Goal: Task Accomplishment & Management: Use online tool/utility

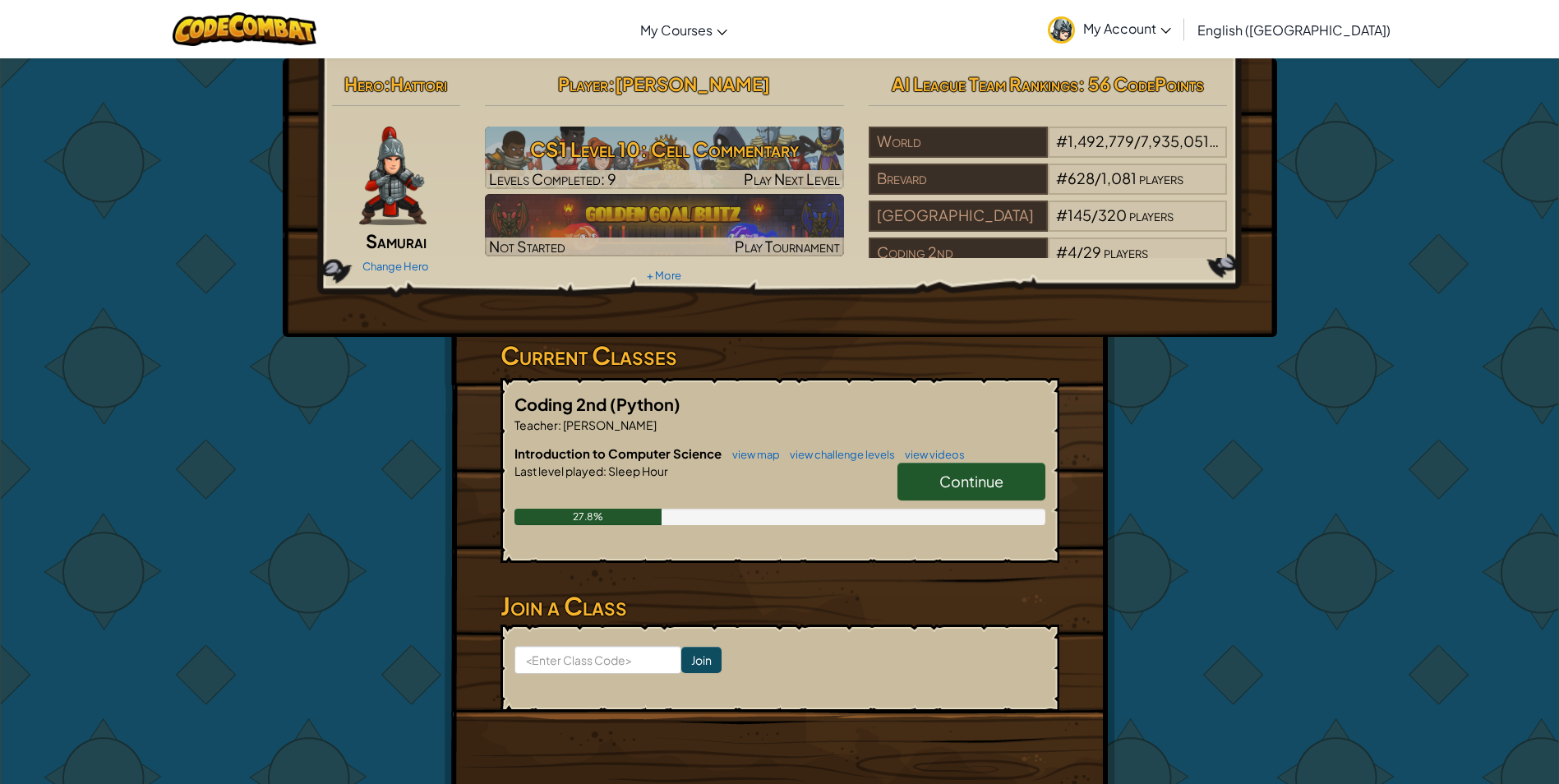
click at [974, 489] on span "Continue" at bounding box center [971, 481] width 64 height 19
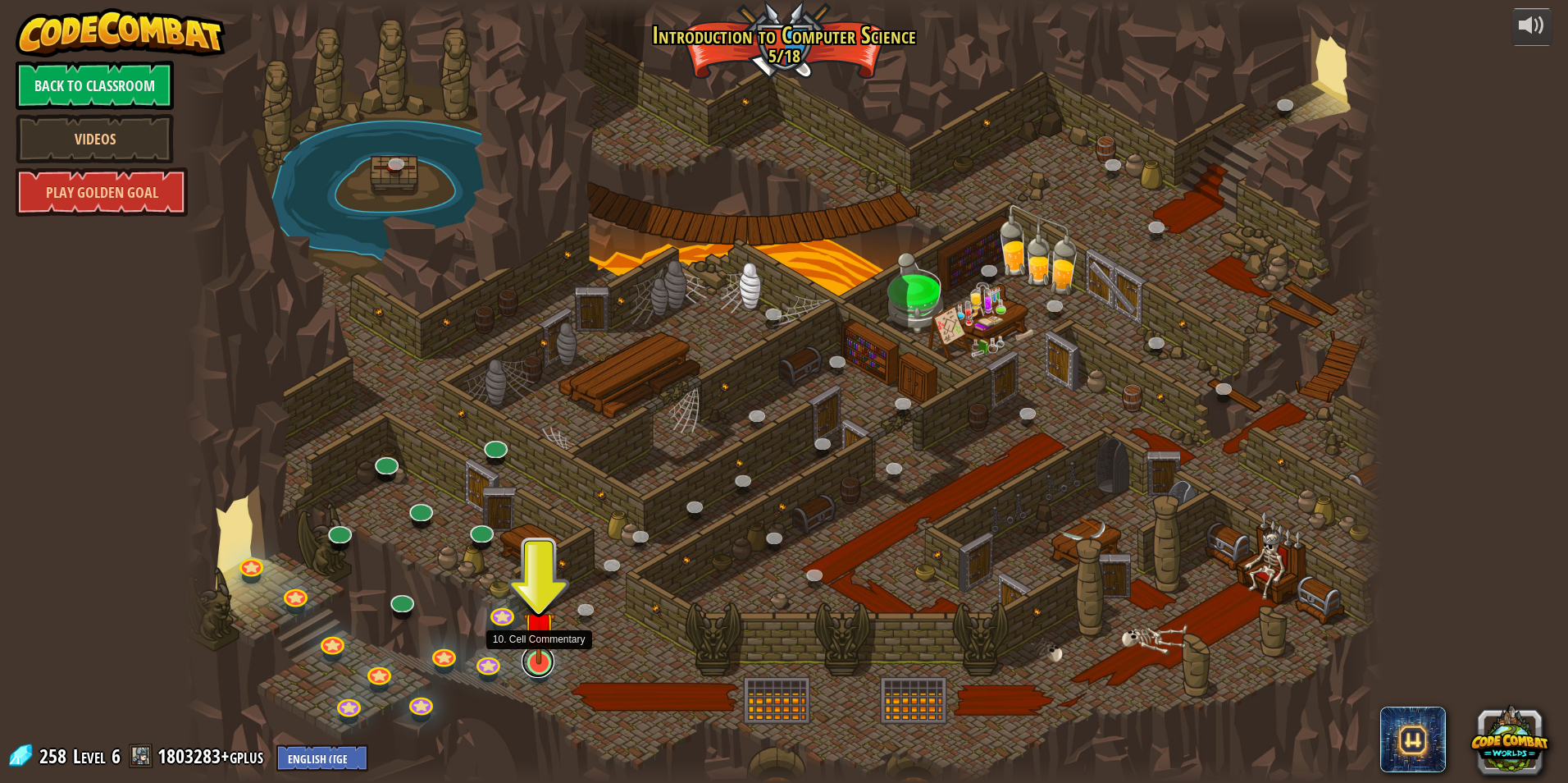
click at [536, 676] on link at bounding box center [537, 661] width 33 height 33
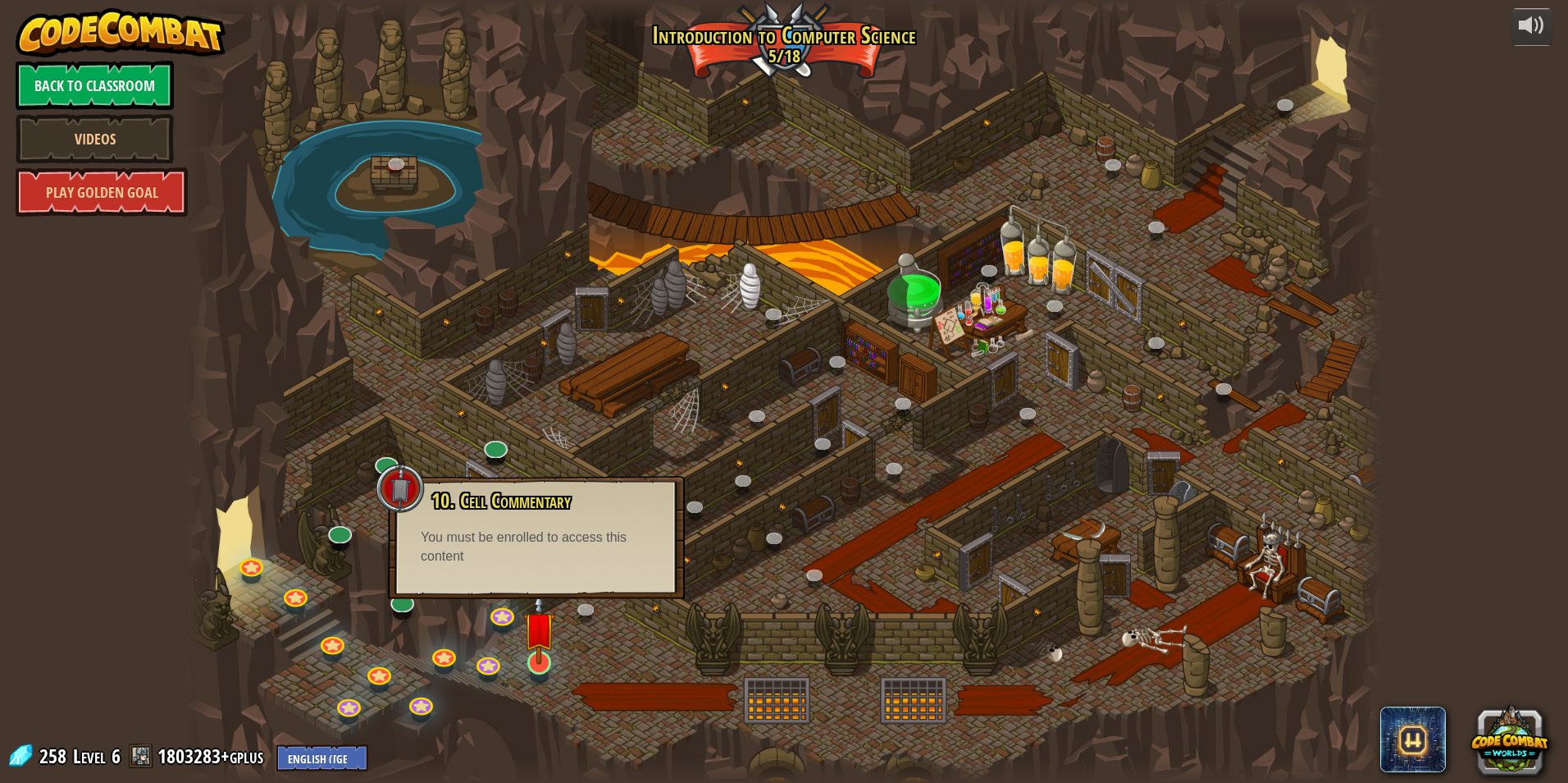
click at [523, 644] on img at bounding box center [539, 627] width 32 height 74
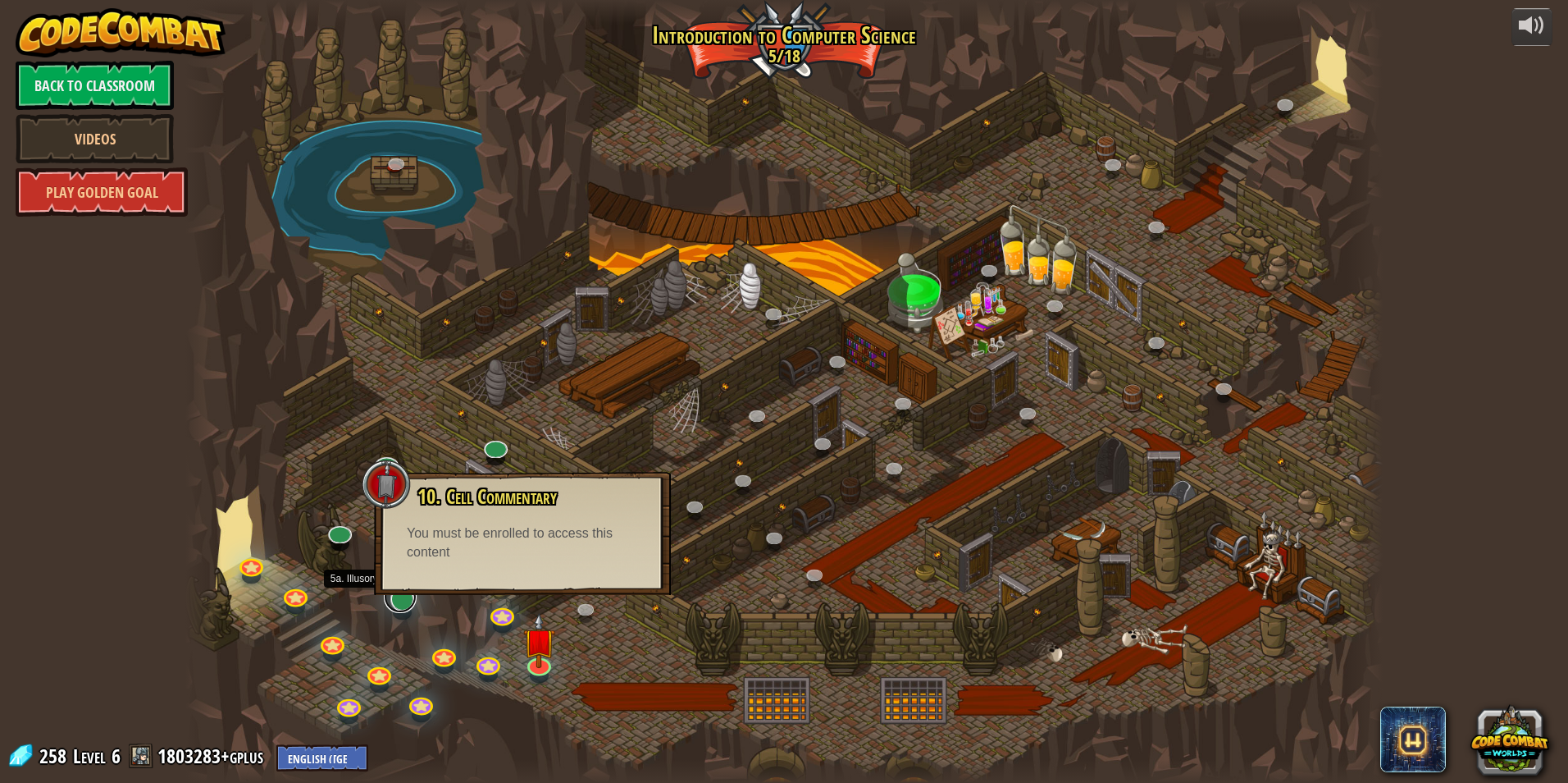
click at [410, 605] on link at bounding box center [400, 596] width 33 height 33
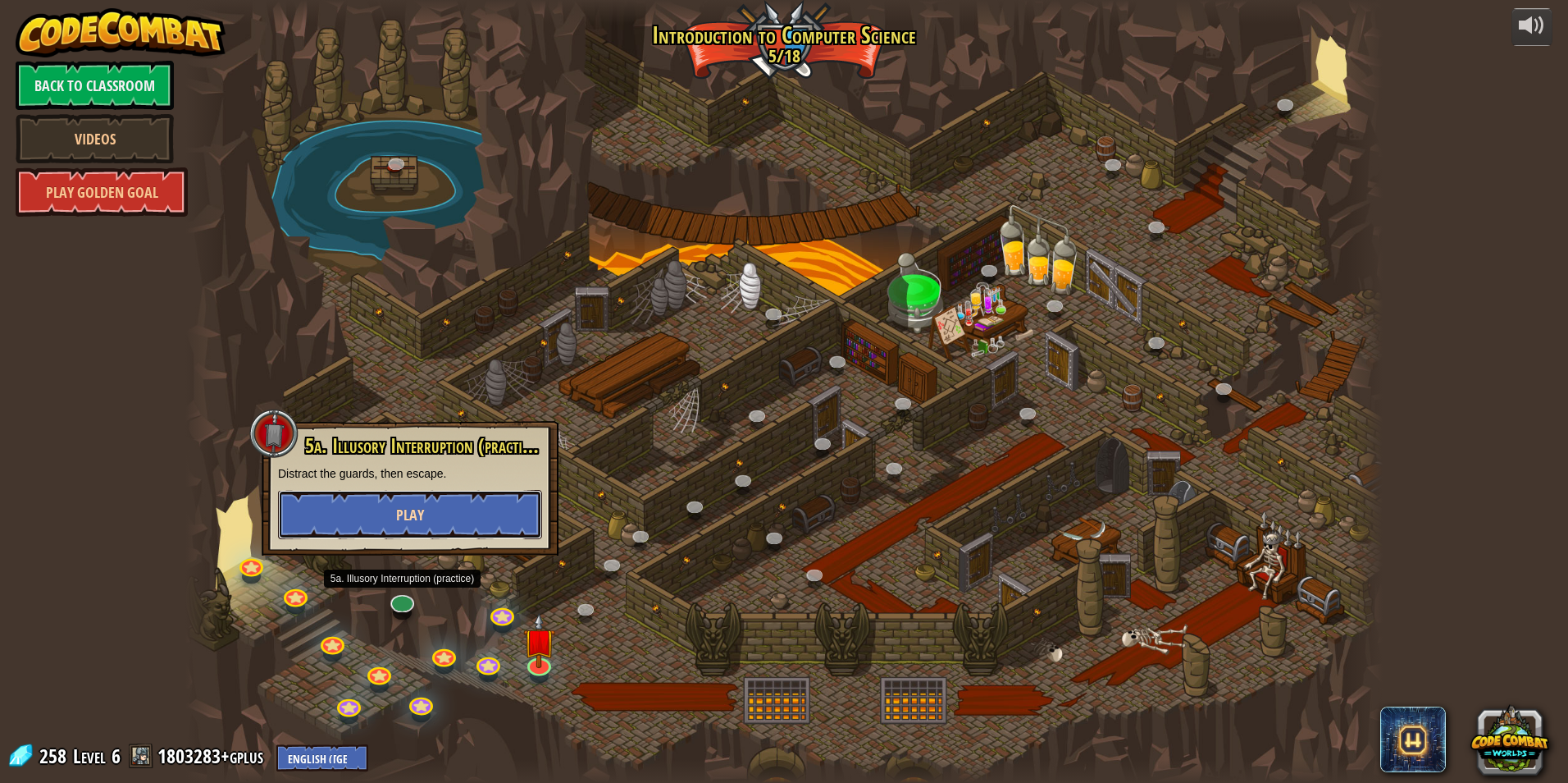
click at [487, 495] on button "Play" at bounding box center [410, 514] width 264 height 49
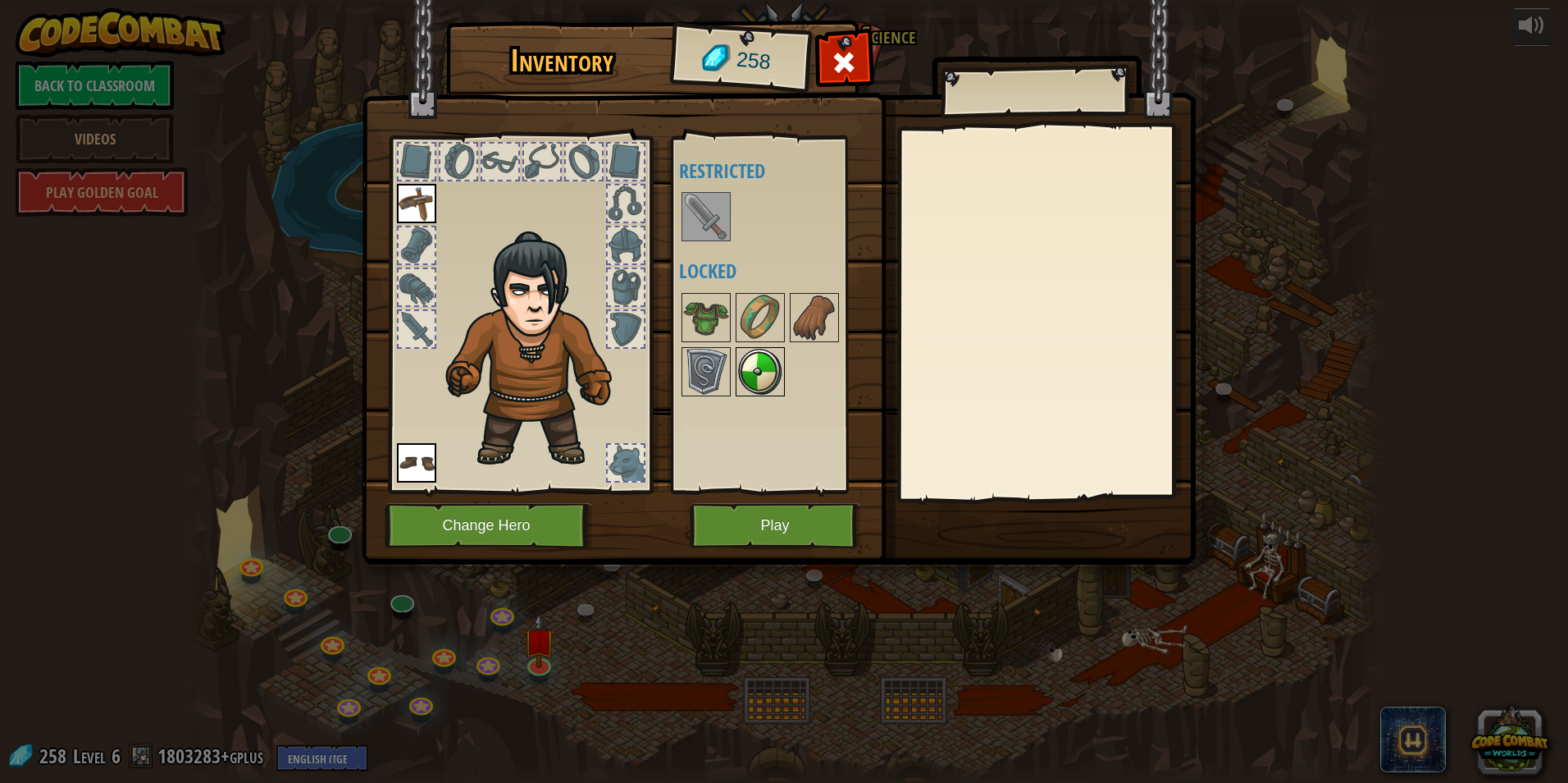
click at [772, 382] on img at bounding box center [760, 372] width 46 height 46
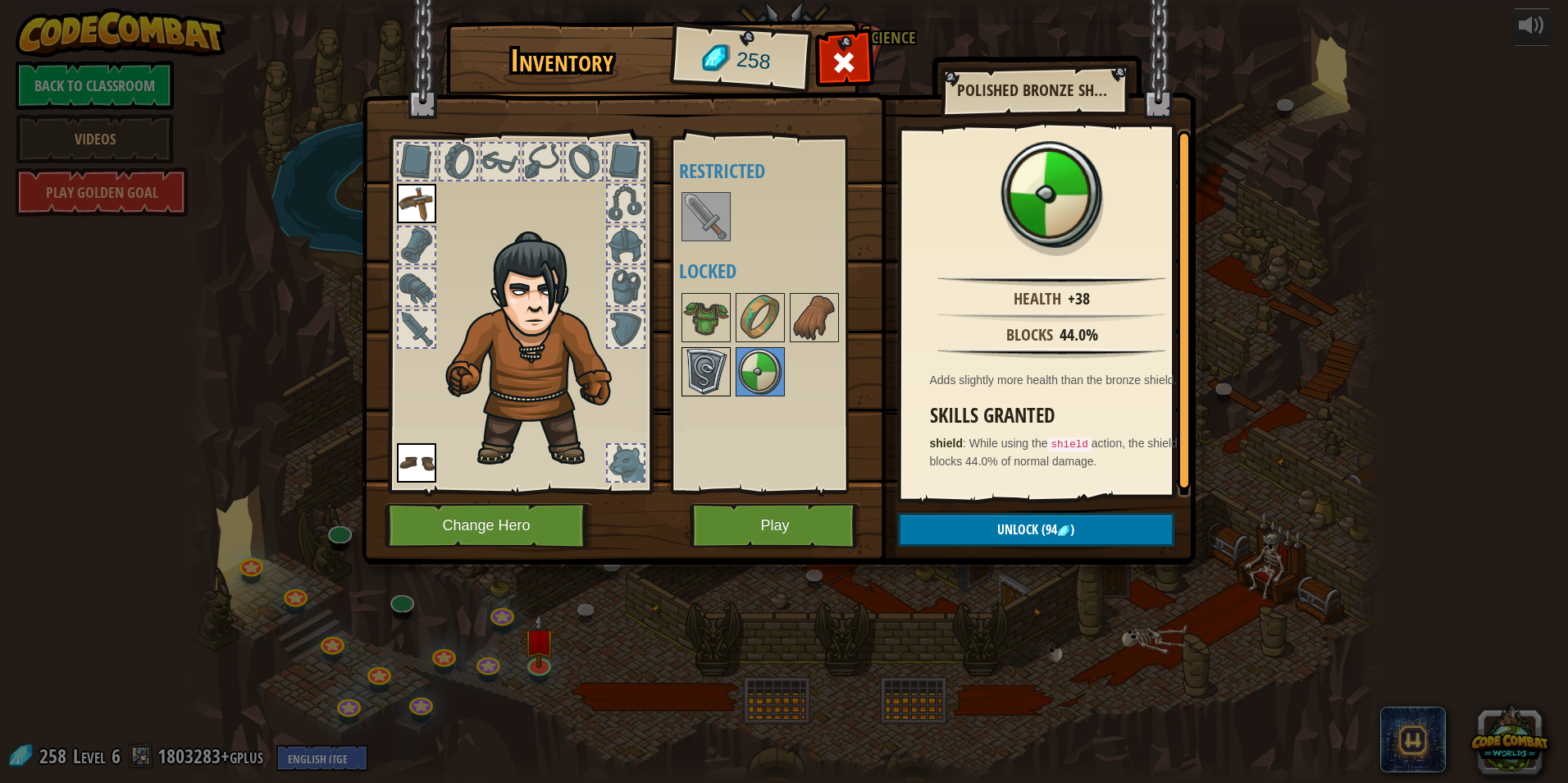
click at [711, 384] on img at bounding box center [705, 372] width 46 height 46
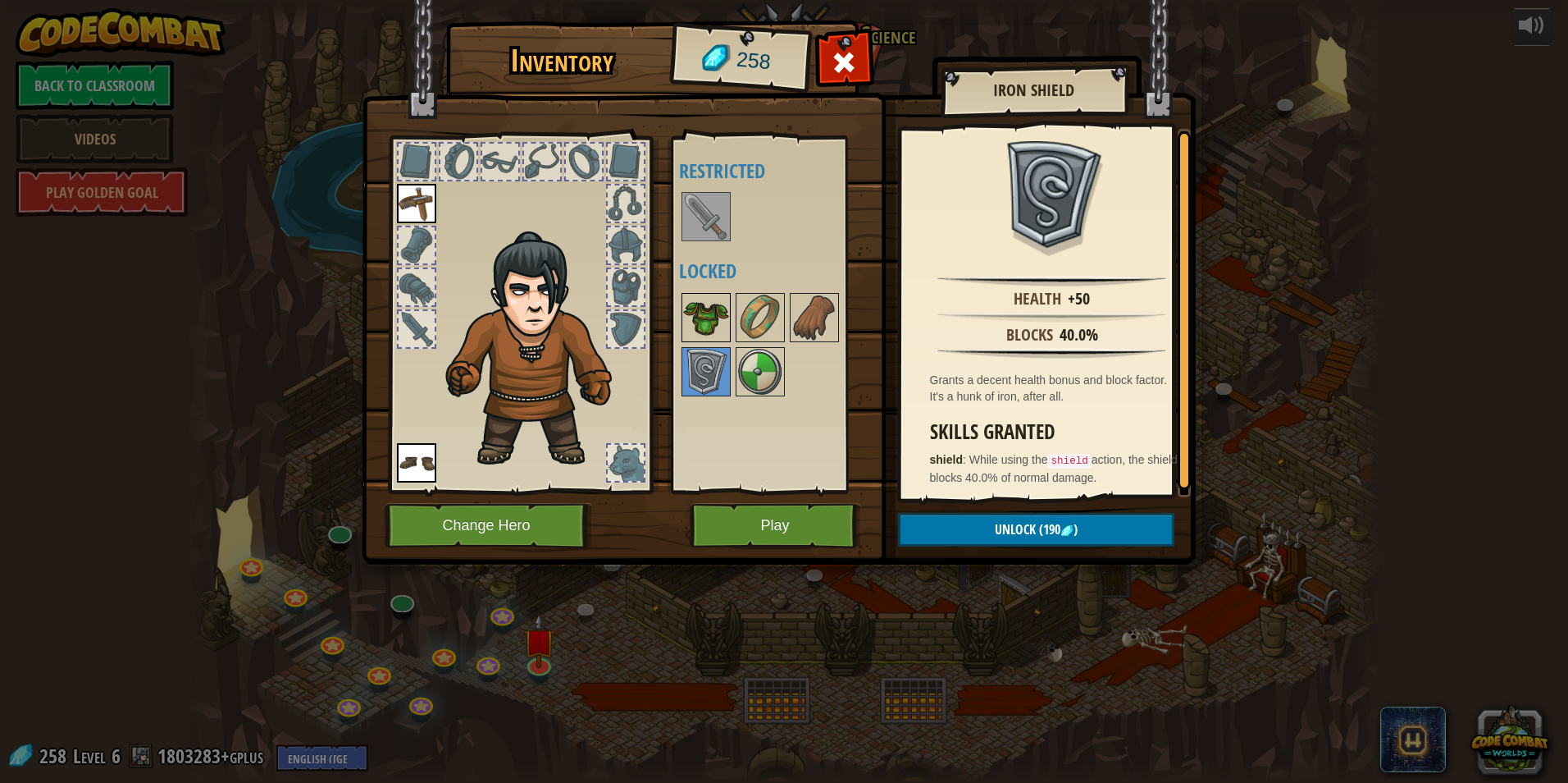
click at [724, 313] on img at bounding box center [705, 317] width 46 height 46
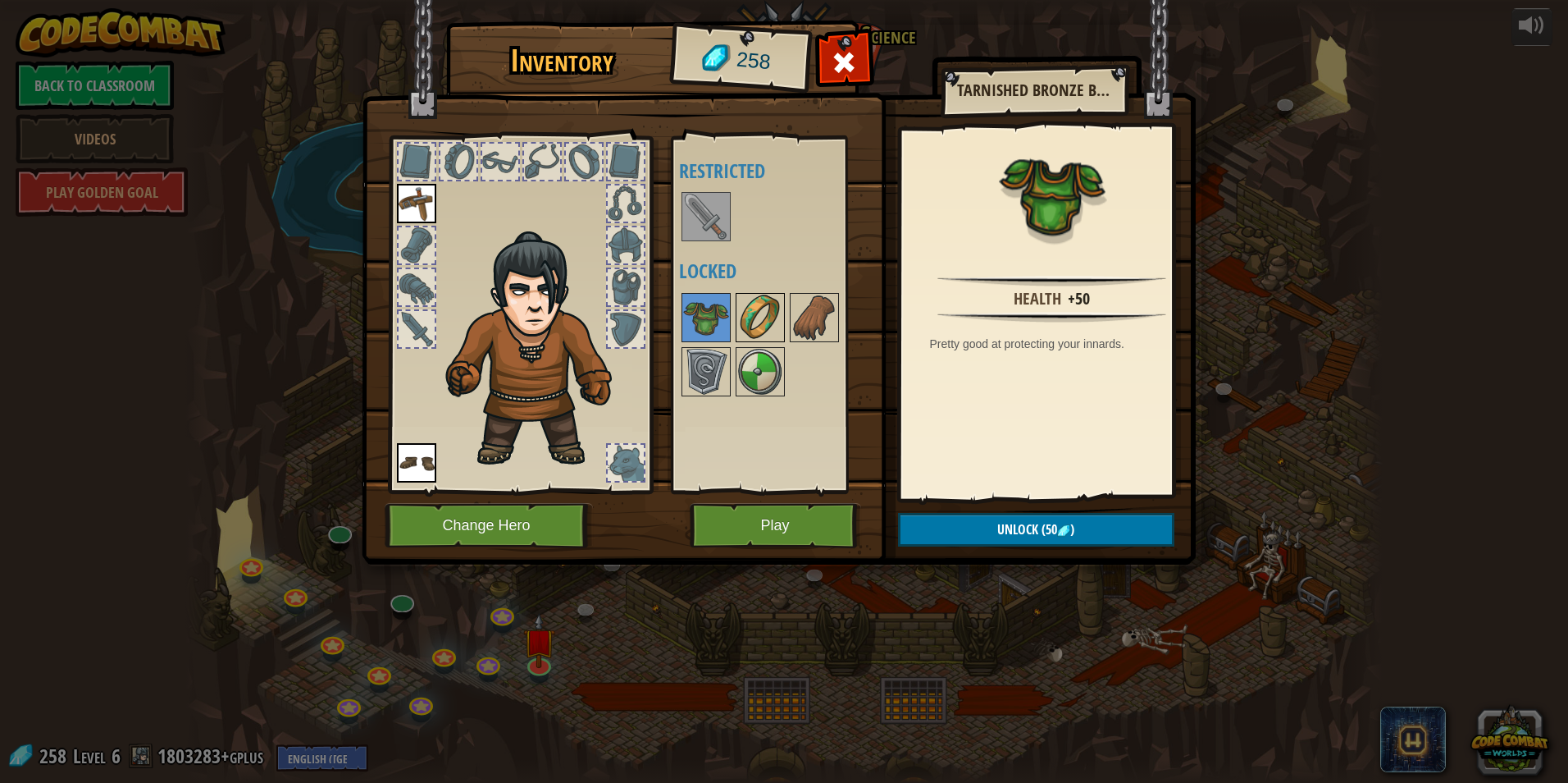
click at [750, 335] on img at bounding box center [760, 317] width 46 height 46
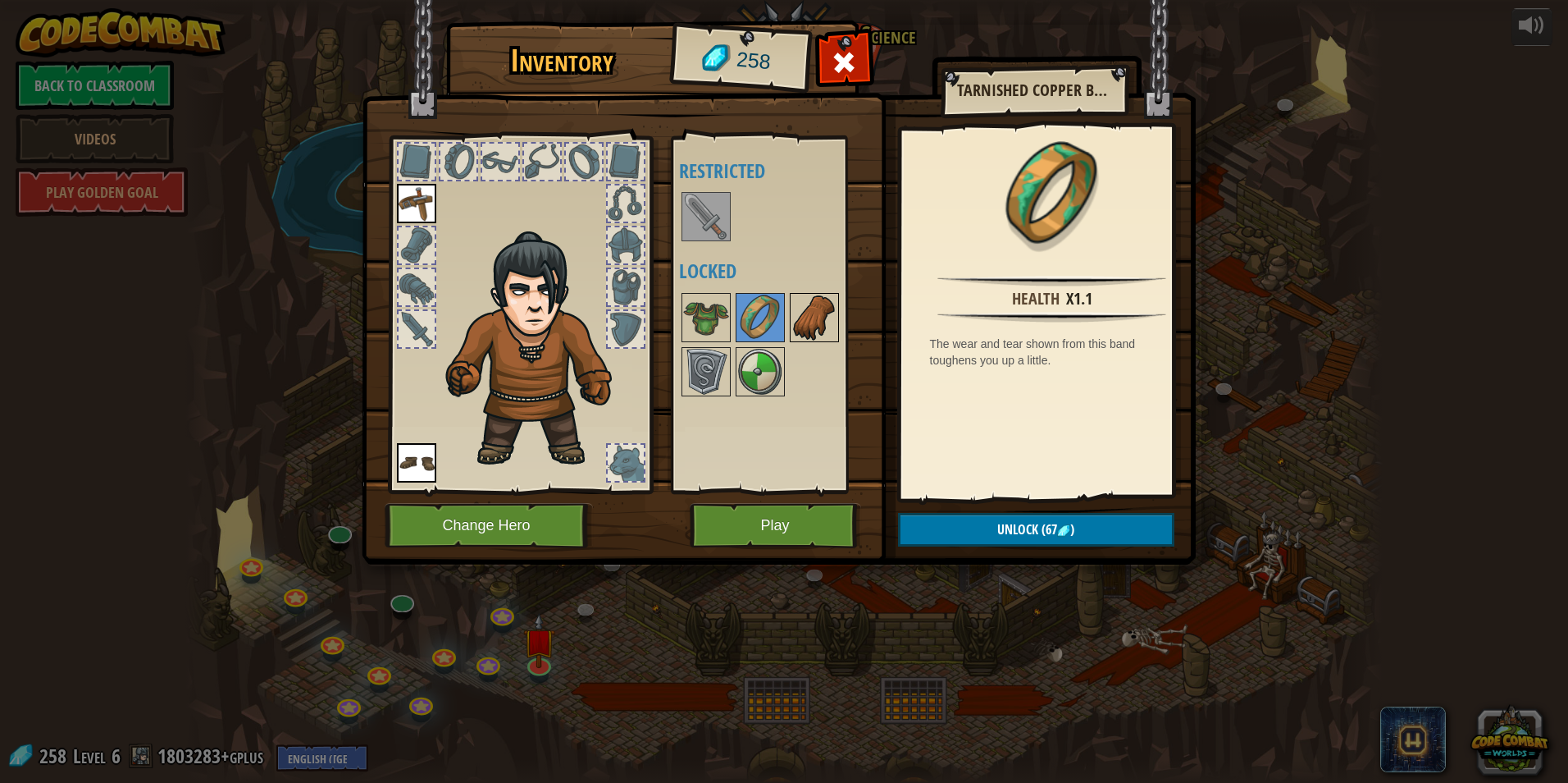
click at [810, 300] on img at bounding box center [814, 317] width 46 height 46
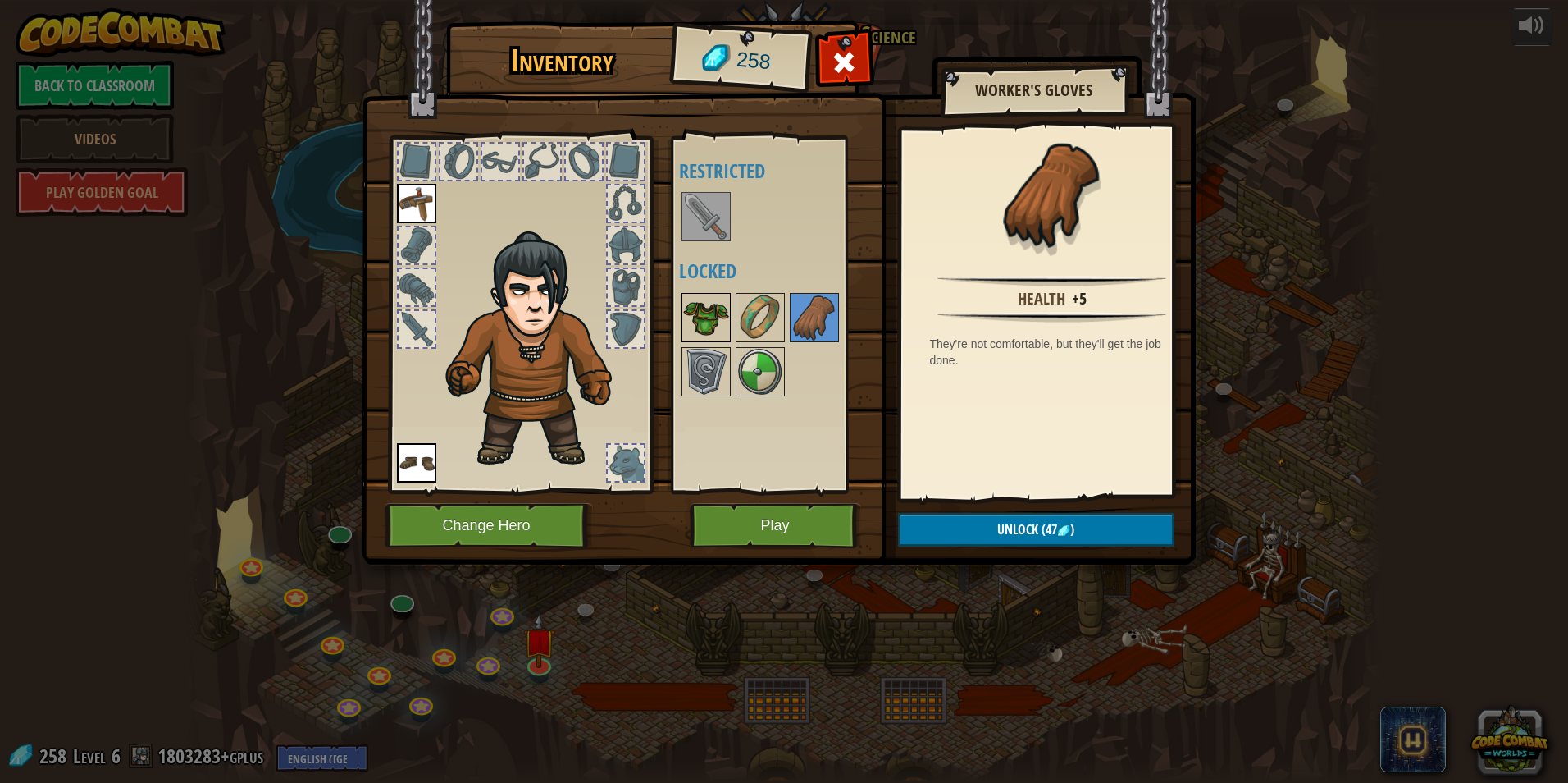
click at [701, 327] on img at bounding box center [705, 317] width 46 height 46
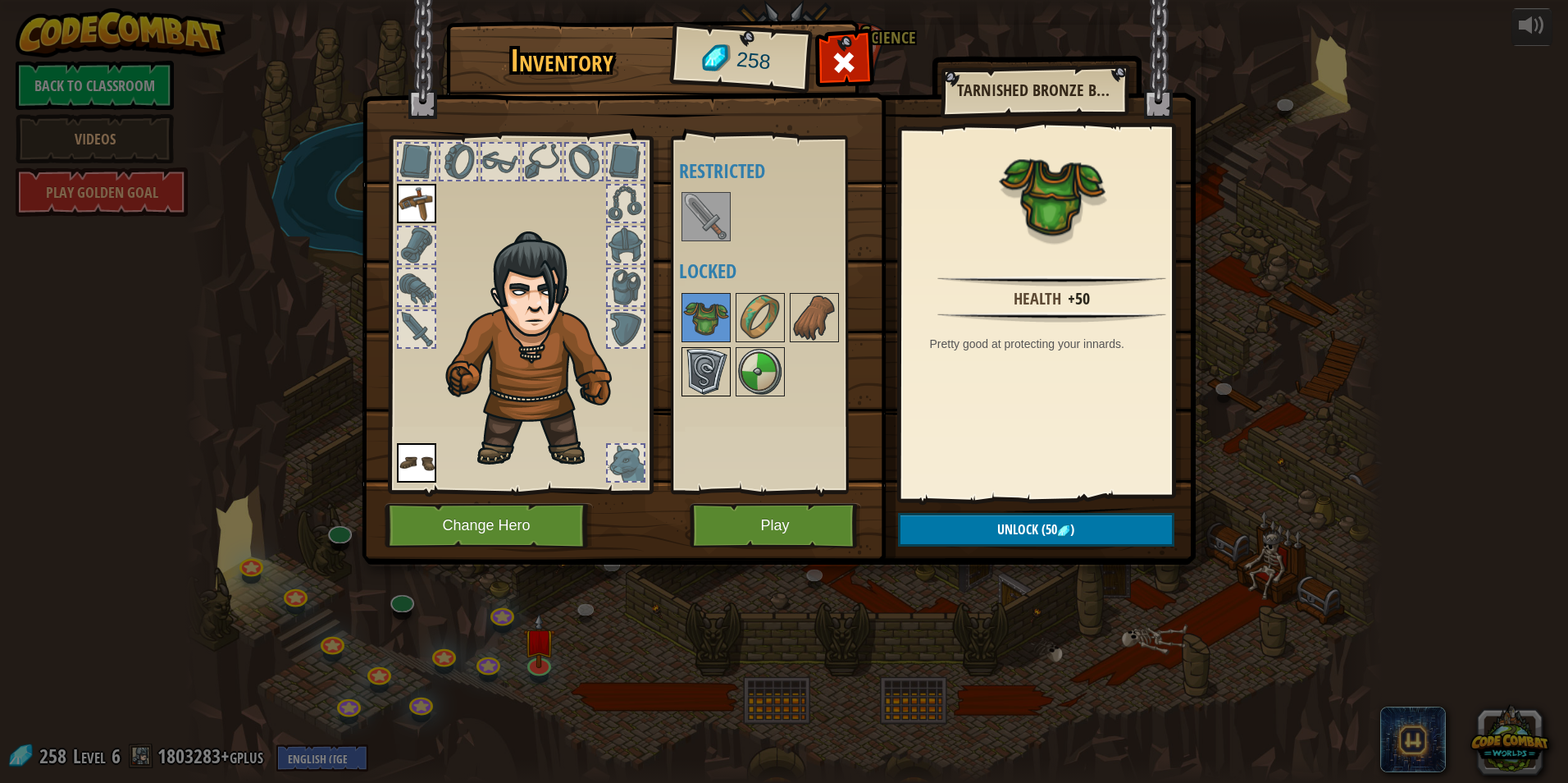
click at [701, 386] on img at bounding box center [705, 372] width 46 height 46
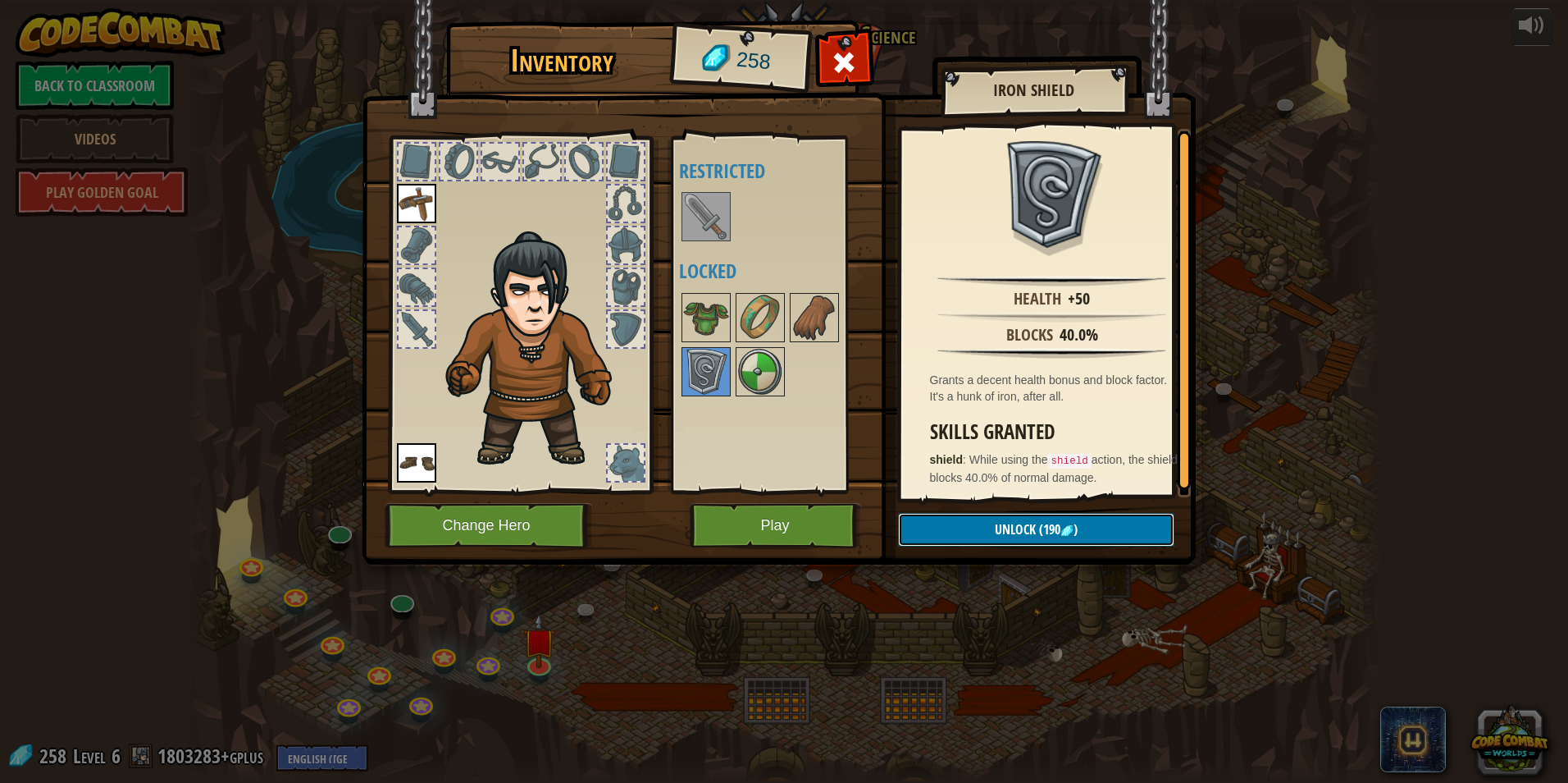
click at [1012, 536] on span "Unlock" at bounding box center [1015, 528] width 41 height 18
click at [1020, 528] on button "Confirm" at bounding box center [1035, 530] width 276 height 34
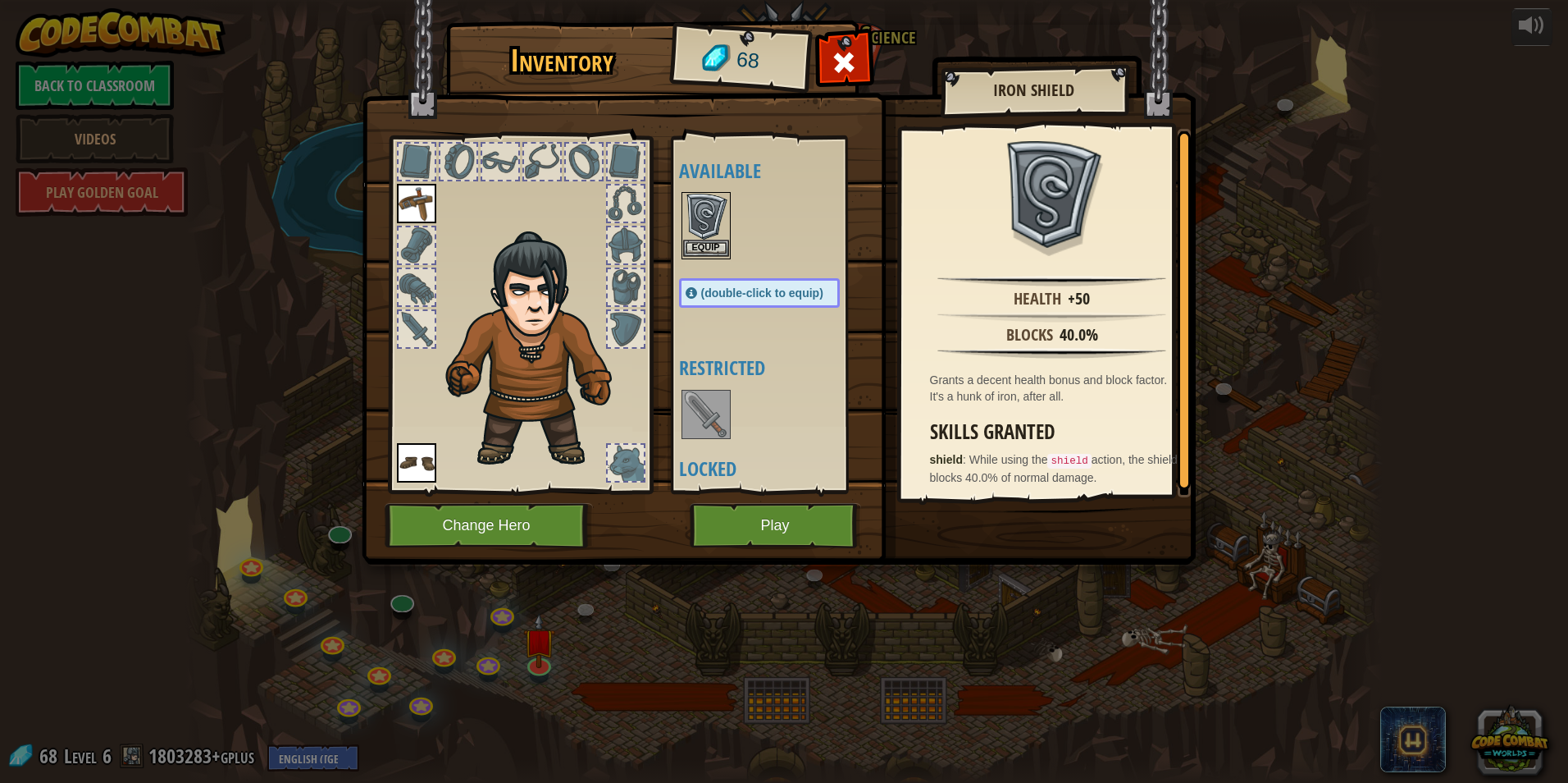
click at [689, 242] on div "Equip" at bounding box center [706, 225] width 49 height 67
click at [991, 514] on button "Equip" at bounding box center [1034, 528] width 277 height 41
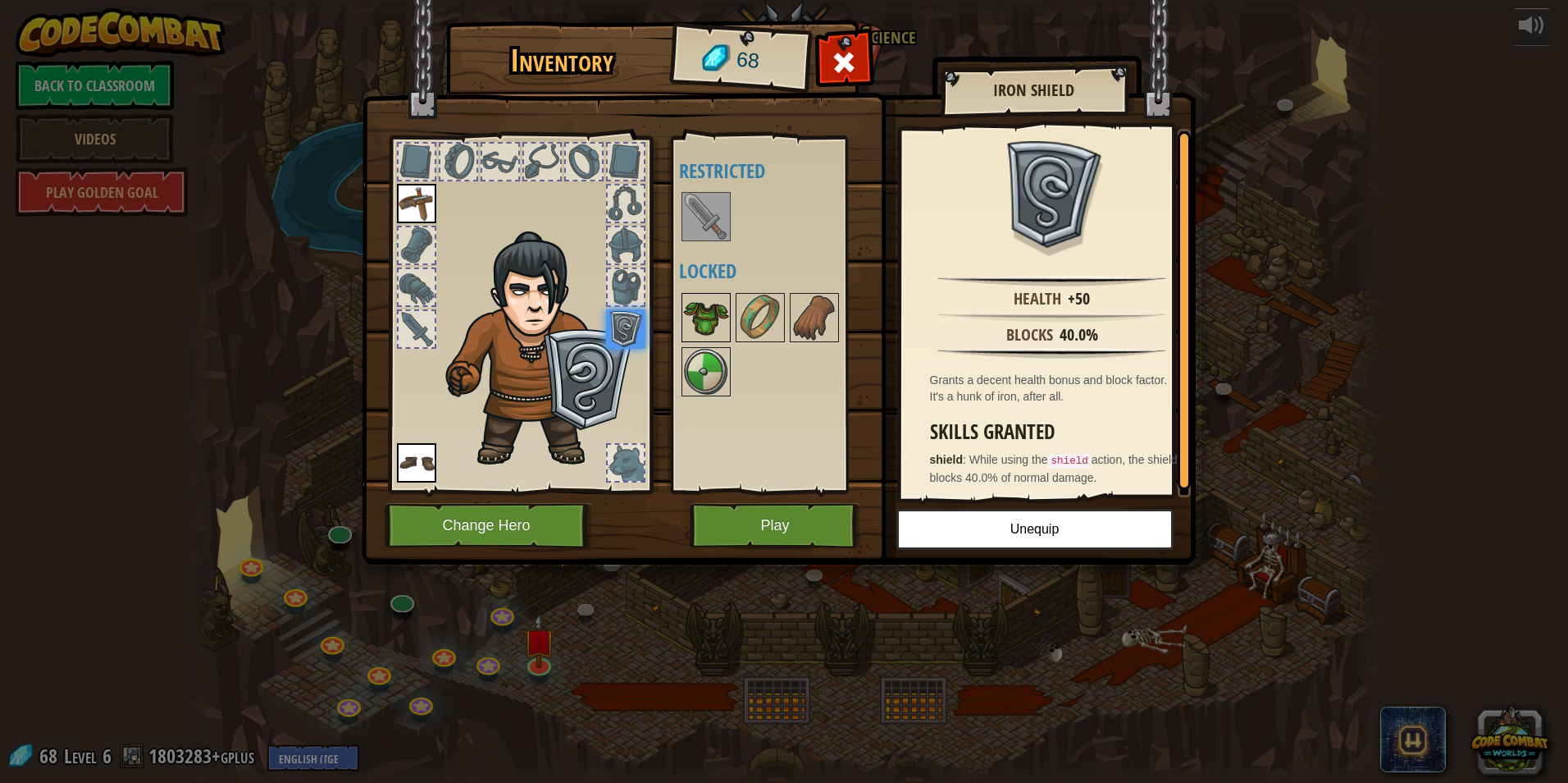
click at [730, 313] on div at bounding box center [706, 317] width 49 height 49
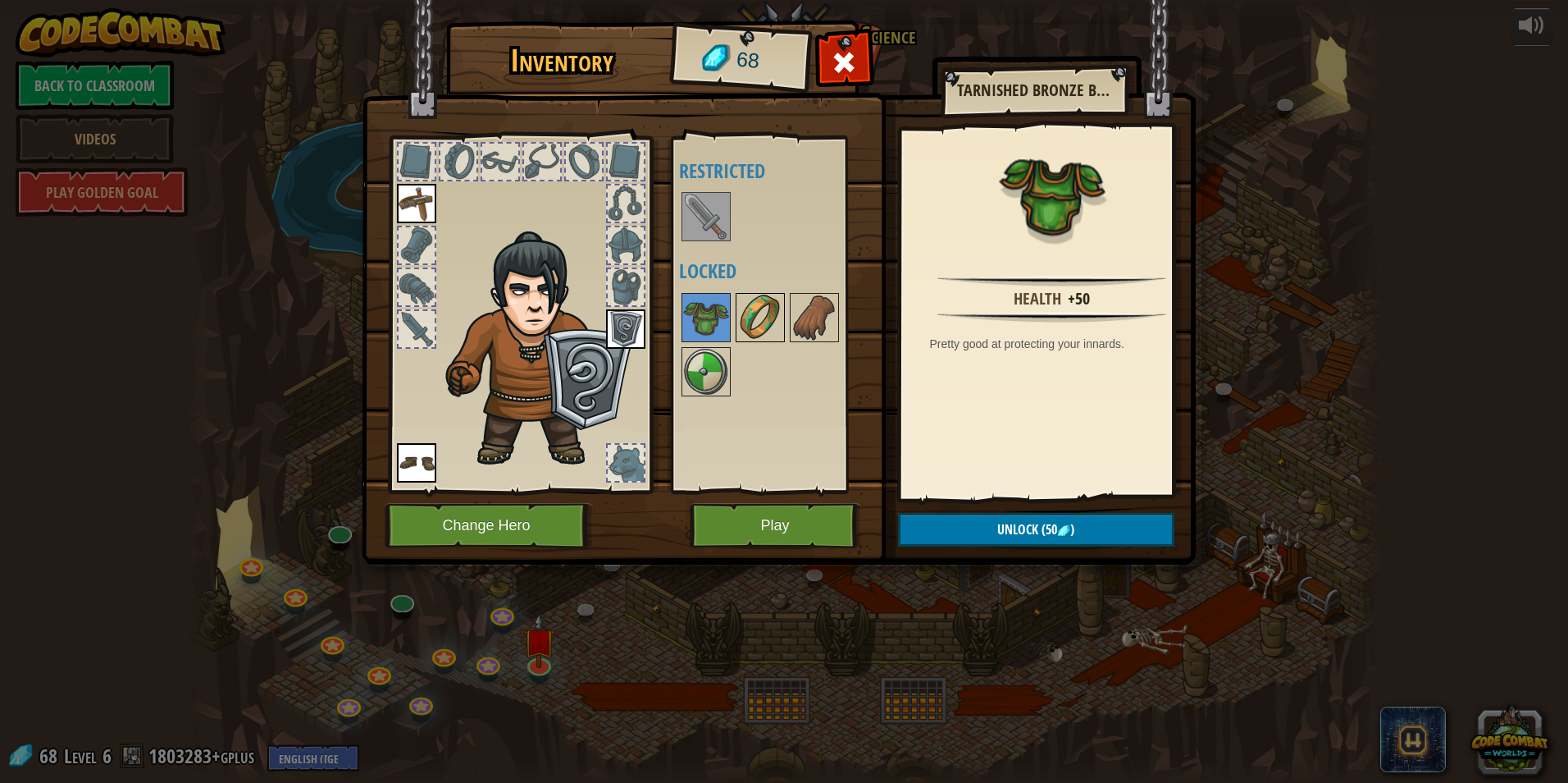
click at [746, 313] on img at bounding box center [760, 317] width 46 height 46
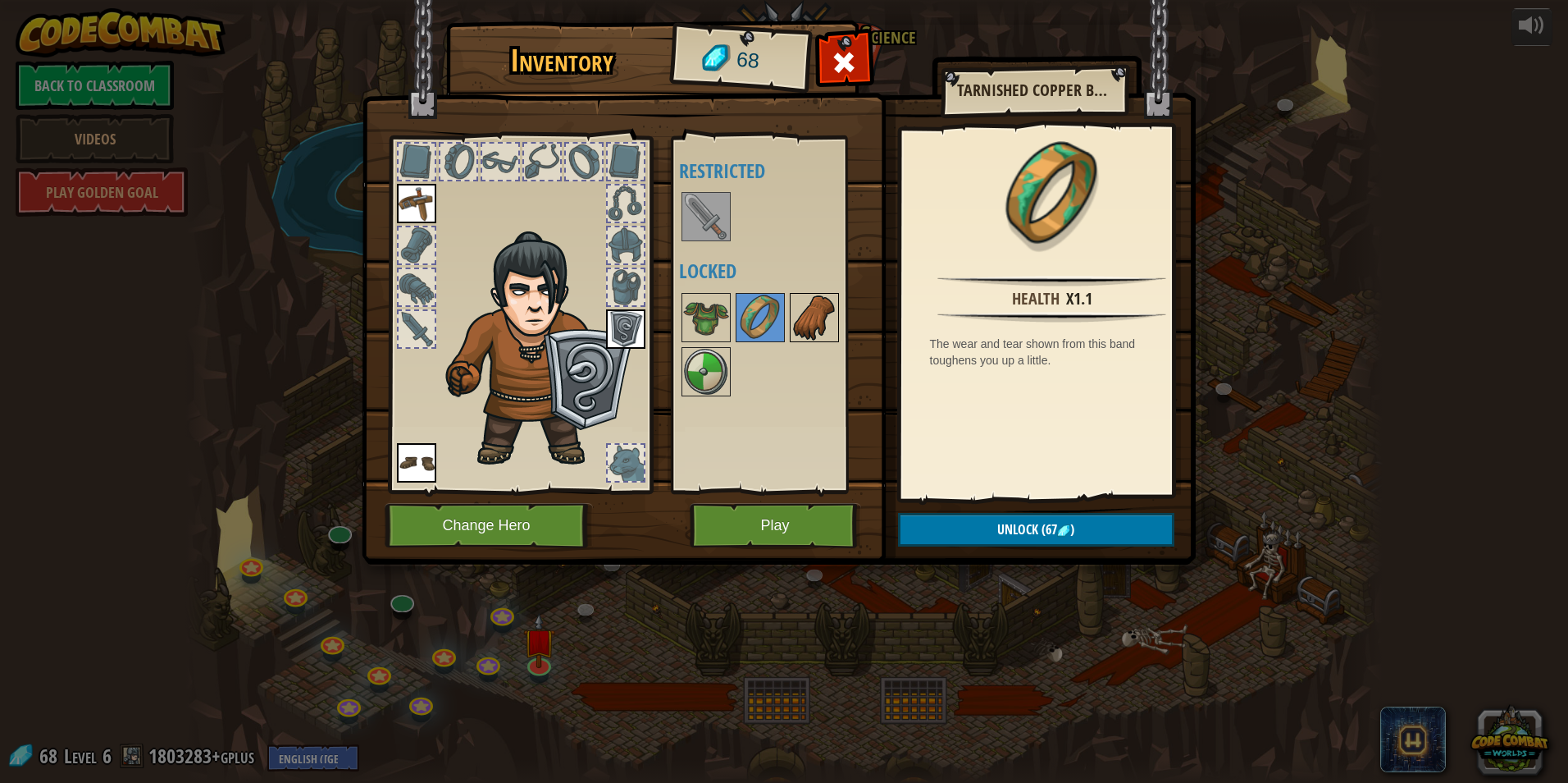
click at [834, 326] on img at bounding box center [814, 317] width 46 height 46
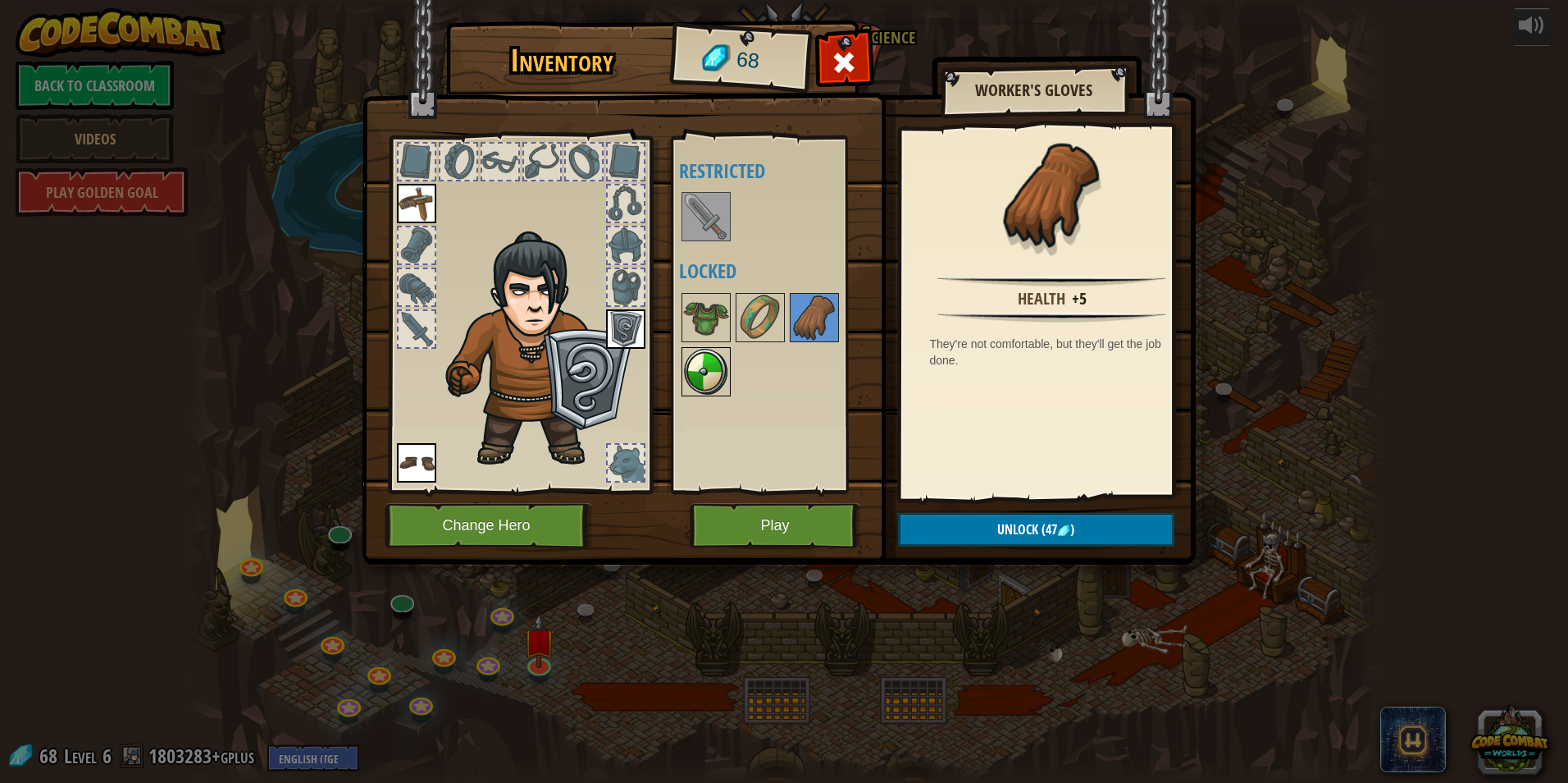
click at [708, 358] on img at bounding box center [705, 372] width 46 height 46
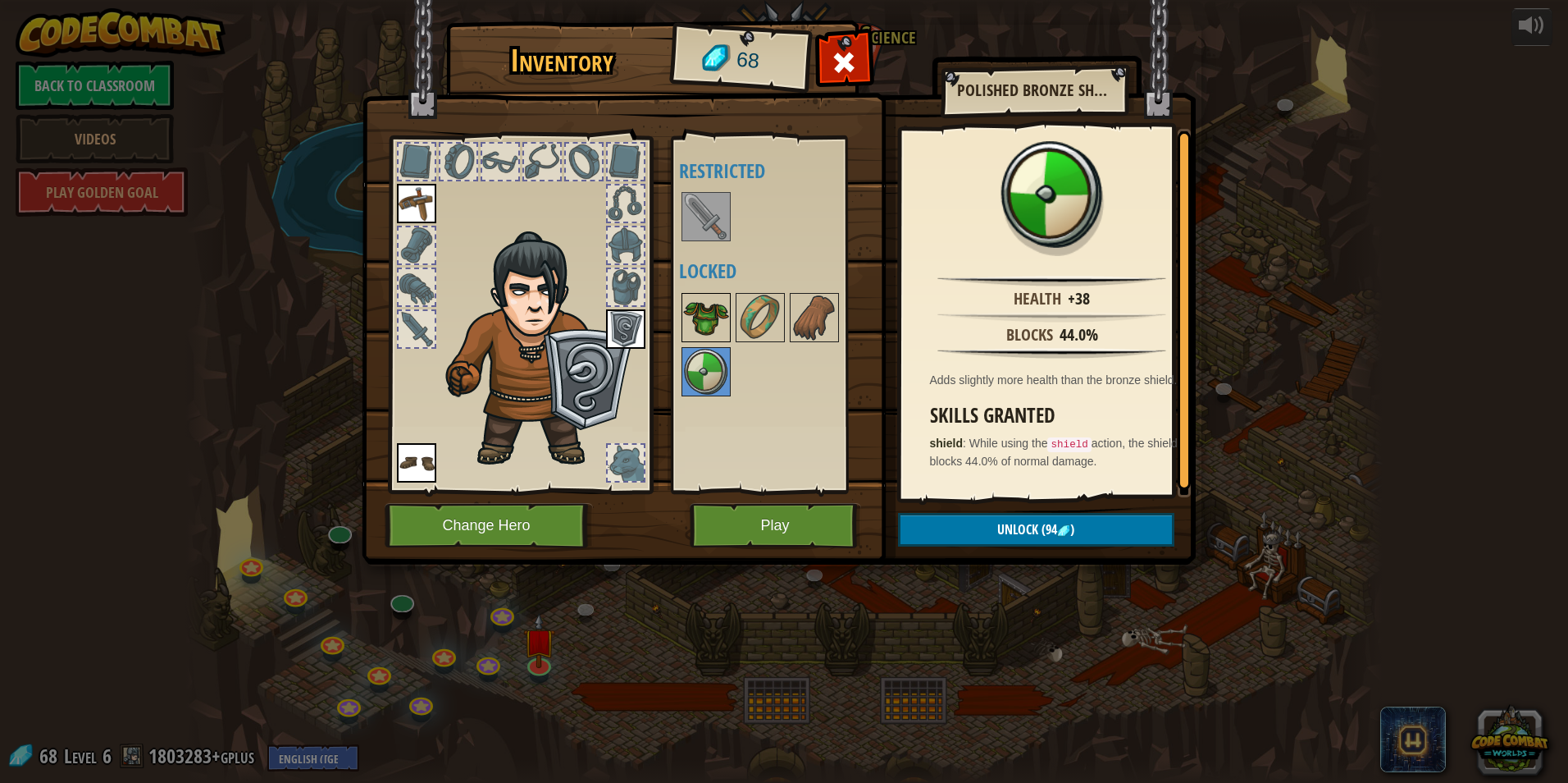
drag, startPoint x: 716, startPoint y: 308, endPoint x: 729, endPoint y: 325, distance: 21.4
click at [716, 308] on img at bounding box center [705, 317] width 46 height 46
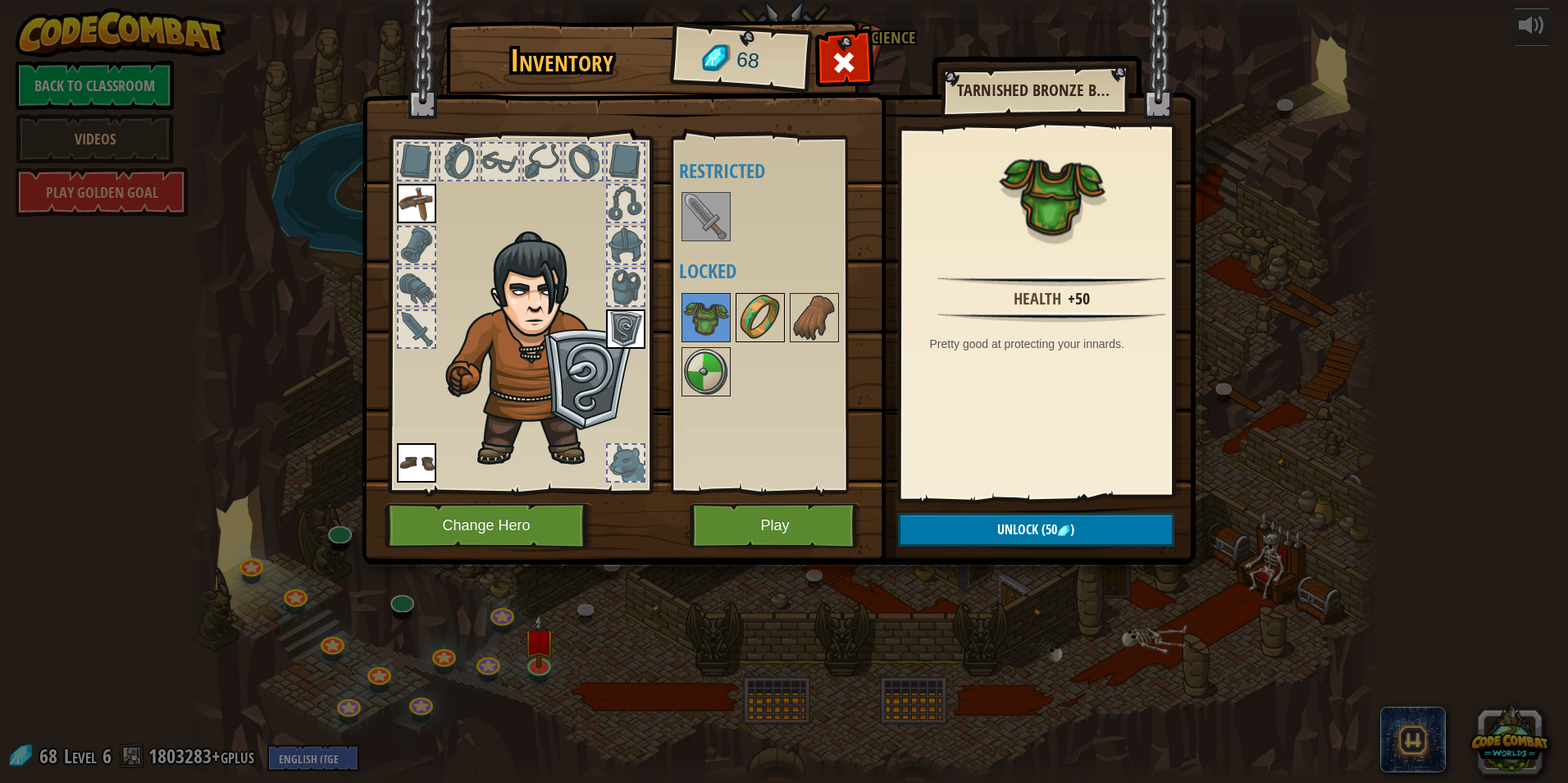
click at [745, 317] on img at bounding box center [760, 317] width 46 height 46
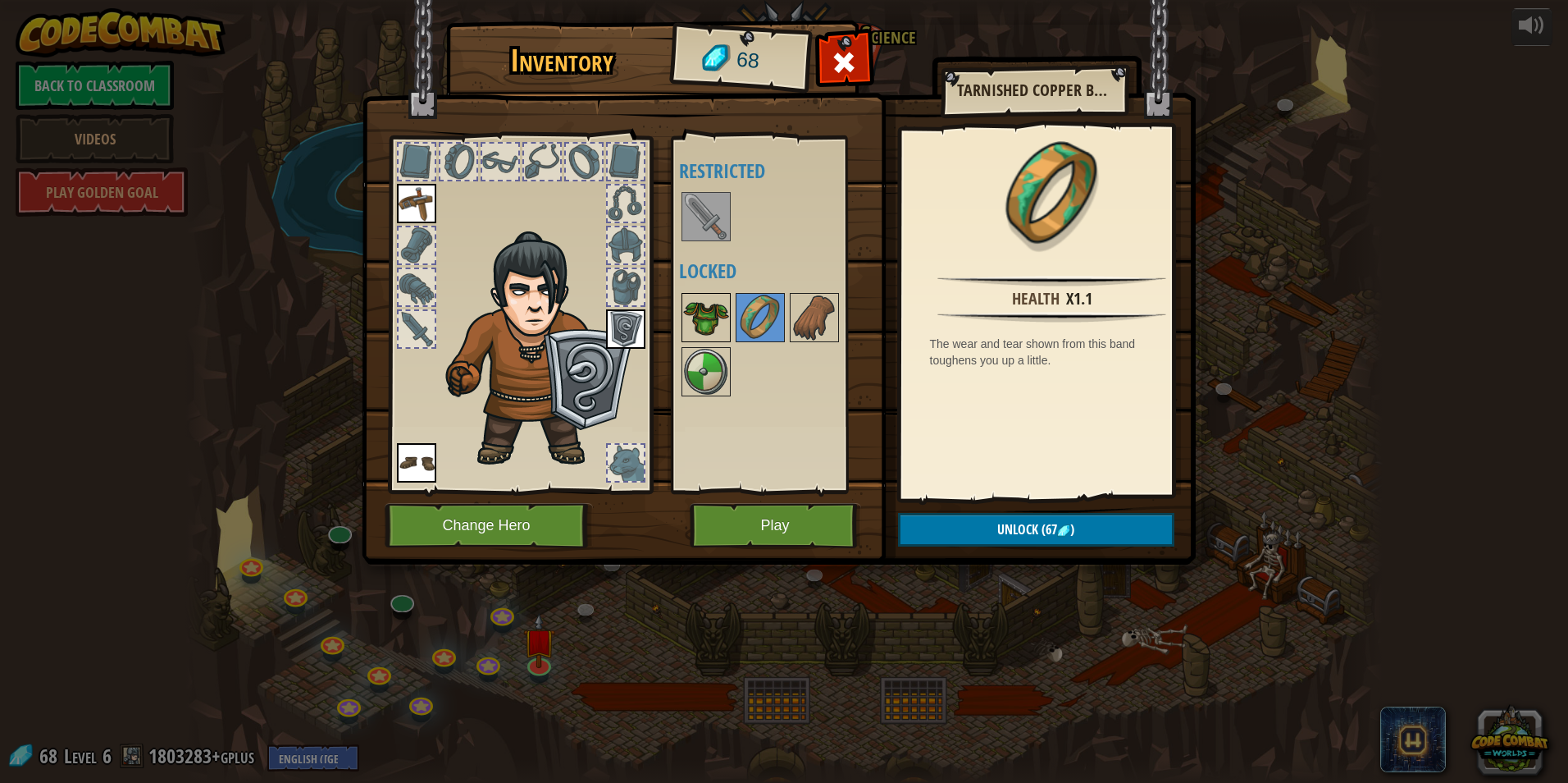
click at [711, 324] on img at bounding box center [705, 317] width 46 height 46
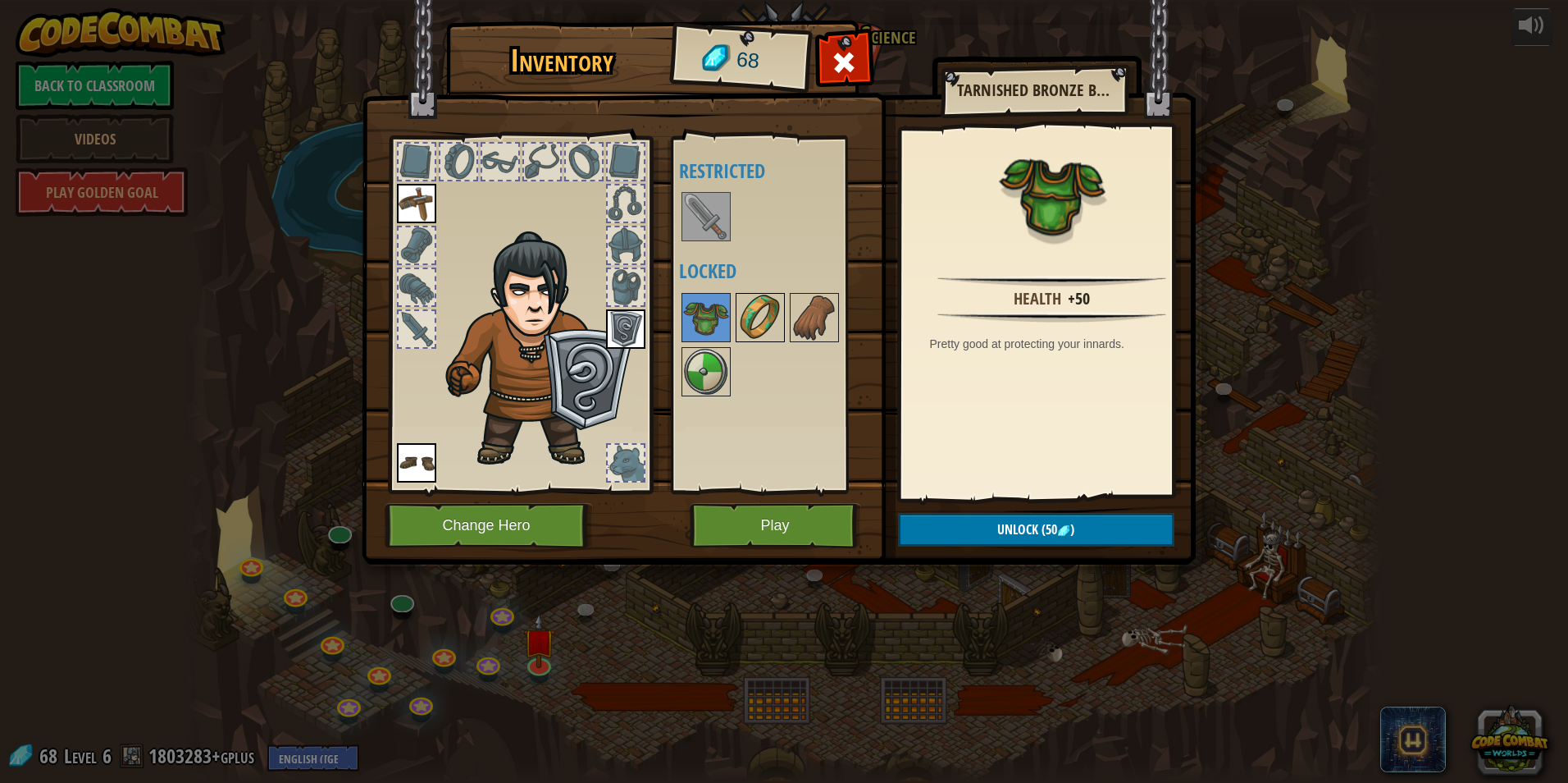
click at [755, 294] on img at bounding box center [760, 317] width 46 height 46
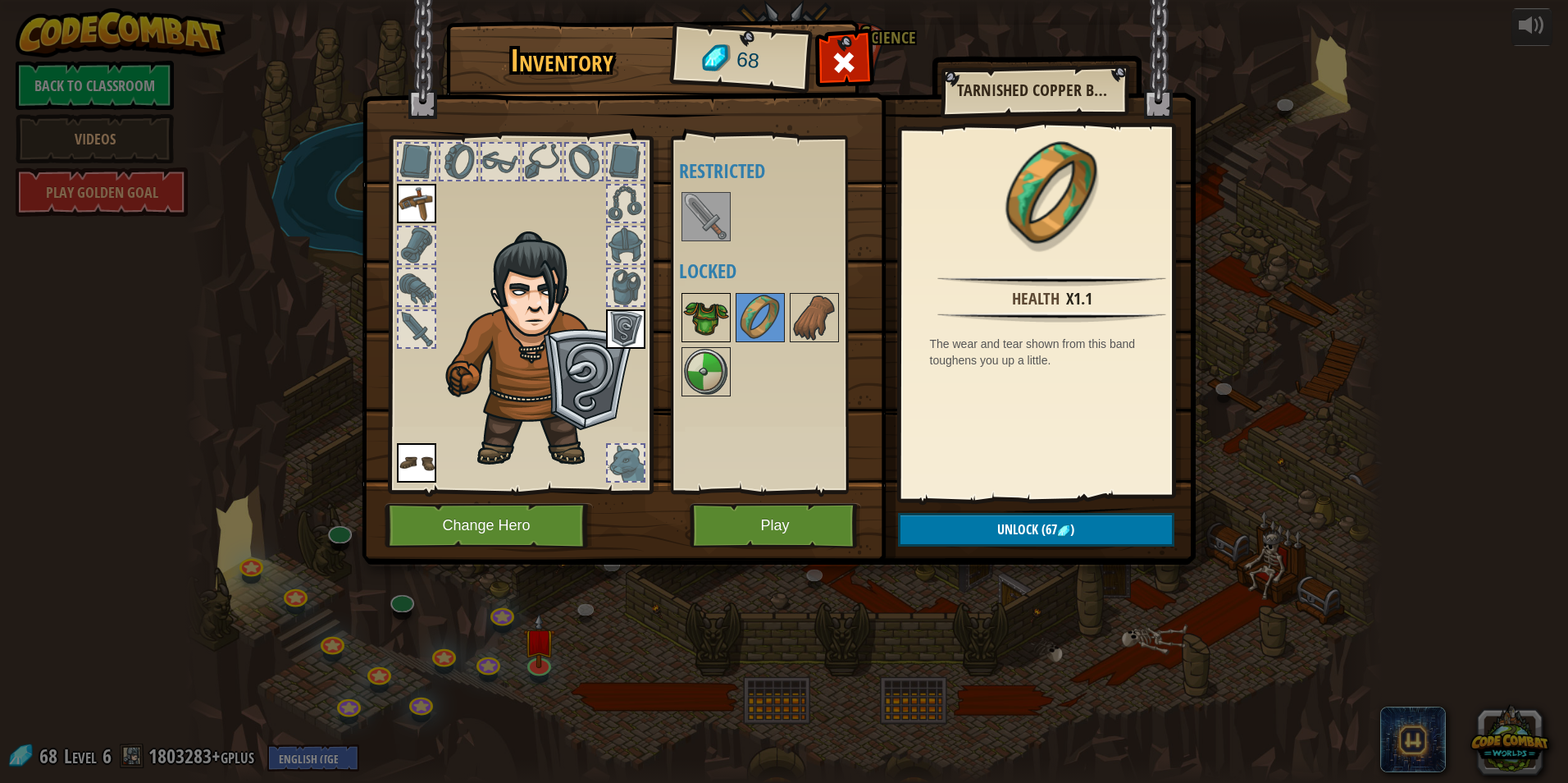
click at [700, 309] on img at bounding box center [705, 317] width 46 height 46
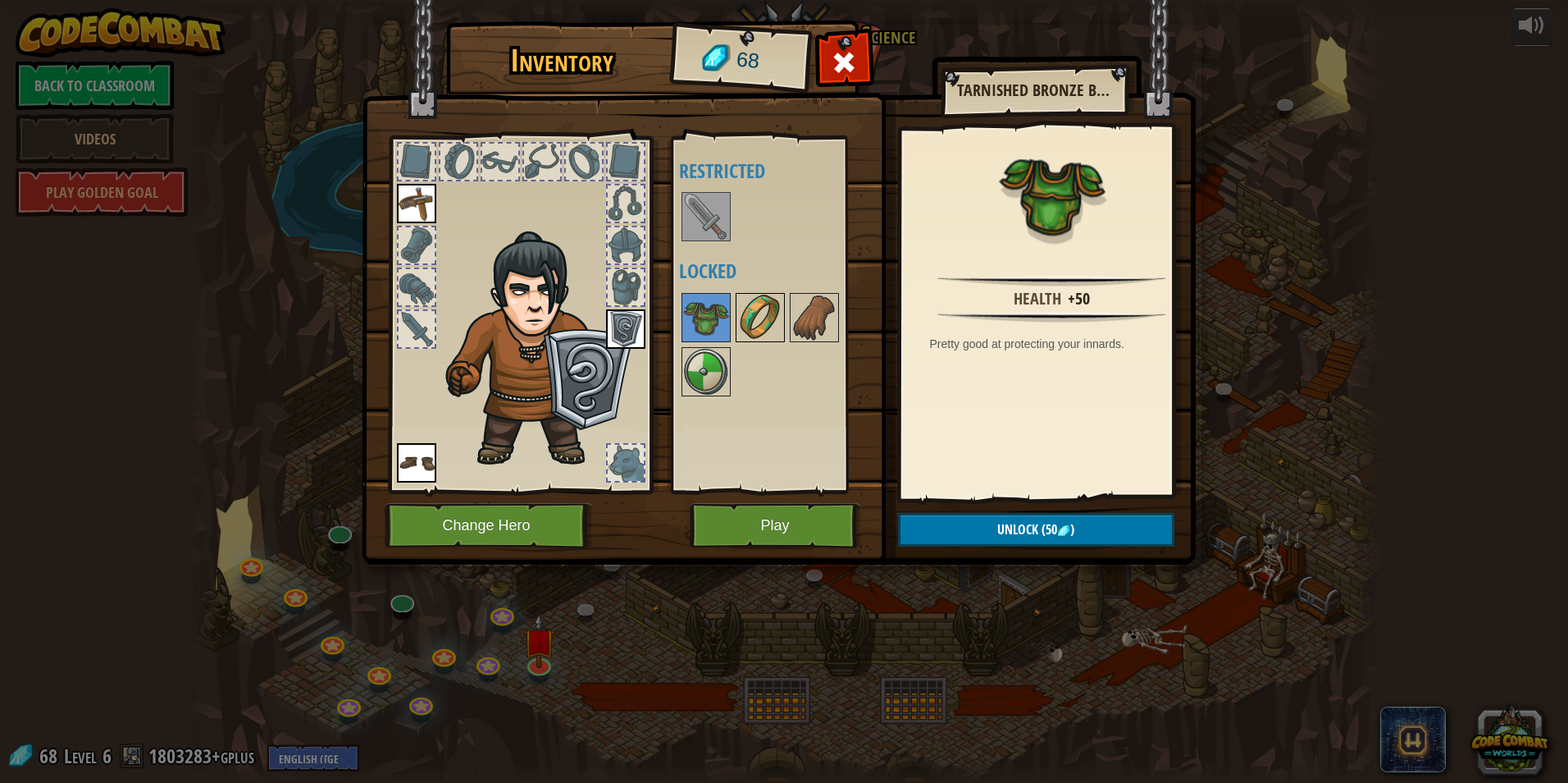
click at [772, 311] on img at bounding box center [760, 317] width 46 height 46
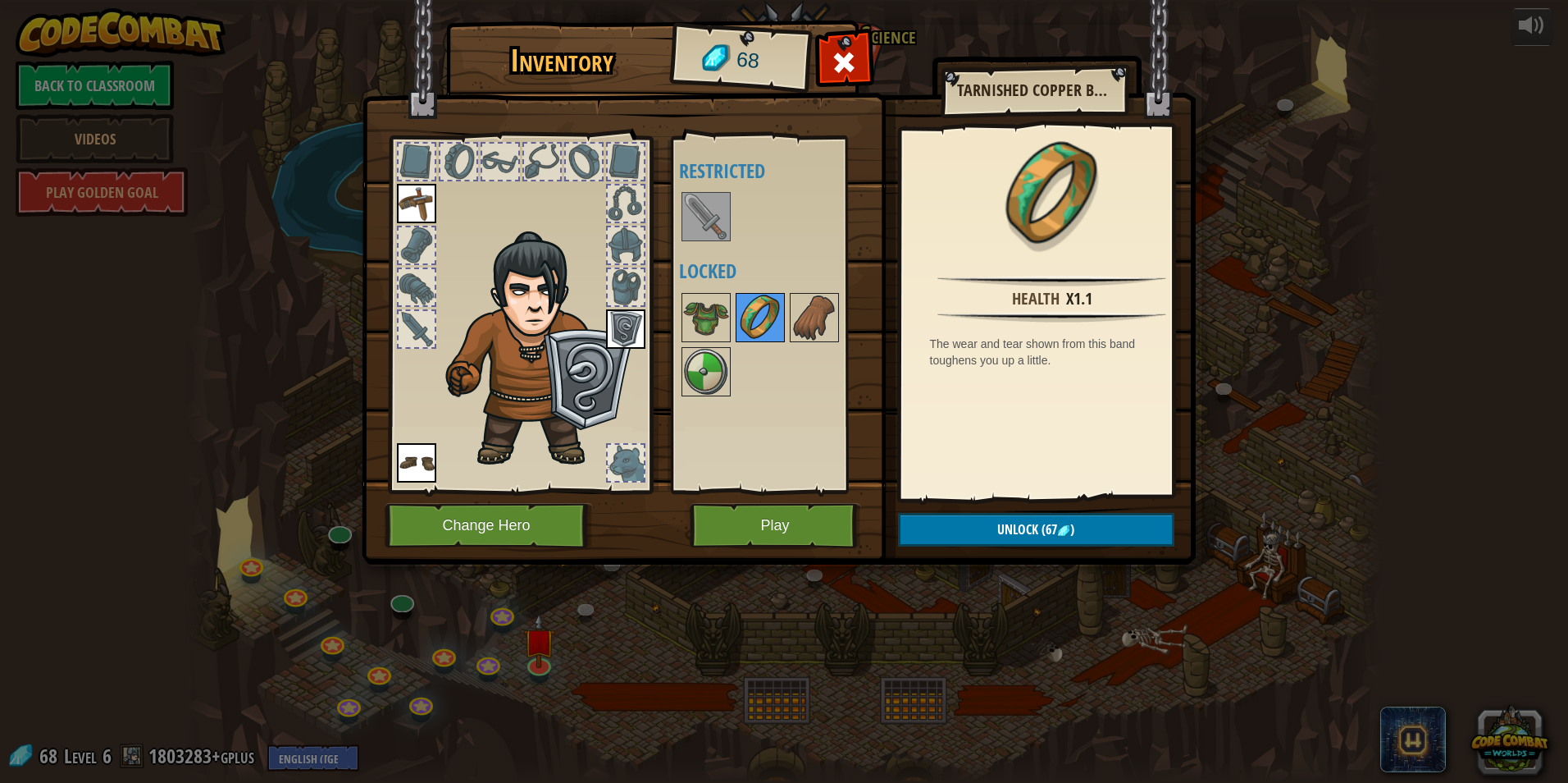
click at [744, 323] on img at bounding box center [760, 317] width 46 height 46
click at [696, 315] on img at bounding box center [705, 317] width 46 height 46
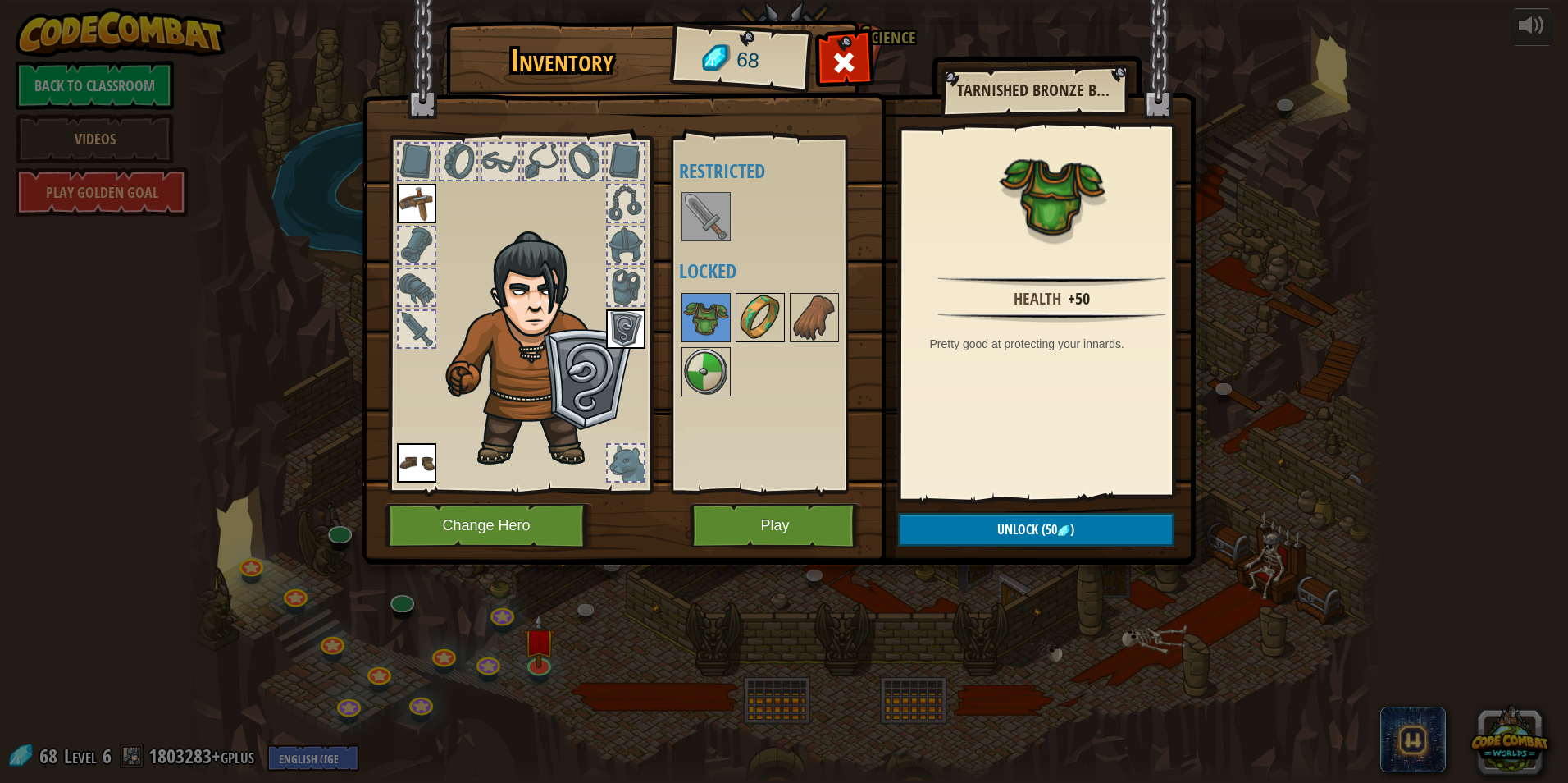
click at [755, 314] on img at bounding box center [760, 317] width 46 height 46
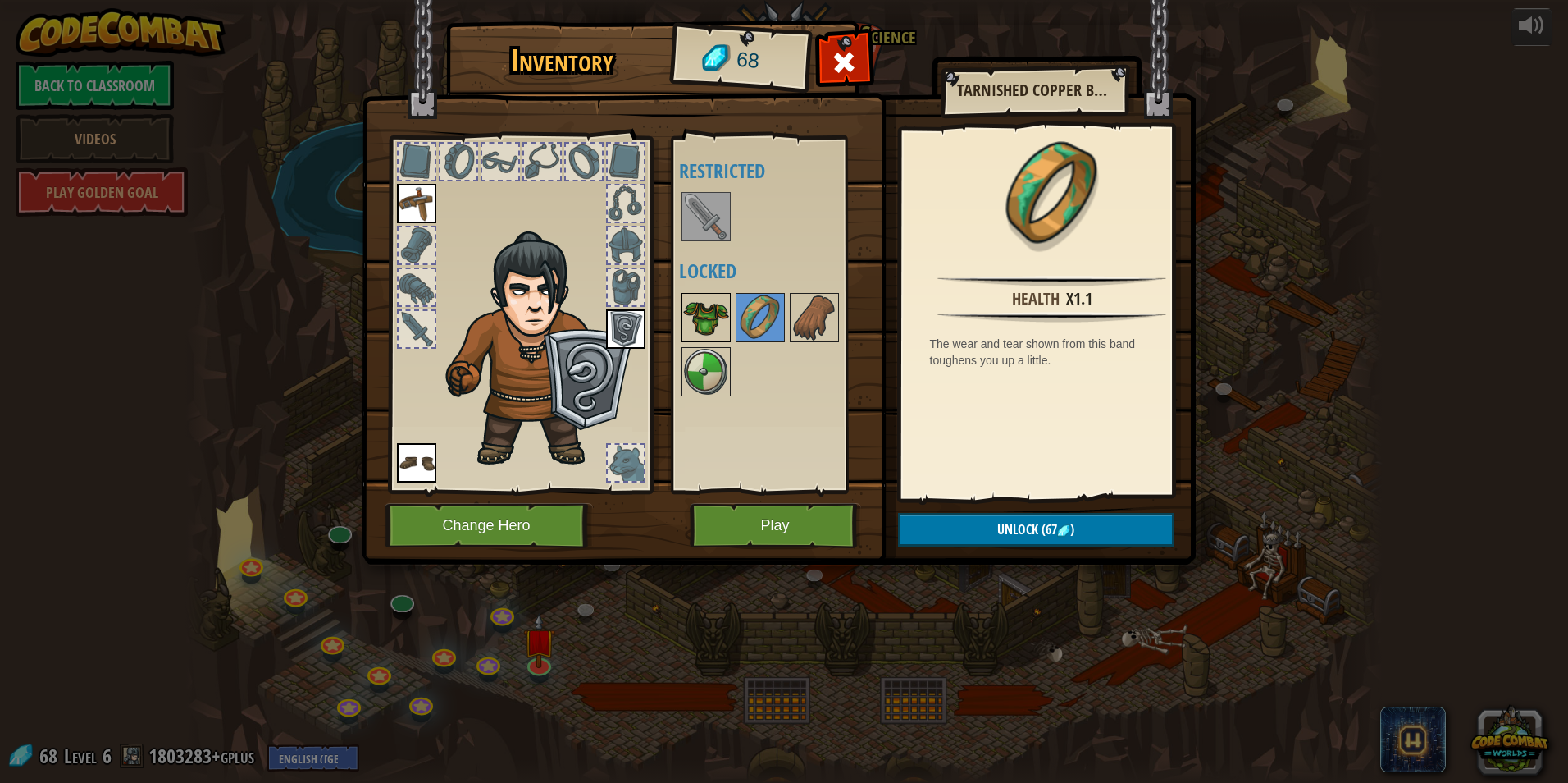
click at [717, 322] on img at bounding box center [705, 317] width 46 height 46
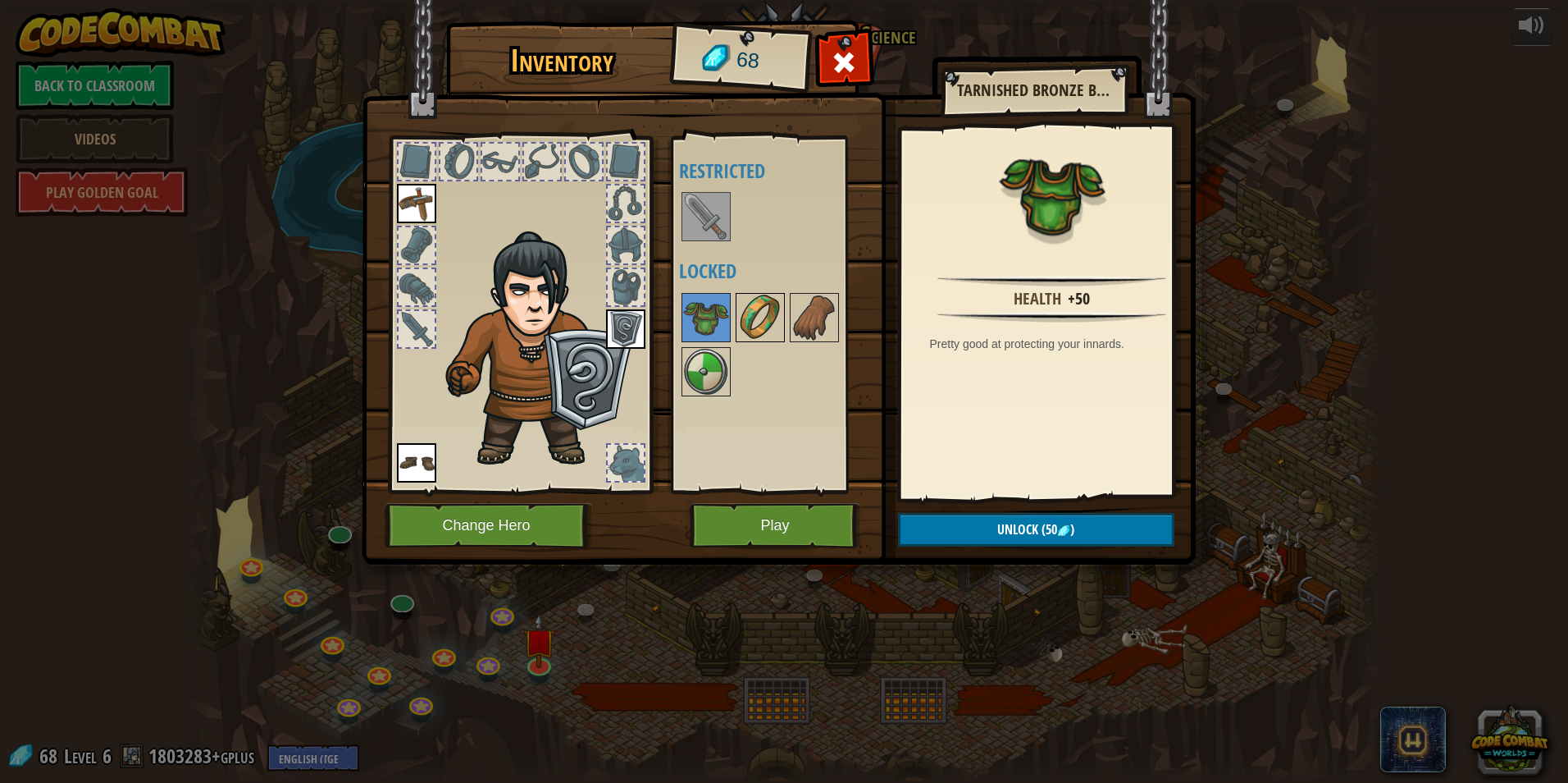
click at [751, 339] on img at bounding box center [760, 317] width 46 height 46
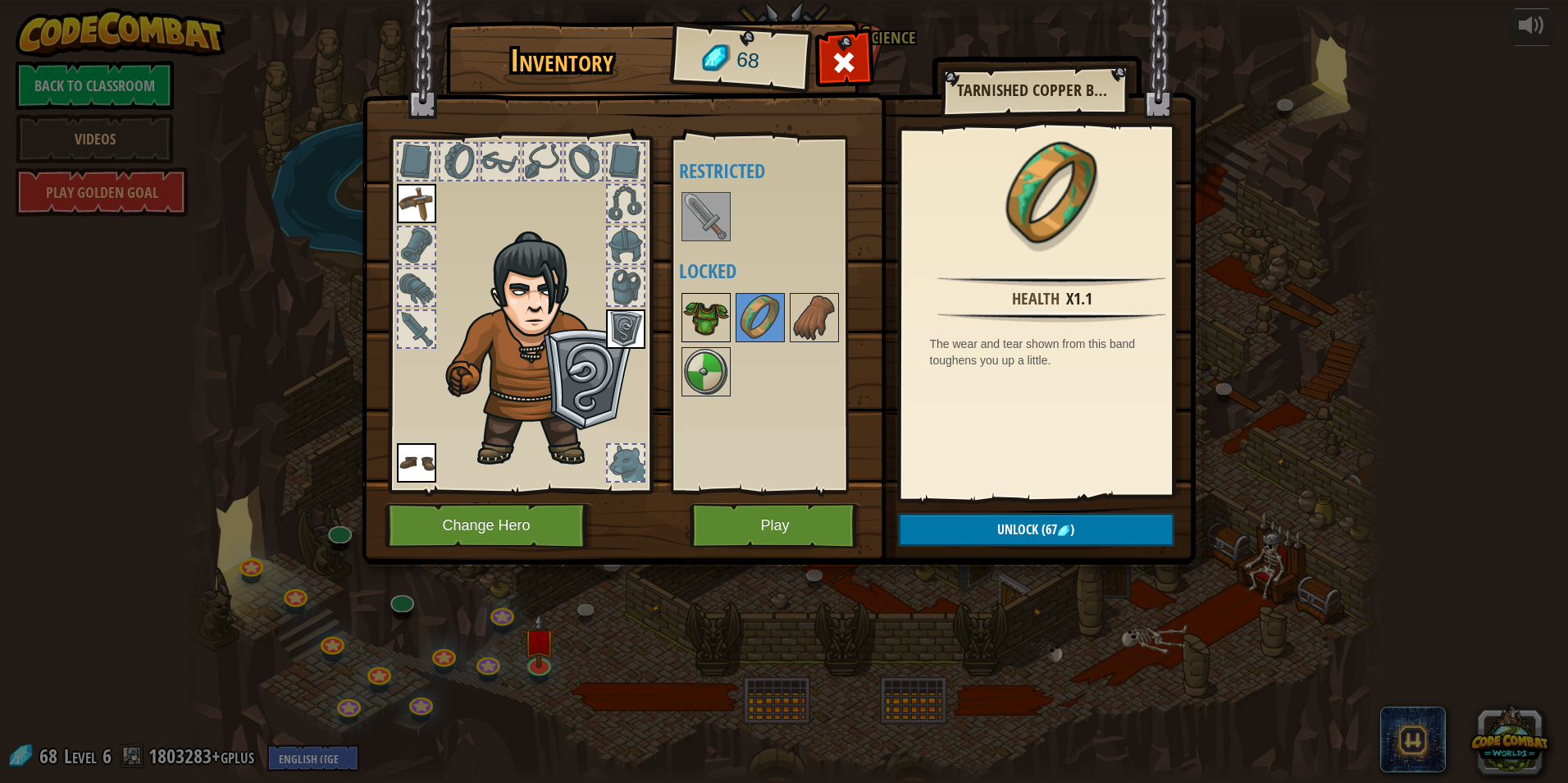
click at [701, 299] on img at bounding box center [705, 317] width 46 height 46
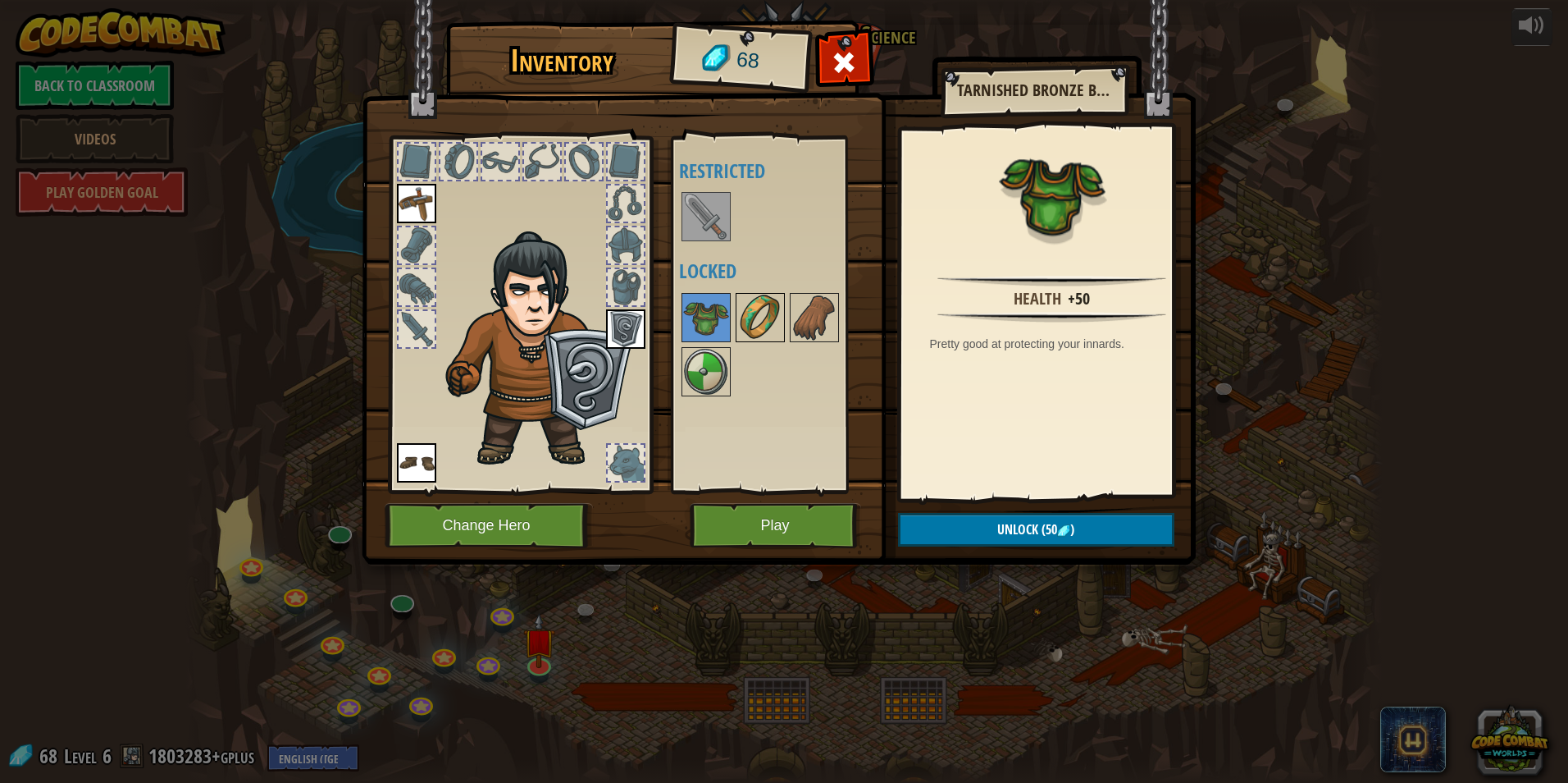
click at [749, 308] on img at bounding box center [760, 317] width 46 height 46
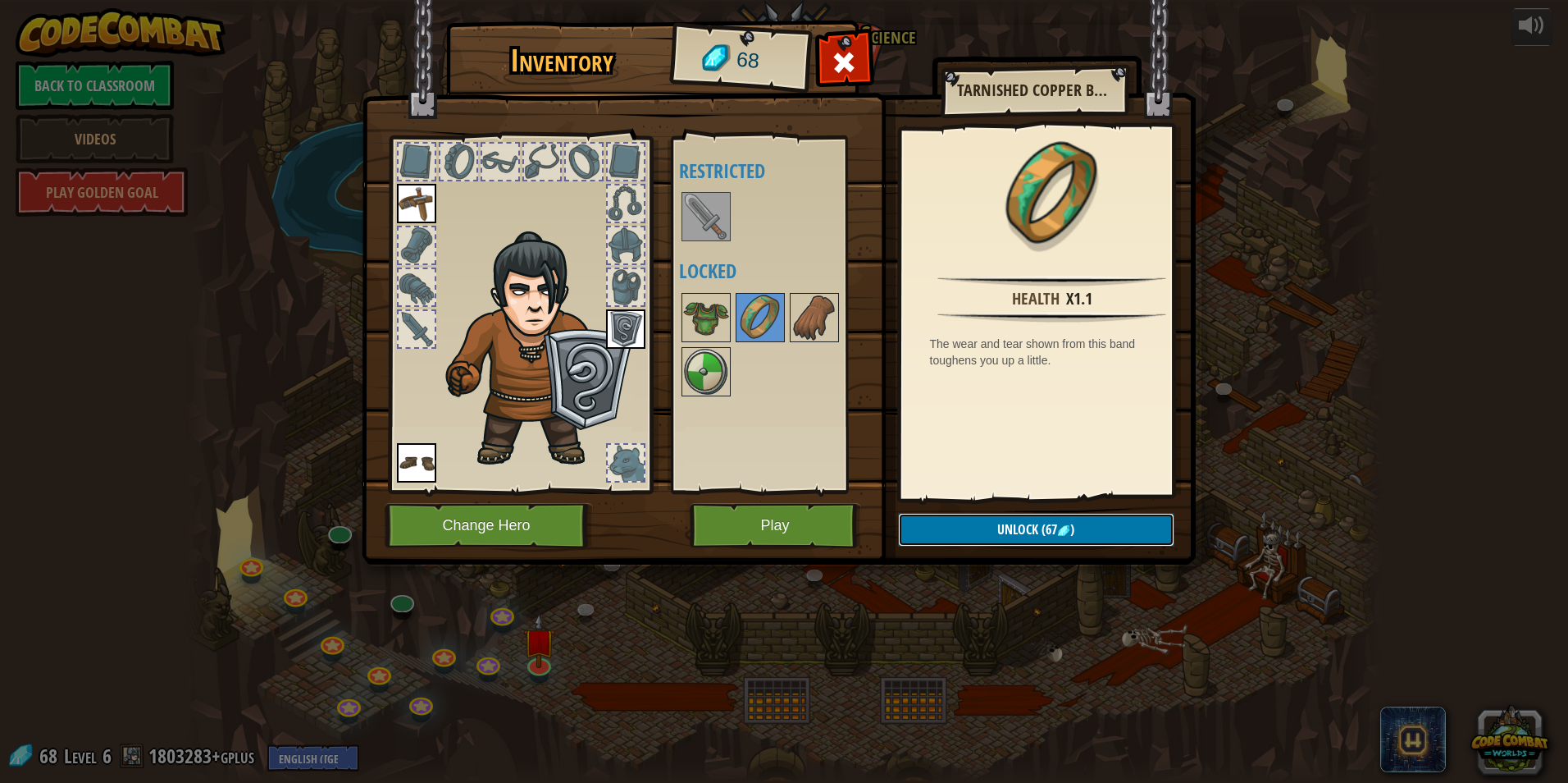
click at [984, 542] on button "Unlock (67 )" at bounding box center [1035, 530] width 276 height 34
click at [984, 541] on button "Confirm" at bounding box center [1035, 530] width 276 height 34
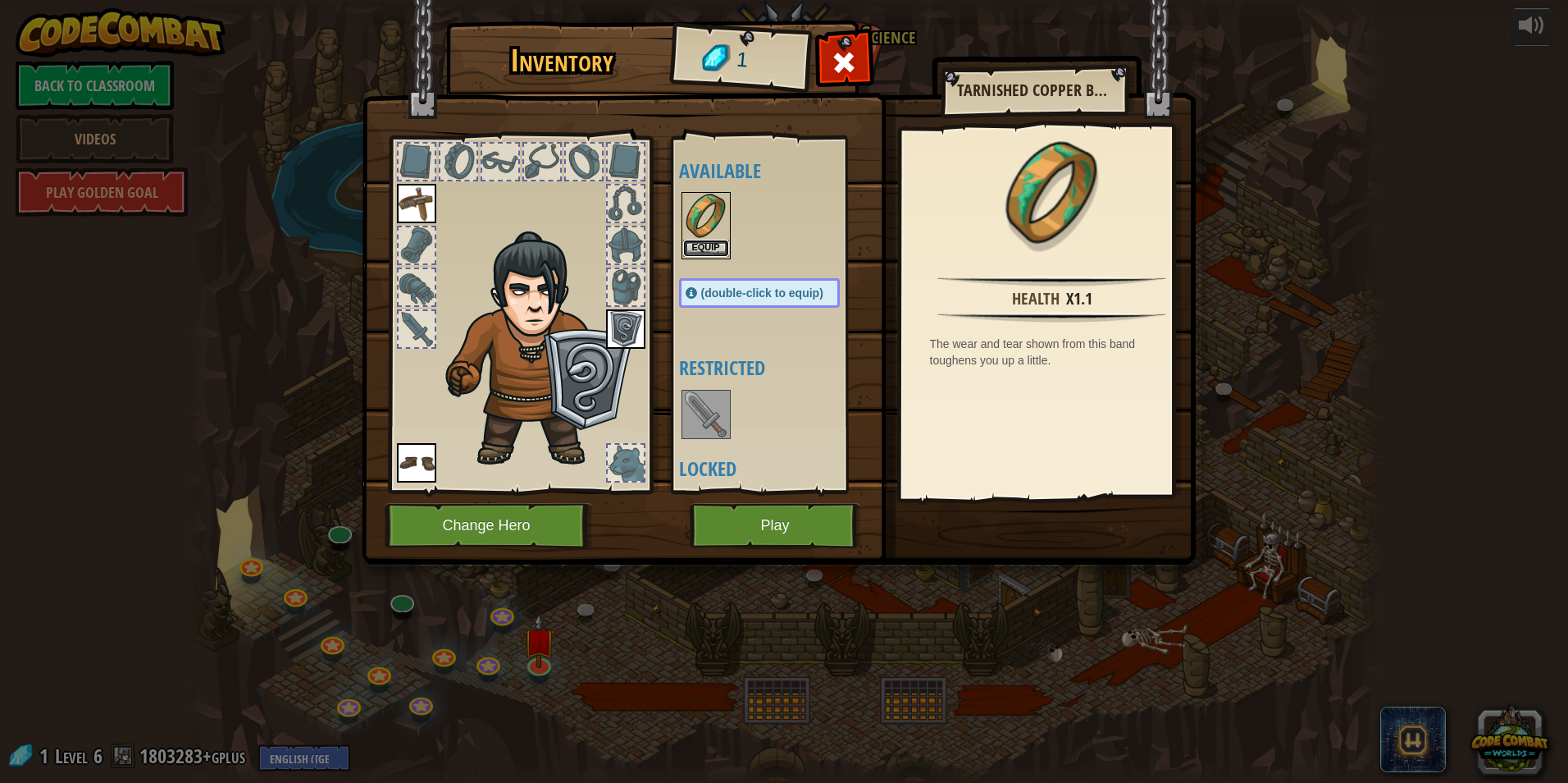
click at [708, 247] on button "Equip" at bounding box center [705, 248] width 46 height 17
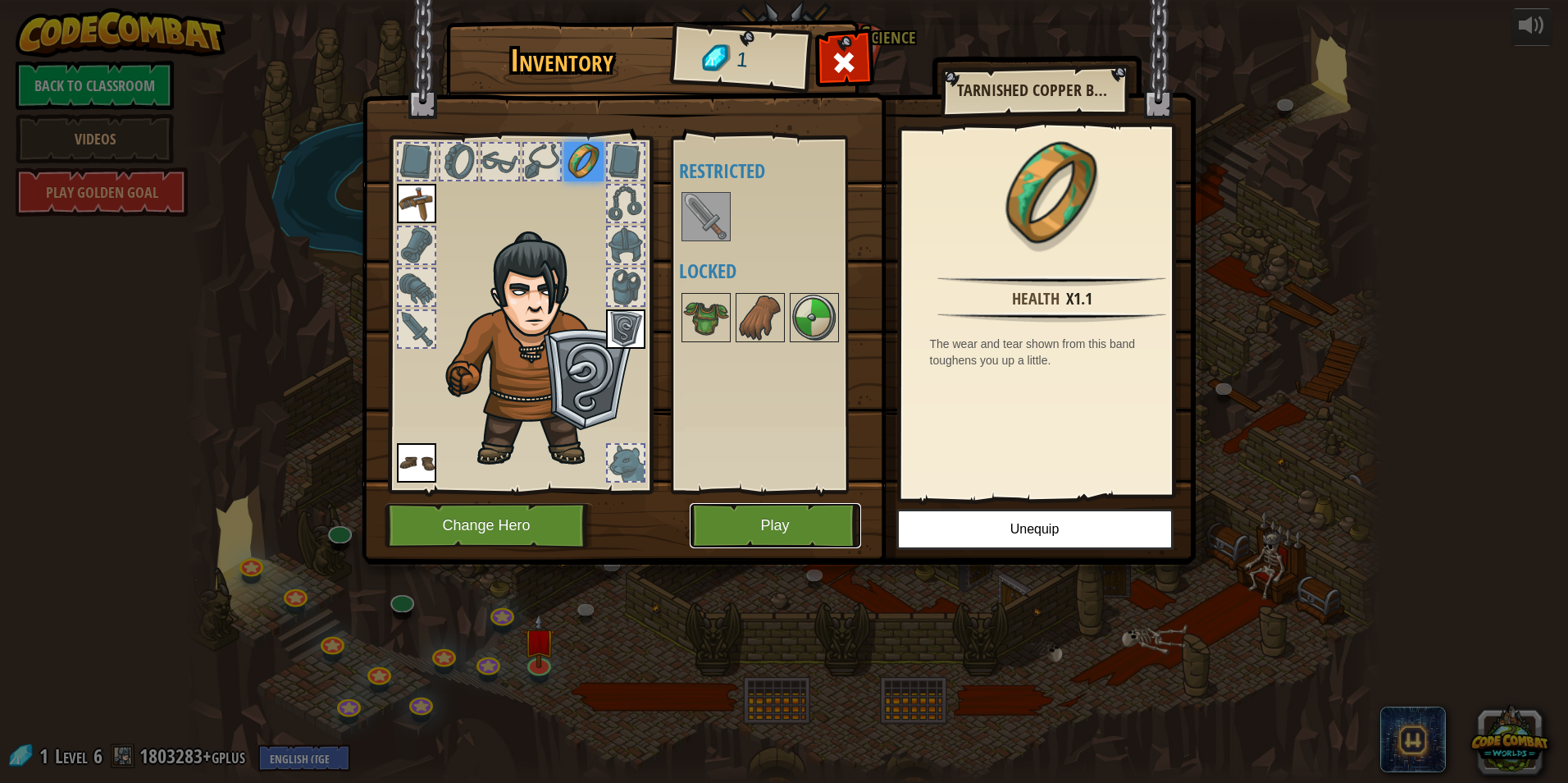
drag, startPoint x: 770, startPoint y: 525, endPoint x: 771, endPoint y: 539, distance: 14.0
click at [771, 539] on button "Play" at bounding box center [775, 525] width 172 height 45
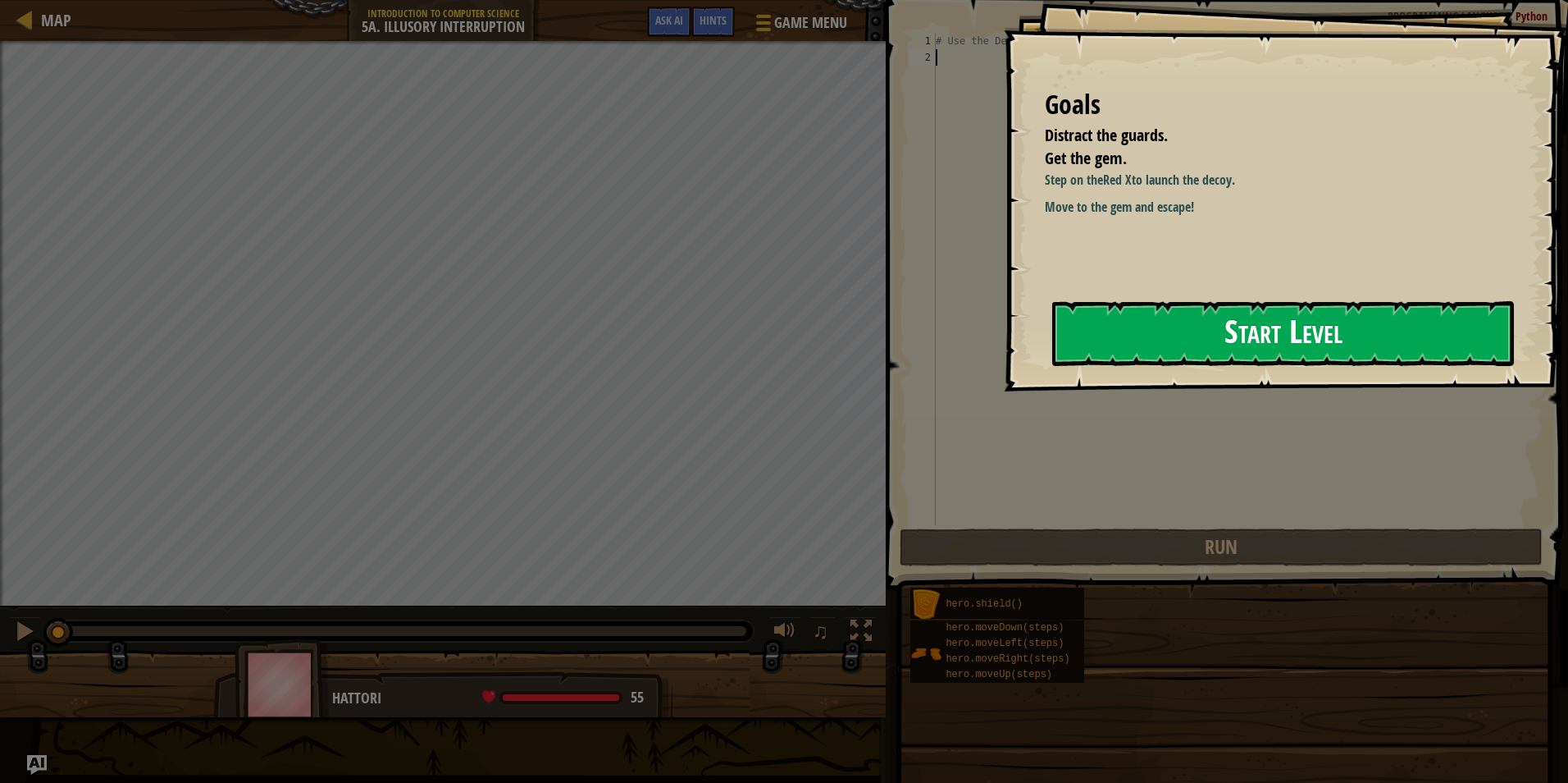
click at [1237, 301] on button "Start Level" at bounding box center [1283, 333] width 462 height 65
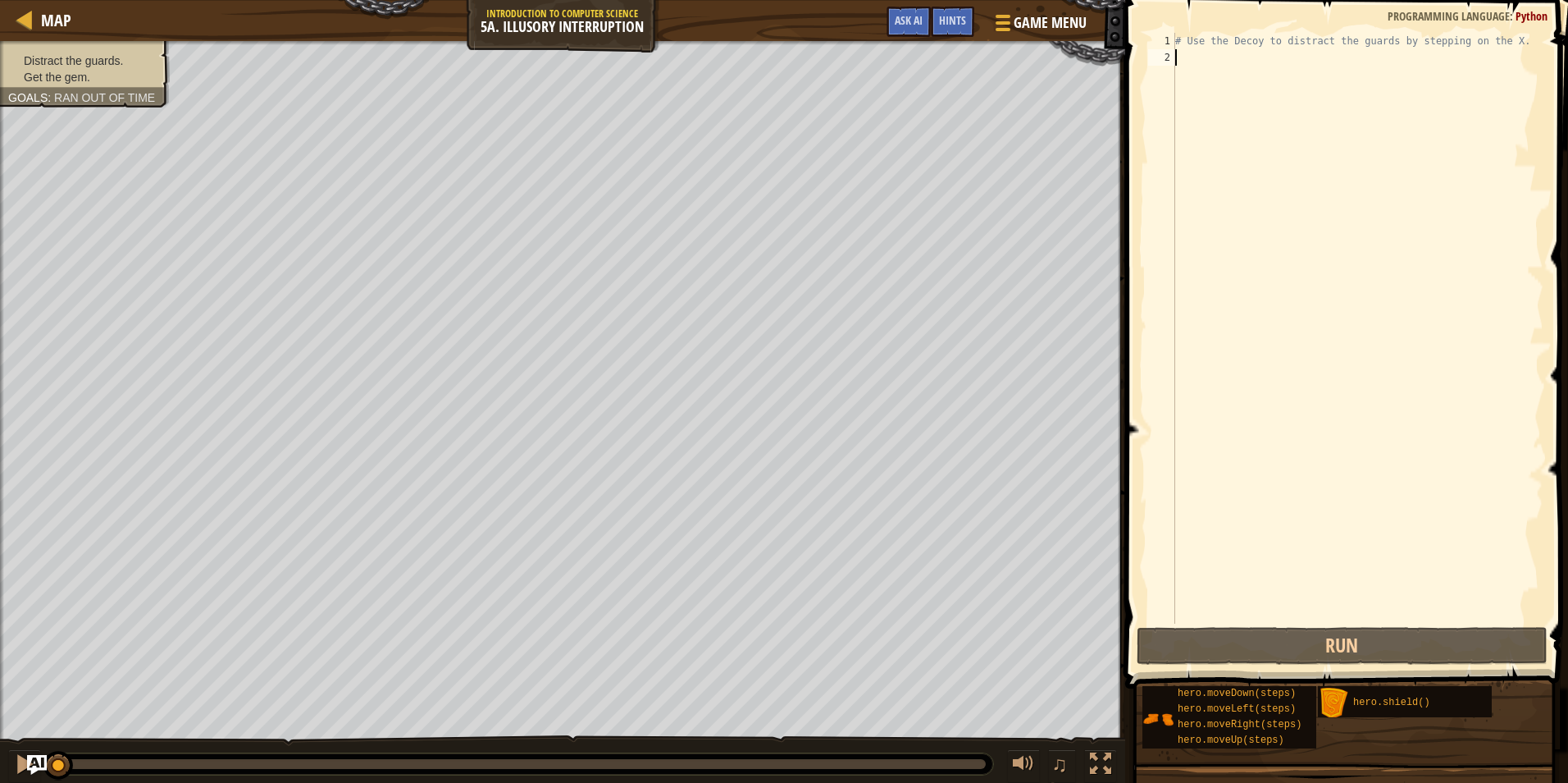
type textarea "K"
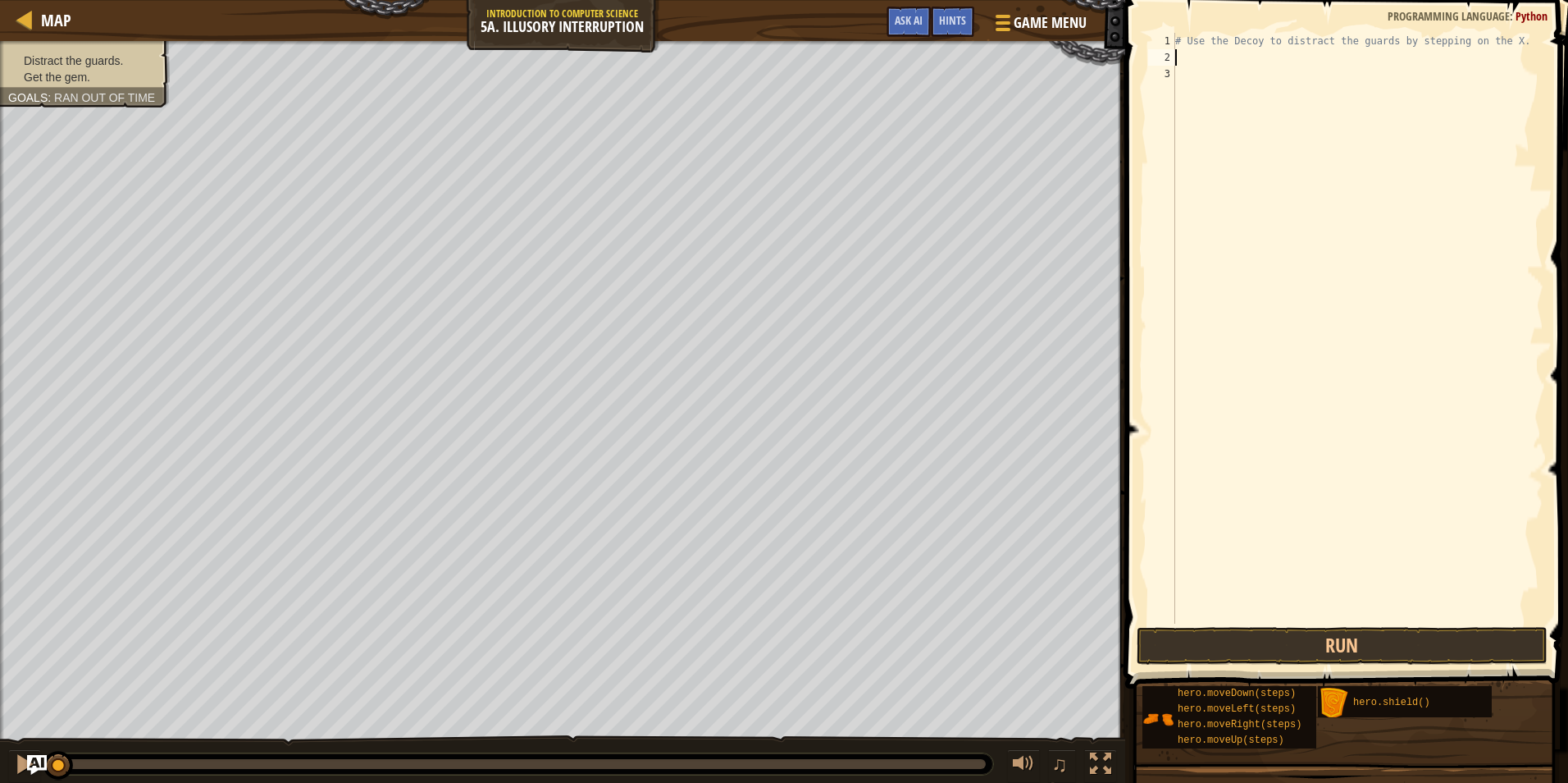
type textarea "H"
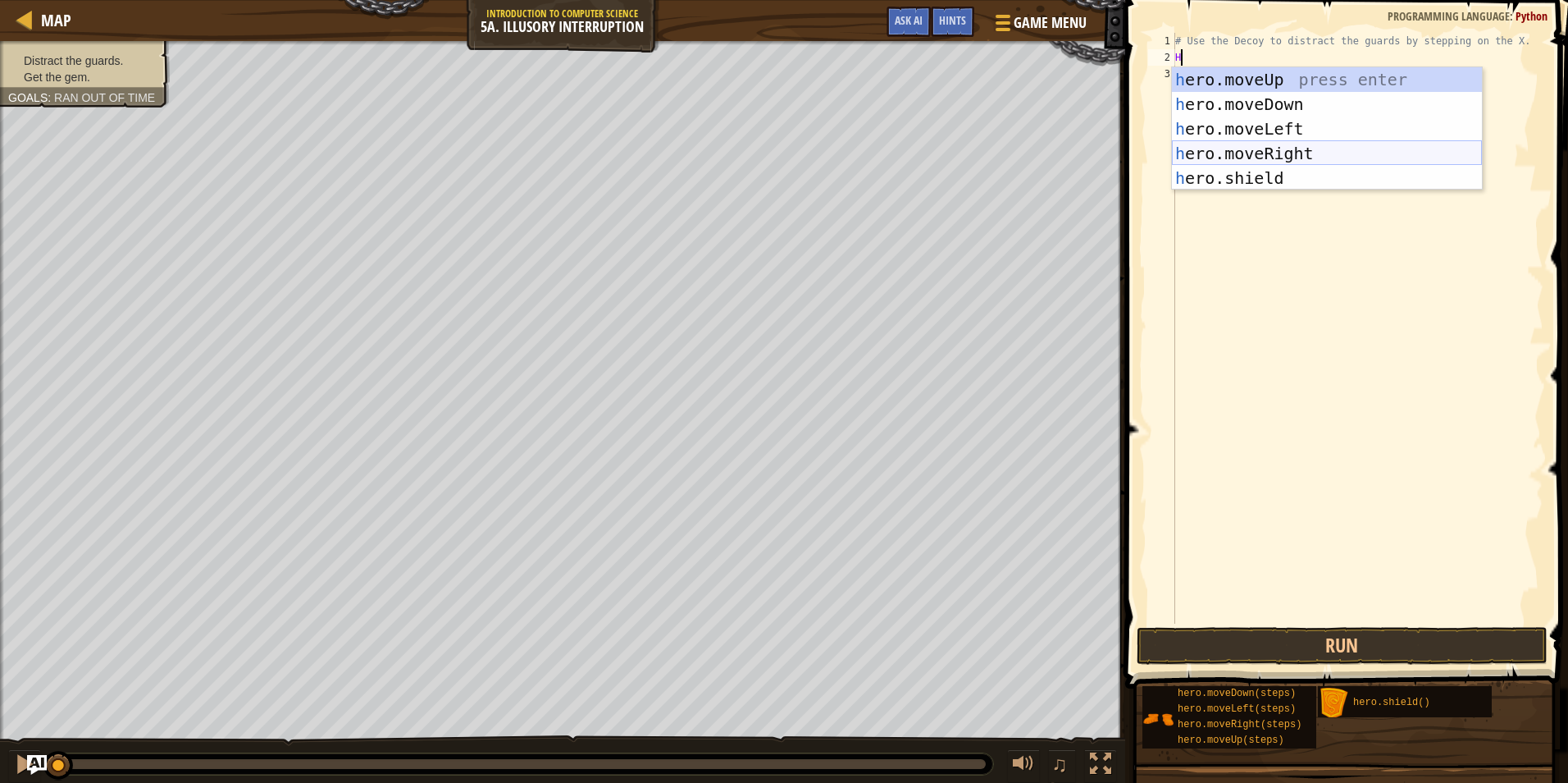
click at [1236, 152] on div "h ero.moveUp press enter h ero.moveDown press enter h ero.moveLeft press enter …" at bounding box center [1327, 153] width 310 height 173
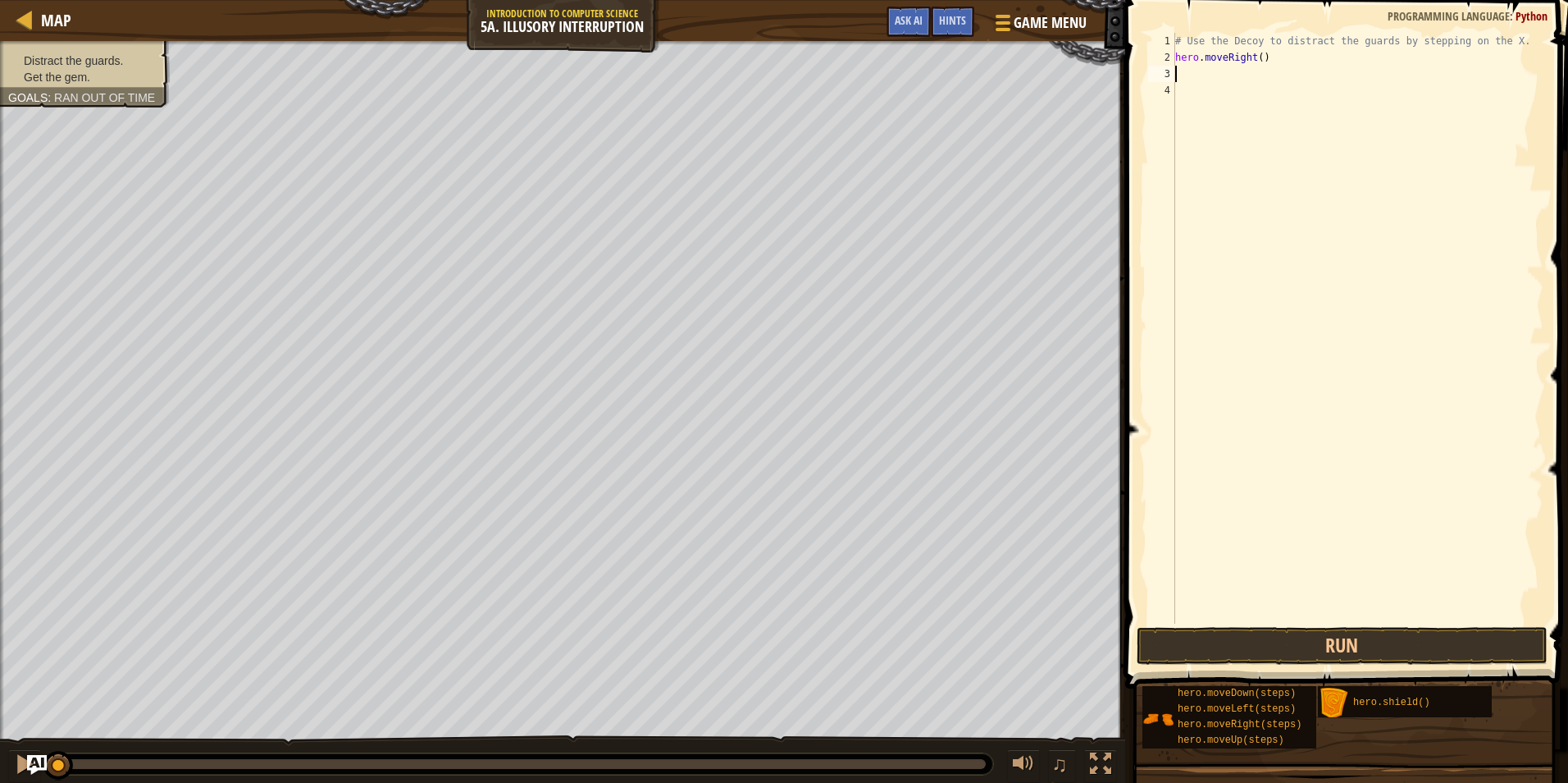
type textarea "H"
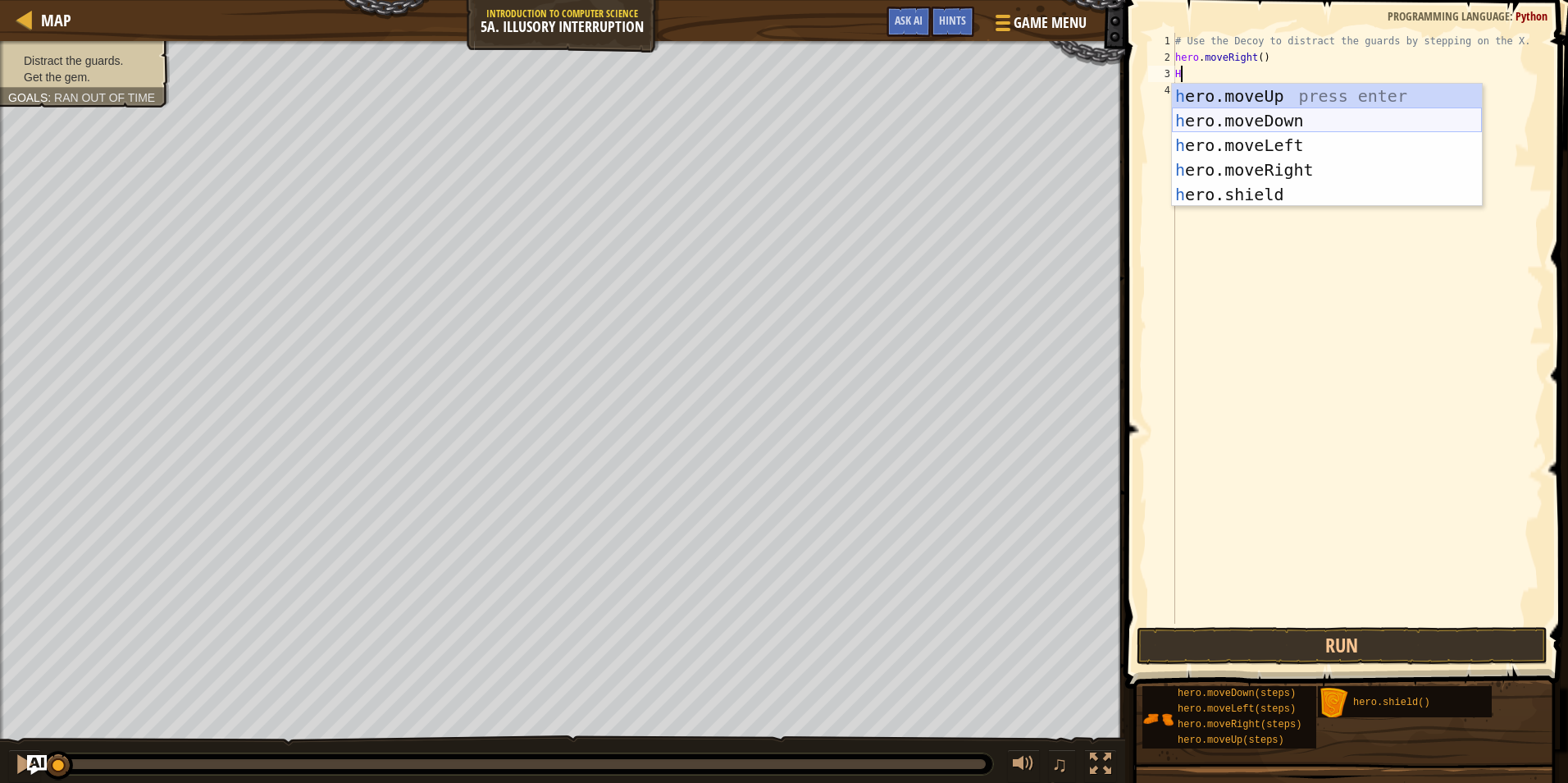
click at [1234, 121] on div "h ero.moveUp press enter h ero.moveDown press enter h ero.moveLeft press enter …" at bounding box center [1327, 170] width 310 height 173
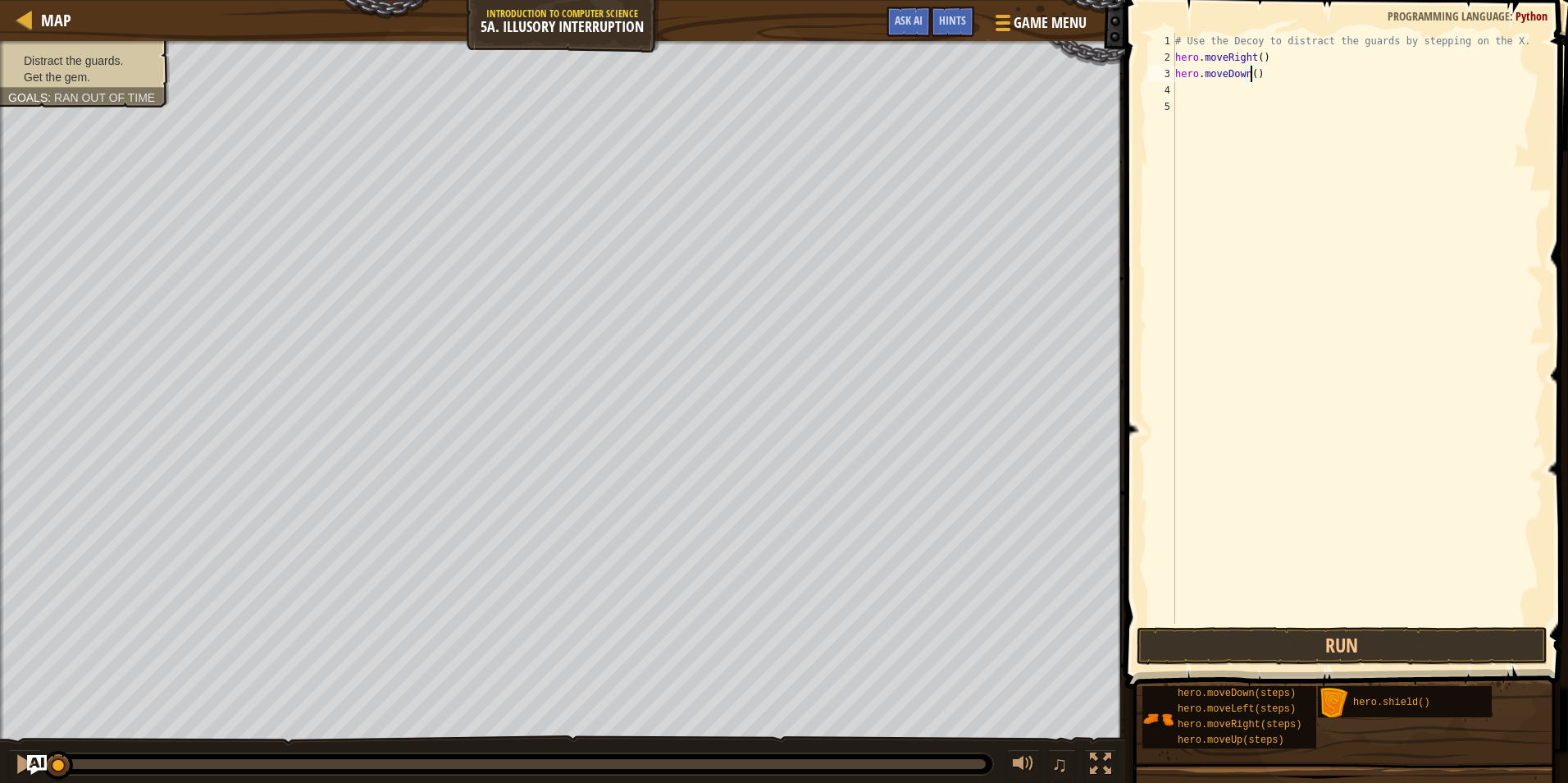
click at [1250, 67] on div "# Use the Decoy to distract the guards by stepping on the X. hero . moveRight (…" at bounding box center [1358, 344] width 371 height 624
click at [1176, 83] on div "# Use the Decoy to distract the guards by stepping on the X. hero . moveRight (…" at bounding box center [1358, 344] width 371 height 624
type textarea "hero.moveDown(2)"
click at [1174, 86] on div "4" at bounding box center [1161, 90] width 27 height 16
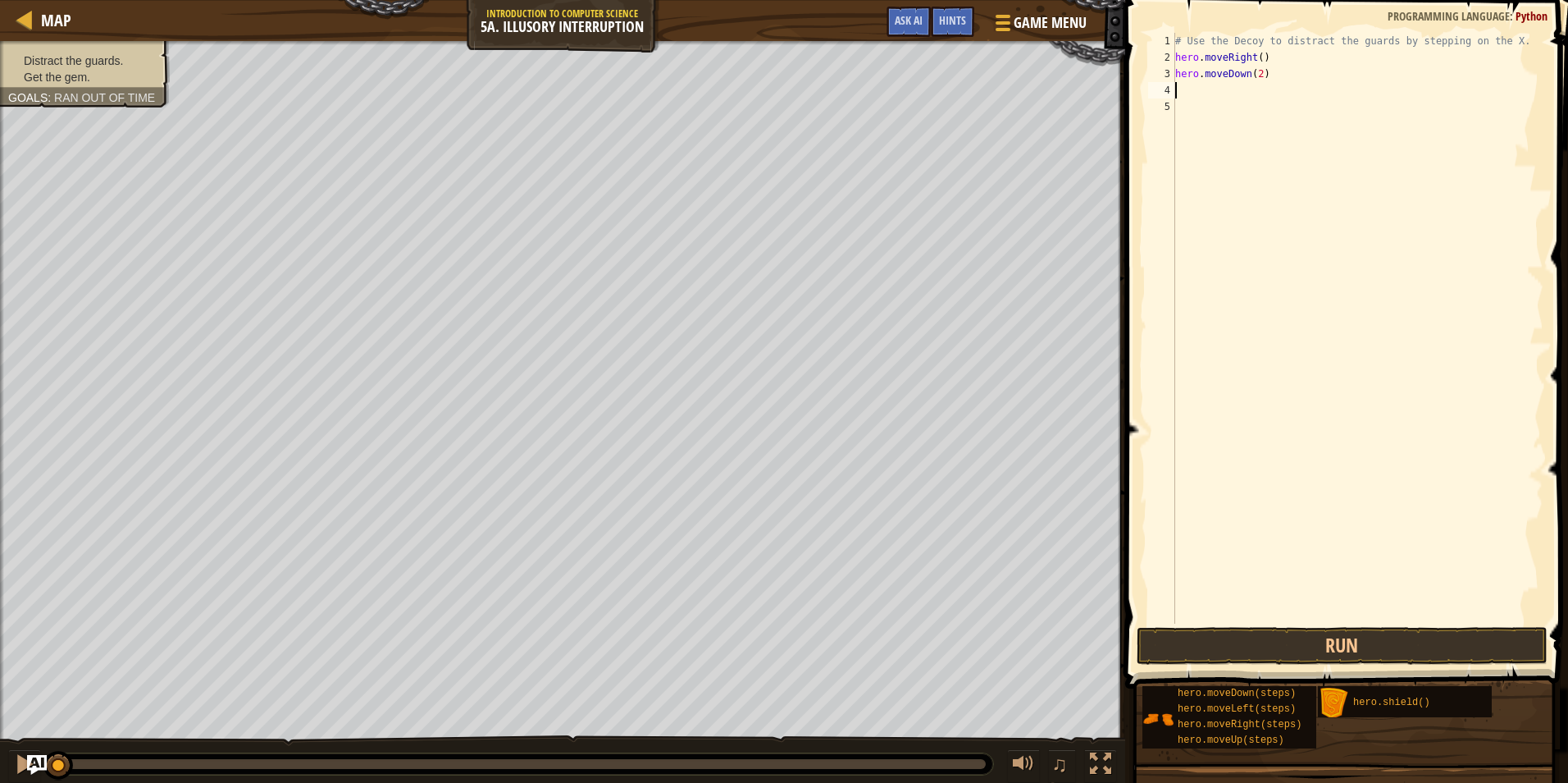
scroll to position [8, 0]
click at [1362, 644] on button "Run" at bounding box center [1342, 645] width 411 height 38
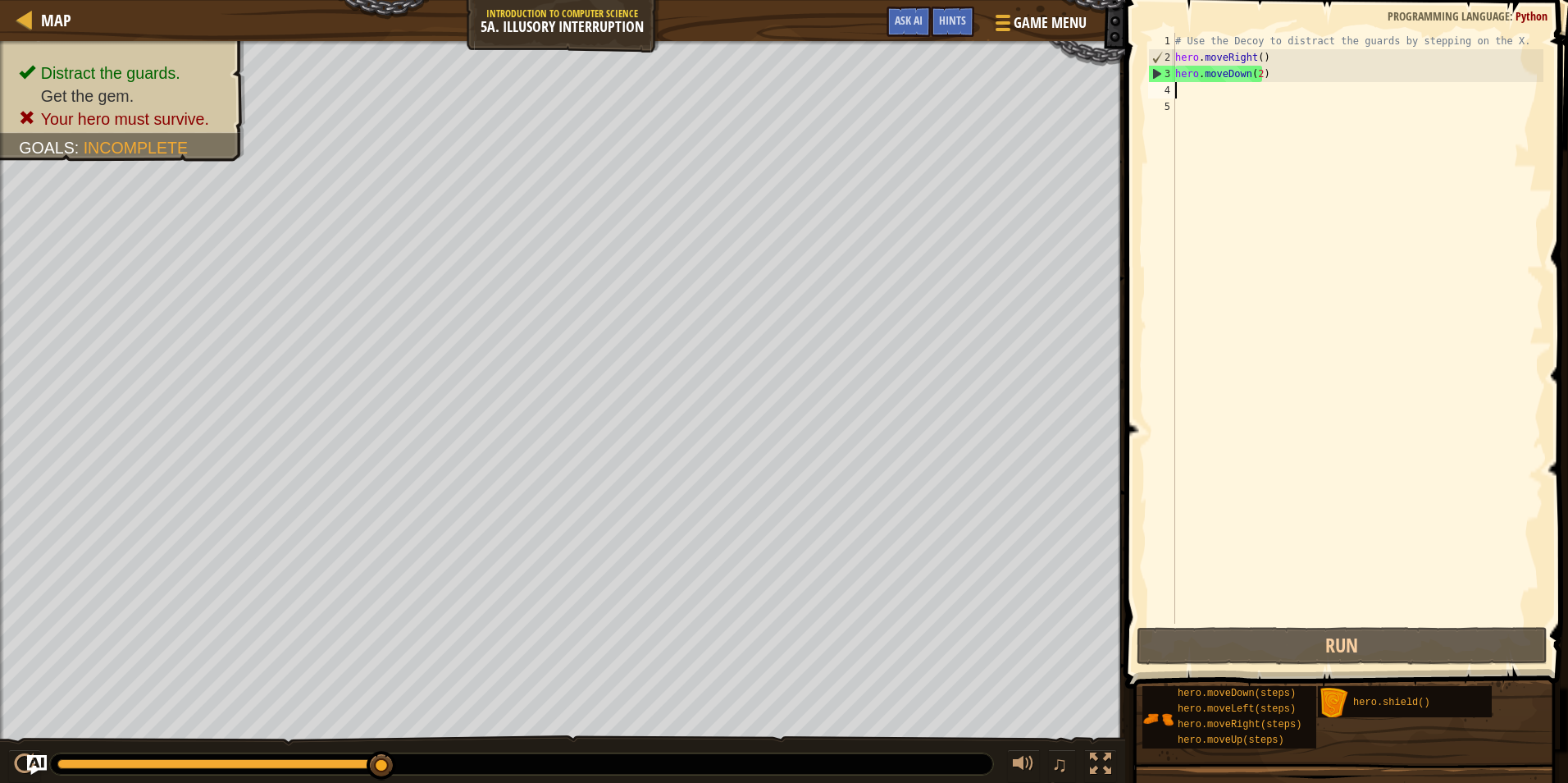
type textarea "H"
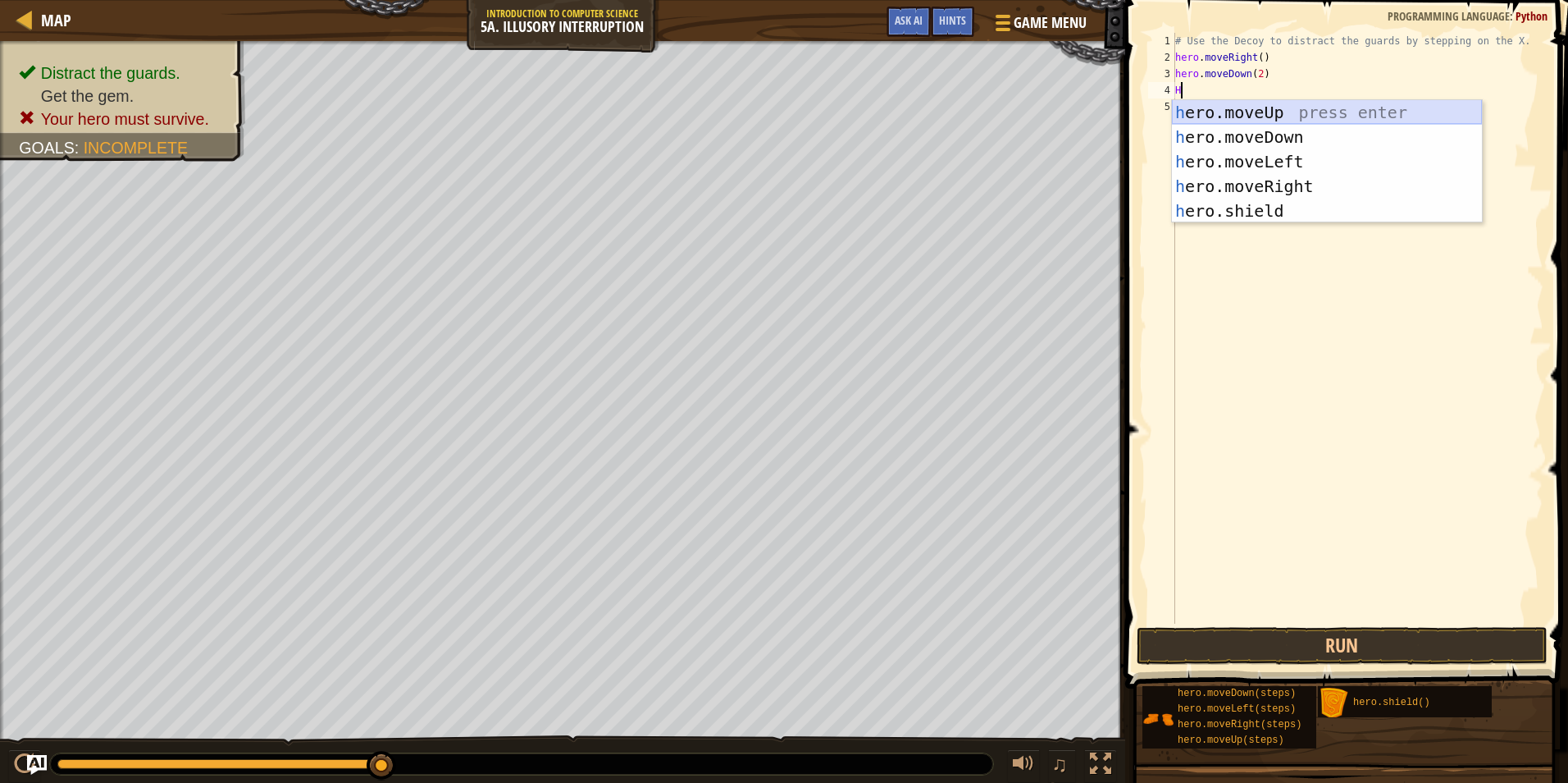
click at [1284, 108] on div "h ero.moveUp press enter h ero.moveDown press enter h ero.moveLeft press enter …" at bounding box center [1327, 186] width 310 height 173
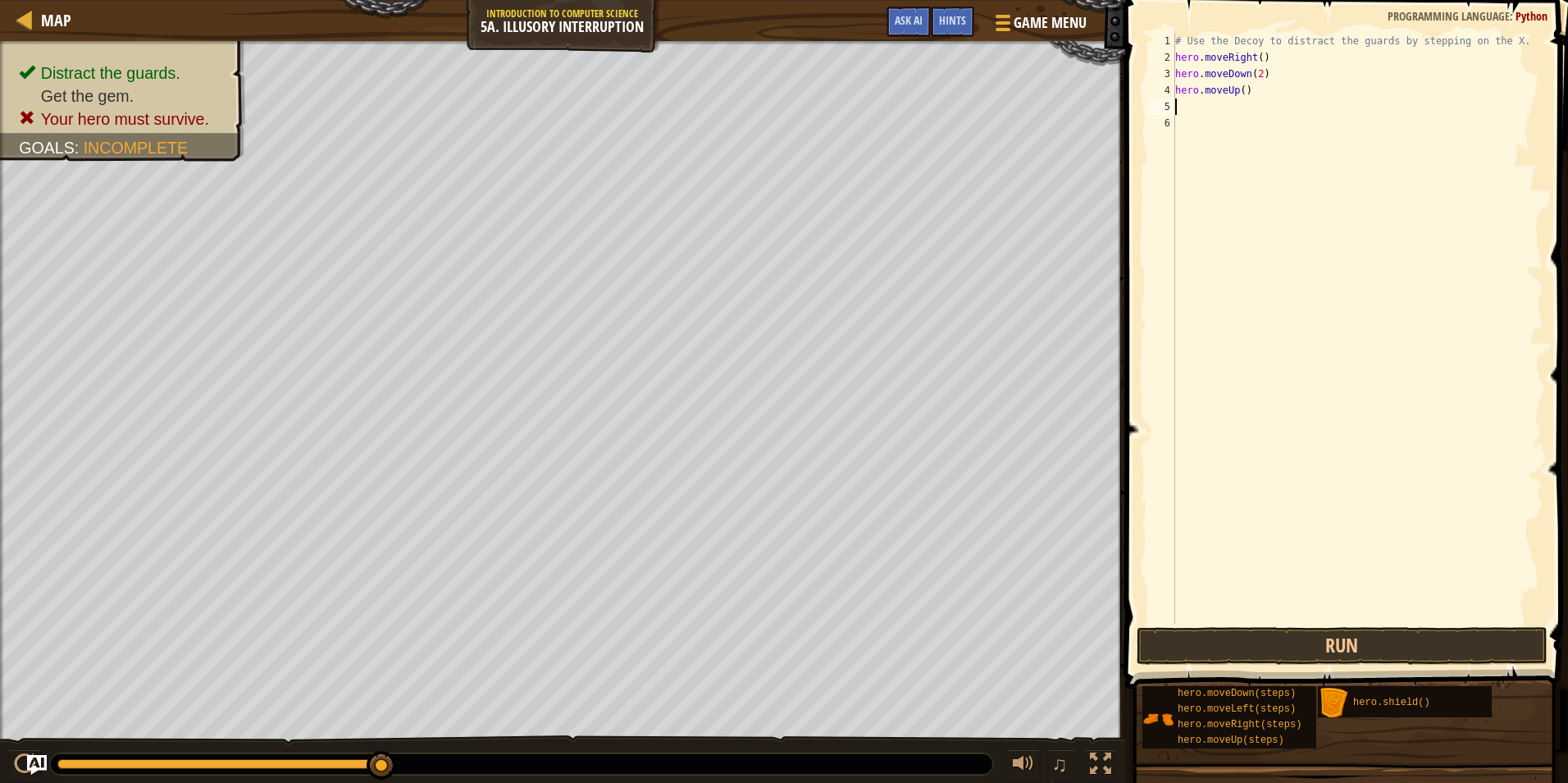
click at [1239, 95] on div "# Use the Decoy to distract the guards by stepping on the X. hero . moveRight (…" at bounding box center [1358, 344] width 371 height 624
type textarea "hero.moveUp(2)"
click at [1211, 104] on div "# Use the Decoy to distract the guards by stepping on the X. hero . moveRight (…" at bounding box center [1358, 344] width 371 height 624
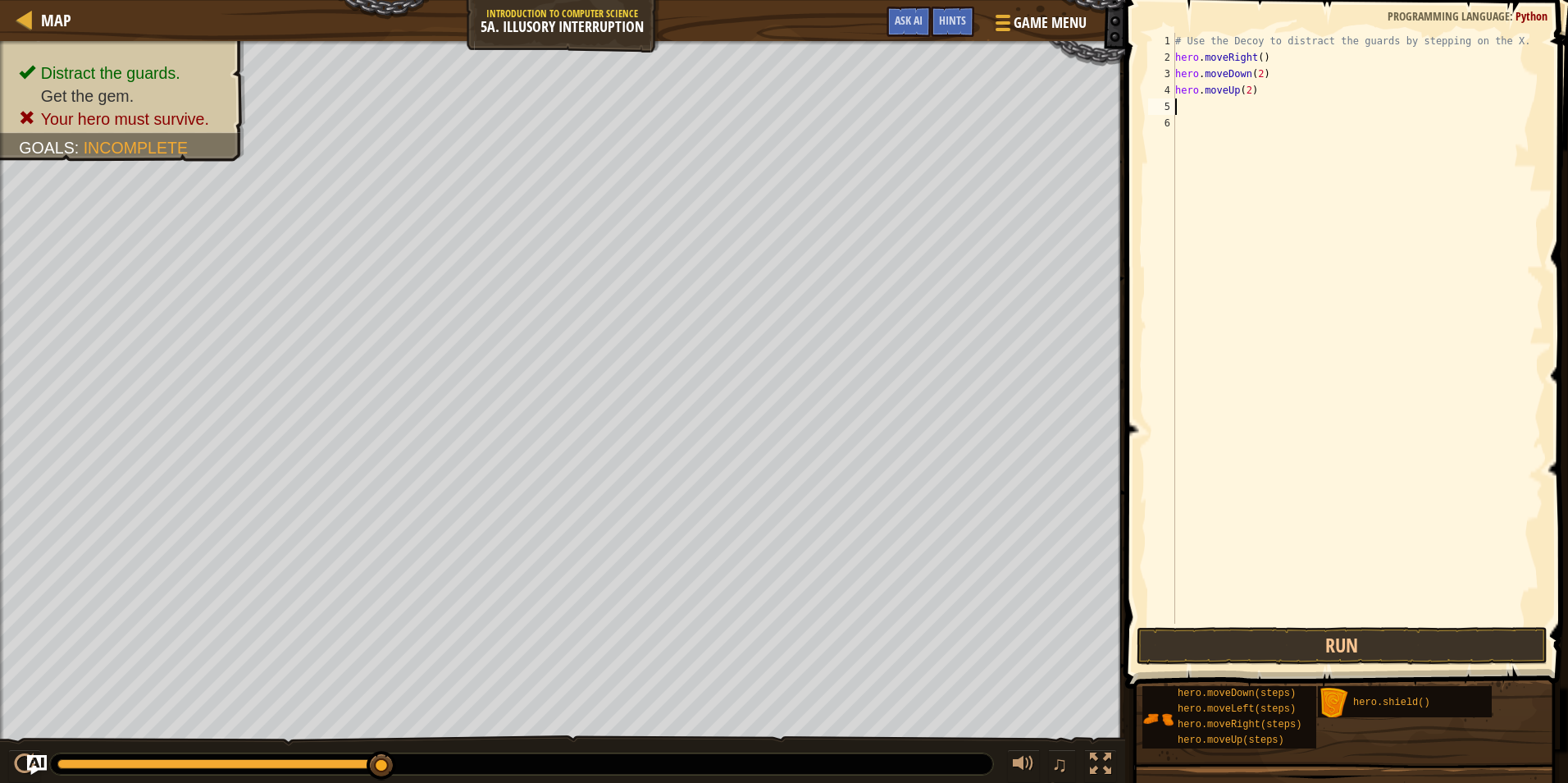
type textarea "H"
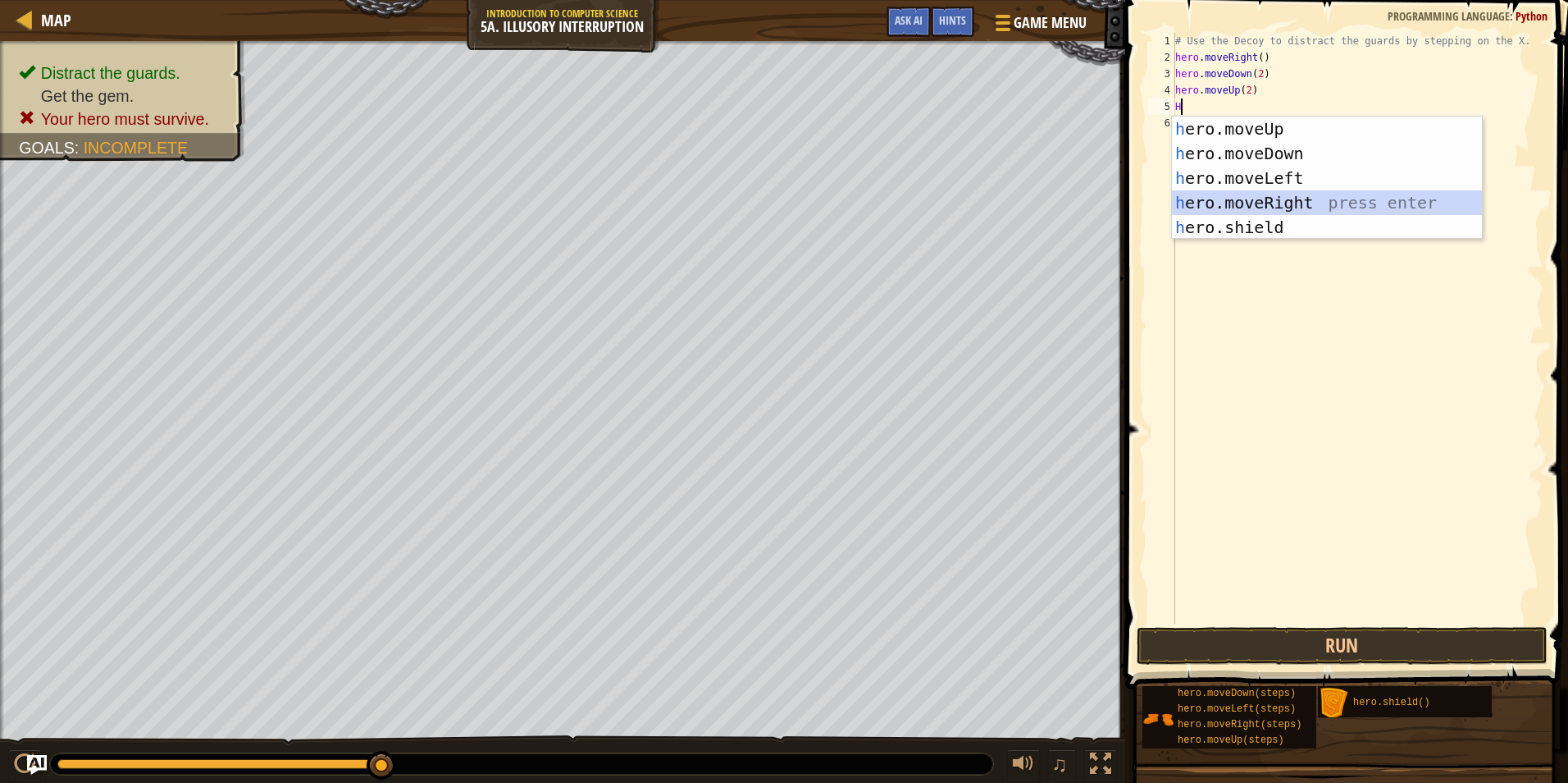
click at [1241, 200] on div "h ero.moveUp press enter h ero.moveDown press enter h ero.moveLeft press enter …" at bounding box center [1327, 202] width 310 height 173
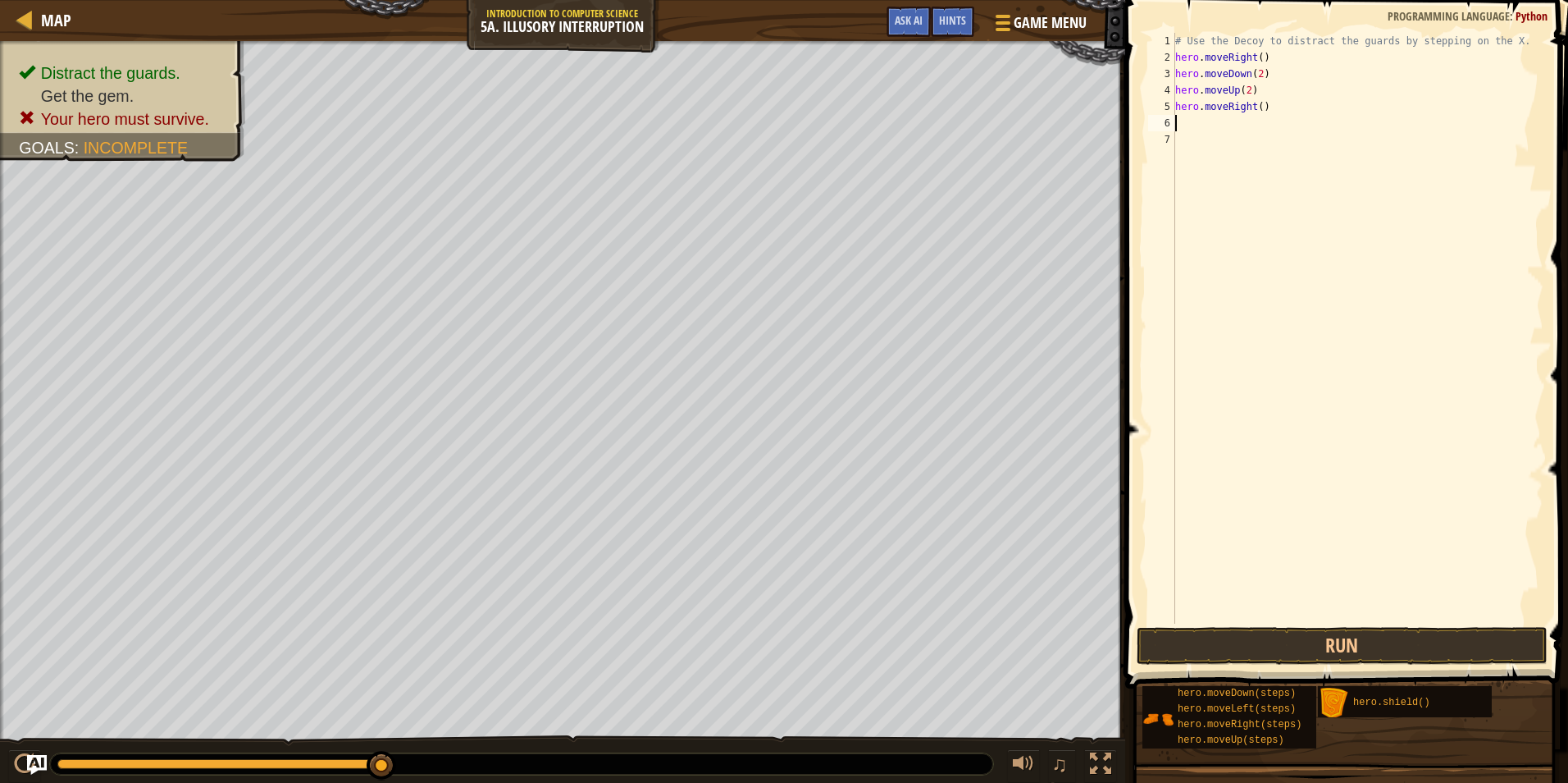
click at [1257, 111] on div "# Use the Decoy to distract the guards by stepping on the X. hero . moveRight (…" at bounding box center [1358, 344] width 371 height 624
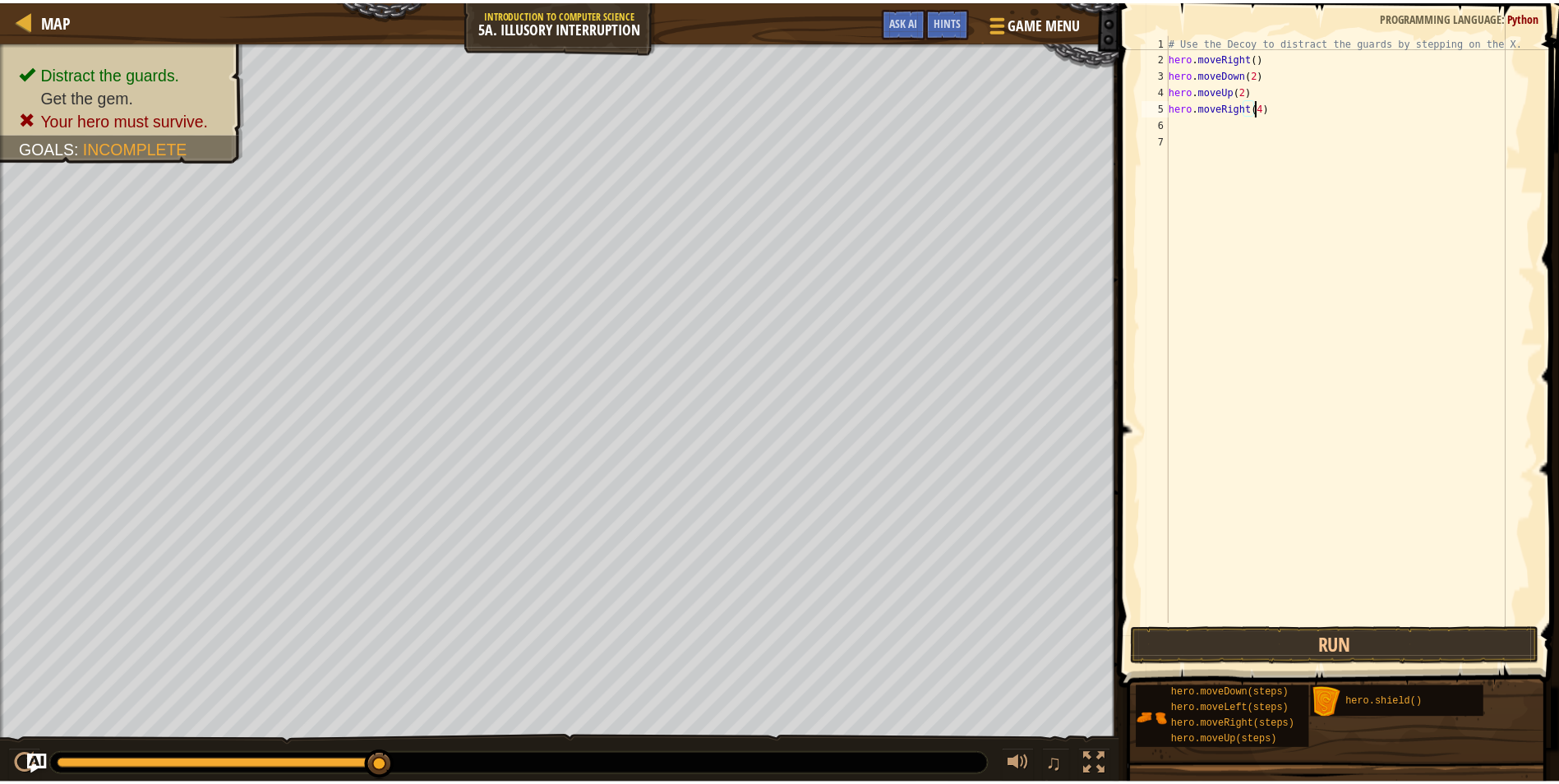
scroll to position [8, 7]
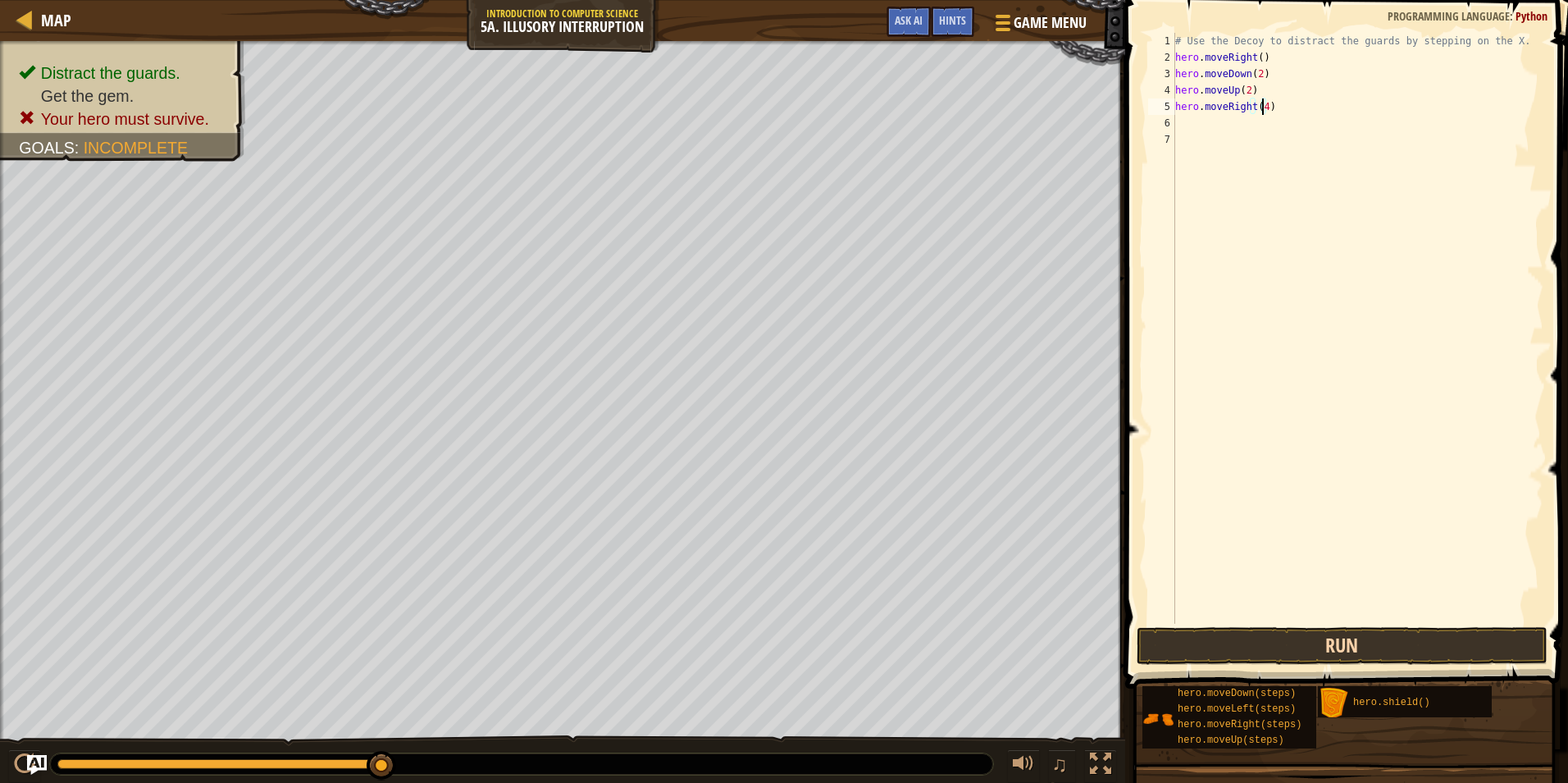
type textarea "hero.moveRight(4)"
click at [1222, 634] on button "Run" at bounding box center [1342, 645] width 411 height 38
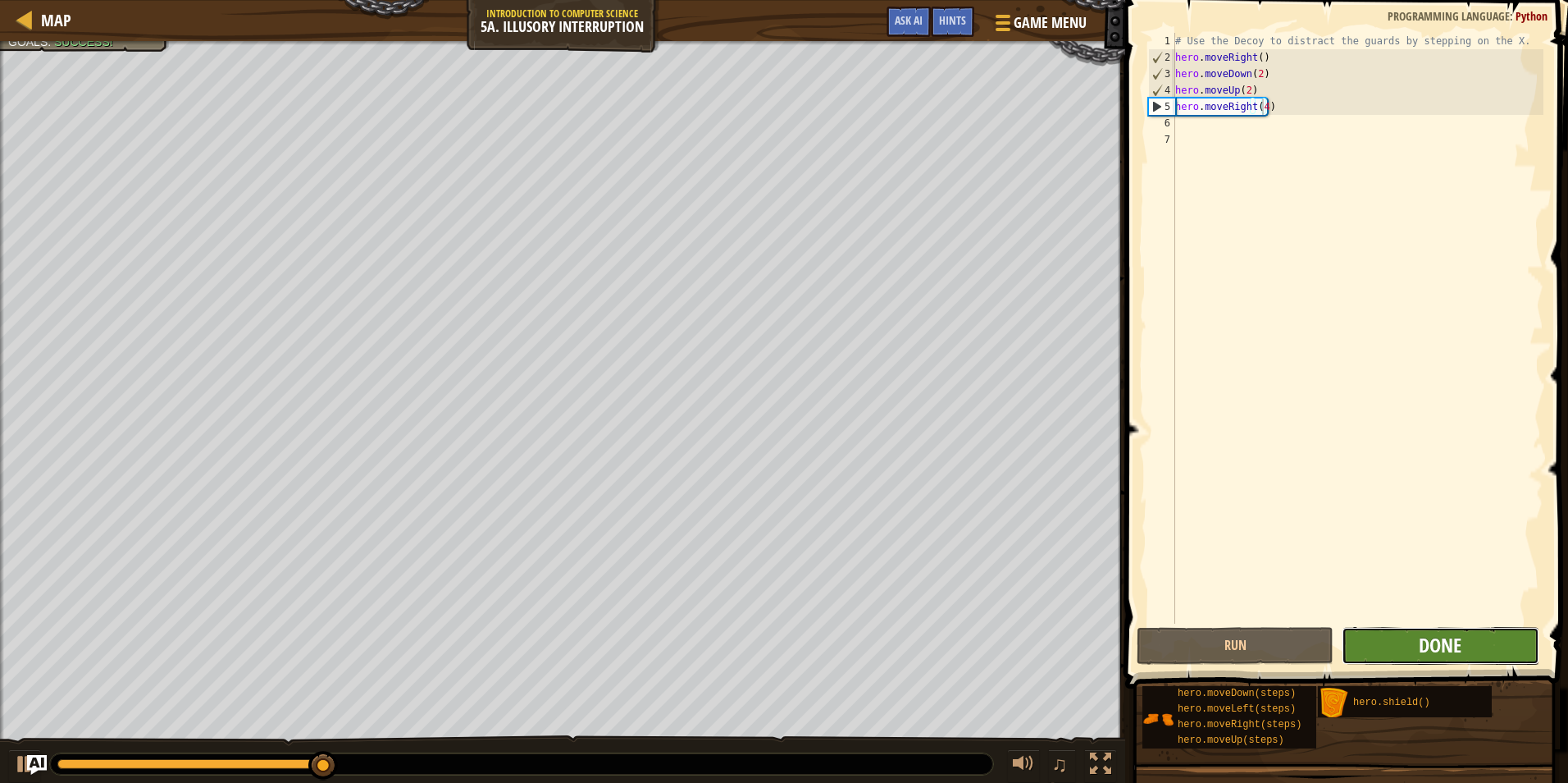
click at [1427, 652] on span "Done" at bounding box center [1439, 645] width 42 height 26
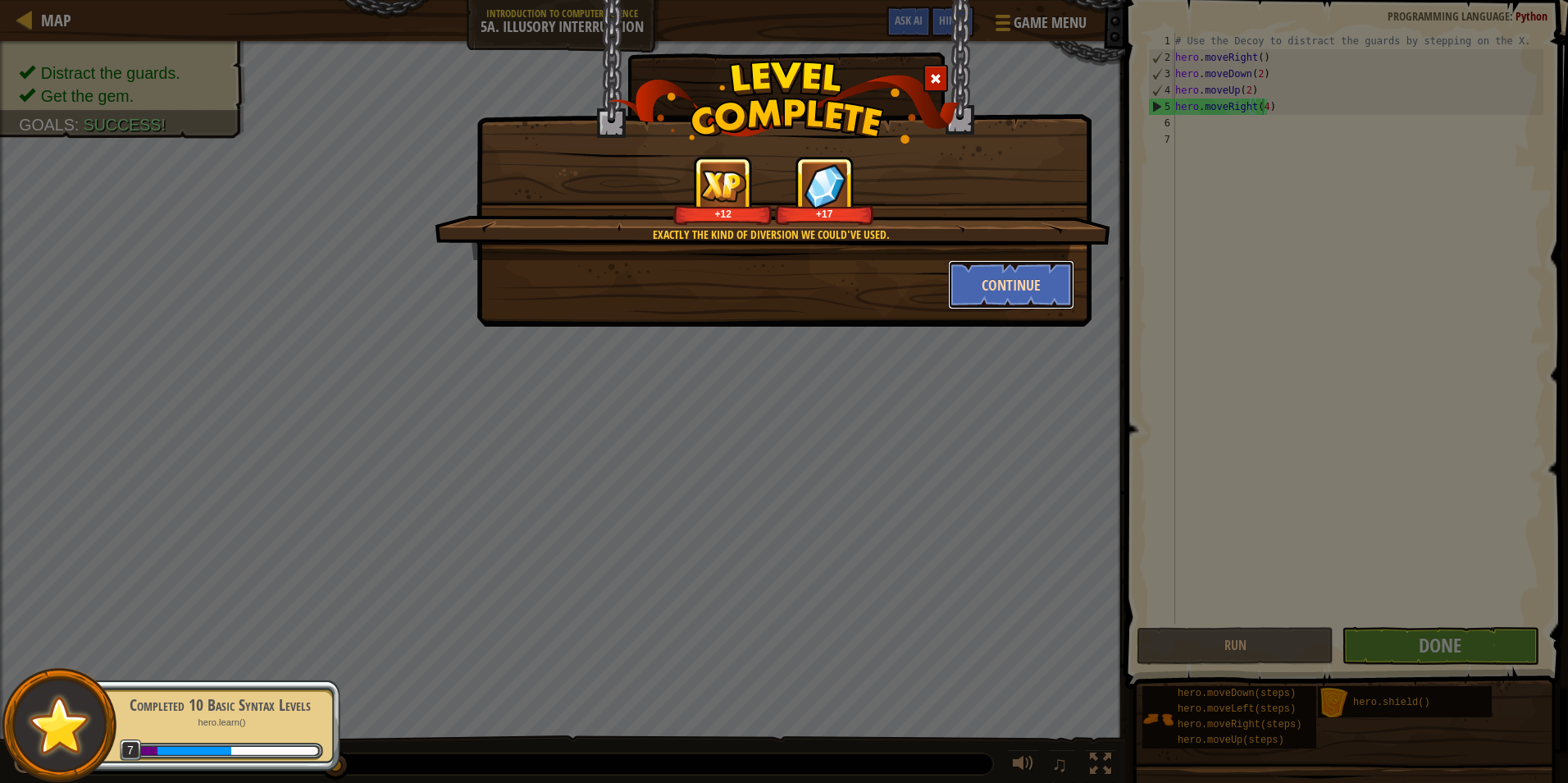
click at [986, 282] on button "Continue" at bounding box center [1011, 285] width 127 height 49
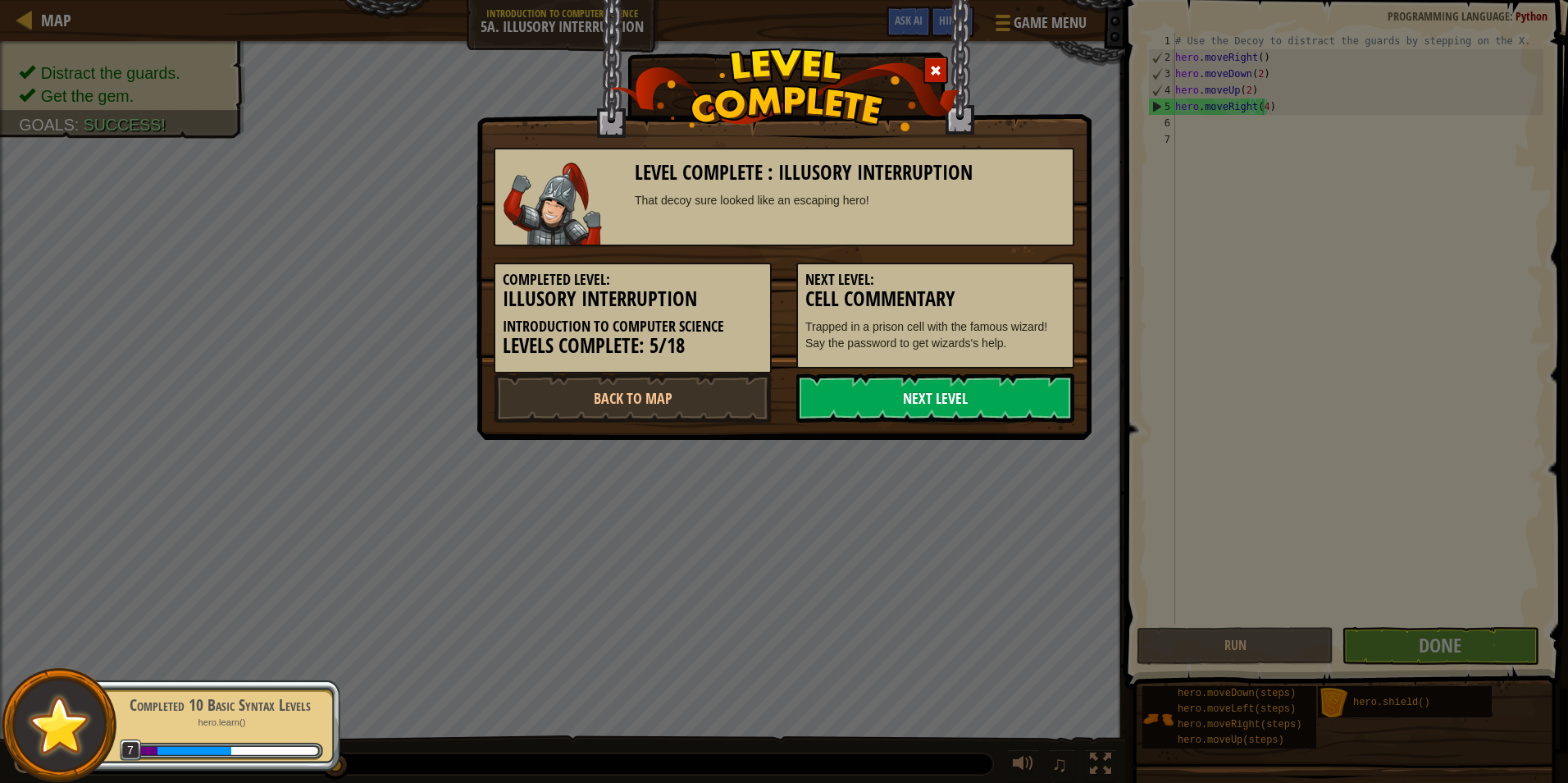
click at [952, 402] on link "Next Level" at bounding box center [934, 398] width 278 height 49
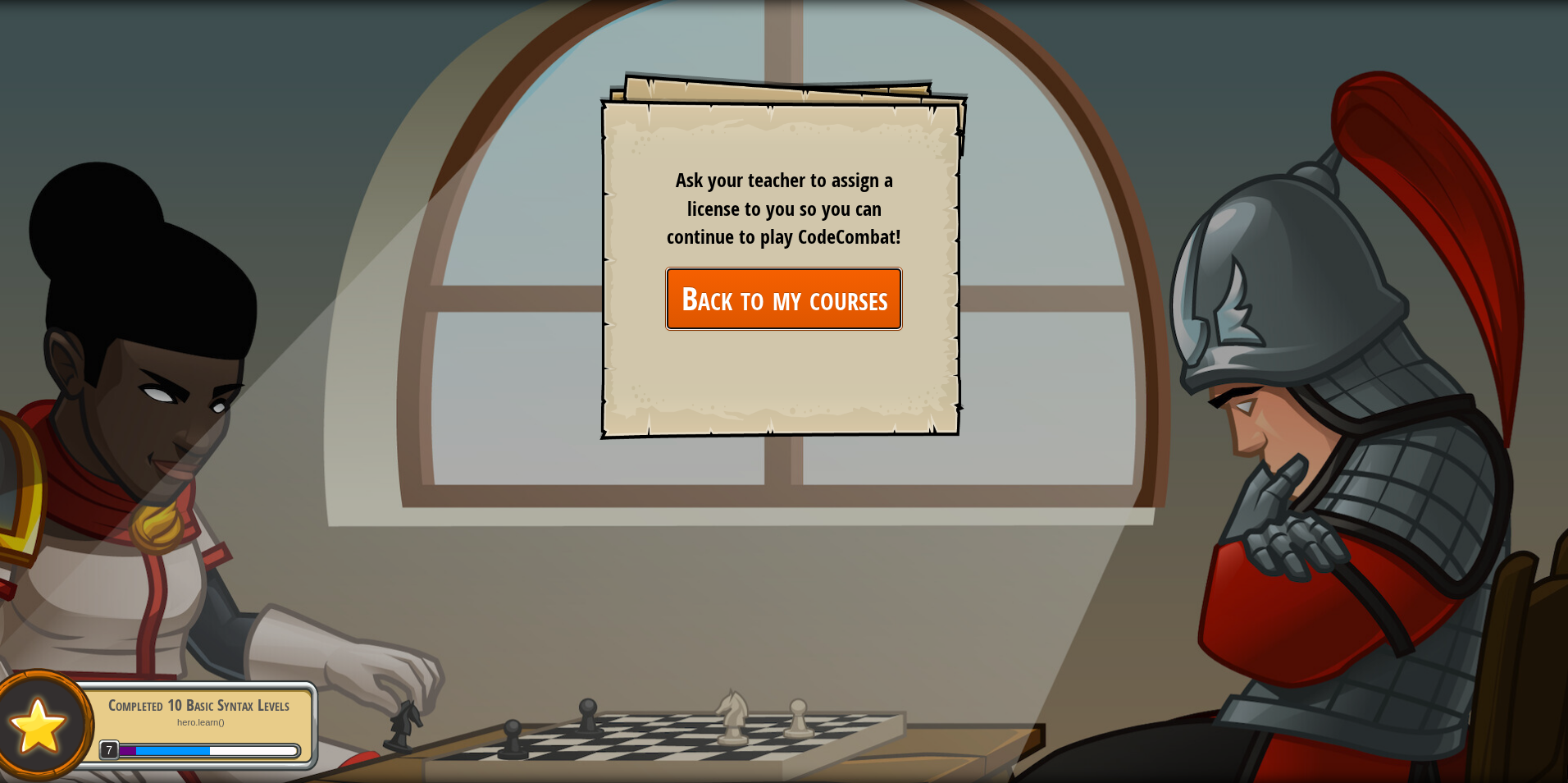
click at [764, 318] on link "Back to my courses" at bounding box center [784, 298] width 238 height 63
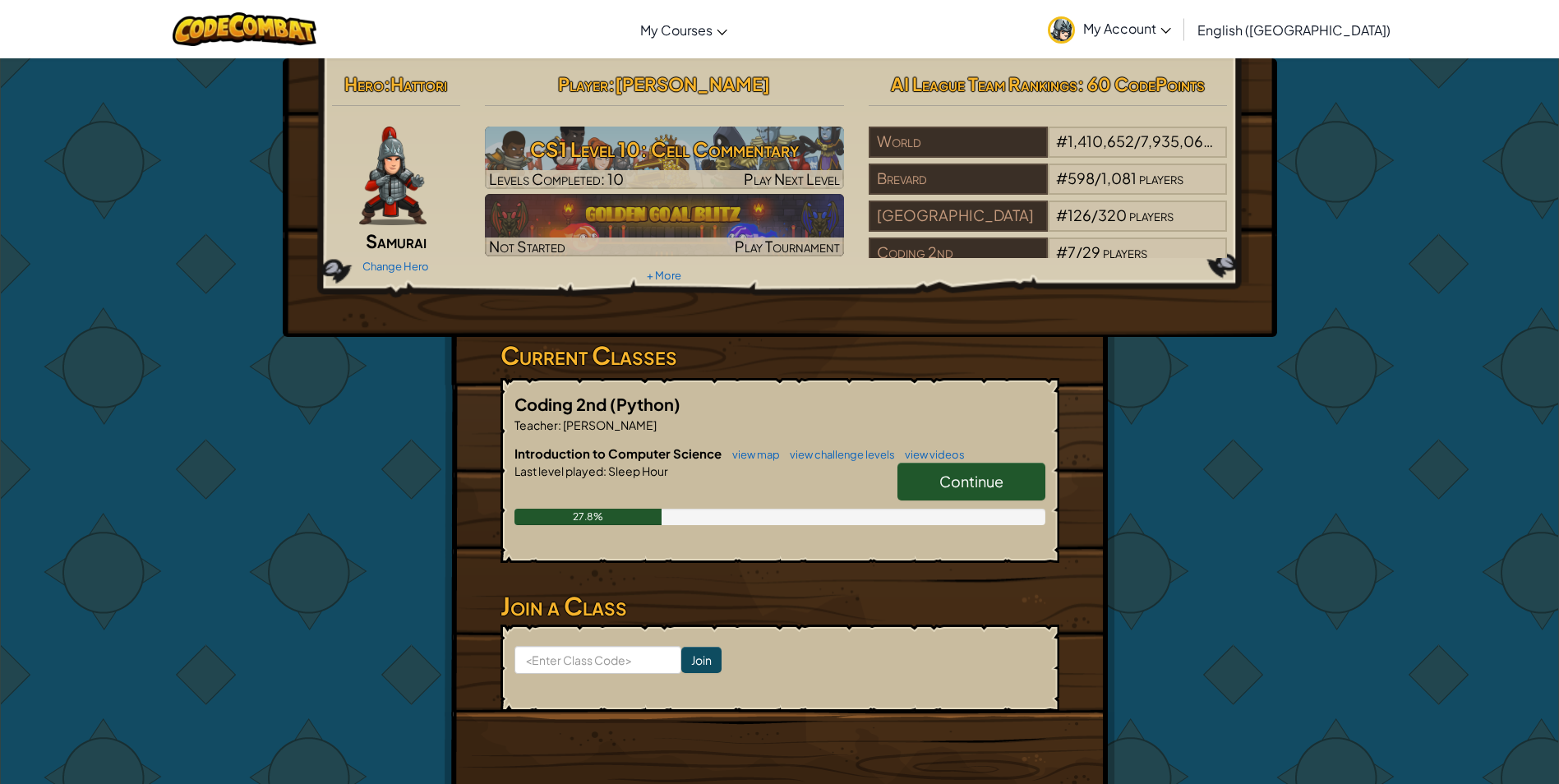
click at [1012, 488] on link "Continue" at bounding box center [971, 482] width 148 height 38
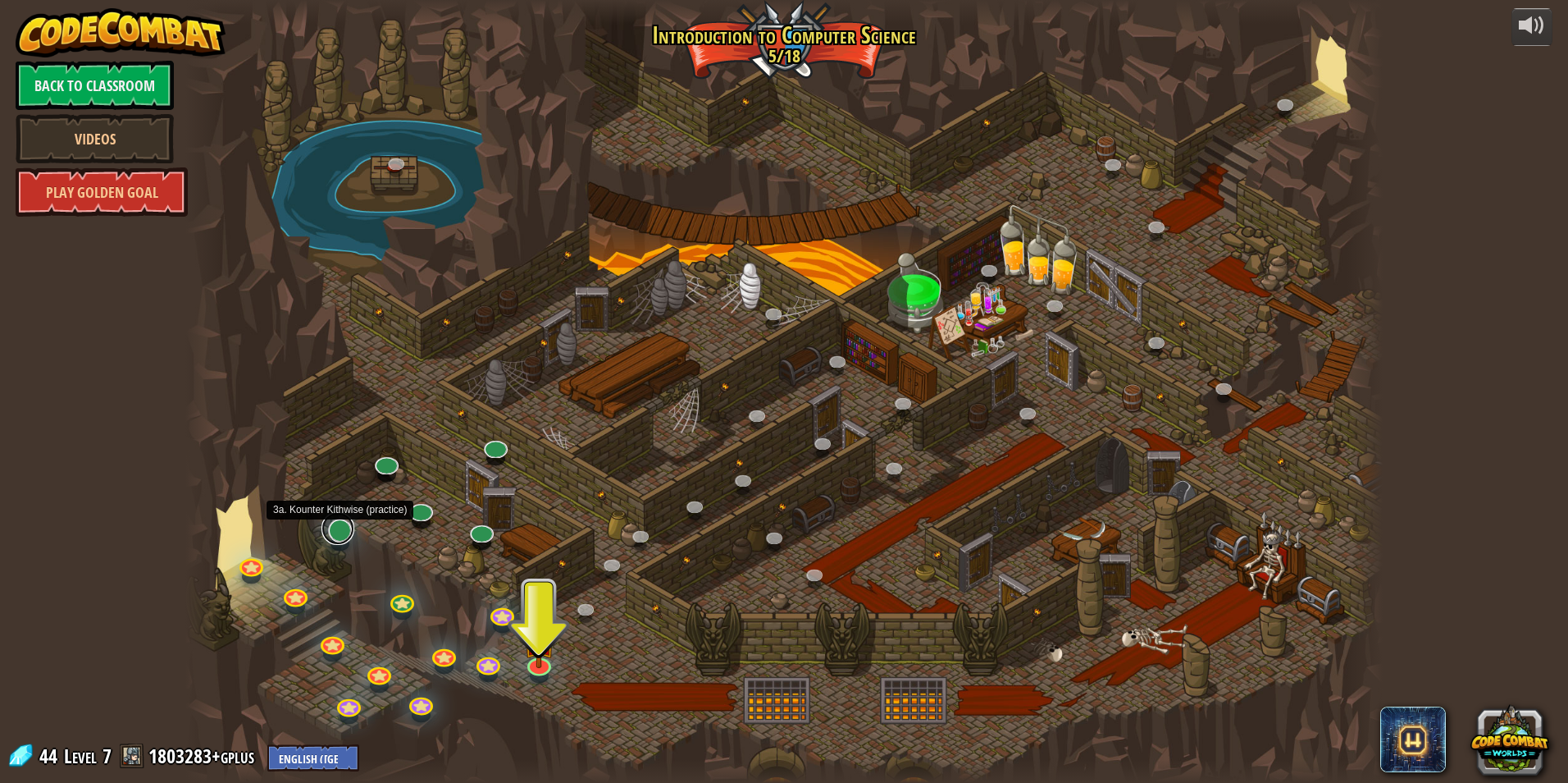
click at [350, 534] on link at bounding box center [338, 528] width 33 height 33
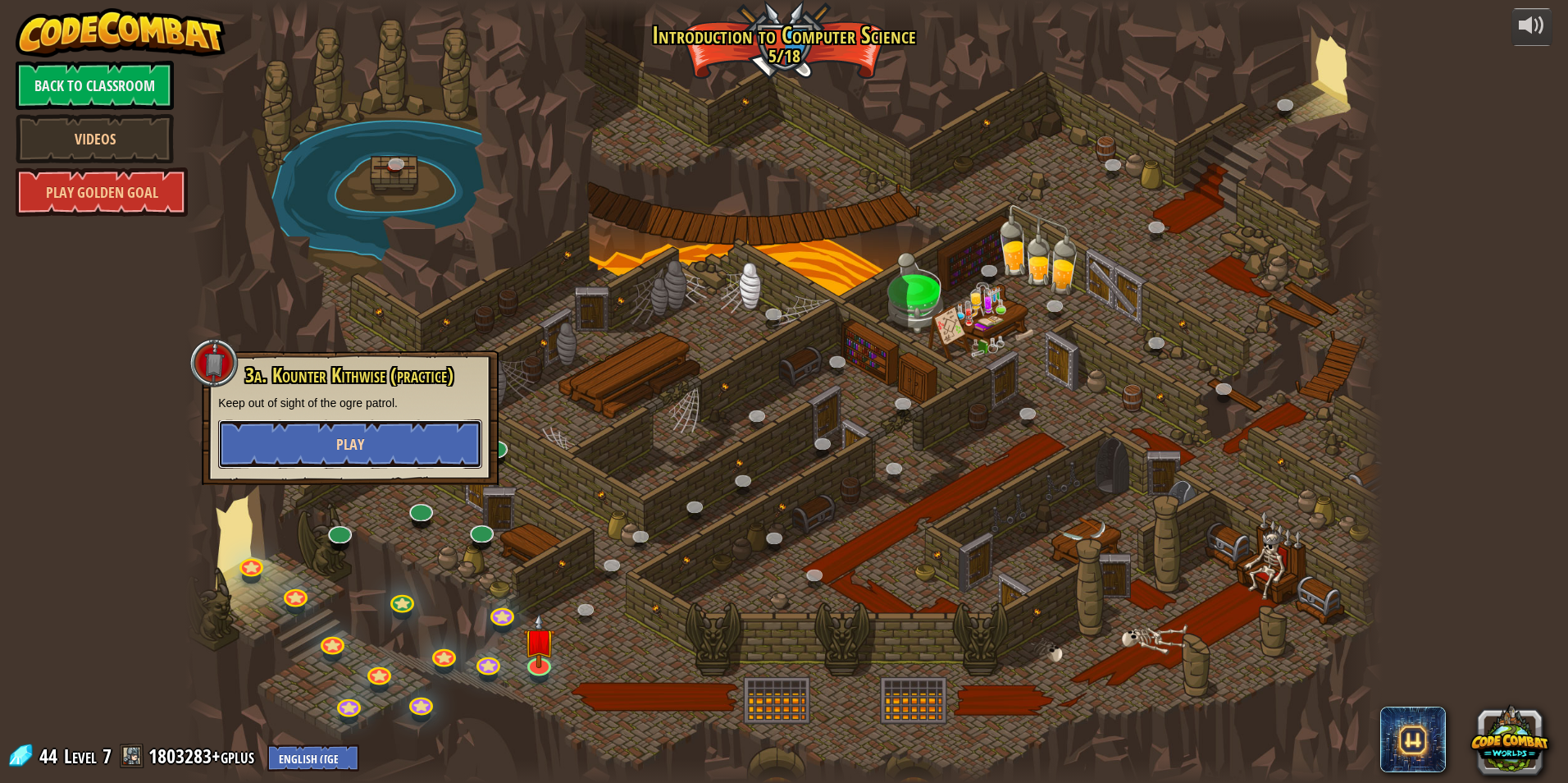
click at [389, 436] on button "Play" at bounding box center [350, 443] width 264 height 49
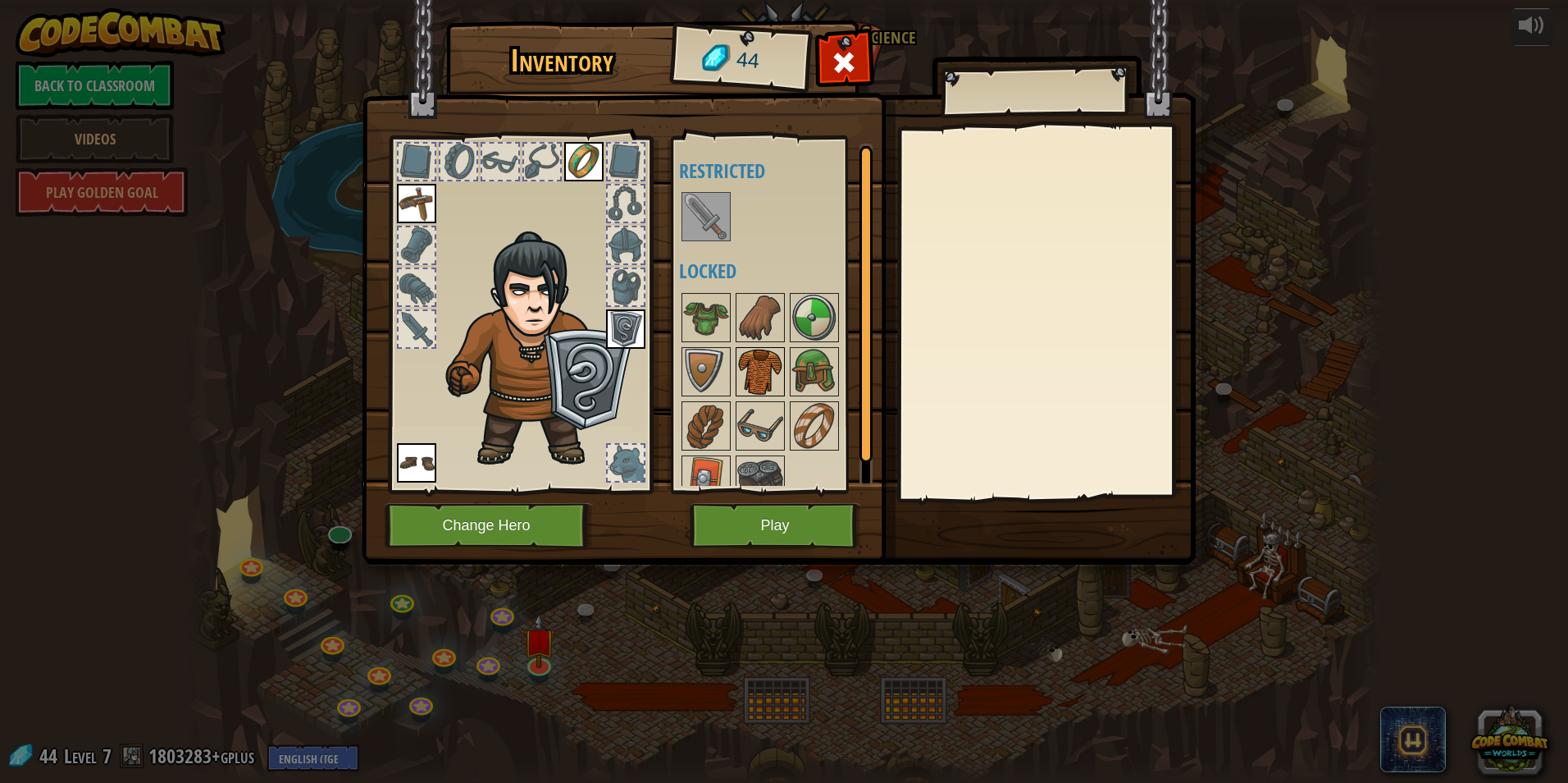
scroll to position [22, 0]
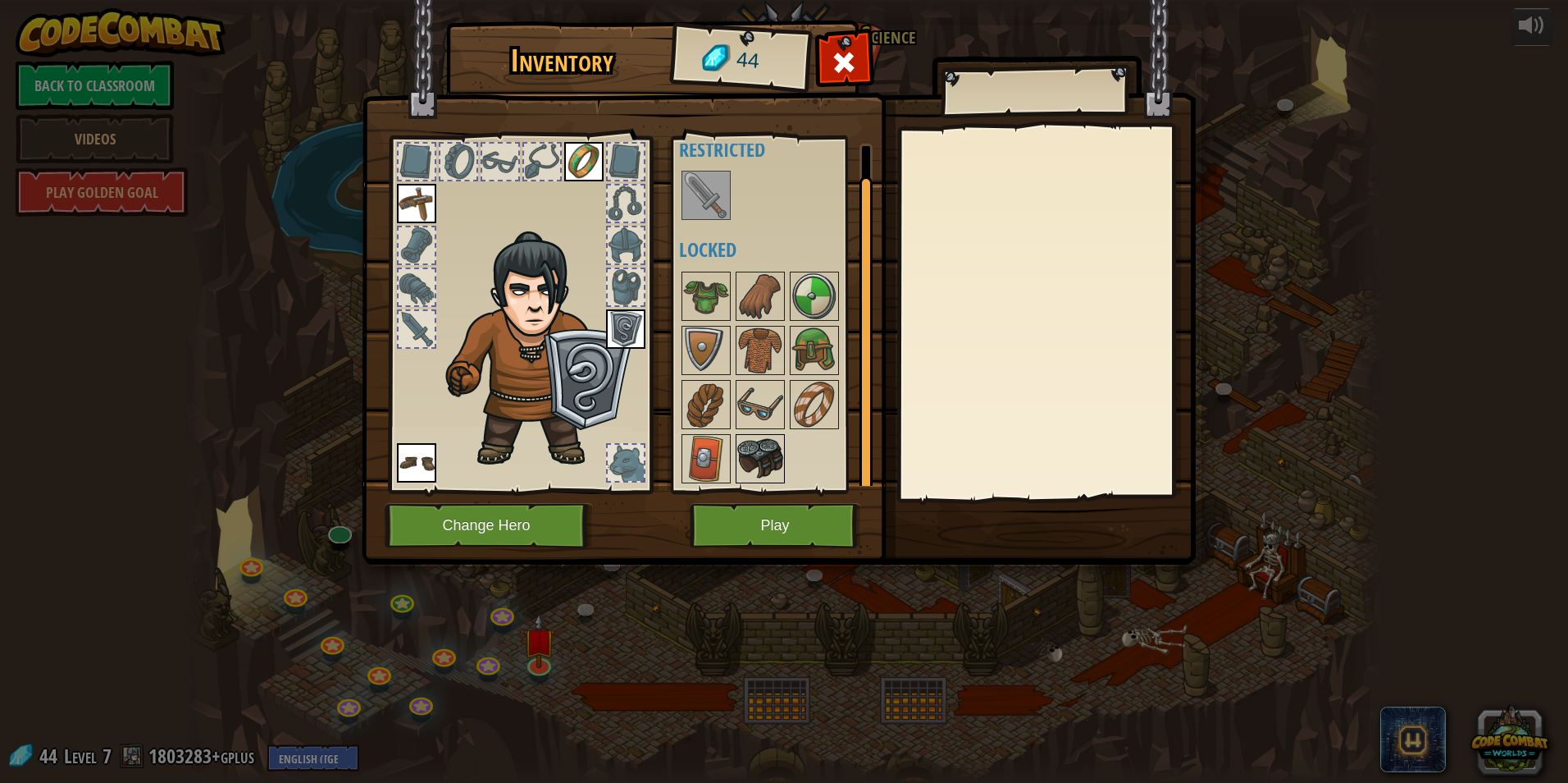
click at [761, 450] on img at bounding box center [760, 458] width 46 height 46
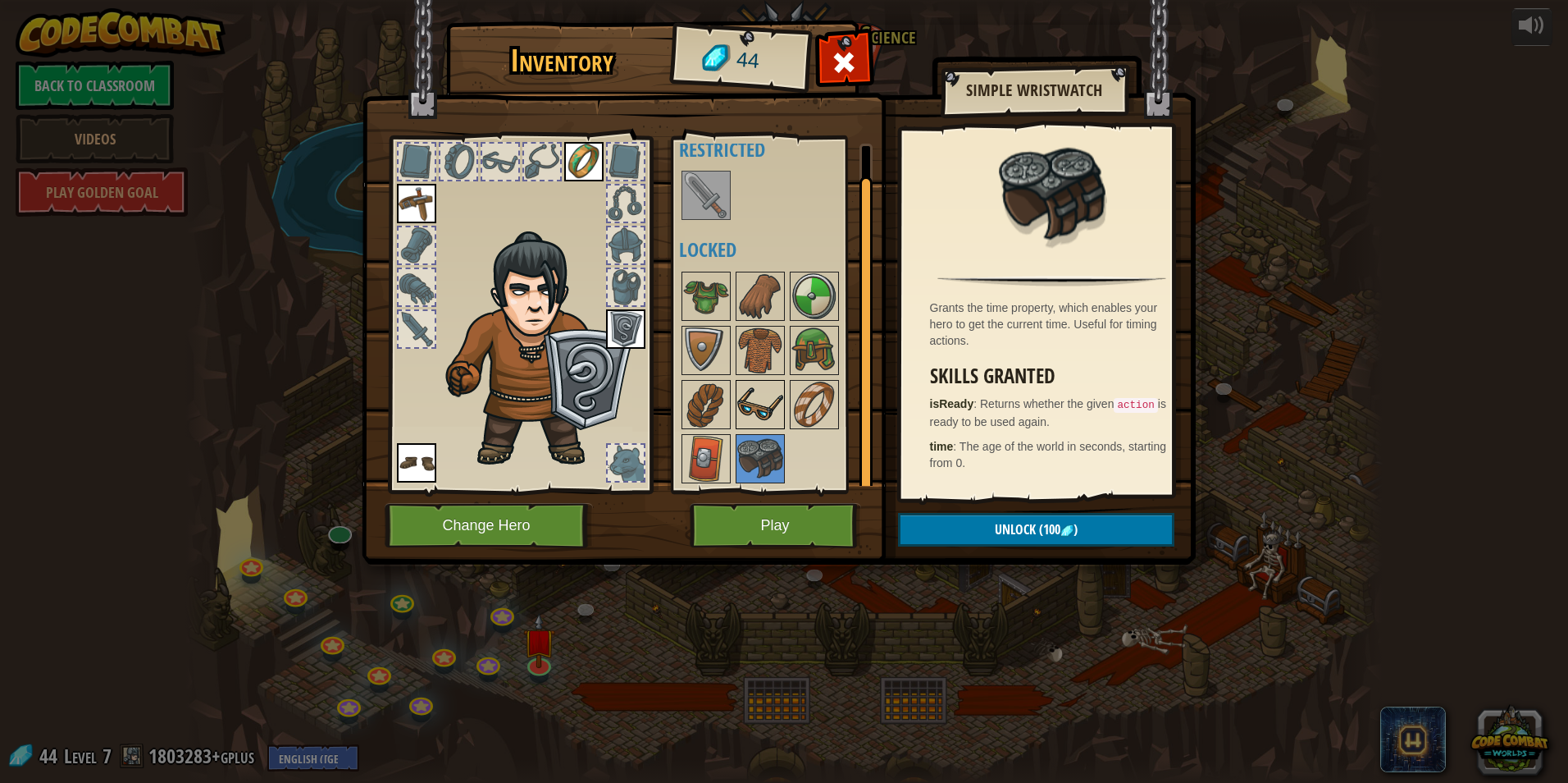
click at [752, 392] on img at bounding box center [760, 404] width 46 height 46
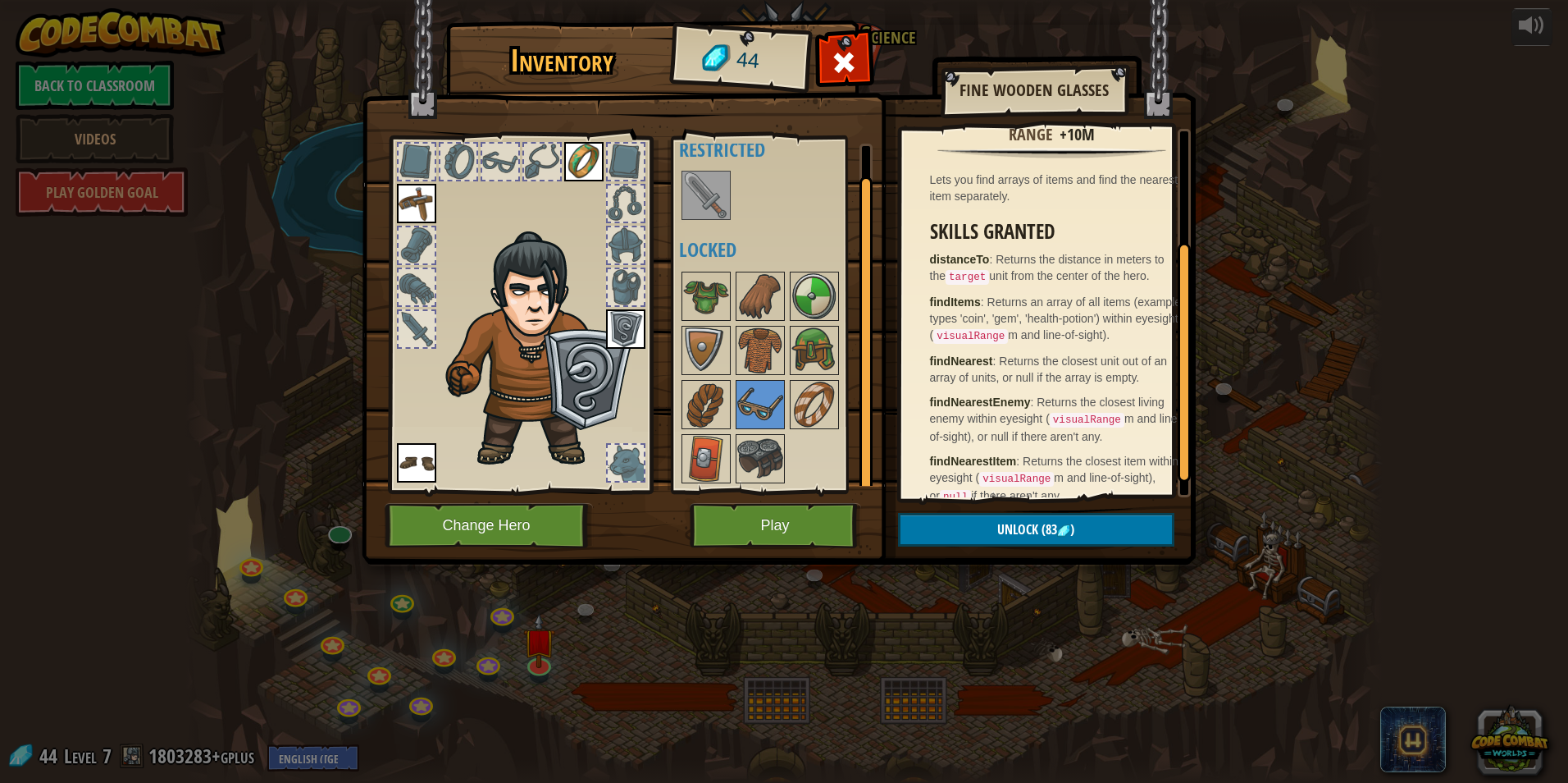
scroll to position [197, 0]
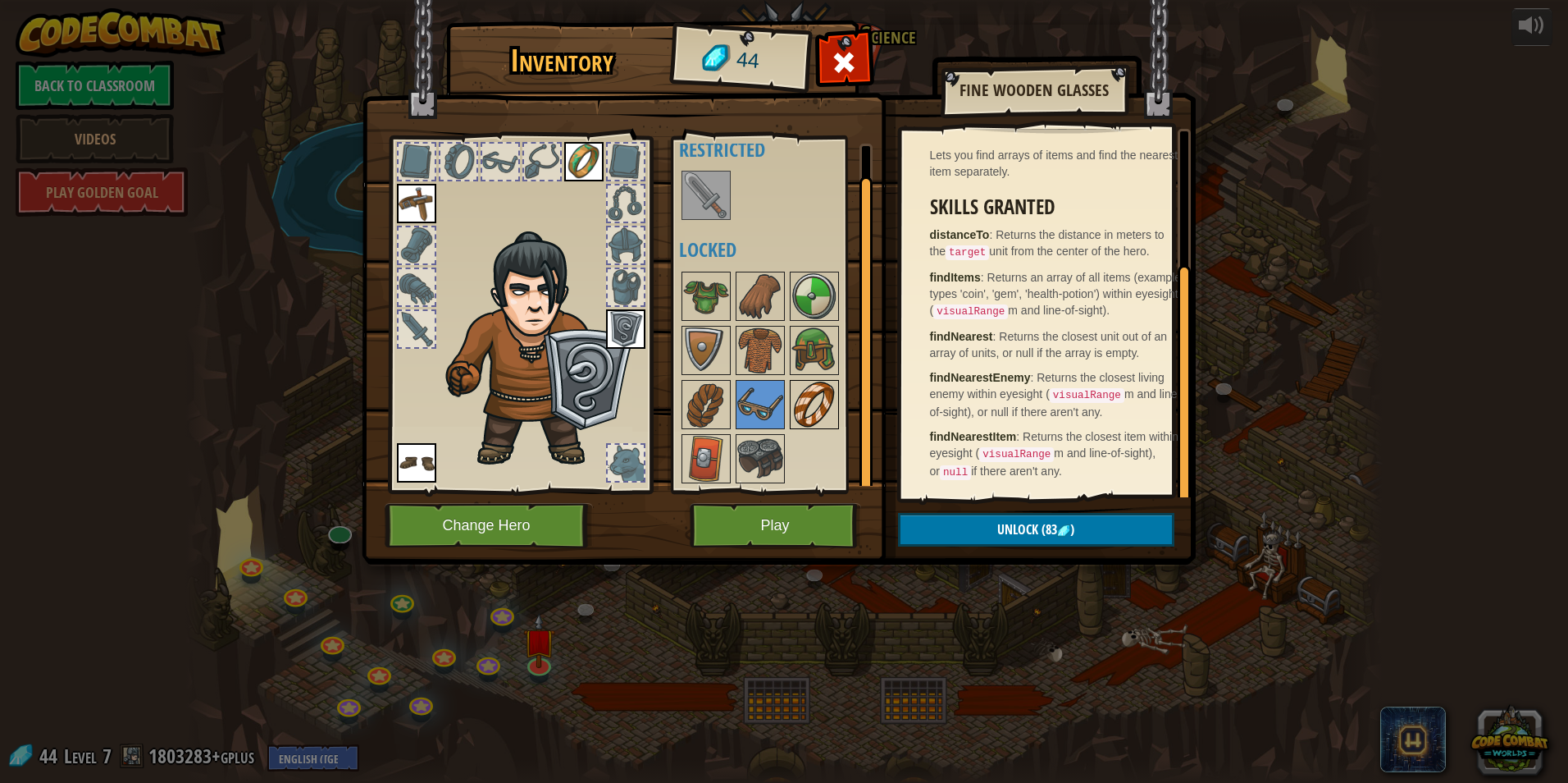
click at [810, 408] on img at bounding box center [814, 404] width 46 height 46
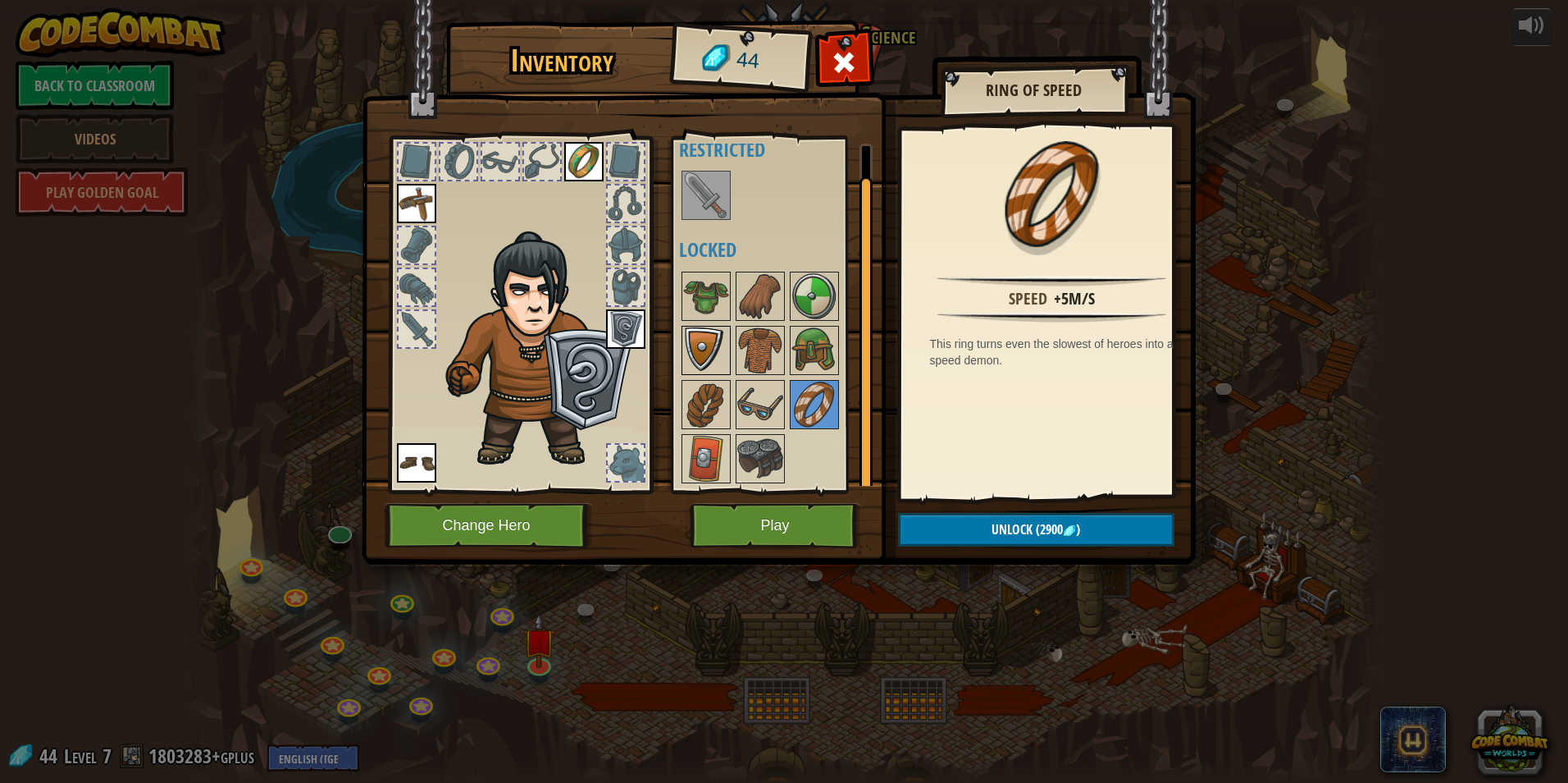
click at [695, 329] on img at bounding box center [705, 350] width 46 height 46
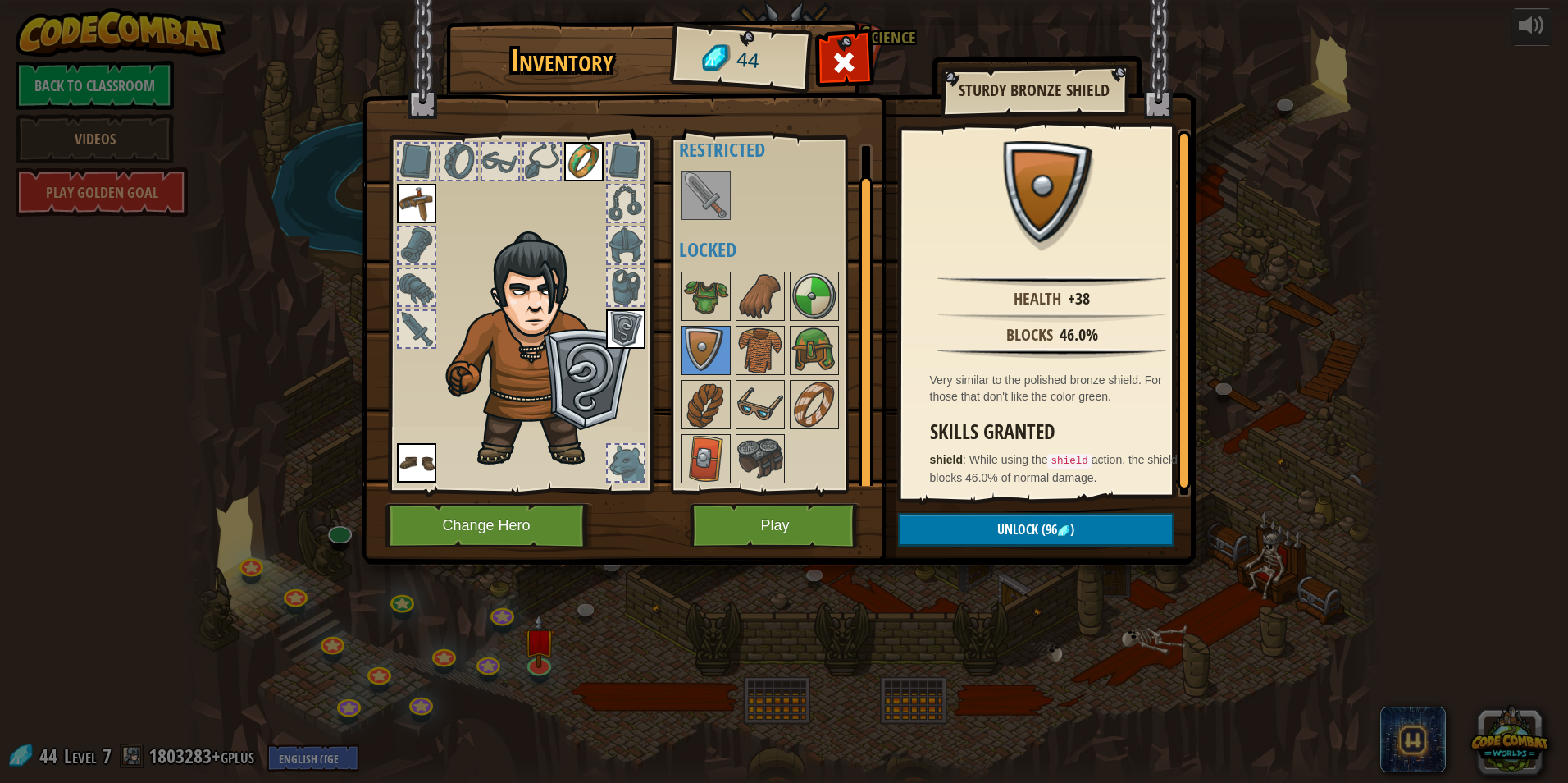
scroll to position [3, 0]
click at [695, 420] on div "Available Equip Equip Equip Equip (double-click to equip) Restricted Locked" at bounding box center [782, 314] width 206 height 342
click at [694, 423] on img at bounding box center [705, 404] width 46 height 46
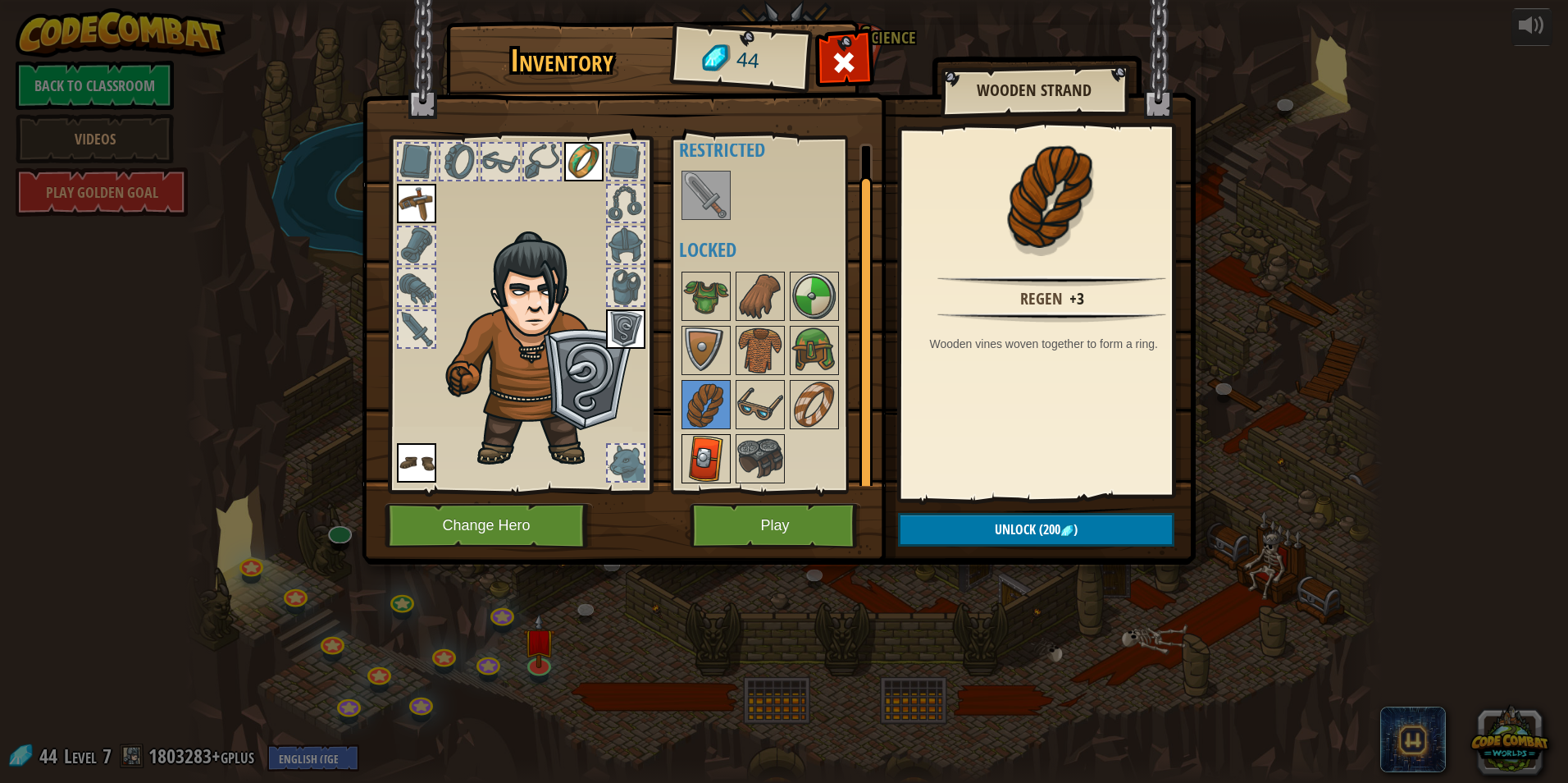
click at [687, 447] on img at bounding box center [705, 458] width 46 height 46
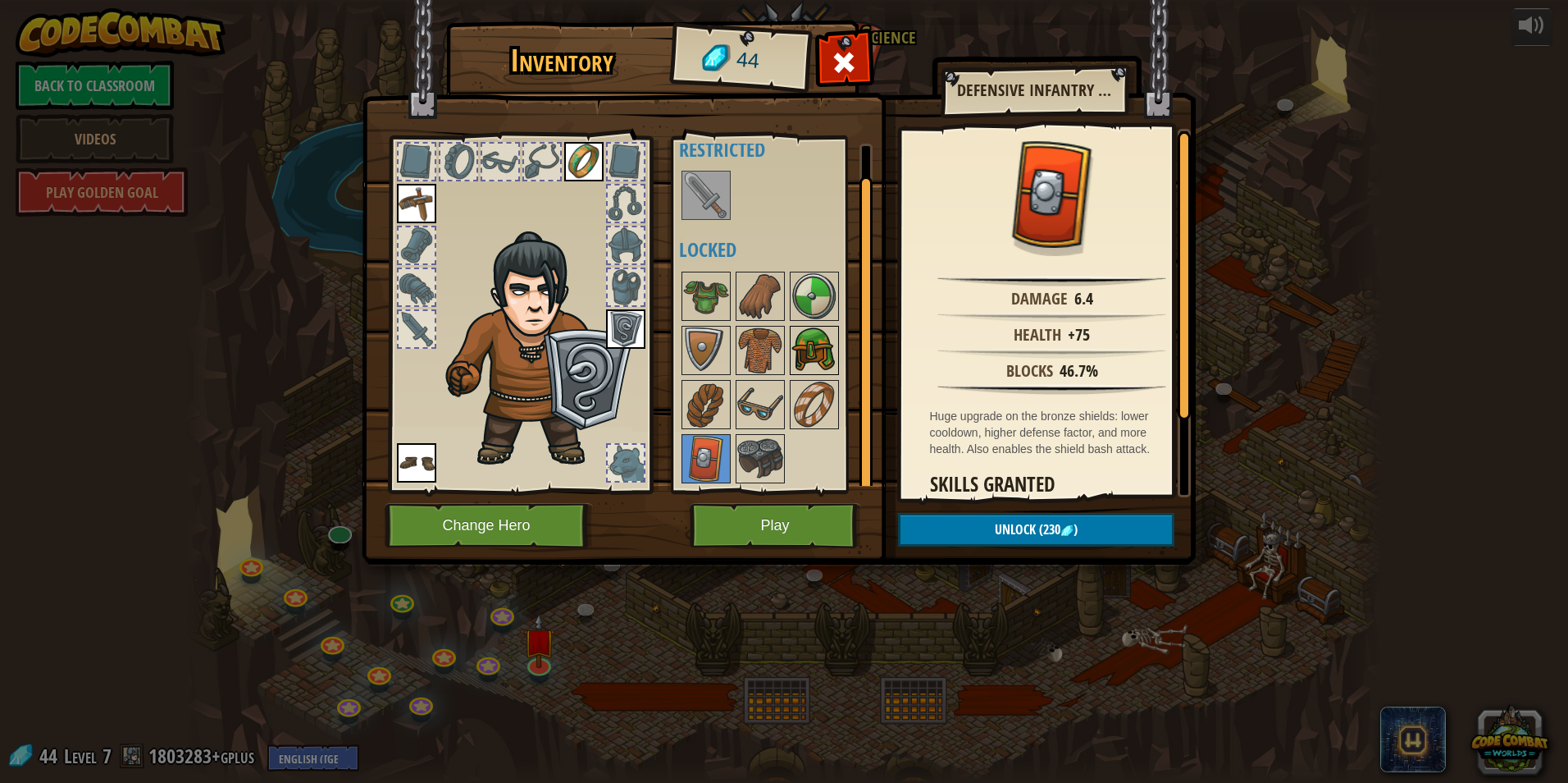
click at [830, 337] on img at bounding box center [814, 350] width 46 height 46
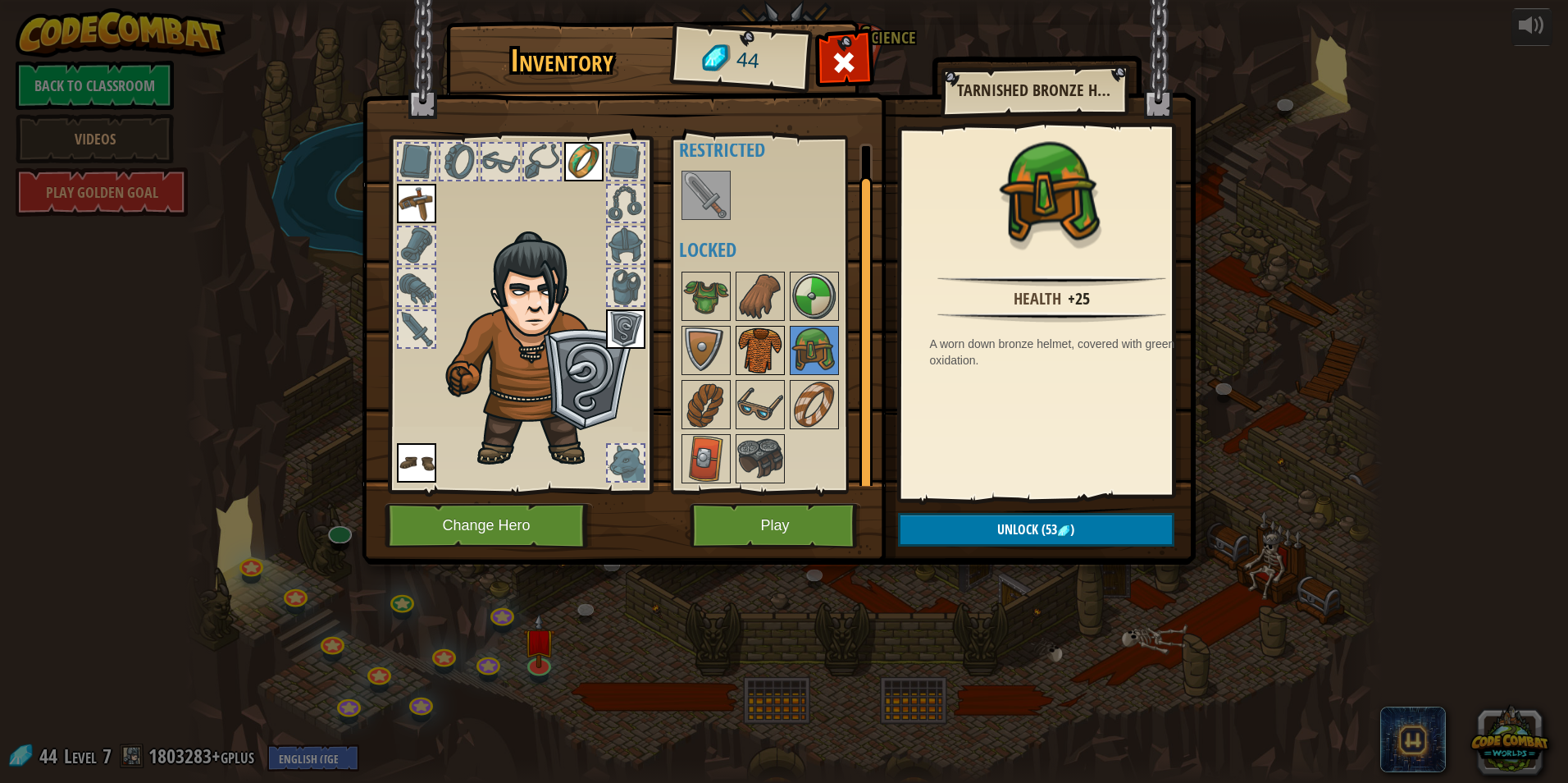
click at [784, 349] on div at bounding box center [760, 350] width 49 height 49
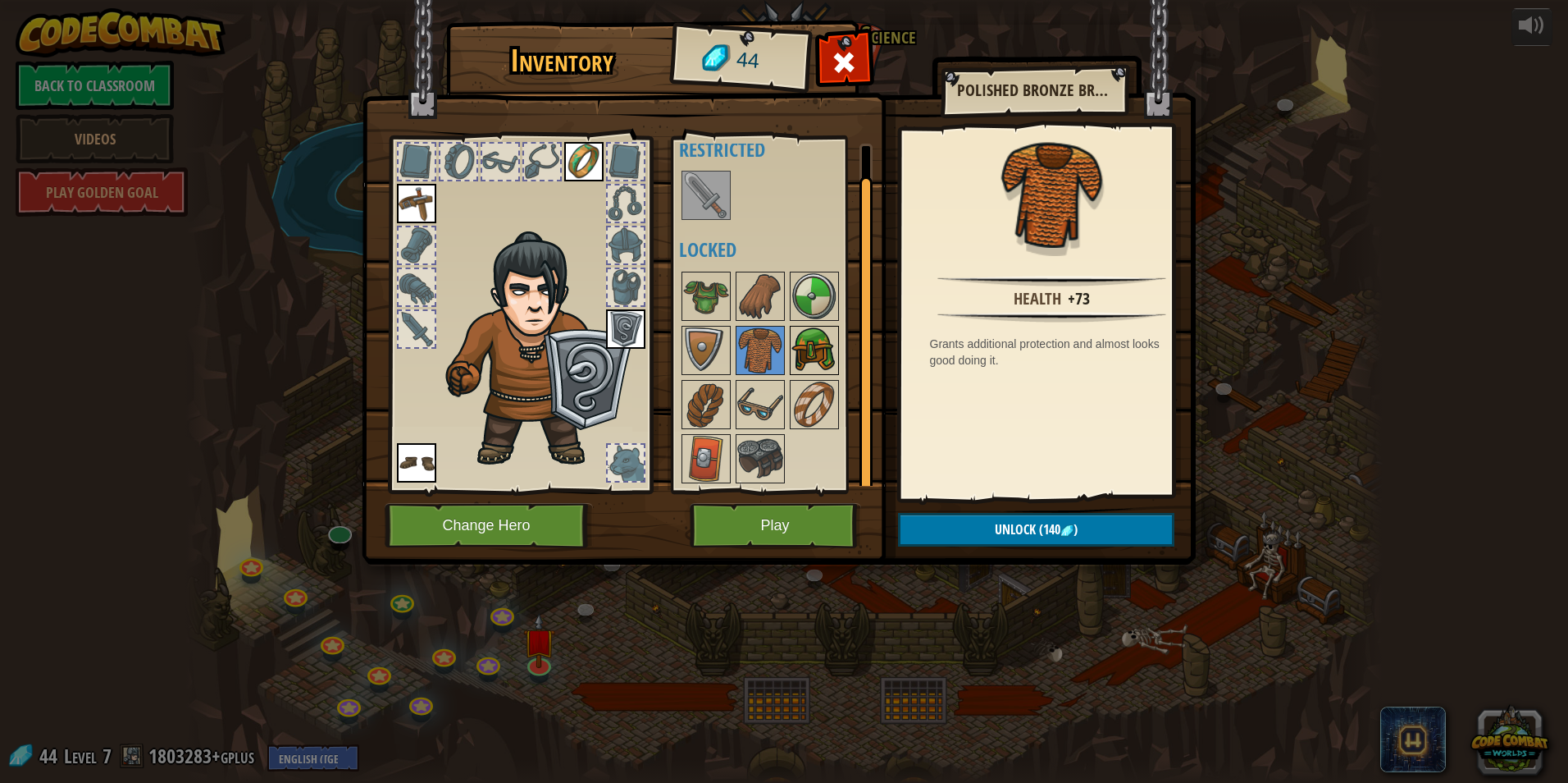
click at [821, 336] on img at bounding box center [814, 350] width 46 height 46
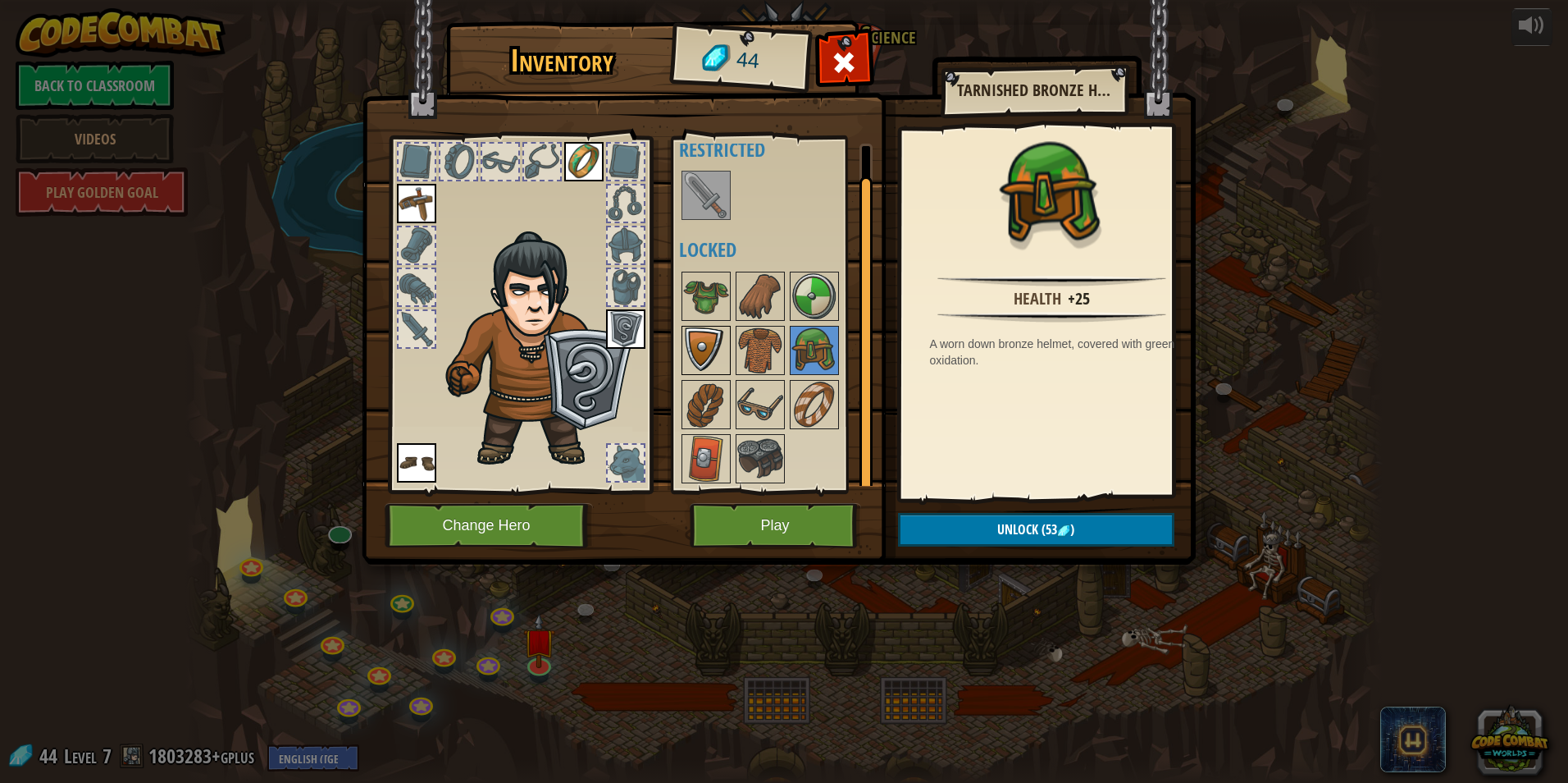
click at [691, 341] on div "Available Equip Equip Equip Equip (double-click to equip) Restricted Locked" at bounding box center [771, 314] width 201 height 357
click at [726, 521] on button "Play" at bounding box center [775, 525] width 172 height 45
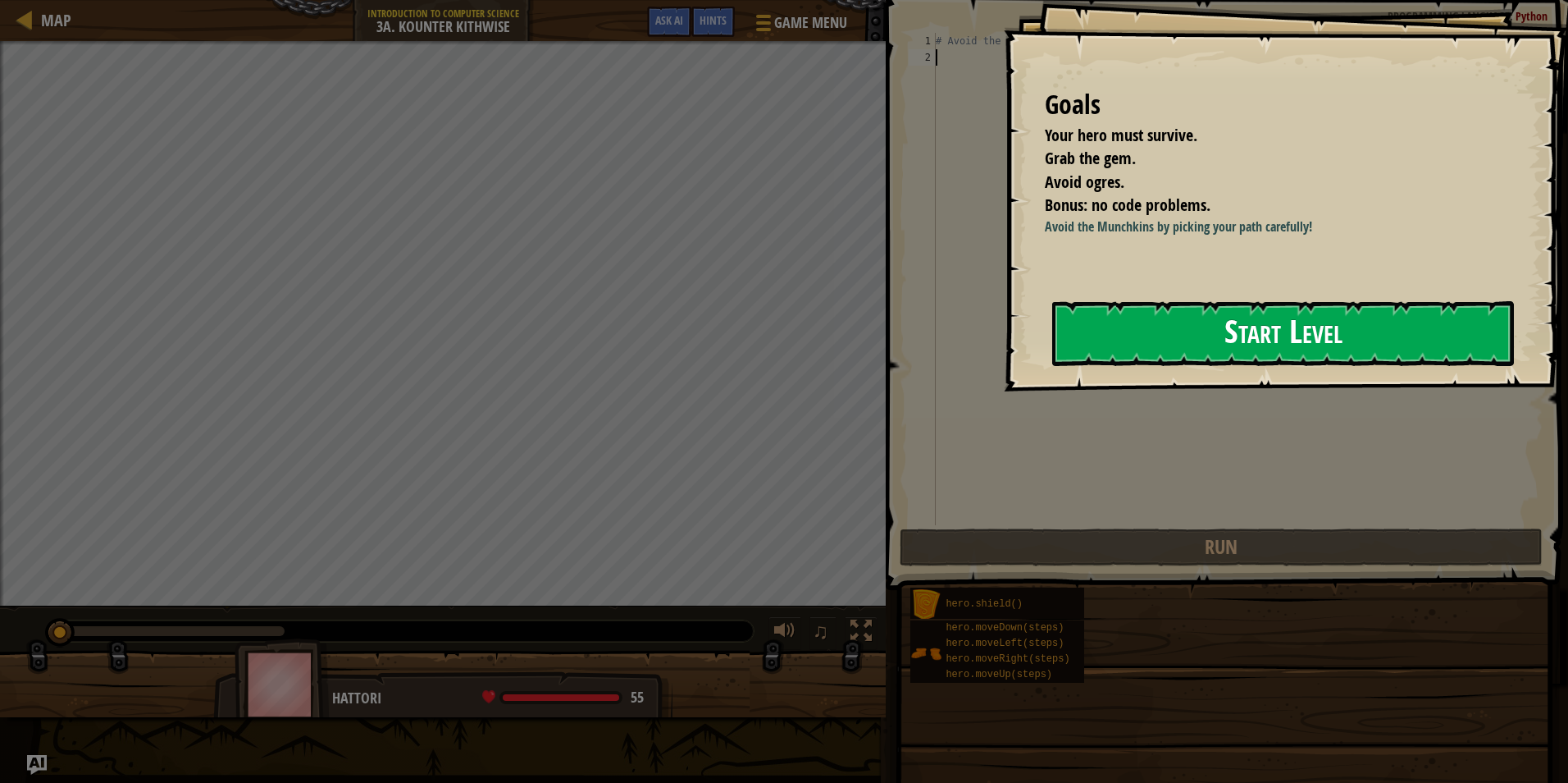
click at [1191, 326] on button "Start Level" at bounding box center [1283, 333] width 462 height 65
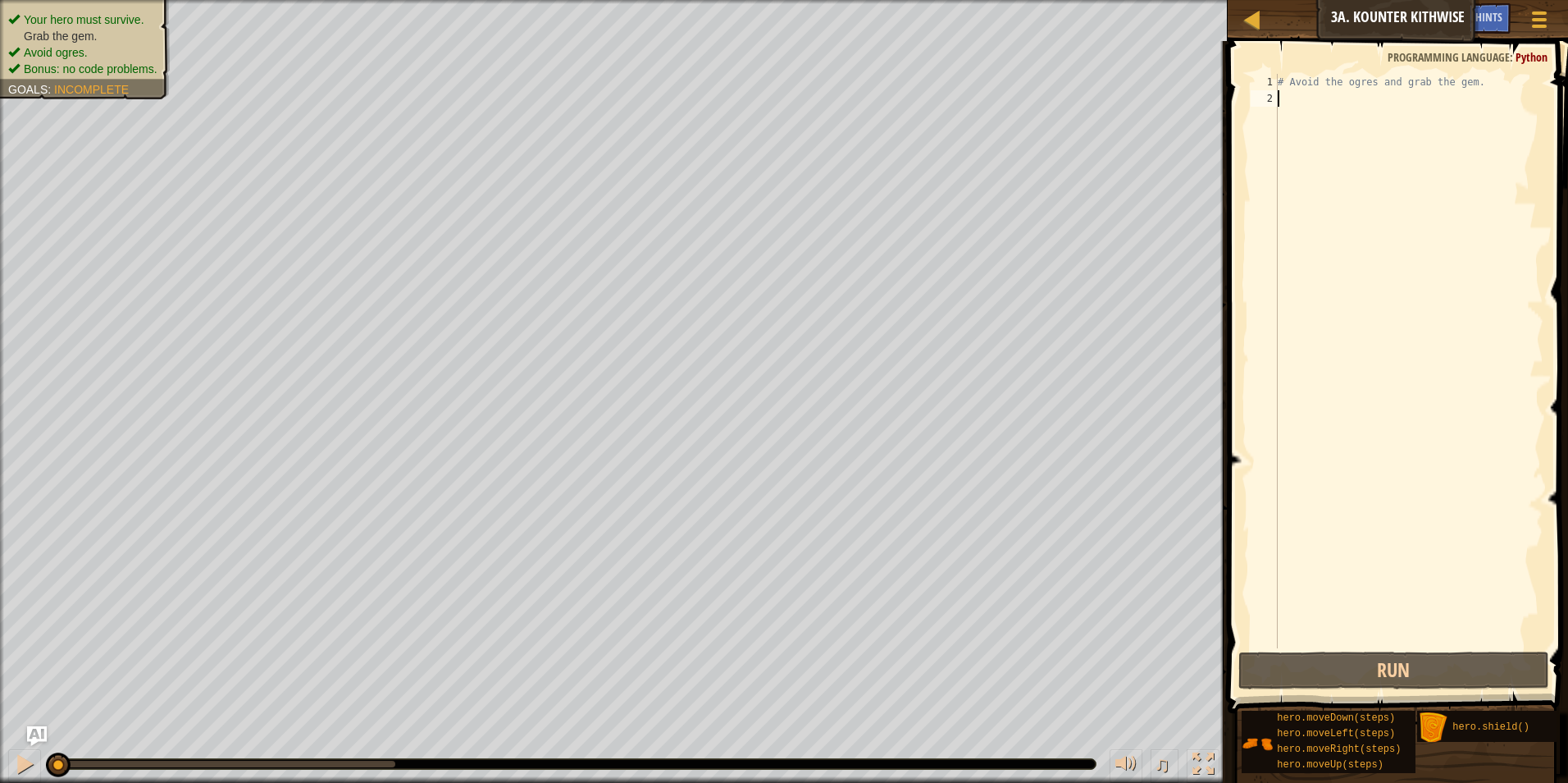
type textarea "H"
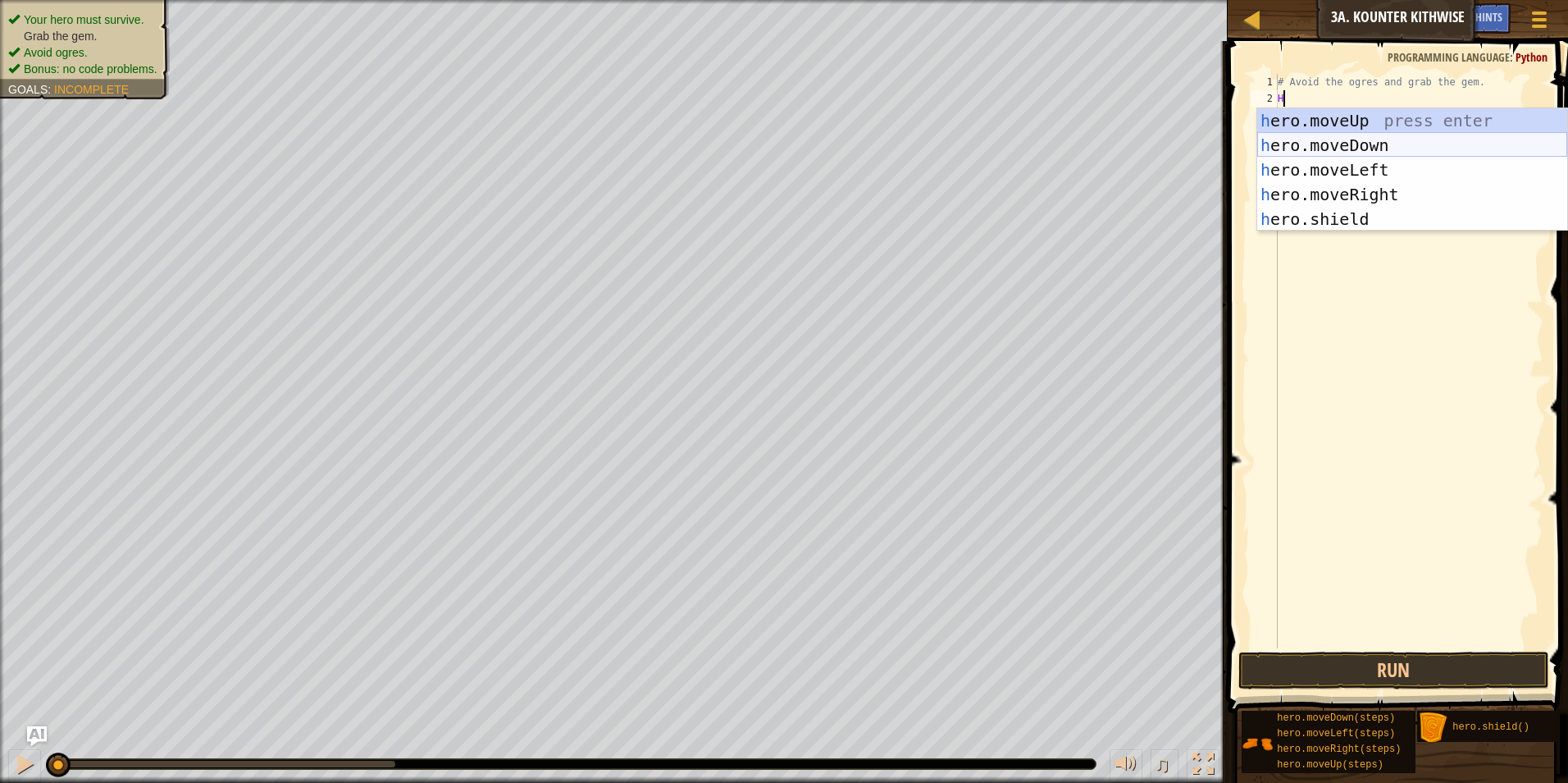
click at [1315, 143] on div "h ero.moveUp press enter h ero.moveDown press enter h ero.moveLeft press enter …" at bounding box center [1411, 194] width 310 height 173
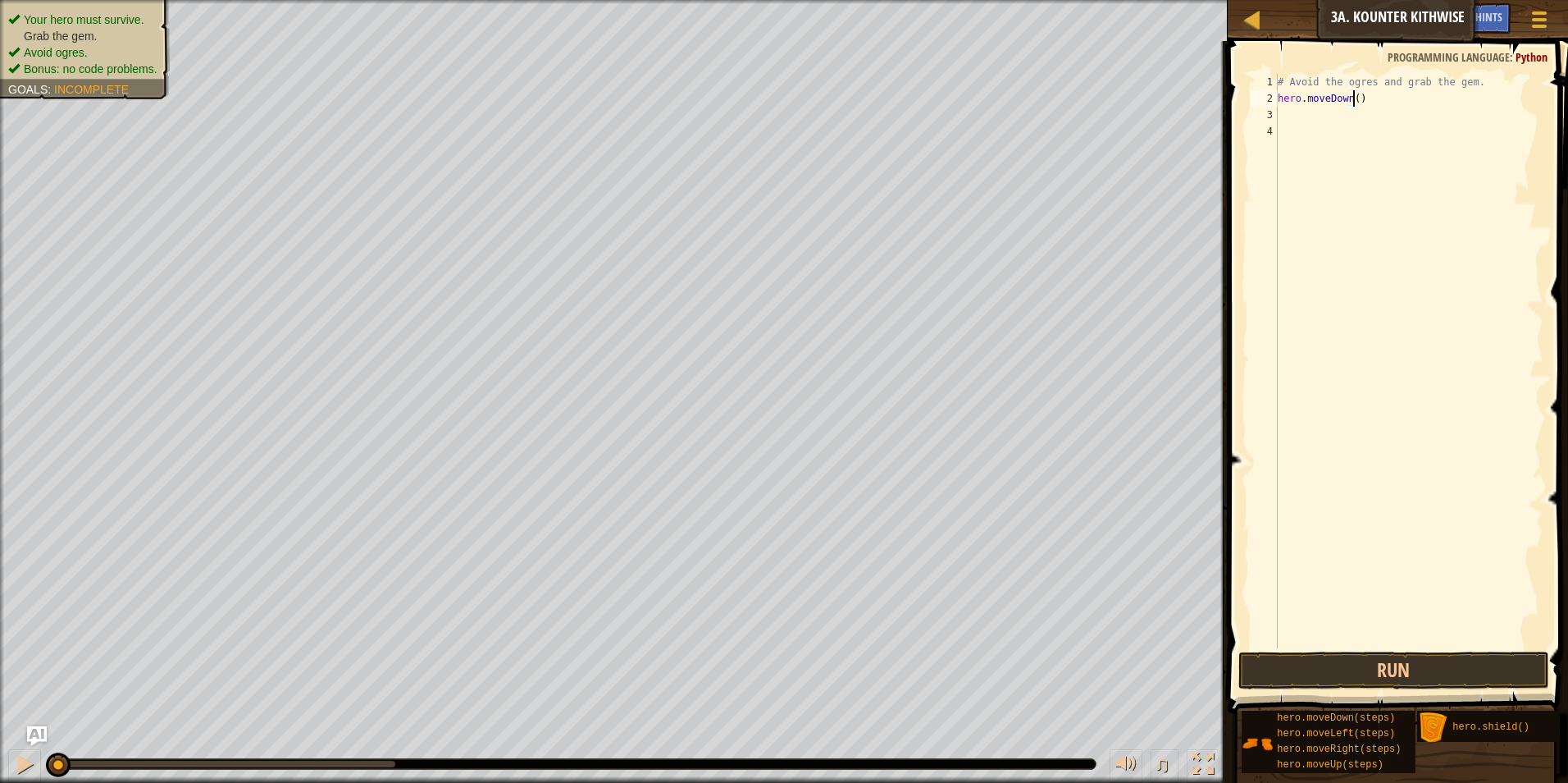
click at [1354, 97] on div "# Avoid the ogres and grab the gem. hero . moveDown ( )" at bounding box center [1408, 377] width 269 height 608
type textarea "hero.moveDown()"
click at [1301, 121] on div "# Avoid the ogres and grab the gem. hero . moveDown ( )" at bounding box center [1408, 377] width 269 height 608
type textarea "H"
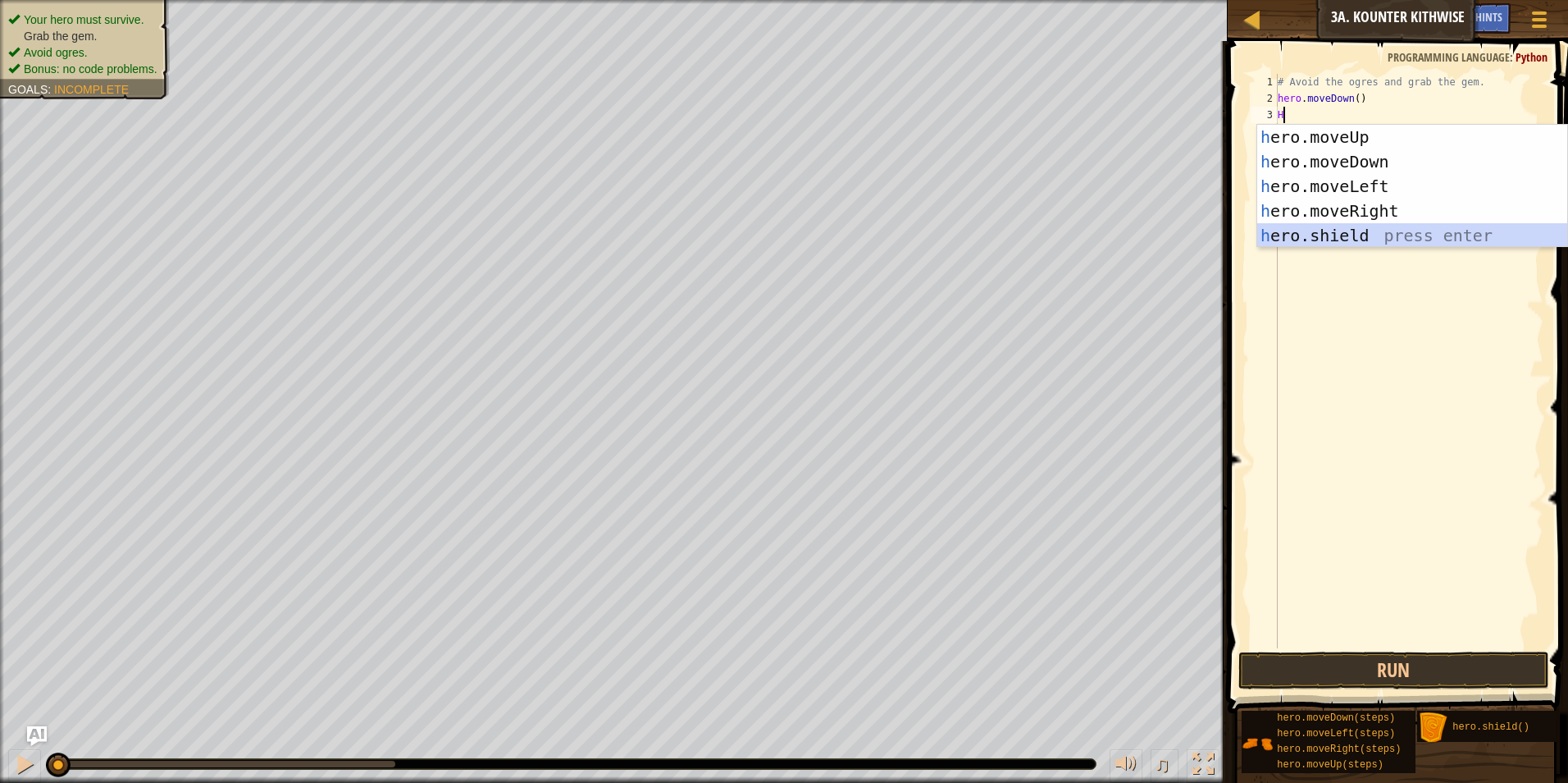
click at [1335, 241] on div "h ero.moveUp press enter h ero.moveDown press enter h ero.moveLeft press enter …" at bounding box center [1411, 210] width 310 height 173
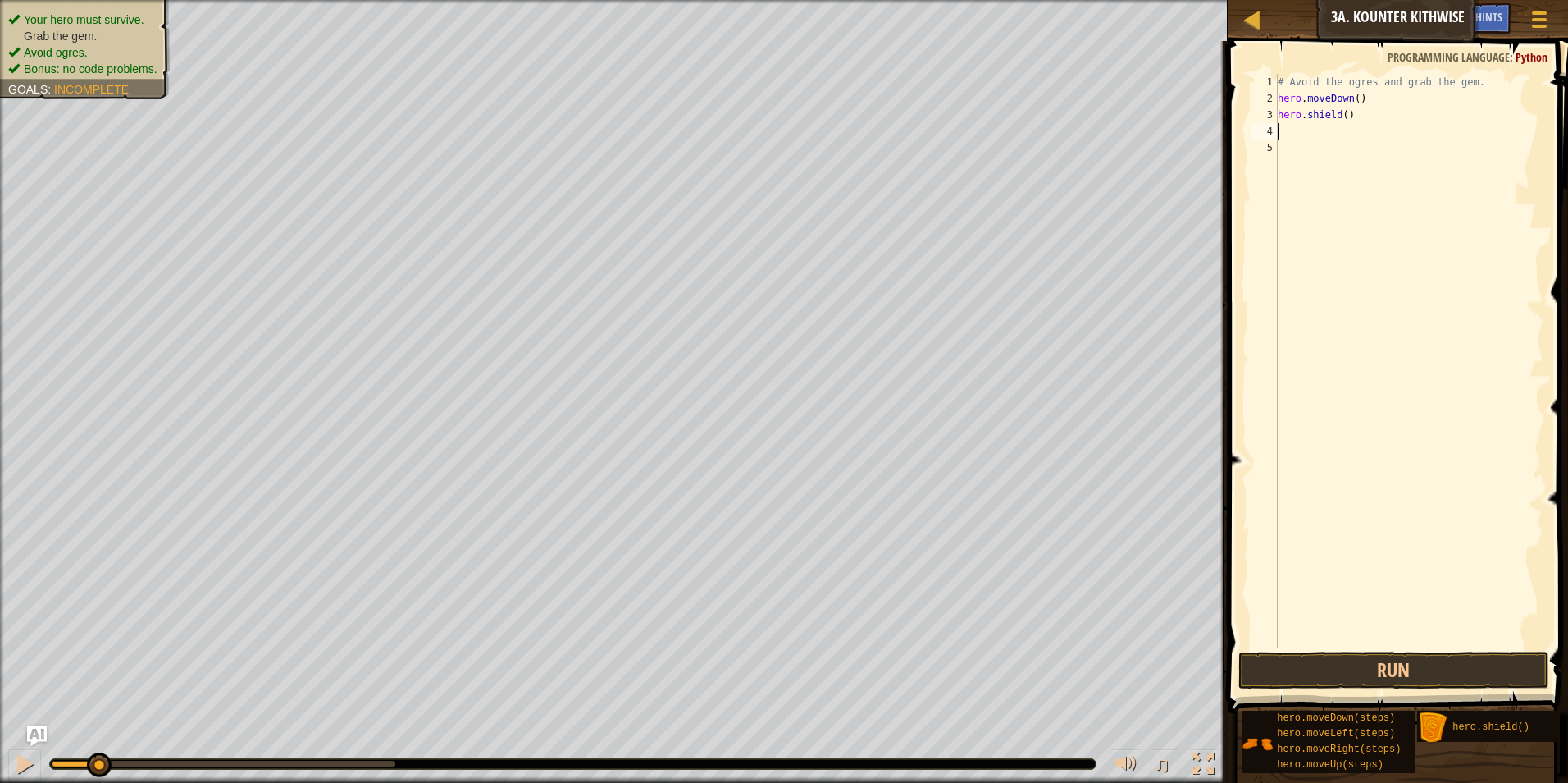
drag, startPoint x: 71, startPoint y: 764, endPoint x: 97, endPoint y: 757, distance: 26.9
click at [97, 760] on div at bounding box center [223, 763] width 343 height 7
click at [1362, 124] on div "# Avoid the ogres and grab the gem. hero . moveDown ( ) hero . shield ( )" at bounding box center [1408, 377] width 269 height 608
drag, startPoint x: 1351, startPoint y: 126, endPoint x: 1273, endPoint y: 117, distance: 78.5
click at [1275, 115] on div "1 2 3 4 5 # Avoid the ogres and grab the gem. hero . moveDown ( ) hero . shield…" at bounding box center [1395, 360] width 296 height 575
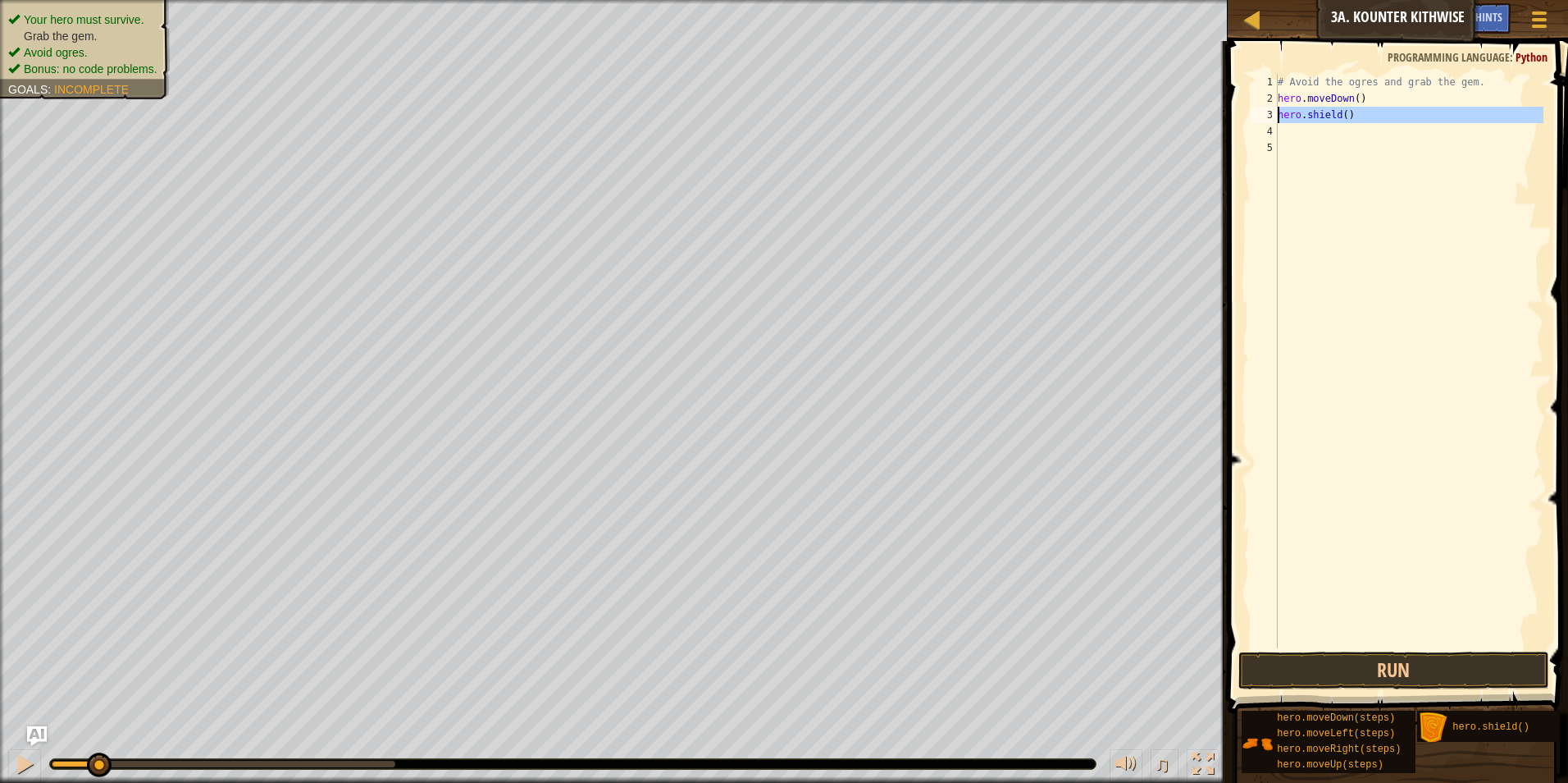
type textarea "hero.shield()"
click at [1350, 98] on div "# Avoid the ogres and grab the gem. hero . moveDown ( )" at bounding box center [1408, 377] width 269 height 608
type textarea "hero.moveDown(2)"
click at [1304, 119] on div "# Avoid the ogres and grab the gem. hero . moveDown ( 2 )" at bounding box center [1408, 377] width 269 height 608
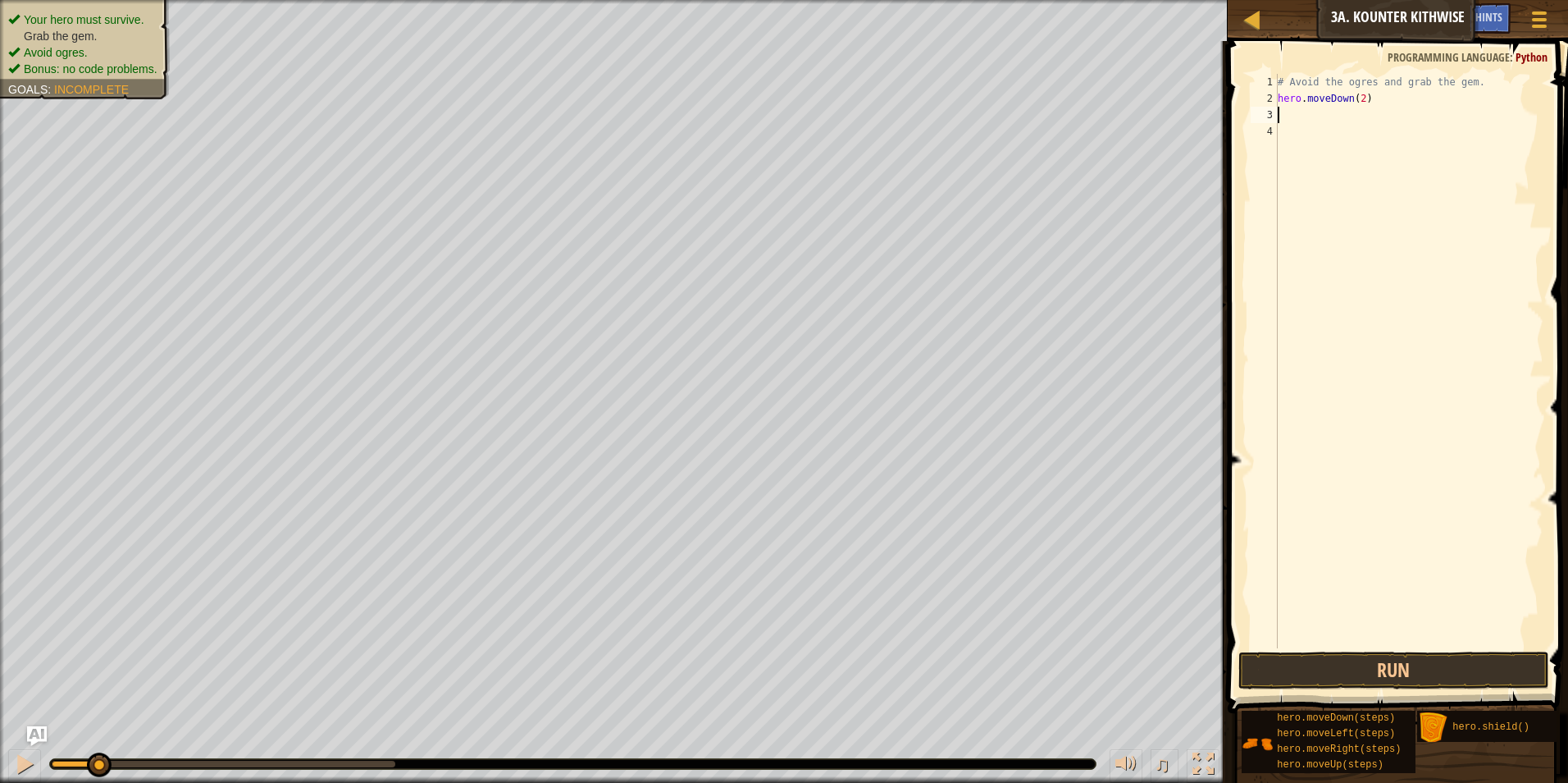
scroll to position [8, 0]
type textarea "H"
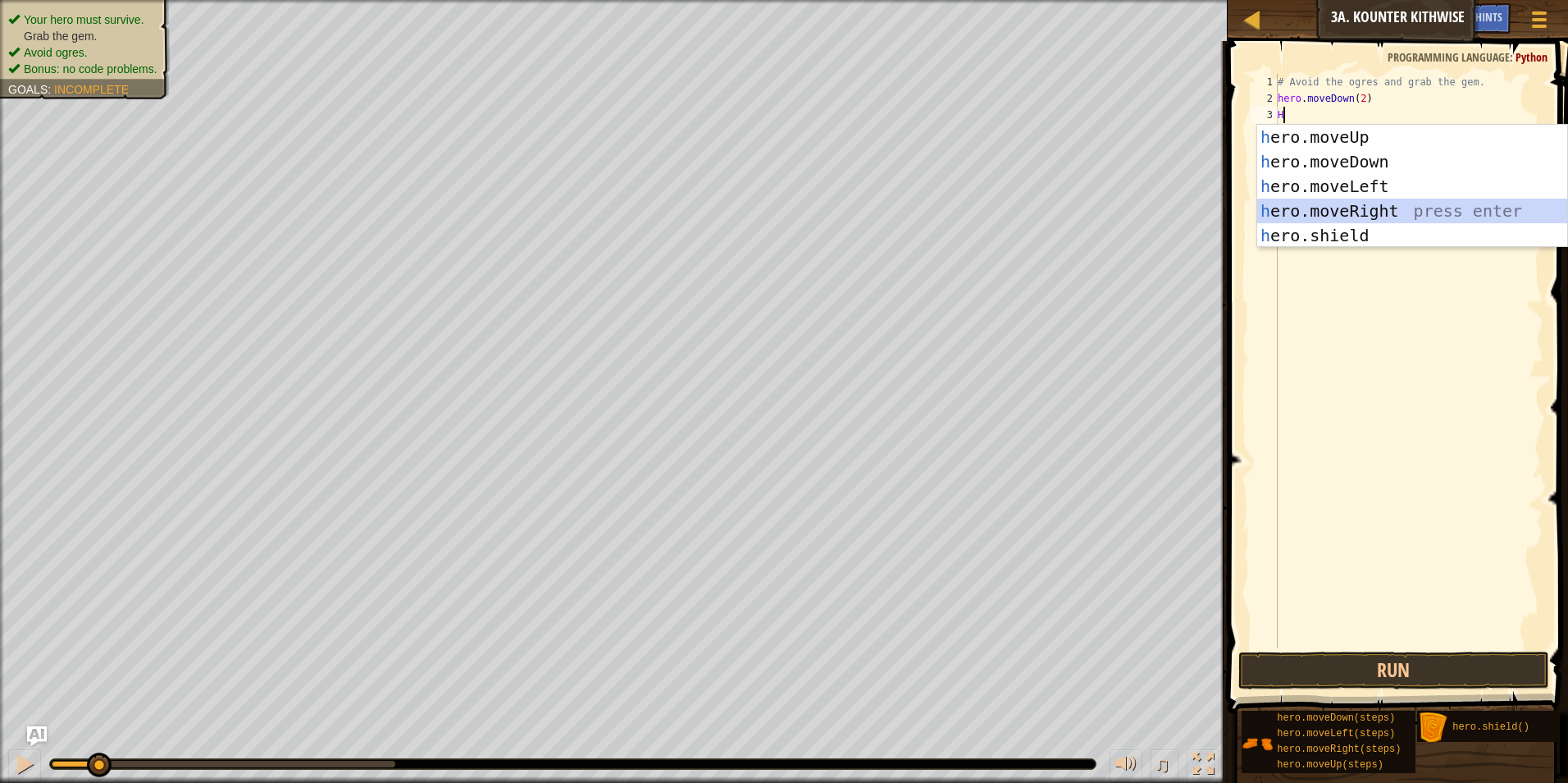
click at [1337, 211] on div "h ero.moveUp press enter h ero.moveDown press enter h ero.moveLeft press enter …" at bounding box center [1411, 210] width 310 height 173
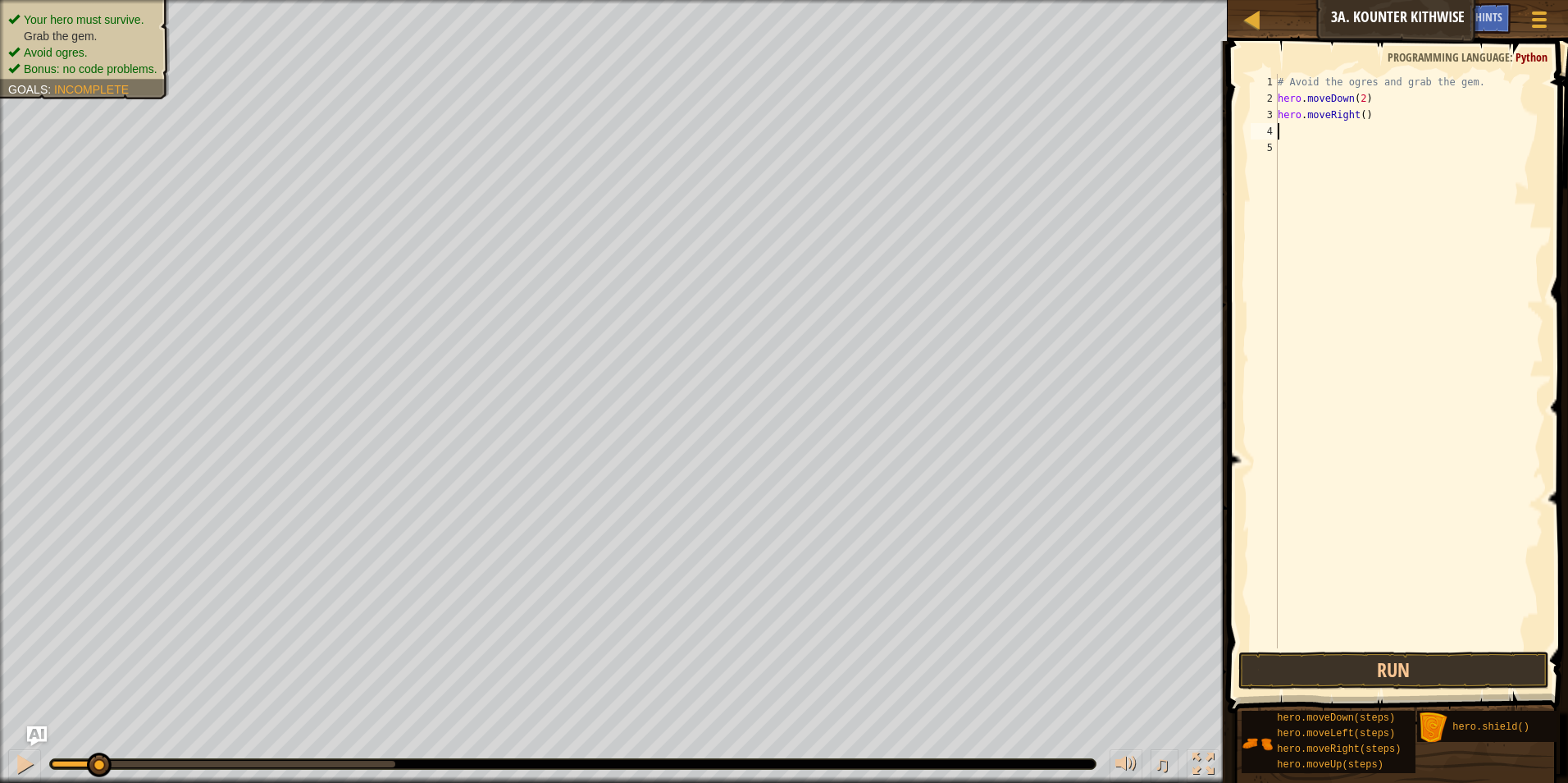
type textarea "H"
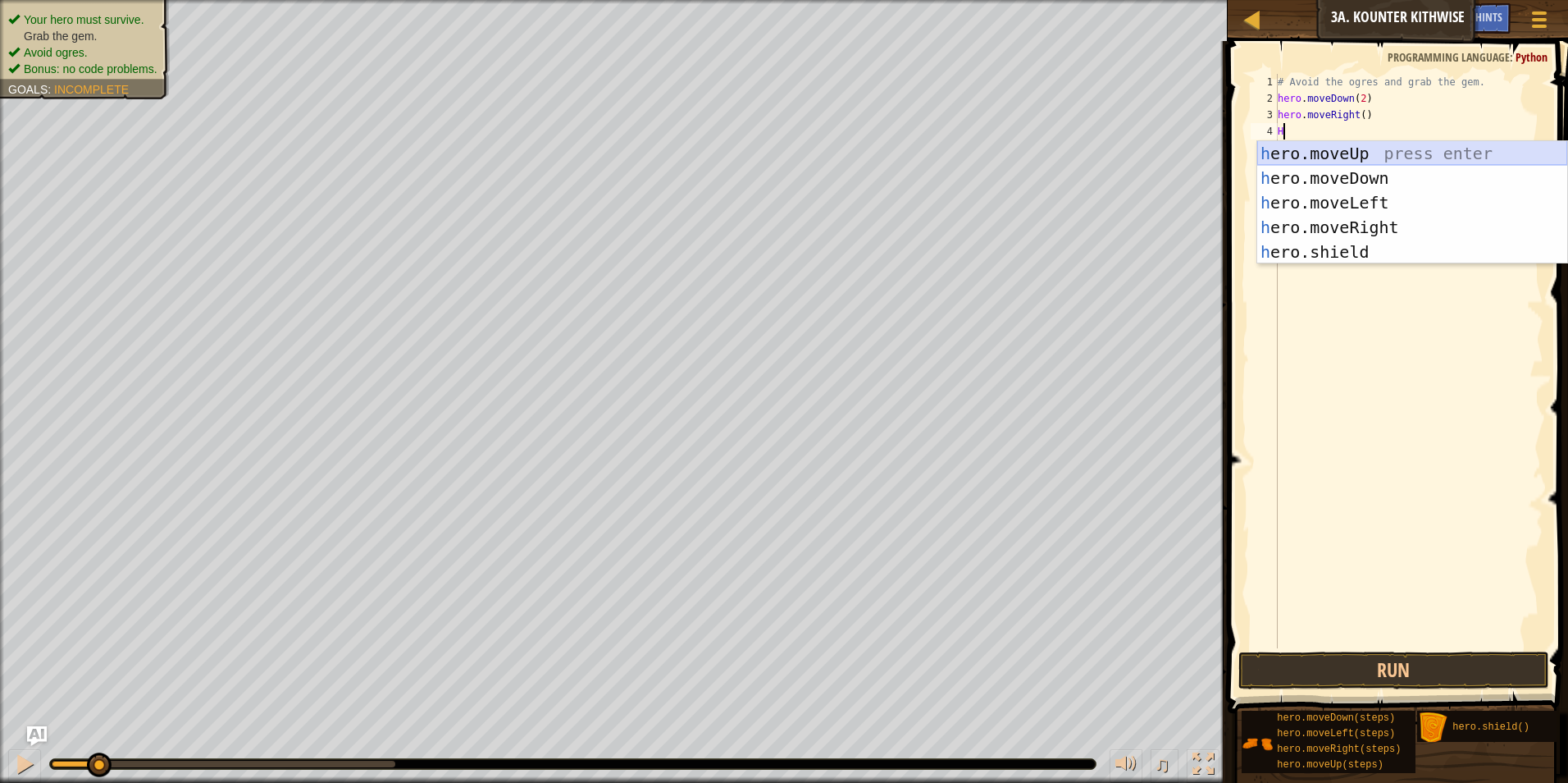
click at [1295, 151] on div "h ero.moveUp press enter h ero.moveDown press enter h ero.moveLeft press enter …" at bounding box center [1411, 227] width 310 height 173
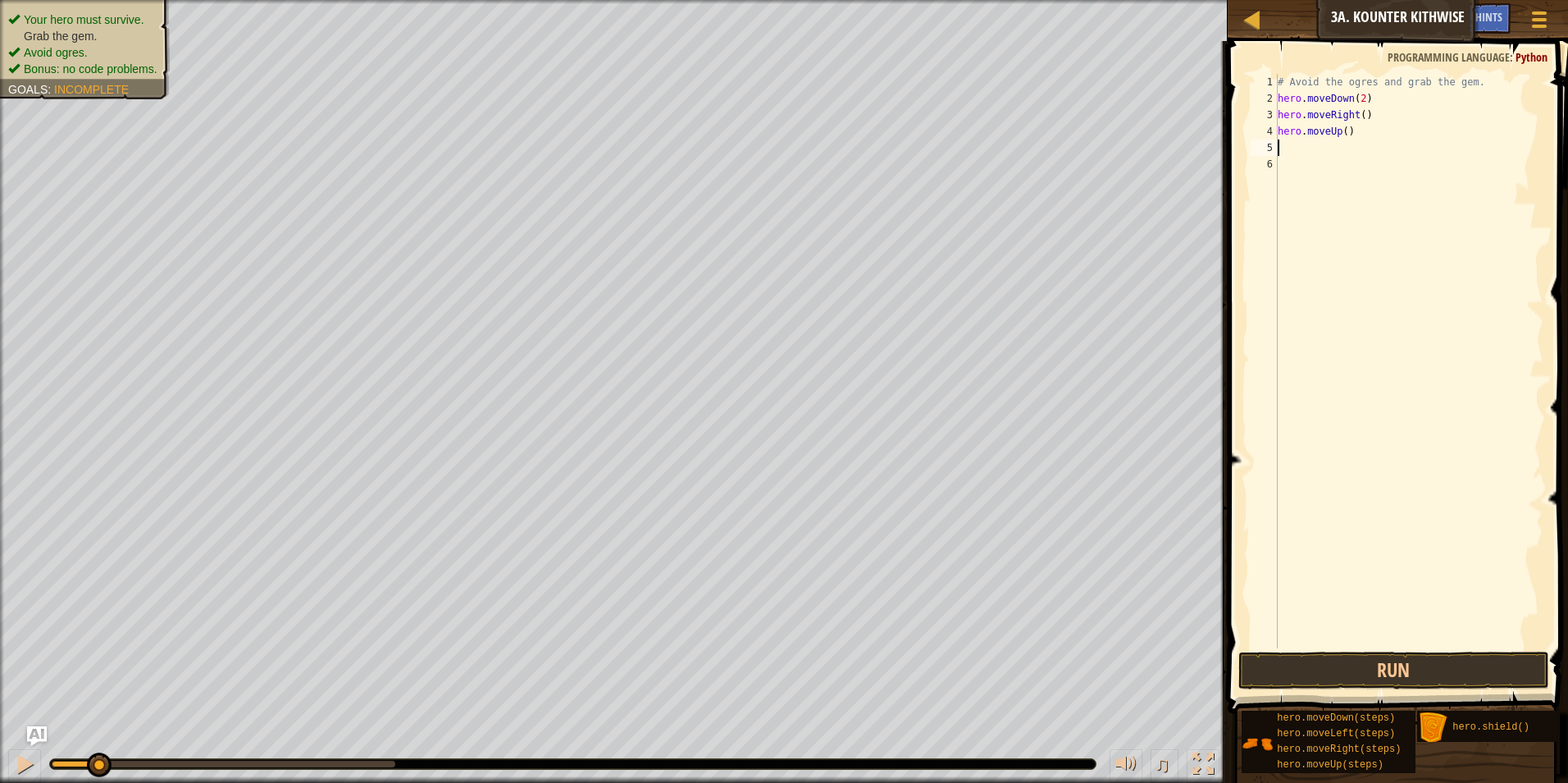
type textarea "H"
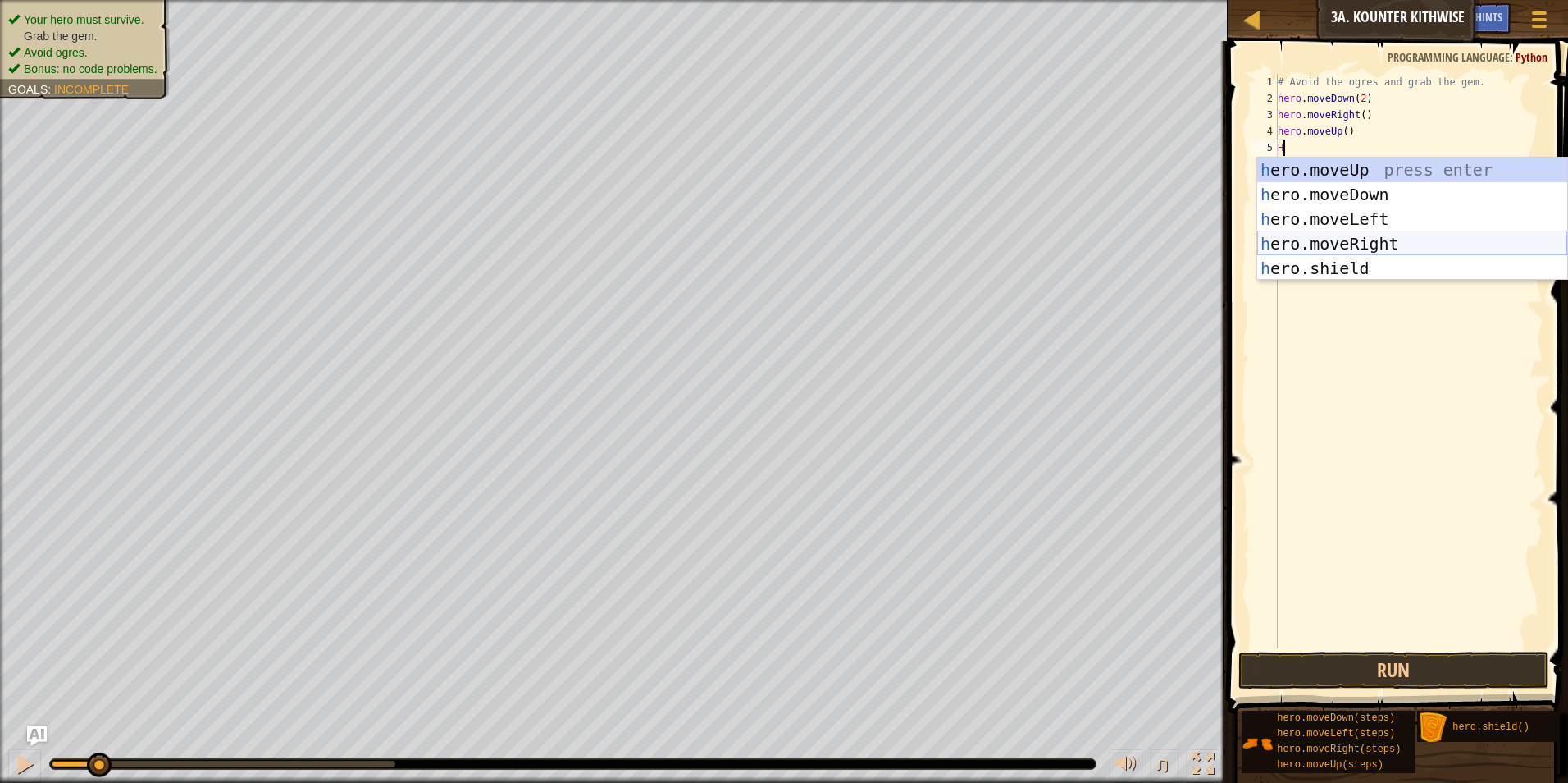
click at [1313, 245] on div "h ero.moveUp press enter h ero.moveDown press enter h ero.moveLeft press enter …" at bounding box center [1411, 243] width 310 height 173
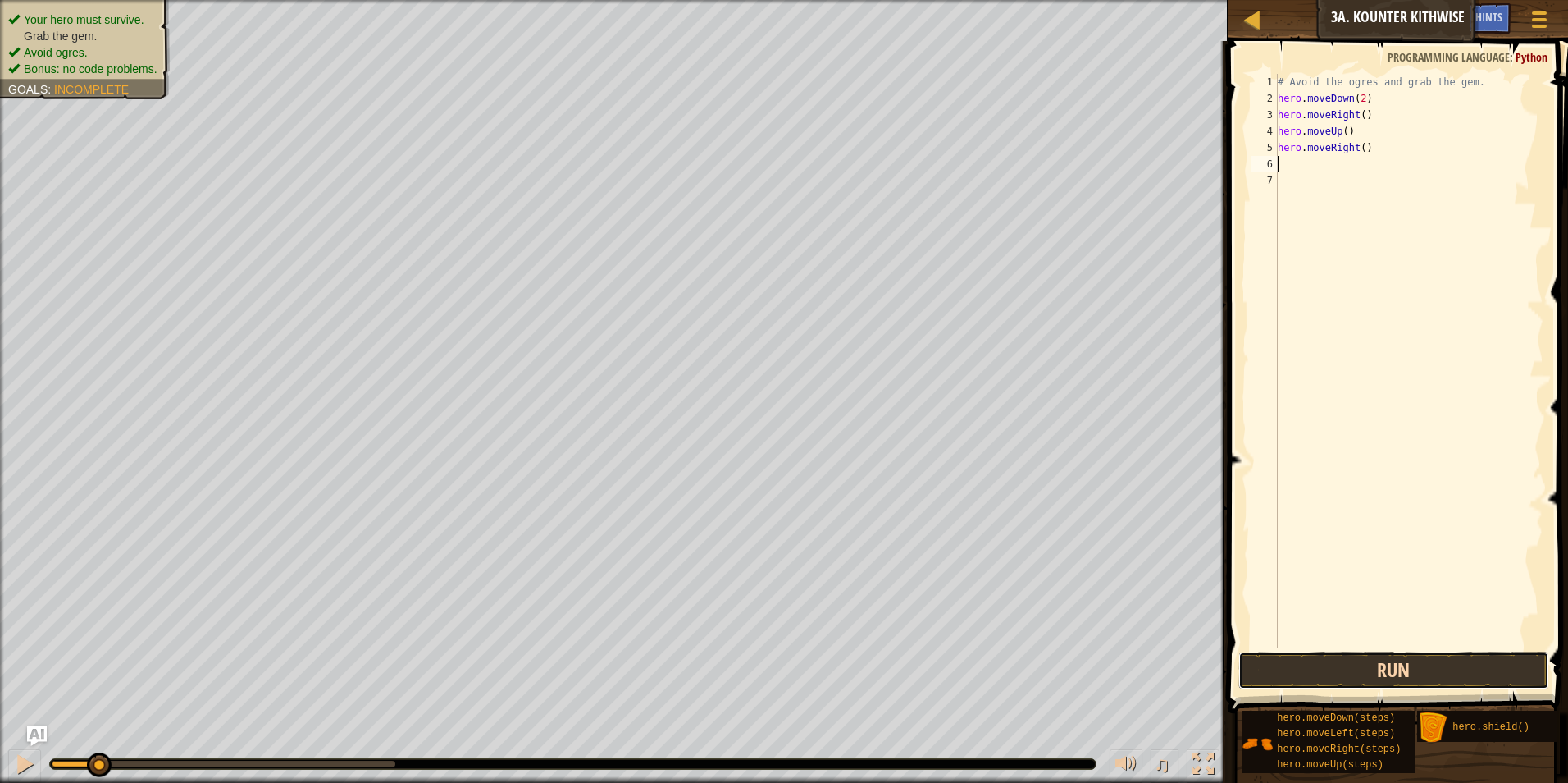
click at [1349, 672] on button "Run" at bounding box center [1394, 670] width 311 height 38
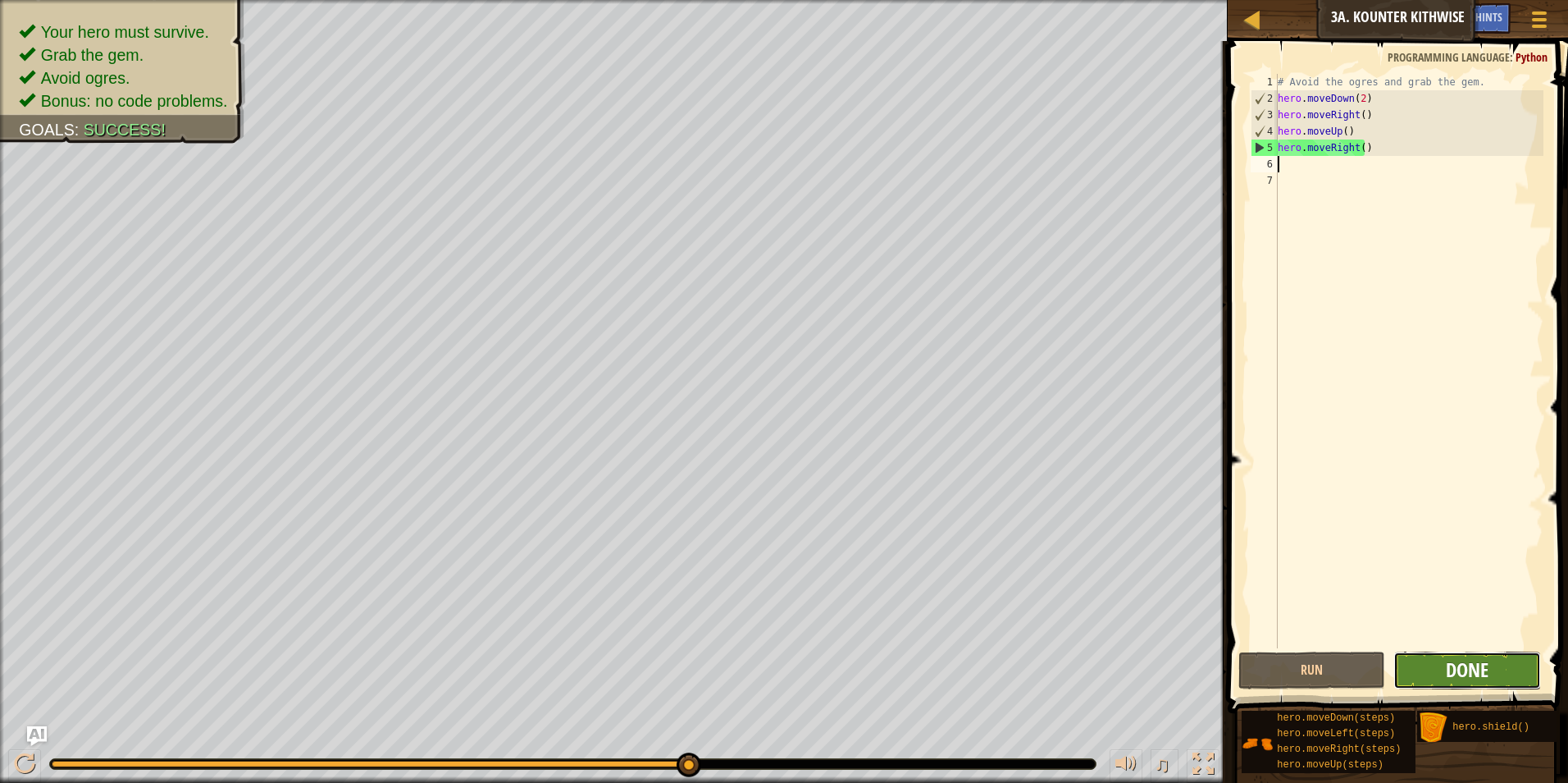
click at [1459, 665] on span "Done" at bounding box center [1466, 670] width 42 height 26
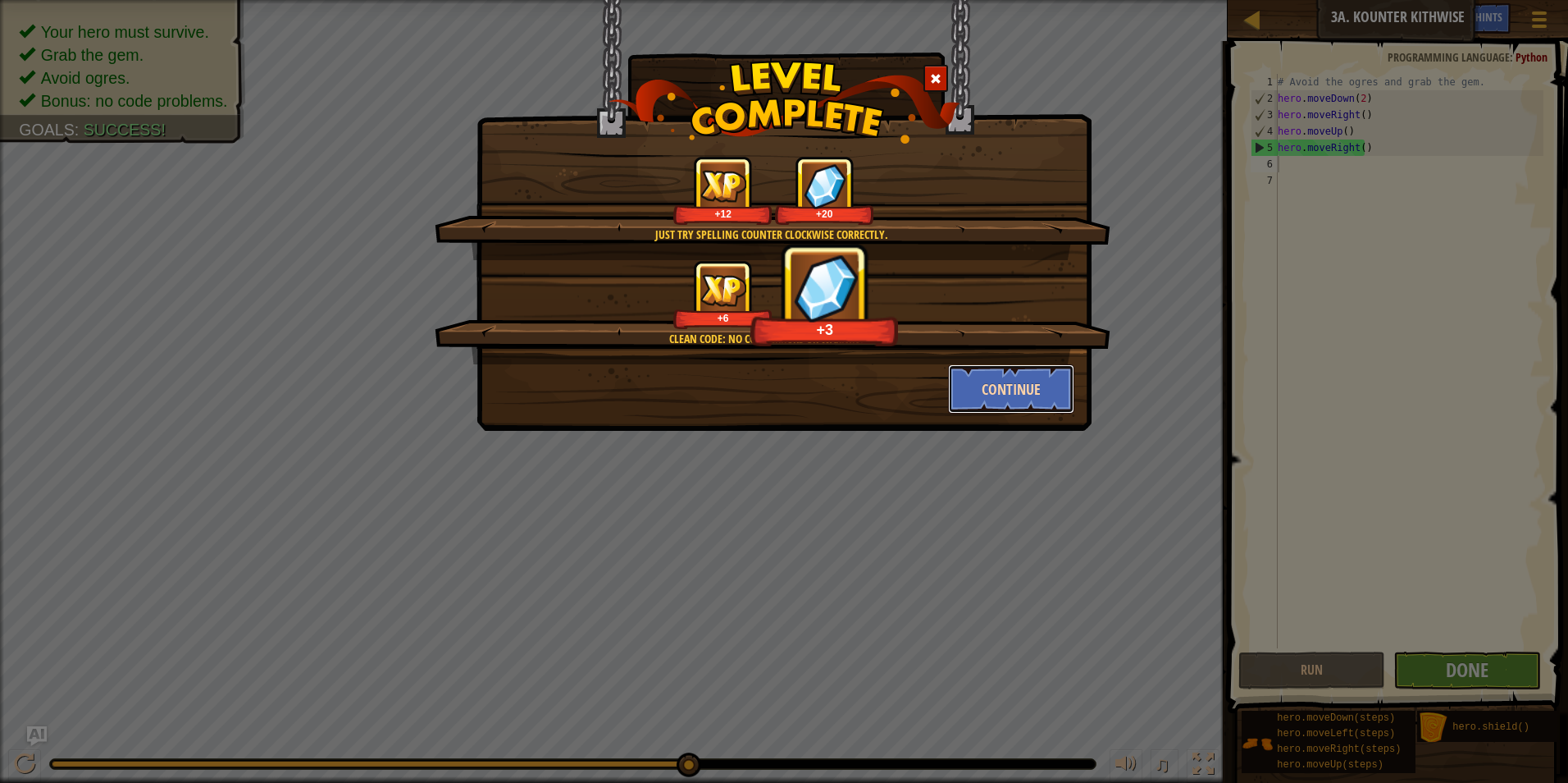
click at [979, 366] on button "Continue" at bounding box center [1011, 389] width 127 height 49
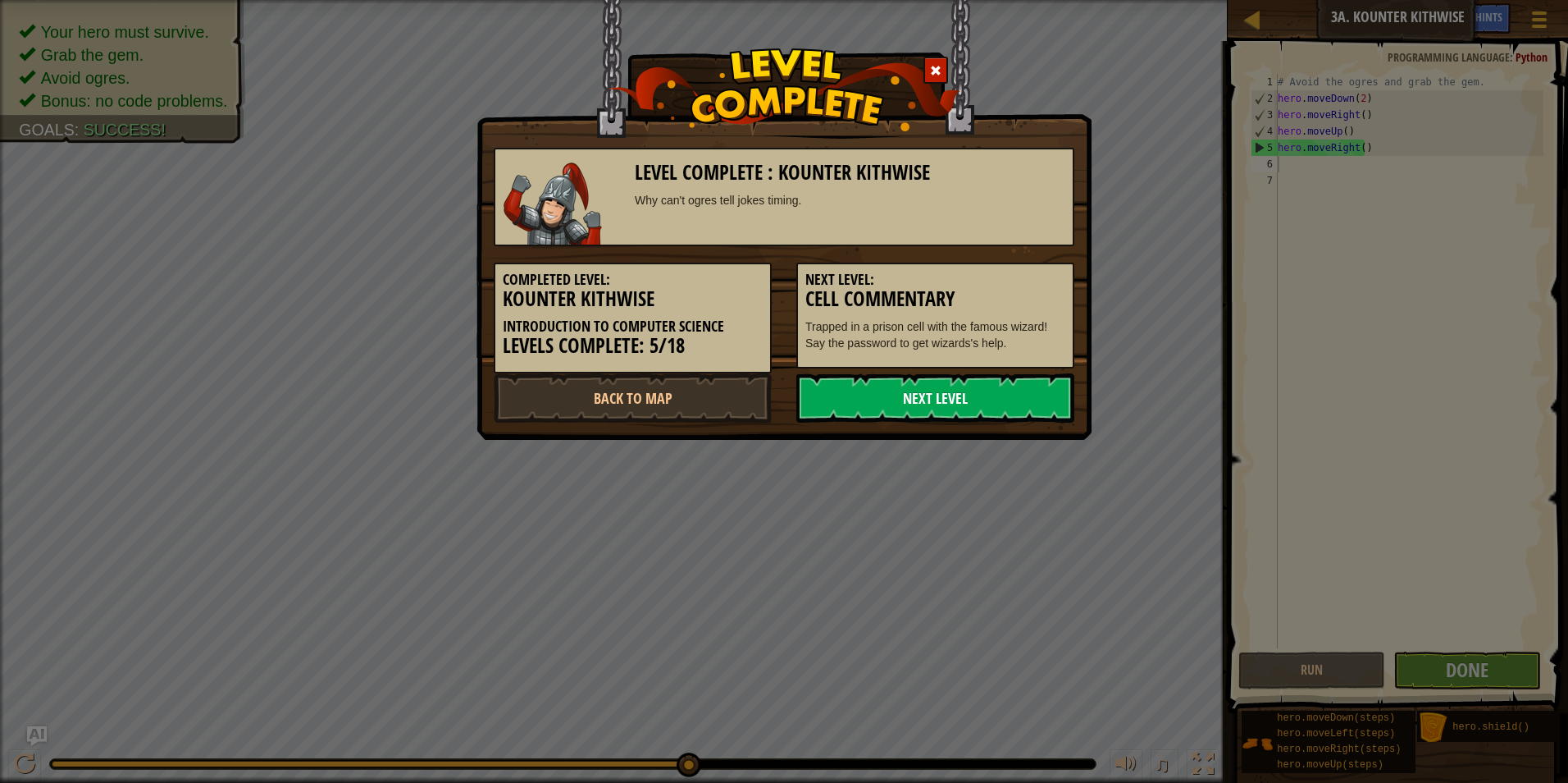
click at [972, 398] on link "Next Level" at bounding box center [934, 398] width 278 height 49
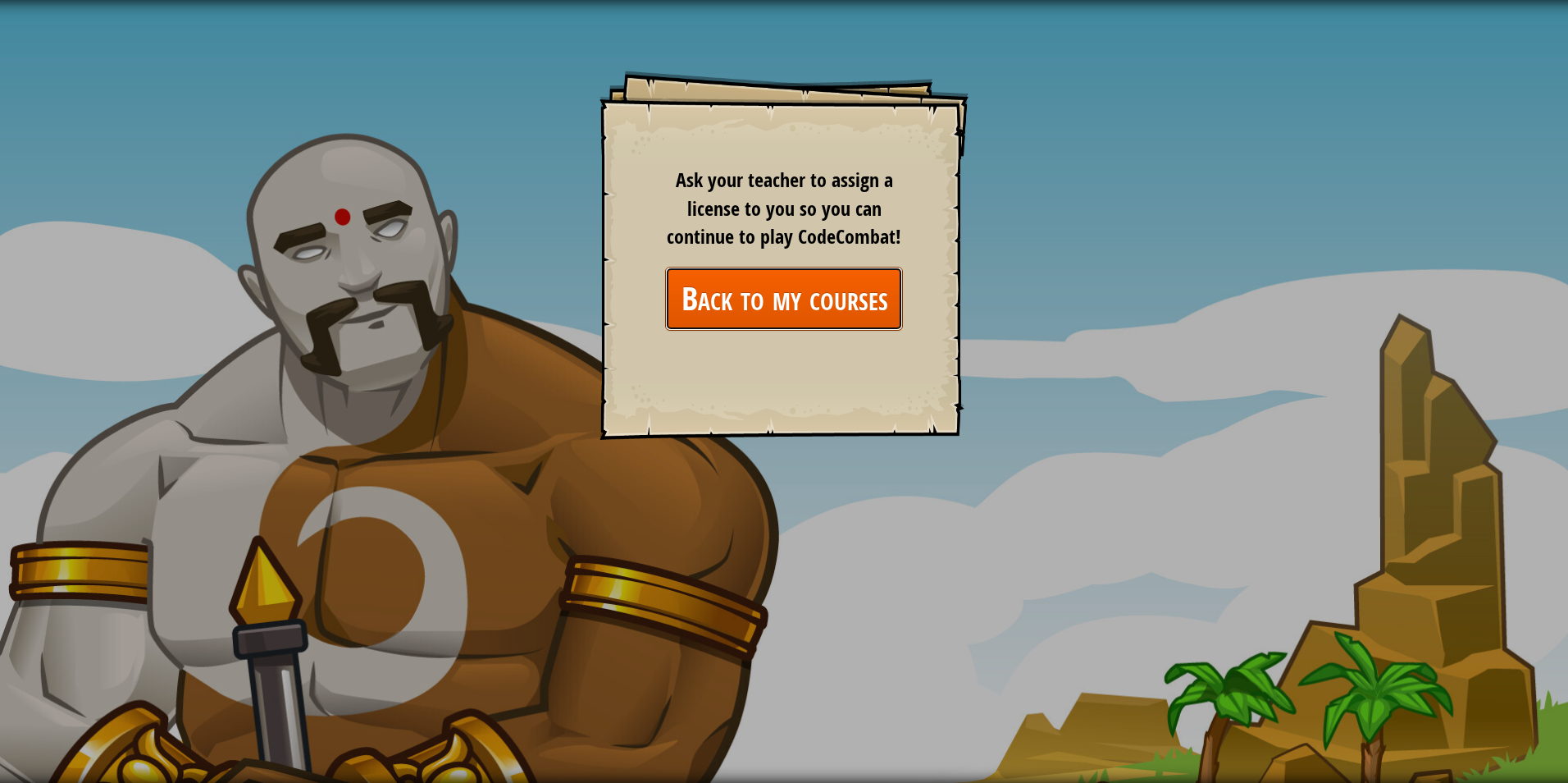
click at [824, 324] on link "Back to my courses" at bounding box center [784, 298] width 238 height 63
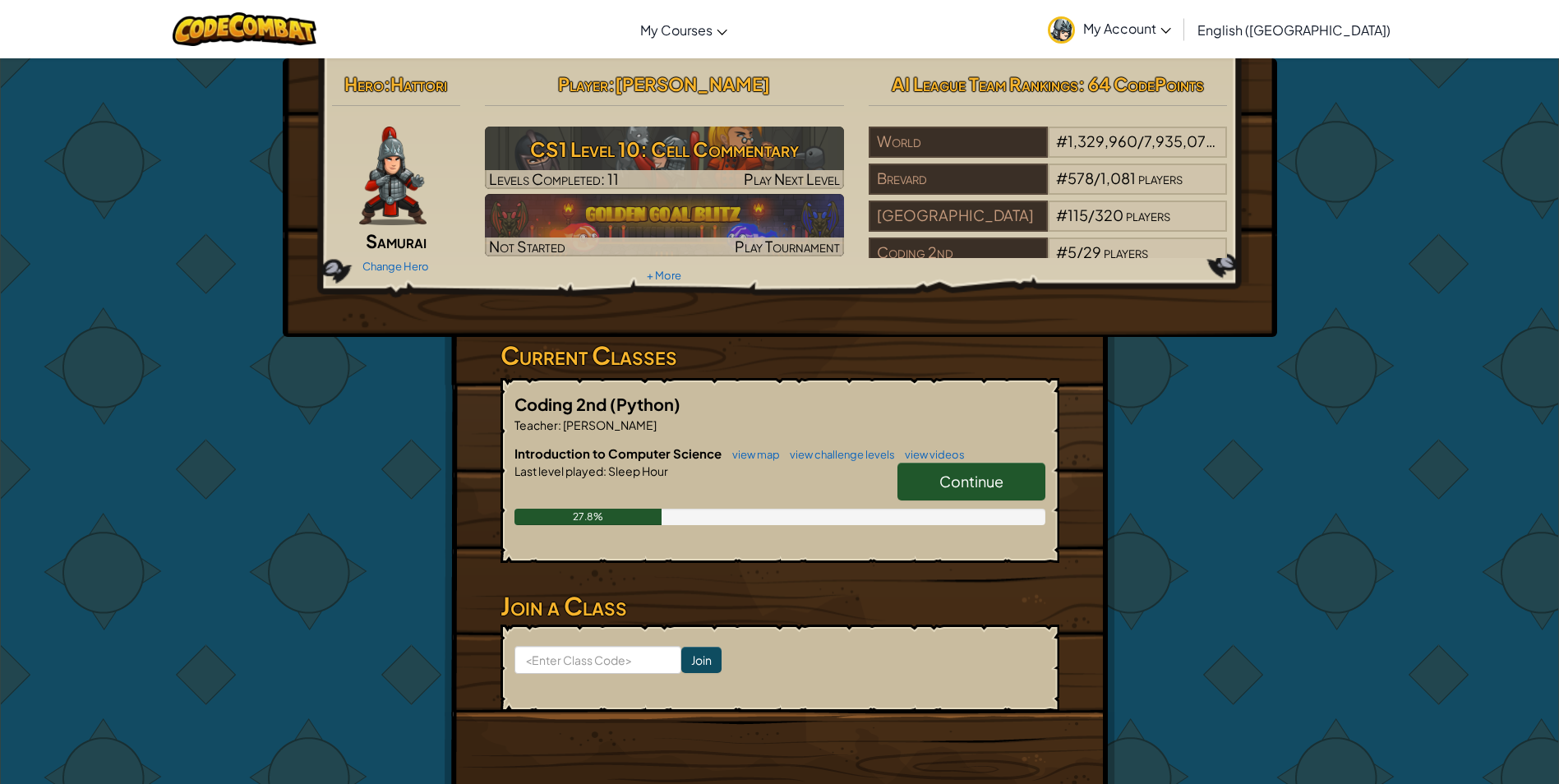
click at [942, 463] on link "Continue" at bounding box center [971, 482] width 148 height 38
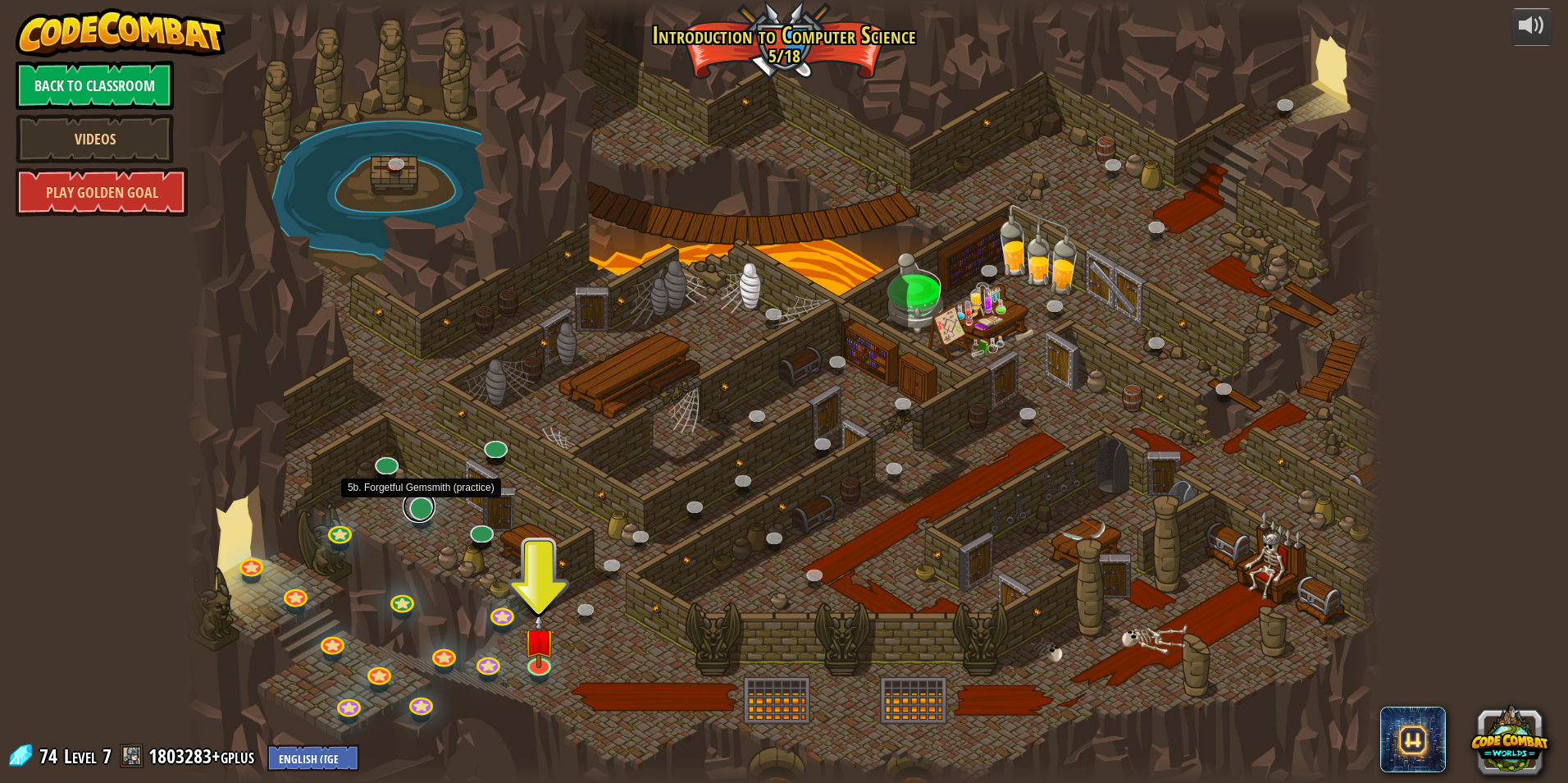
click at [421, 509] on link at bounding box center [419, 506] width 33 height 33
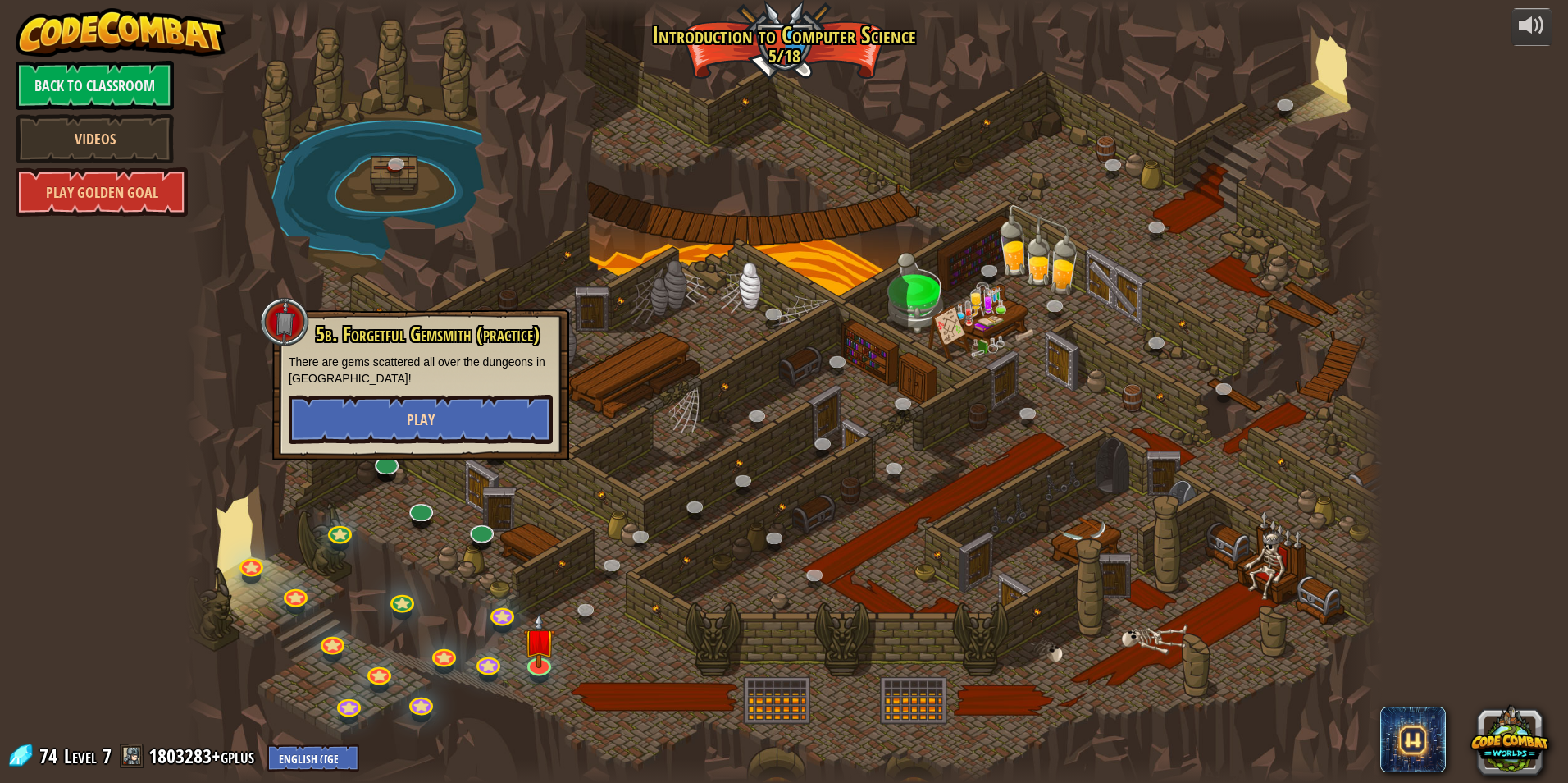
drag, startPoint x: 422, startPoint y: 446, endPoint x: 446, endPoint y: 412, distance: 41.6
click at [446, 412] on div "5b. Forgetful Gemsmith (practice) There are gems scattered all over the dungeon…" at bounding box center [421, 385] width 297 height 151
click at [446, 412] on button "Play" at bounding box center [421, 419] width 264 height 49
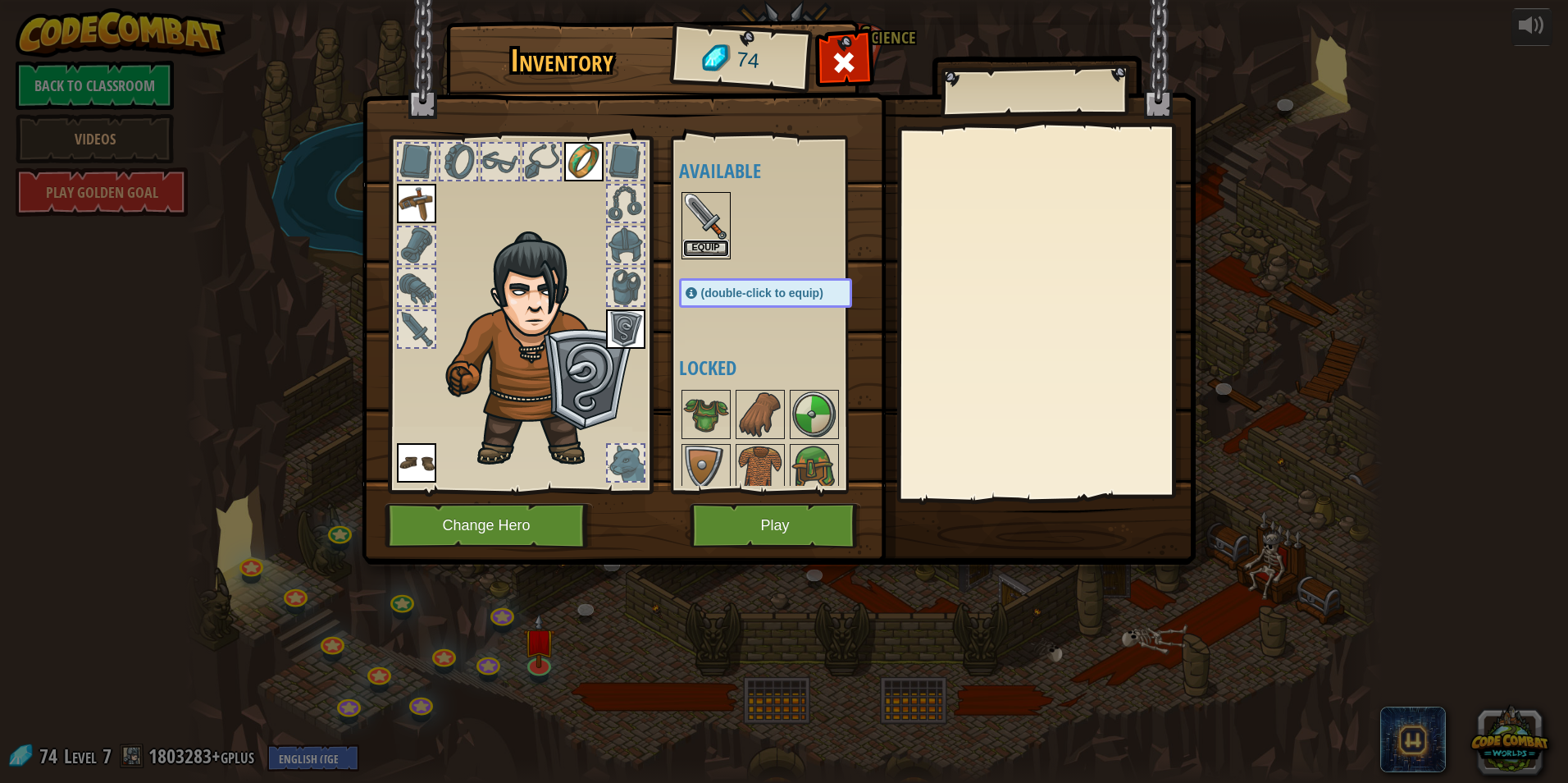
drag, startPoint x: 715, startPoint y: 252, endPoint x: 701, endPoint y: 243, distance: 16.6
click at [701, 243] on button "Equip" at bounding box center [705, 248] width 46 height 17
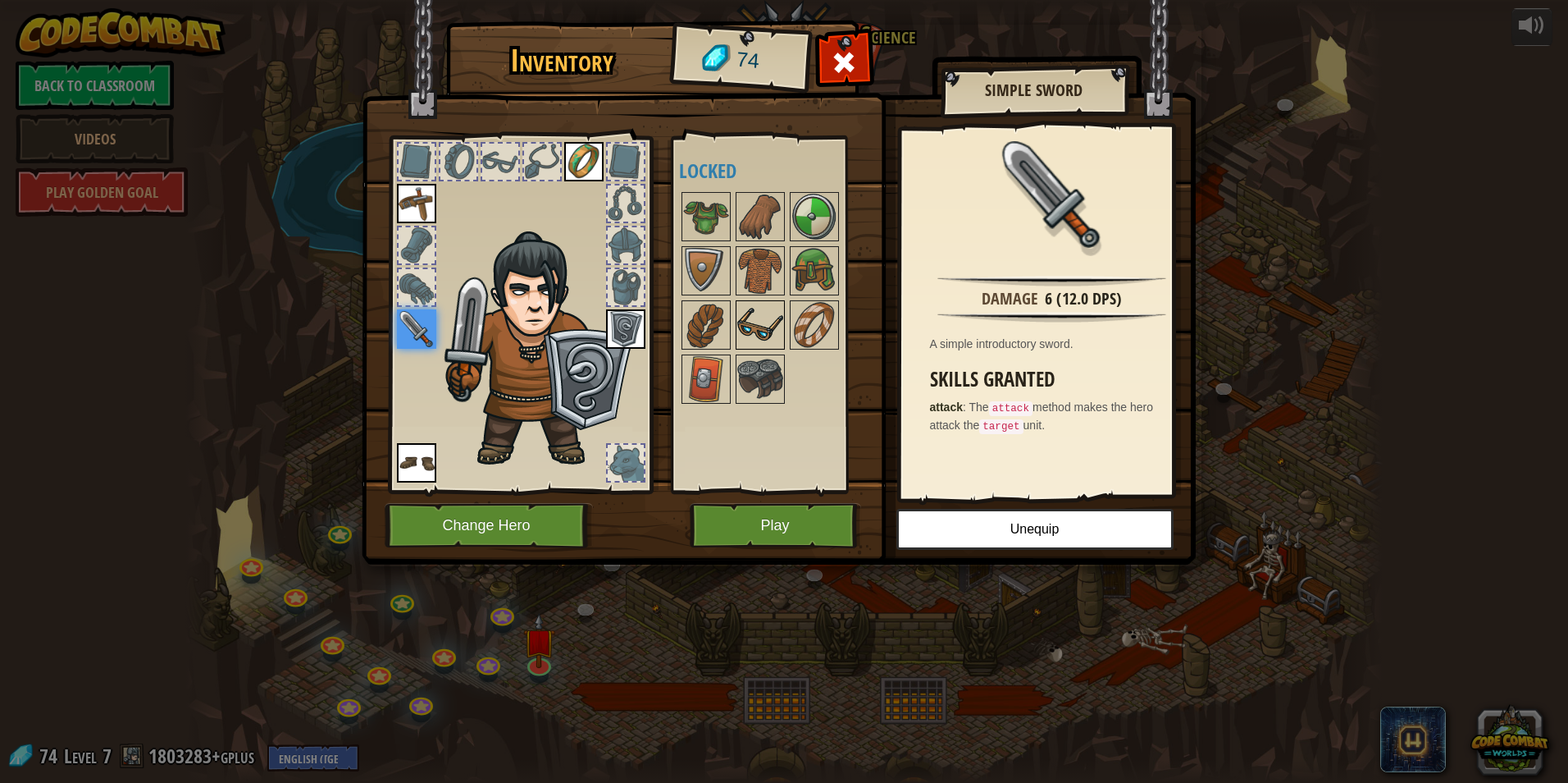
drag, startPoint x: 721, startPoint y: 311, endPoint x: 738, endPoint y: 315, distance: 17.5
click at [726, 312] on img at bounding box center [705, 325] width 46 height 46
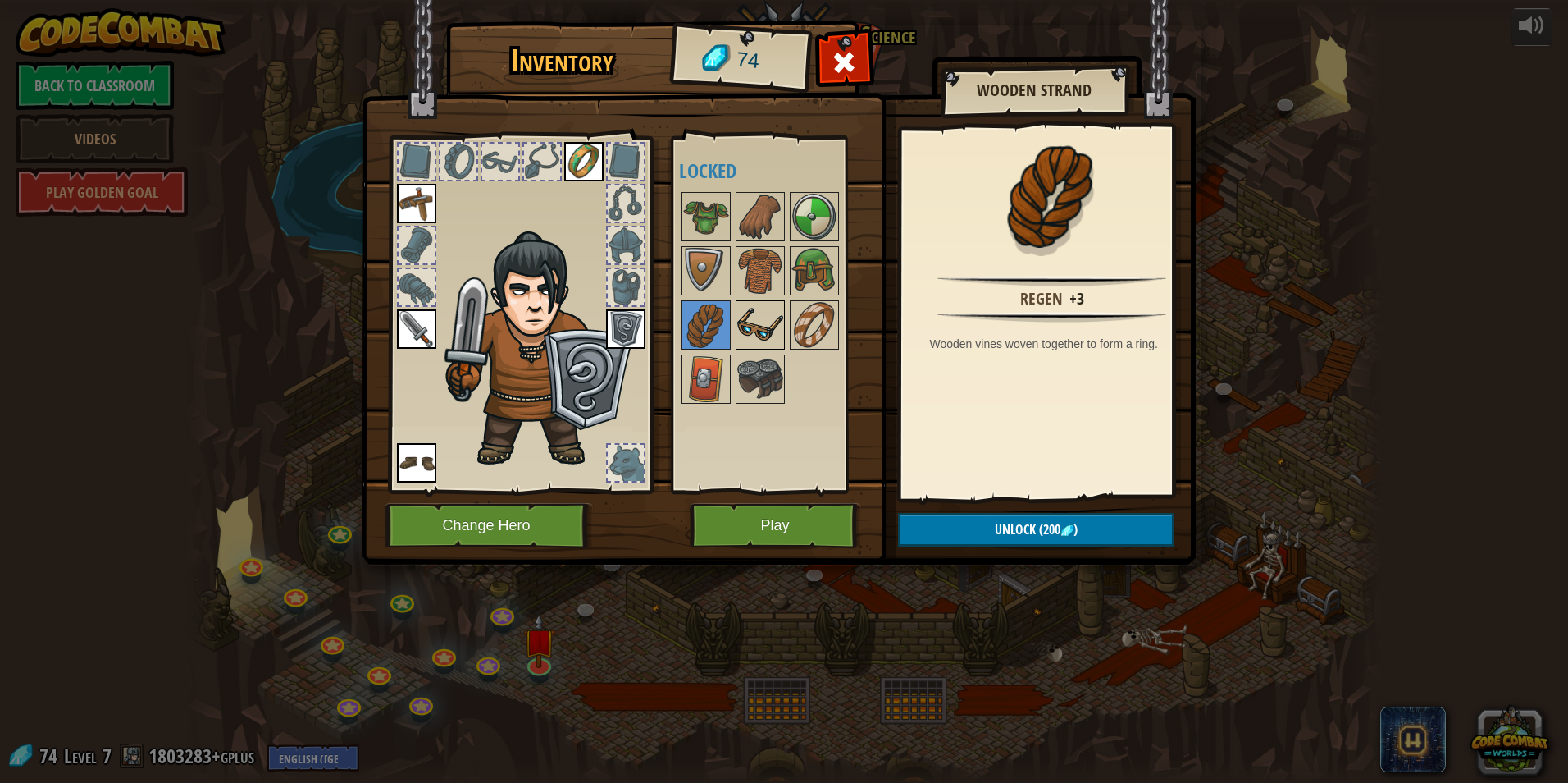
click at [745, 312] on img at bounding box center [760, 325] width 46 height 46
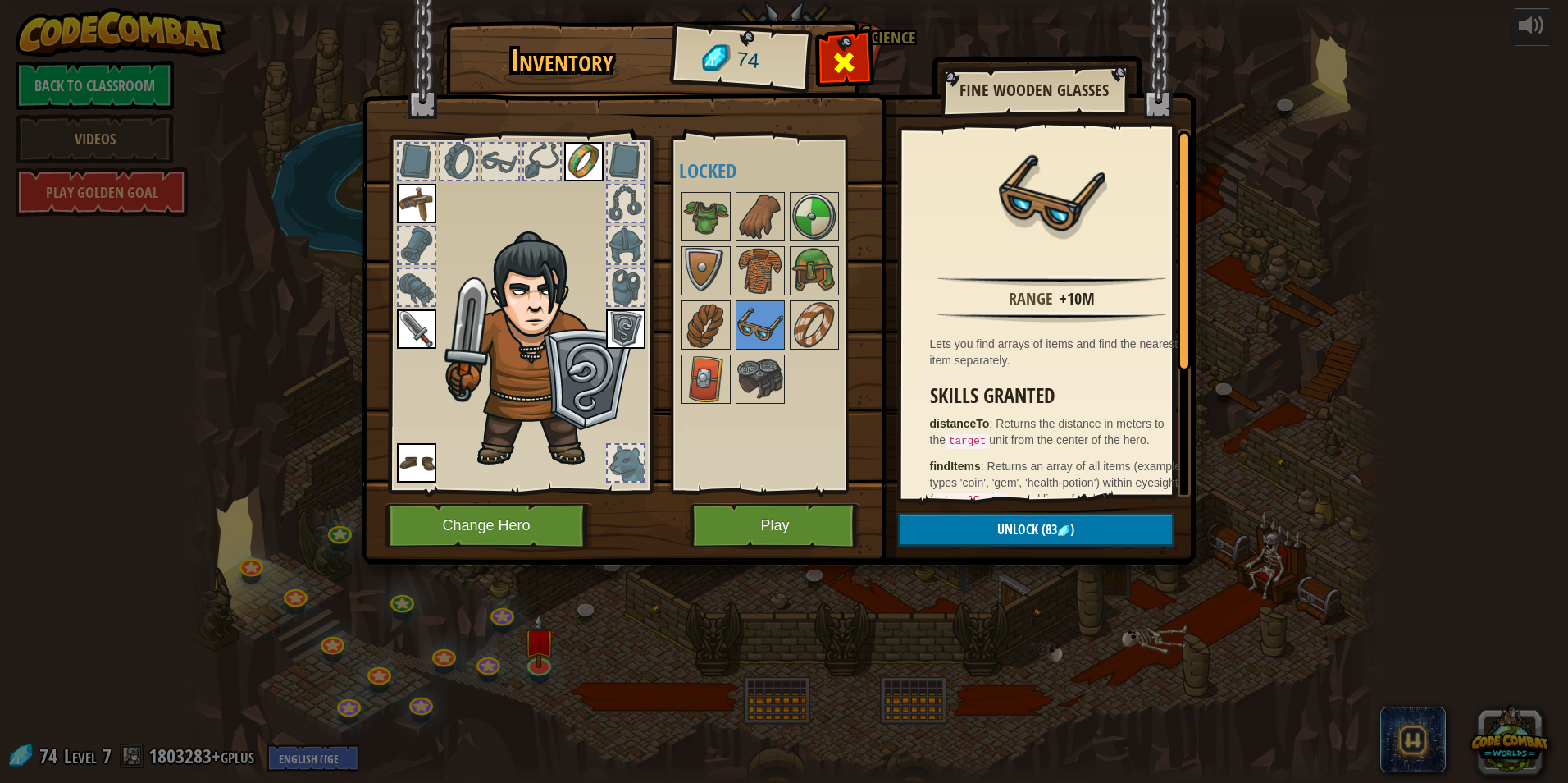
click at [860, 58] on div at bounding box center [844, 66] width 52 height 52
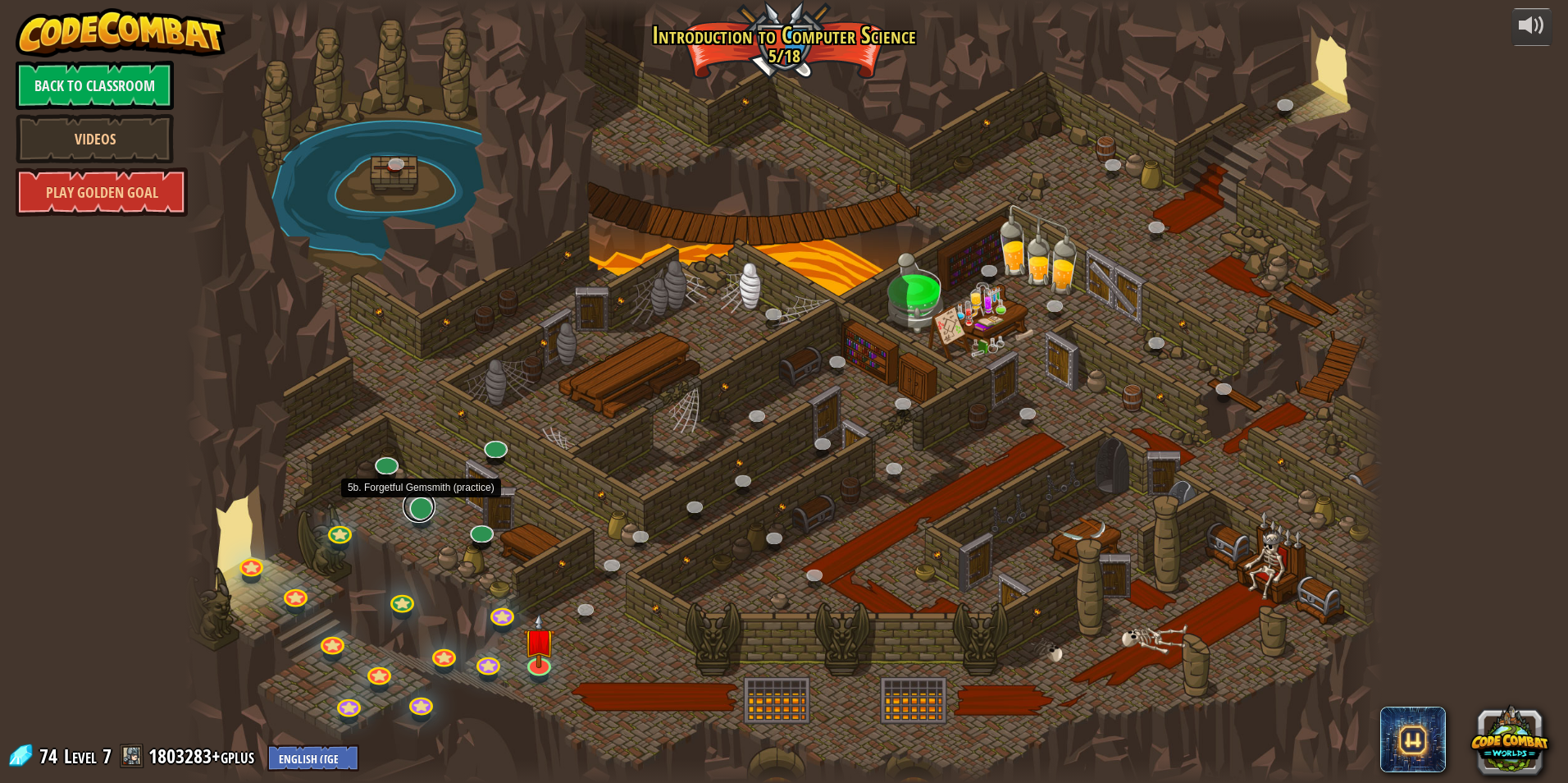
click at [429, 510] on link at bounding box center [419, 506] width 33 height 33
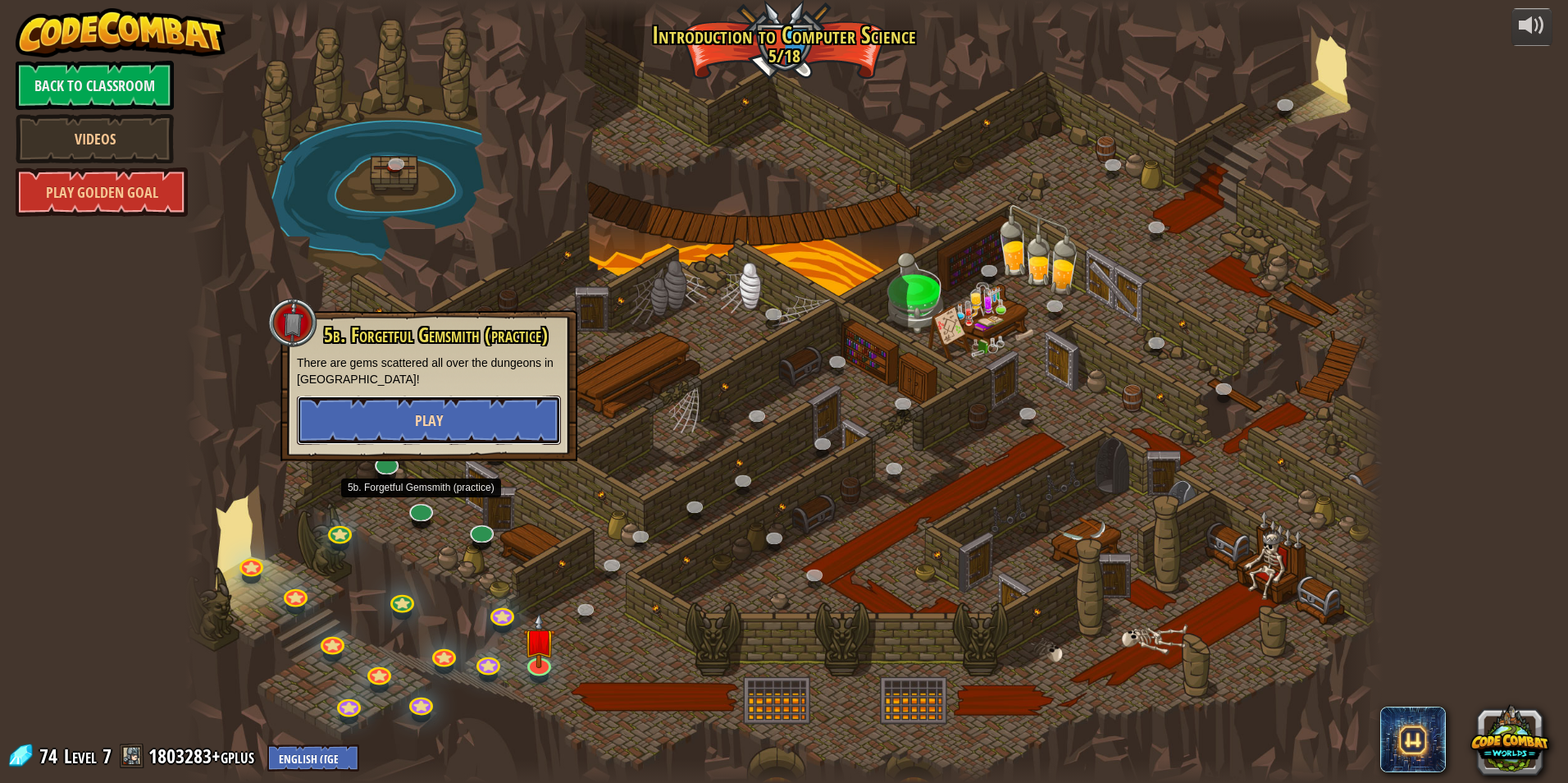
click at [427, 436] on button "Play" at bounding box center [429, 420] width 264 height 49
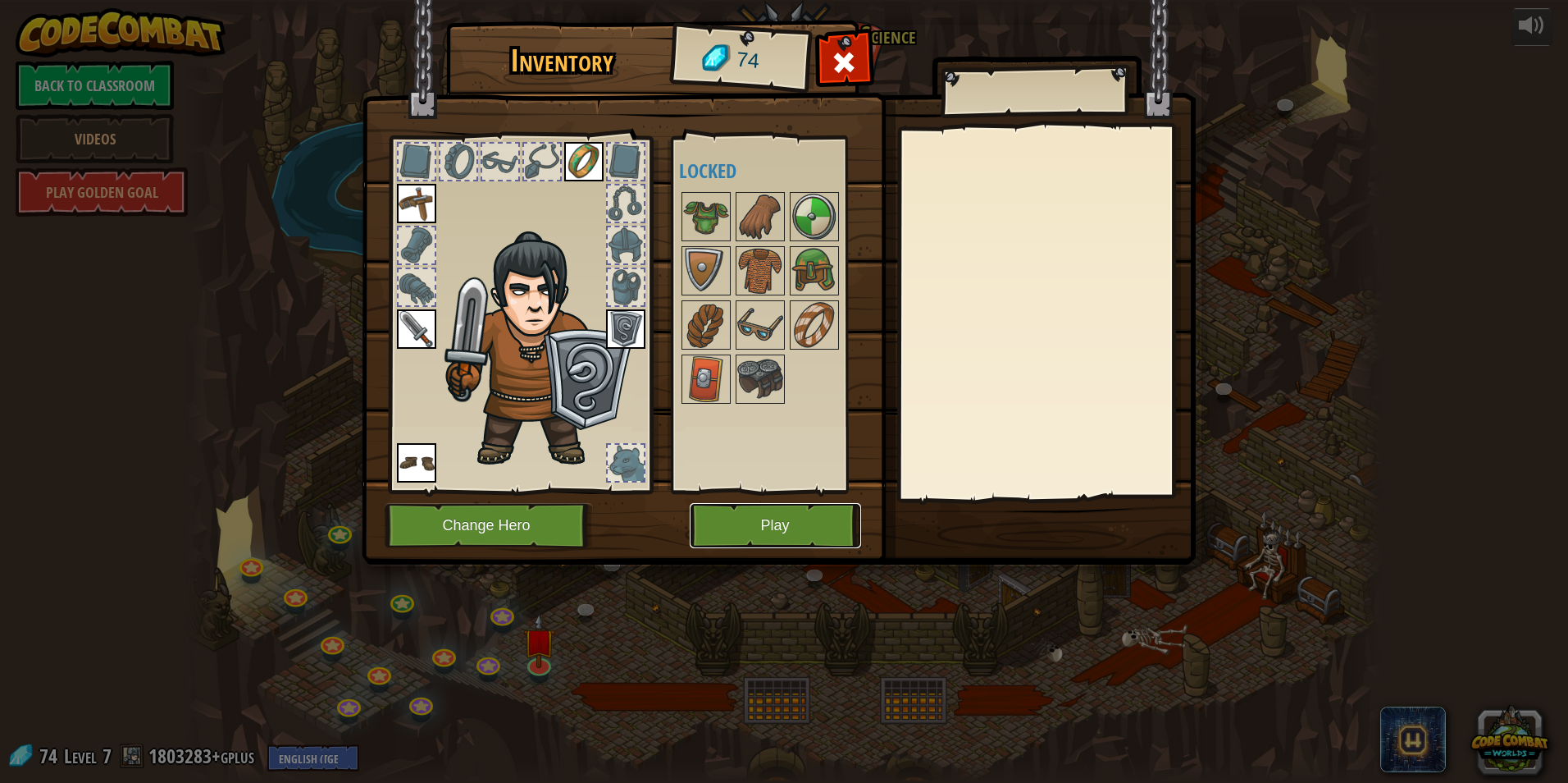
click at [720, 539] on button "Play" at bounding box center [775, 525] width 172 height 45
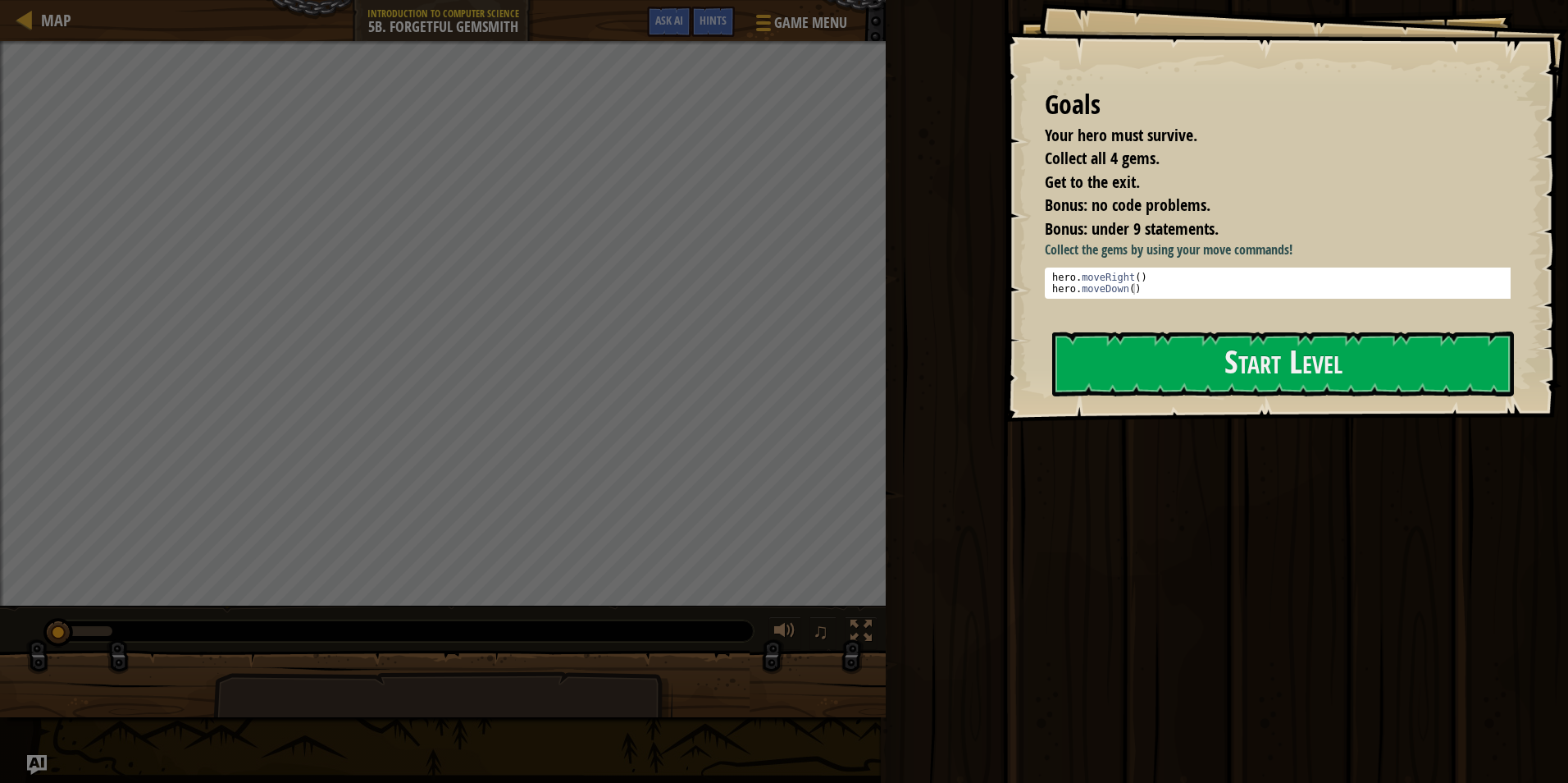
click at [1253, 311] on div "Collect the gems by using your move commands! 1 2 hero . moveRight ( ) hero . m…" at bounding box center [1283, 277] width 478 height 74
click at [1217, 377] on button "Start Level" at bounding box center [1283, 363] width 462 height 65
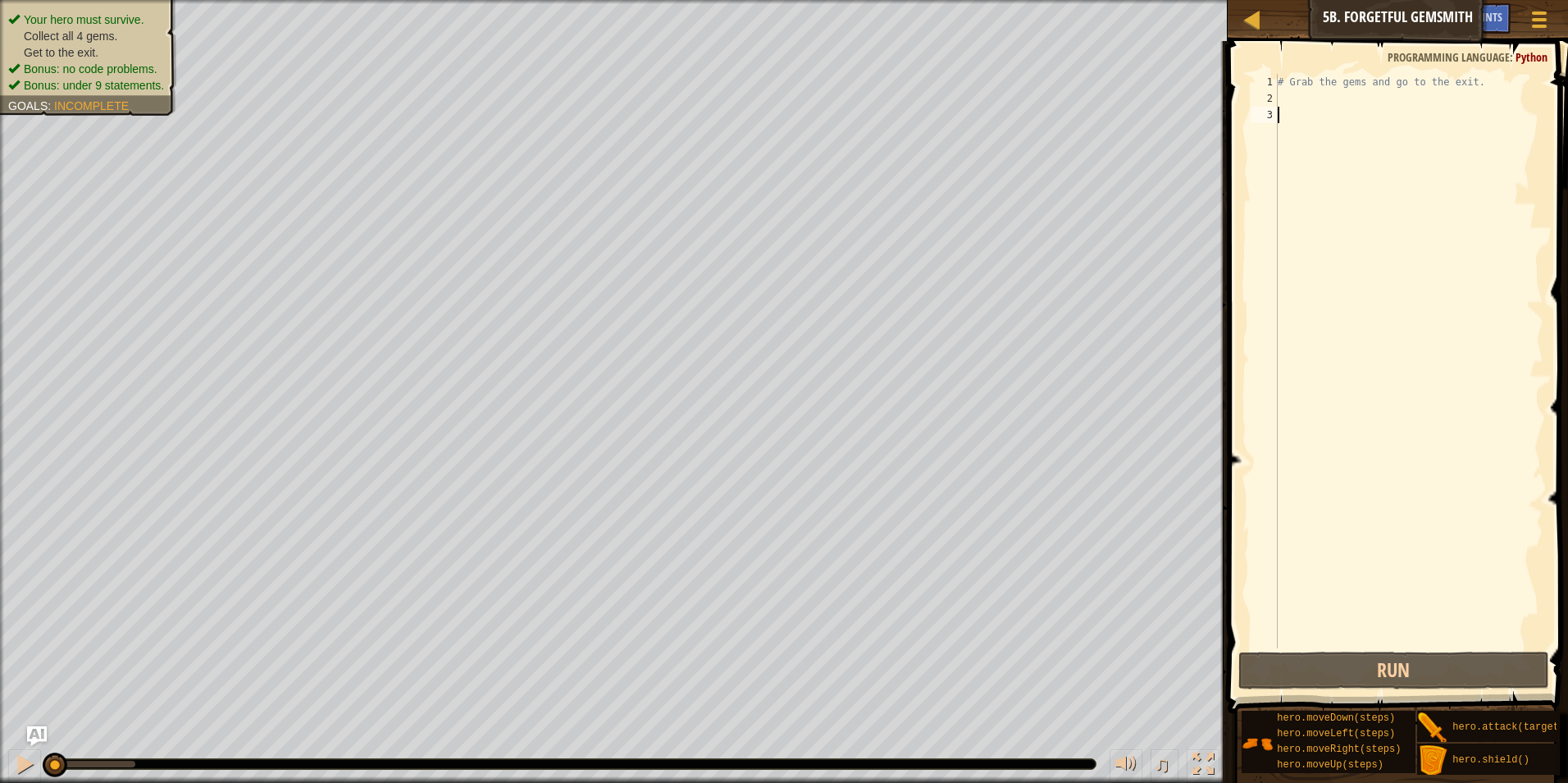
type textarea "H"
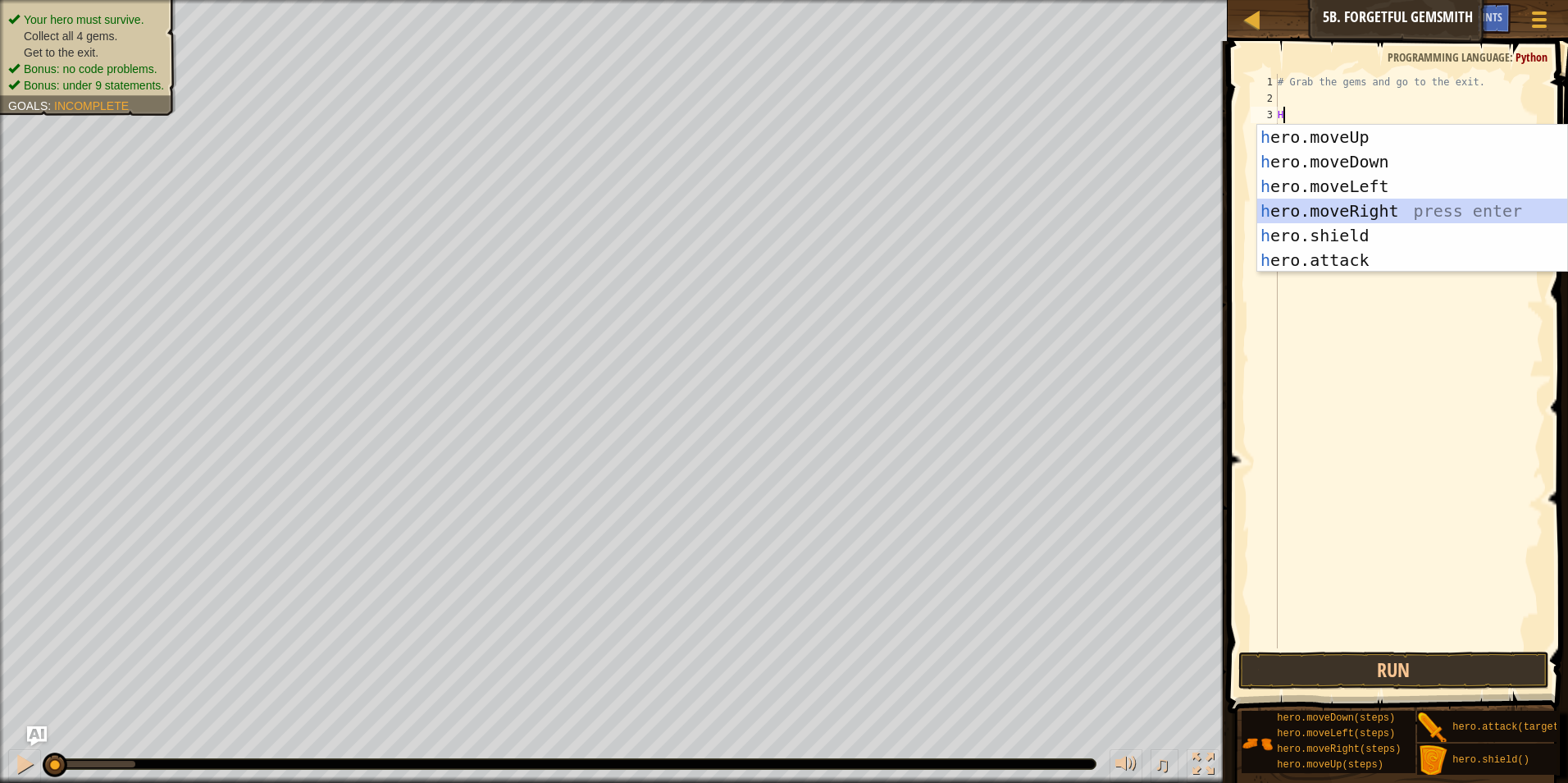
click at [1296, 212] on div "h ero.moveUp press enter h ero.moveDown press enter h ero.moveLeft press enter …" at bounding box center [1411, 223] width 310 height 197
type textarea "H"
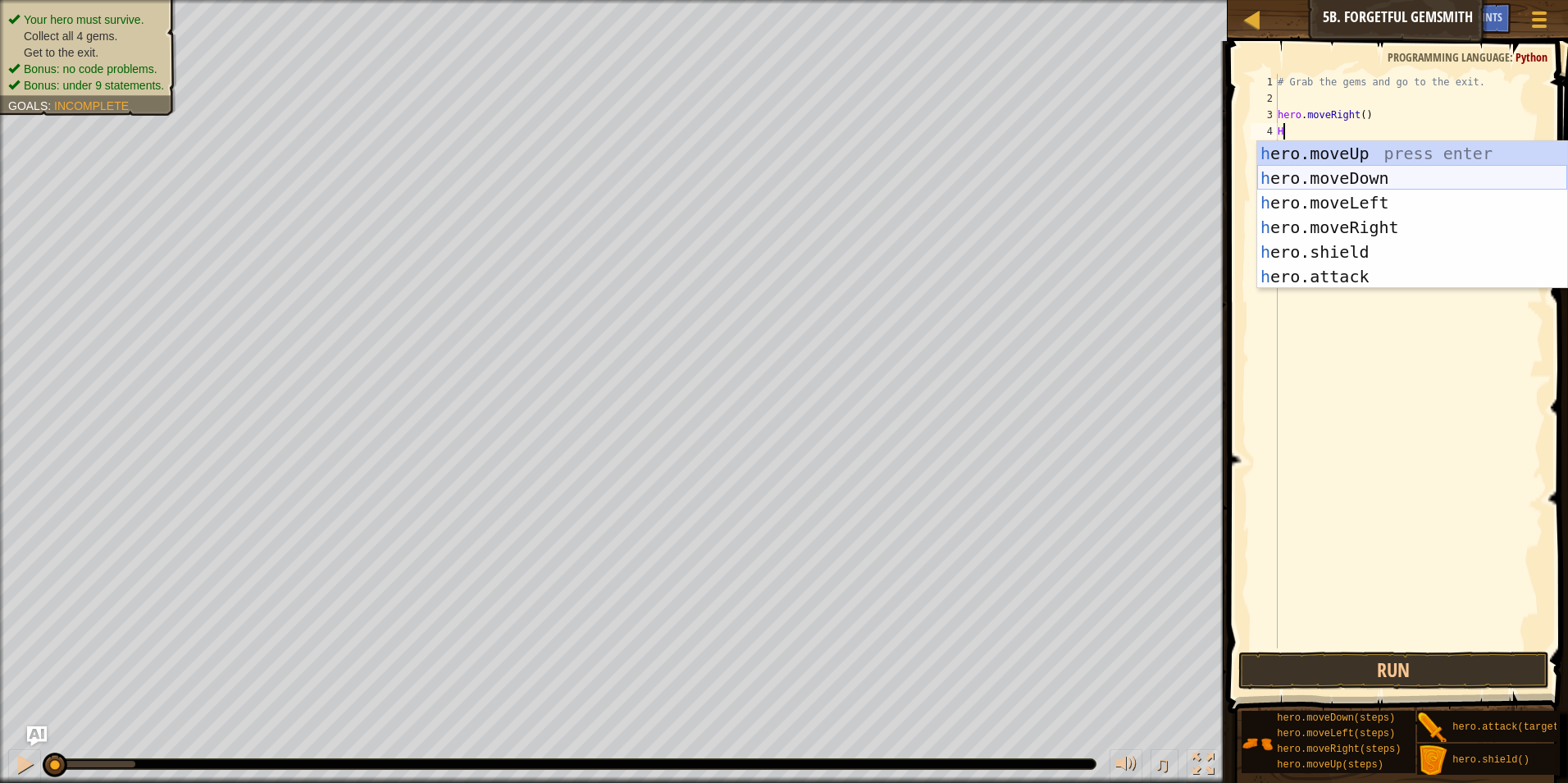
drag, startPoint x: 1305, startPoint y: 154, endPoint x: 1313, endPoint y: 176, distance: 23.4
click at [1313, 176] on div "h ero.moveUp press enter h ero.moveDown press enter h ero.moveLeft press enter …" at bounding box center [1411, 240] width 310 height 197
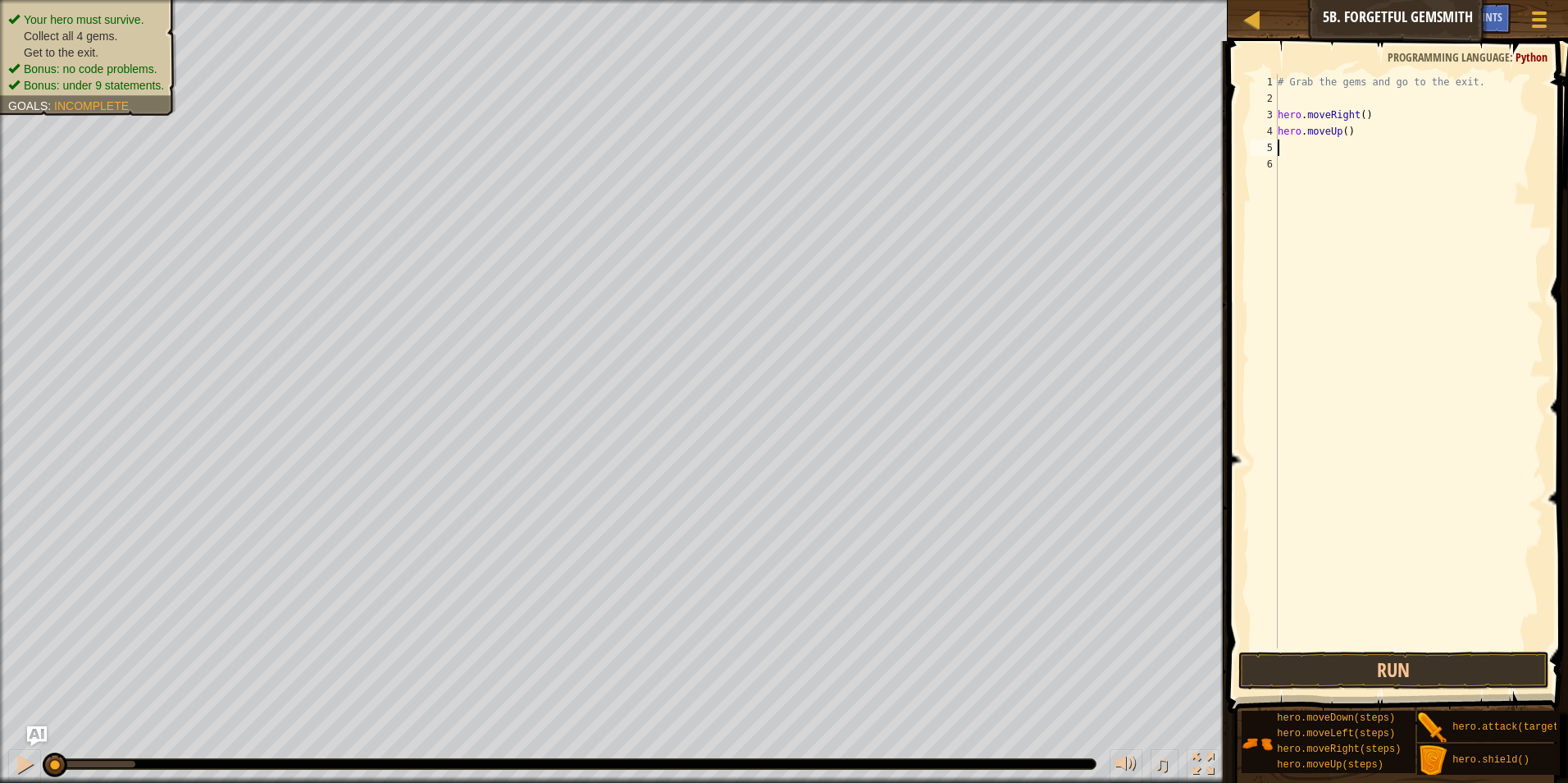
click at [1313, 176] on div "# Grab the gems and go to the exit. hero . moveRight ( ) hero . moveUp ( )" at bounding box center [1408, 377] width 269 height 608
drag, startPoint x: 1350, startPoint y: 141, endPoint x: 1278, endPoint y: 125, distance: 73.8
click at [1278, 125] on div "# Grab the gems and go to the exit. hero . moveRight ( ) hero . moveUp ( ) H" at bounding box center [1408, 377] width 269 height 608
type textarea "hero.moveUp()"
type textarea "H"
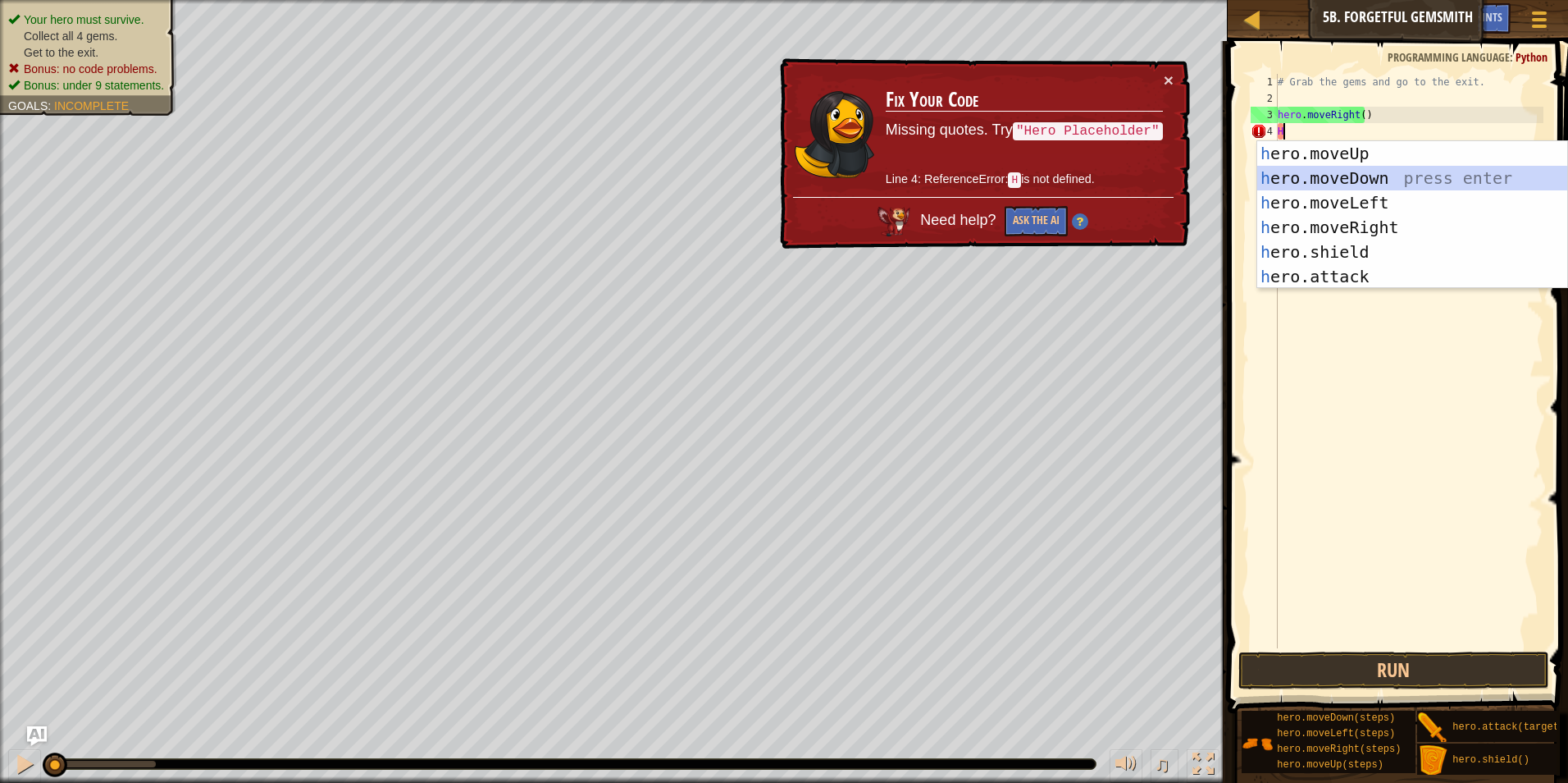
click at [1285, 175] on div "h ero.moveUp press enter h ero.moveDown press enter h ero.moveLeft press enter …" at bounding box center [1411, 240] width 310 height 197
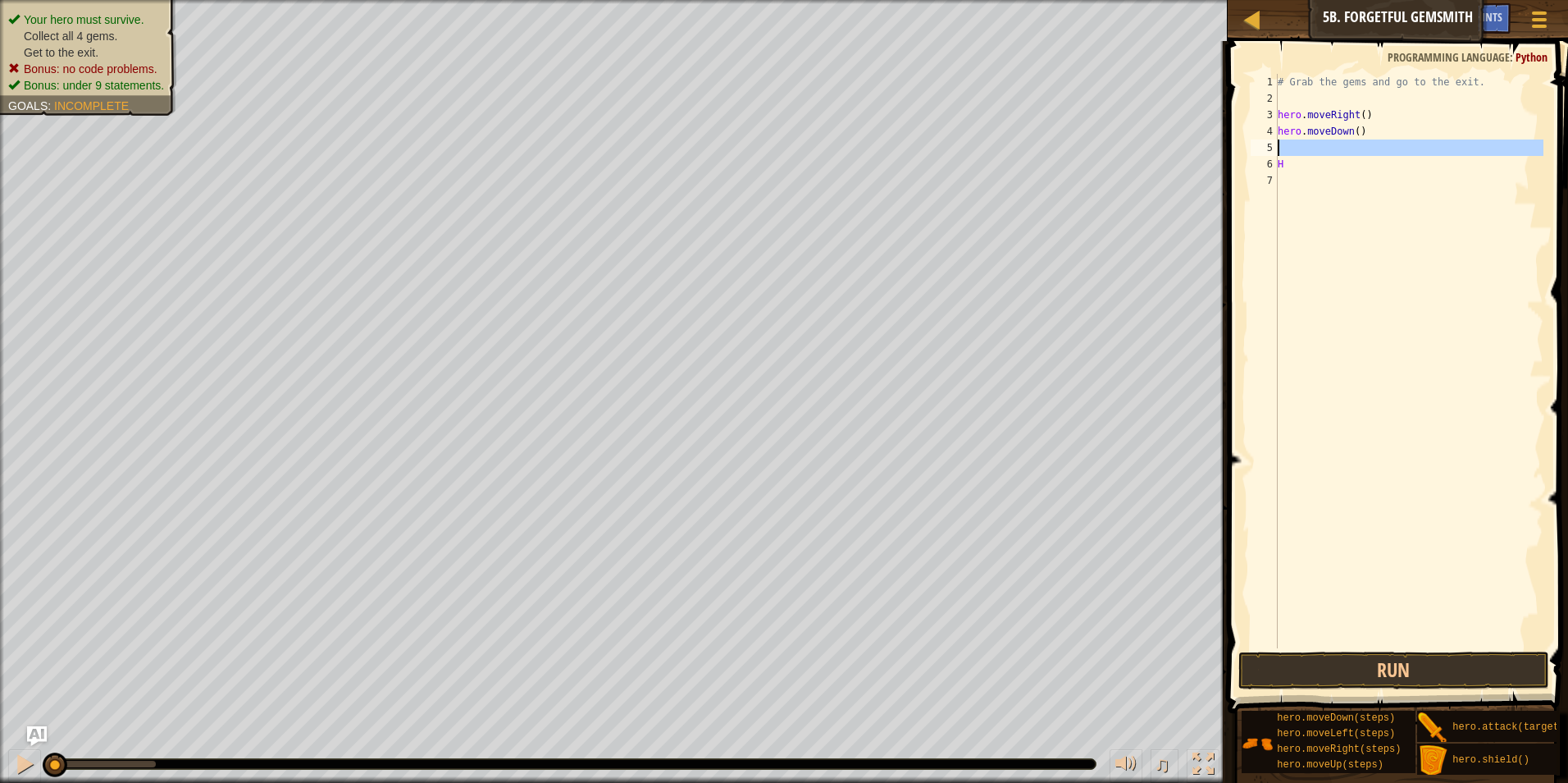
click at [1279, 155] on div "# Grab the gems and go to the exit. hero . moveRight ( ) hero . moveDown ( ) H" at bounding box center [1408, 377] width 269 height 608
click at [1287, 158] on div "# Grab the gems and go to the exit. hero . moveRight ( ) hero . moveDown ( ) H" at bounding box center [1408, 377] width 269 height 608
type textarea "H"
click at [1292, 144] on div "# Grab the gems and go to the exit. hero . moveRight ( ) hero . moveDown ( )" at bounding box center [1408, 377] width 269 height 608
type textarea "H"
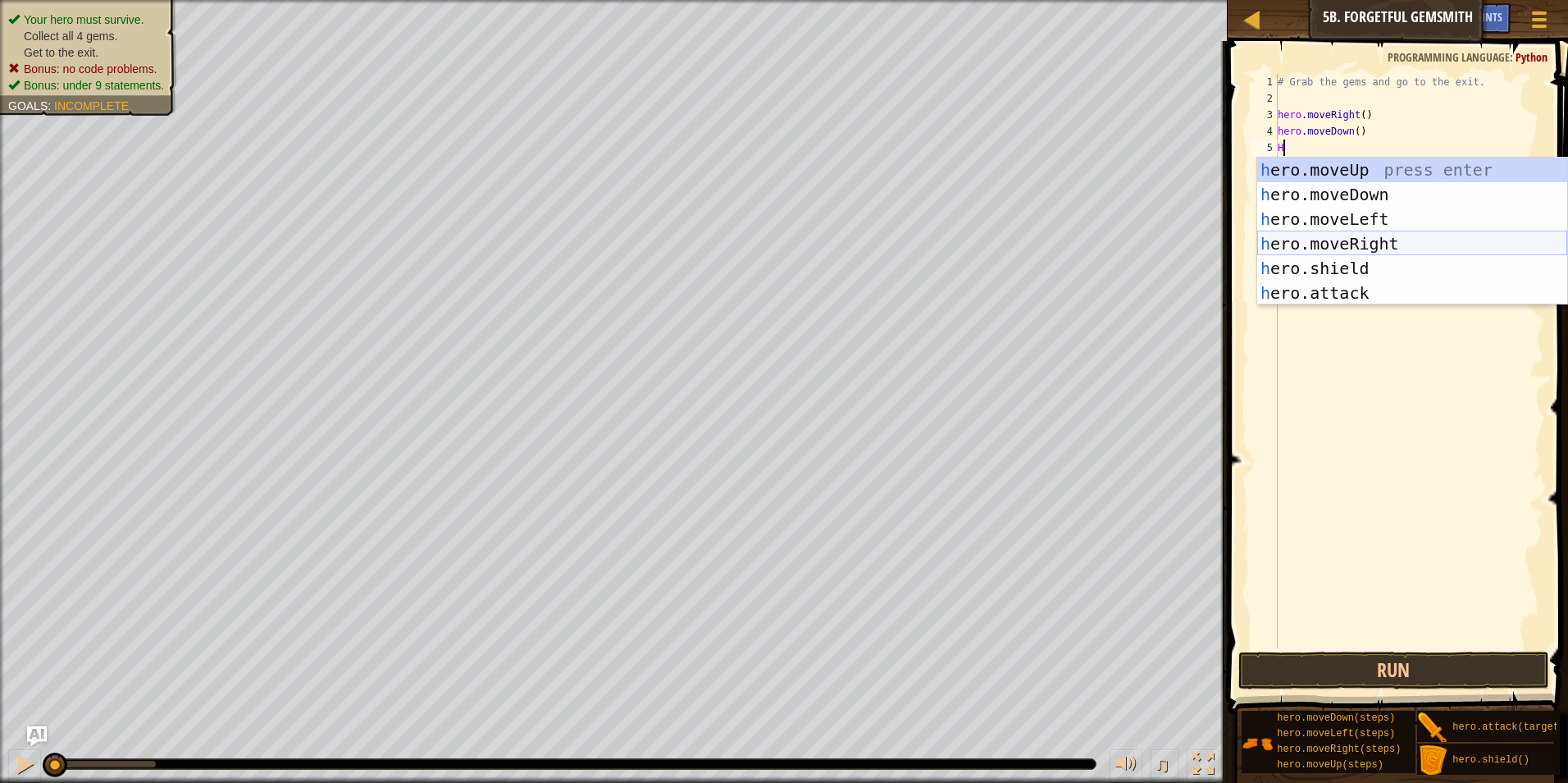
click at [1317, 242] on div "h ero.moveUp press enter h ero.moveDown press enter h ero.moveLeft press enter …" at bounding box center [1411, 256] width 310 height 197
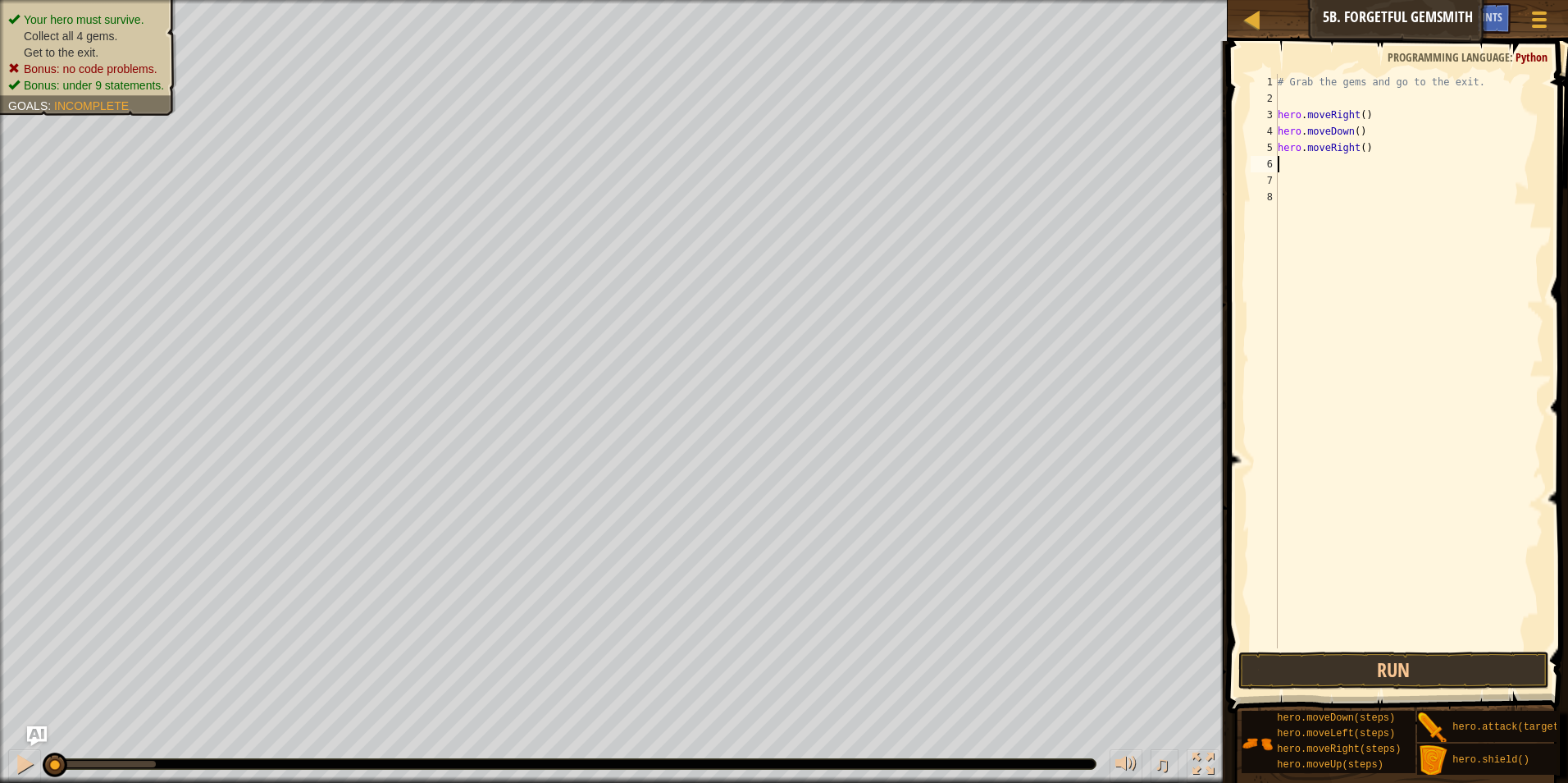
click at [1360, 147] on div "# Grab the gems and go to the exit. hero . moveRight ( ) hero . moveDown ( ) he…" at bounding box center [1408, 377] width 269 height 608
type textarea "hero.moveRight(2)"
click at [1294, 159] on div "# Grab the gems and go to the exit. hero . moveRight ( ) hero . moveDown ( ) he…" at bounding box center [1408, 377] width 269 height 608
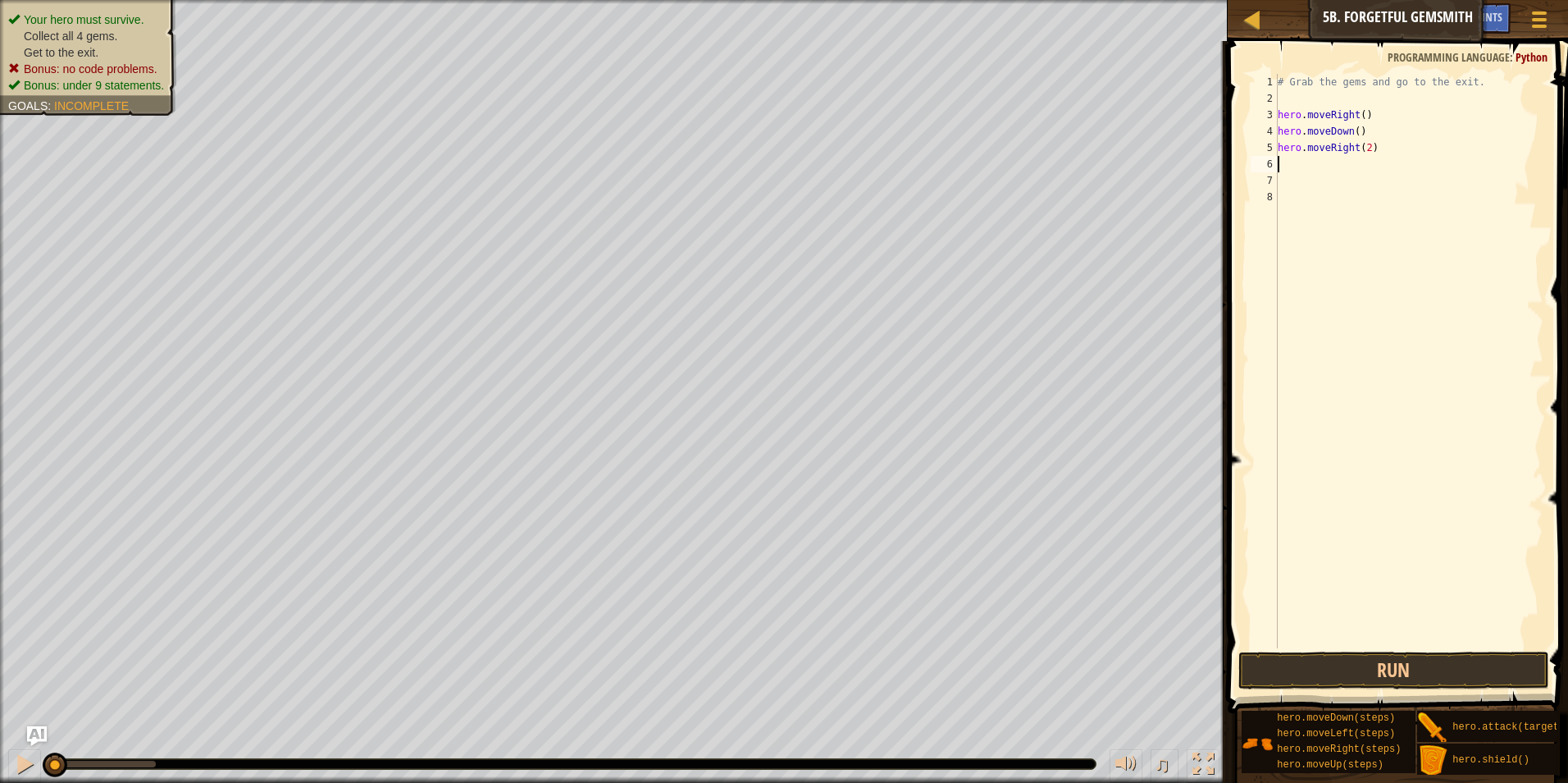
type textarea "H"
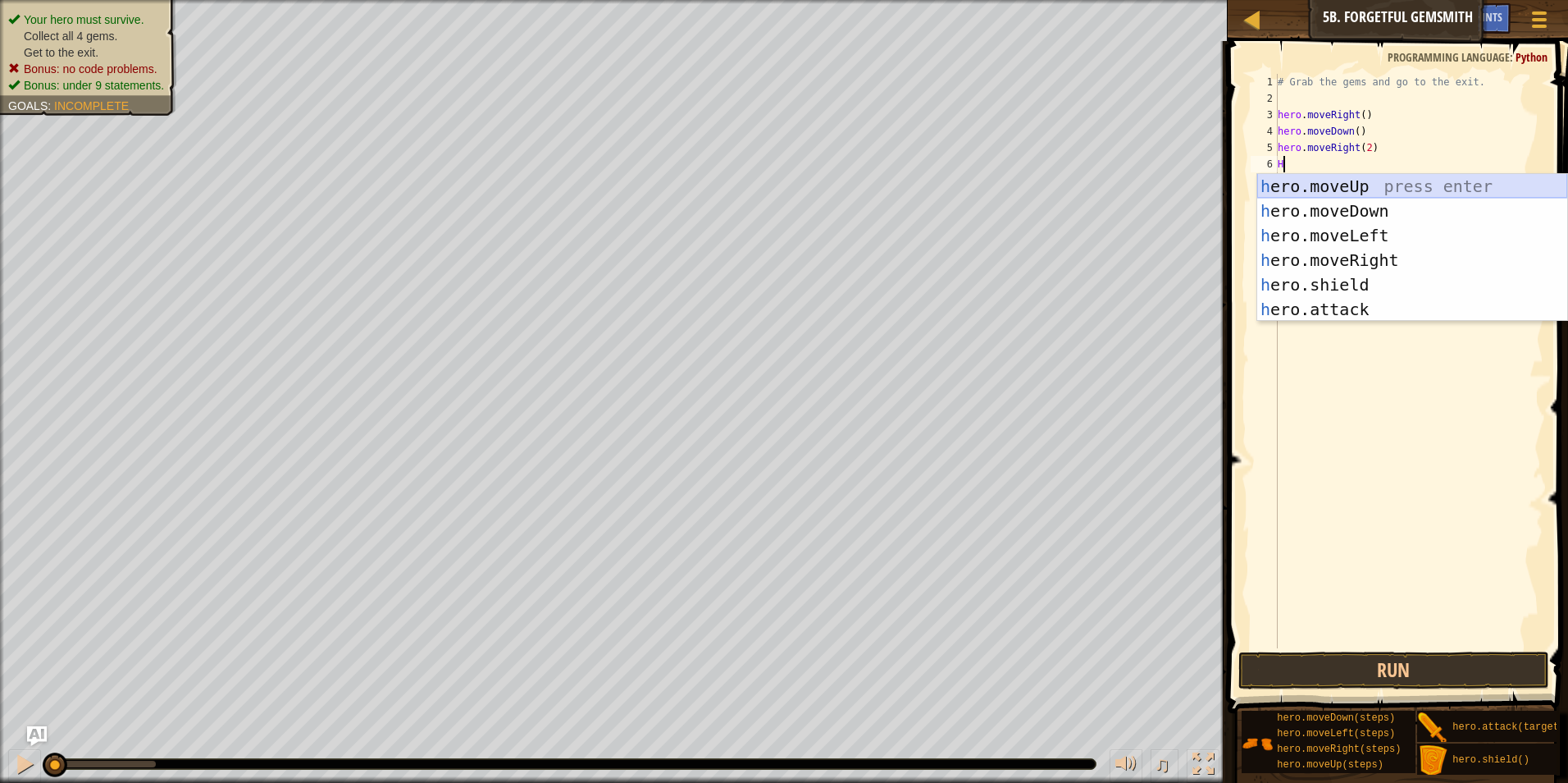
click at [1297, 189] on div "h ero.moveUp press enter h ero.moveDown press enter h ero.moveLeft press enter …" at bounding box center [1411, 272] width 310 height 197
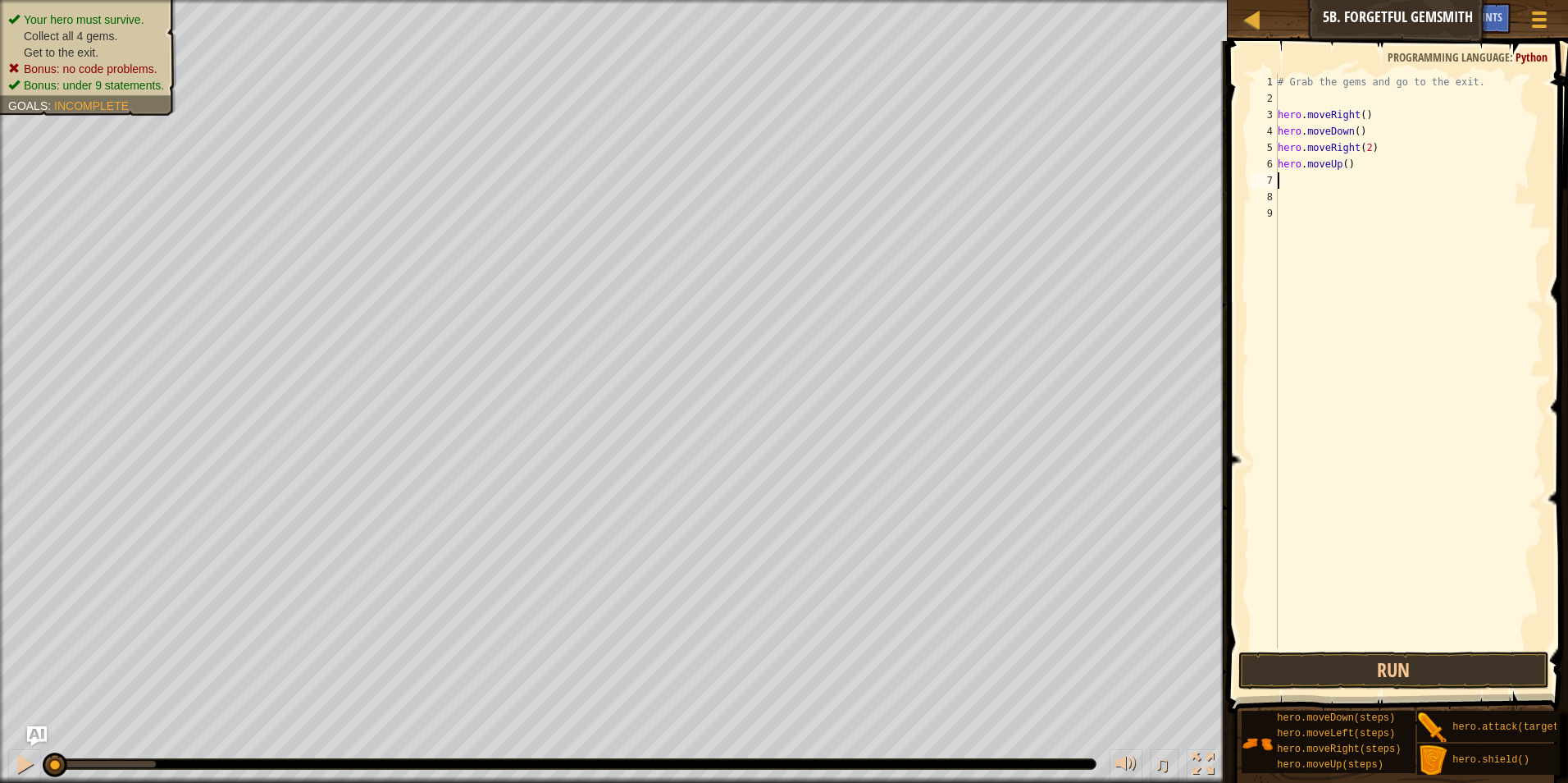
type textarea "H"
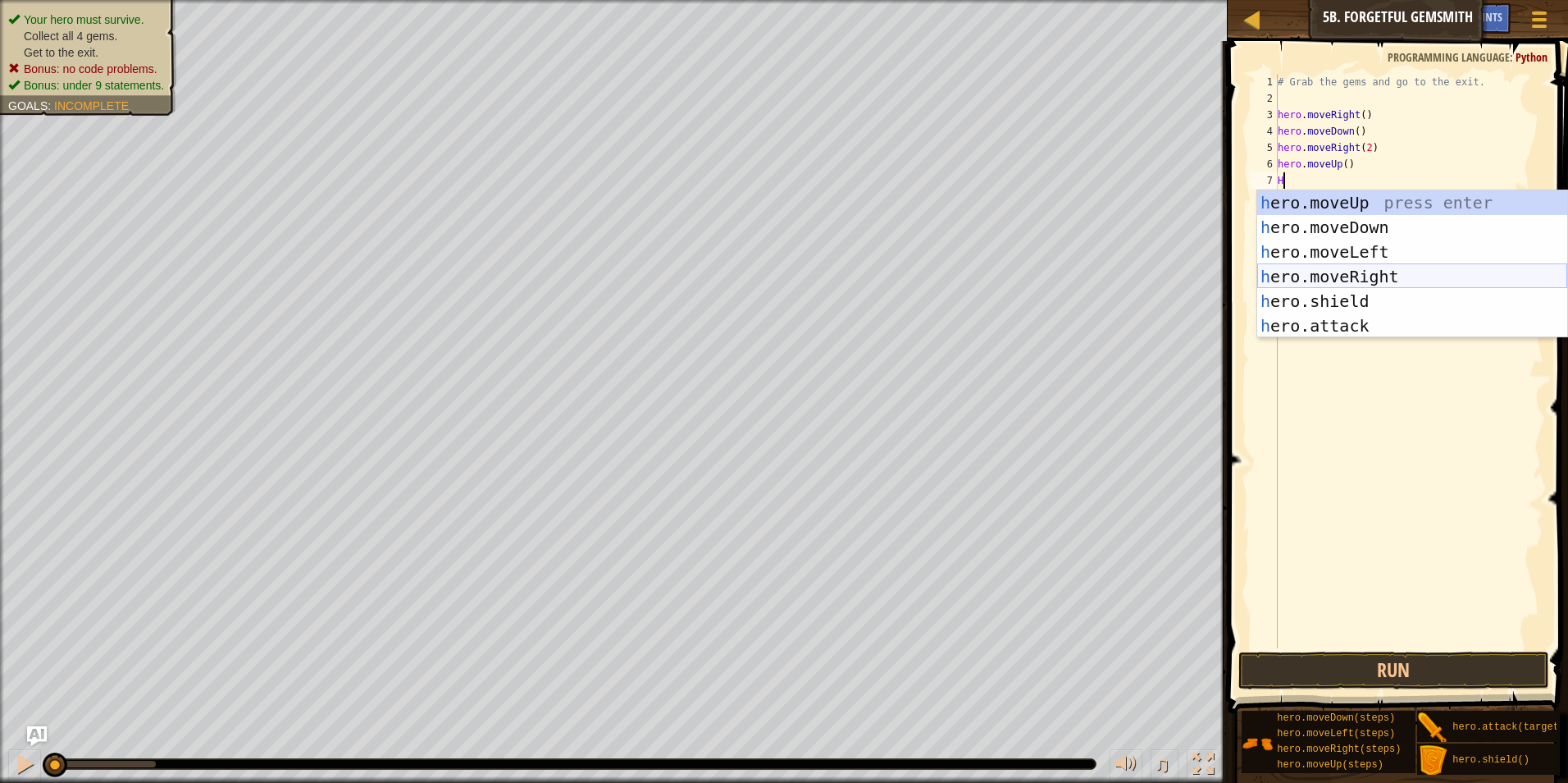
click at [1278, 273] on div "h ero.moveUp press enter h ero.moveDown press enter h ero.moveLeft press enter …" at bounding box center [1411, 289] width 310 height 197
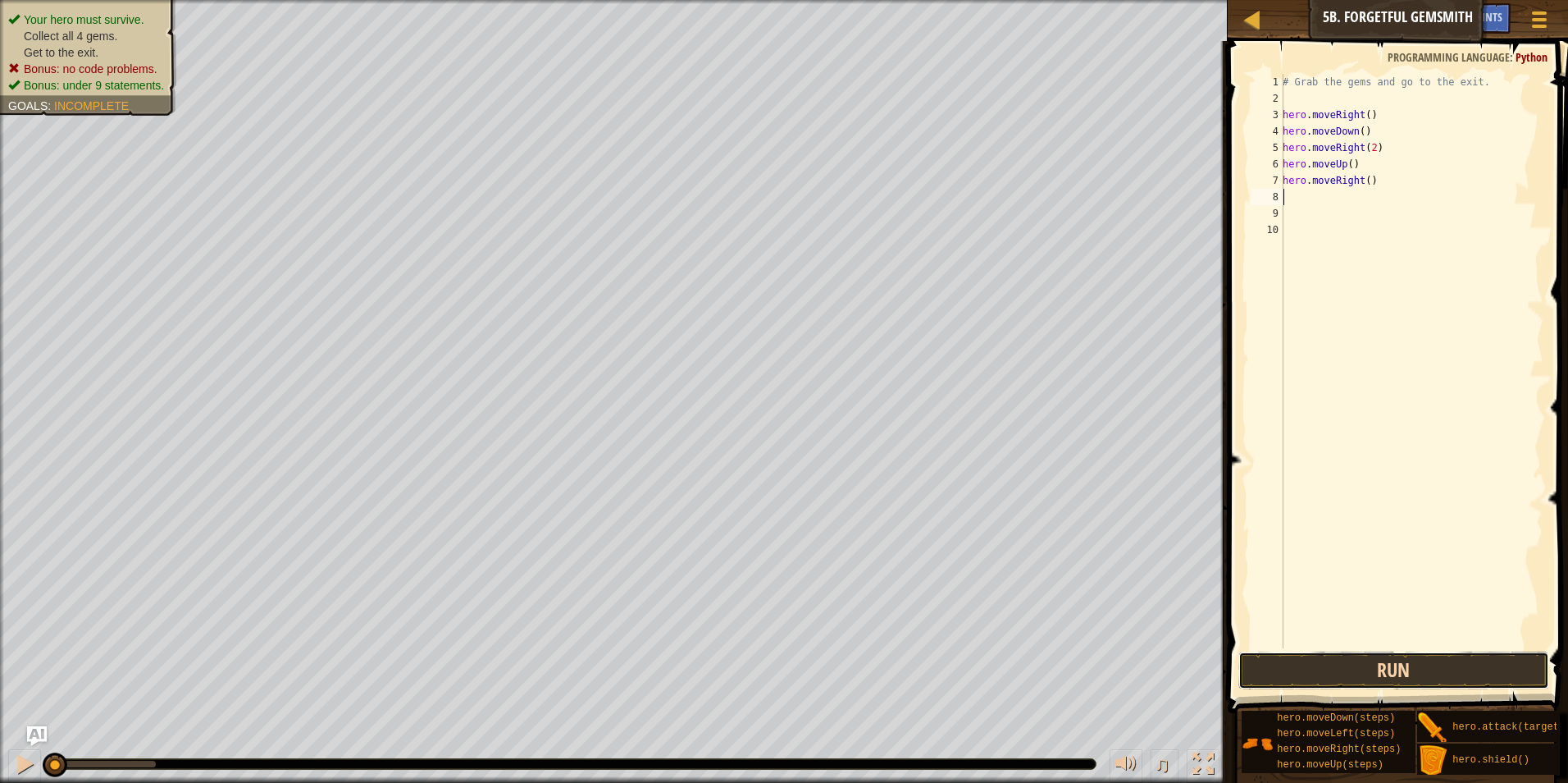
click at [1372, 676] on button "Run" at bounding box center [1394, 670] width 311 height 38
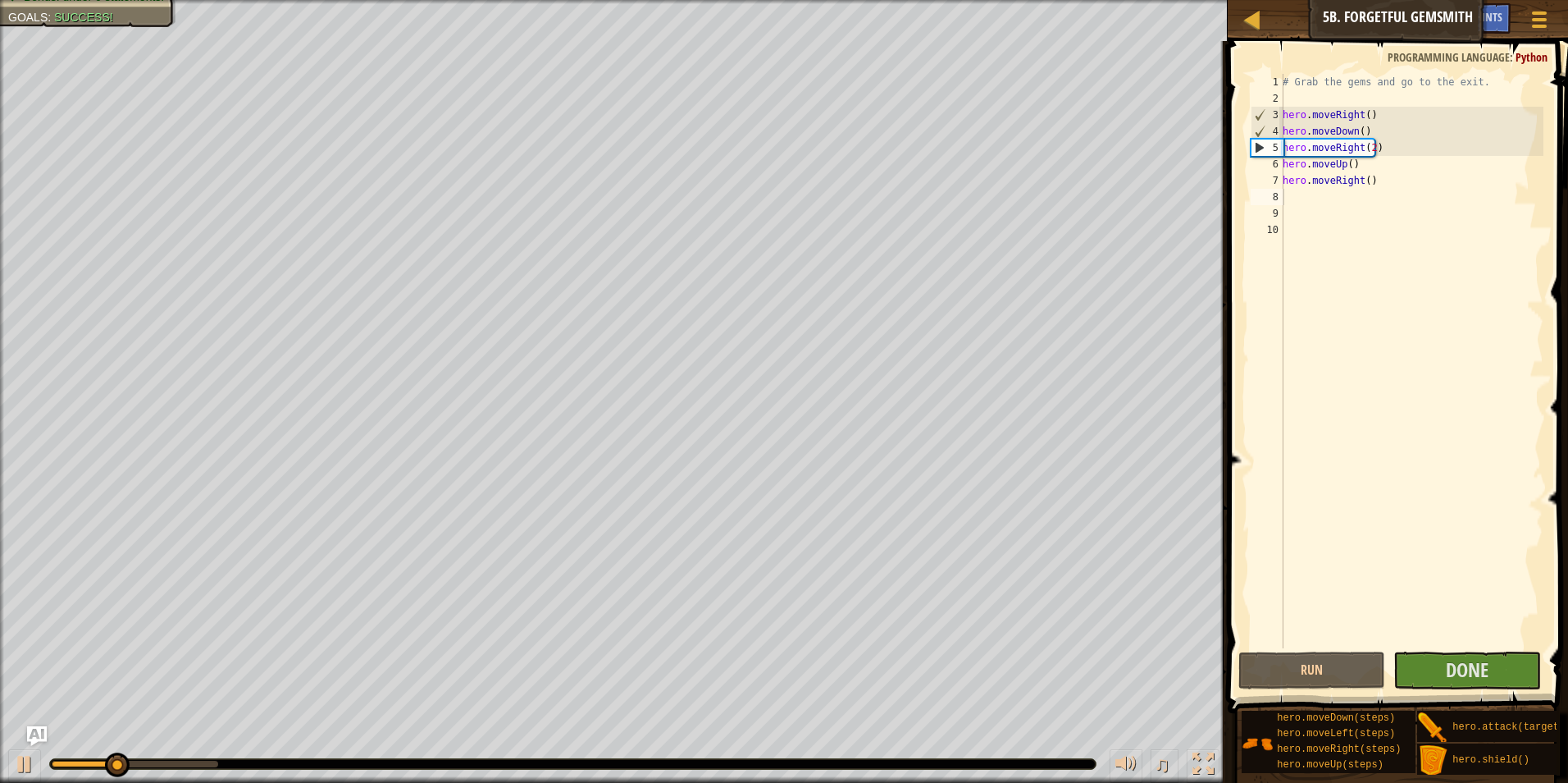
drag, startPoint x: 602, startPoint y: 760, endPoint x: 417, endPoint y: 751, distance: 185.2
click at [707, 752] on div "♫" at bounding box center [614, 759] width 1228 height 49
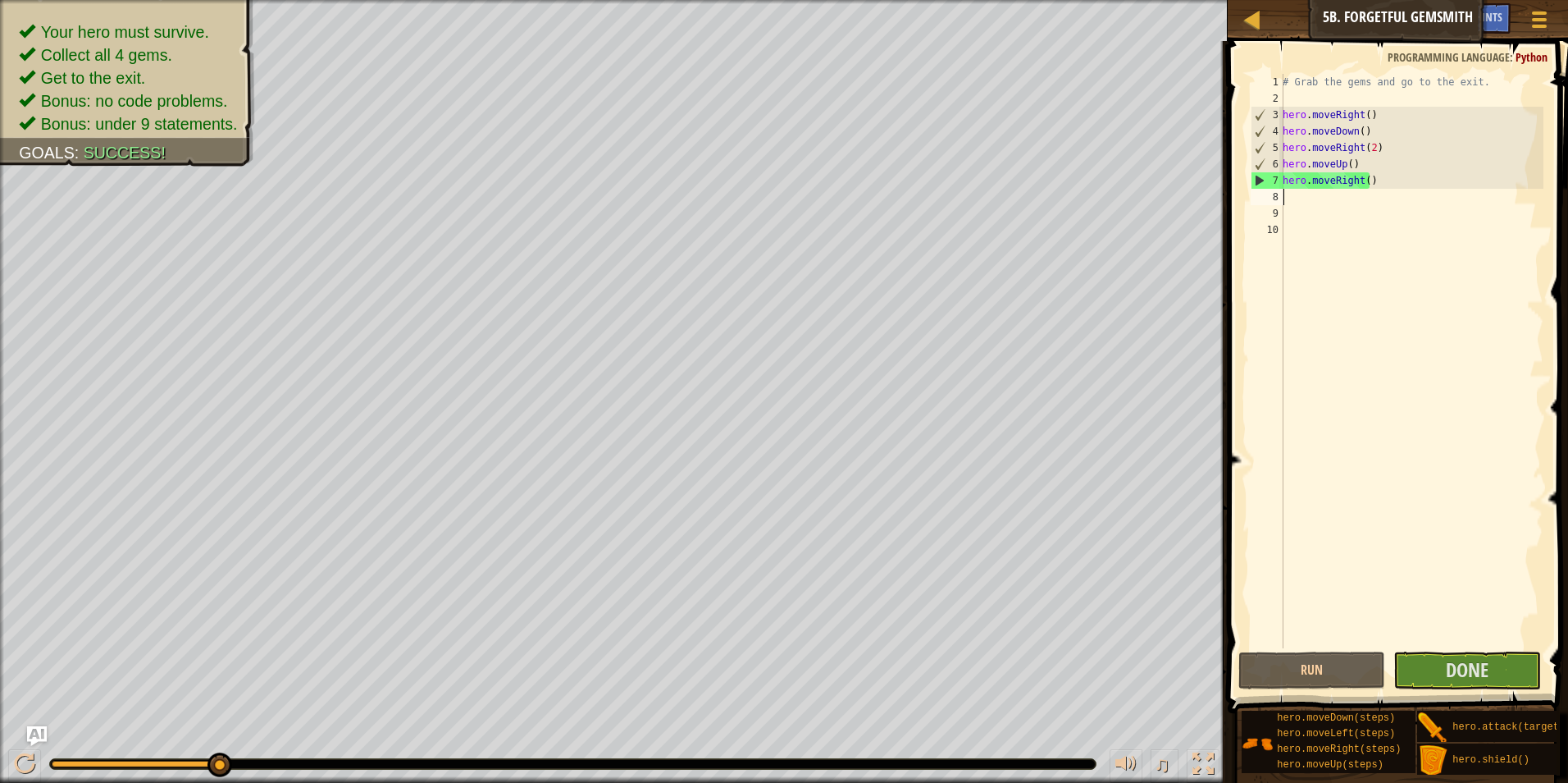
drag, startPoint x: 121, startPoint y: 754, endPoint x: 273, endPoint y: 763, distance: 152.3
click at [273, 763] on div at bounding box center [572, 763] width 1046 height 9
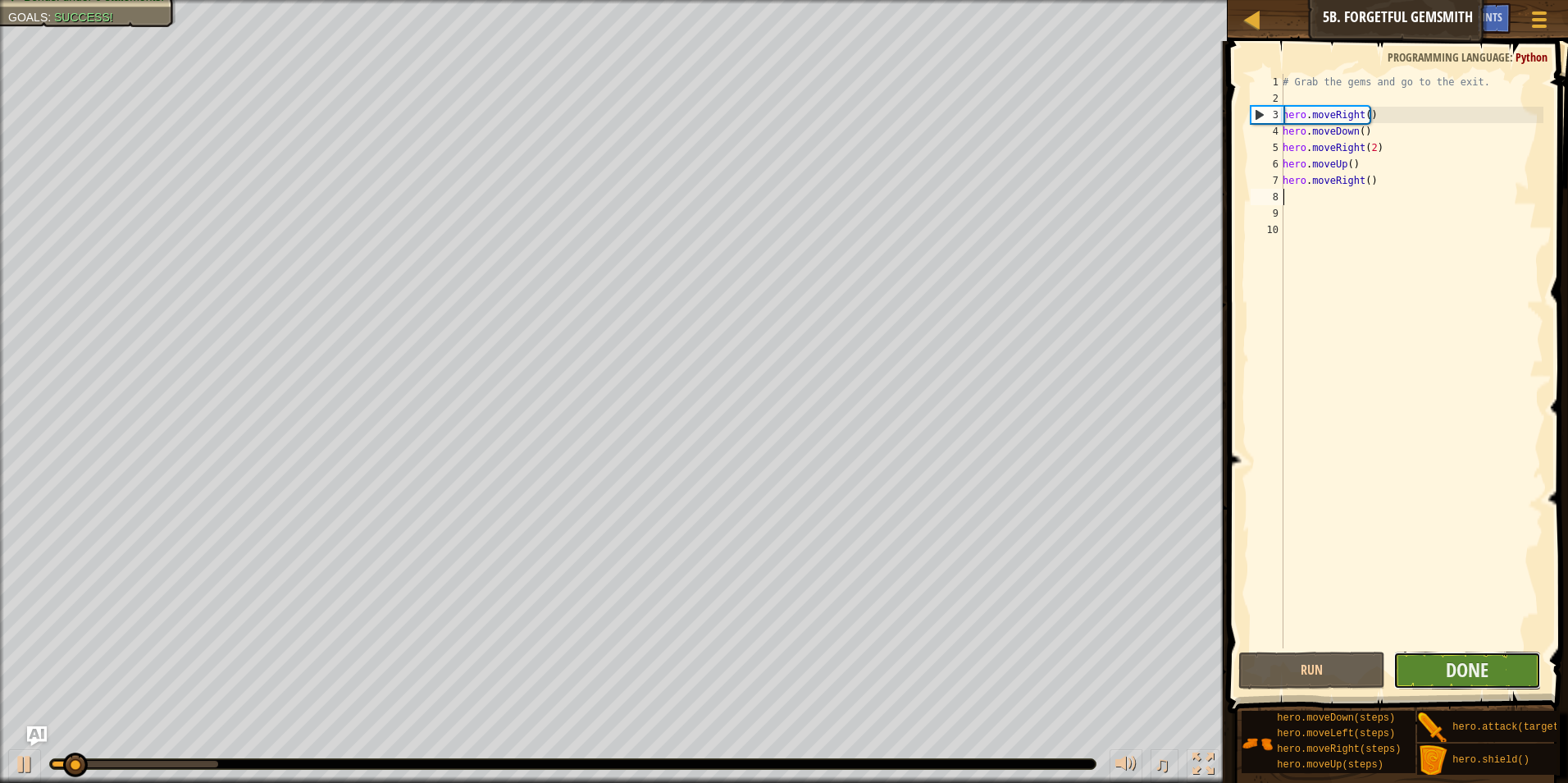
click at [1459, 686] on button "Done" at bounding box center [1466, 670] width 148 height 38
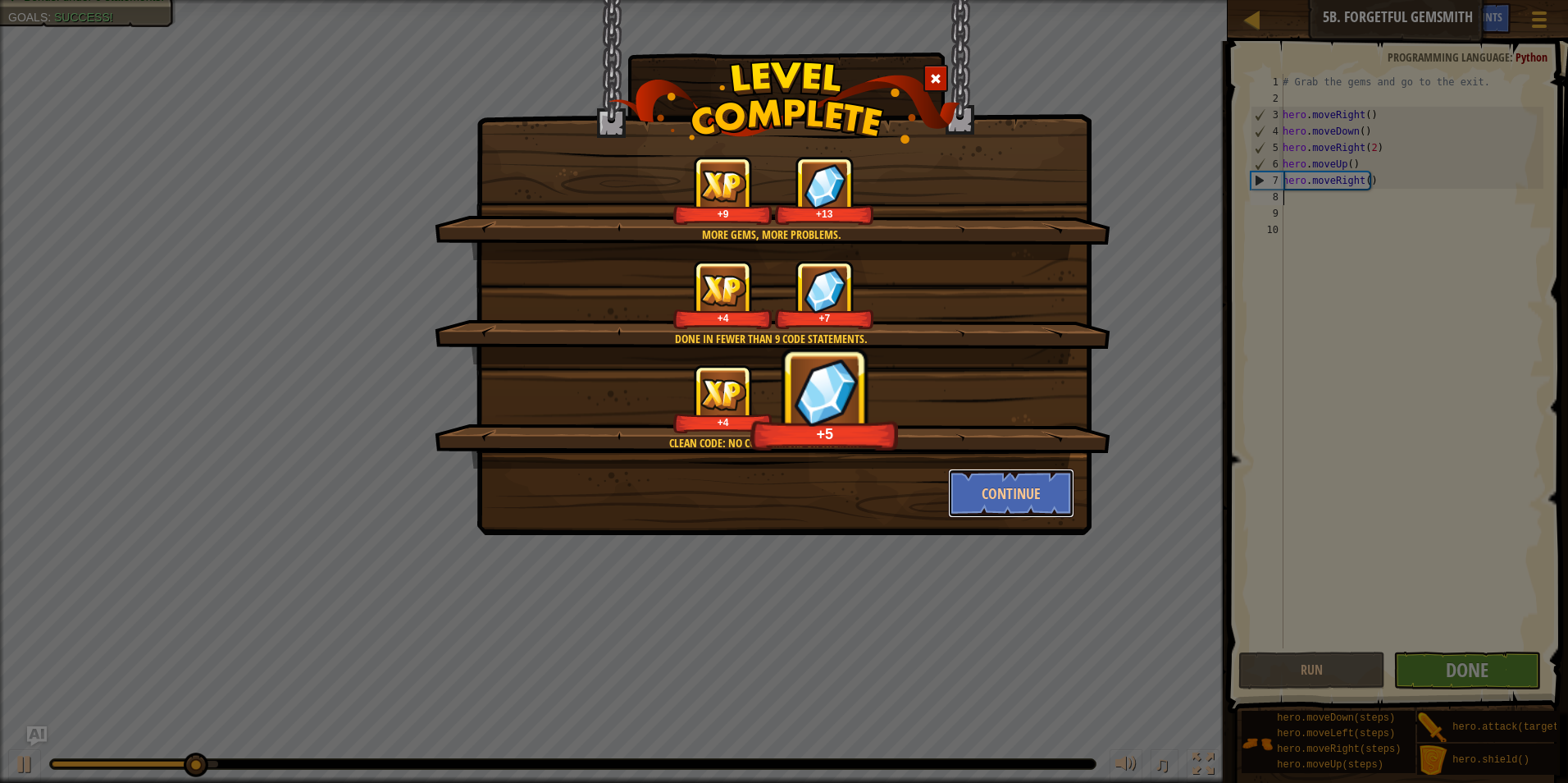
drag, startPoint x: 1000, startPoint y: 503, endPoint x: 948, endPoint y: 597, distance: 107.4
click at [1000, 503] on button "Continue" at bounding box center [1011, 493] width 127 height 49
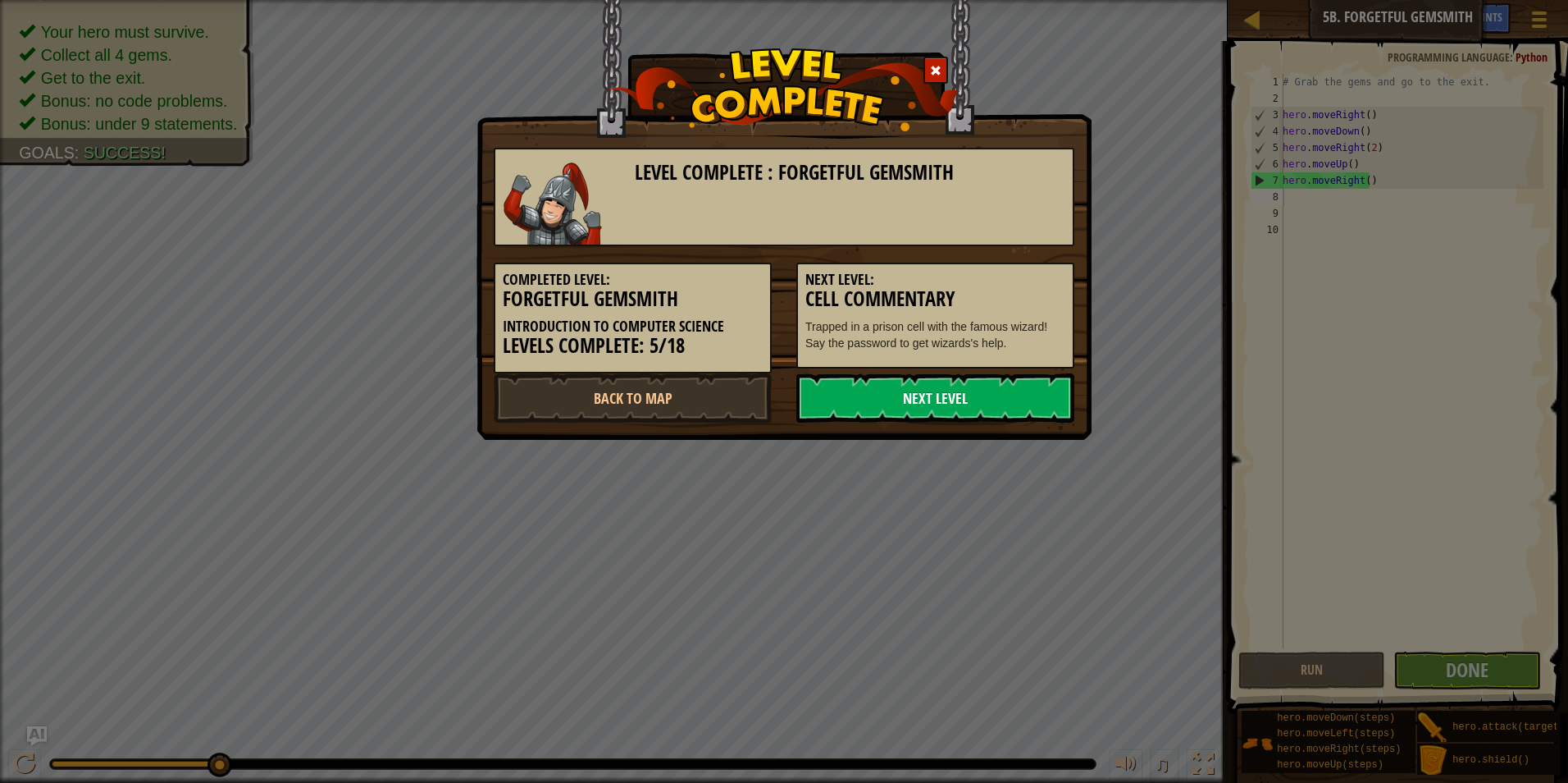
click at [968, 409] on link "Next Level" at bounding box center [934, 398] width 278 height 49
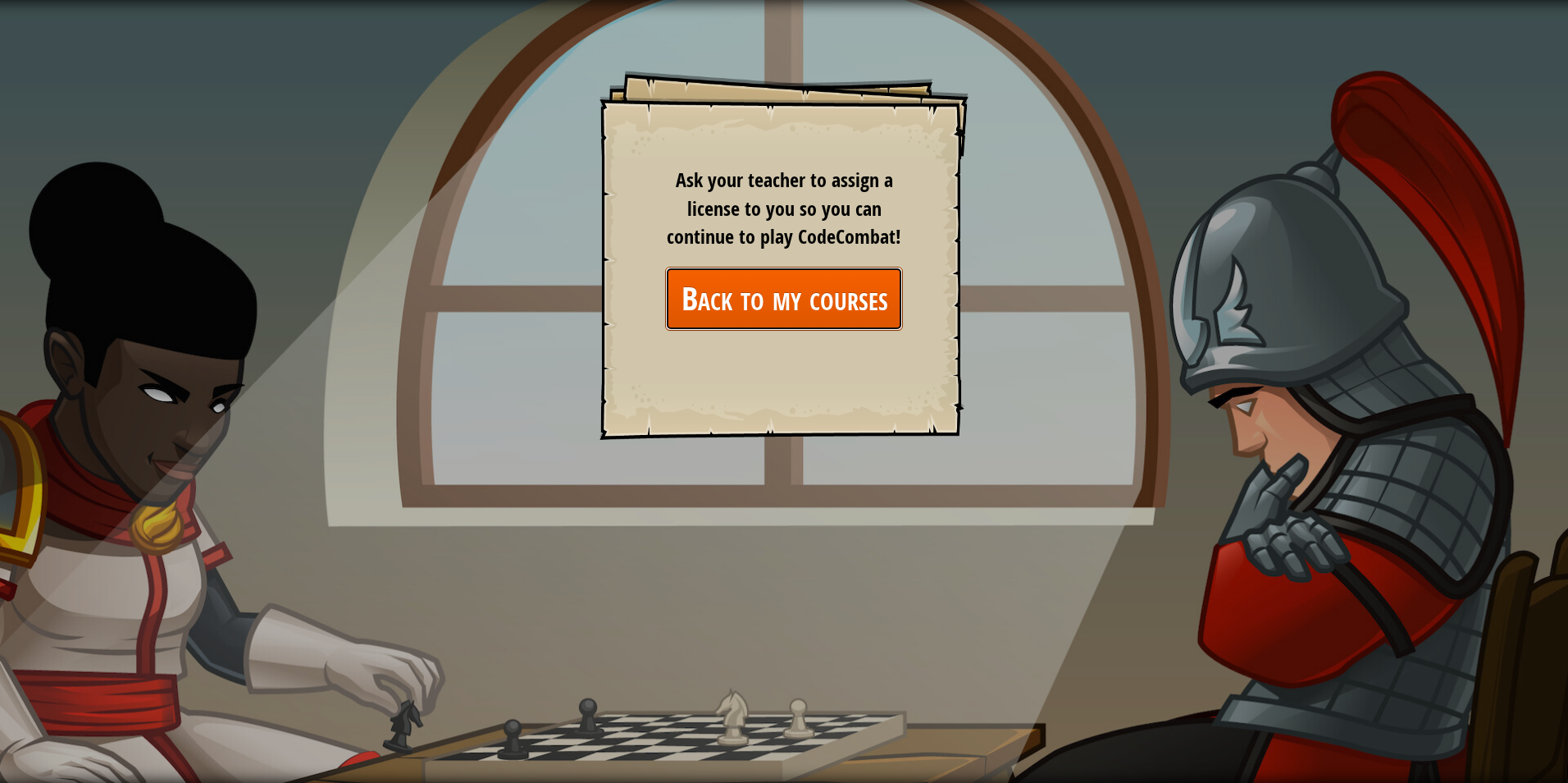
click at [749, 302] on link "Back to my courses" at bounding box center [784, 298] width 238 height 63
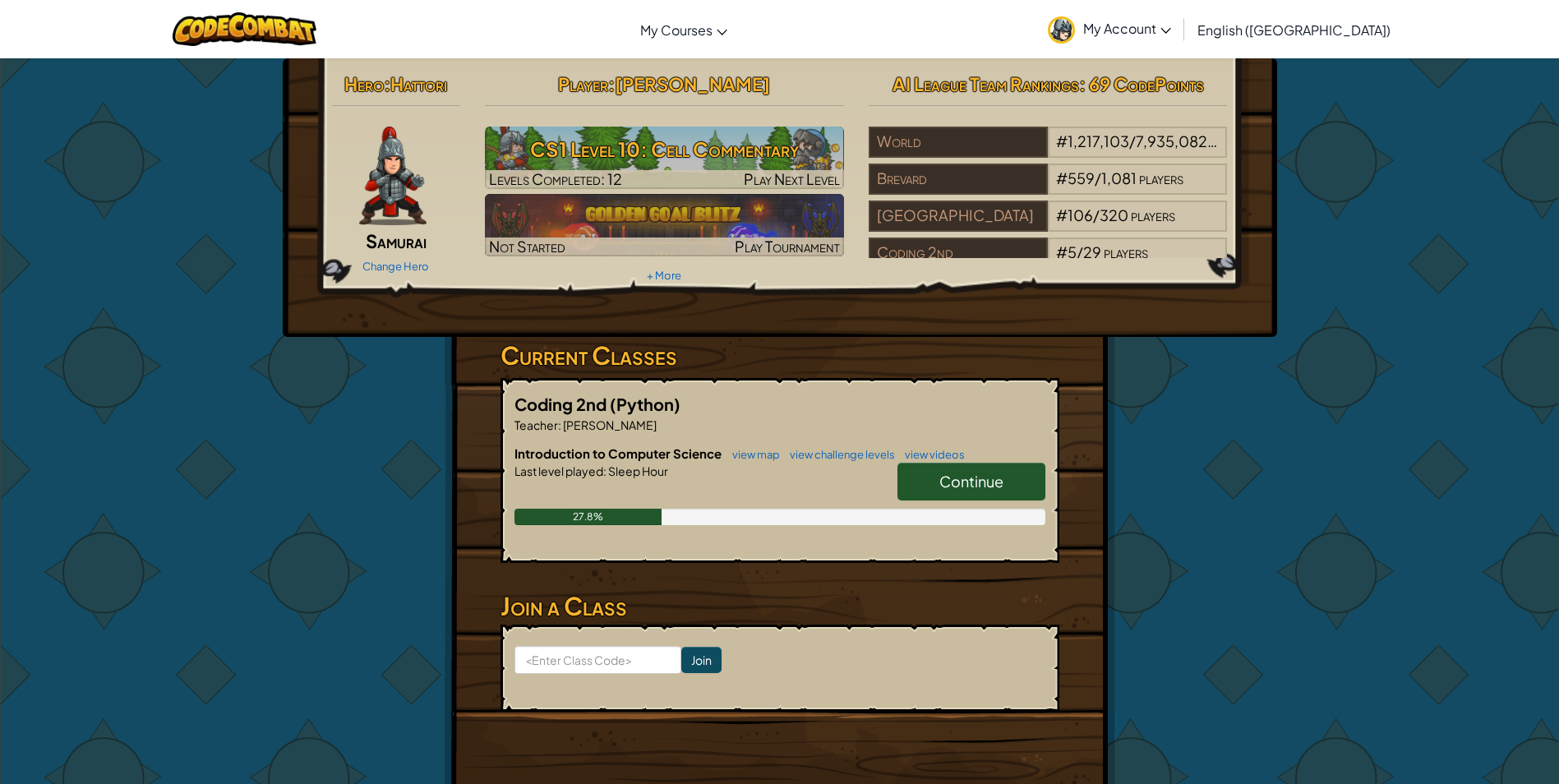
click at [935, 464] on link "Continue" at bounding box center [971, 482] width 148 height 38
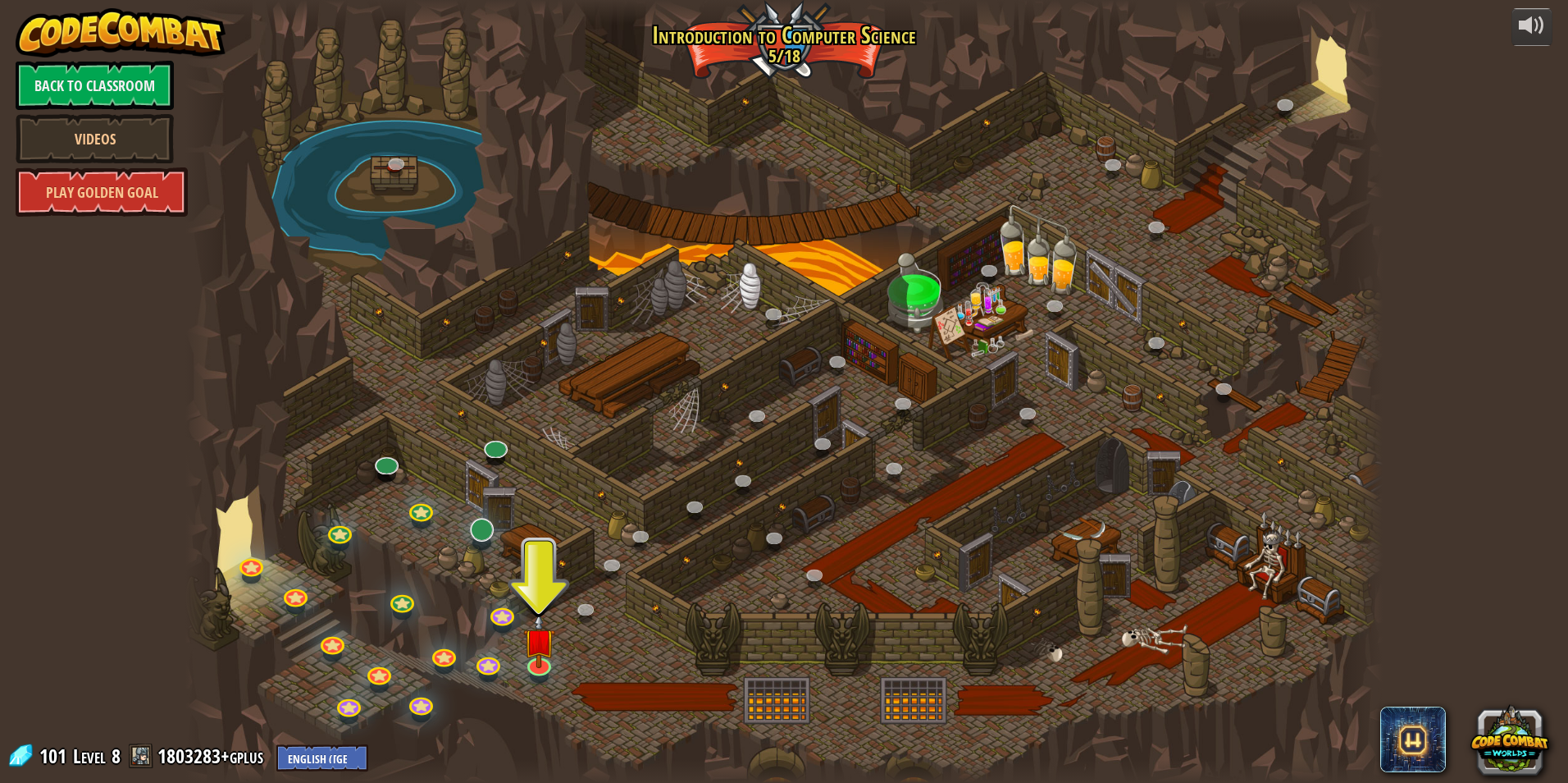
drag, startPoint x: 462, startPoint y: 525, endPoint x: 473, endPoint y: 525, distance: 11.0
click at [466, 525] on div "25. Kithgard Gates (Locked) Escape the Kithgard dungeons, and don't let the gua…" at bounding box center [784, 392] width 1197 height 783
click at [474, 525] on link at bounding box center [479, 527] width 33 height 33
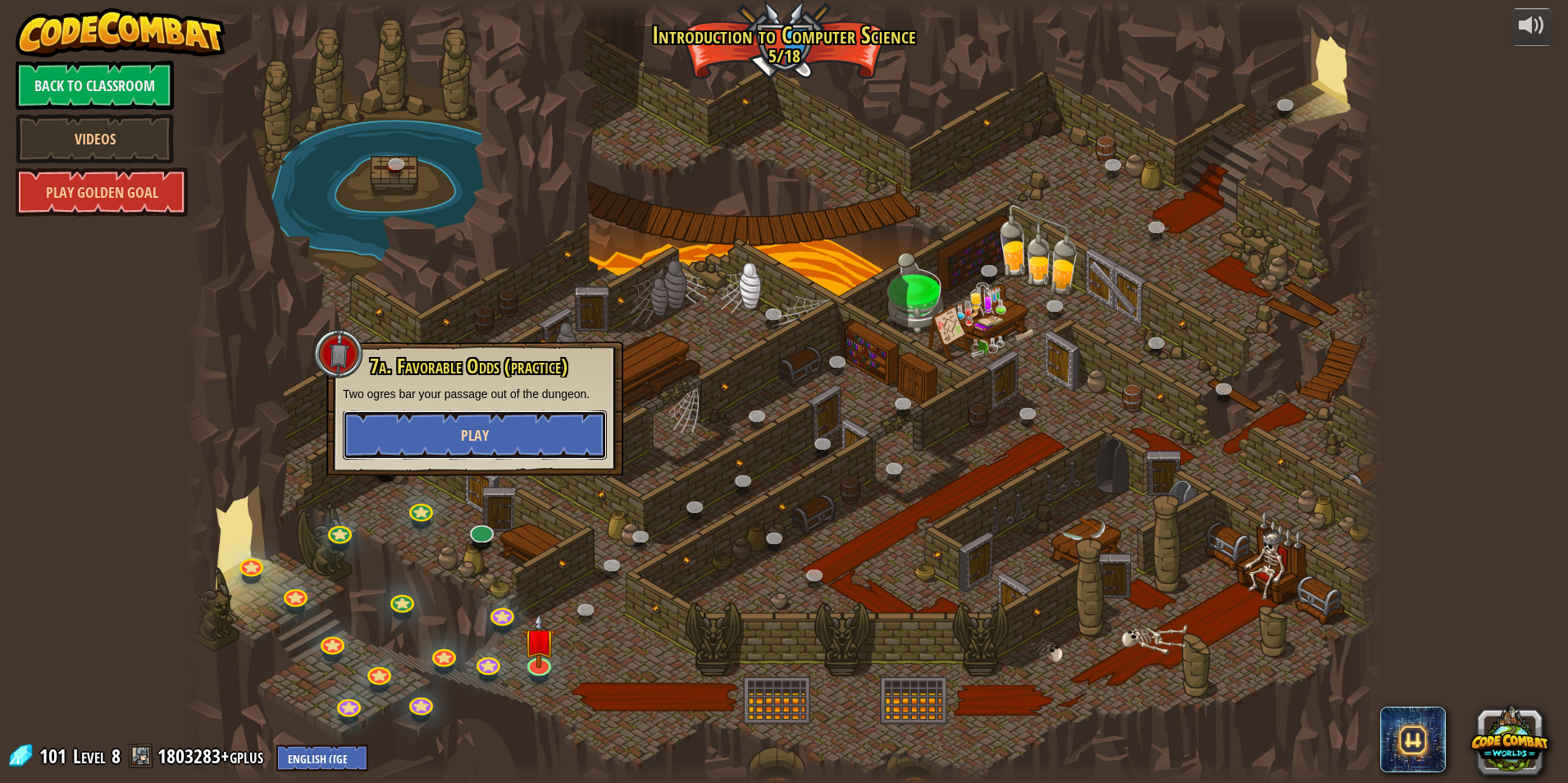
click at [500, 444] on button "Play" at bounding box center [474, 435] width 264 height 49
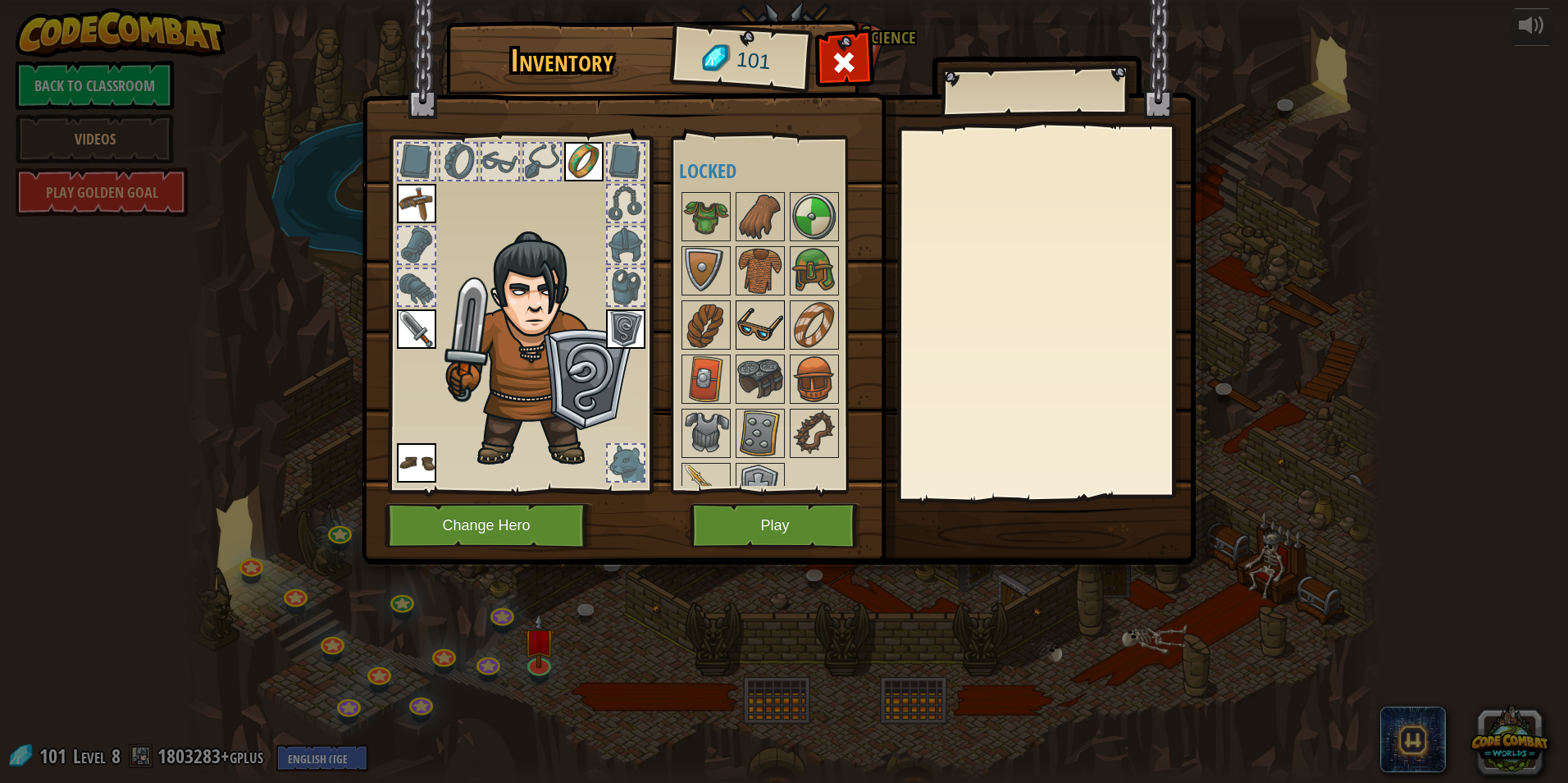
click at [762, 316] on img at bounding box center [760, 325] width 46 height 46
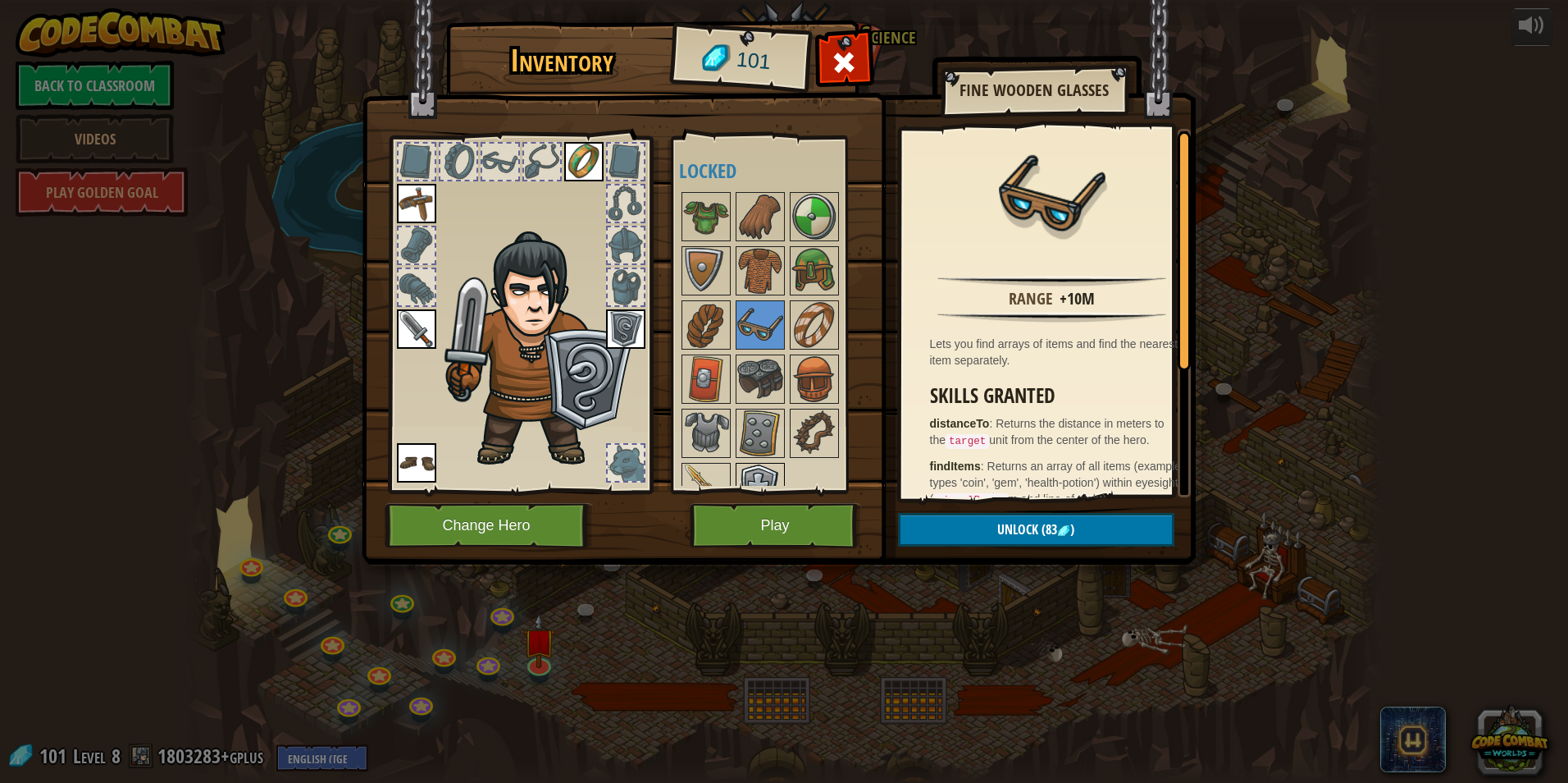
scroll to position [28, 0]
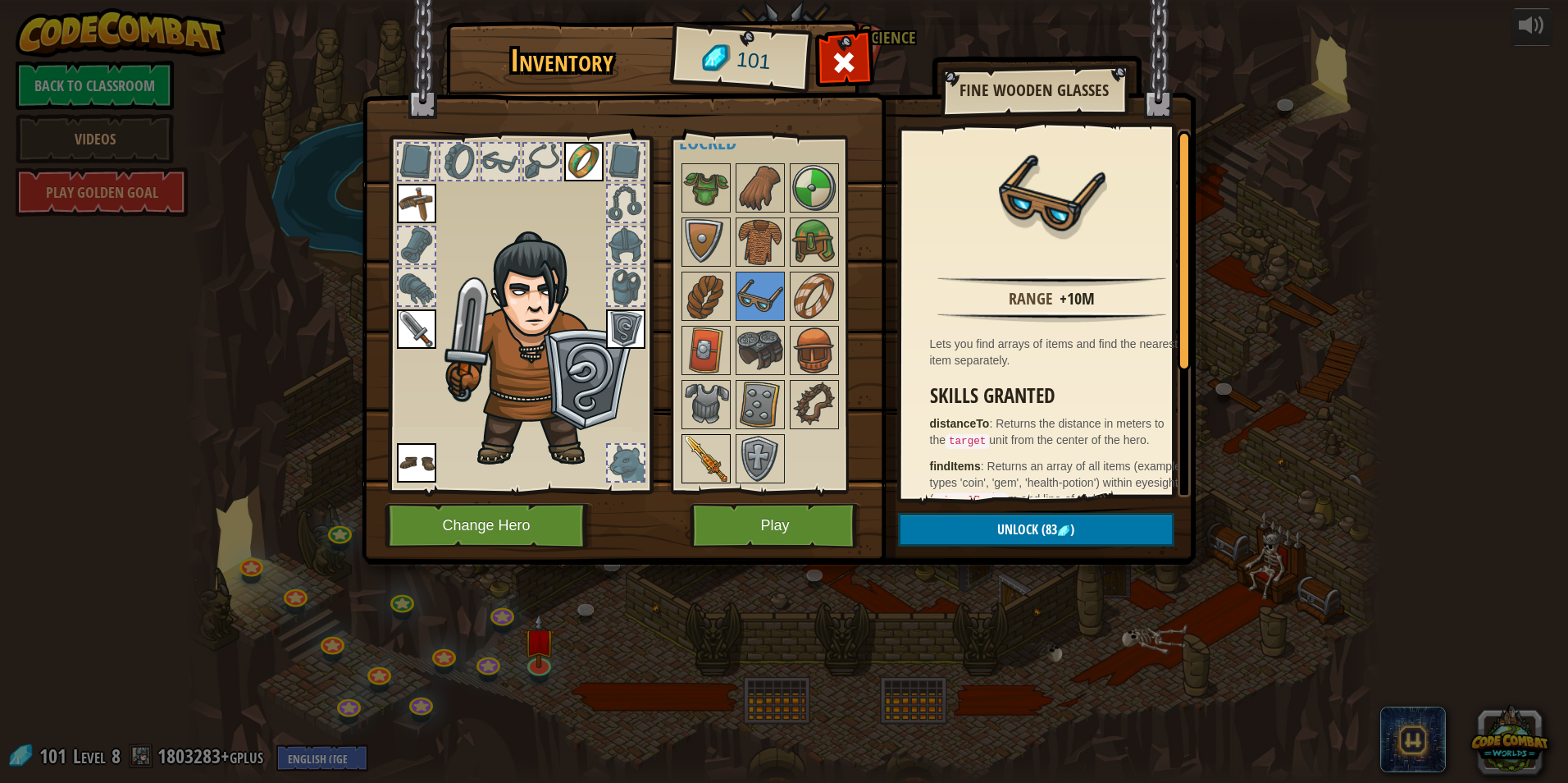
click at [696, 460] on img at bounding box center [705, 458] width 46 height 46
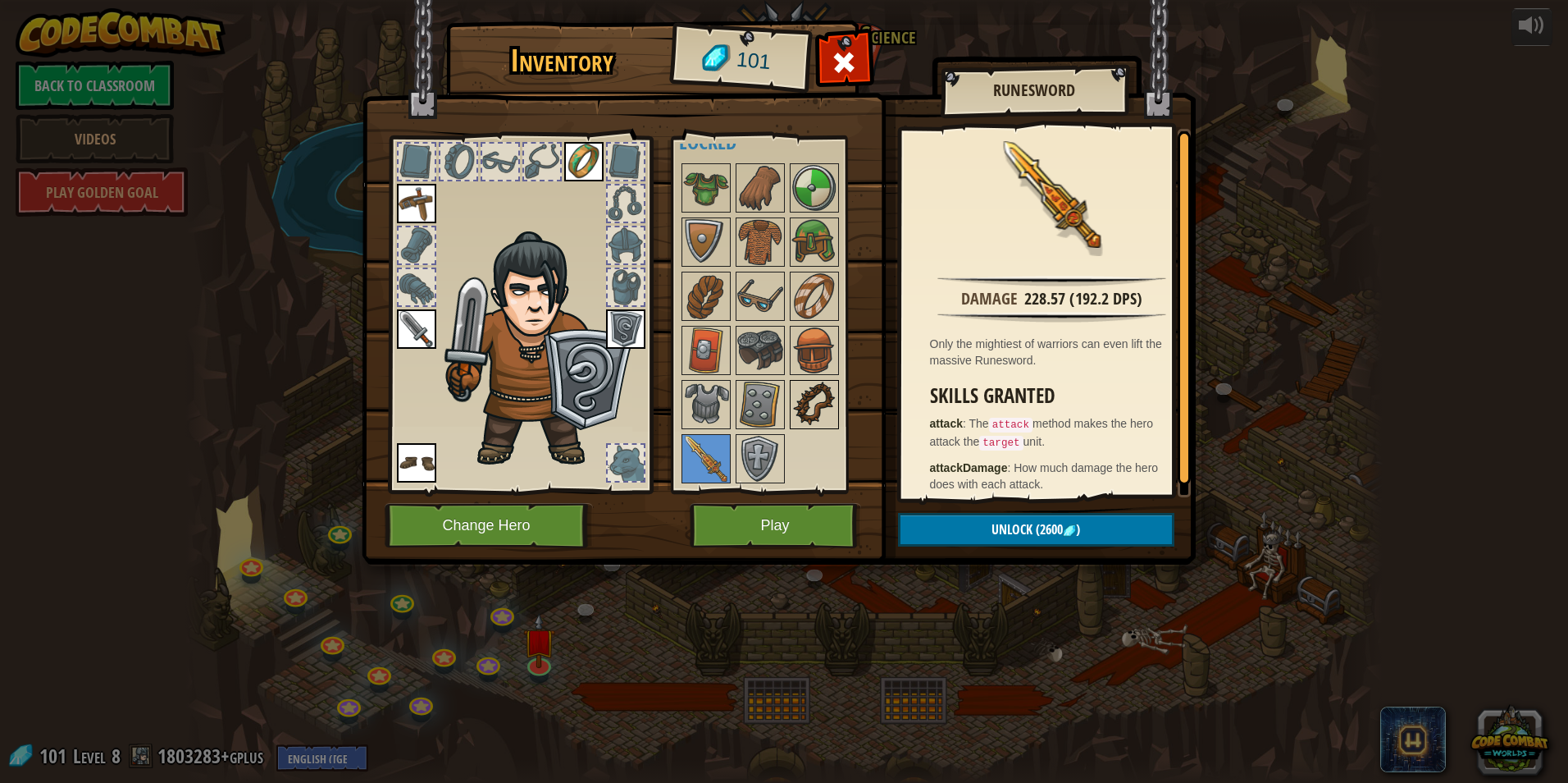
click at [820, 399] on img at bounding box center [814, 404] width 46 height 46
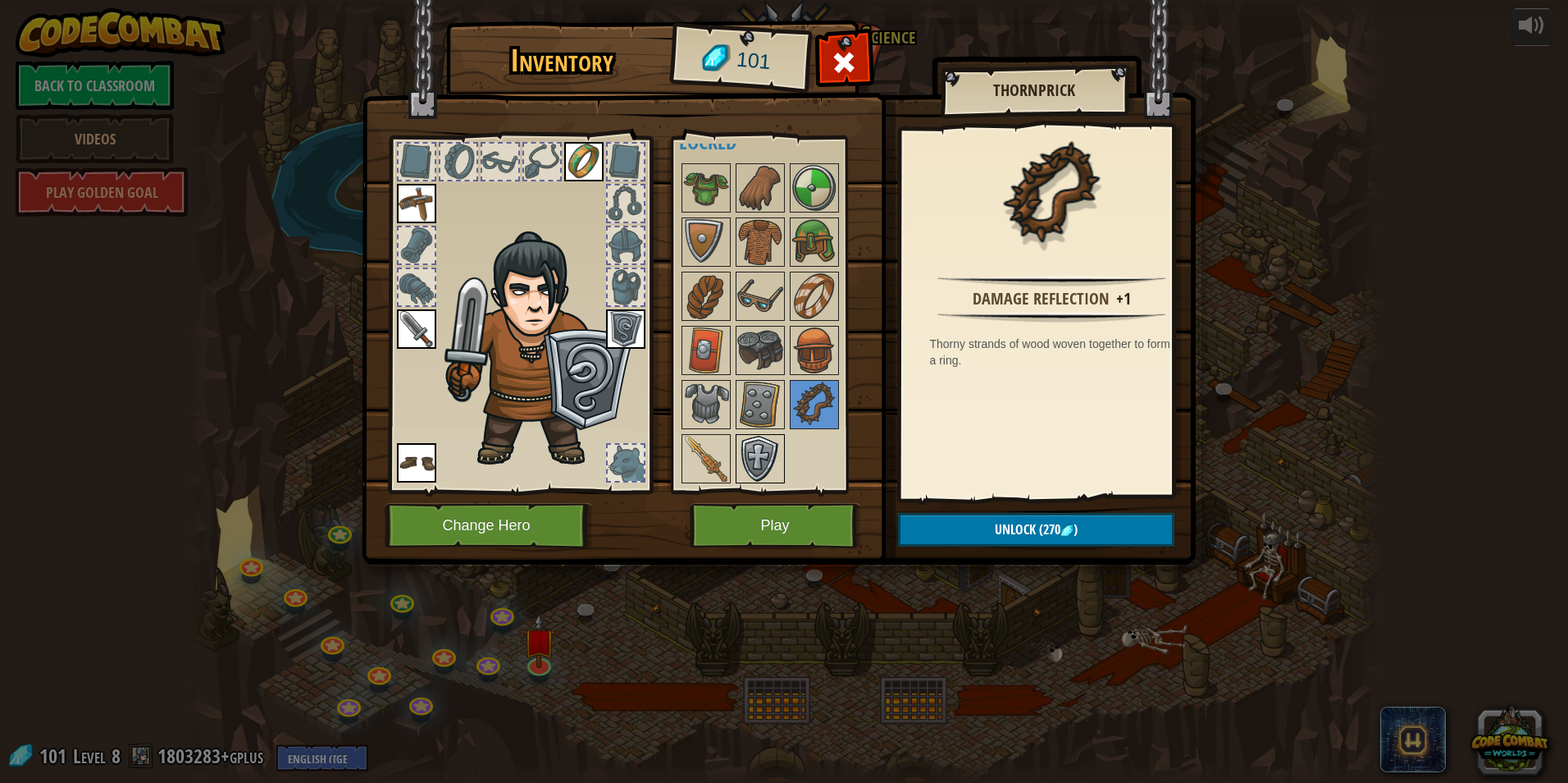
click at [763, 438] on img at bounding box center [760, 458] width 46 height 46
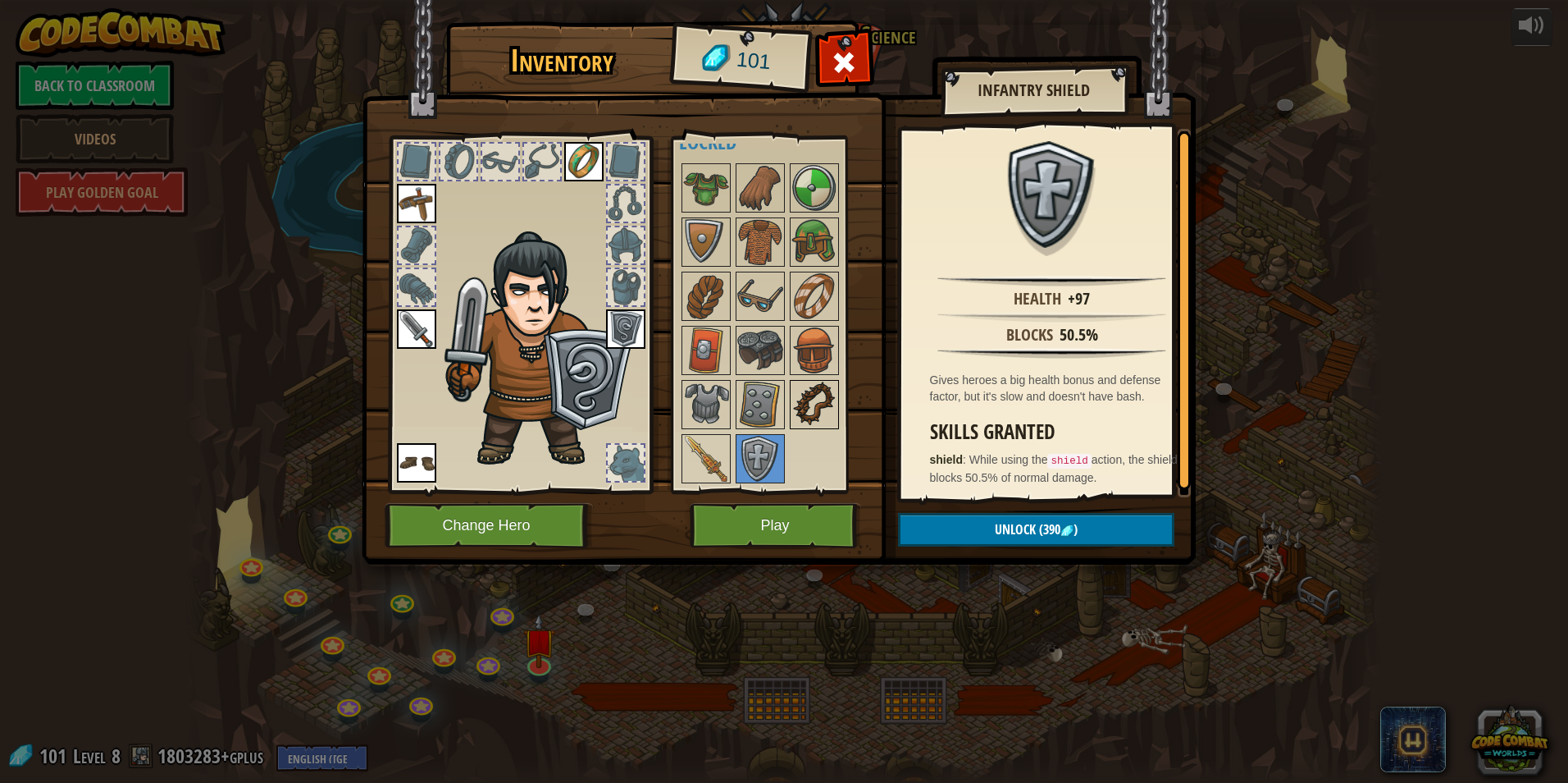
click at [819, 405] on img at bounding box center [814, 404] width 46 height 46
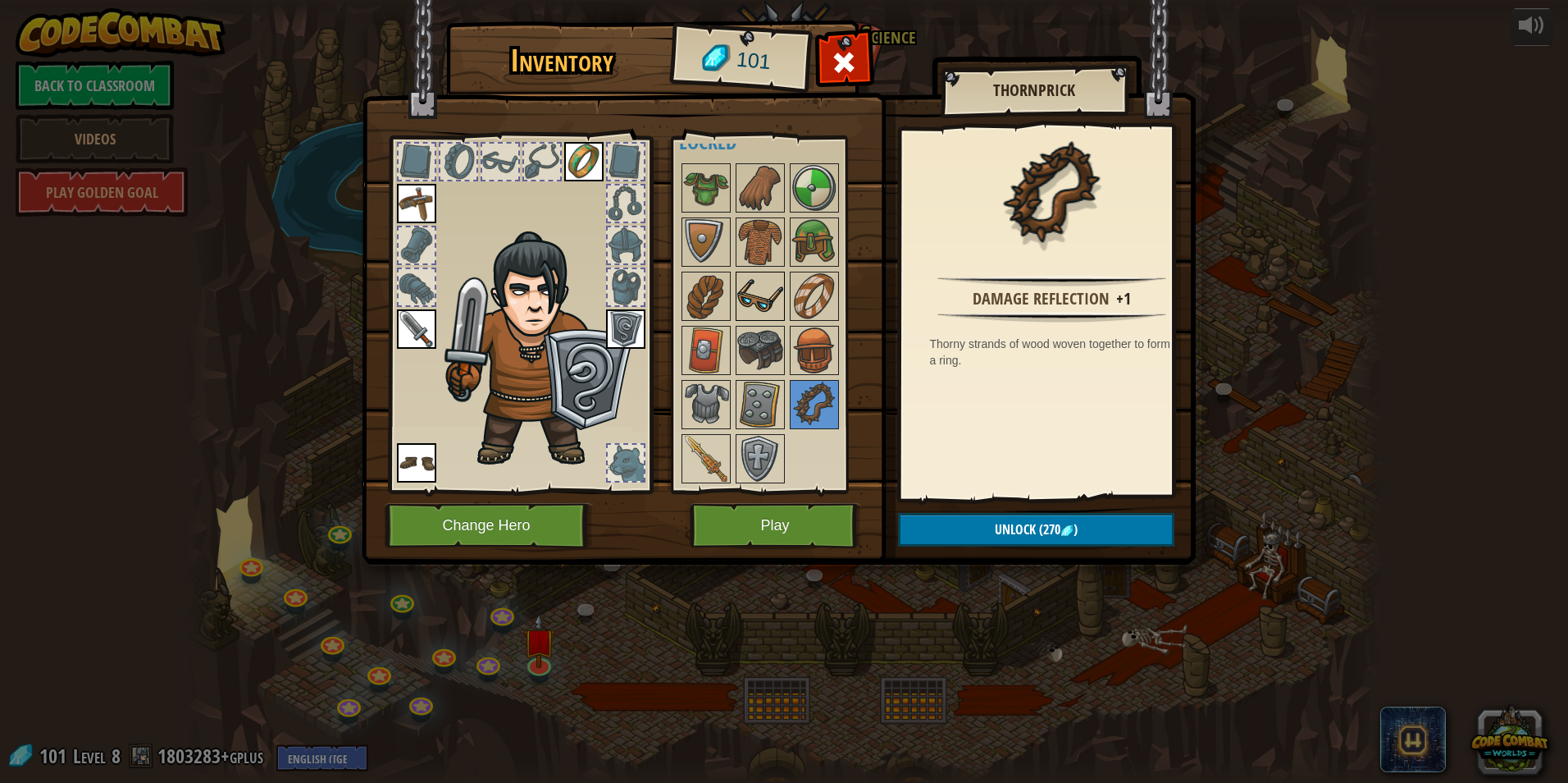
click at [769, 293] on img at bounding box center [760, 296] width 46 height 46
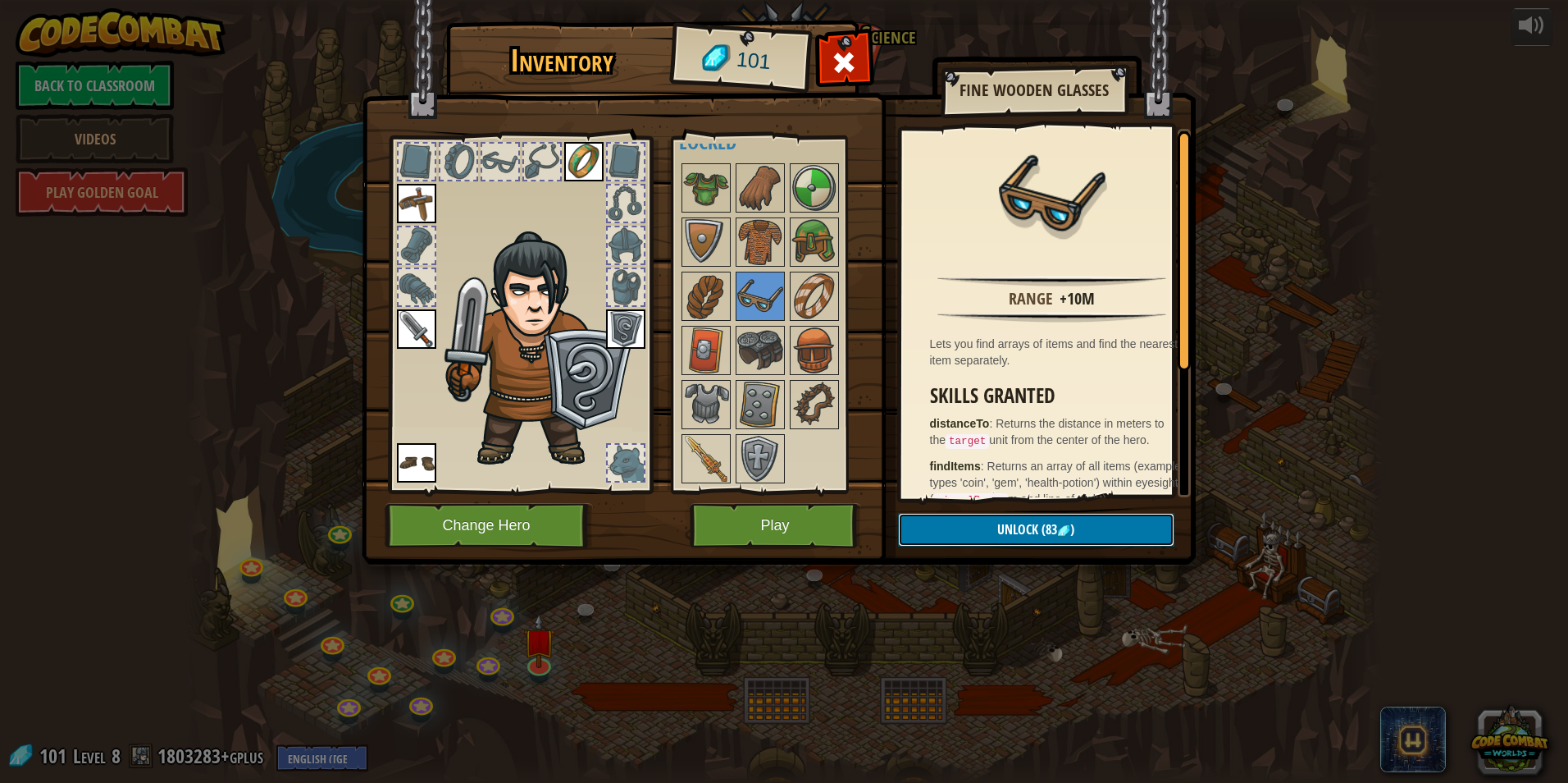
click at [1014, 523] on span "Unlock" at bounding box center [1016, 528] width 41 height 18
click at [1024, 538] on button "Confirm" at bounding box center [1035, 530] width 276 height 34
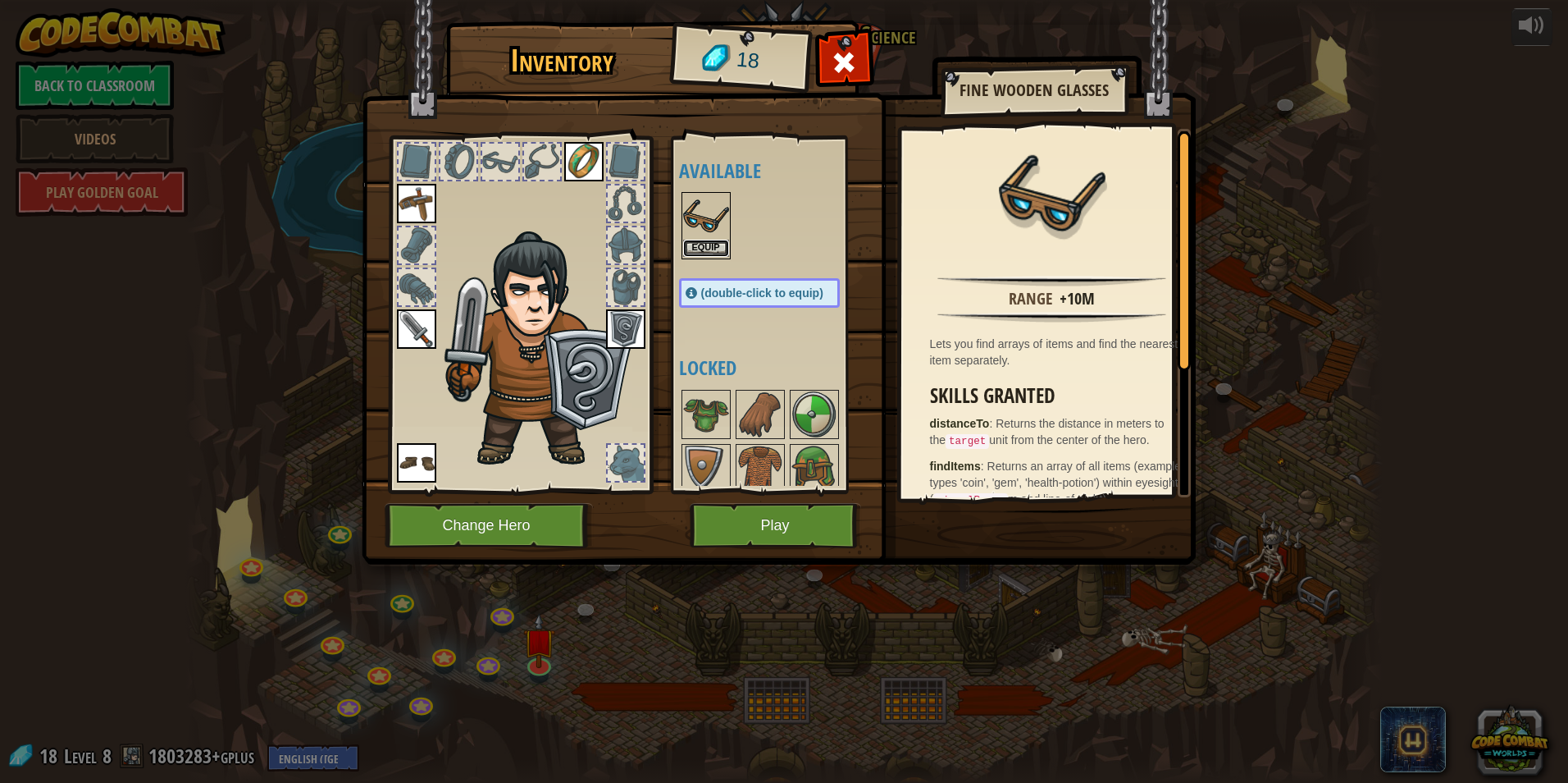
click at [721, 253] on button "Equip" at bounding box center [705, 248] width 46 height 17
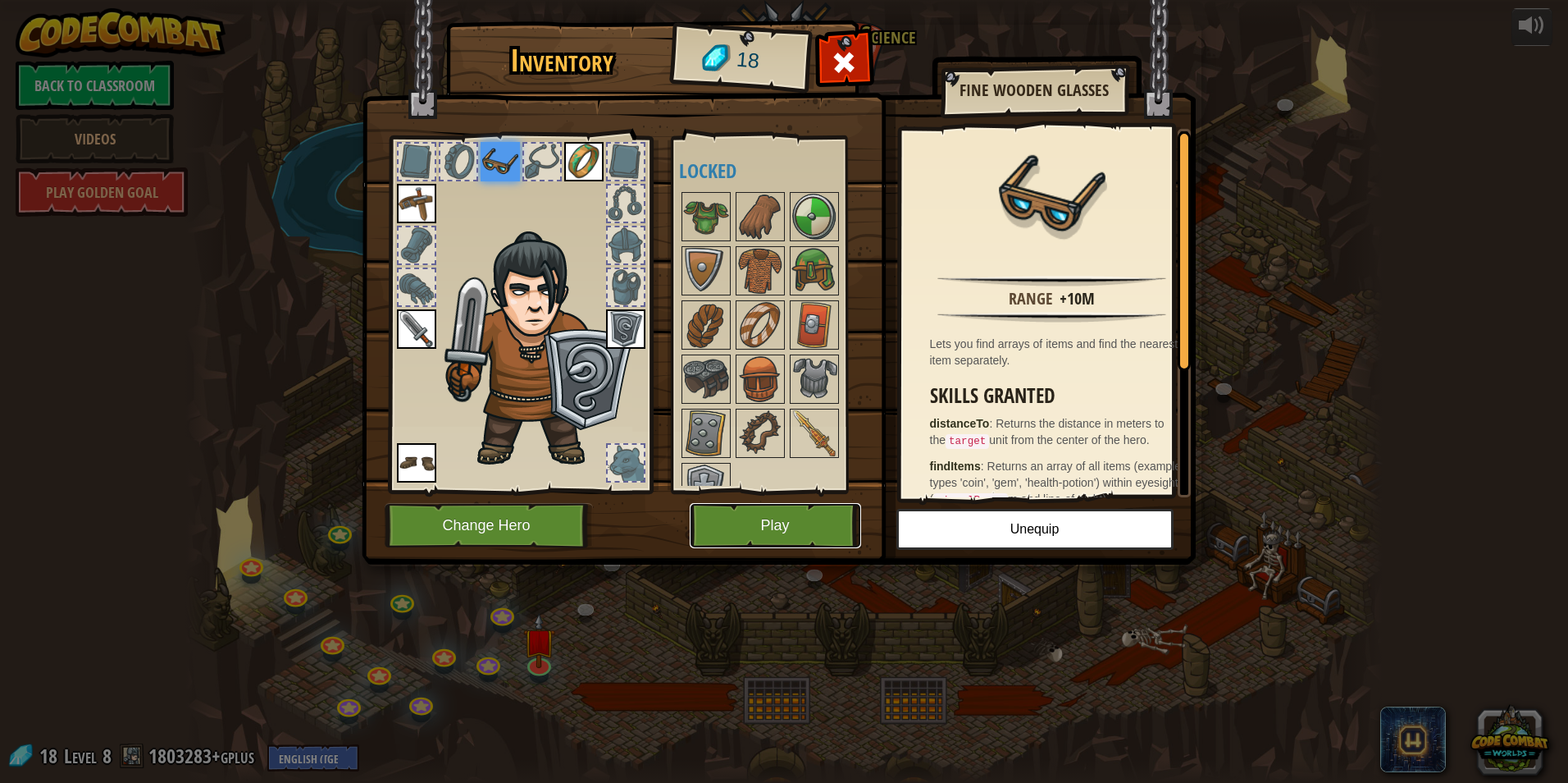
click at [767, 517] on button "Play" at bounding box center [775, 525] width 172 height 45
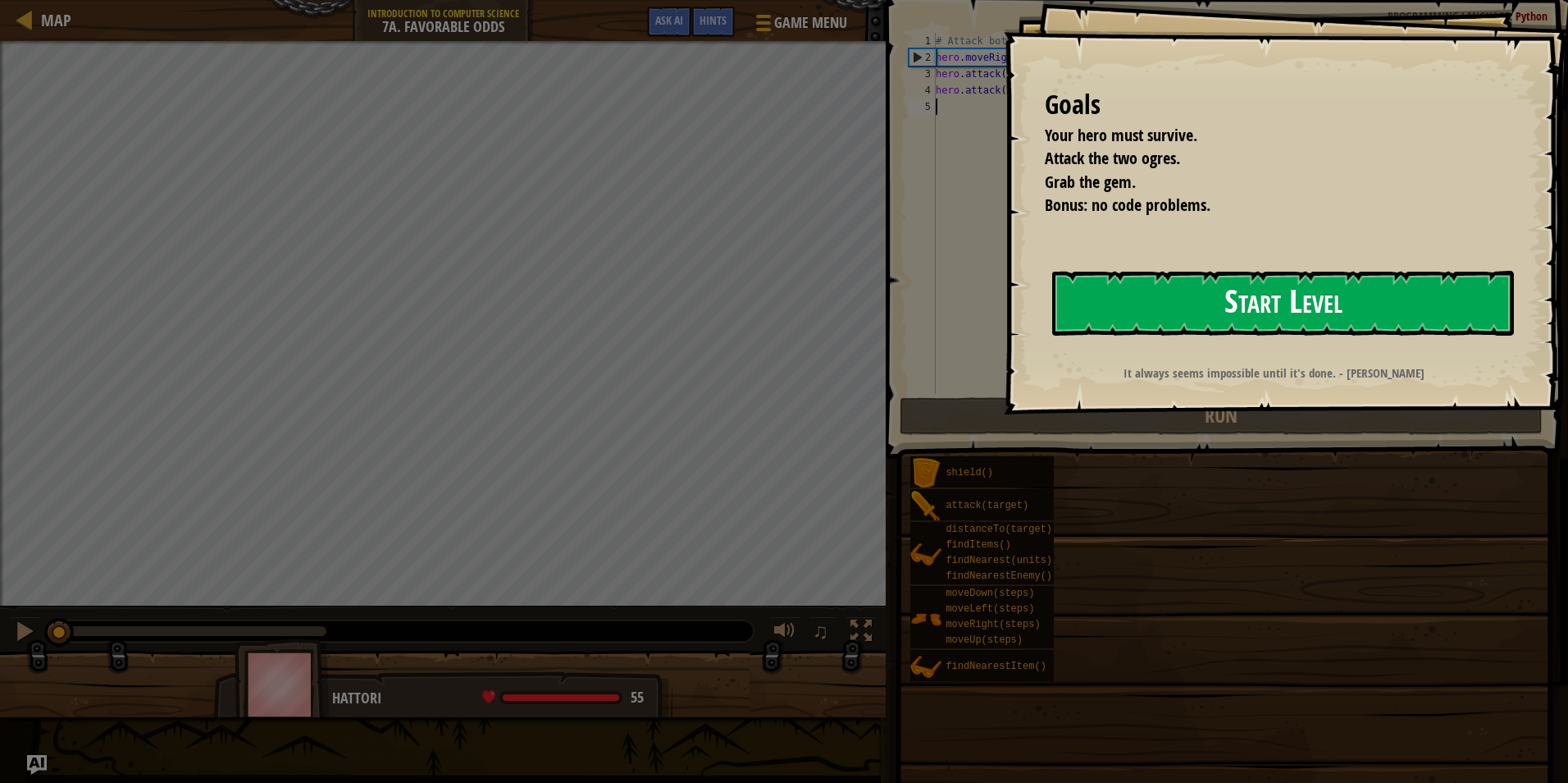
click at [1114, 282] on button "Start Level" at bounding box center [1283, 303] width 462 height 65
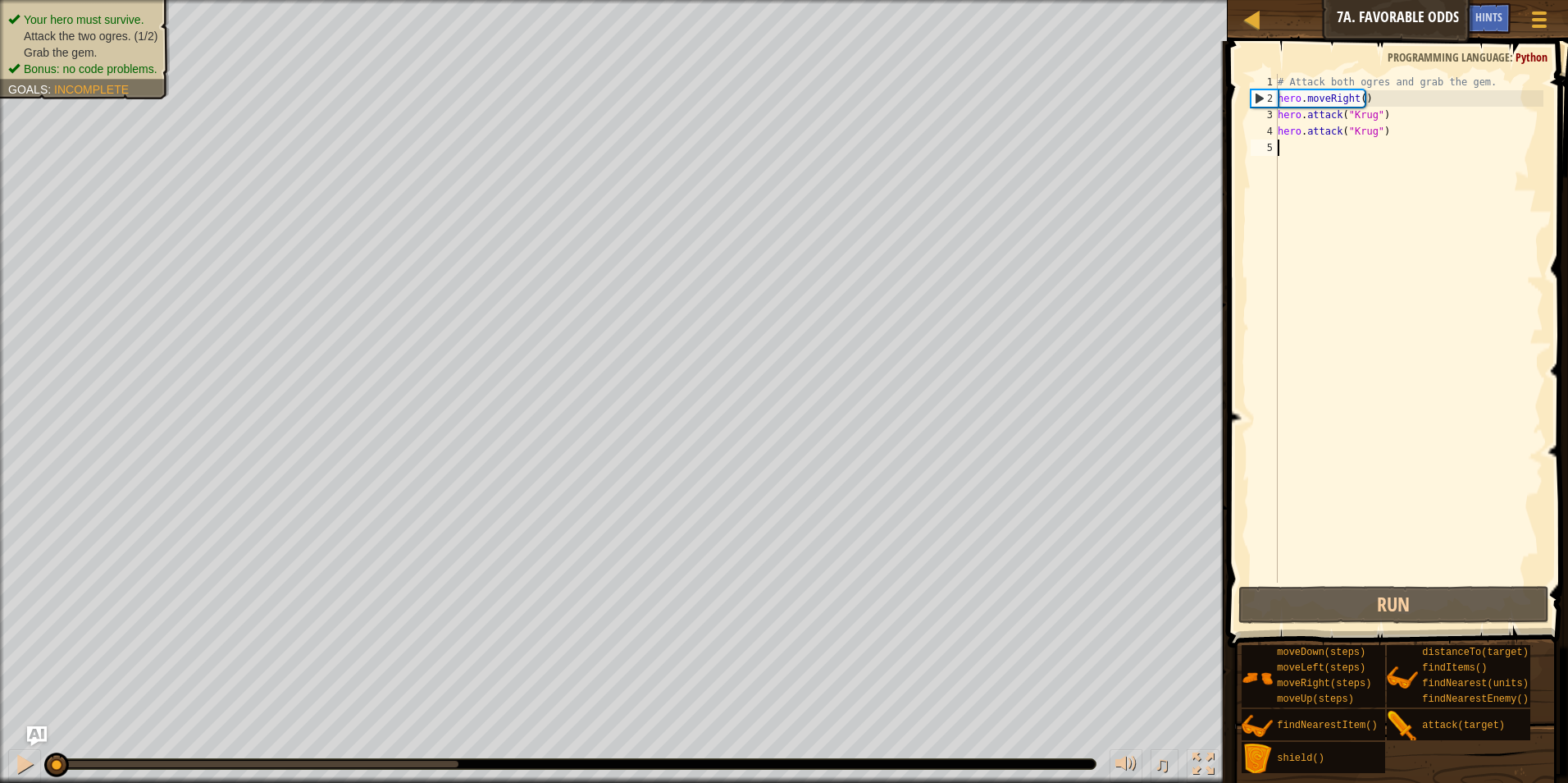
type textarea "H"
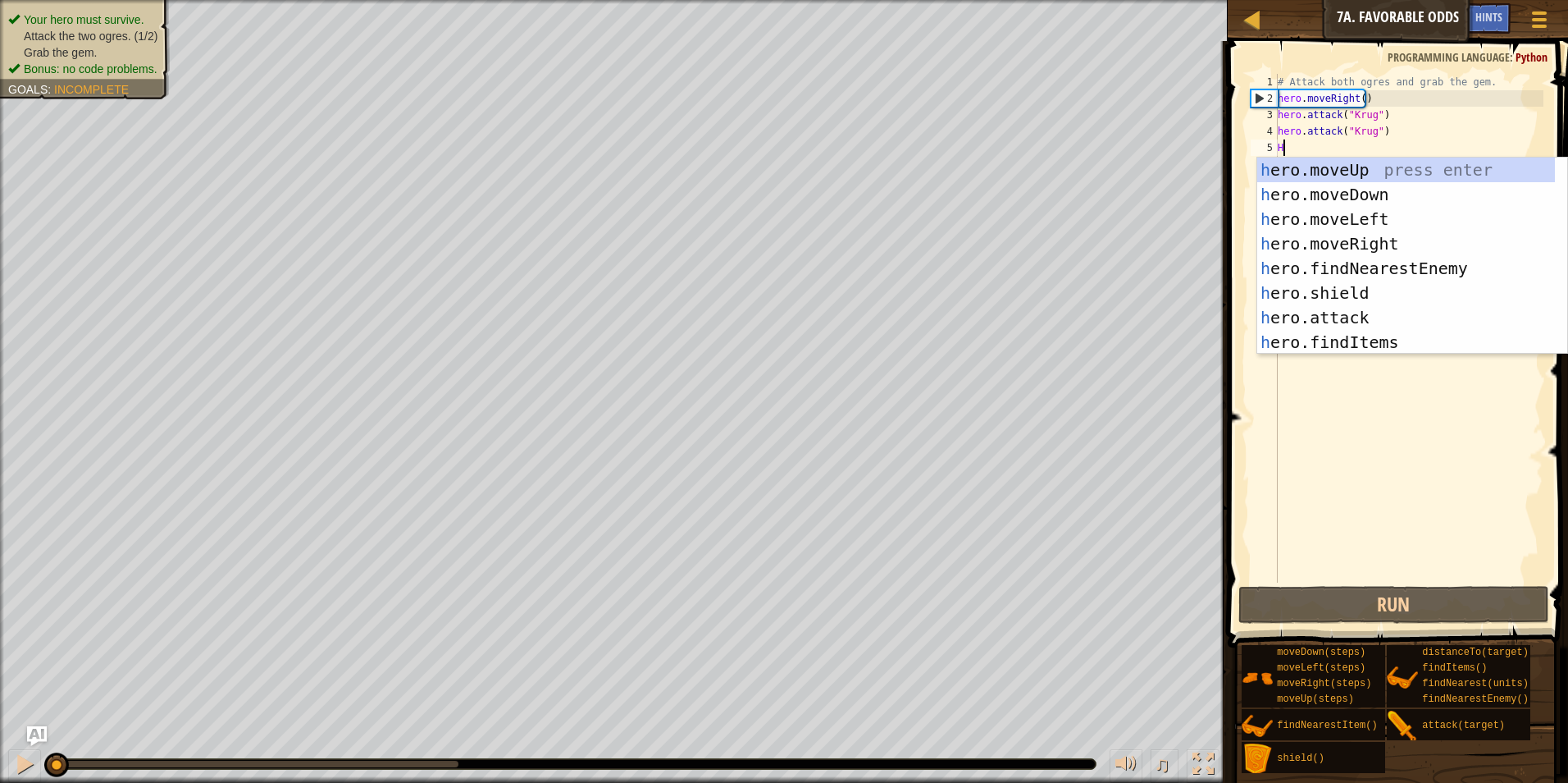
scroll to position [8, 0]
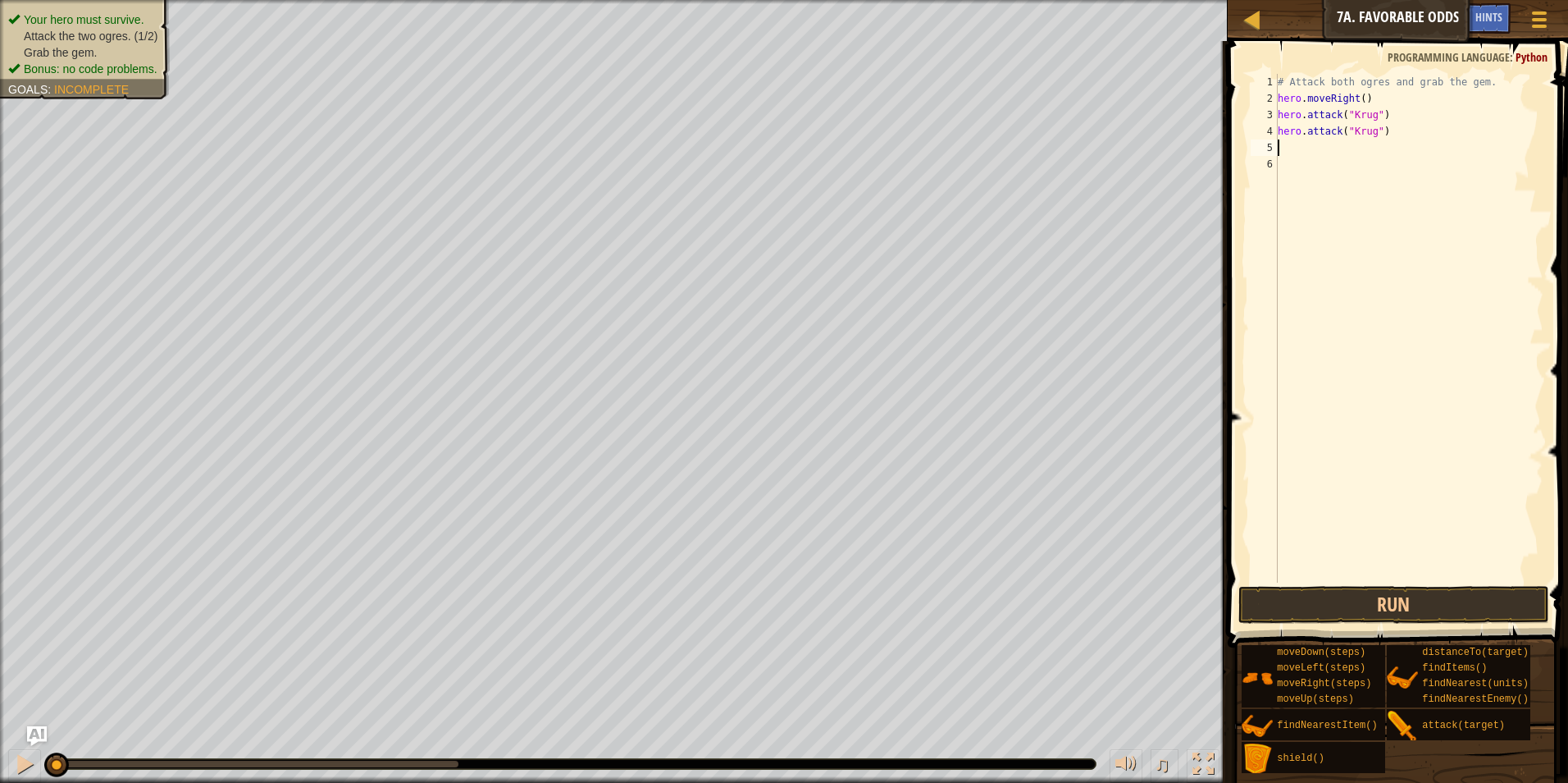
type textarea "H"
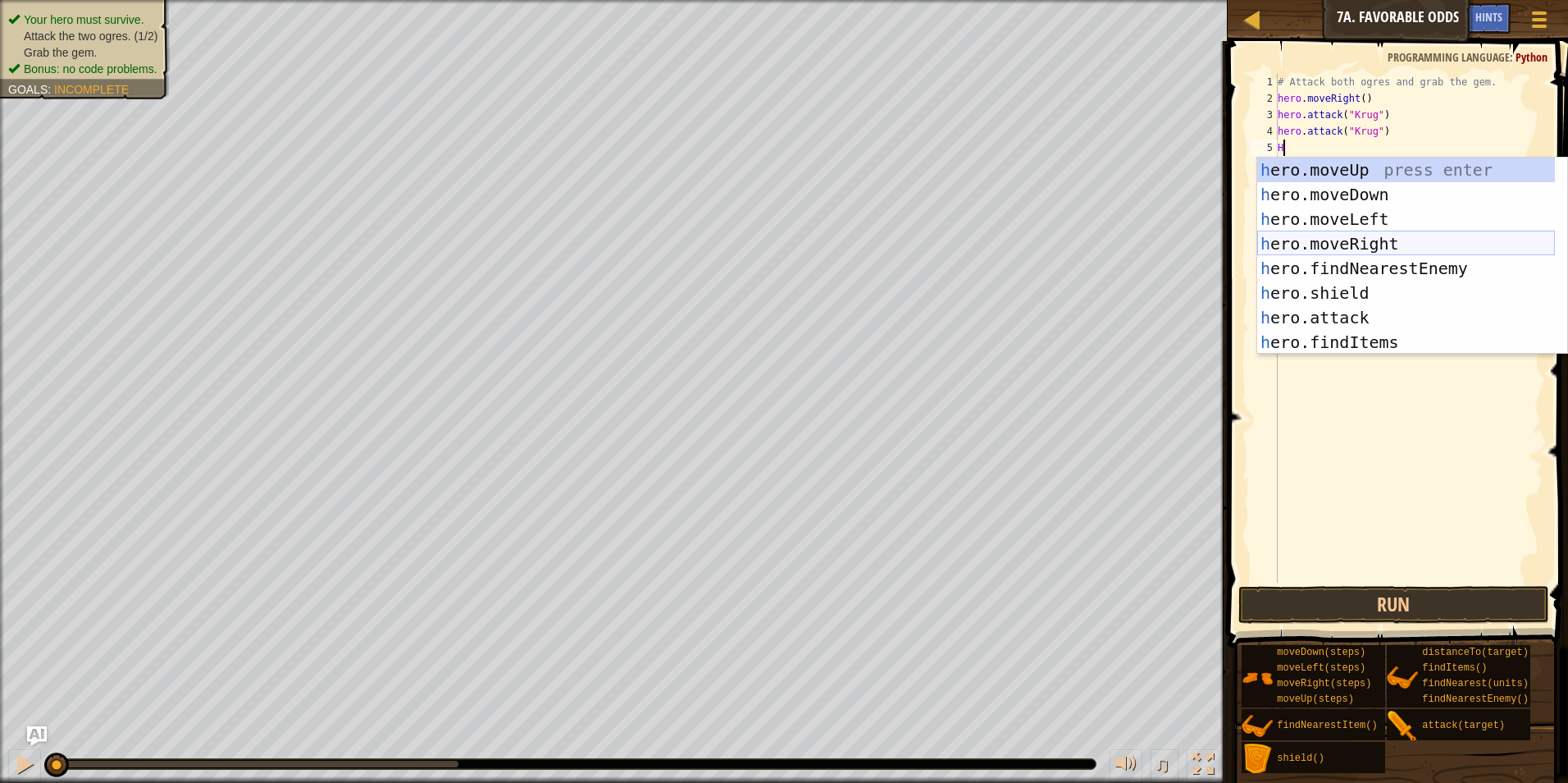
click at [1324, 236] on div "h ero.moveUp press enter h ero.moveDown press enter h ero.moveLeft press enter …" at bounding box center [1406, 280] width 298 height 246
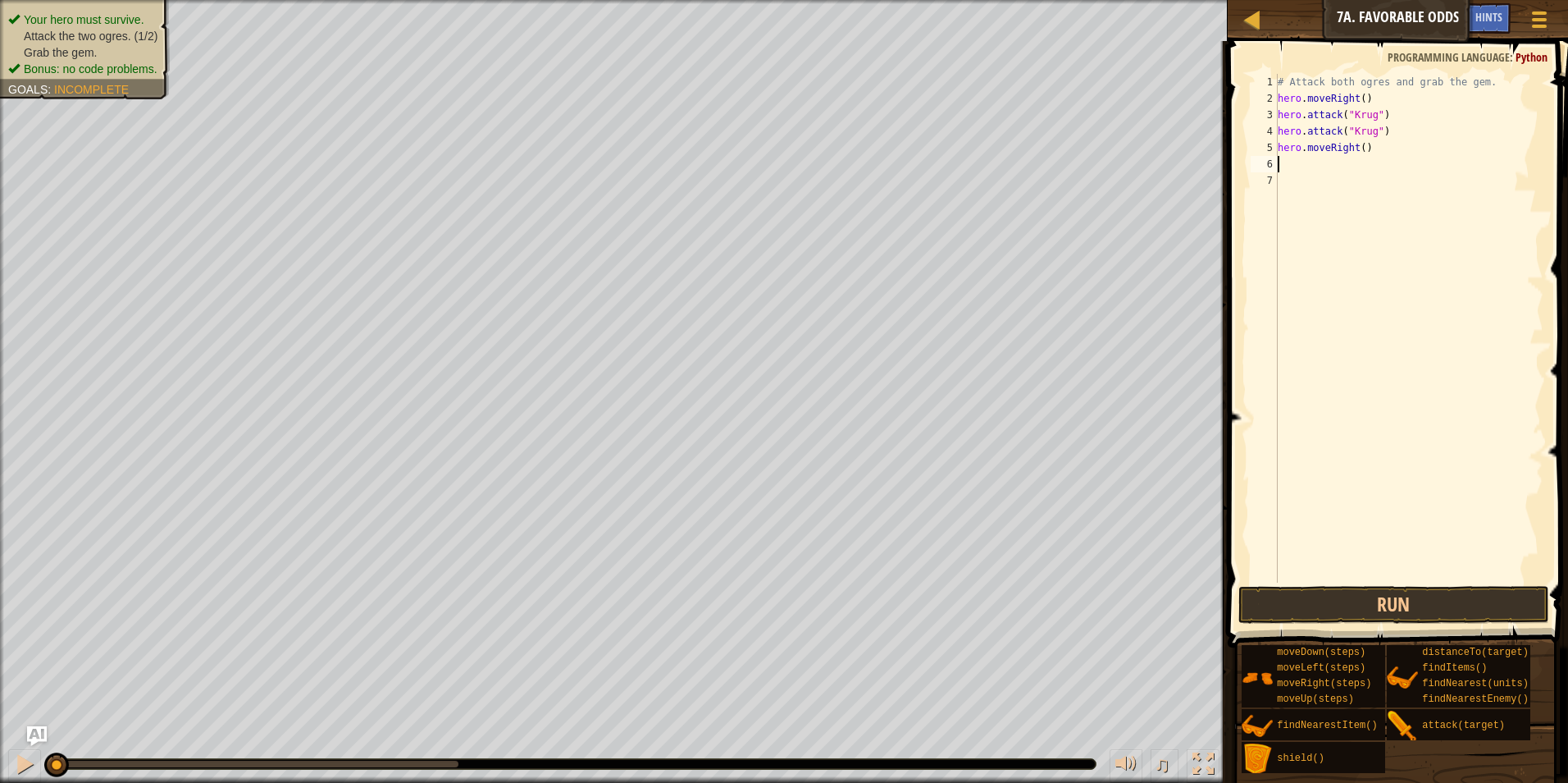
type textarea "H"
click at [1363, 156] on div "# Attack both ogres and grab the gem. hero . moveRight ( ) hero . attack ( "[PE…" at bounding box center [1408, 344] width 269 height 541
type textarea "h"
type textarea "H"
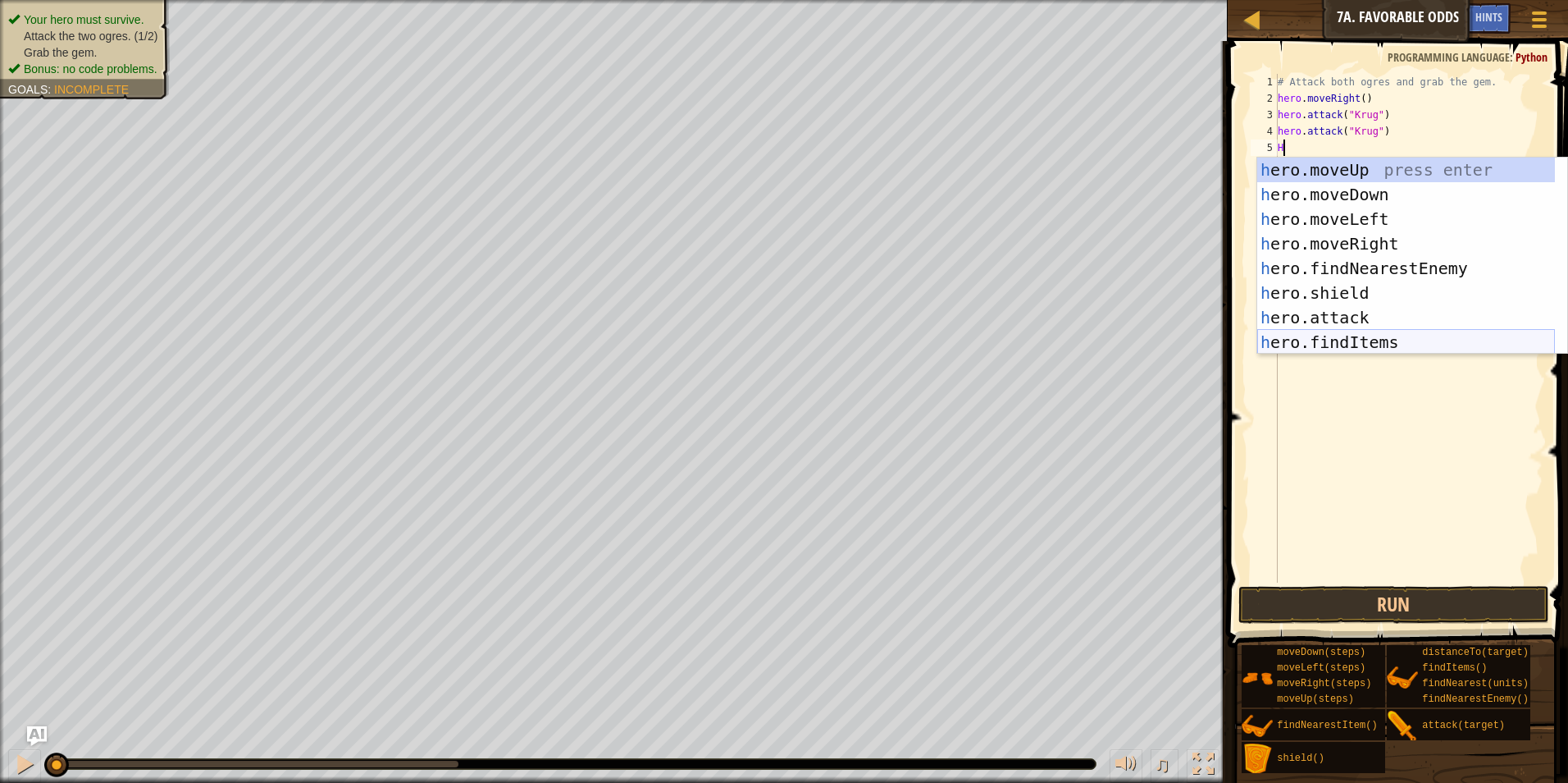
click at [1304, 348] on div "h ero.moveUp press enter h ero.moveDown press enter h ero.moveLeft press enter …" at bounding box center [1406, 280] width 298 height 246
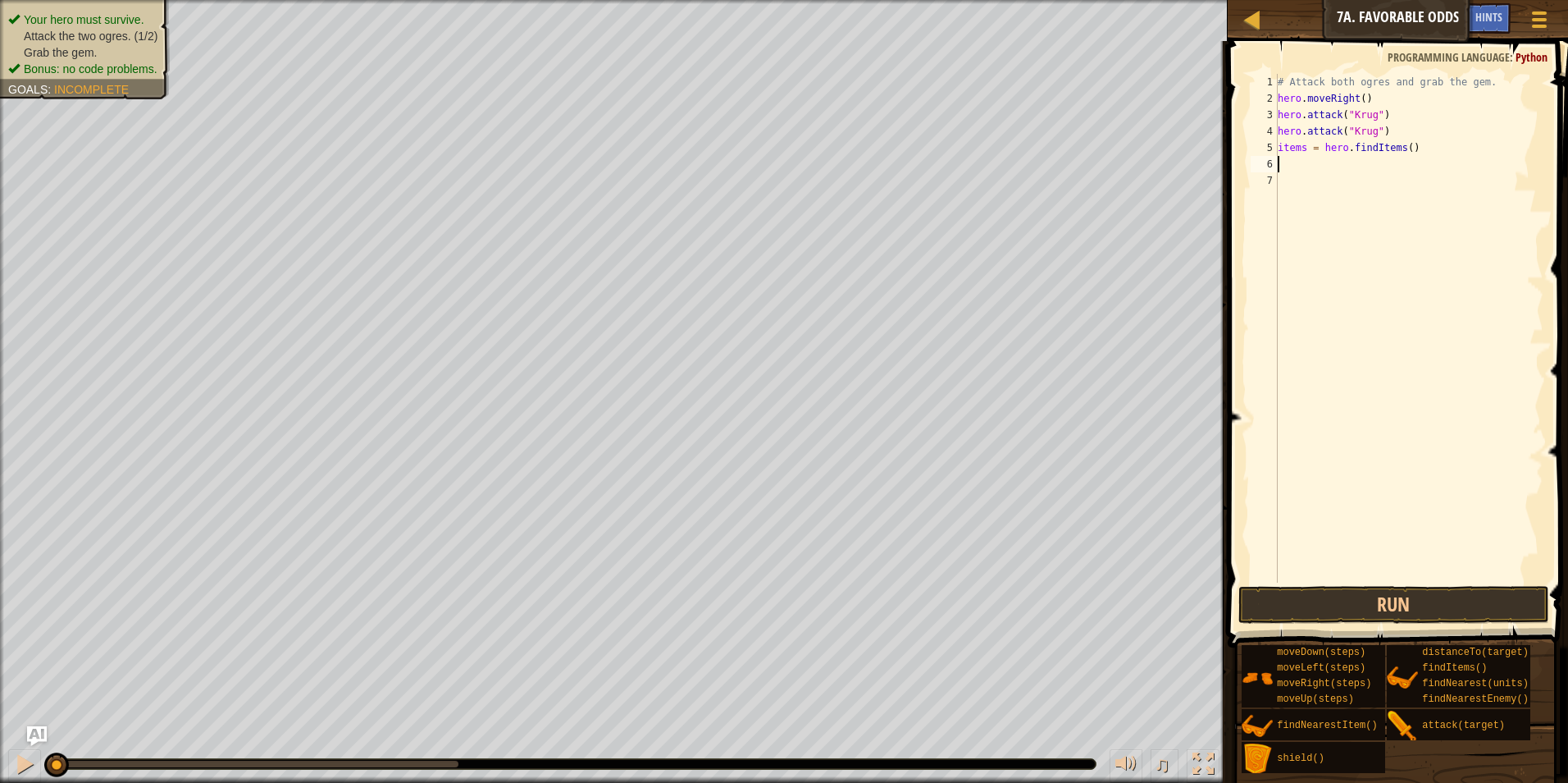
type textarea "H"
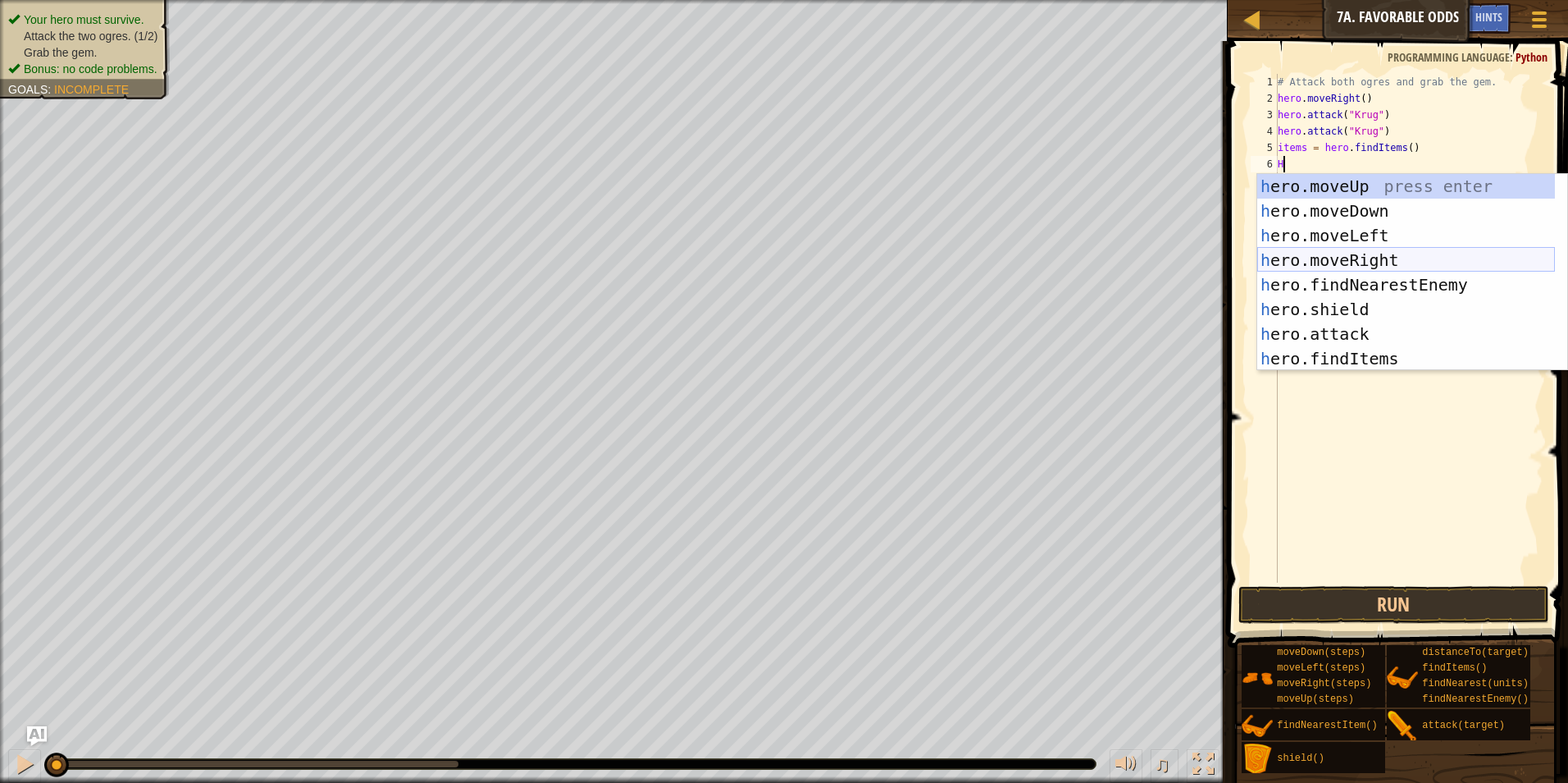
click at [1341, 265] on div "h ero.moveUp press enter h ero.moveDown press enter h ero.moveLeft press enter …" at bounding box center [1406, 296] width 298 height 246
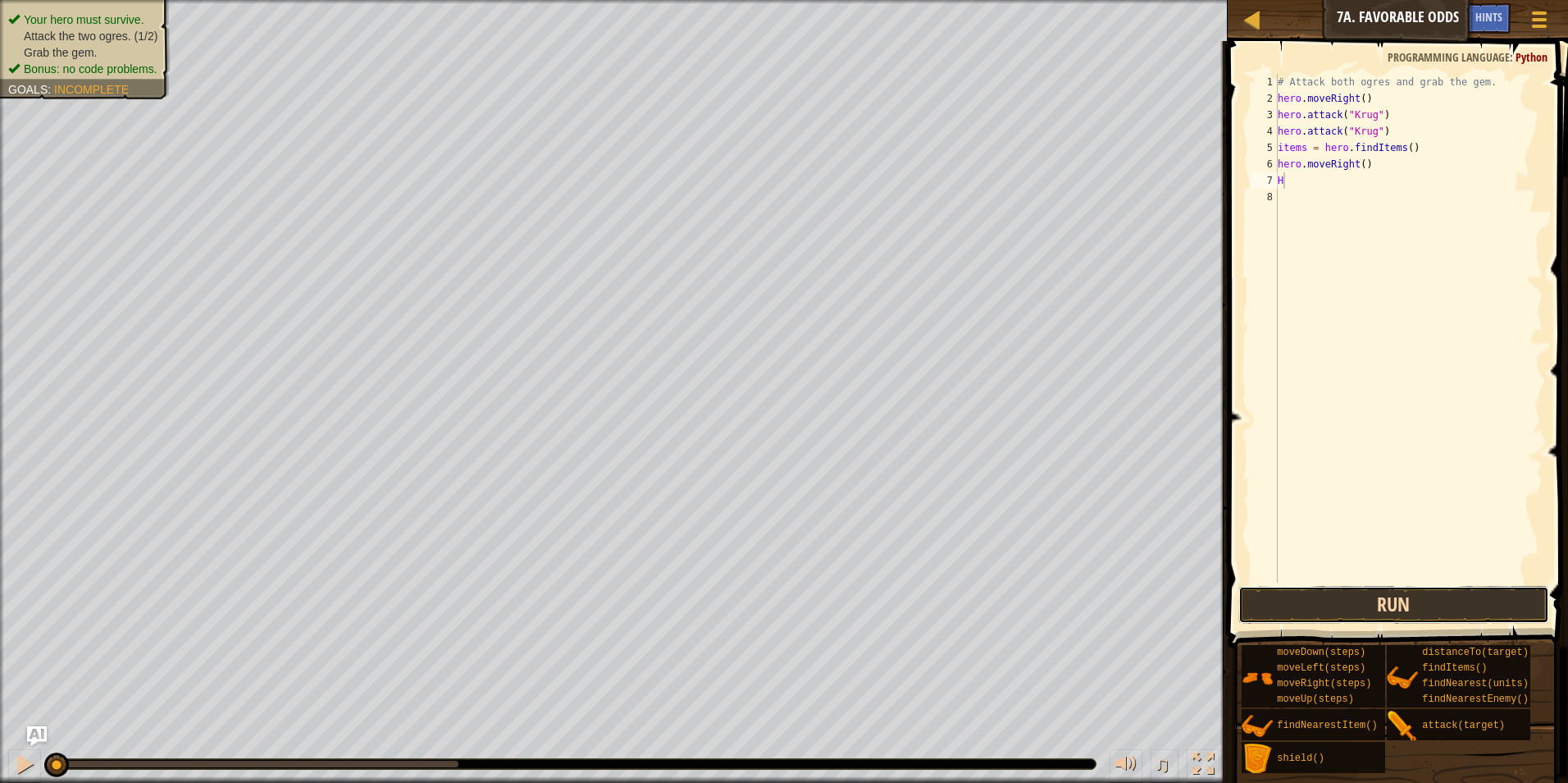
click at [1343, 602] on button "Run" at bounding box center [1394, 605] width 311 height 38
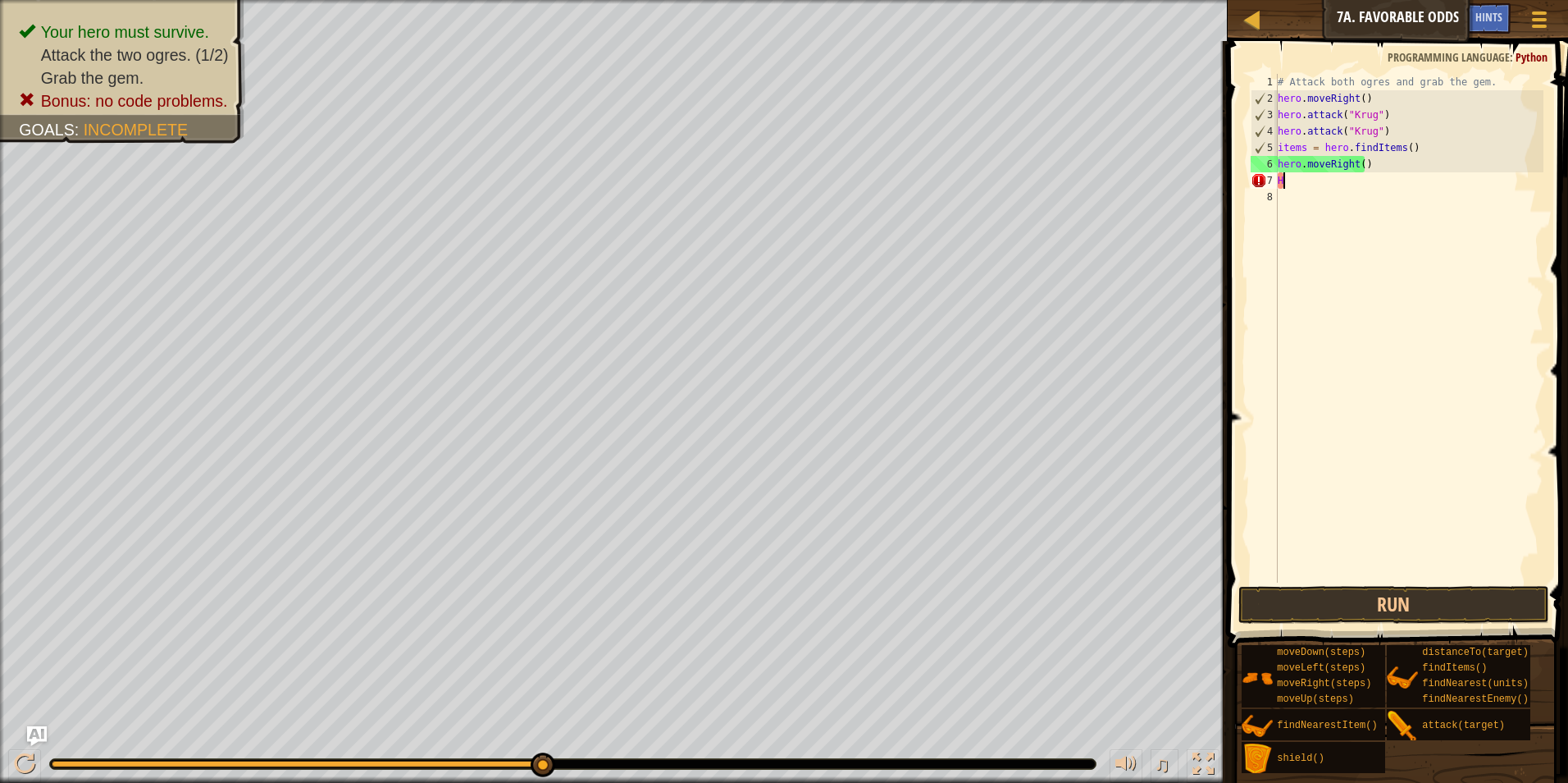
type textarea "H"
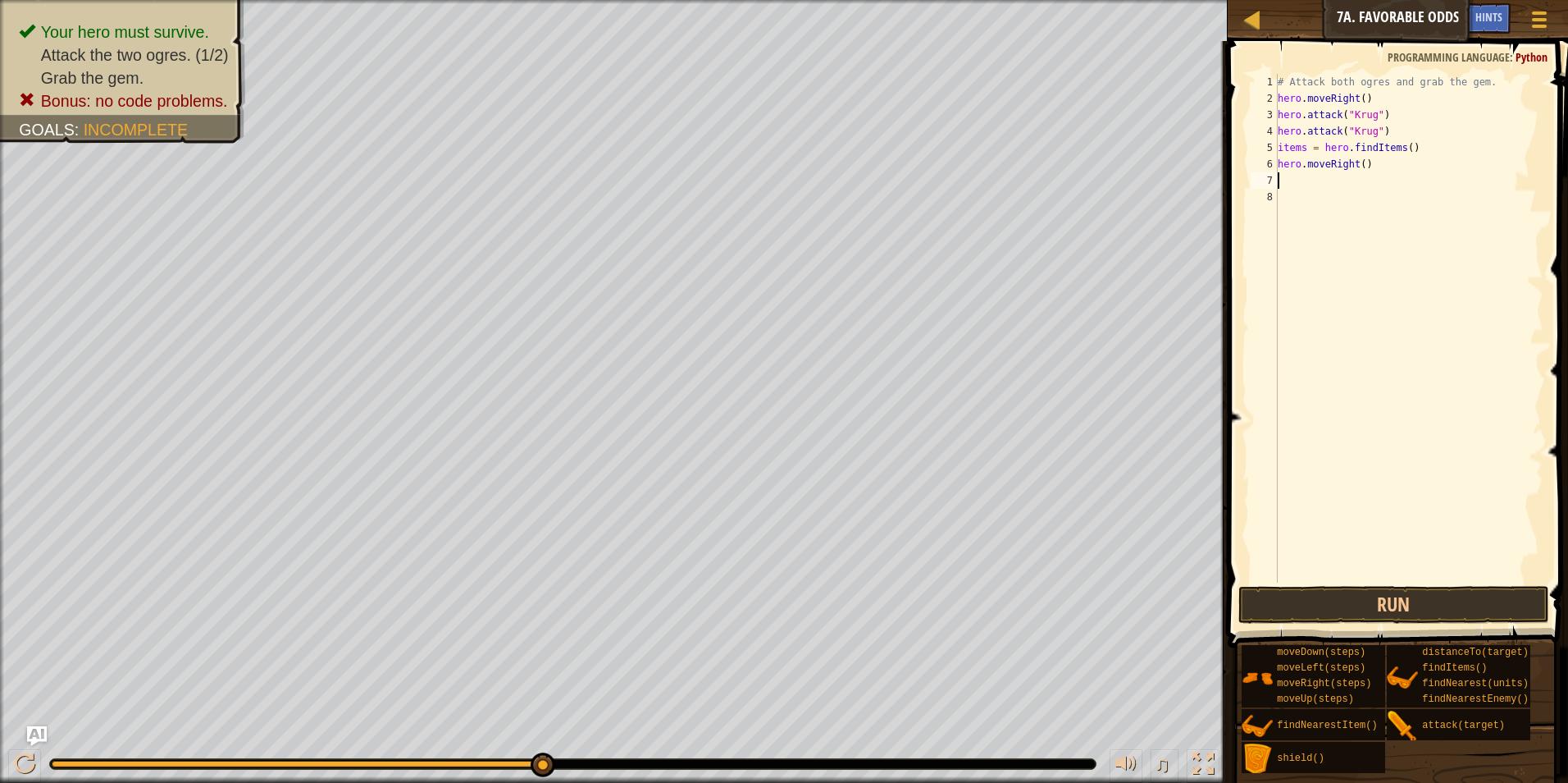
type textarea "H"
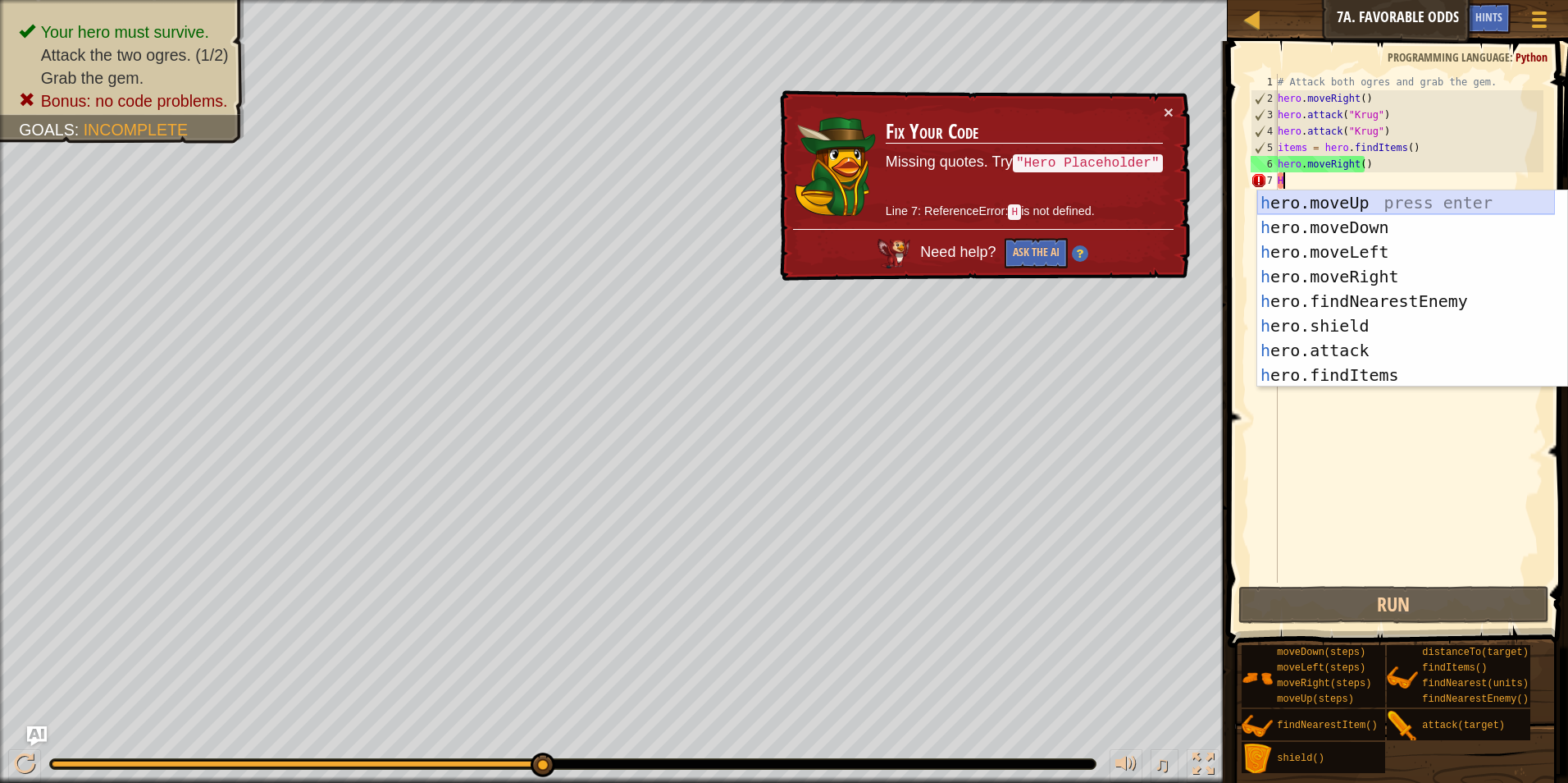
click at [1296, 201] on div "h ero.moveUp press enter h ero.moveDown press enter h ero.moveLeft press enter …" at bounding box center [1406, 313] width 298 height 246
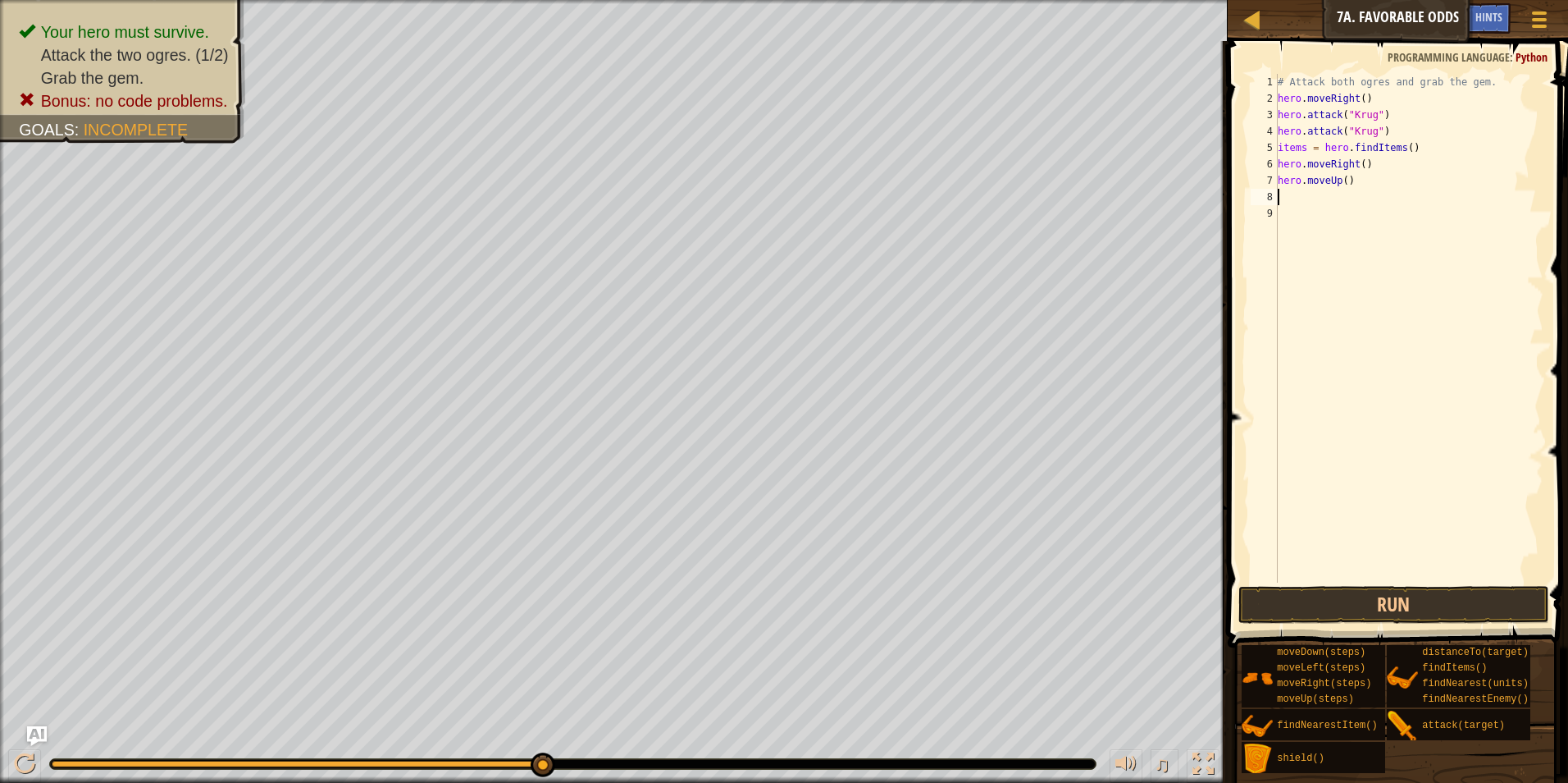
type textarea "H"
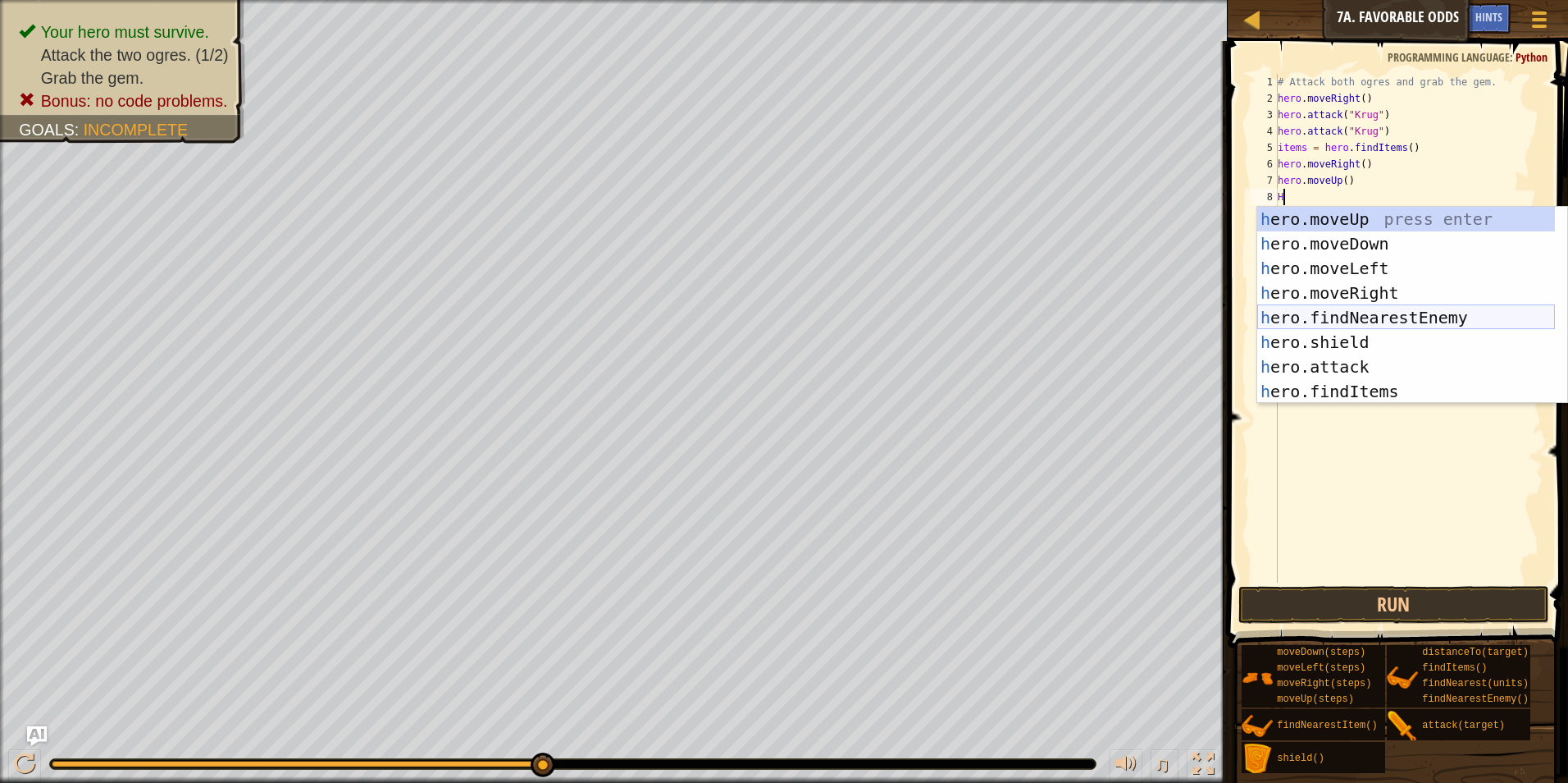
click at [1288, 321] on div "h ero.moveUp press enter h ero.moveDown press enter h ero.moveLeft press enter …" at bounding box center [1406, 329] width 298 height 246
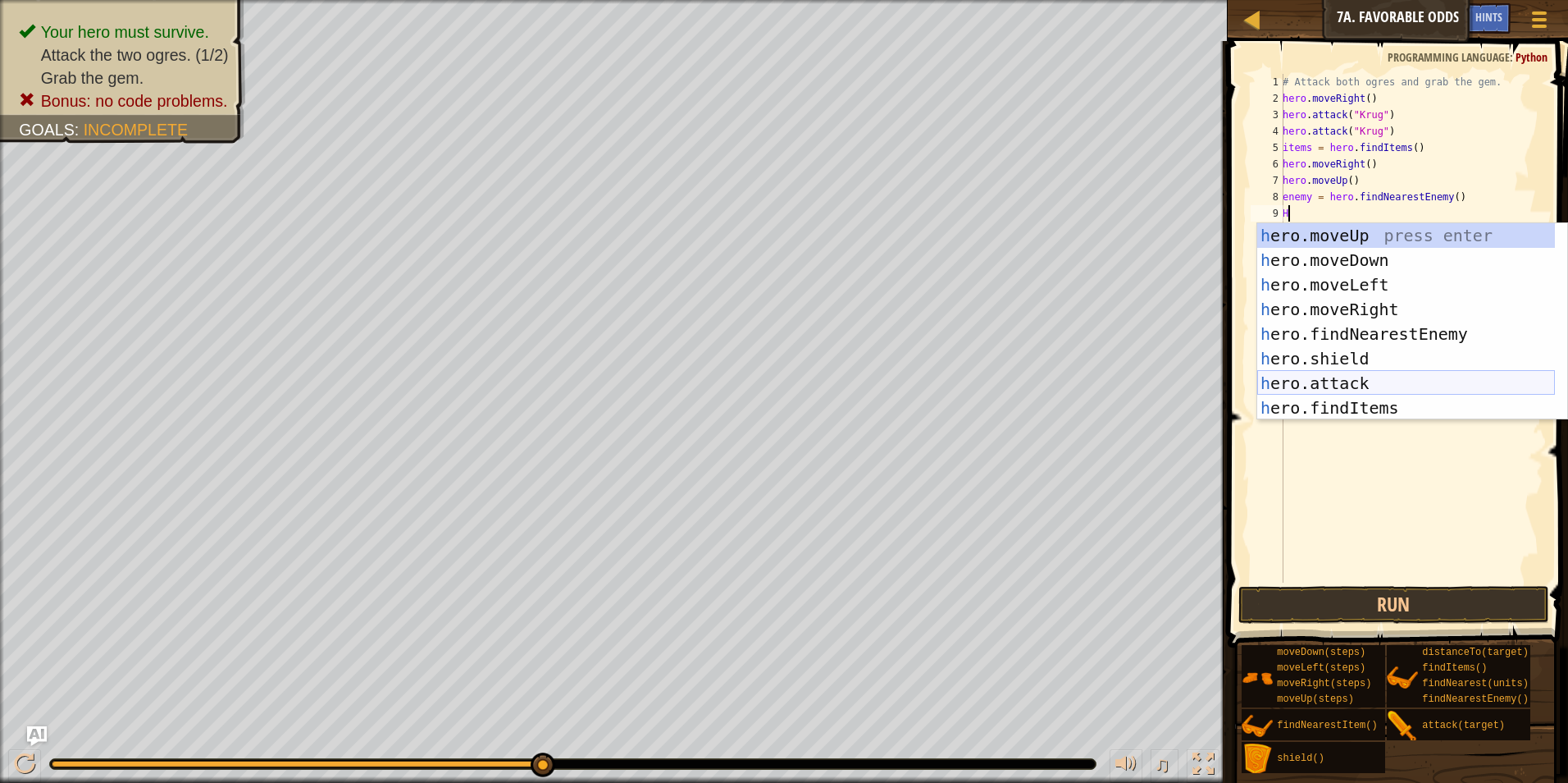
click at [1298, 353] on div "h ero.moveUp press enter h ero.moveDown press enter h ero.moveLeft press enter …" at bounding box center [1406, 346] width 298 height 246
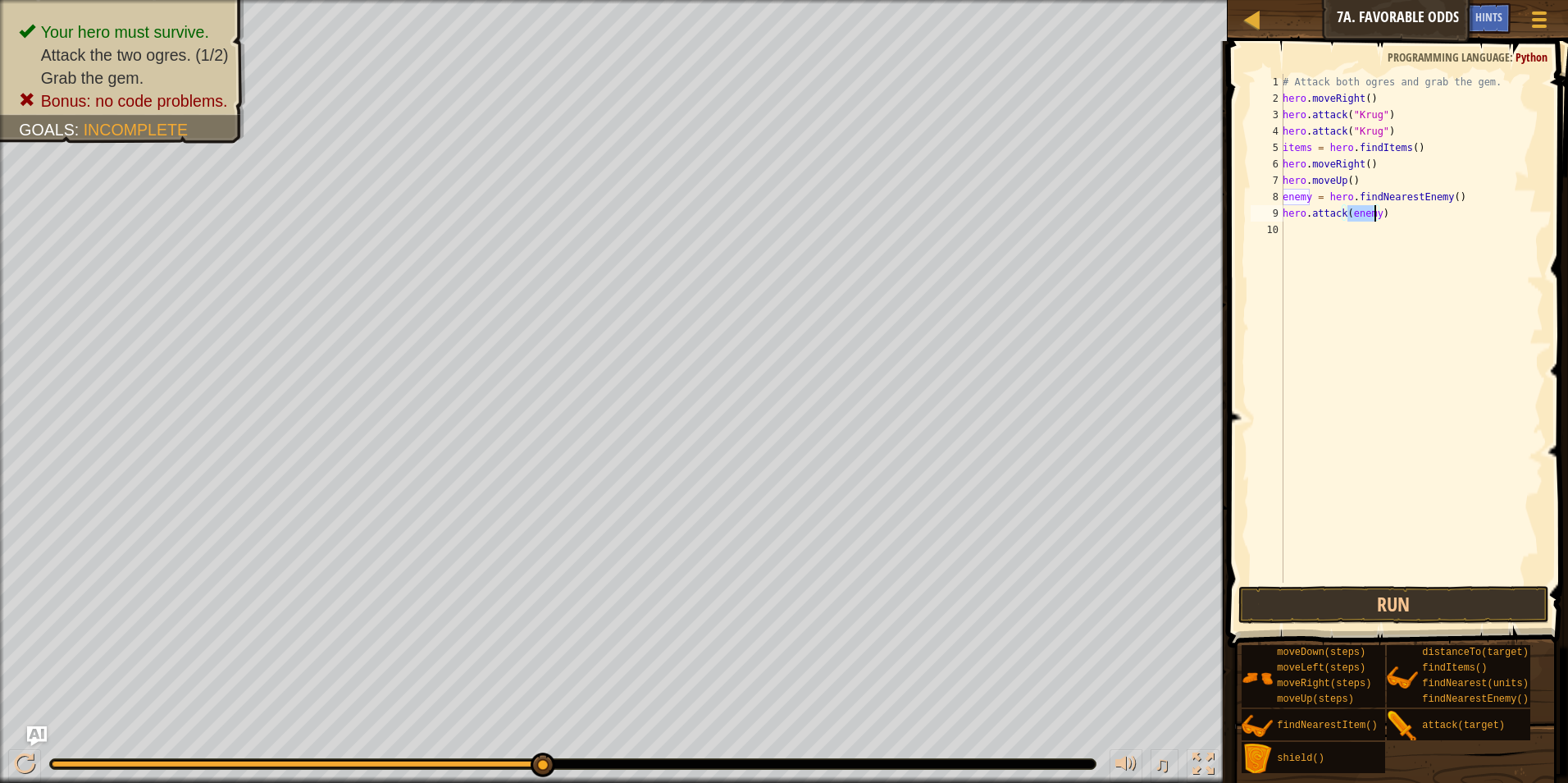
click at [1306, 199] on div "# Attack both ogres and grab the gem. hero . moveRight ( ) hero . attack ( "[PE…" at bounding box center [1411, 344] width 264 height 541
click at [1374, 215] on div "# Attack both ogres and grab the gem. hero . moveRight ( ) hero . attack ( "[PE…" at bounding box center [1411, 344] width 264 height 541
type textarea "hero.attack(Grump)"
click at [1395, 229] on div "# Attack both ogres and grab the gem. hero . moveRight ( ) hero . attack ( "[PE…" at bounding box center [1411, 344] width 264 height 541
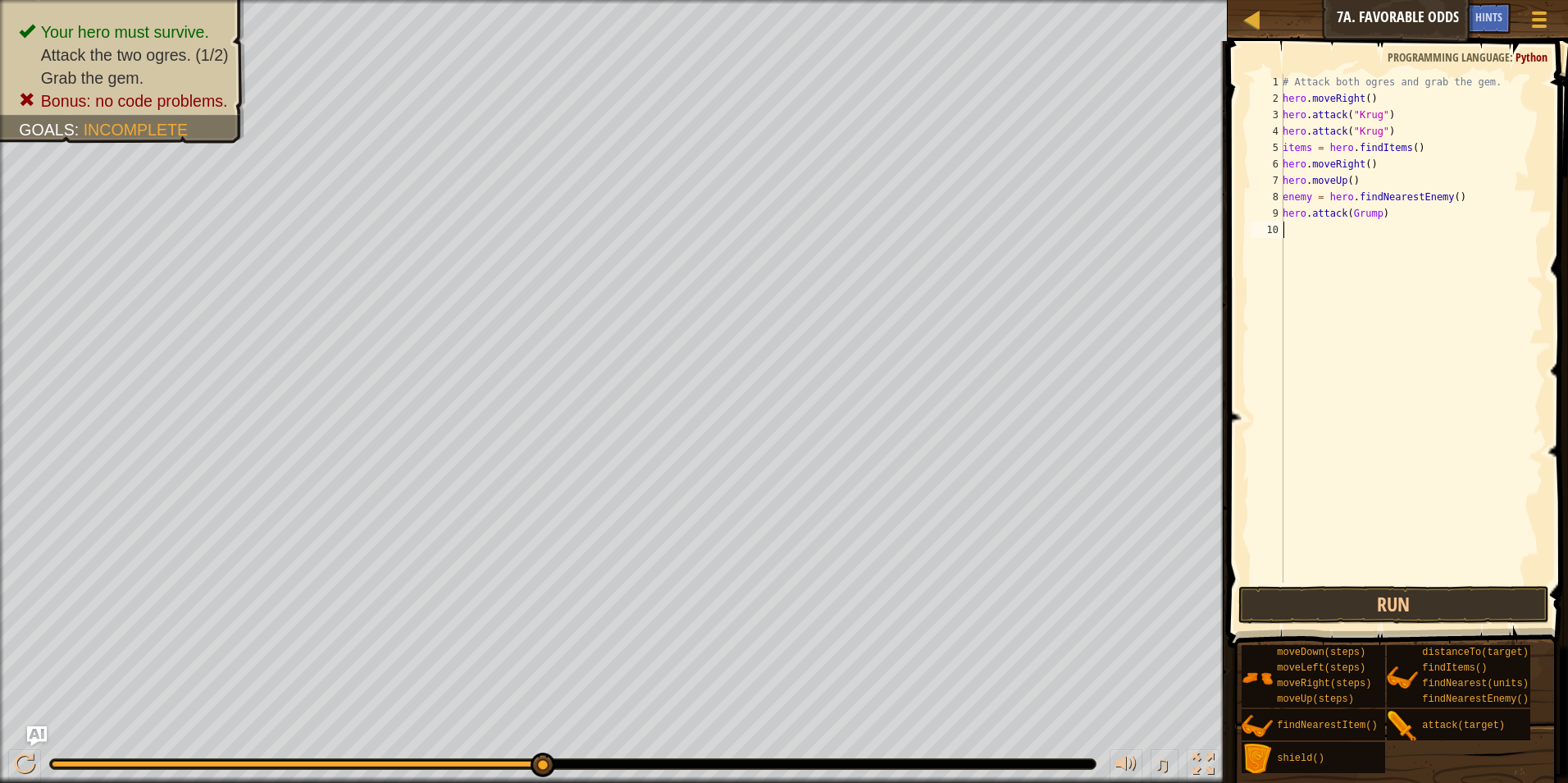
scroll to position [8, 0]
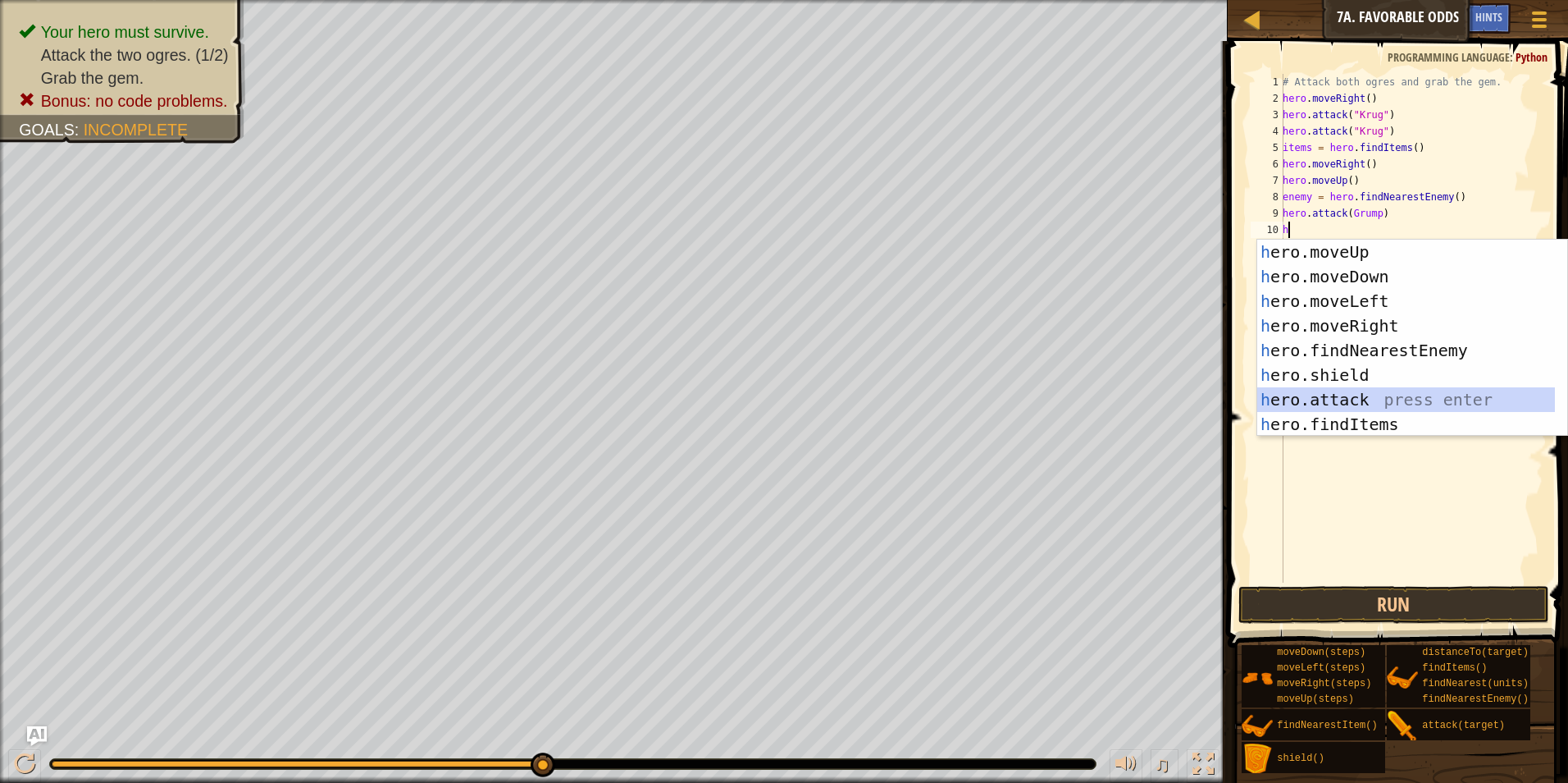
drag, startPoint x: 1329, startPoint y: 406, endPoint x: 1313, endPoint y: 383, distance: 28.0
click at [1327, 406] on div "h ero.moveUp press enter h ero.moveDown press enter h ero.moveLeft press enter …" at bounding box center [1406, 362] width 298 height 246
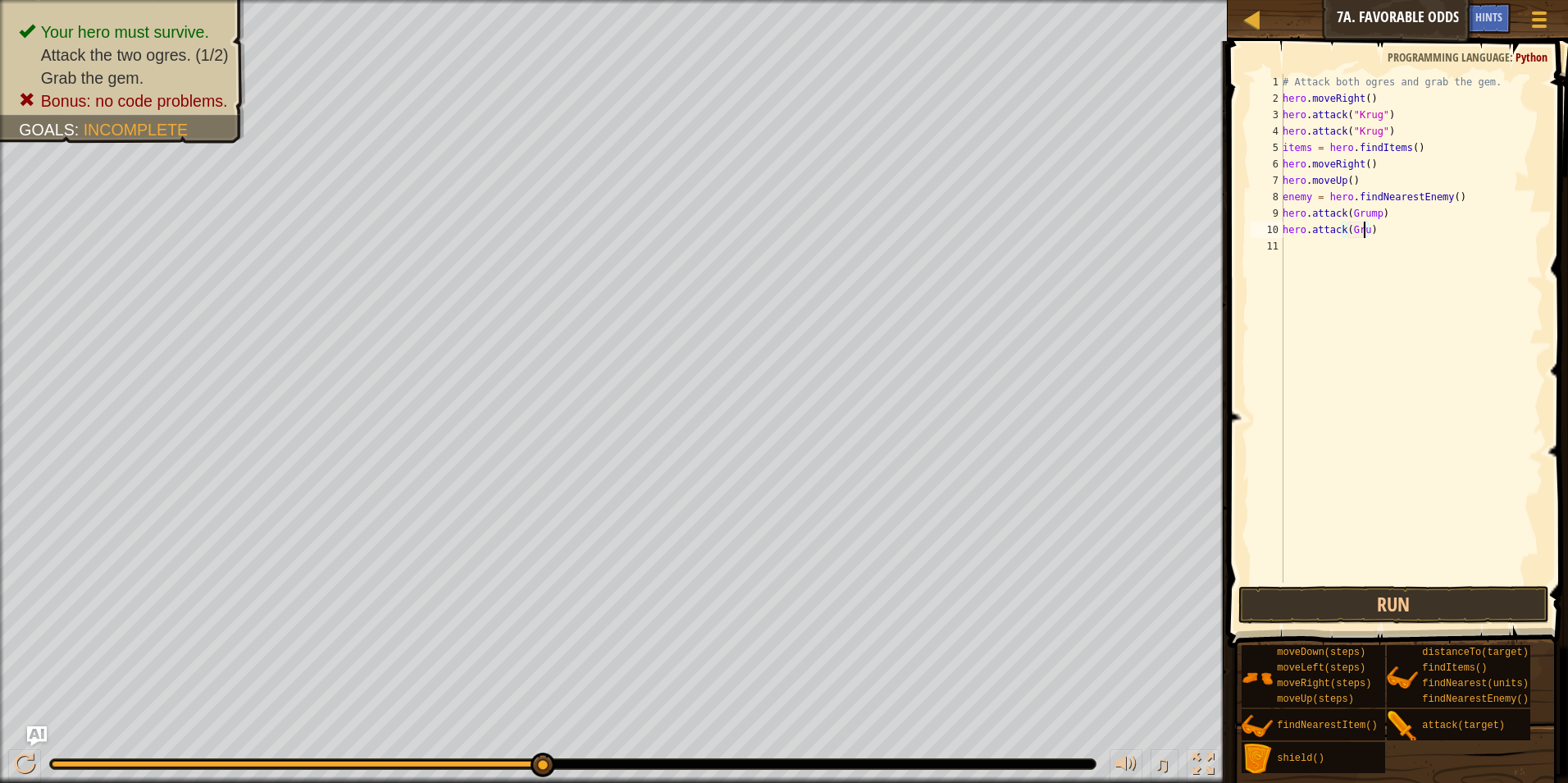
scroll to position [8, 7]
type textarea "hero.attack(Grump)"
type textarea "h"
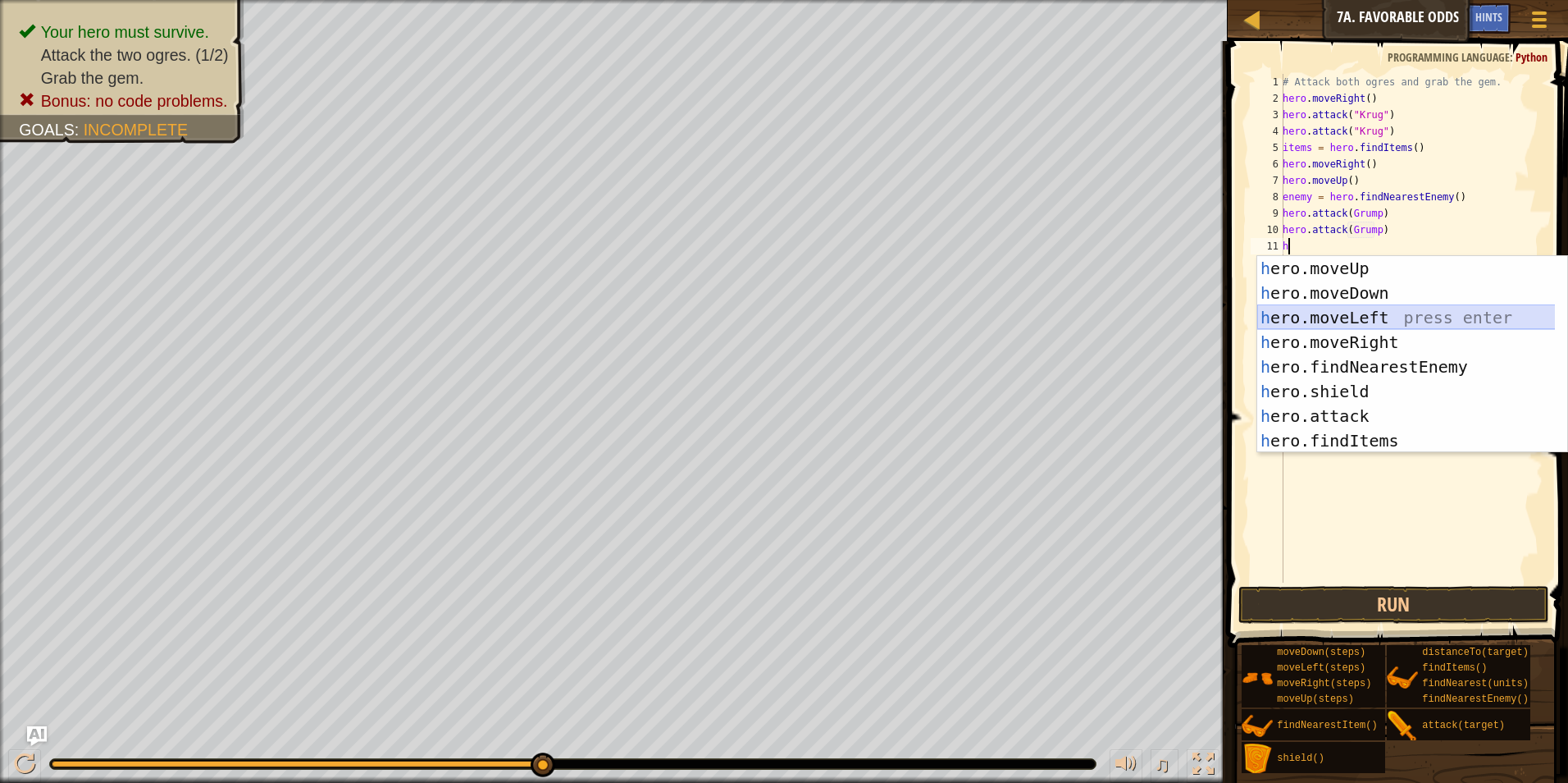
click at [1315, 324] on div "h ero.moveUp press enter h ero.moveDown press enter h ero.moveLeft press enter …" at bounding box center [1411, 378] width 310 height 246
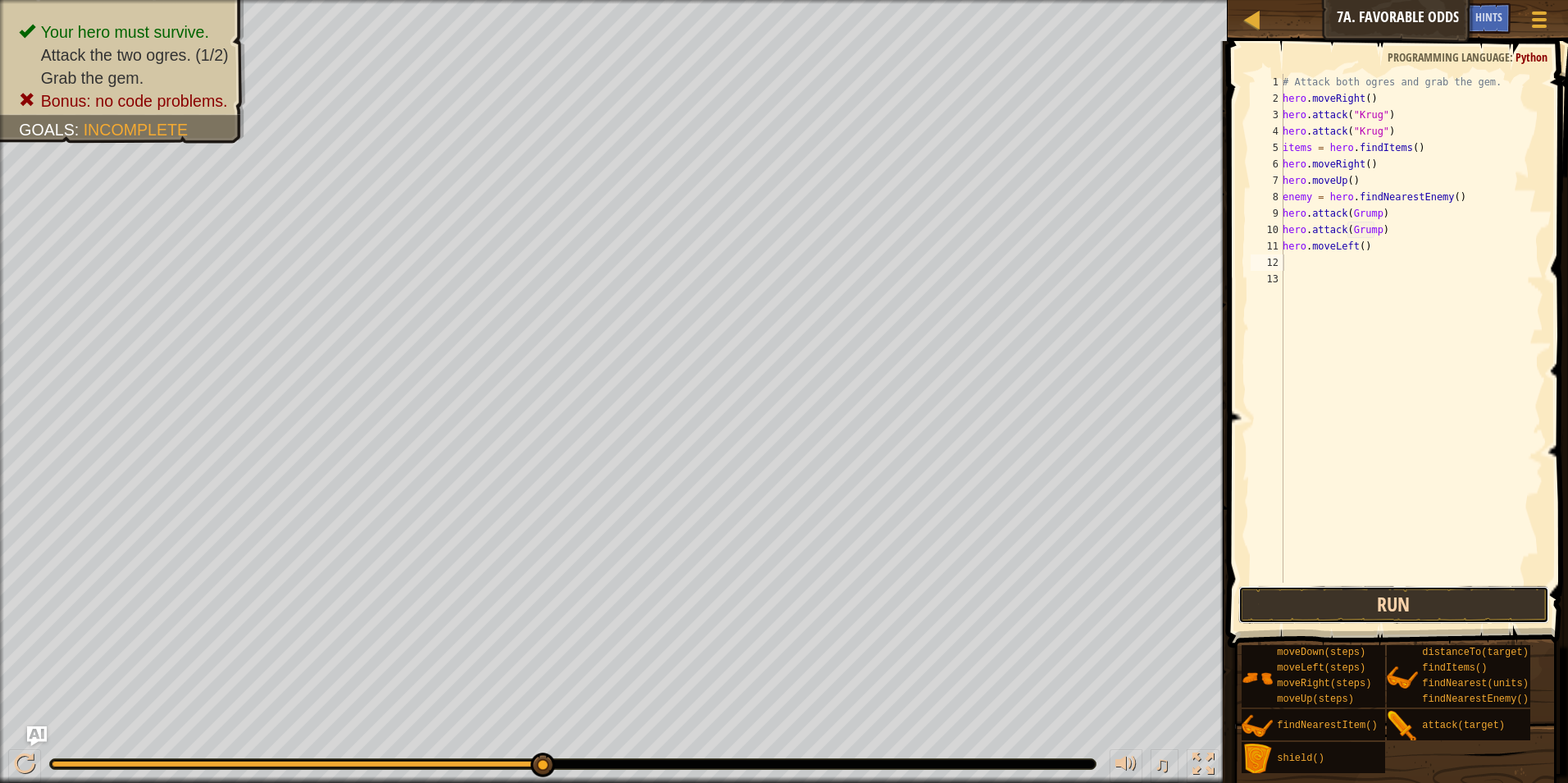
click at [1333, 613] on button "Run" at bounding box center [1394, 605] width 311 height 38
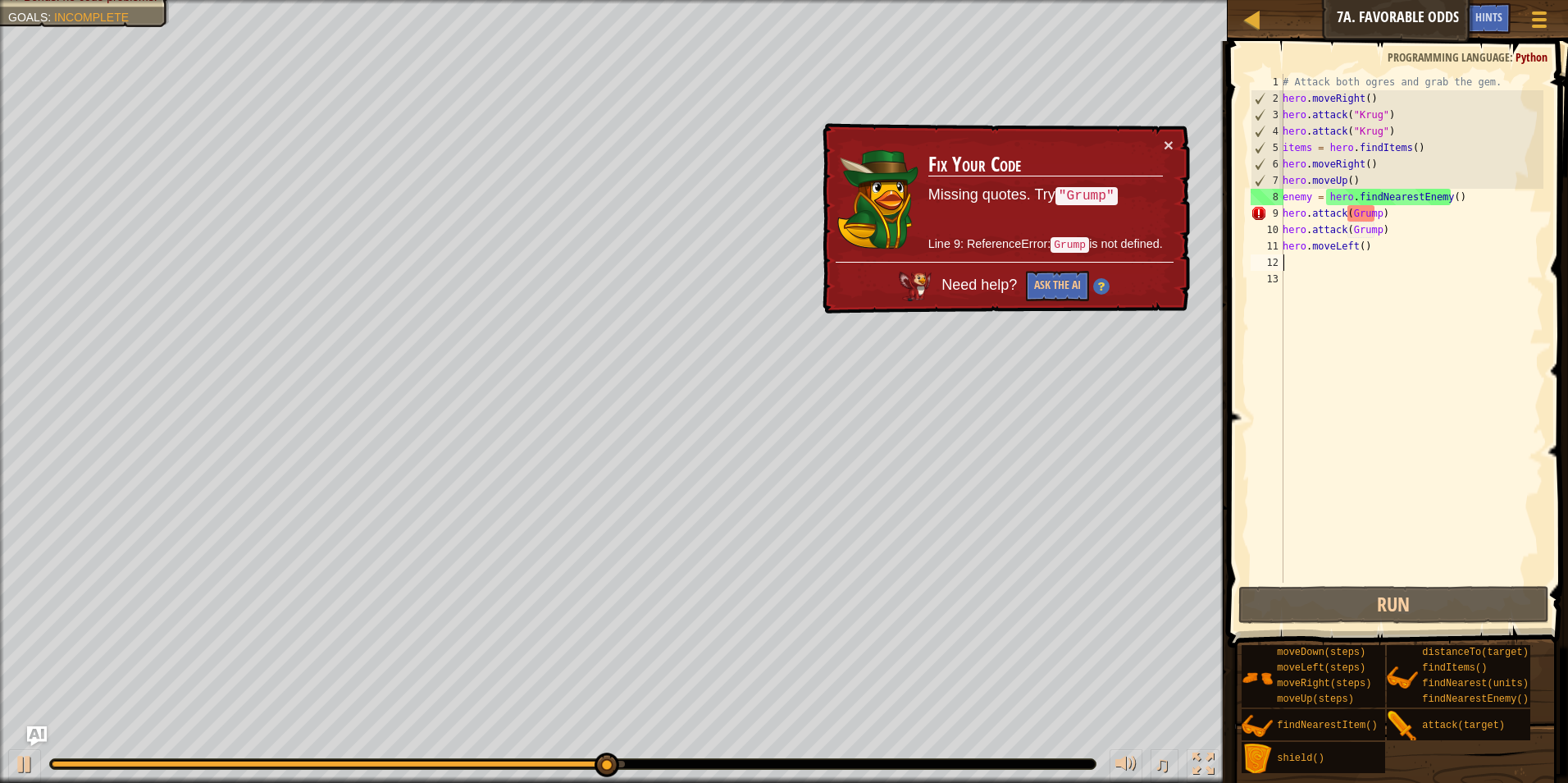
click at [1176, 142] on div "× Fix Your Code Missing quotes. Try "Grump" Line 9: ReferenceError: Grump is no…" at bounding box center [1004, 218] width 371 height 192
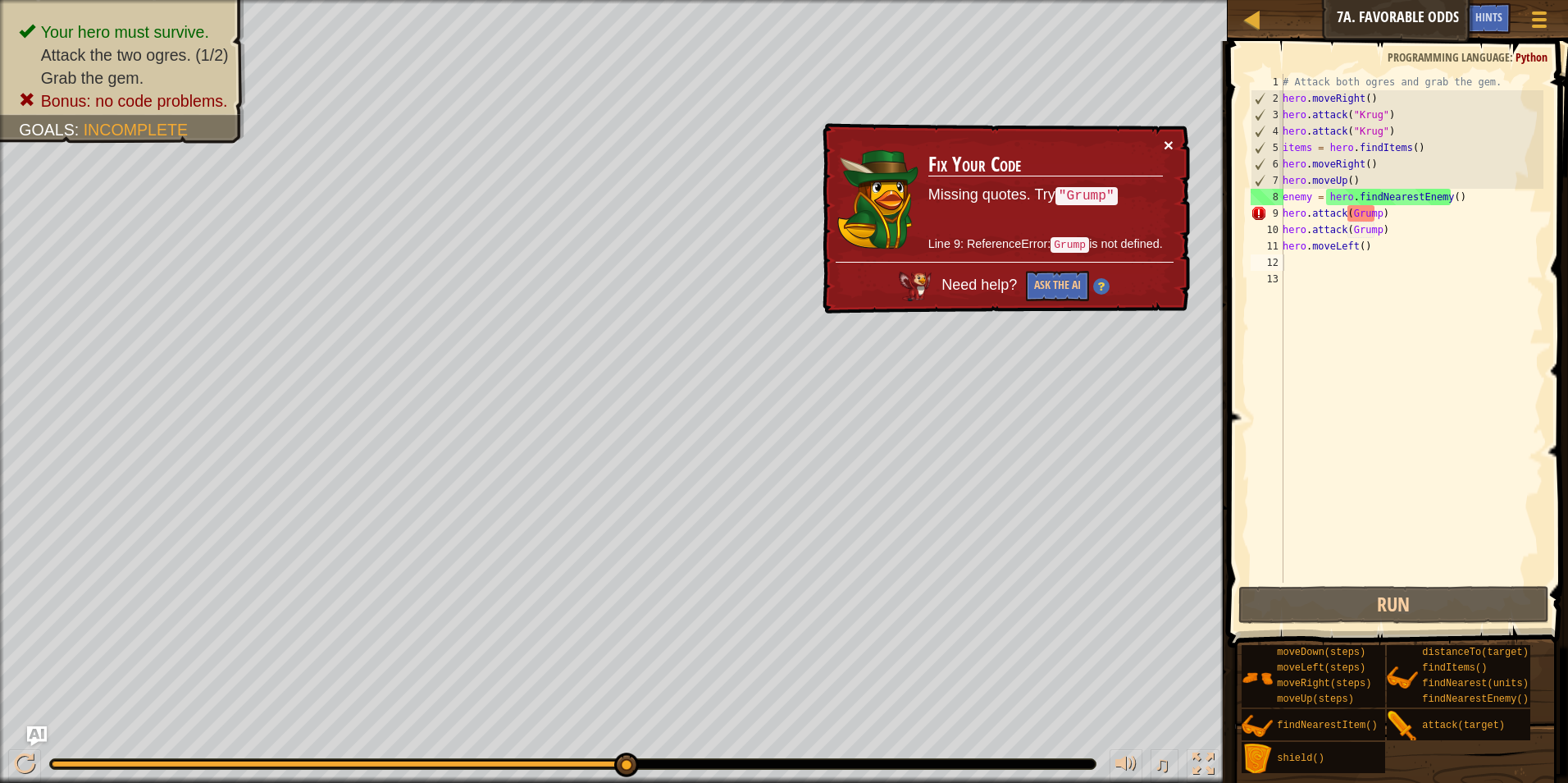
click at [1166, 148] on button "×" at bounding box center [1168, 144] width 9 height 17
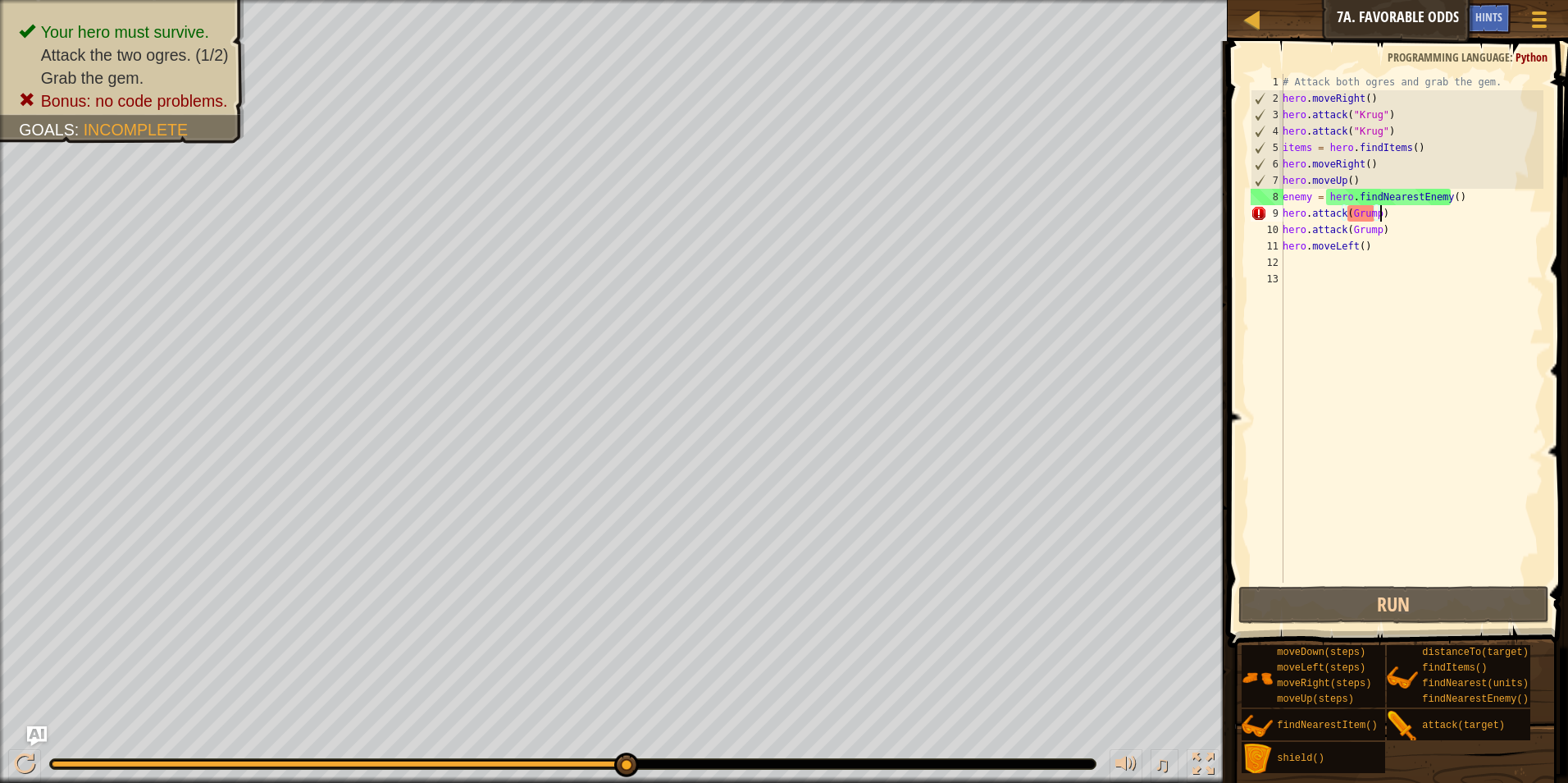
click at [1386, 210] on div "# Attack both ogres and grab the gem. hero . moveRight ( ) hero . attack ( "[PE…" at bounding box center [1411, 344] width 264 height 541
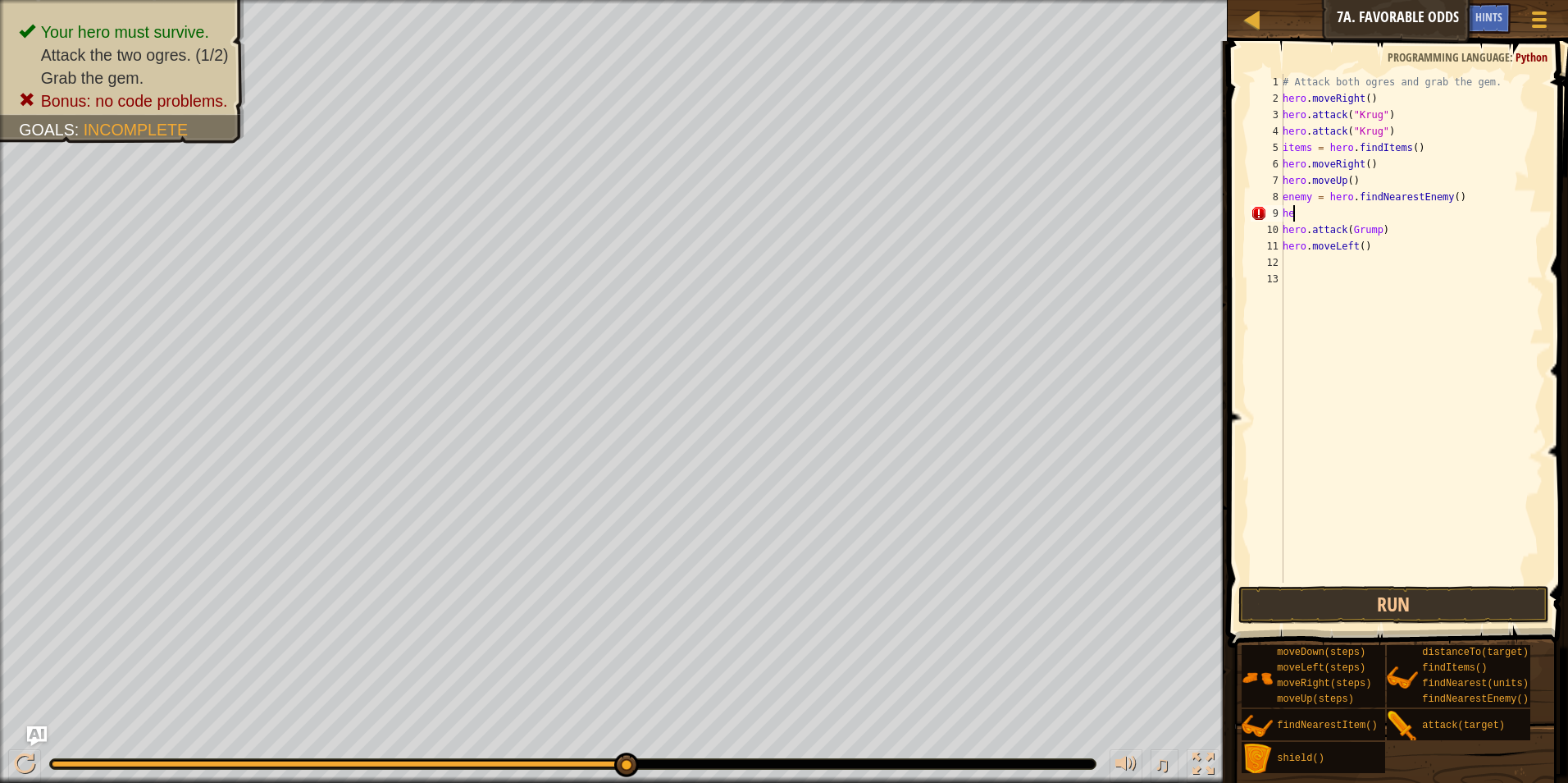
type textarea "h"
click at [1279, 234] on div "10" at bounding box center [1266, 229] width 33 height 16
type textarea "hero.moveLeft()"
drag, startPoint x: 1362, startPoint y: 230, endPoint x: 1279, endPoint y: 230, distance: 83.0
click at [1279, 230] on div "hero.moveLeft() 1 2 3 4 5 6 7 8 9 10 11 12 # Attack both [PERSON_NAME] and grab…" at bounding box center [1395, 327] width 296 height 508
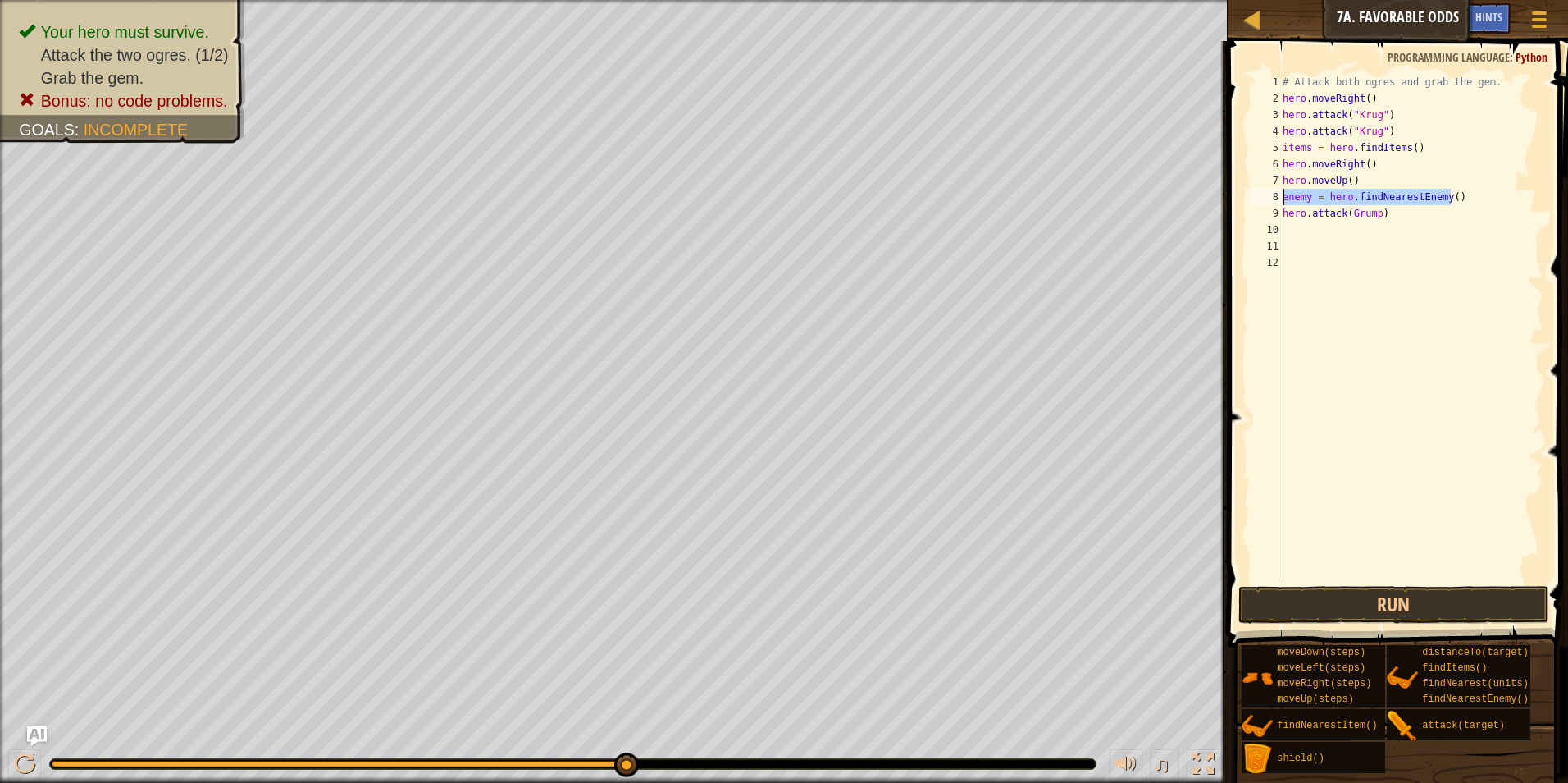
drag, startPoint x: 1453, startPoint y: 191, endPoint x: 1275, endPoint y: 200, distance: 178.2
click at [1275, 200] on div "1 2 3 4 5 6 7 8 9 10 11 12 # Attack both [PERSON_NAME] and grab the gem. hero .…" at bounding box center [1395, 327] width 296 height 508
type textarea "enemy = hero.findNearestEnemy()"
type textarea "hero.moveUp()"
click at [1290, 208] on div "# Attack both ogres and grab the gem. hero . moveRight ( ) hero . attack ( "[PE…" at bounding box center [1411, 344] width 264 height 541
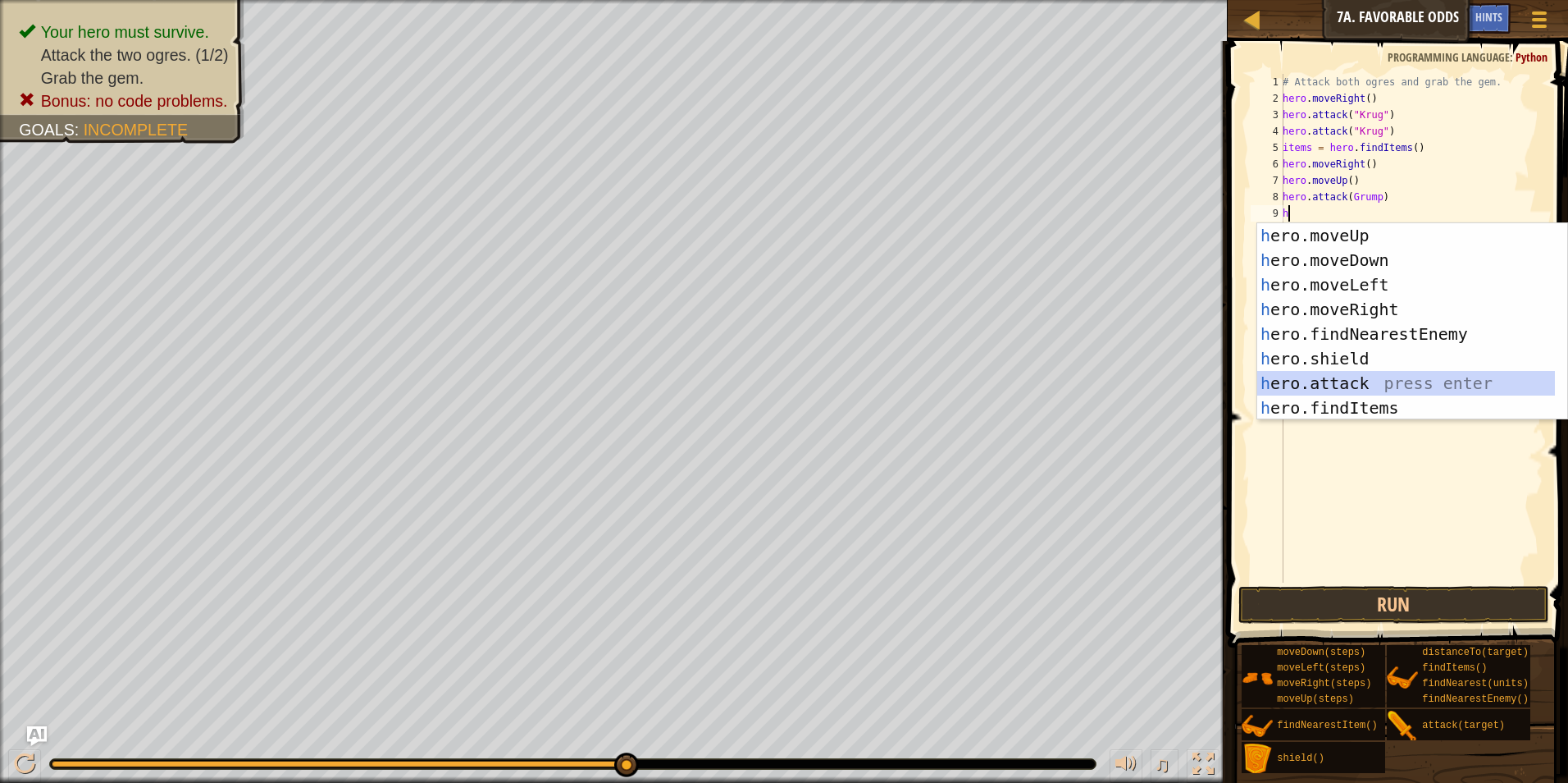
click at [1321, 375] on div "h ero.moveUp press enter h ero.moveDown press enter h ero.moveLeft press enter …" at bounding box center [1406, 346] width 298 height 246
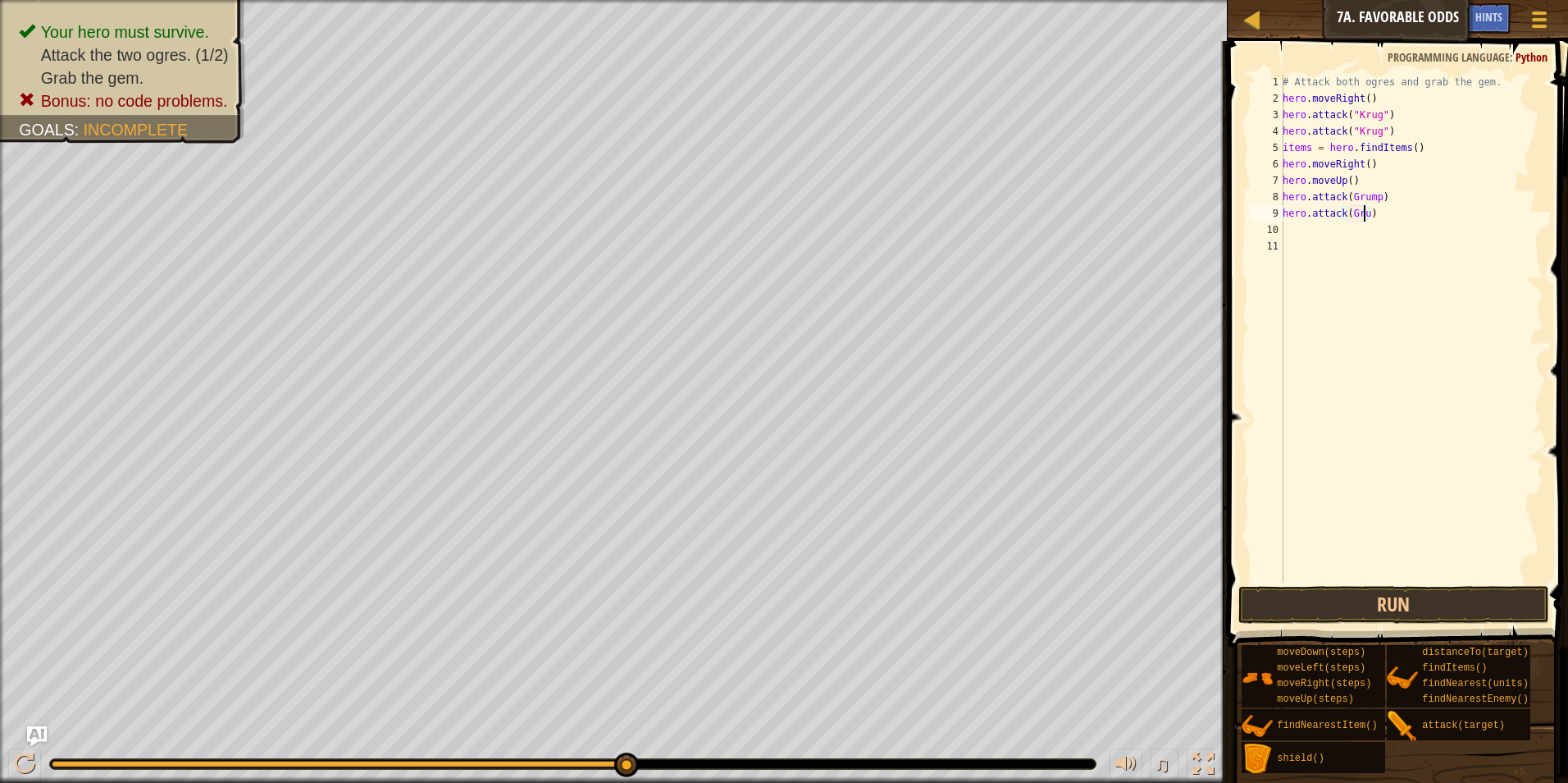
scroll to position [8, 7]
type textarea "hero.attack(Grump)"
click at [1296, 213] on div "# Attack both ogres and grab the gem. hero . moveRight ( ) hero . attack ( "[PE…" at bounding box center [1411, 344] width 264 height 541
click at [1292, 228] on div "# Attack both ogres and grab the gem. hero . moveRight ( ) hero . attack ( "[PE…" at bounding box center [1411, 344] width 264 height 541
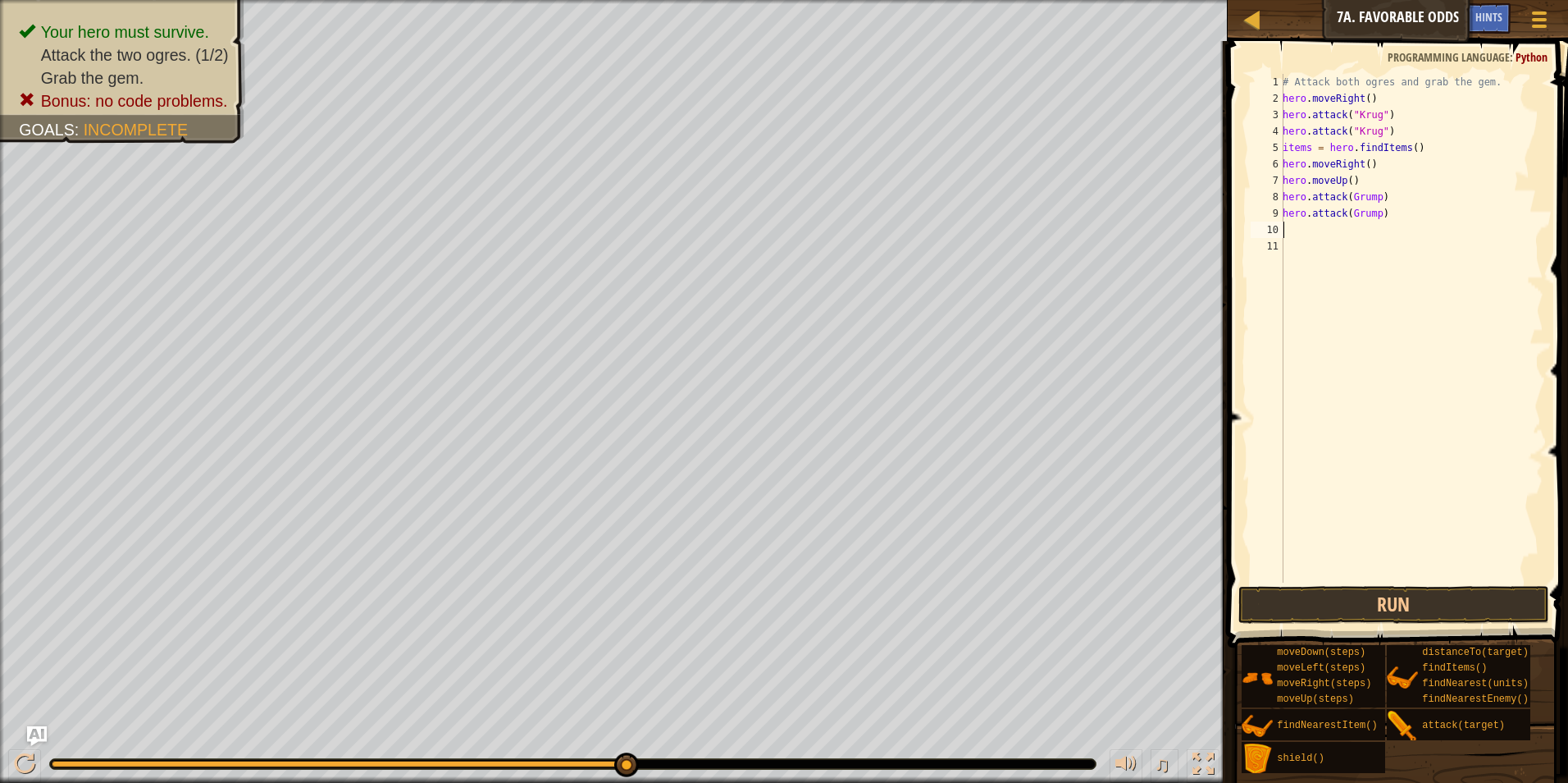
type textarea "h"
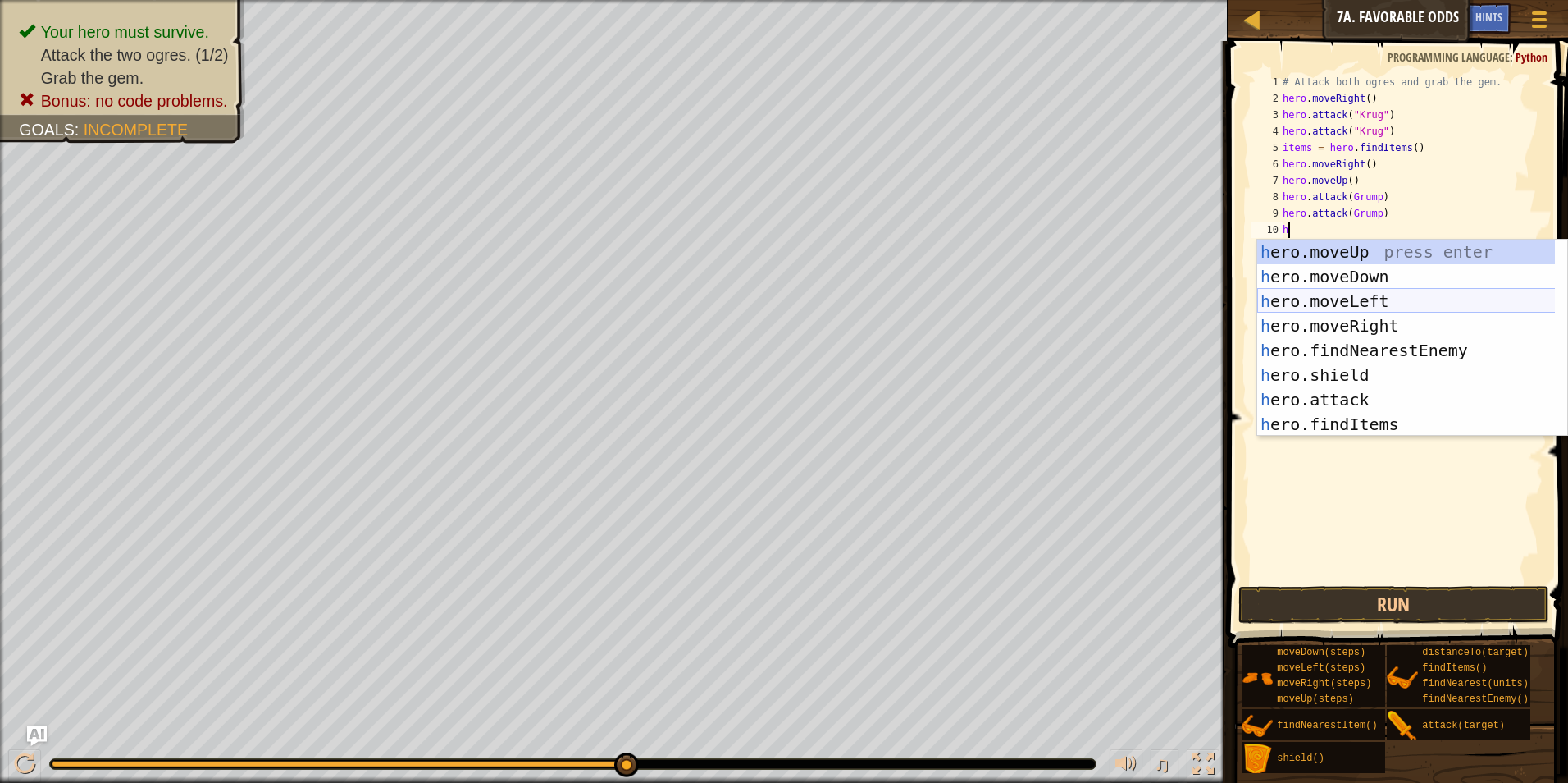
click at [1343, 298] on div "h ero.moveUp press enter h ero.moveDown press enter h ero.moveLeft press enter …" at bounding box center [1411, 362] width 310 height 246
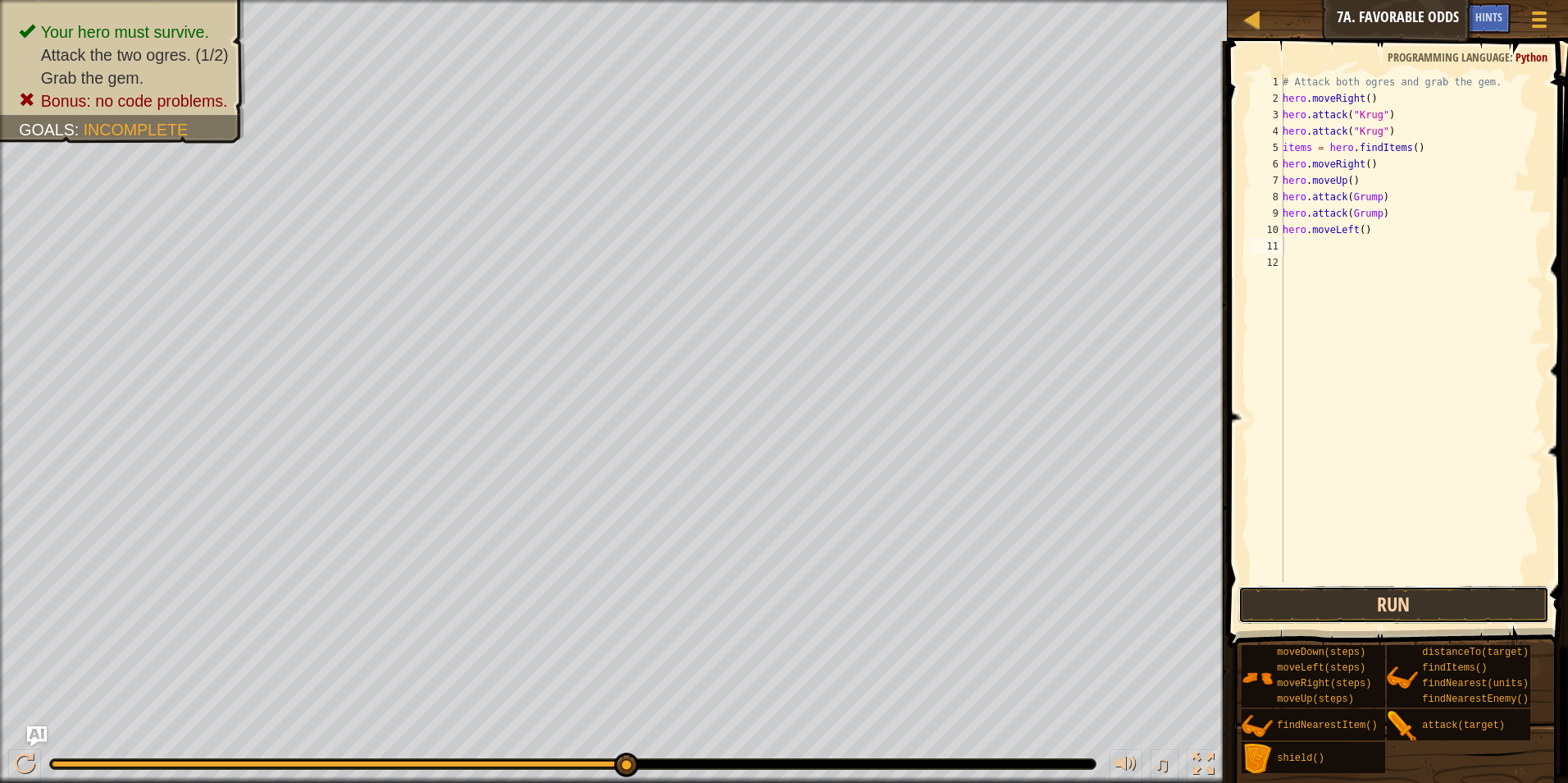
click at [1370, 608] on button "Run" at bounding box center [1394, 605] width 311 height 38
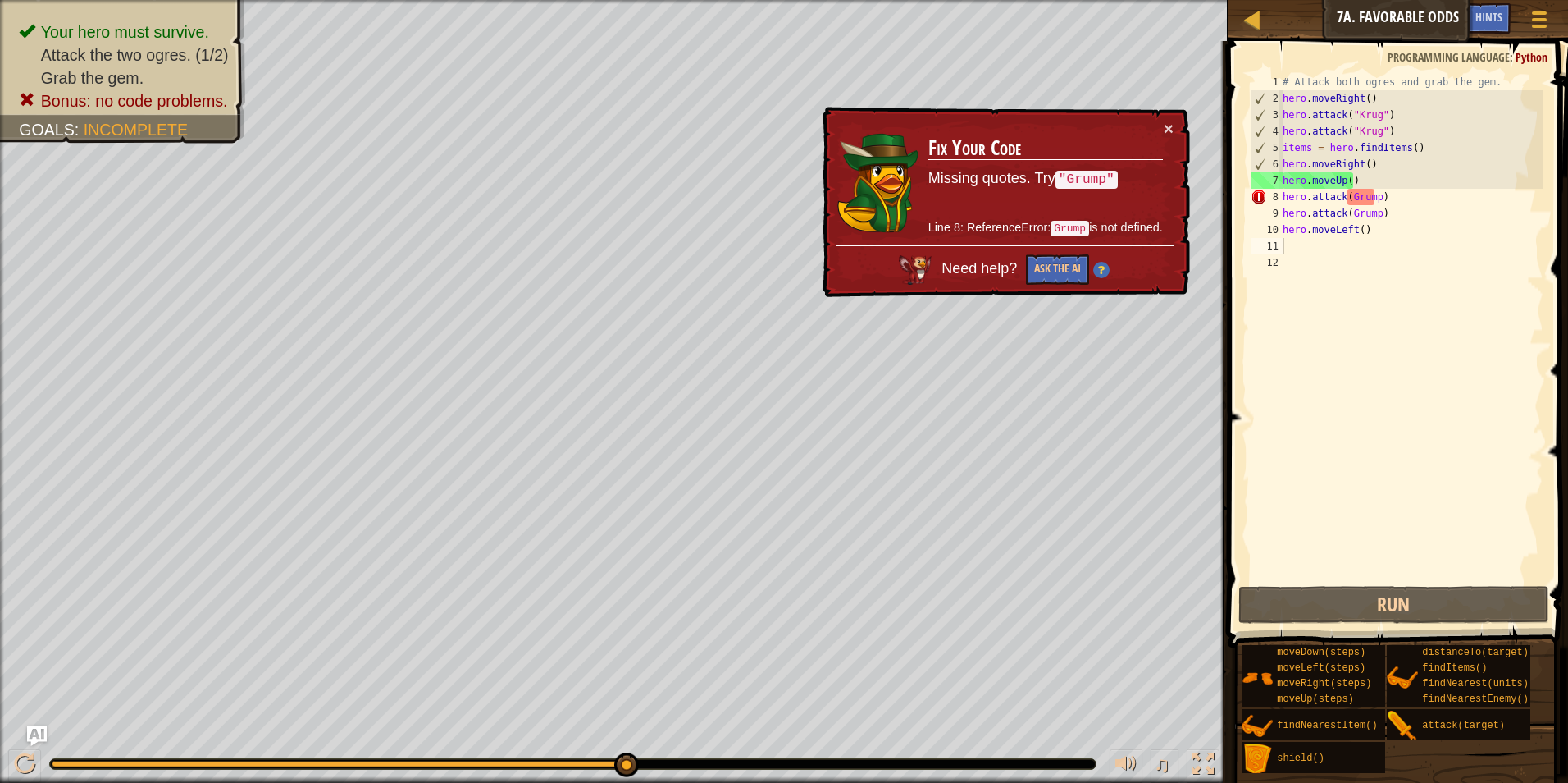
click at [1173, 110] on div "× Fix Your Code Missing quotes. Try "Grump" Line 8: ReferenceError: Grump is no…" at bounding box center [1004, 202] width 371 height 192
click at [1167, 123] on button "×" at bounding box center [1168, 128] width 9 height 17
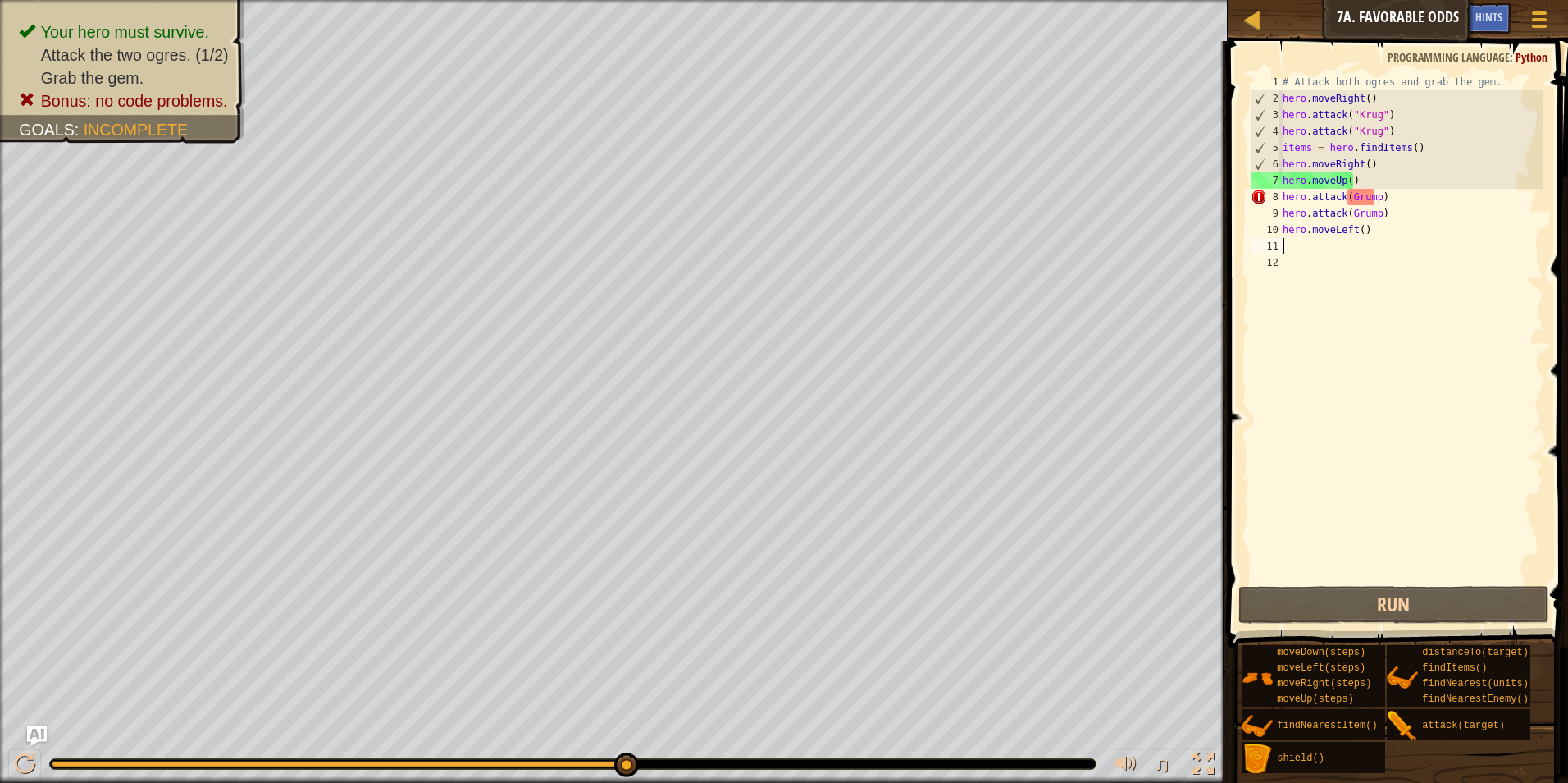
click at [1345, 198] on div "# Attack both ogres and grab the gem. hero . moveRight ( ) hero . attack ( "[PE…" at bounding box center [1411, 344] width 264 height 541
type textarea "hero.attack(Grump)"
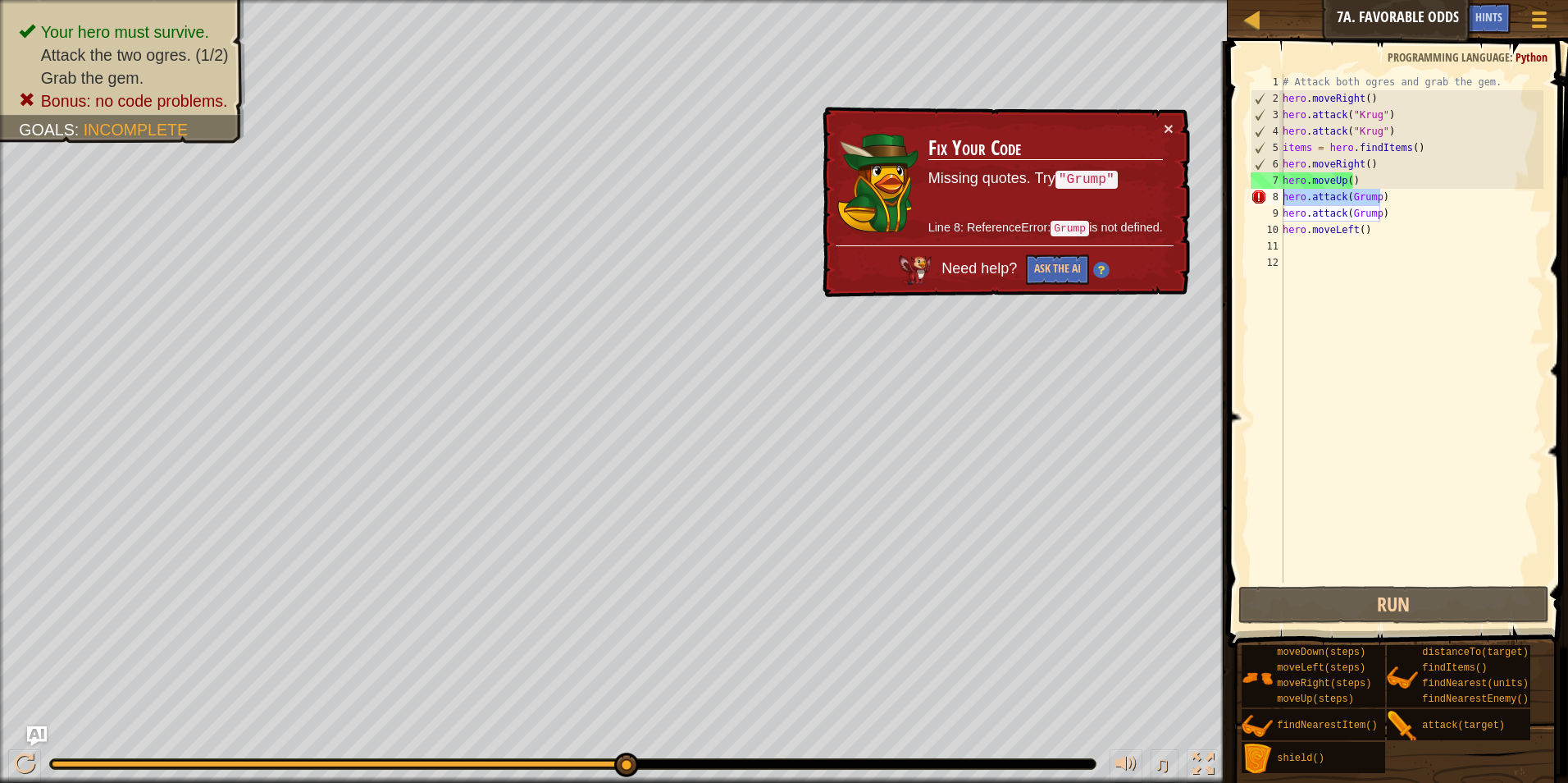
drag, startPoint x: 1381, startPoint y: 205, endPoint x: 1281, endPoint y: 199, distance: 100.2
click at [1281, 199] on div "hero.attack(Grump) 1 2 3 4 5 6 7 8 9 10 11 12 # Attack both [PERSON_NAME] and g…" at bounding box center [1395, 327] width 296 height 508
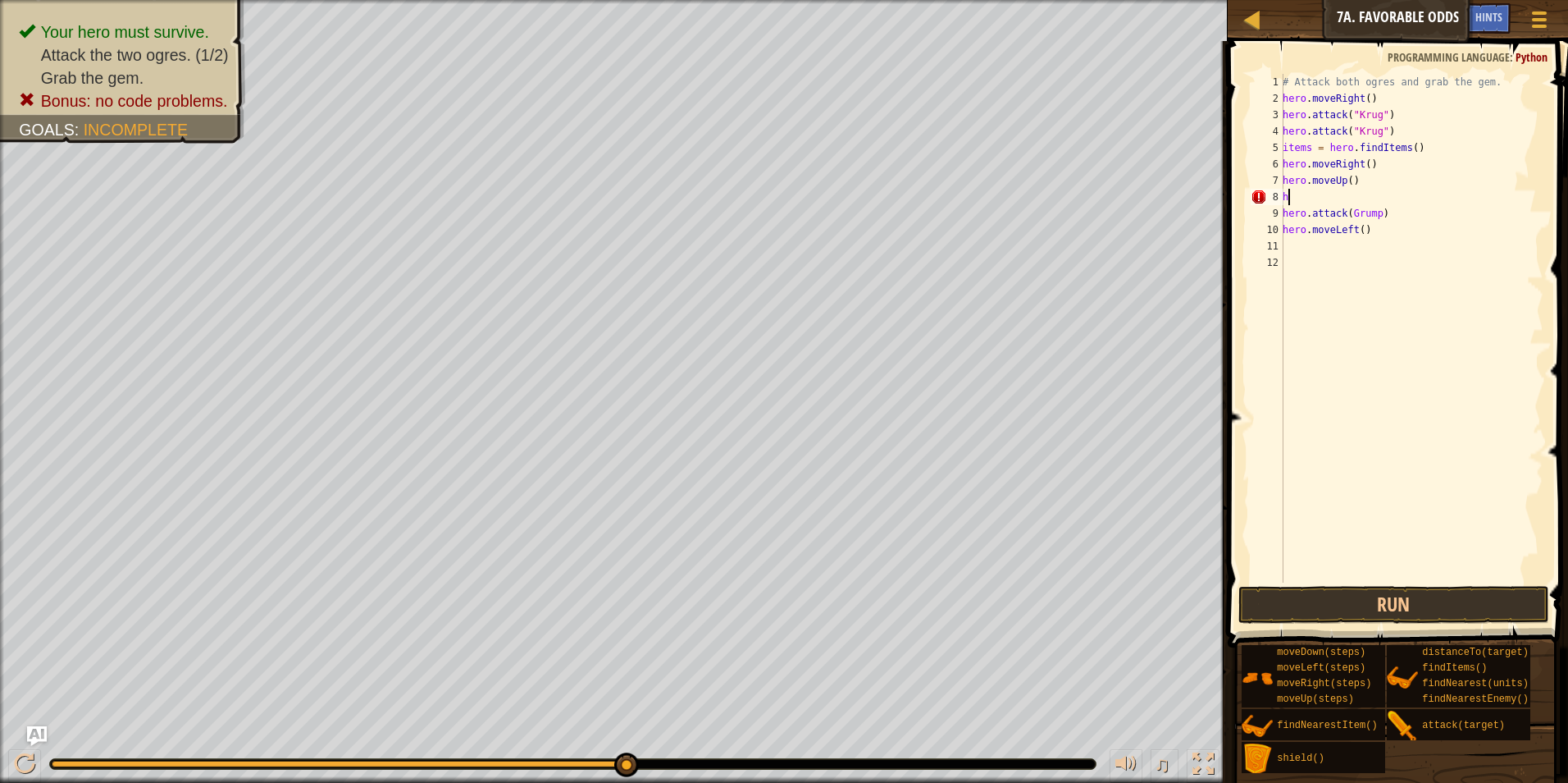
type textarea "h"
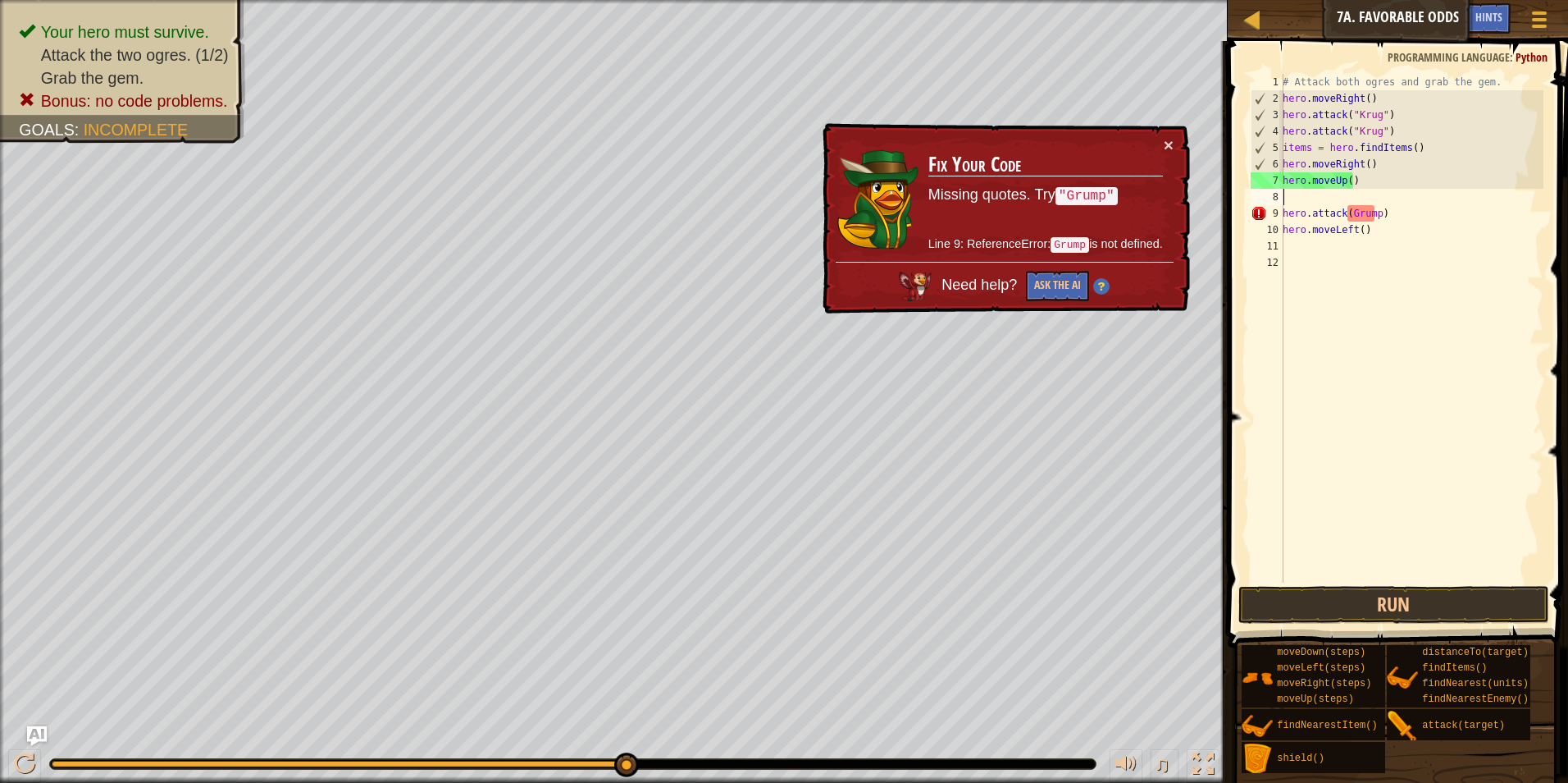
type textarea "h"
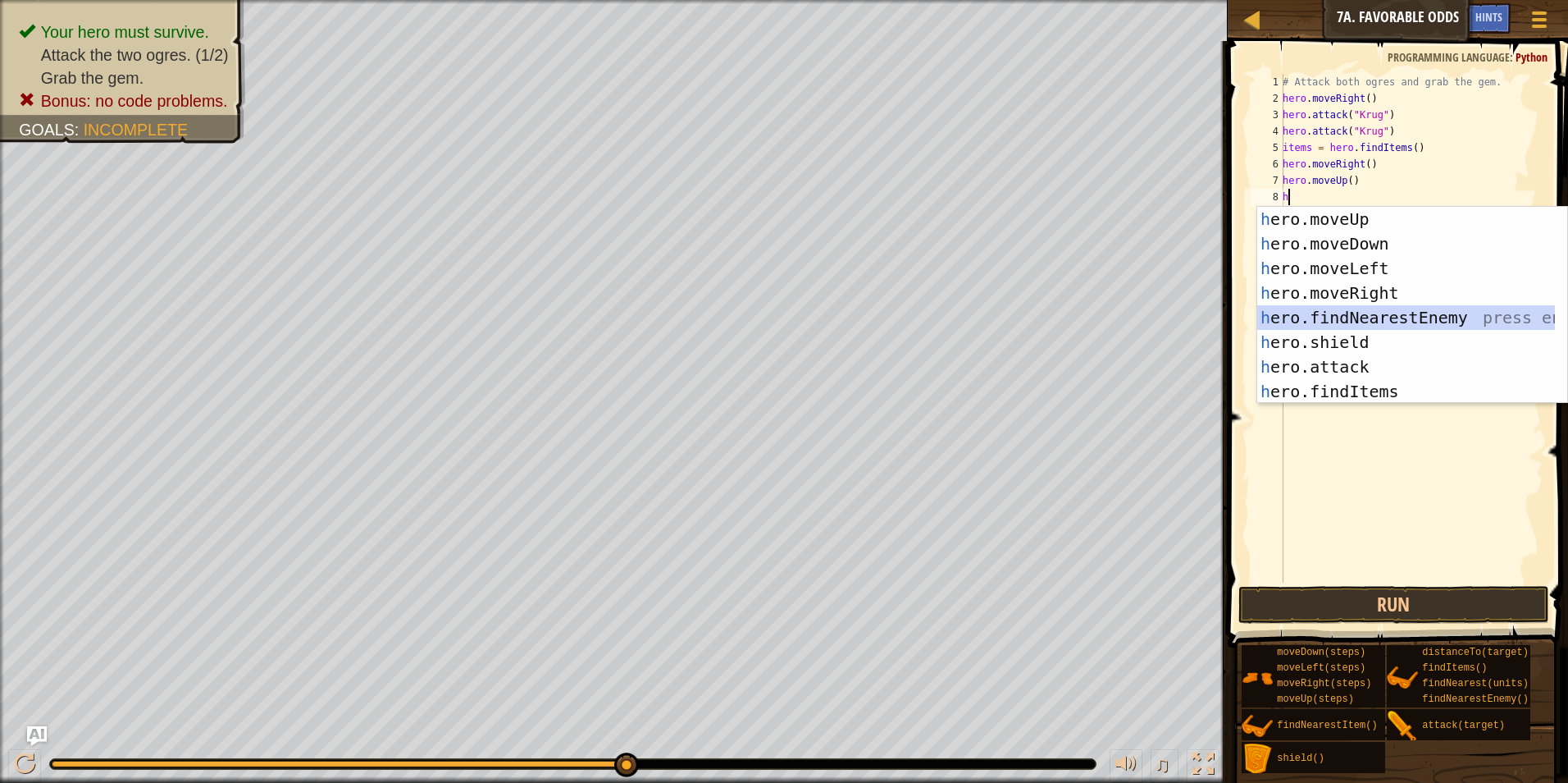
click at [1343, 325] on div "h ero.moveUp press enter h ero.moveDown press enter h ero.moveLeft press enter …" at bounding box center [1411, 329] width 310 height 246
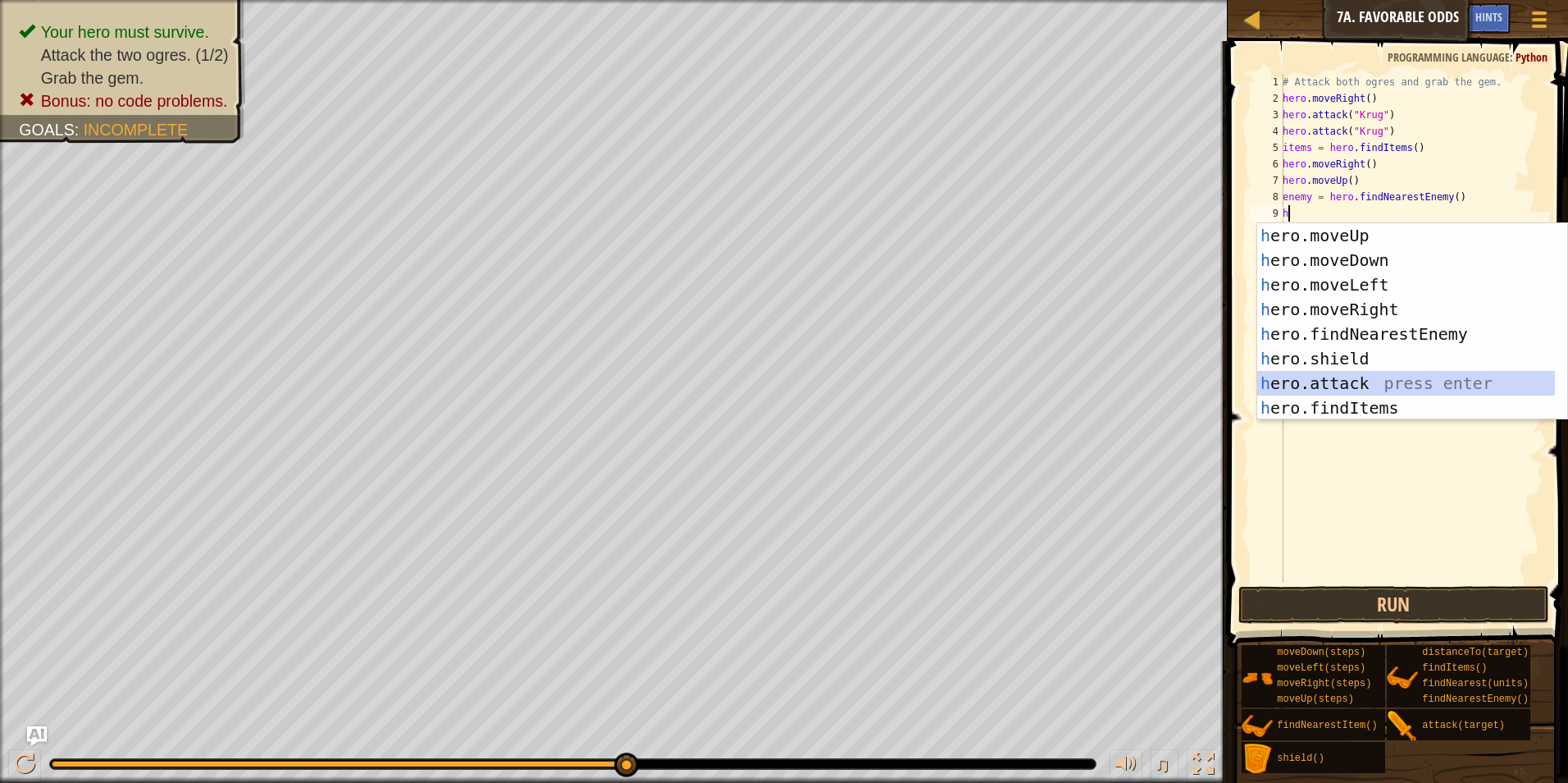
click at [1337, 378] on div "h ero.moveUp press enter h ero.moveDown press enter h ero.moveLeft press enter …" at bounding box center [1406, 346] width 298 height 246
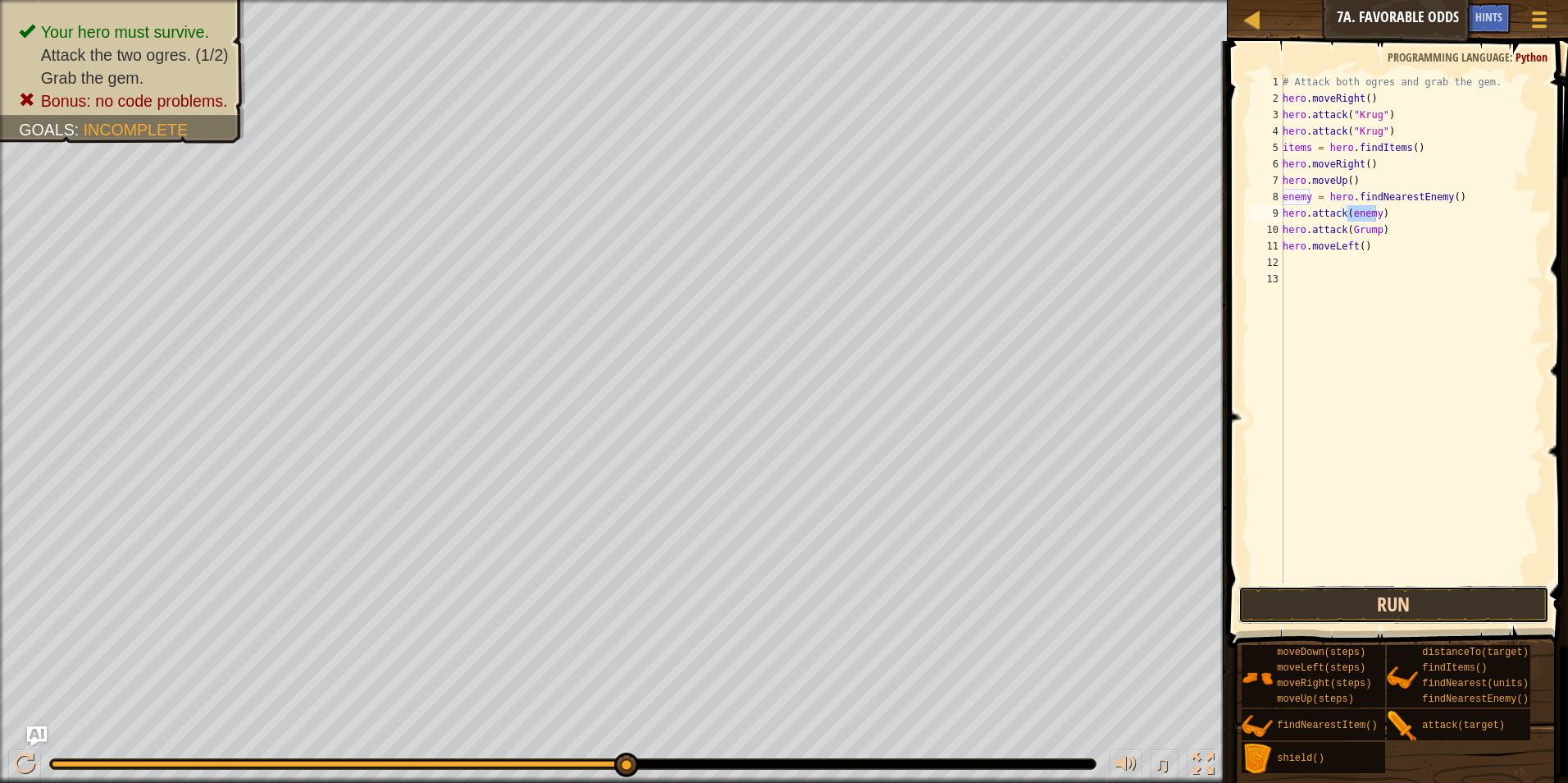
click at [1409, 589] on button "Run" at bounding box center [1394, 605] width 311 height 38
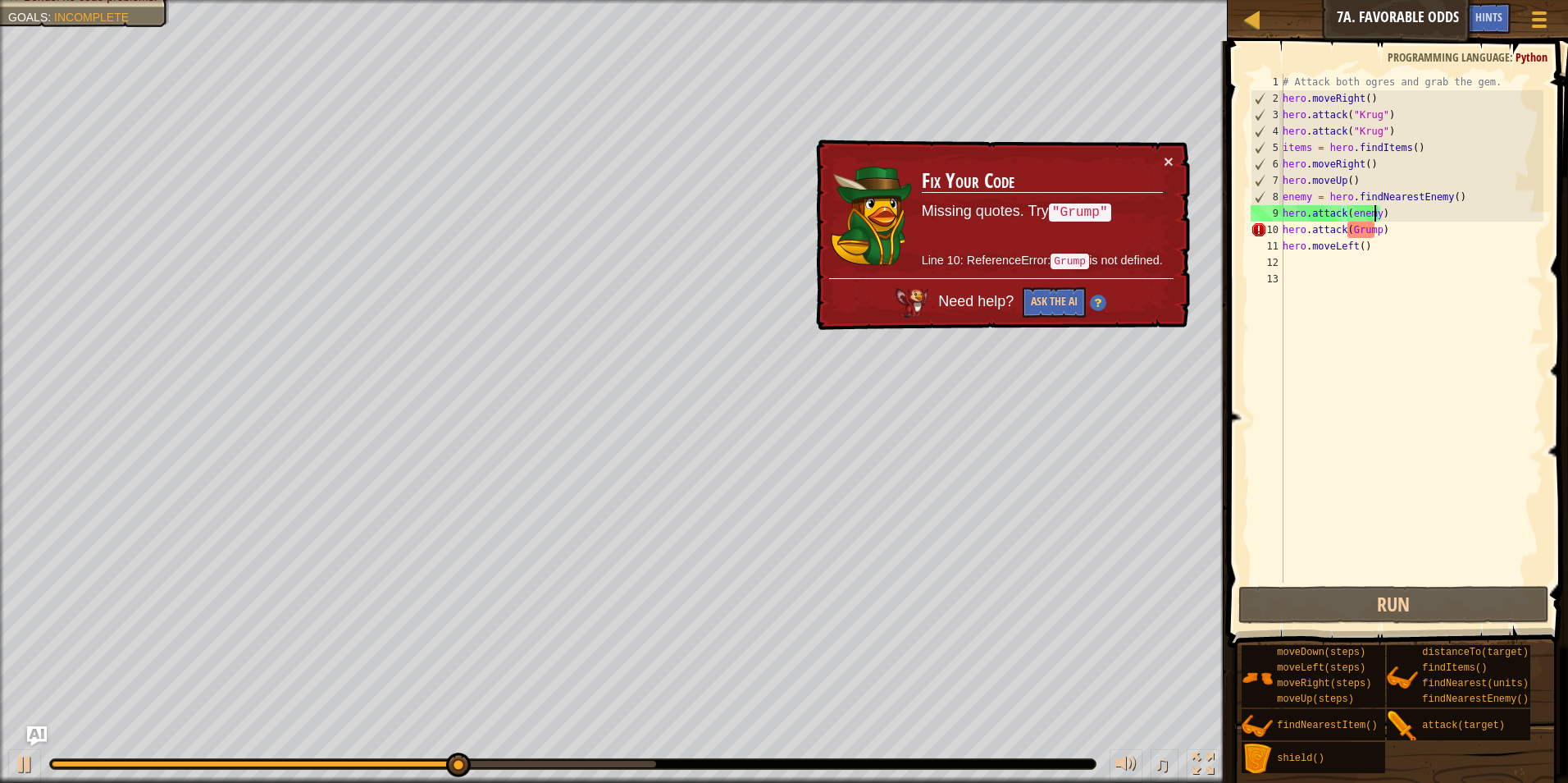
click at [1388, 236] on div "# Attack both ogres and grab the gem. hero . moveRight ( ) hero . attack ( "[PE…" at bounding box center [1411, 344] width 264 height 541
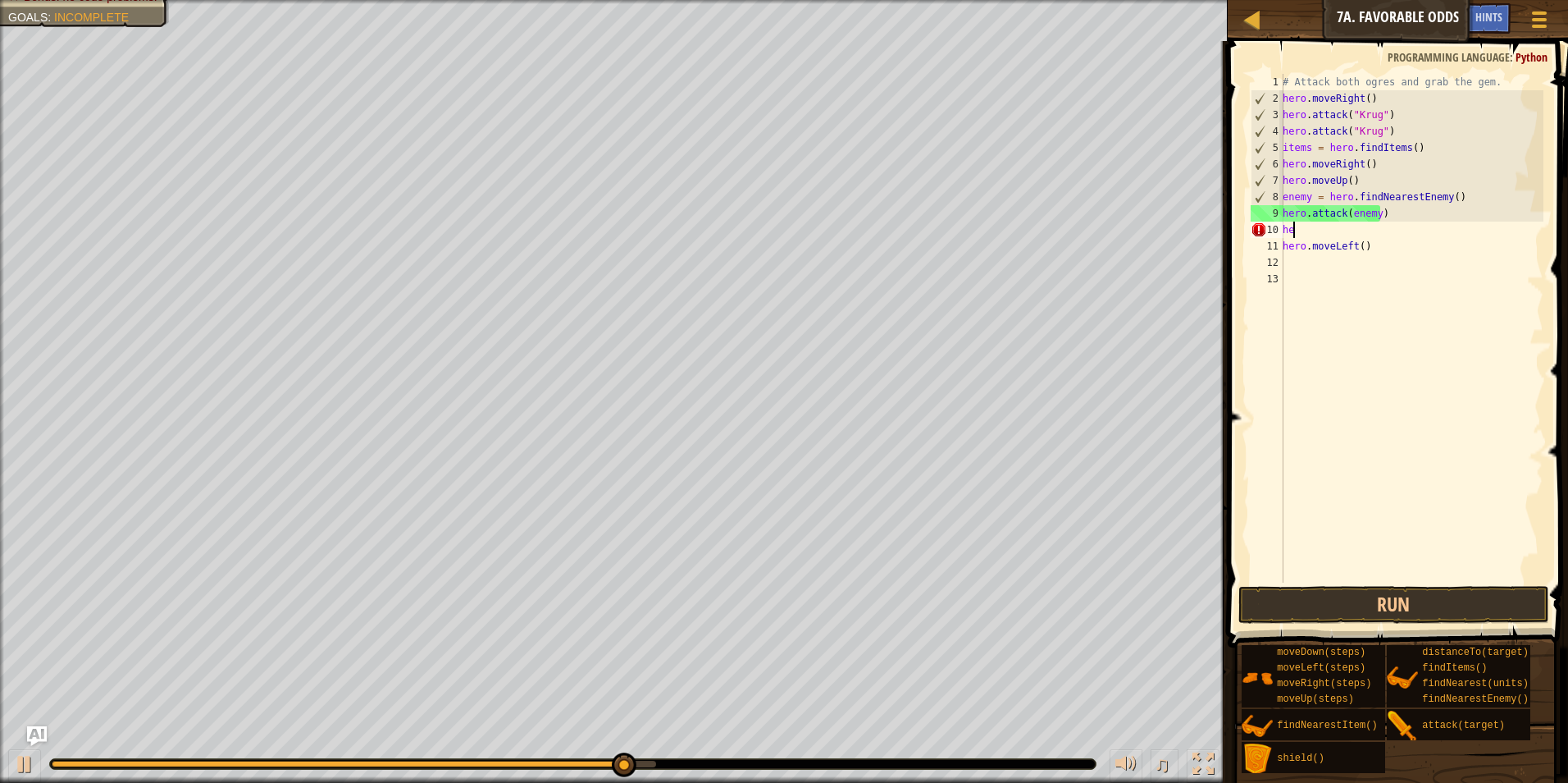
type textarea "h"
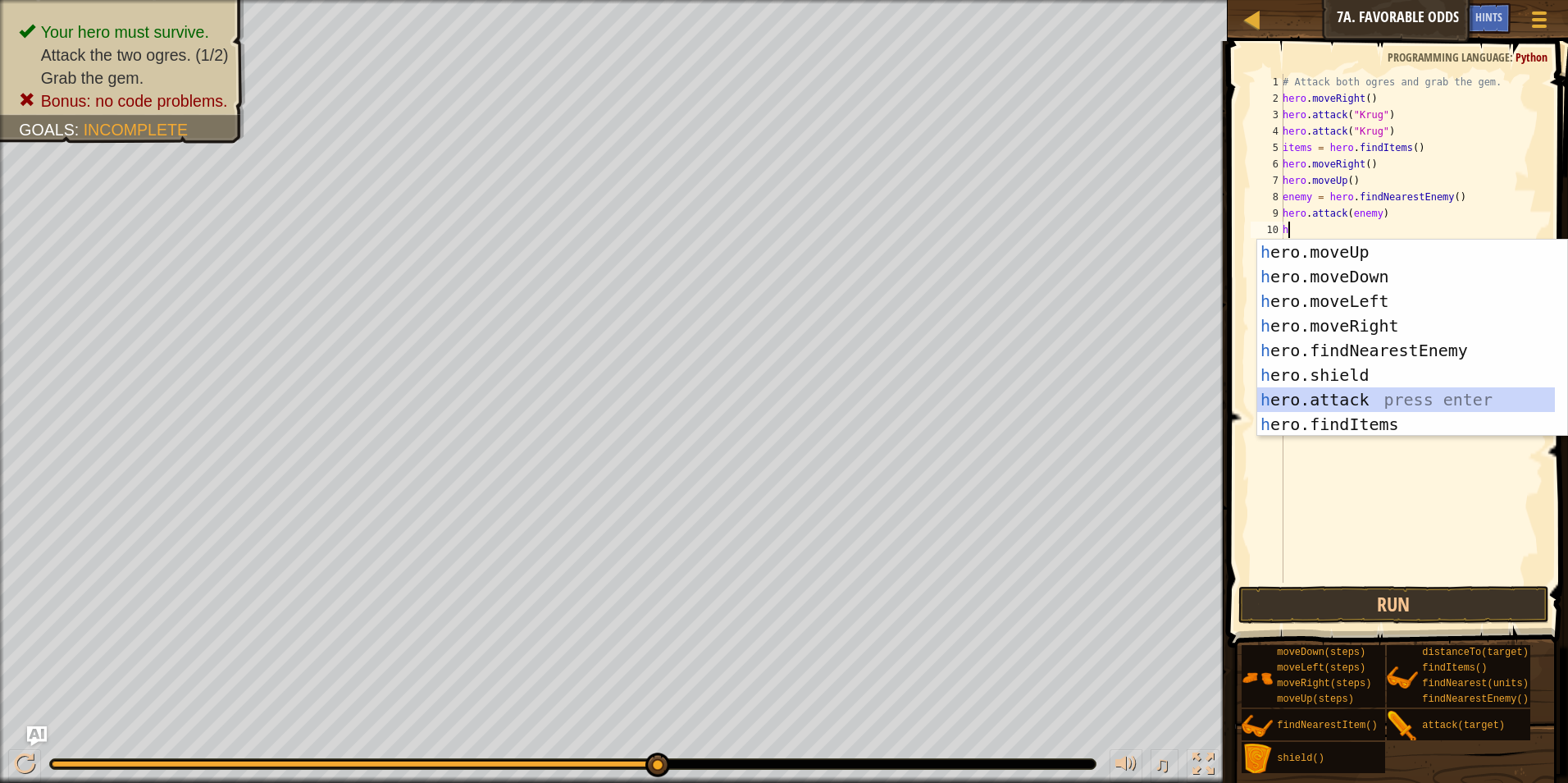
drag, startPoint x: 1343, startPoint y: 406, endPoint x: 1314, endPoint y: 457, distance: 58.7
click at [1343, 406] on div "h ero.moveUp press enter h ero.moveDown press enter h ero.moveLeft press enter …" at bounding box center [1406, 362] width 298 height 246
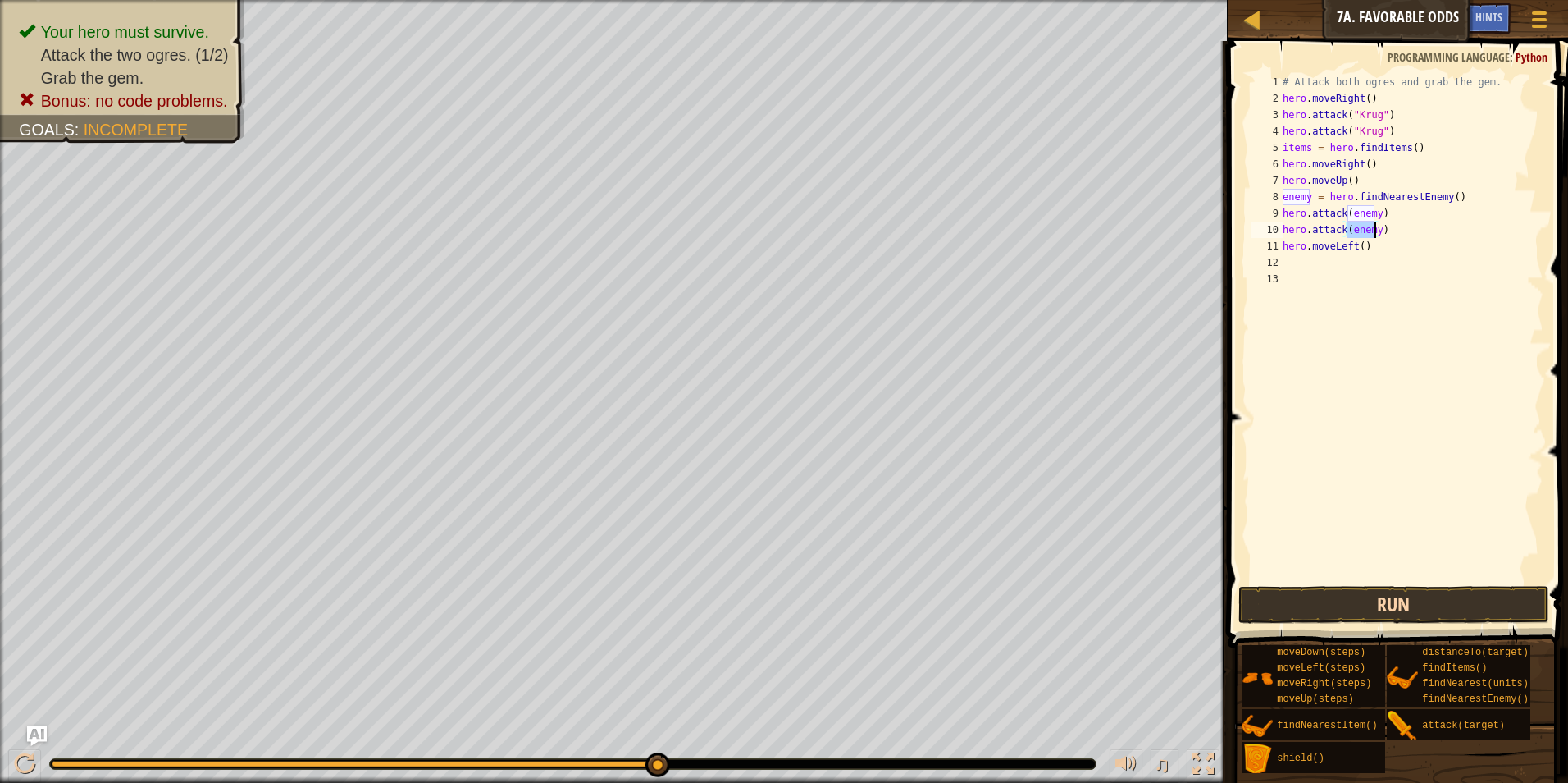
type textarea "hero.attack(enemy)"
click at [1362, 593] on button "Run" at bounding box center [1394, 605] width 311 height 38
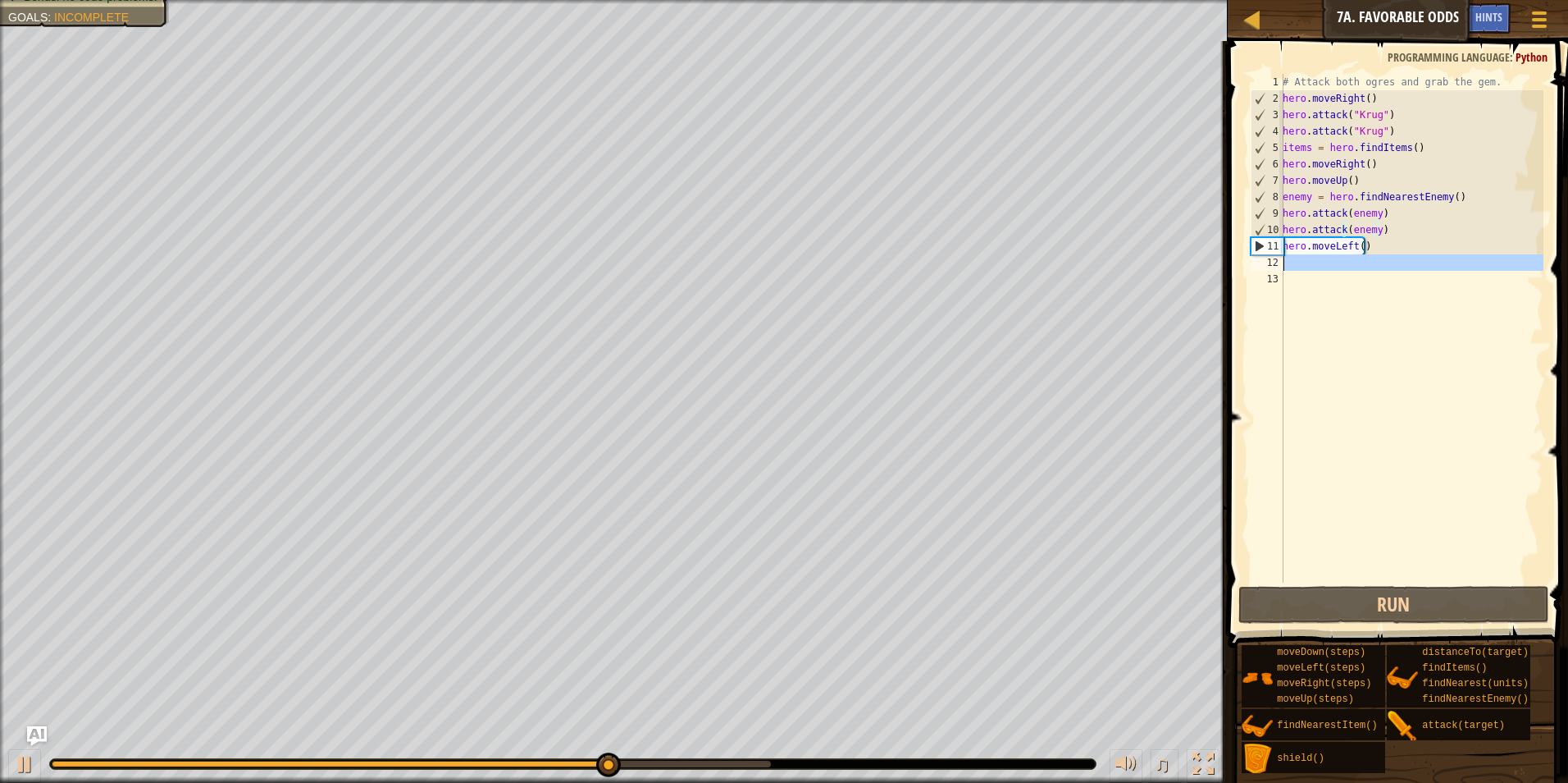
click at [1282, 269] on div "12" at bounding box center [1266, 262] width 33 height 16
type textarea "h"
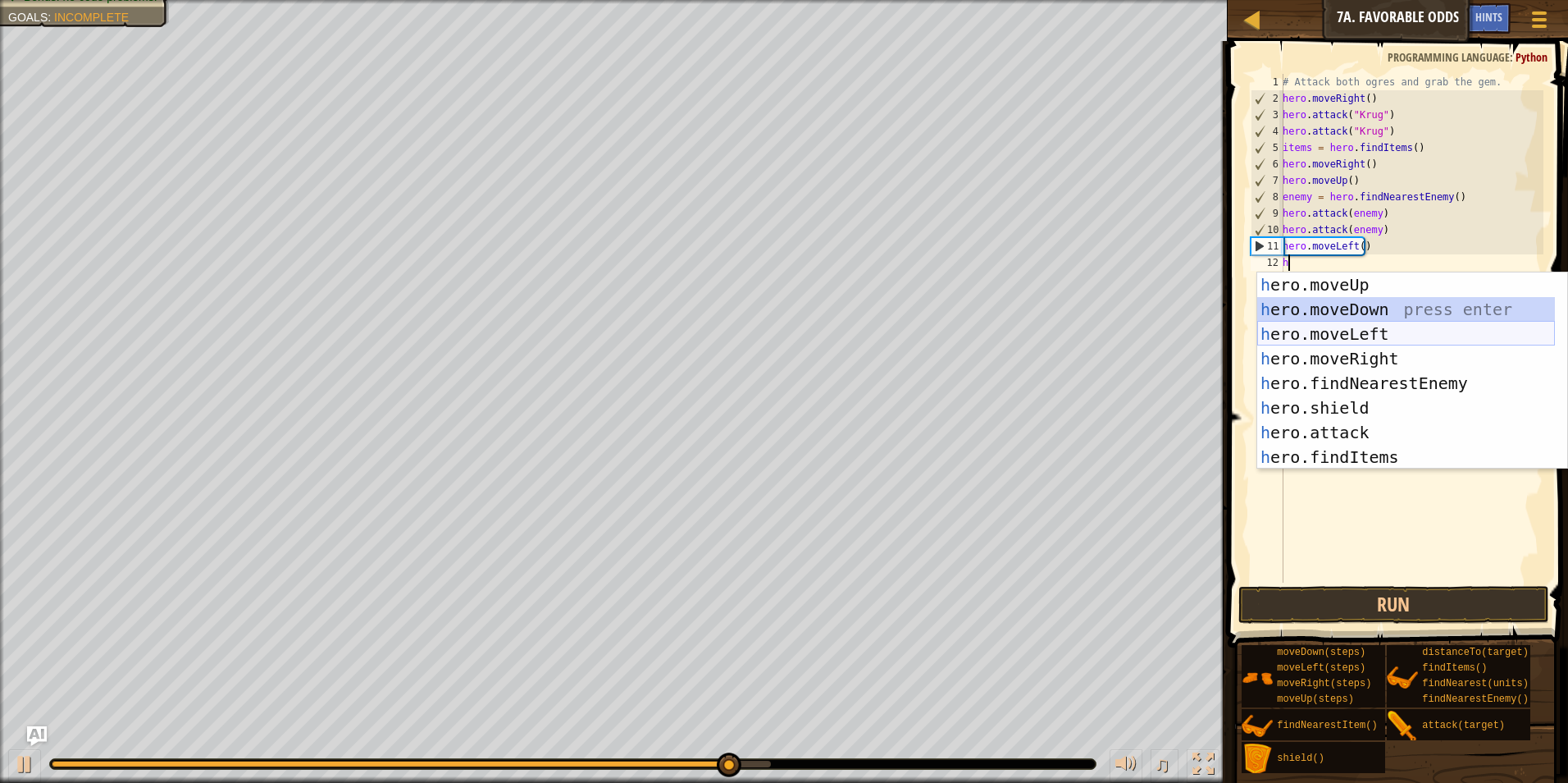
drag, startPoint x: 1328, startPoint y: 315, endPoint x: 1326, endPoint y: 333, distance: 18.1
click at [1326, 333] on div "h ero.moveUp press enter h ero.moveDown press enter h ero.moveLeft press enter …" at bounding box center [1406, 395] width 298 height 246
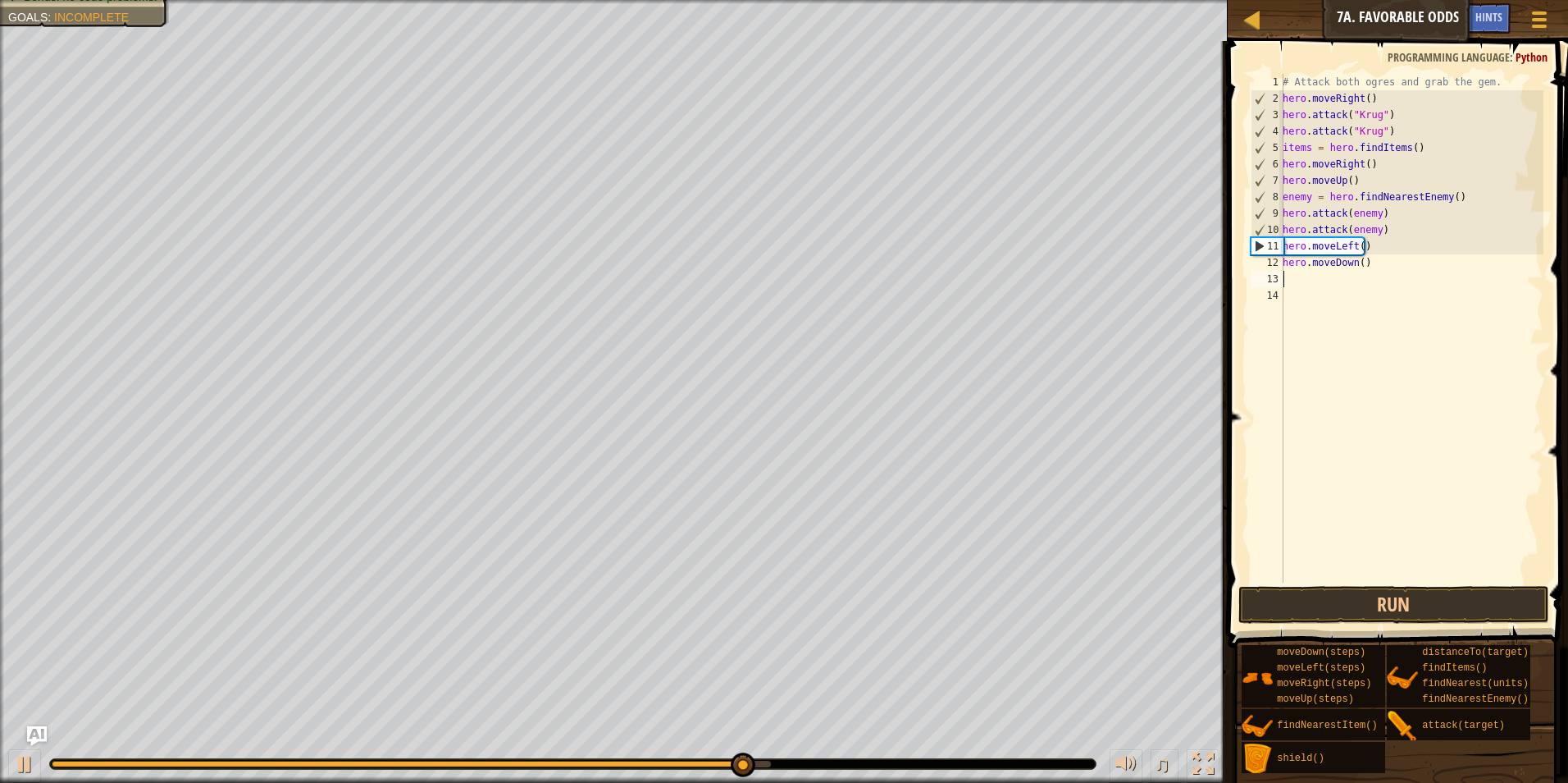
click at [1326, 333] on div "# Attack both ogres and grab the gem. hero . moveRight ( ) hero . attack ( "[PE…" at bounding box center [1411, 344] width 264 height 541
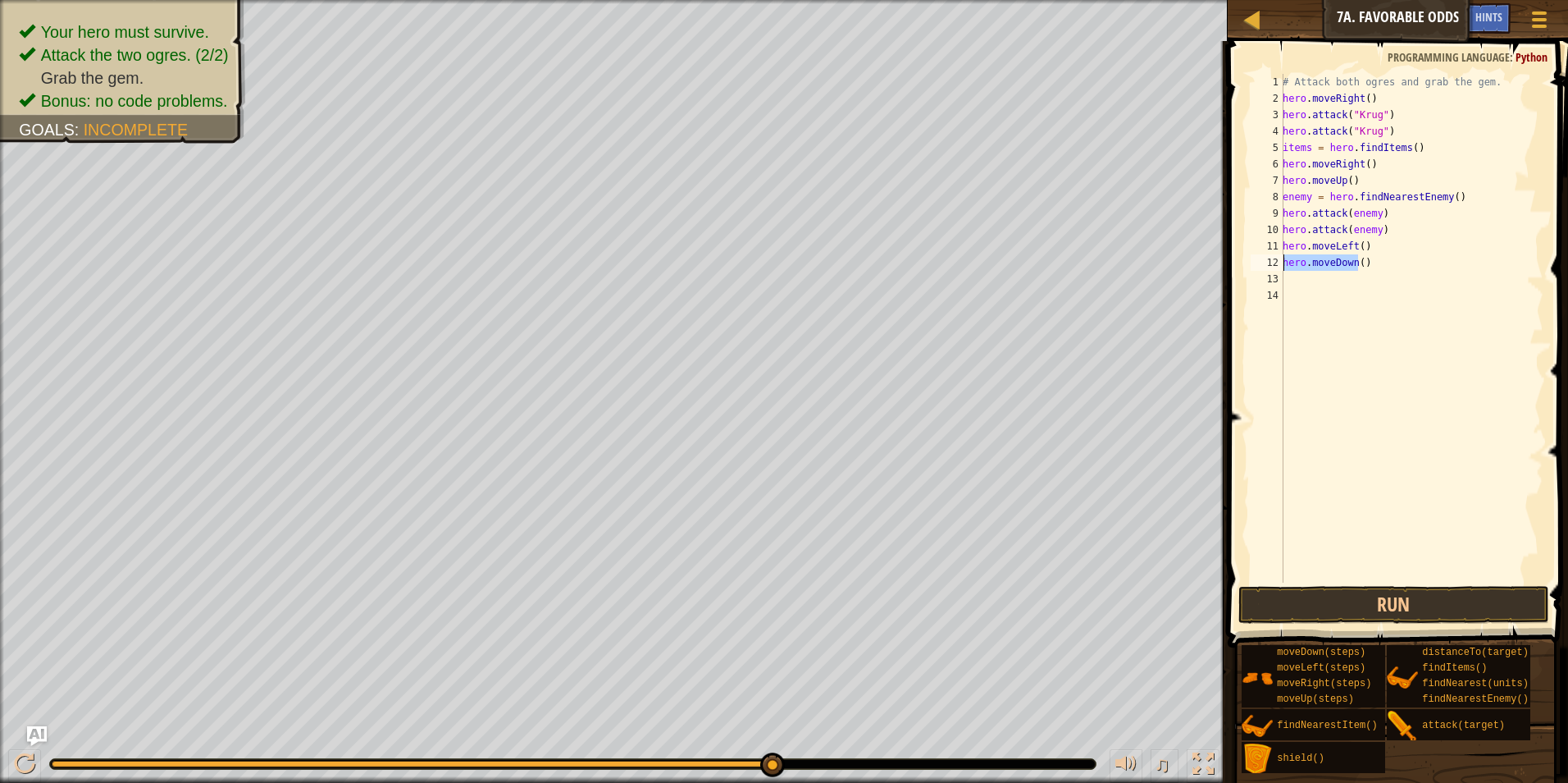
drag, startPoint x: 1360, startPoint y: 265, endPoint x: 1283, endPoint y: 267, distance: 77.0
click at [1283, 267] on div "# Attack both ogres and grab the gem. hero . moveRight ( ) hero . attack ( "[PE…" at bounding box center [1411, 344] width 264 height 541
type textarea ")"
click at [1300, 266] on div "# Attack both ogres and grab the gem. hero . moveRight ( ) hero . attack ( "[PE…" at bounding box center [1411, 344] width 264 height 541
type textarea "h"
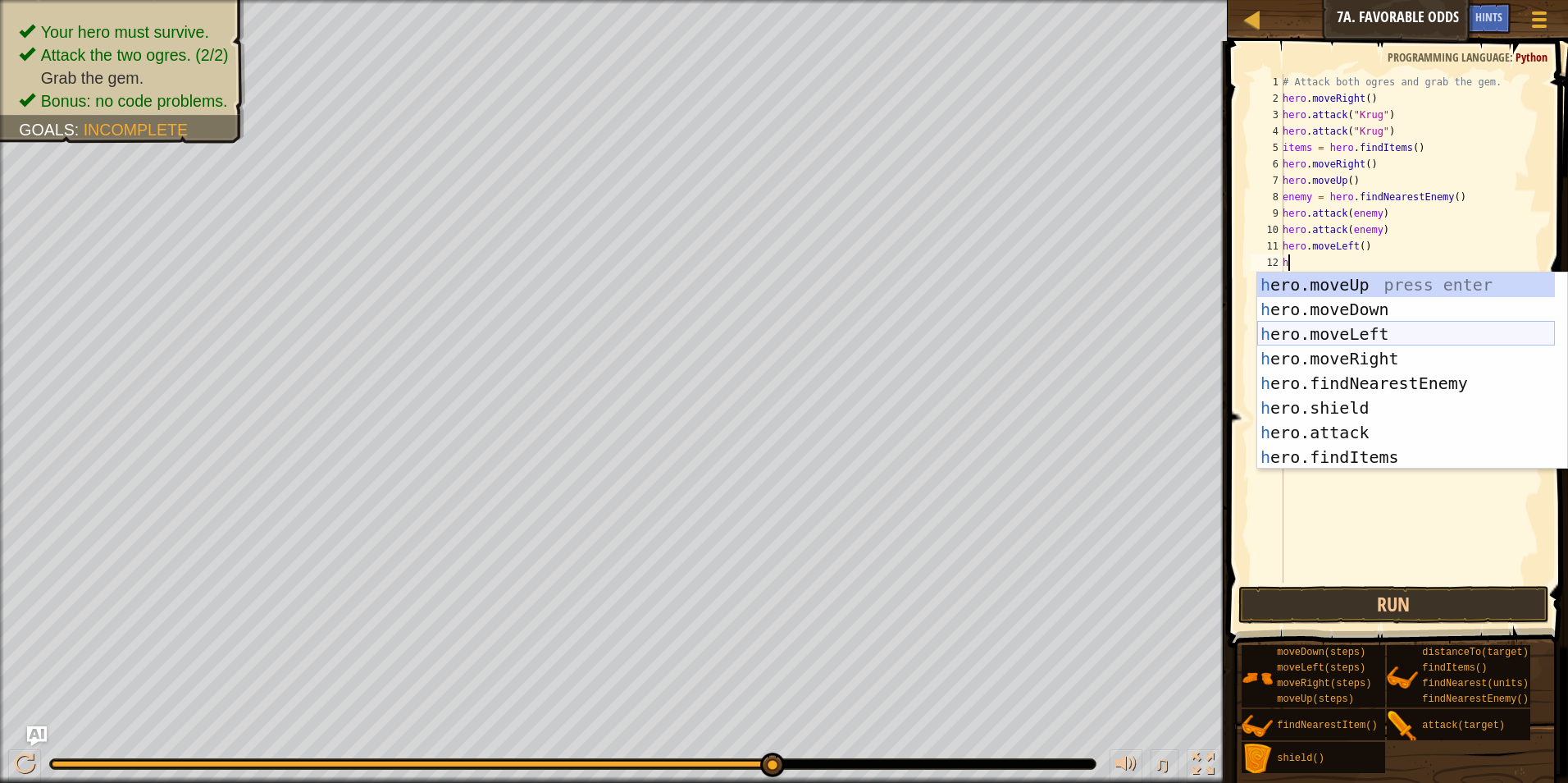
click at [1321, 324] on div "h ero.moveUp press enter h ero.moveDown press enter h ero.moveLeft press enter …" at bounding box center [1406, 395] width 298 height 246
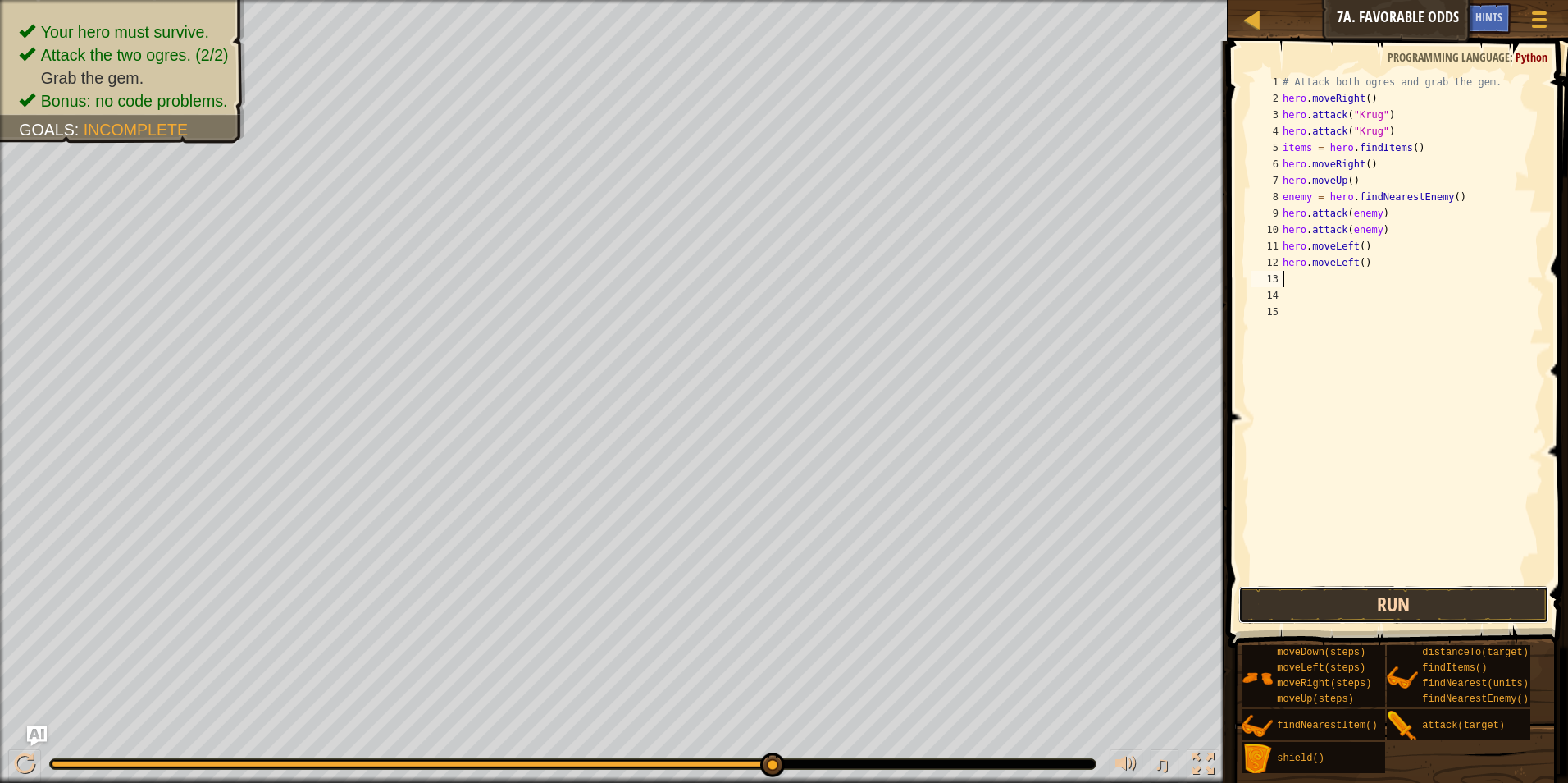
click at [1394, 599] on button "Run" at bounding box center [1394, 605] width 311 height 38
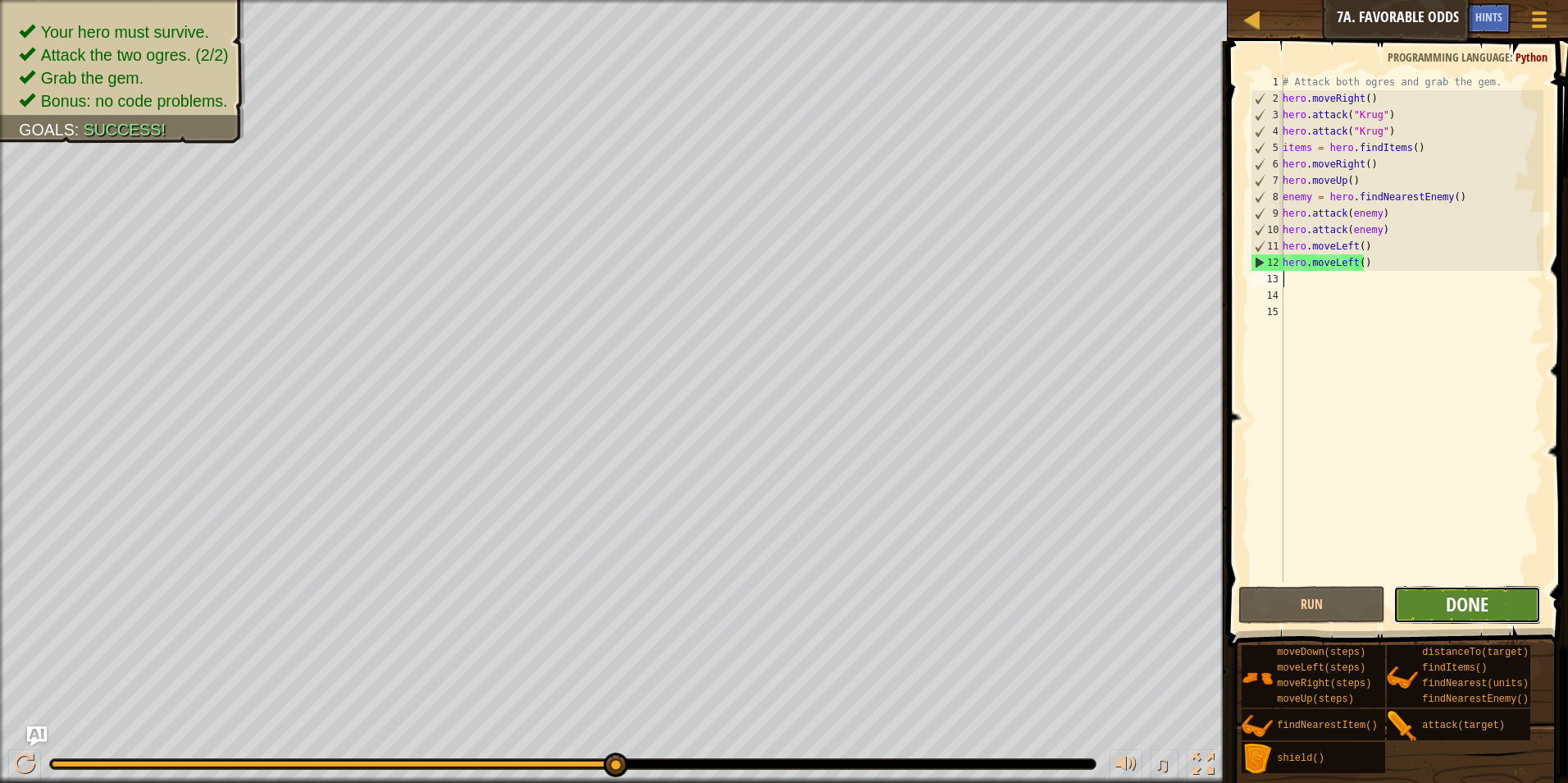
click at [1460, 608] on span "Done" at bounding box center [1466, 604] width 42 height 26
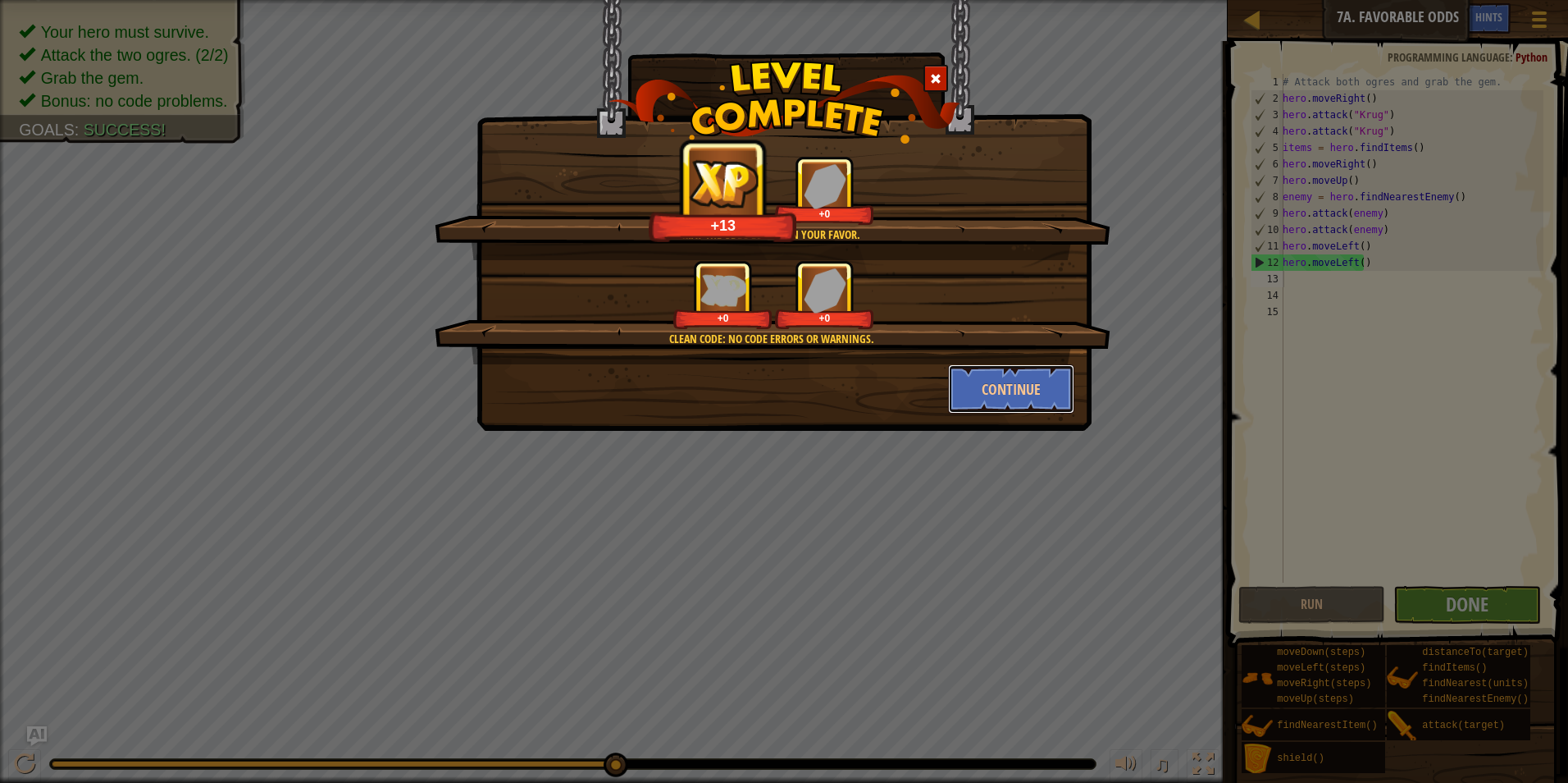
drag, startPoint x: 990, startPoint y: 387, endPoint x: 1017, endPoint y: 425, distance: 46.6
click at [990, 387] on button "Continue" at bounding box center [1011, 389] width 127 height 49
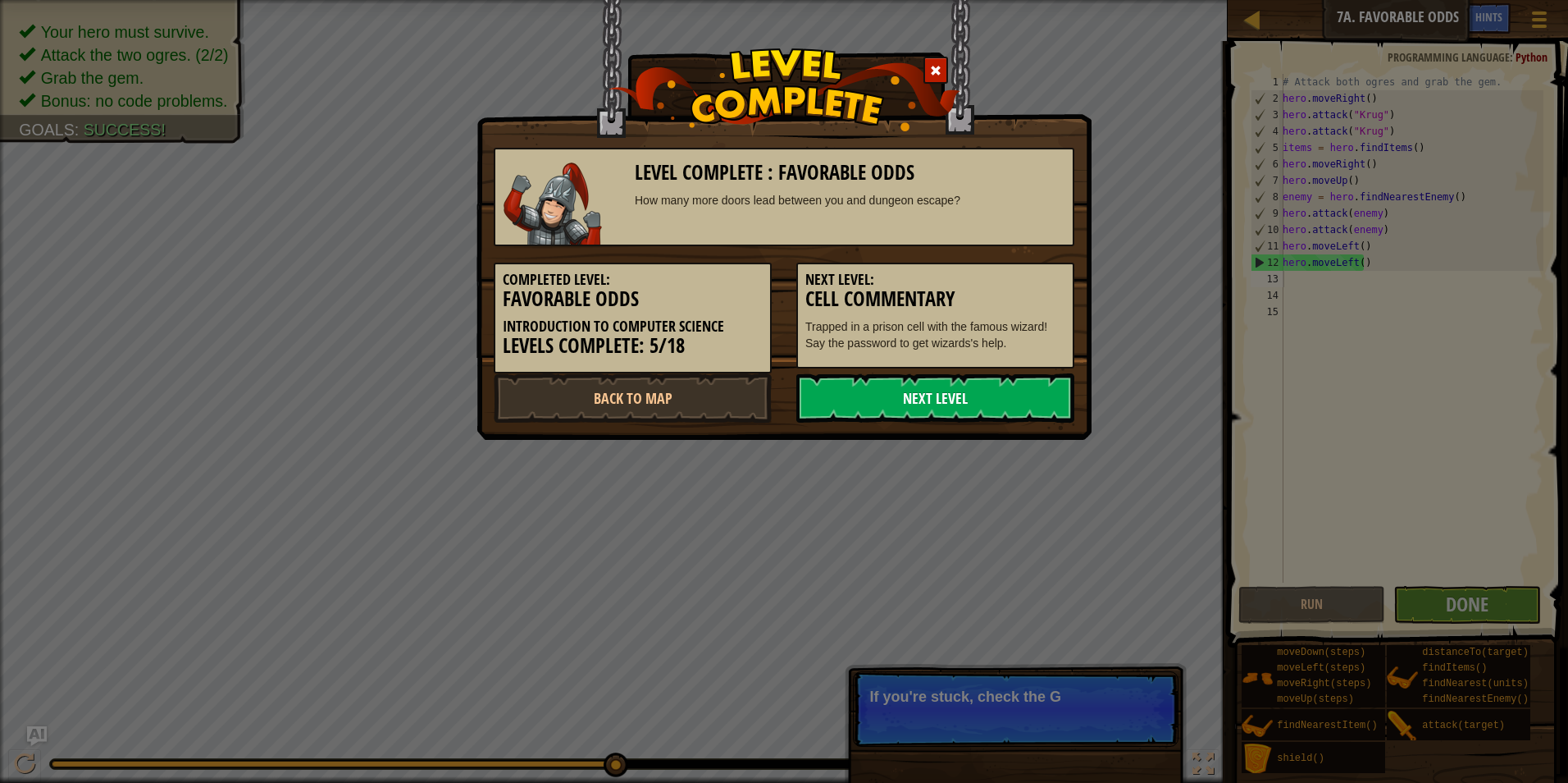
click at [970, 400] on link "Next Level" at bounding box center [934, 398] width 278 height 49
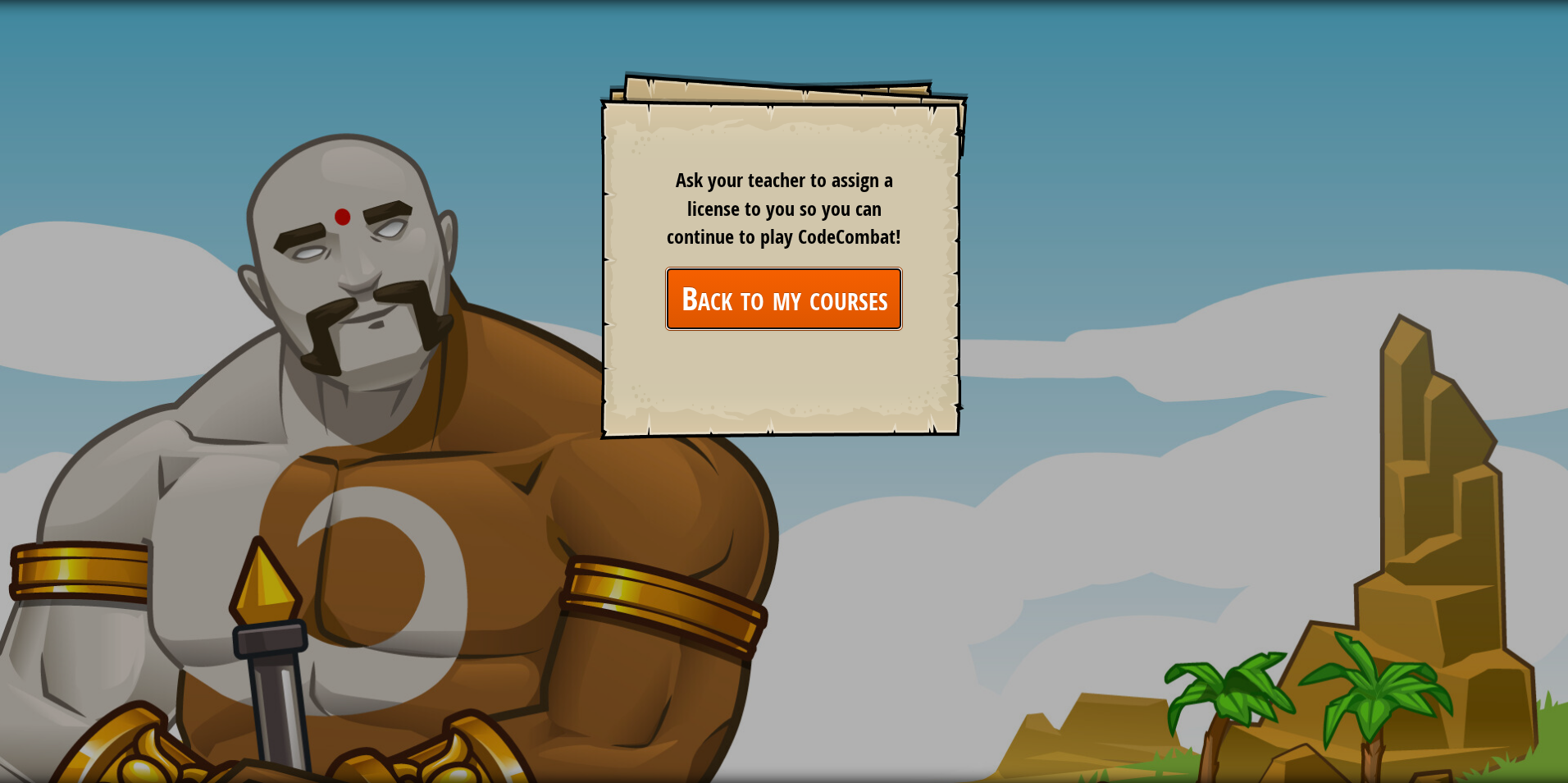
click at [832, 292] on link "Back to my courses" at bounding box center [784, 298] width 238 height 63
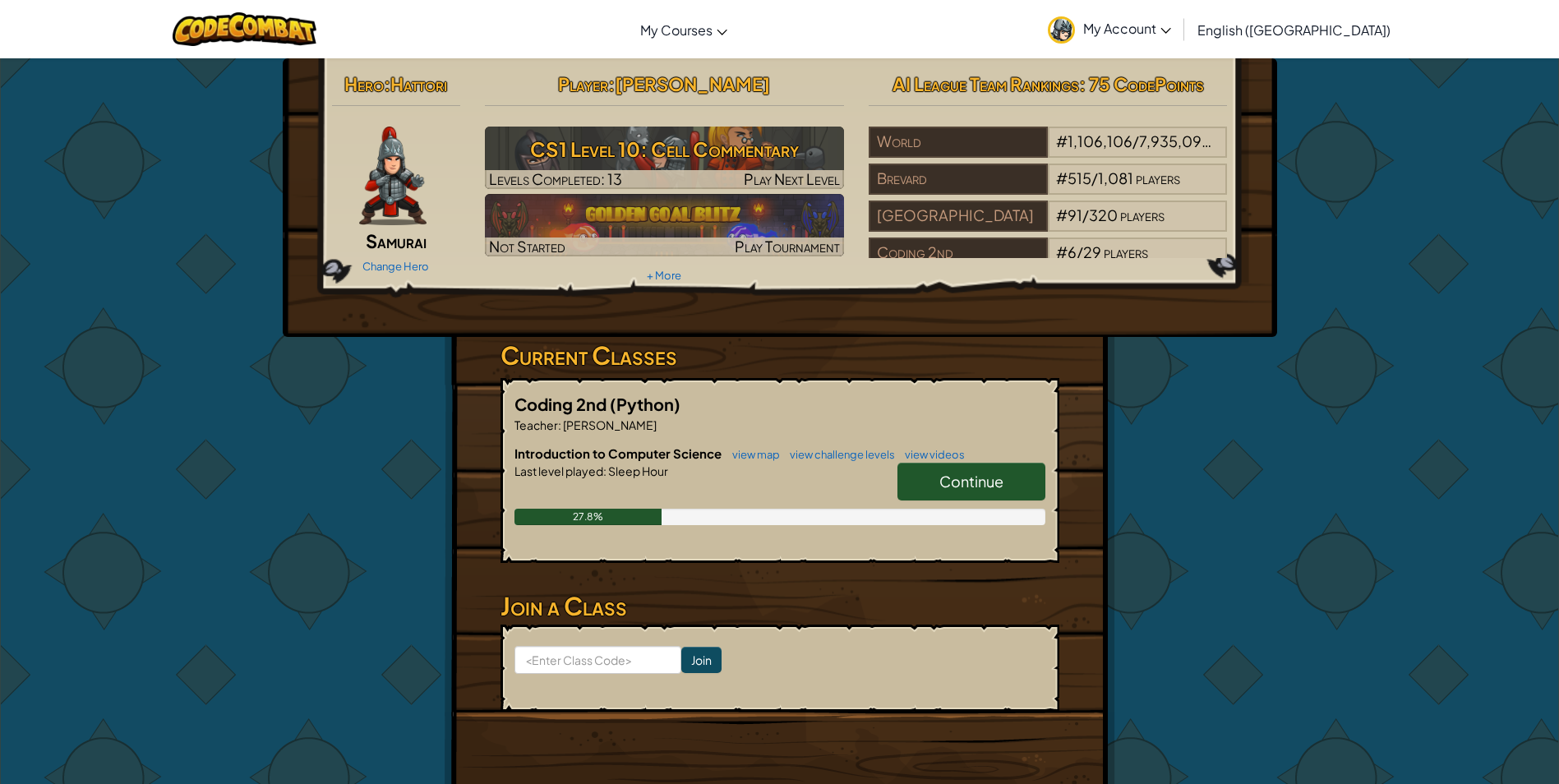
drag, startPoint x: 955, startPoint y: 500, endPoint x: 955, endPoint y: 488, distance: 12.0
click at [955, 495] on div "Continue" at bounding box center [963, 486] width 164 height 46
click at [954, 486] on span "Continue" at bounding box center [971, 481] width 64 height 19
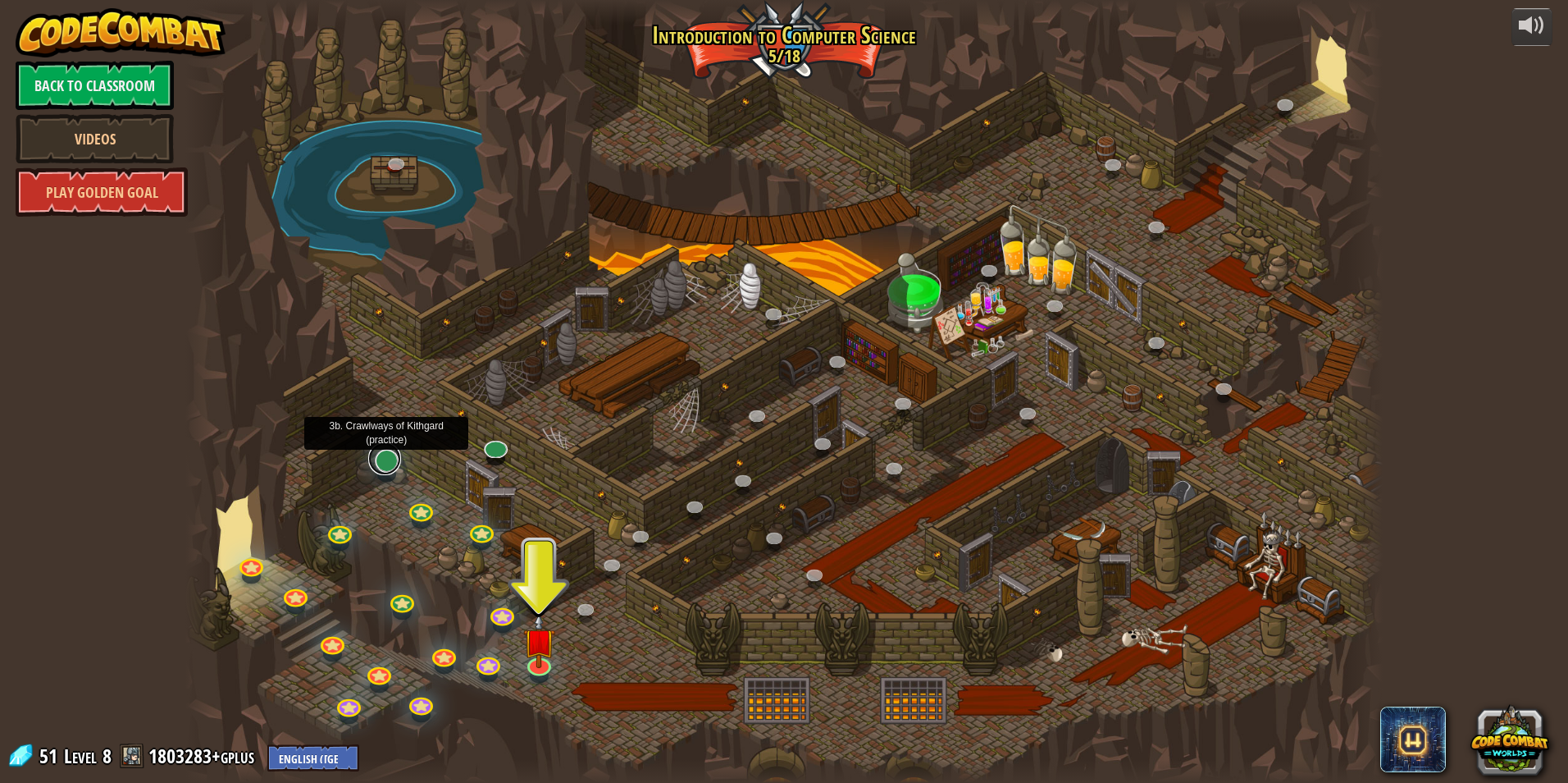
click at [393, 460] on link at bounding box center [384, 458] width 33 height 33
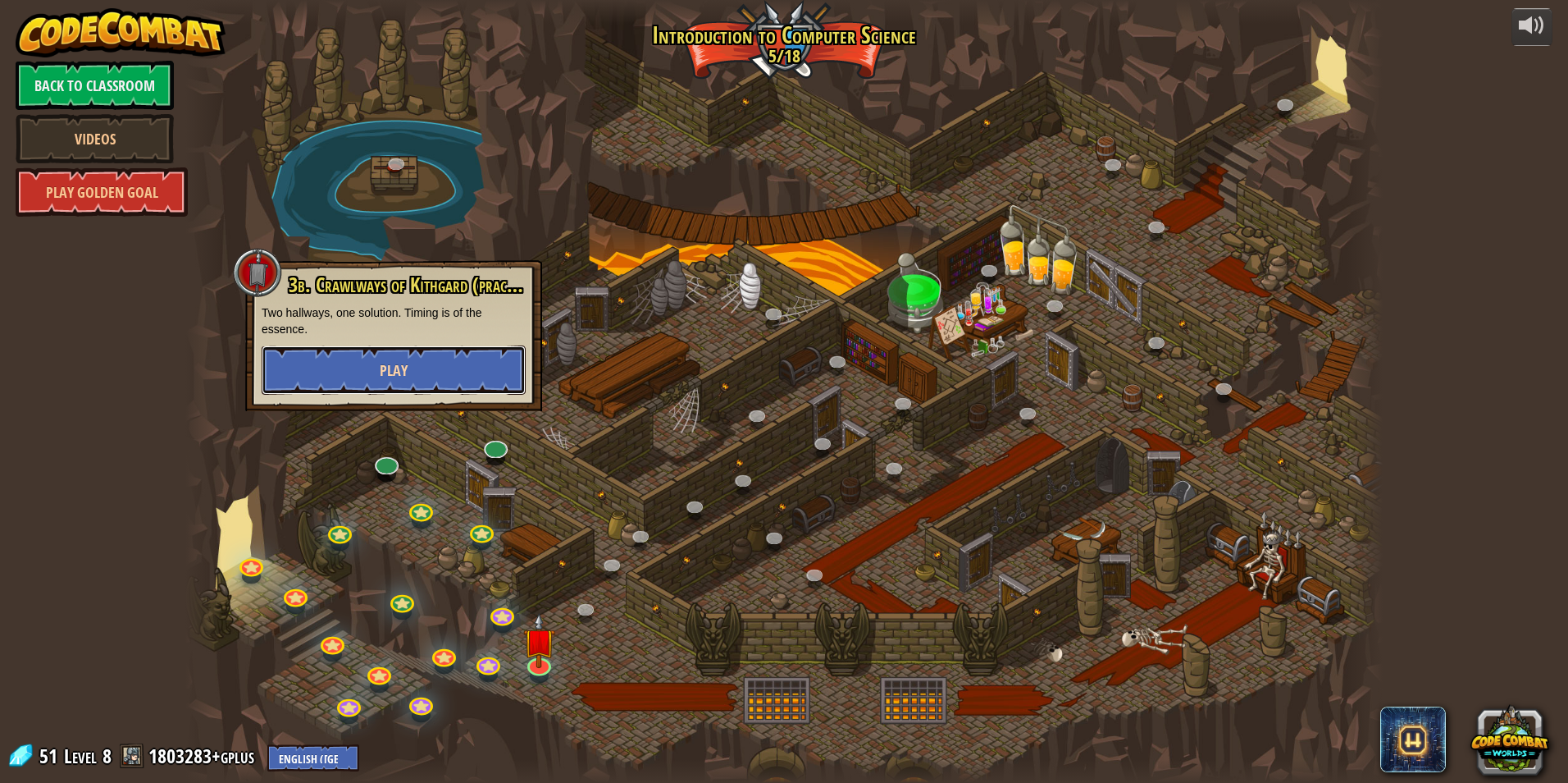
click at [412, 366] on button "Play" at bounding box center [393, 370] width 264 height 49
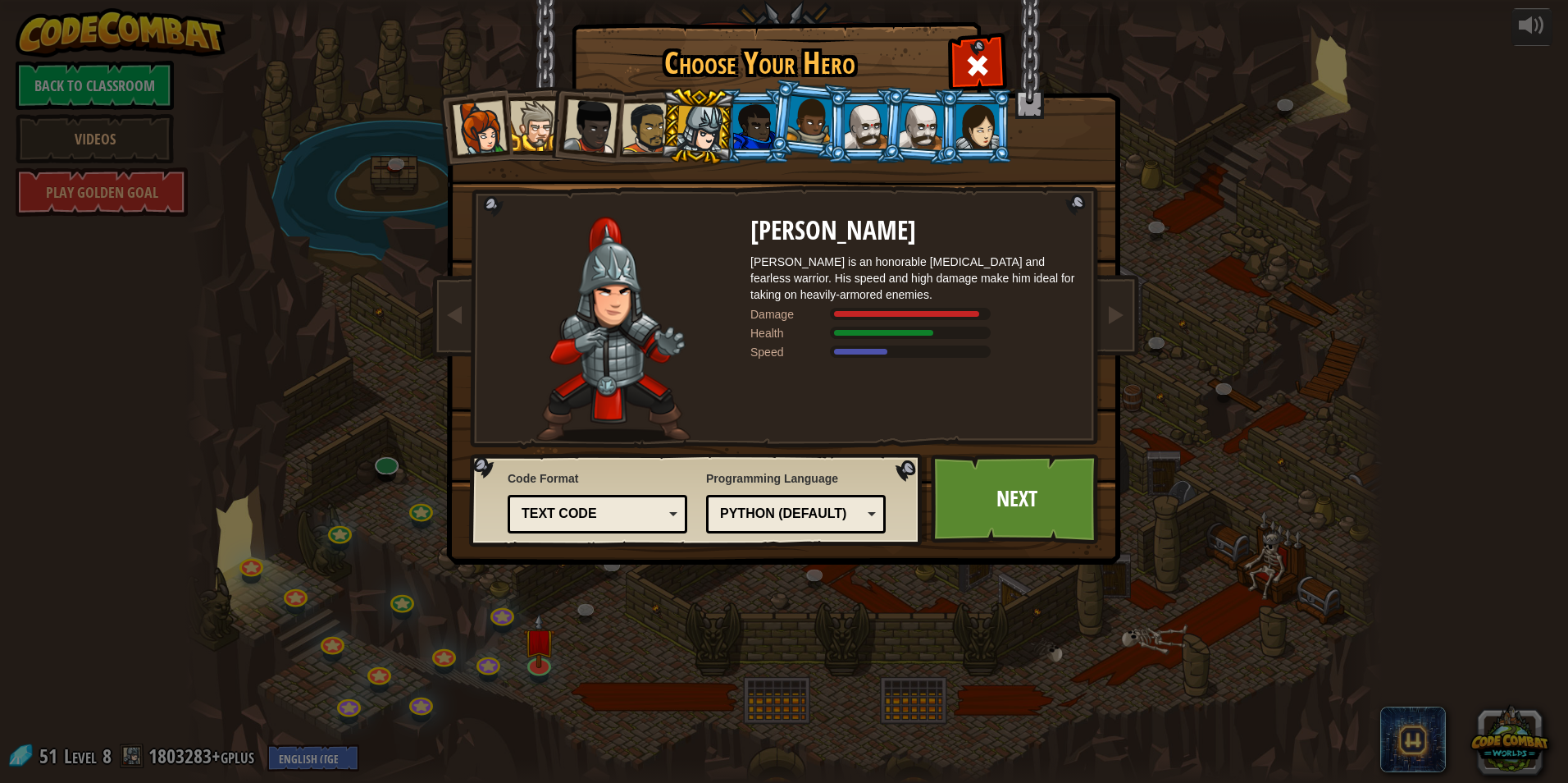
click at [929, 141] on div at bounding box center [921, 126] width 46 height 47
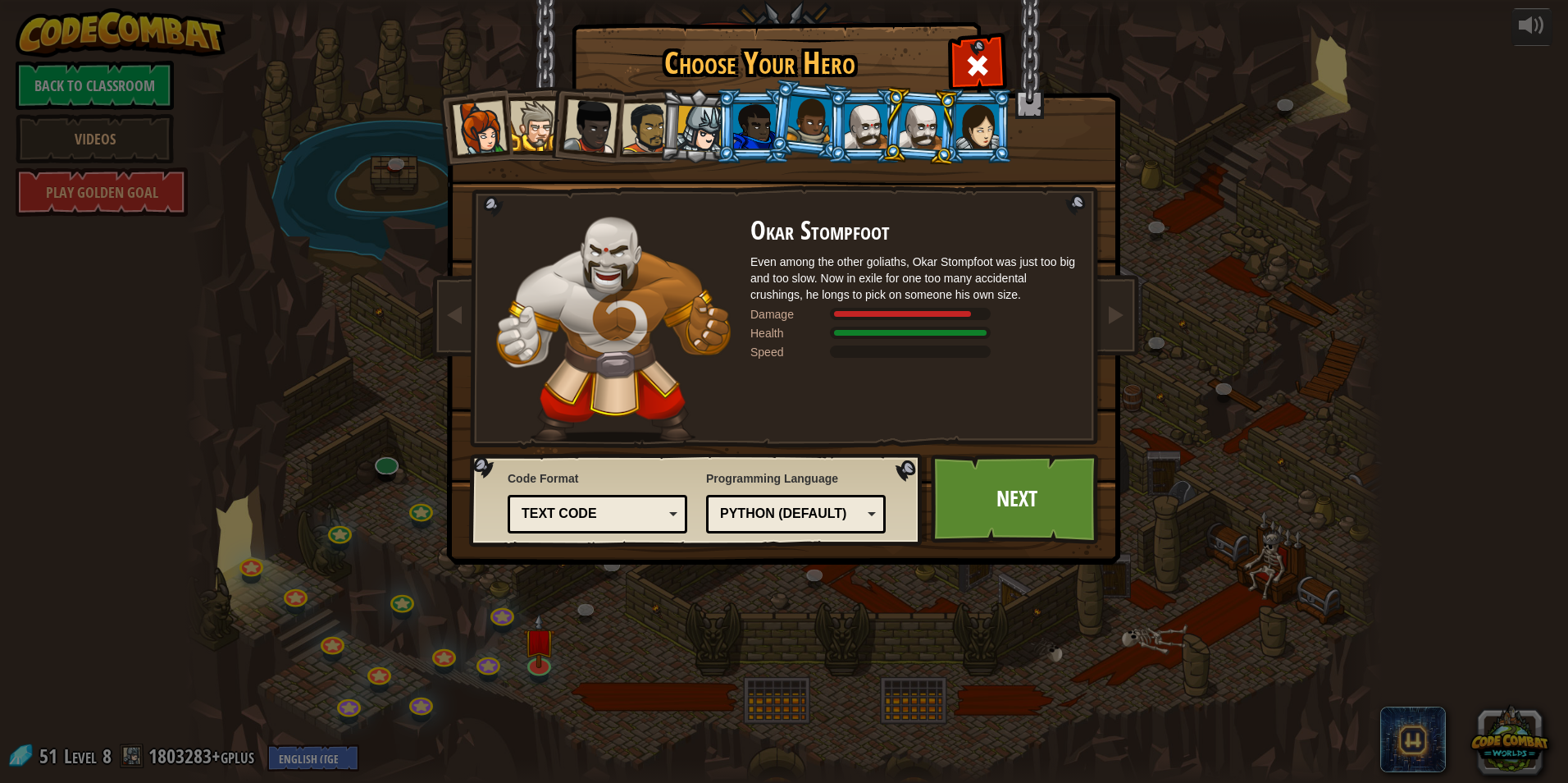
click at [976, 131] on div at bounding box center [977, 125] width 42 height 44
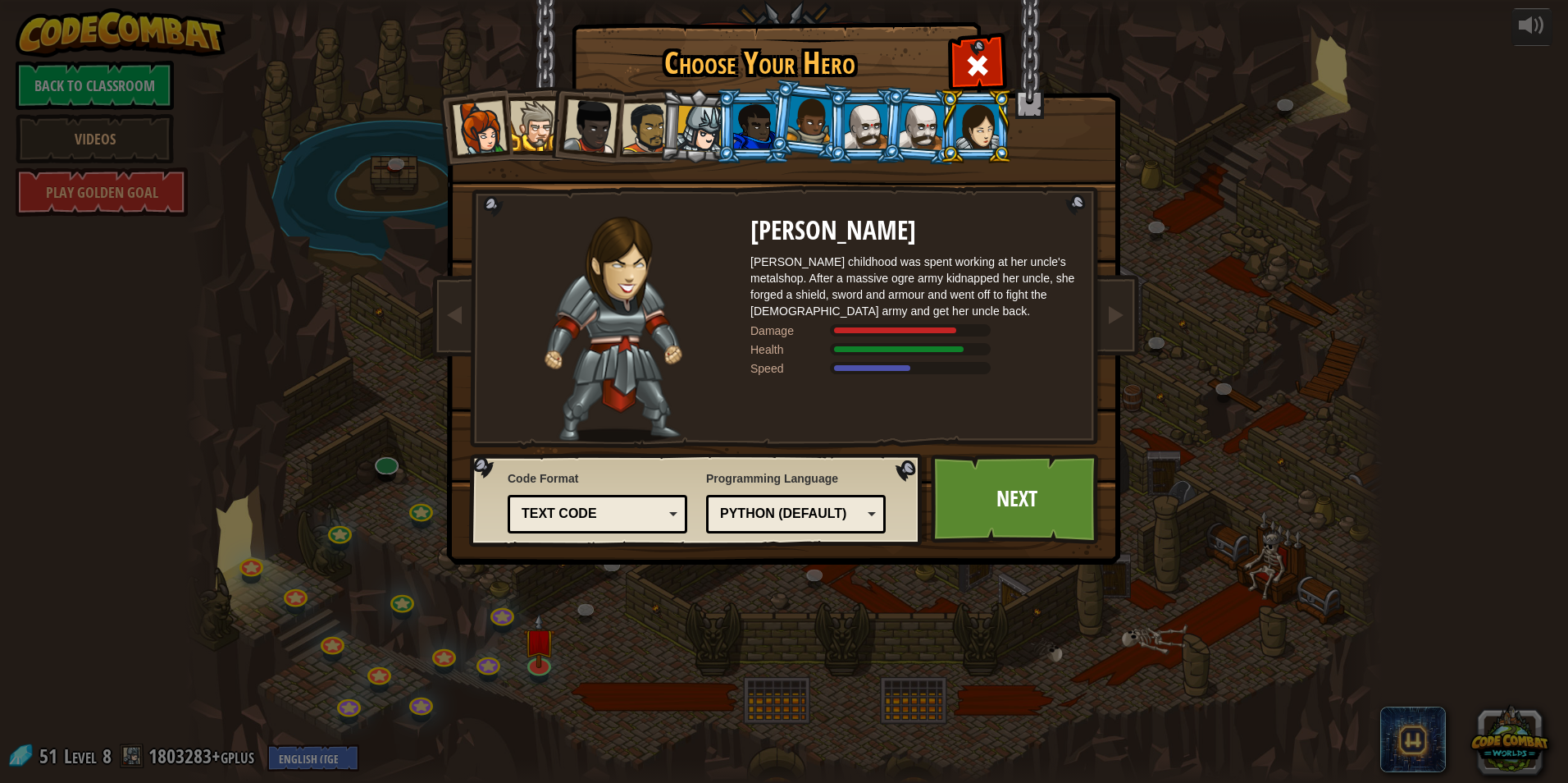
click at [718, 141] on li at bounding box center [752, 125] width 74 height 75
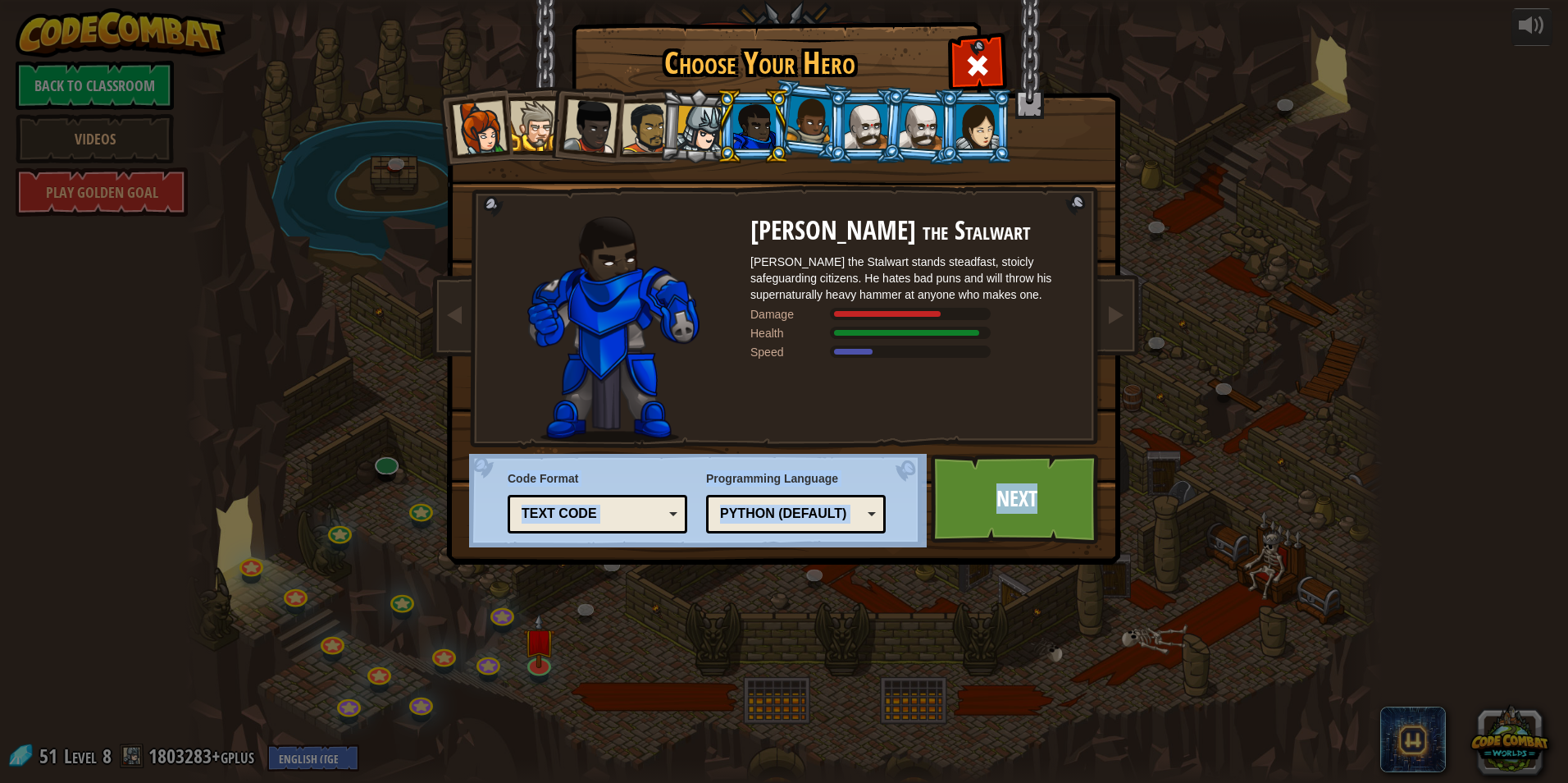
drag, startPoint x: 1038, startPoint y: 526, endPoint x: 821, endPoint y: 645, distance: 247.5
click at [823, 649] on div "Choose Your Hero 51 Captain [PERSON_NAME] is a no-nonsense leader who isn't afr…" at bounding box center [784, 392] width 1568 height 783
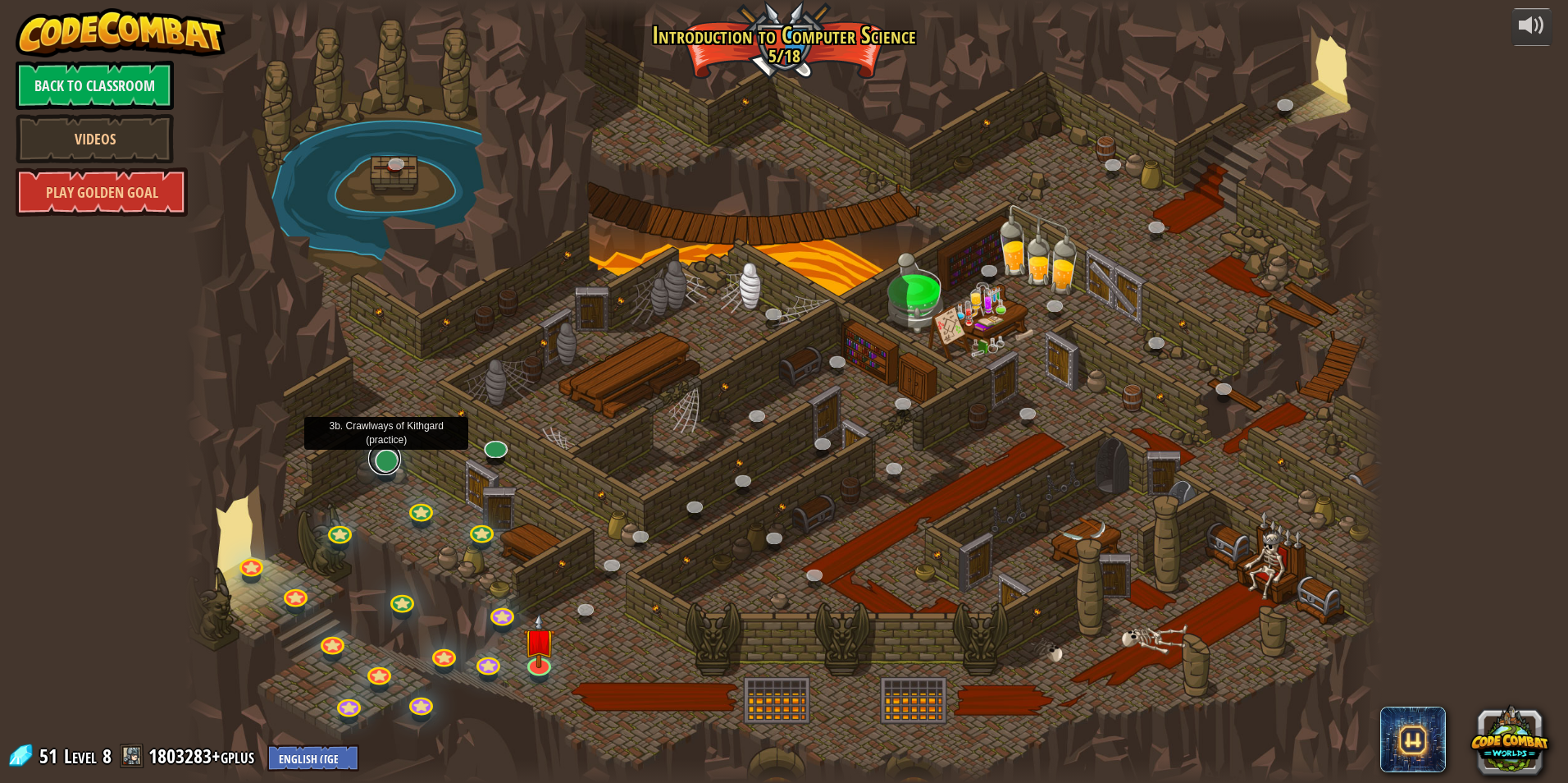
click at [385, 464] on link at bounding box center [384, 458] width 33 height 33
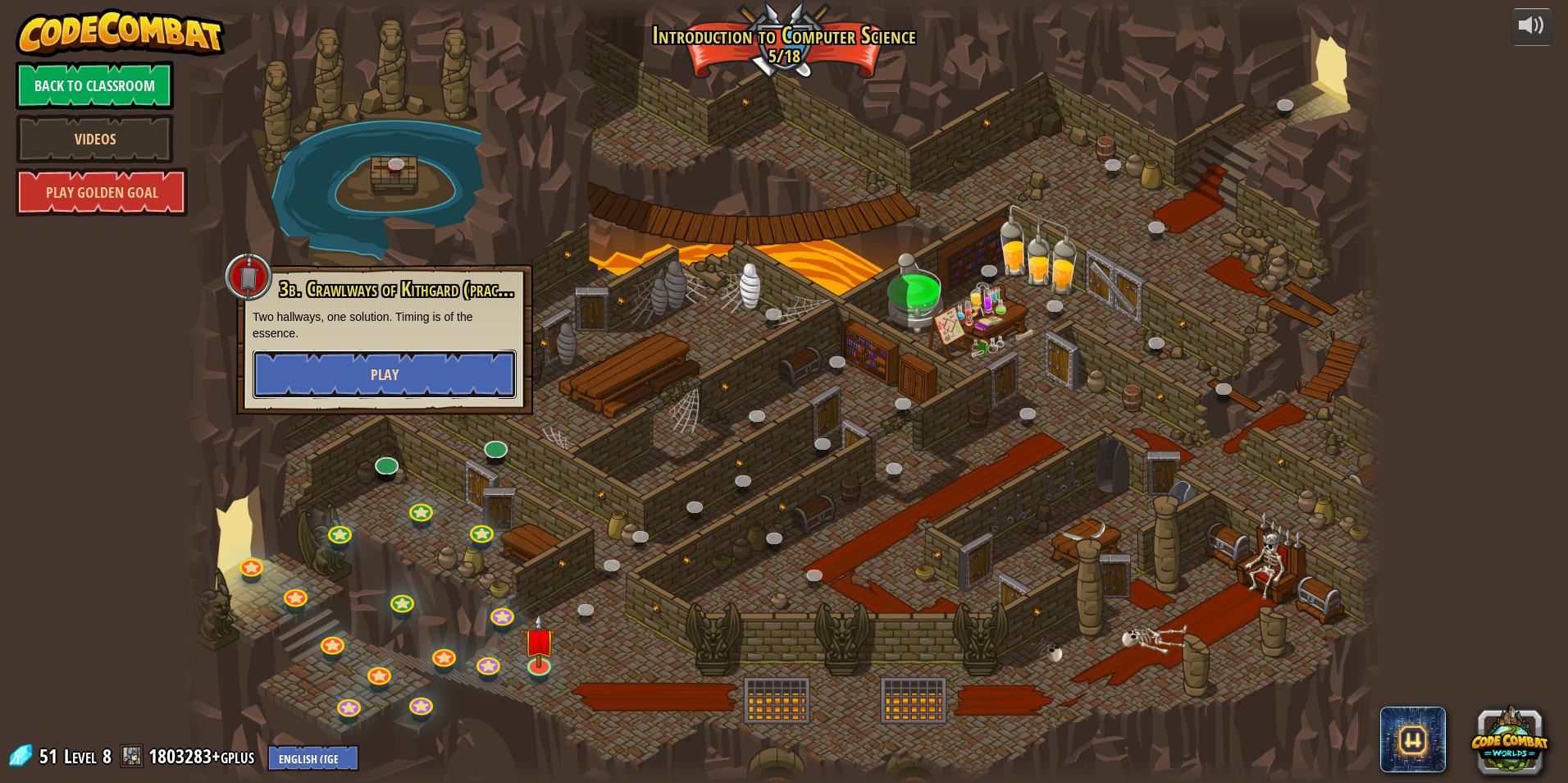
click at [412, 385] on button "Play" at bounding box center [385, 374] width 264 height 49
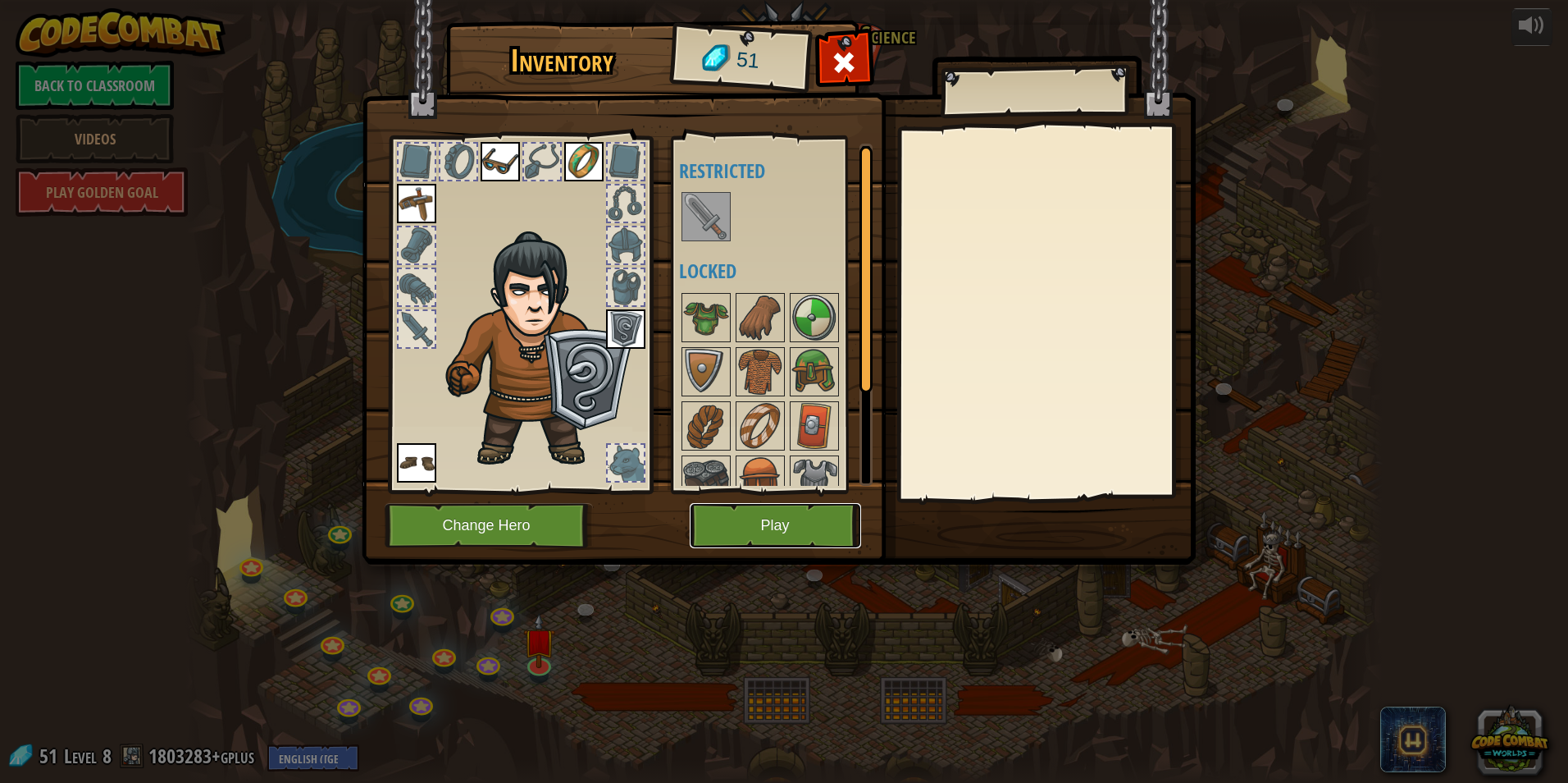
click at [776, 520] on button "Play" at bounding box center [775, 525] width 172 height 45
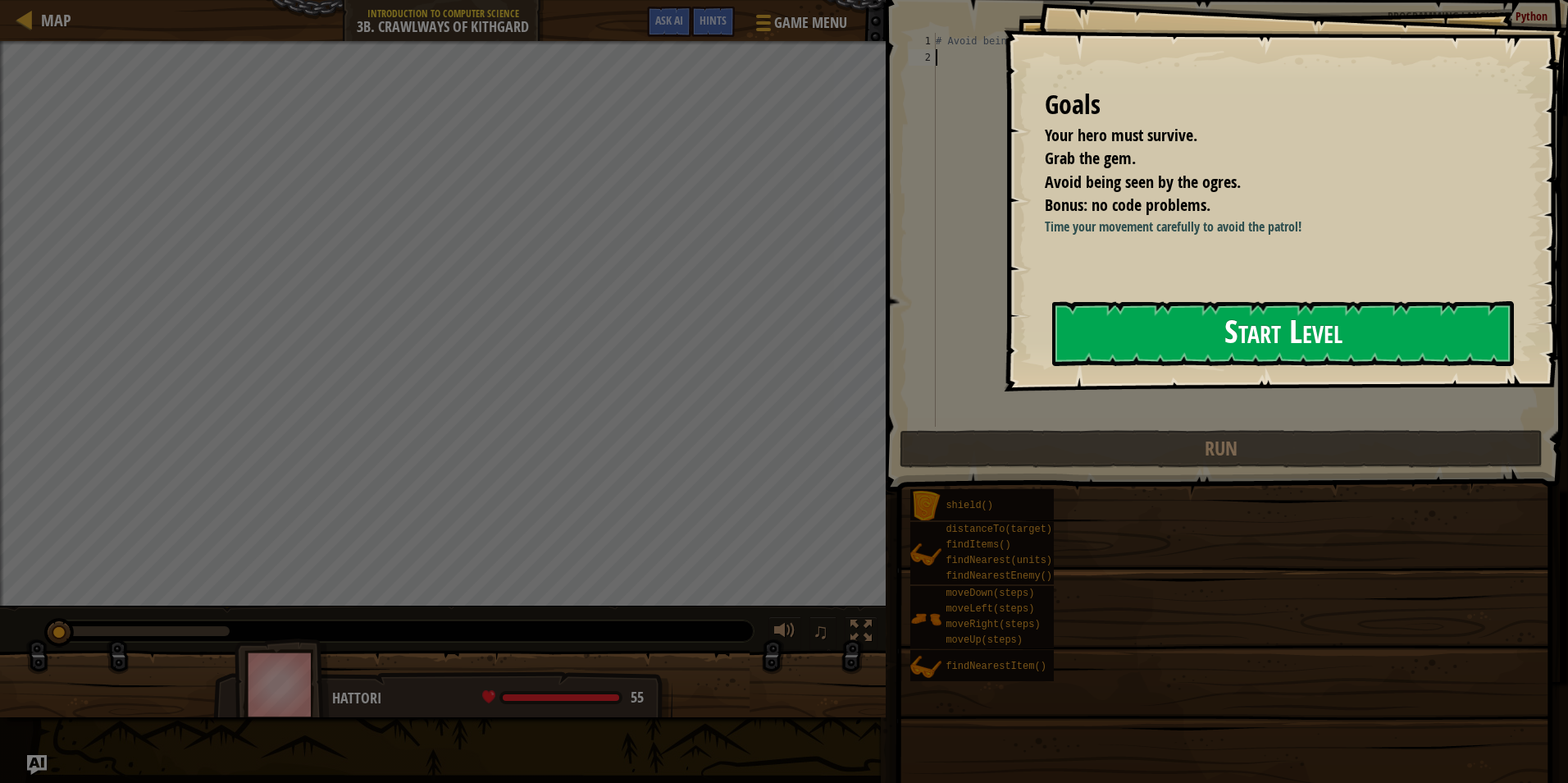
click at [1193, 328] on button "Start Level" at bounding box center [1283, 333] width 462 height 65
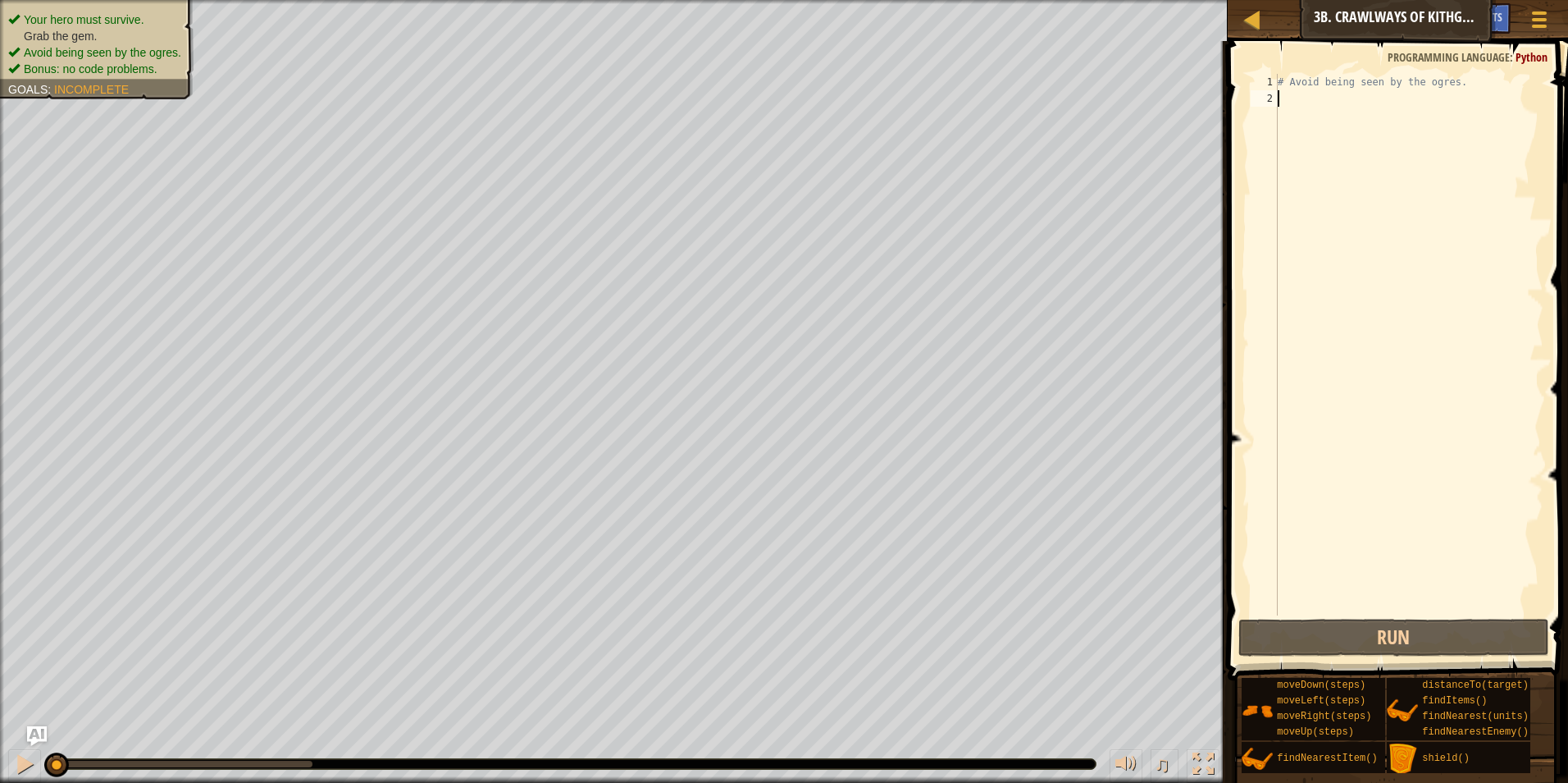
type textarea "h"
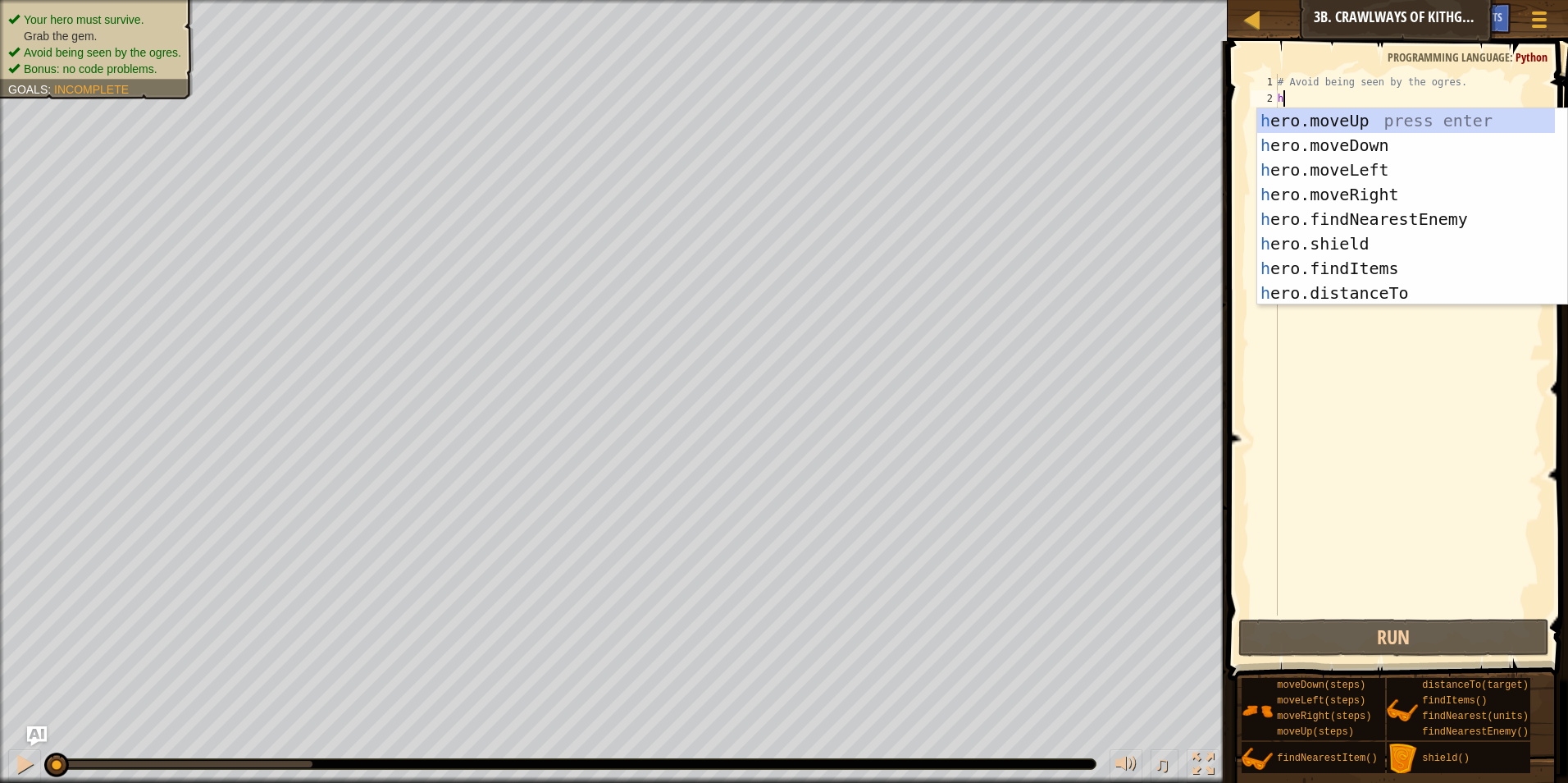
scroll to position [8, 0]
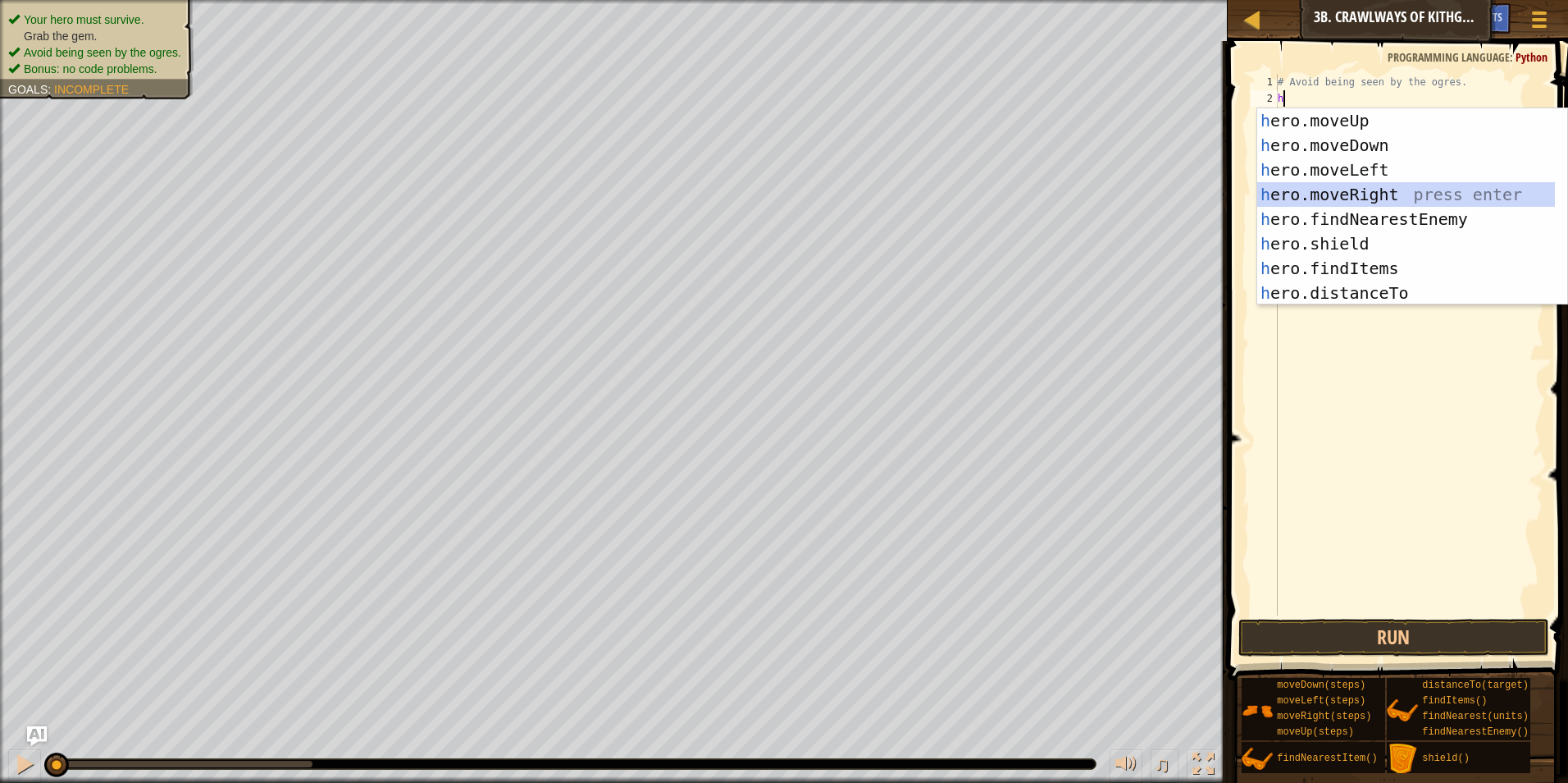
click at [1348, 202] on div "h ero.moveUp press enter h ero.moveDown press enter h ero.moveLeft press enter …" at bounding box center [1406, 231] width 298 height 246
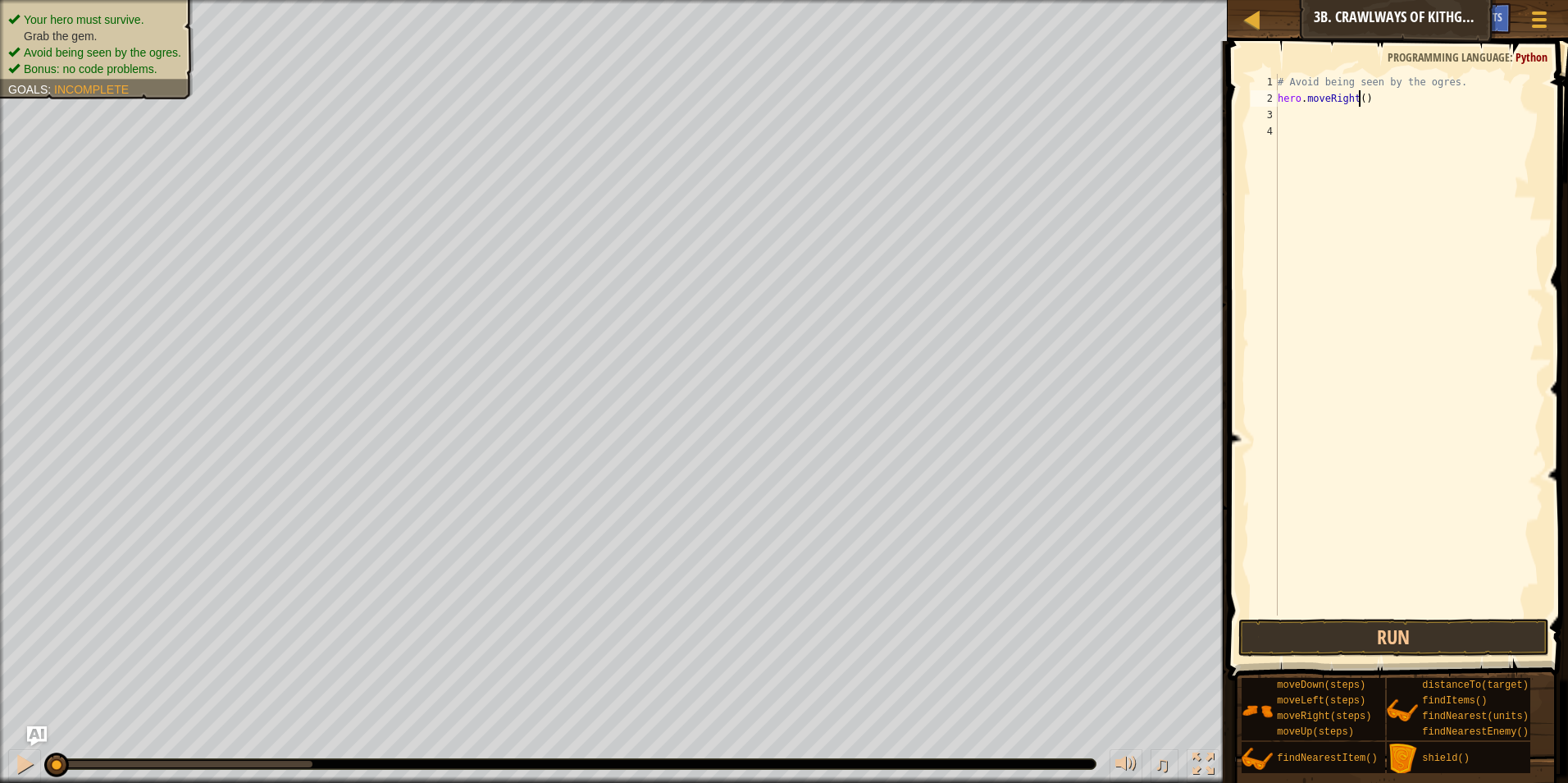
click at [1358, 97] on div "# Avoid being seen by the ogres. hero . moveRight ( )" at bounding box center [1408, 360] width 269 height 575
type textarea "hero.moveRight(2)"
click at [1311, 116] on div "# Avoid being seen by the ogres. hero . moveRight ( 2 )" at bounding box center [1408, 360] width 269 height 575
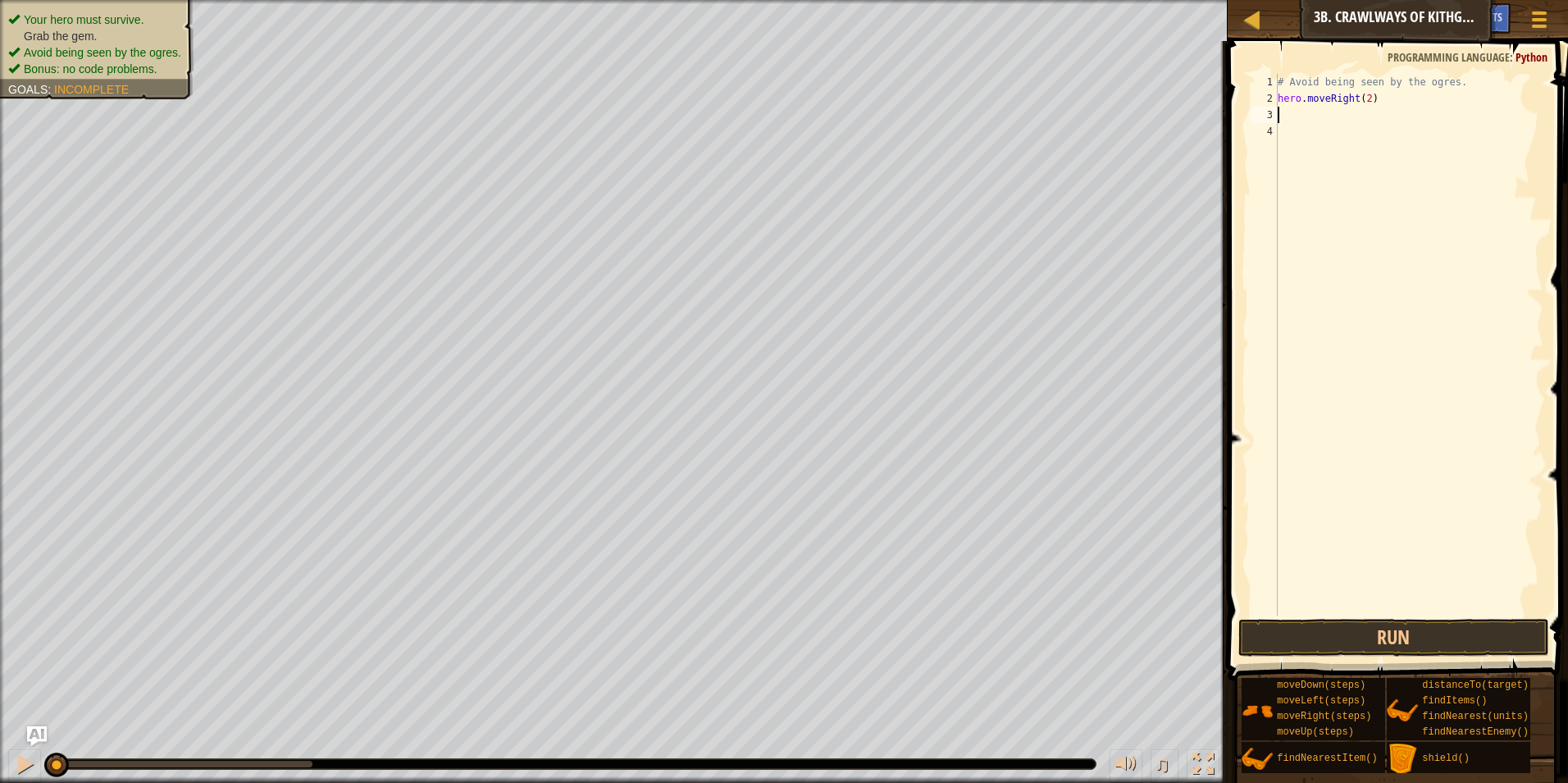
type textarea "h"
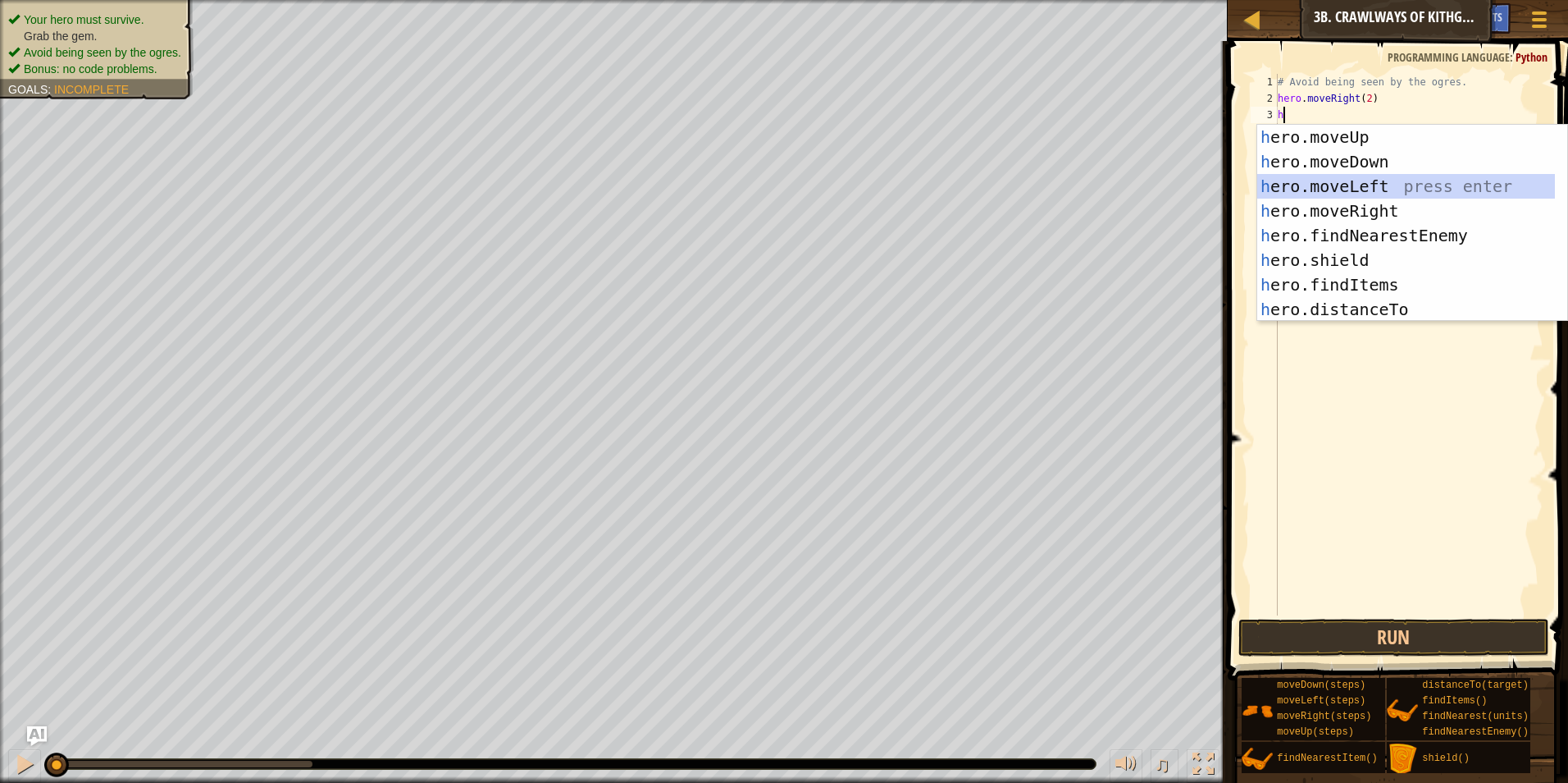
click at [1321, 191] on div "h ero.moveUp press enter h ero.moveDown press enter h ero.moveLeft press enter …" at bounding box center [1406, 247] width 298 height 246
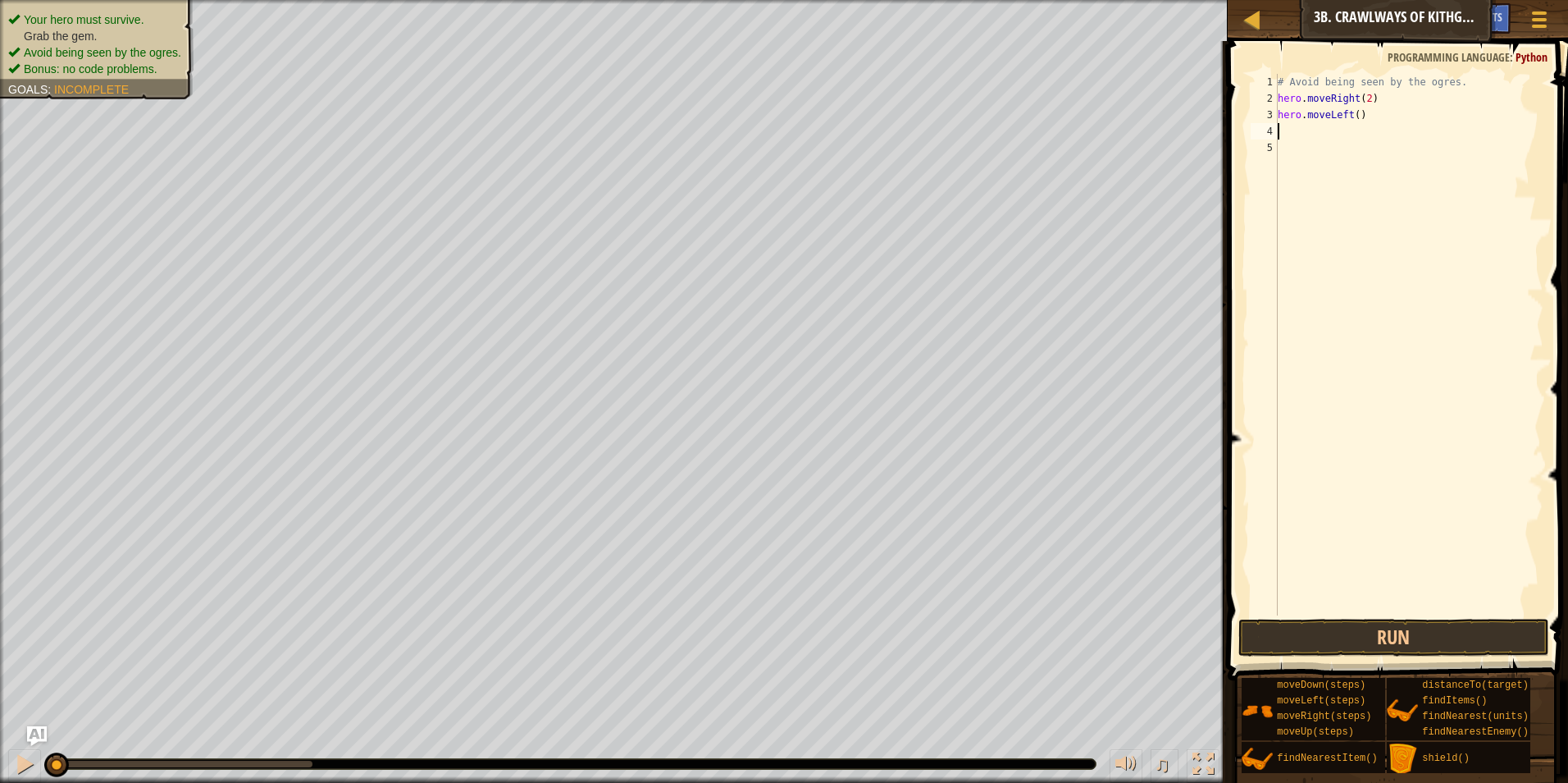
type textarea "h"
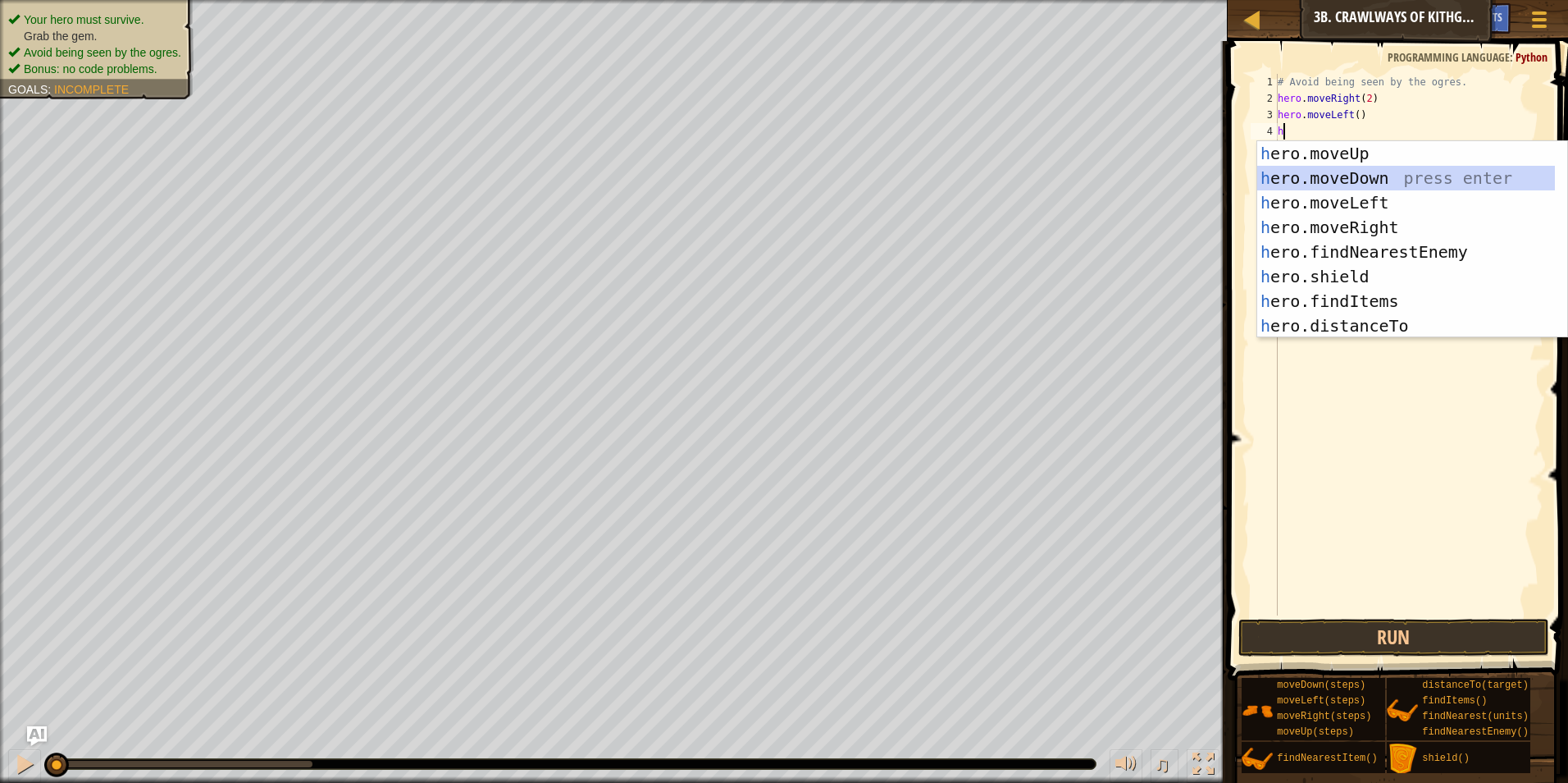
click at [1312, 175] on div "h ero.moveUp press enter h ero.moveDown press enter h ero.moveLeft press enter …" at bounding box center [1406, 264] width 298 height 246
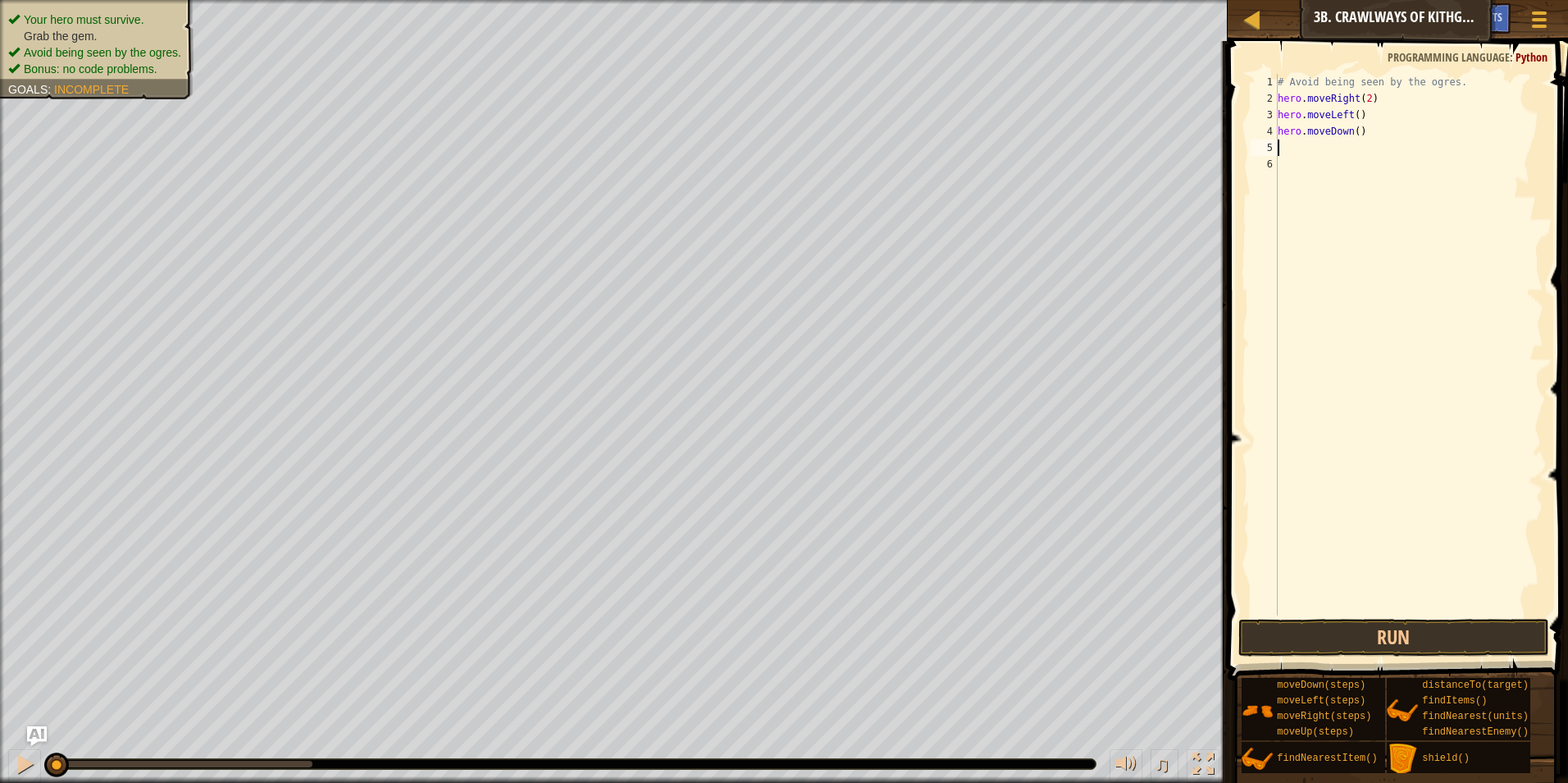
type textarea "h"
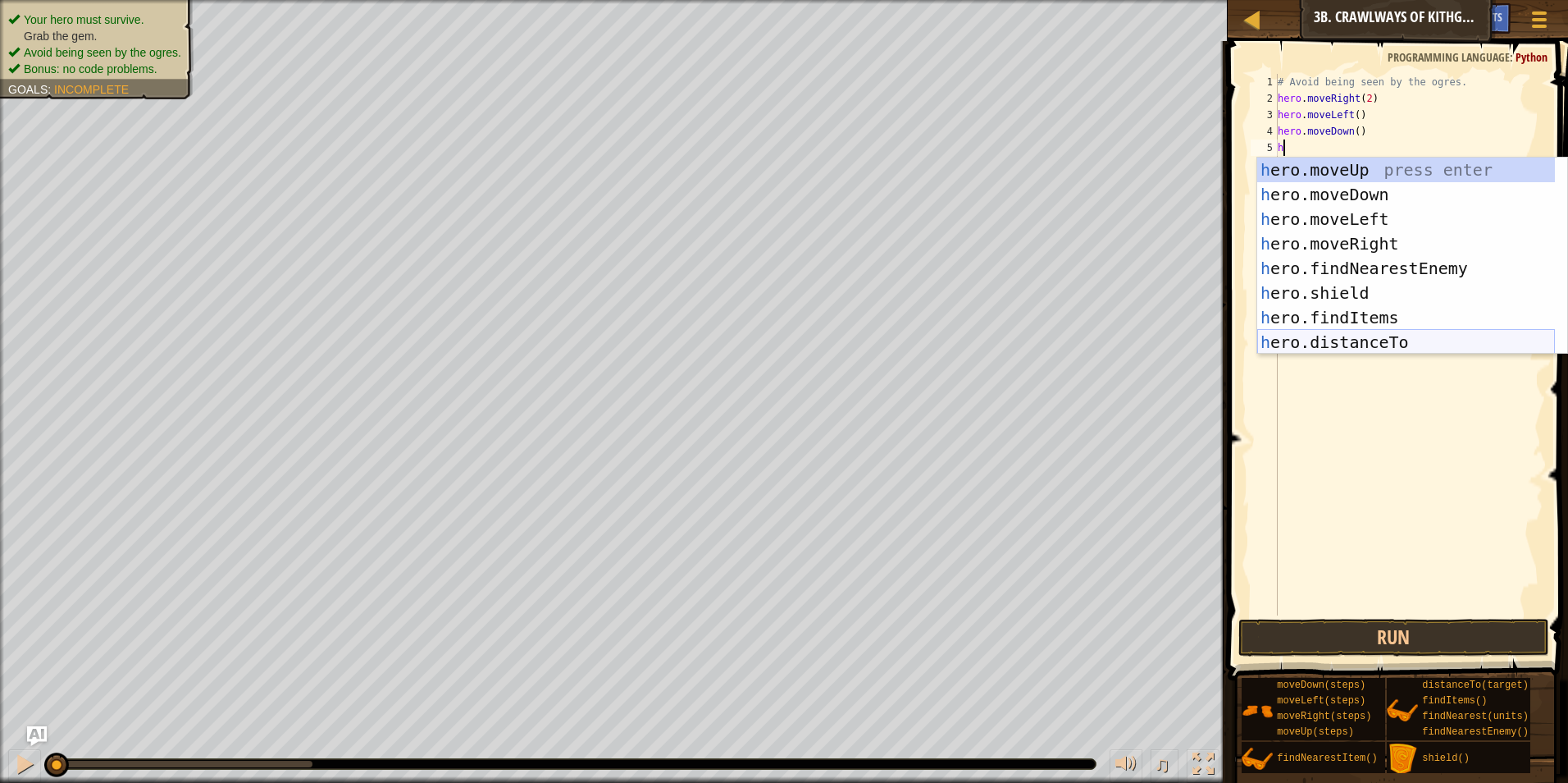
click at [1379, 346] on div "h ero.moveUp press enter h ero.moveDown press enter h ero.moveLeft press enter …" at bounding box center [1406, 280] width 298 height 246
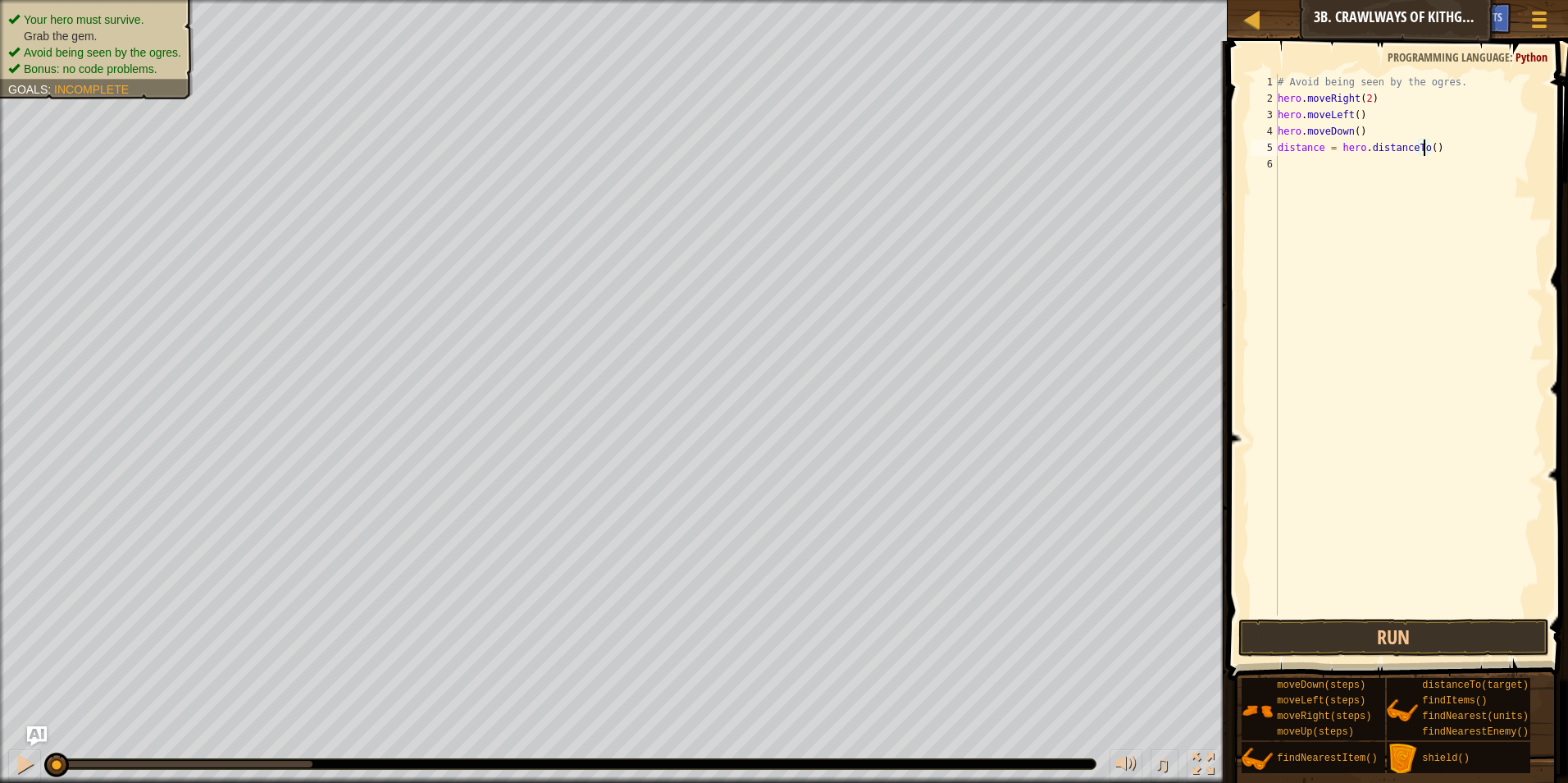
type textarea "distance = hero.distance)"
click at [1423, 156] on div "# Avoid being seen by the ogres. hero . moveRight ( 2 ) hero . moveLeft ( ) her…" at bounding box center [1408, 360] width 269 height 575
type textarea "d"
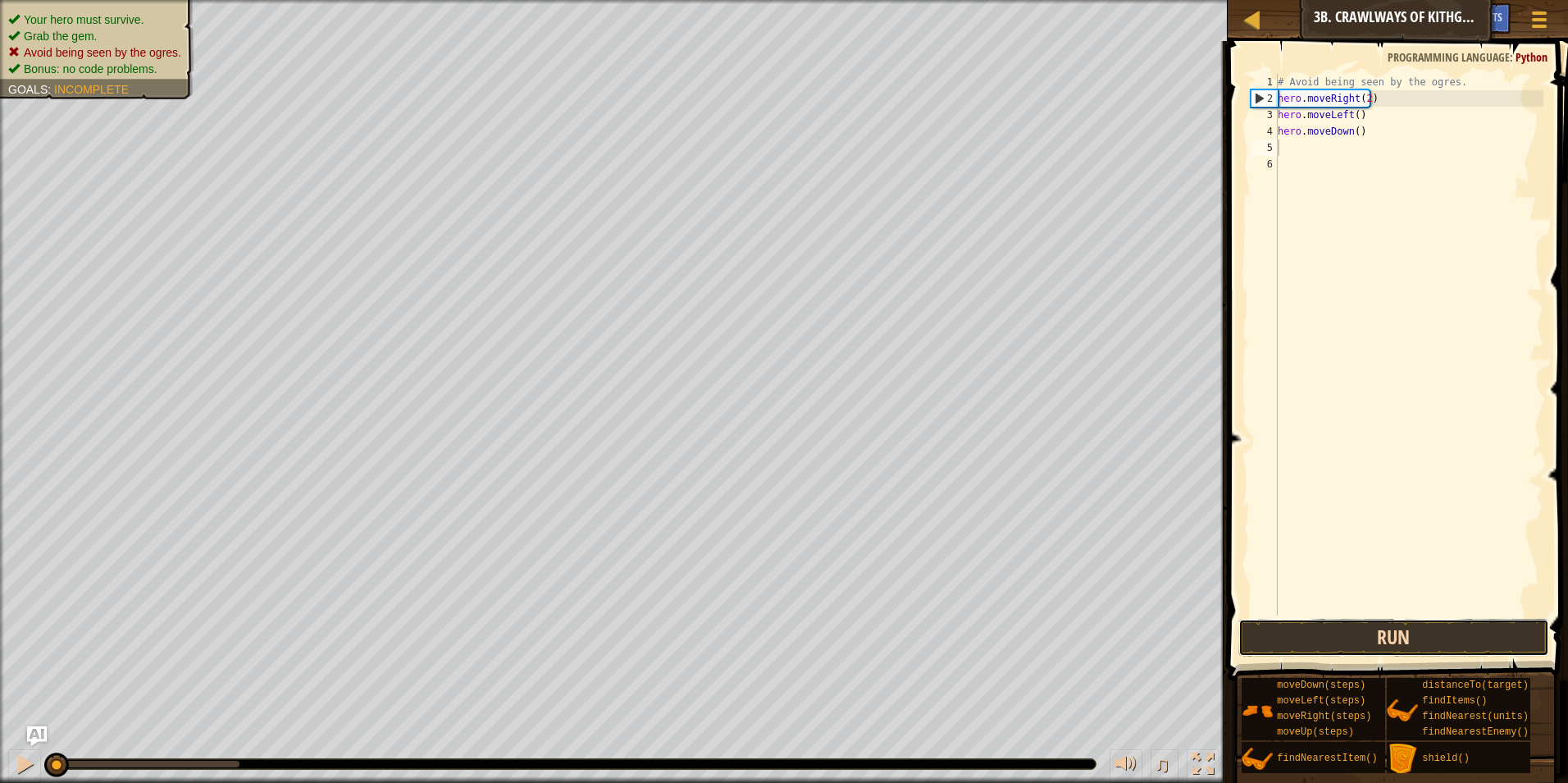
click at [1393, 650] on button "Run" at bounding box center [1394, 638] width 311 height 38
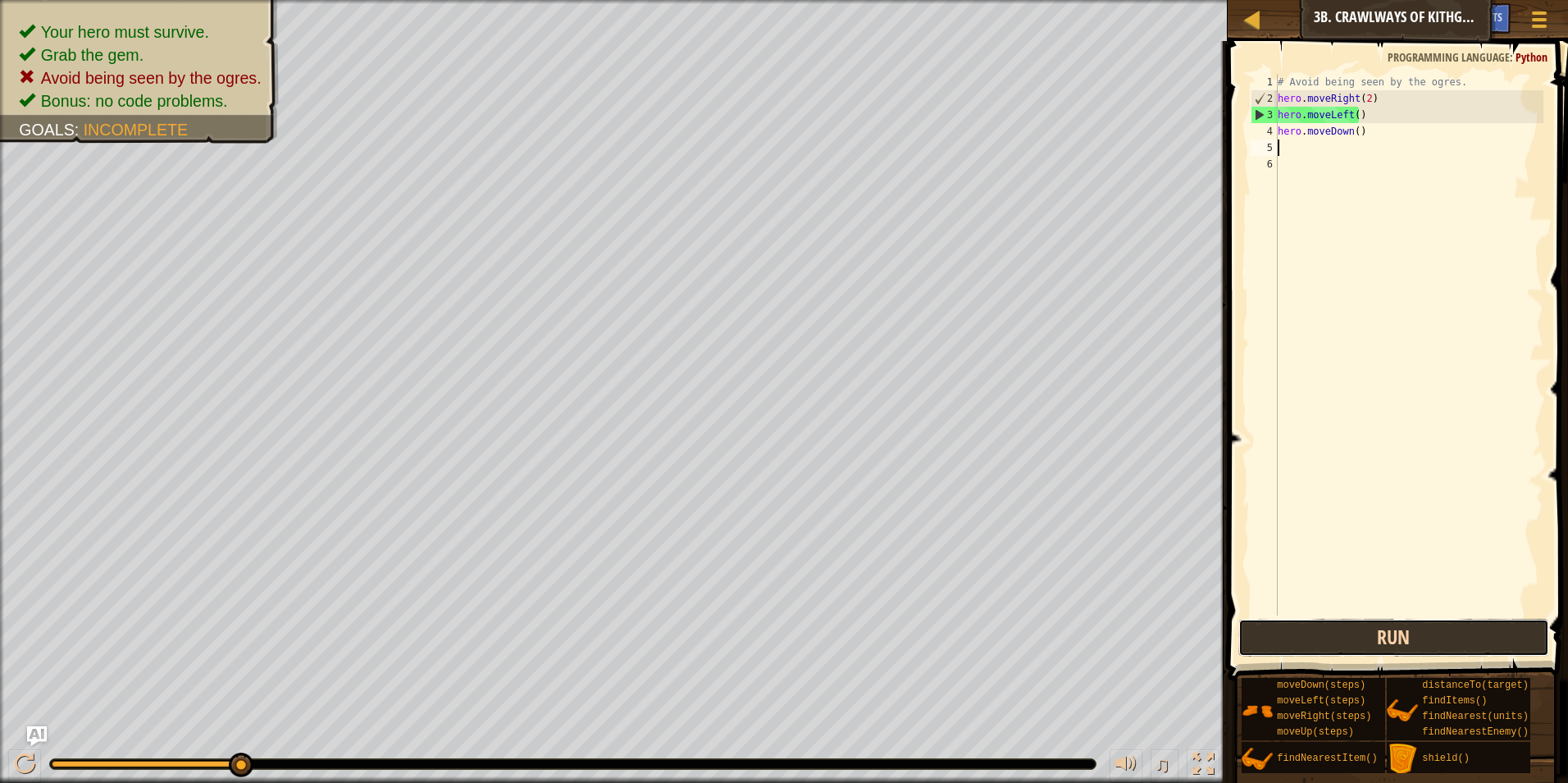
click at [1397, 642] on button "Run" at bounding box center [1394, 638] width 311 height 38
click at [1362, 96] on div "# Avoid being seen by the ogres. hero . moveRight ( 2 ) hero . moveLeft ( ) her…" at bounding box center [1408, 360] width 269 height 575
click at [1351, 116] on div "# Avoid being seen by the ogres. hero . moveRight ( 1 ) hero . moveLeft ( ) her…" at bounding box center [1408, 360] width 269 height 575
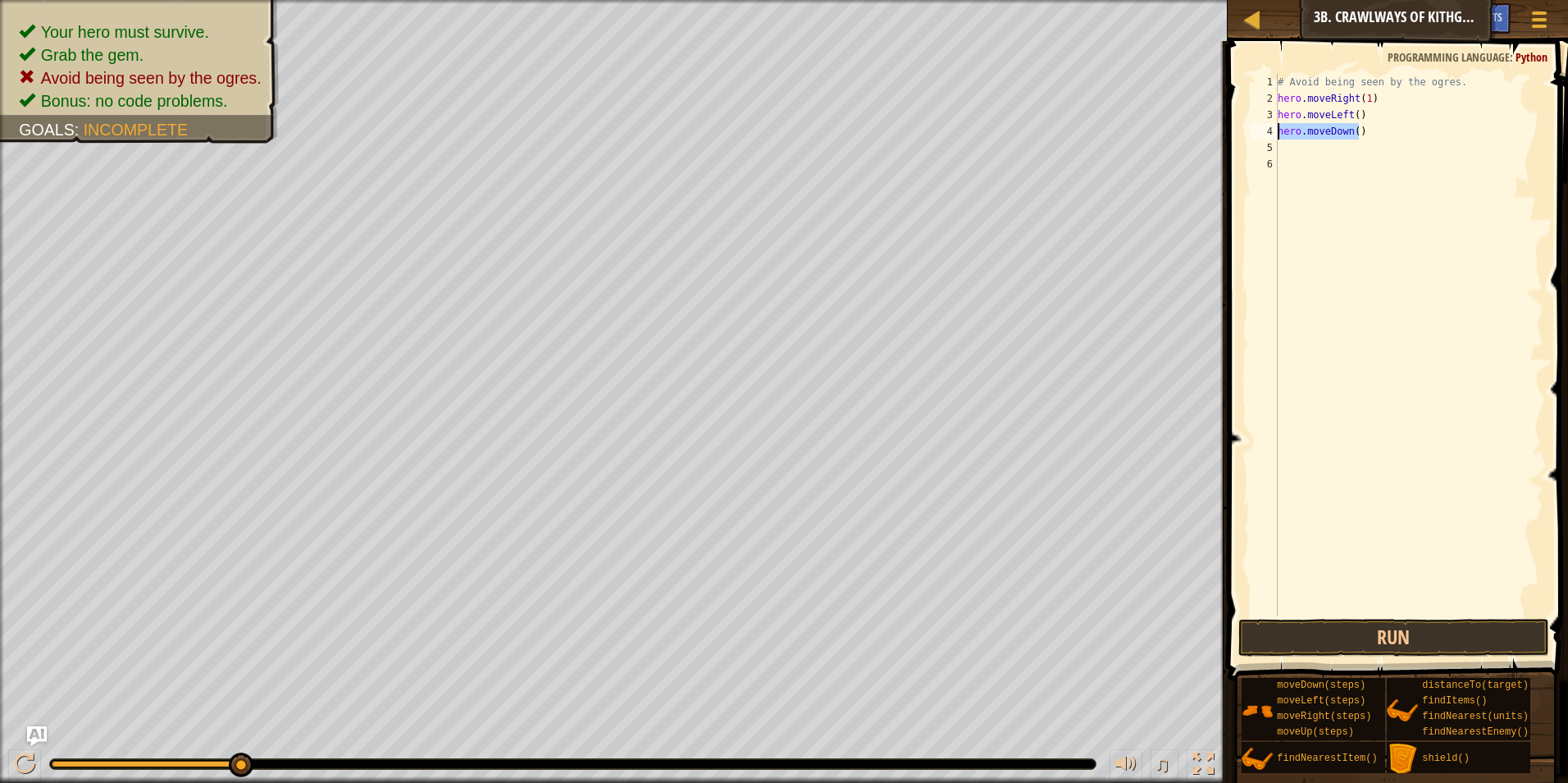
drag, startPoint x: 1360, startPoint y: 136, endPoint x: 1276, endPoint y: 136, distance: 84.0
click at [1276, 136] on div "hero.moveLeft() 1 2 3 4 5 6 # Avoid being seen by the ogres. hero . moveRight (…" at bounding box center [1395, 344] width 296 height 541
type textarea "hero.moveDown()"
type textarea "h"
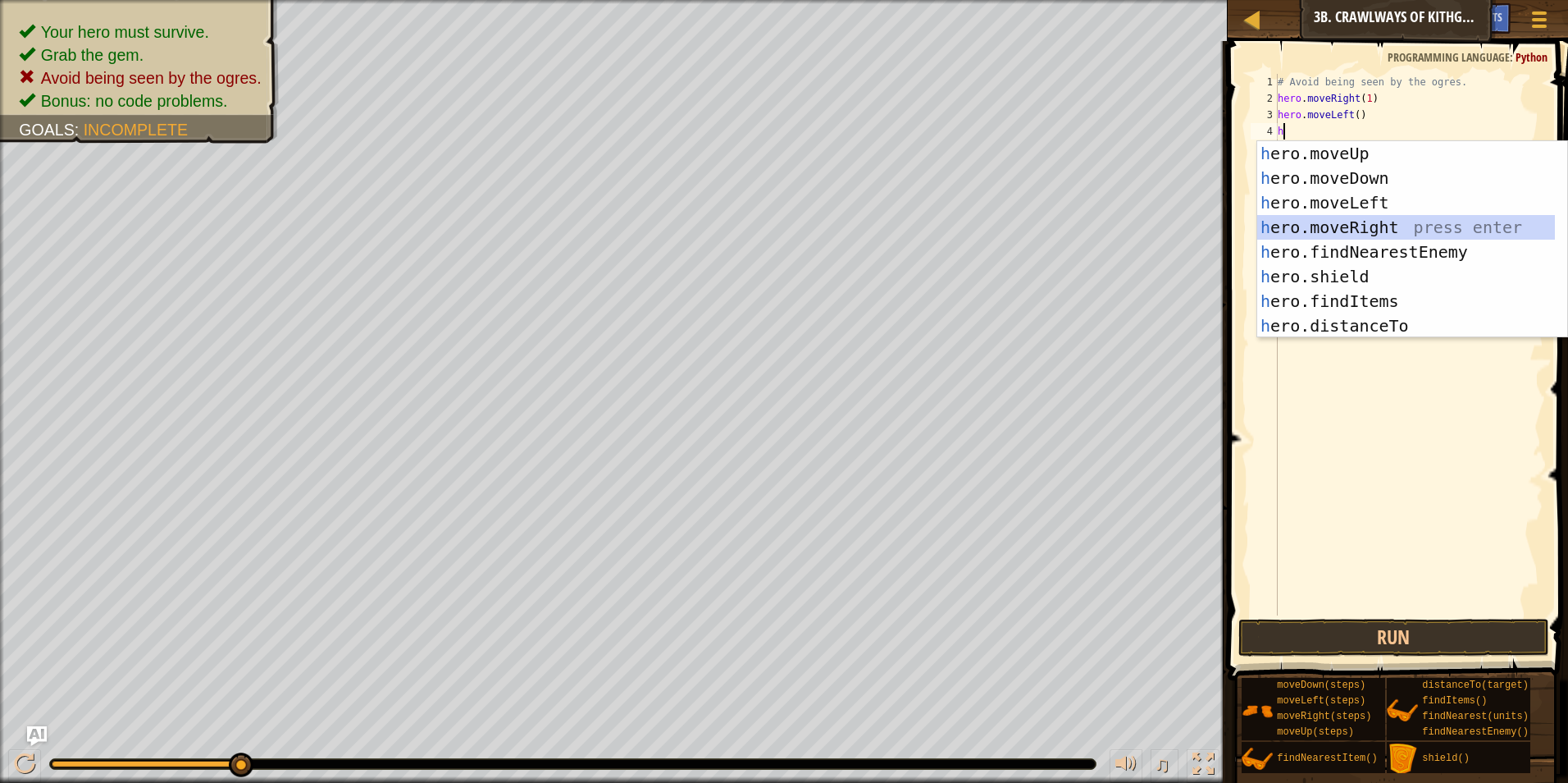
click at [1323, 225] on div "h ero.moveUp press enter h ero.moveDown press enter h ero.moveLeft press enter …" at bounding box center [1406, 264] width 298 height 246
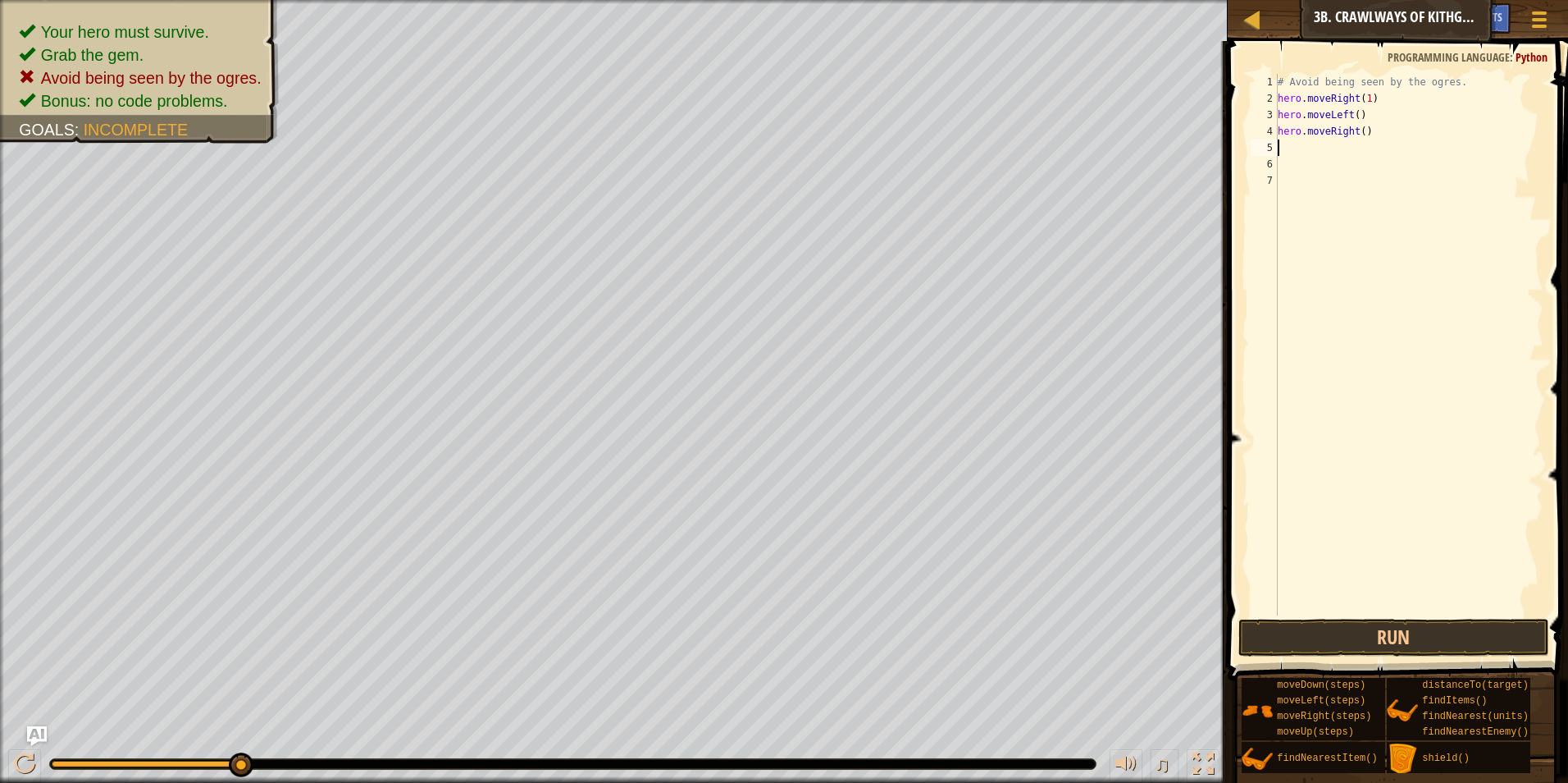
click at [1357, 134] on div "# Avoid being seen by the ogres. hero . moveRight ( 1 ) hero . moveLeft ( ) her…" at bounding box center [1408, 360] width 269 height 575
type textarea "hero.moveRight(2)"
click at [1393, 631] on button "Run" at bounding box center [1394, 638] width 311 height 38
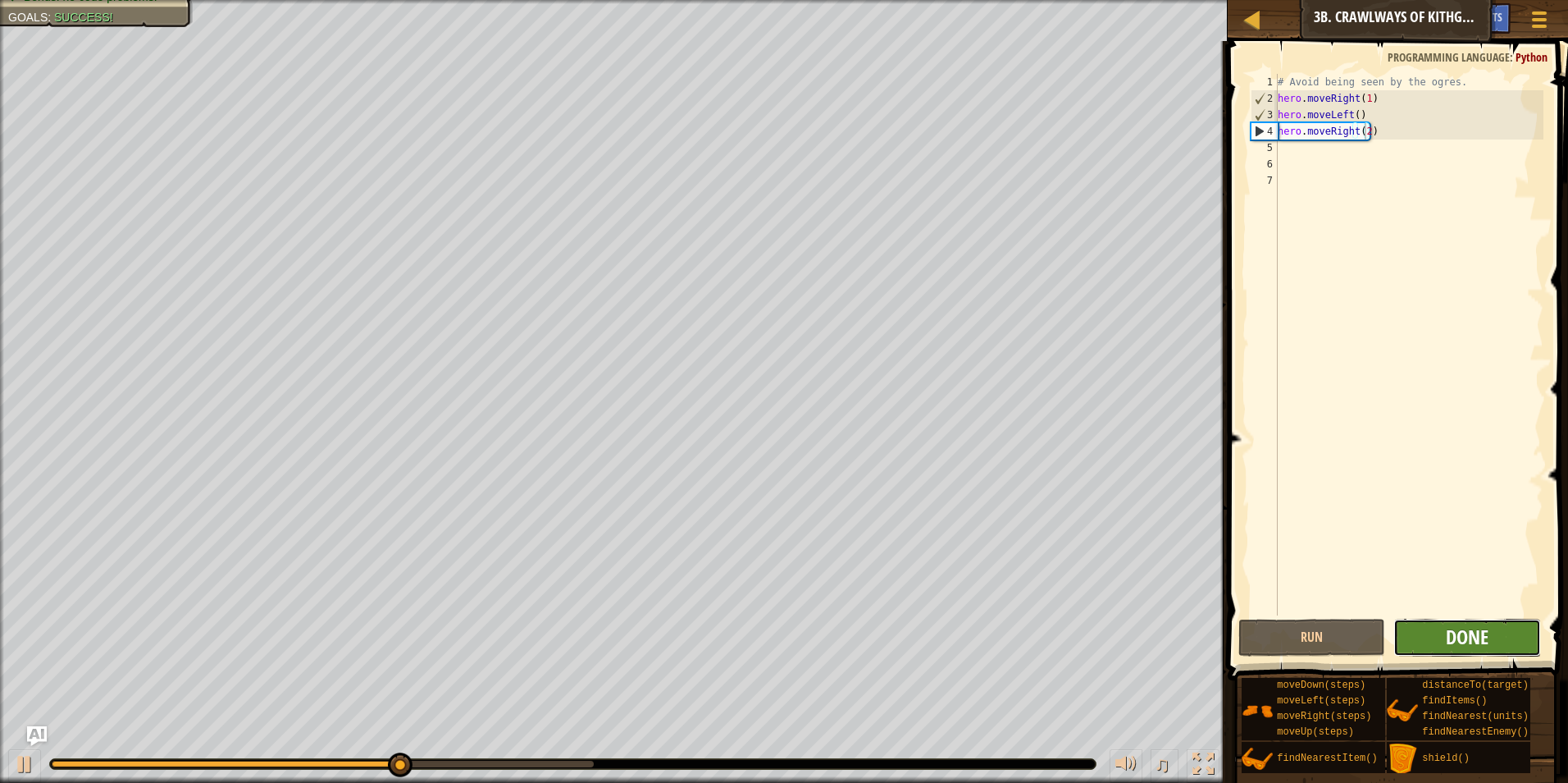
click at [1448, 639] on span "Done" at bounding box center [1466, 637] width 42 height 26
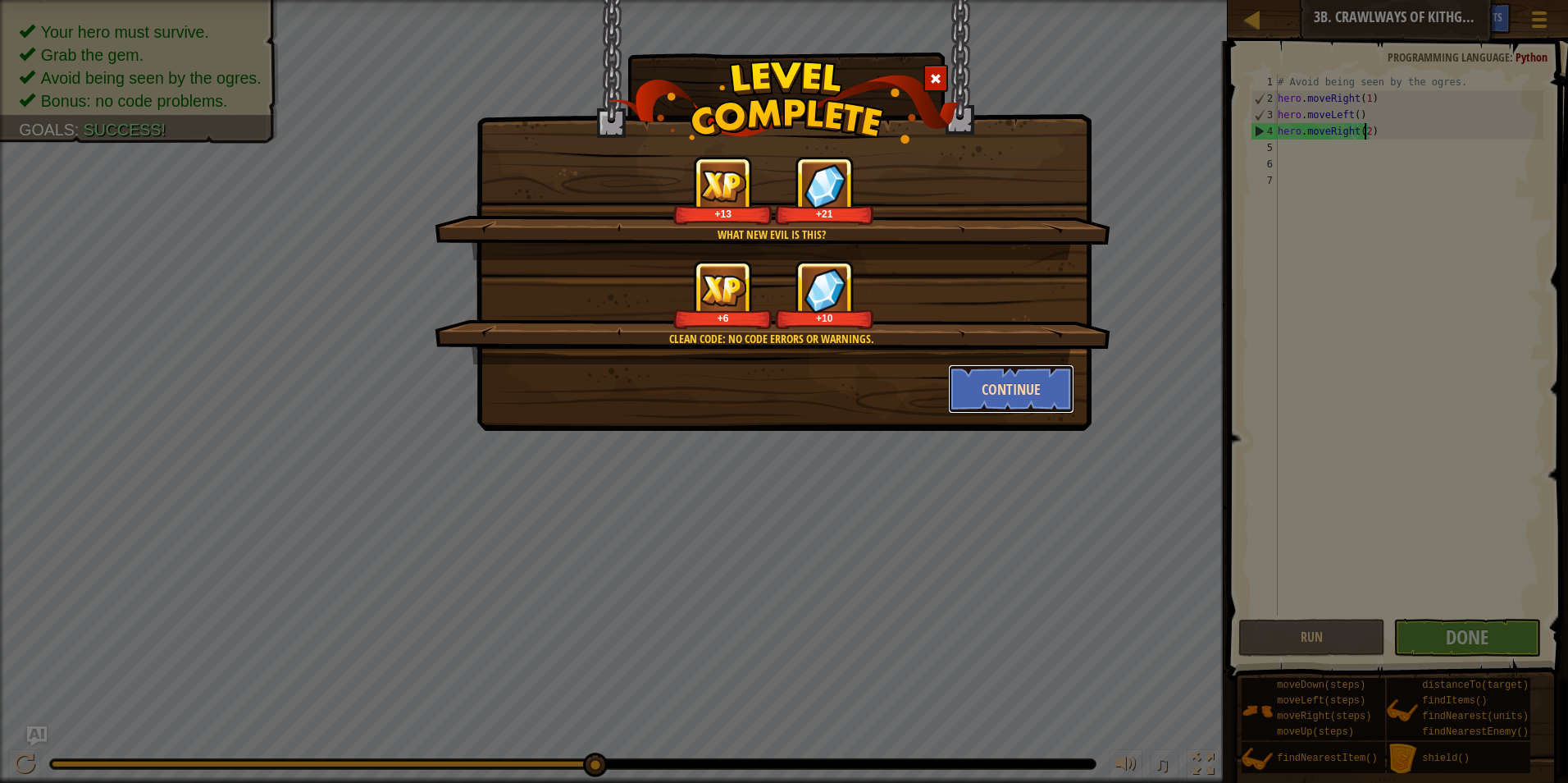
drag, startPoint x: 991, startPoint y: 389, endPoint x: 1097, endPoint y: 368, distance: 108.1
click at [991, 389] on button "Continue" at bounding box center [1011, 389] width 127 height 49
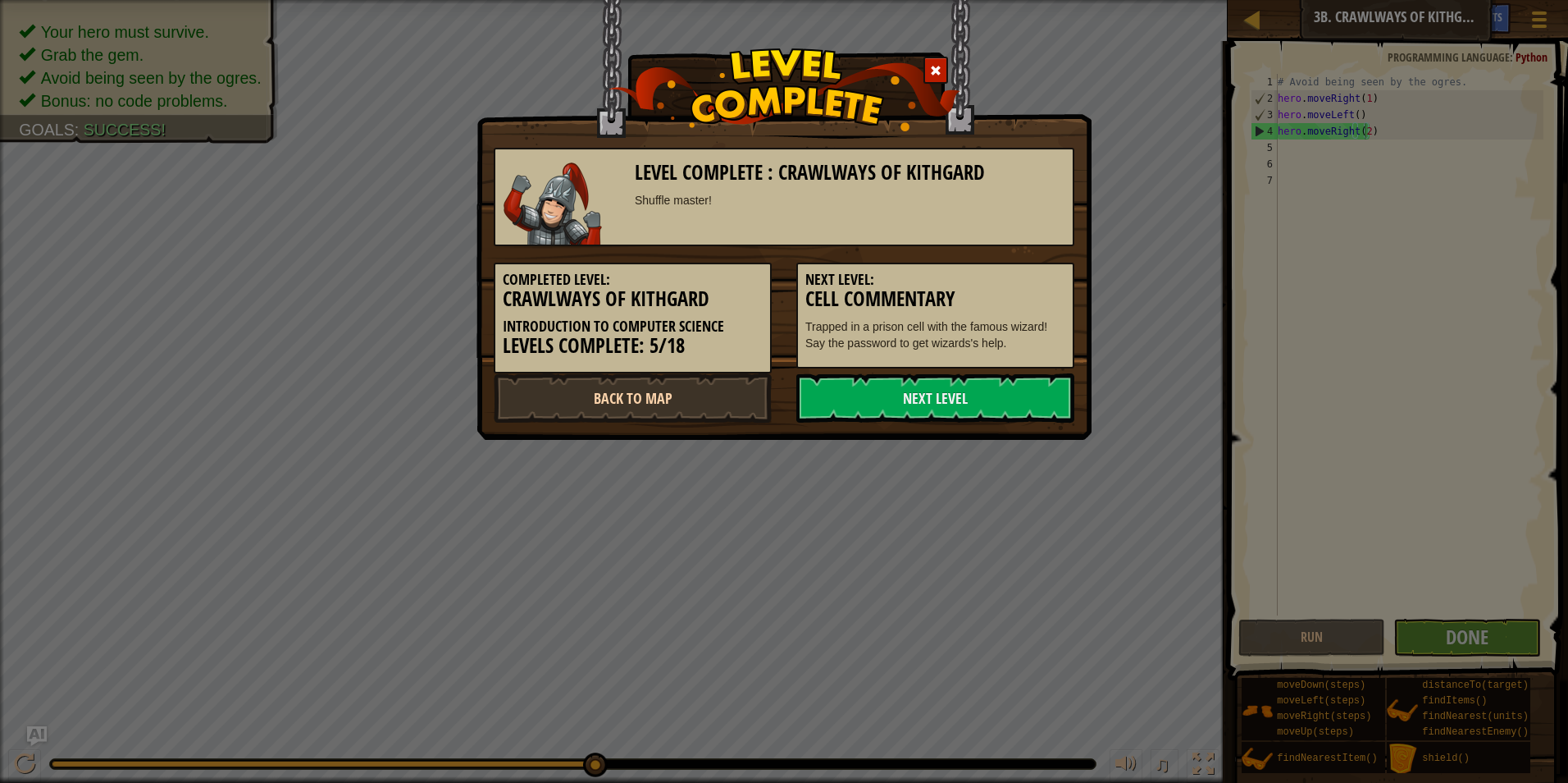
drag, startPoint x: 999, startPoint y: 395, endPoint x: 689, endPoint y: 390, distance: 310.0
click at [689, 390] on div "Back to Map Next Level" at bounding box center [784, 398] width 605 height 49
click at [689, 390] on link "Back to Map" at bounding box center [633, 398] width 278 height 49
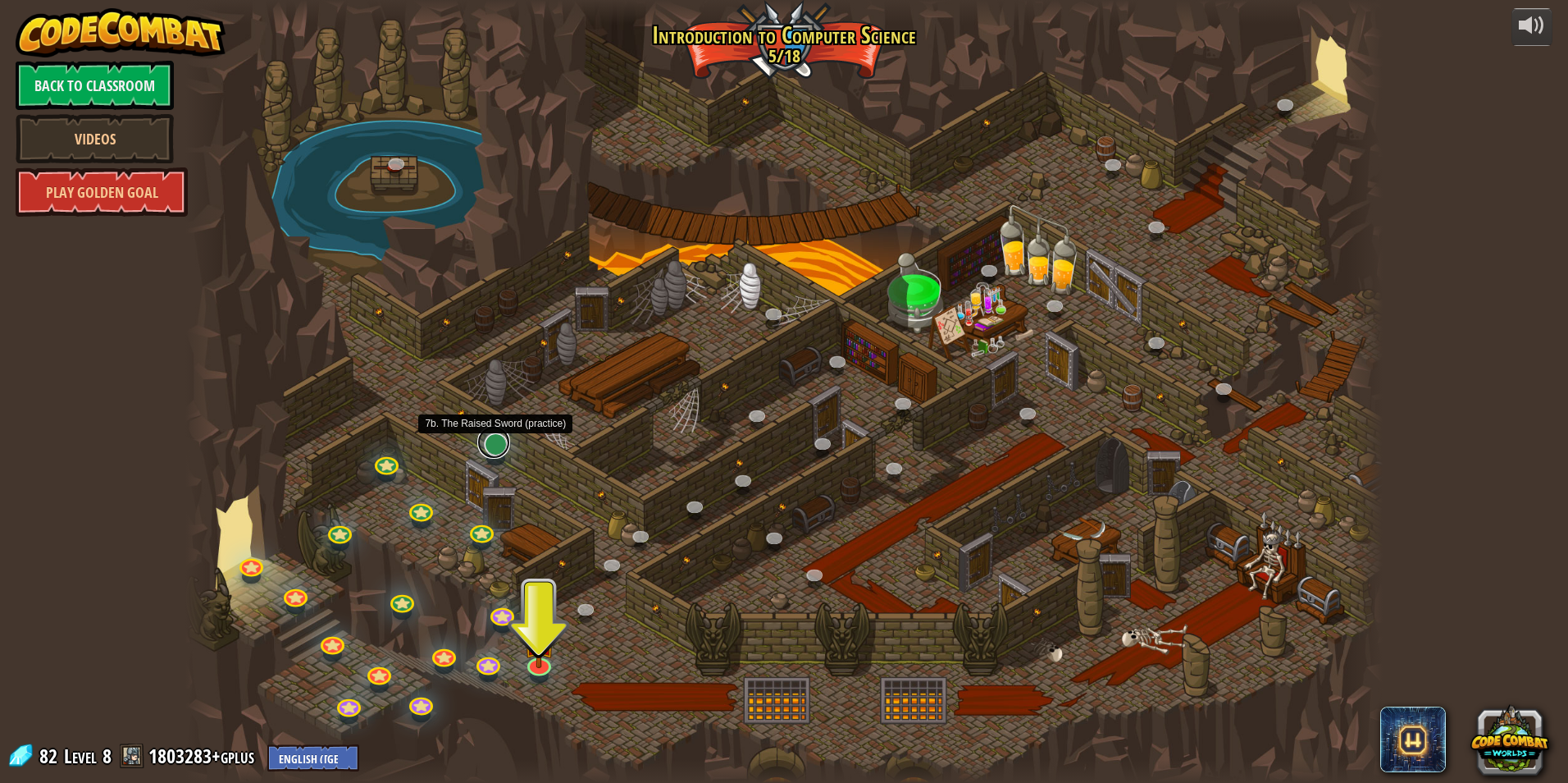
click at [490, 447] on link at bounding box center [493, 441] width 33 height 33
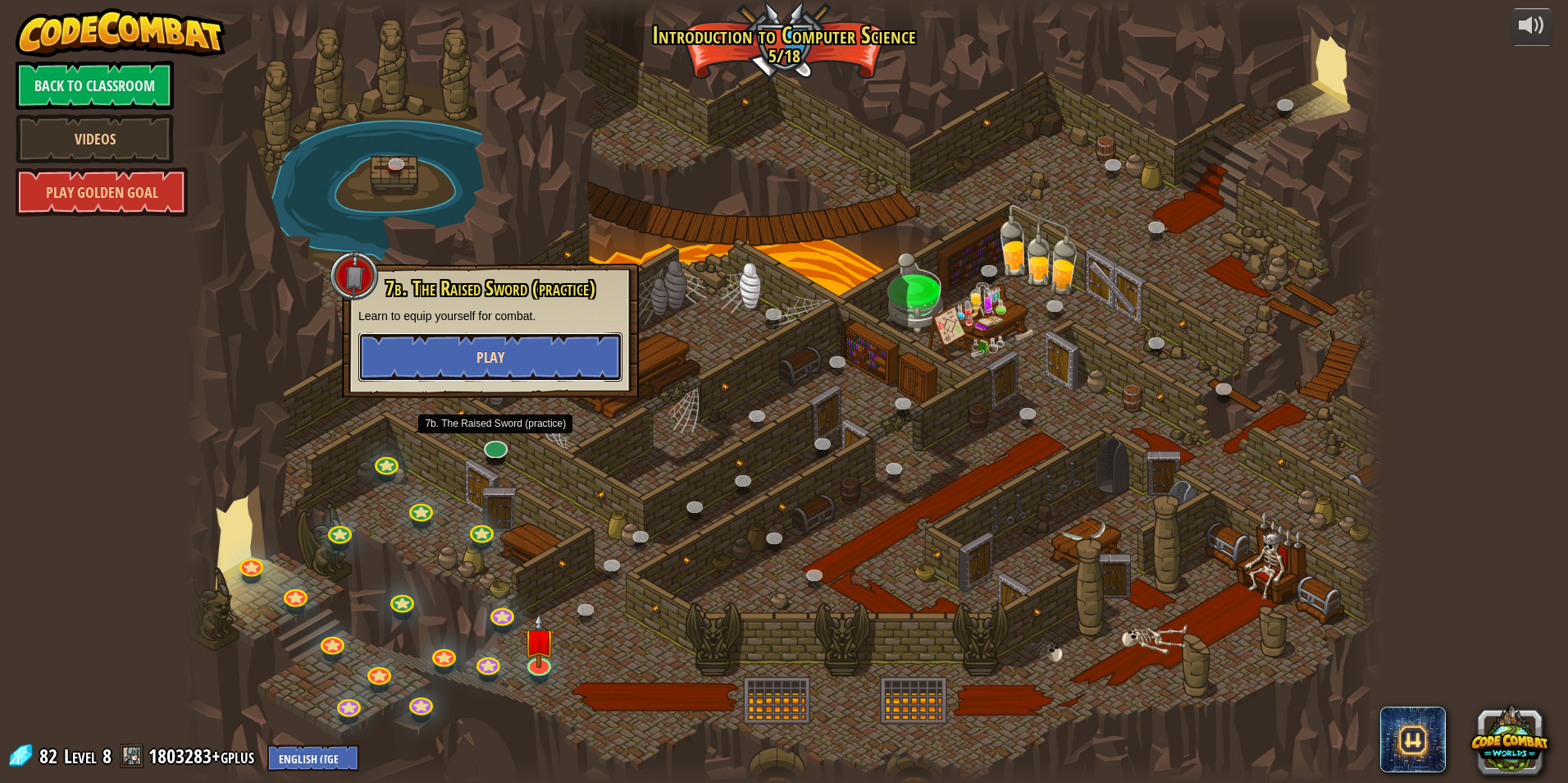
click at [551, 373] on button "Play" at bounding box center [490, 357] width 264 height 49
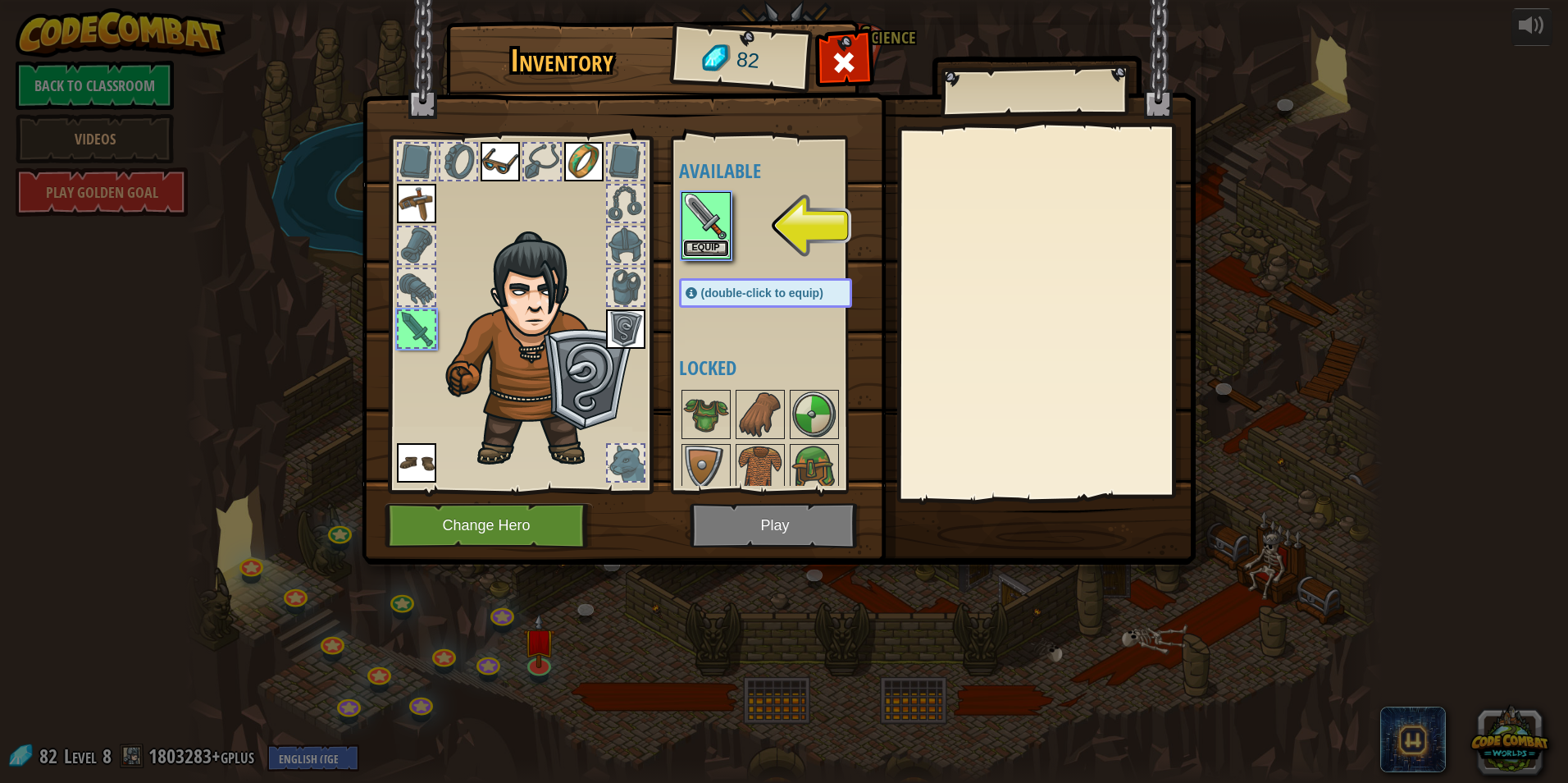
click at [700, 241] on button "Equip" at bounding box center [705, 248] width 46 height 17
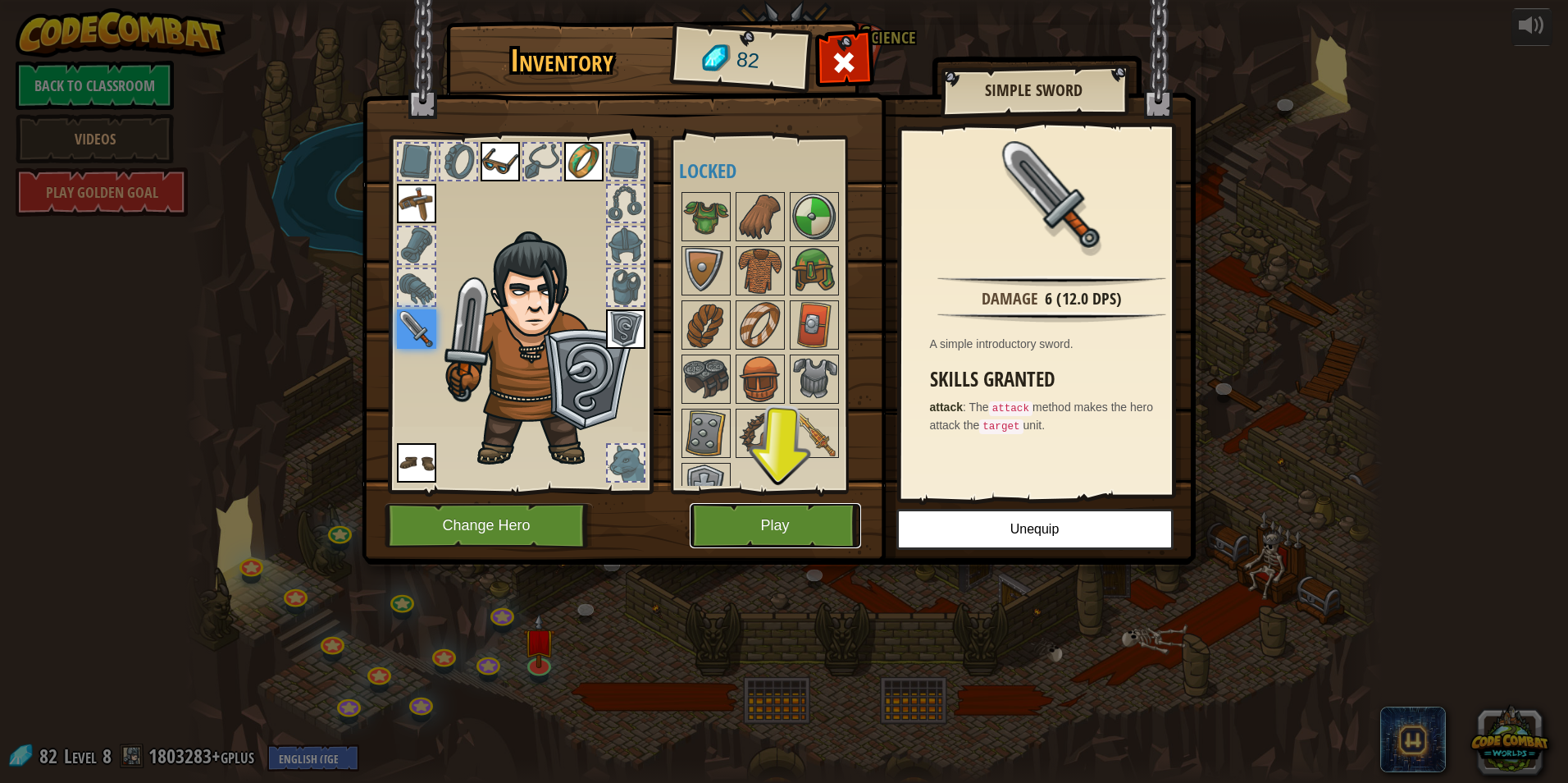
click at [769, 532] on button "Play" at bounding box center [775, 525] width 172 height 45
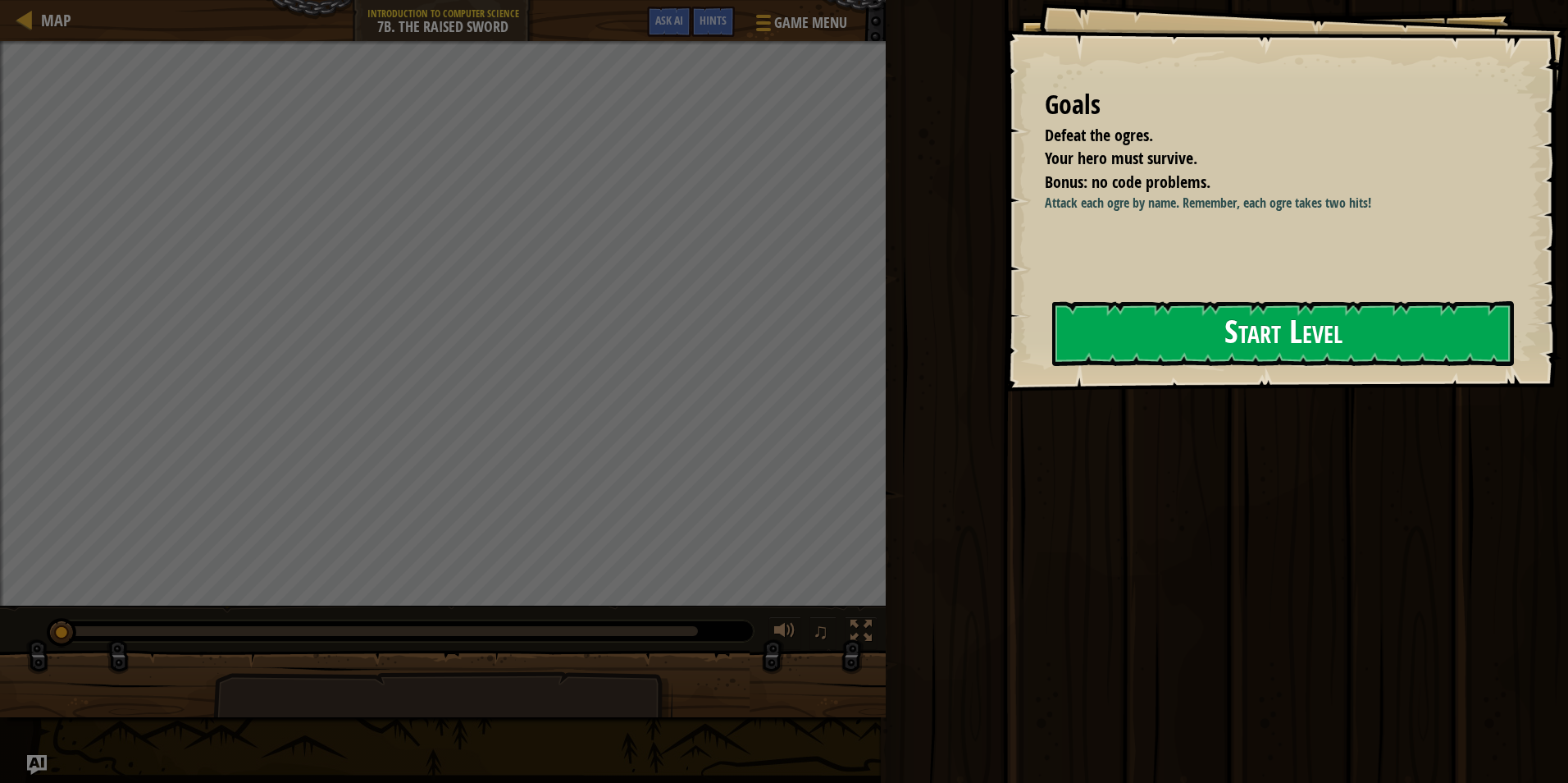
click at [1208, 330] on button "Start Level" at bounding box center [1283, 333] width 462 height 65
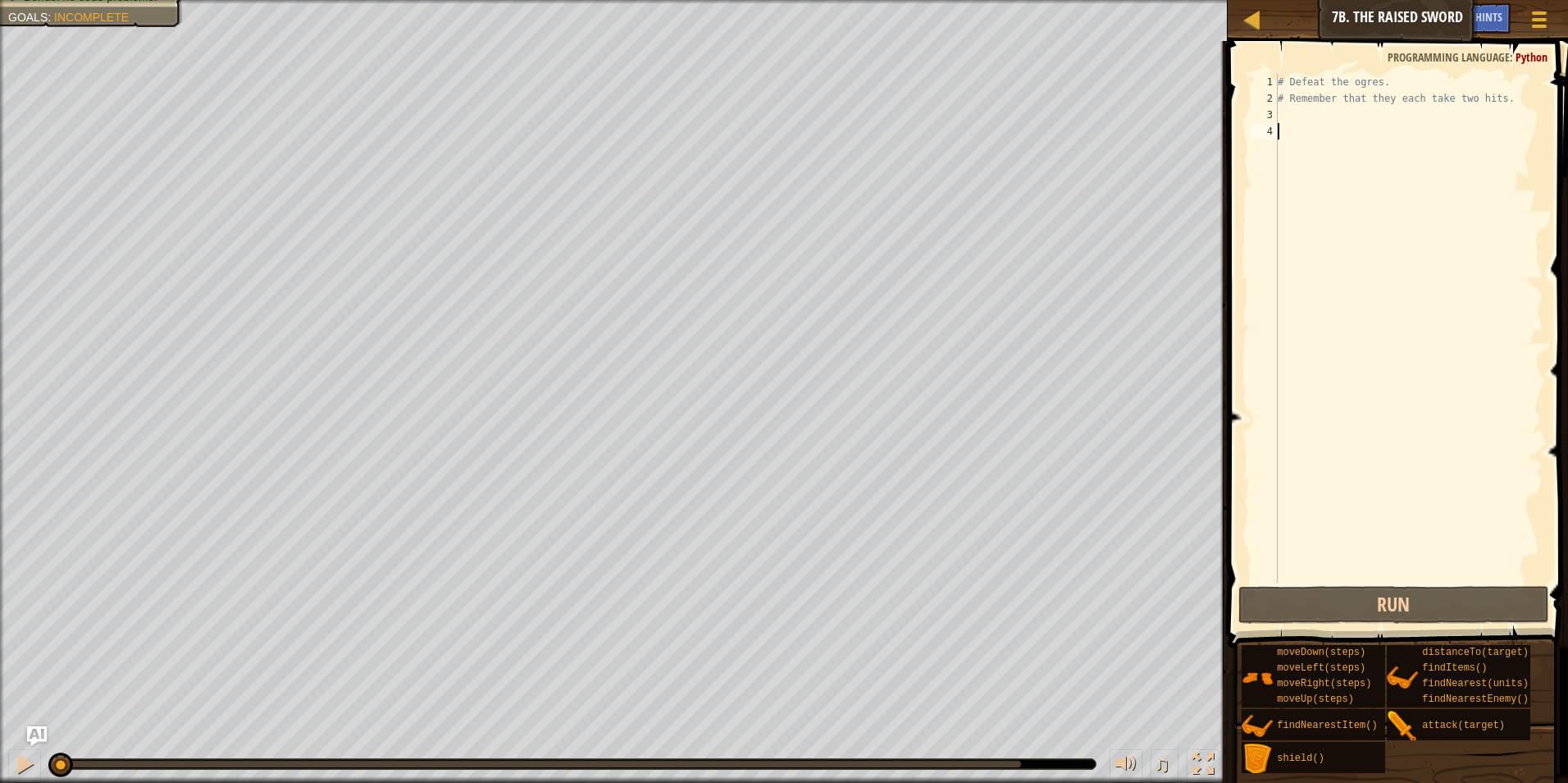
type textarea "h"
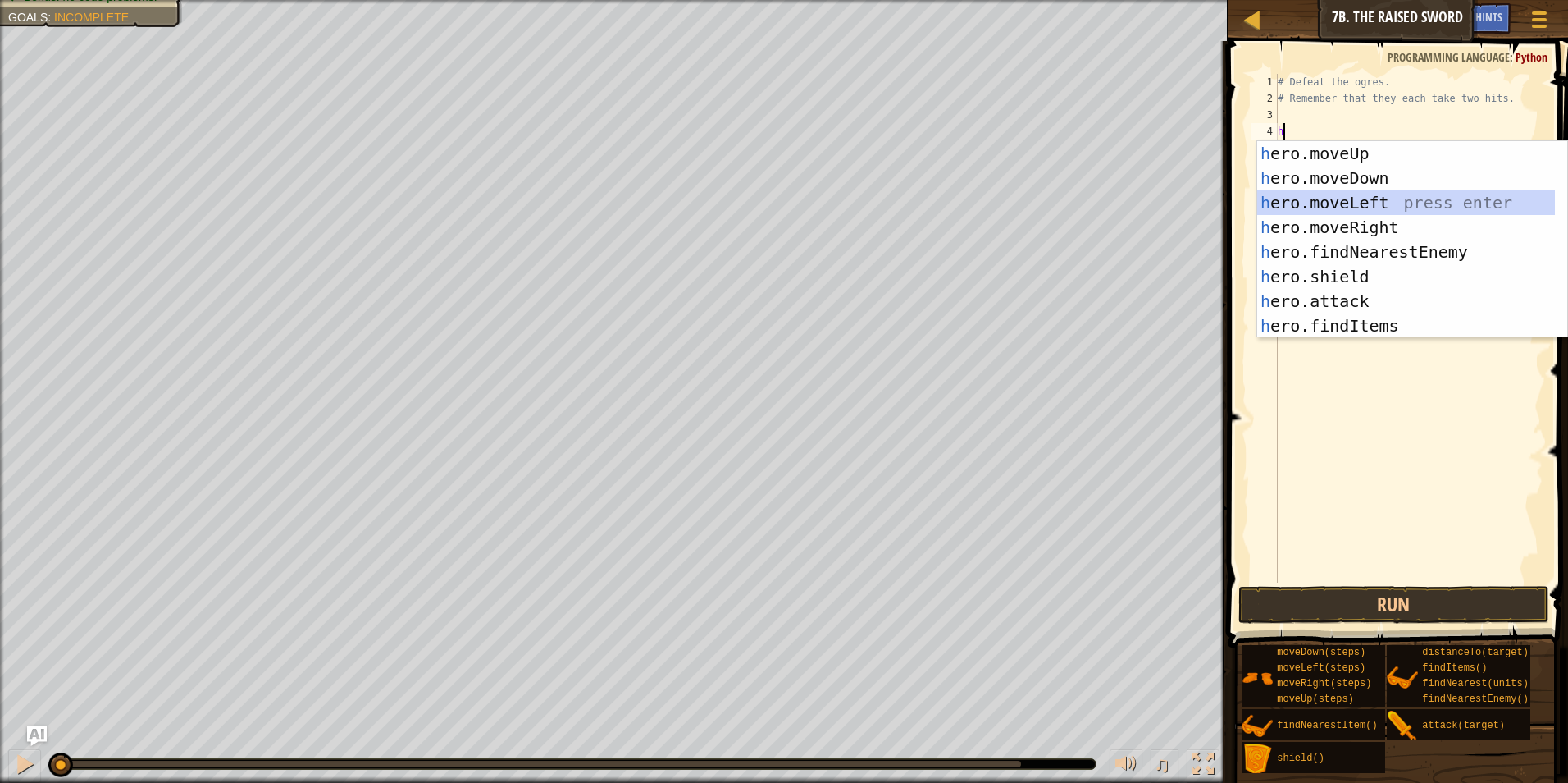
click at [1350, 207] on div "h ero.moveUp press enter h ero.moveDown press enter h ero.moveLeft press enter …" at bounding box center [1406, 264] width 298 height 246
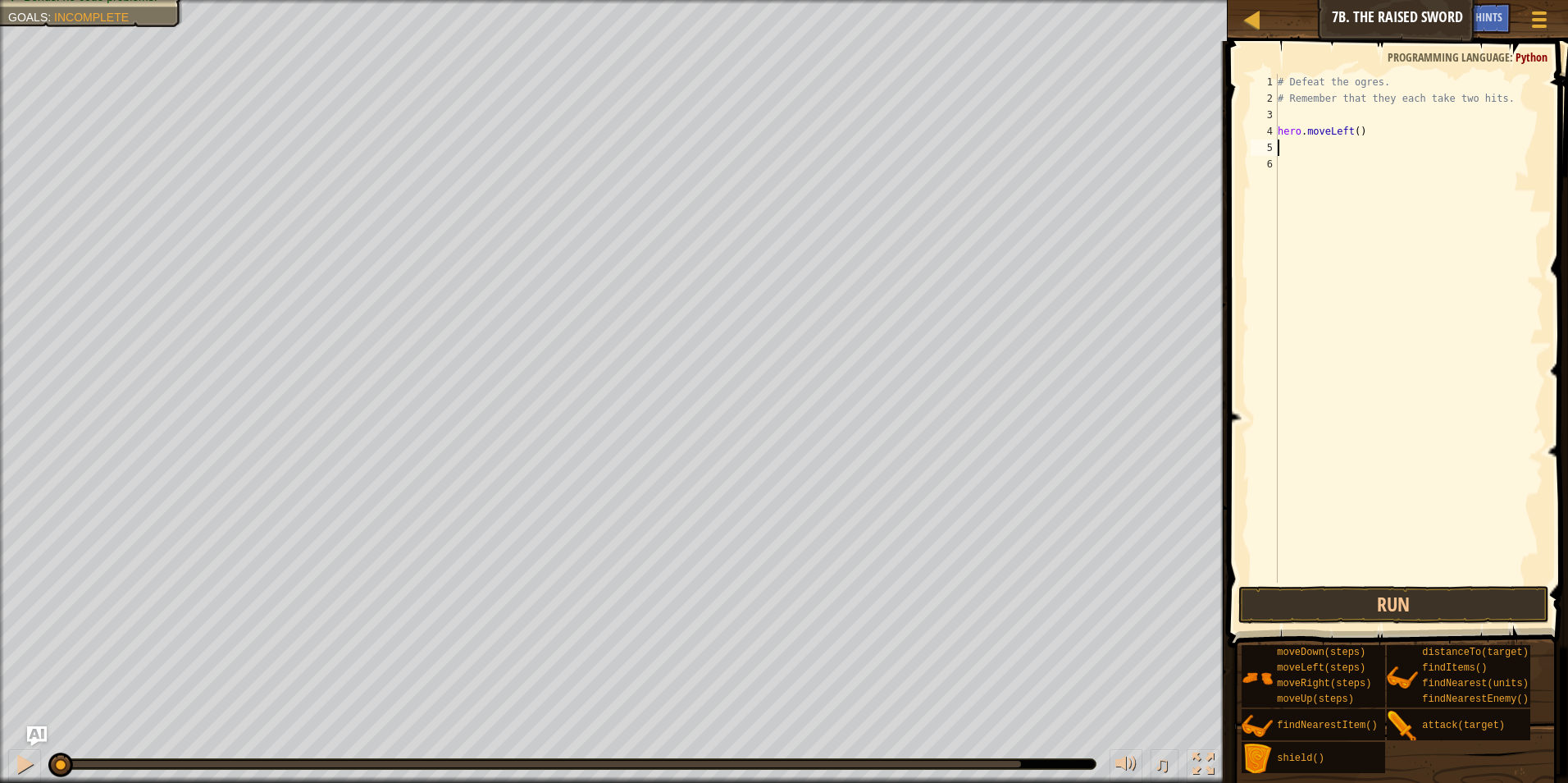
type textarea "h"
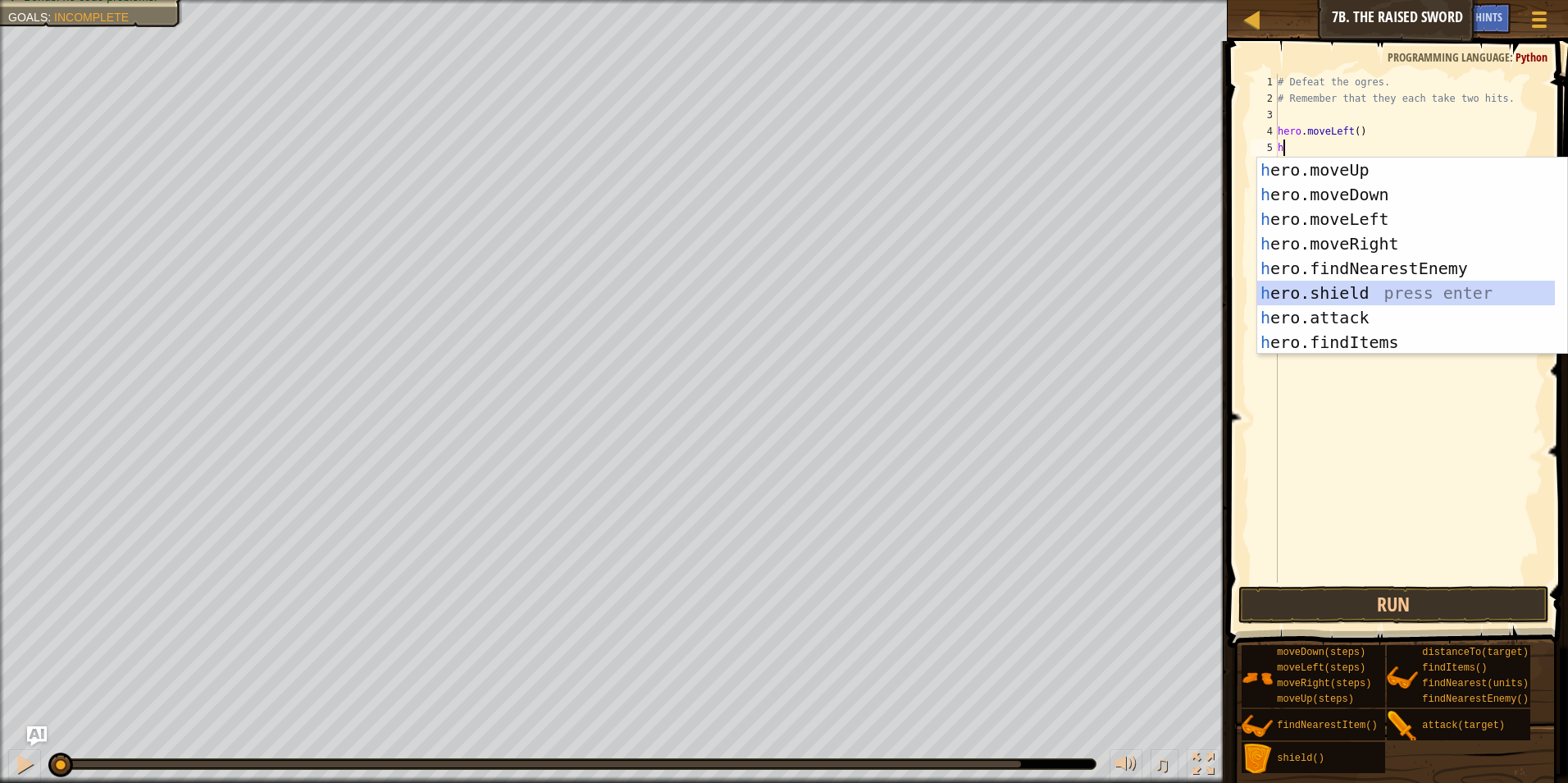
click at [1344, 280] on div "h ero.moveUp press enter h ero.moveDown press enter h ero.moveLeft press enter …" at bounding box center [1406, 280] width 298 height 246
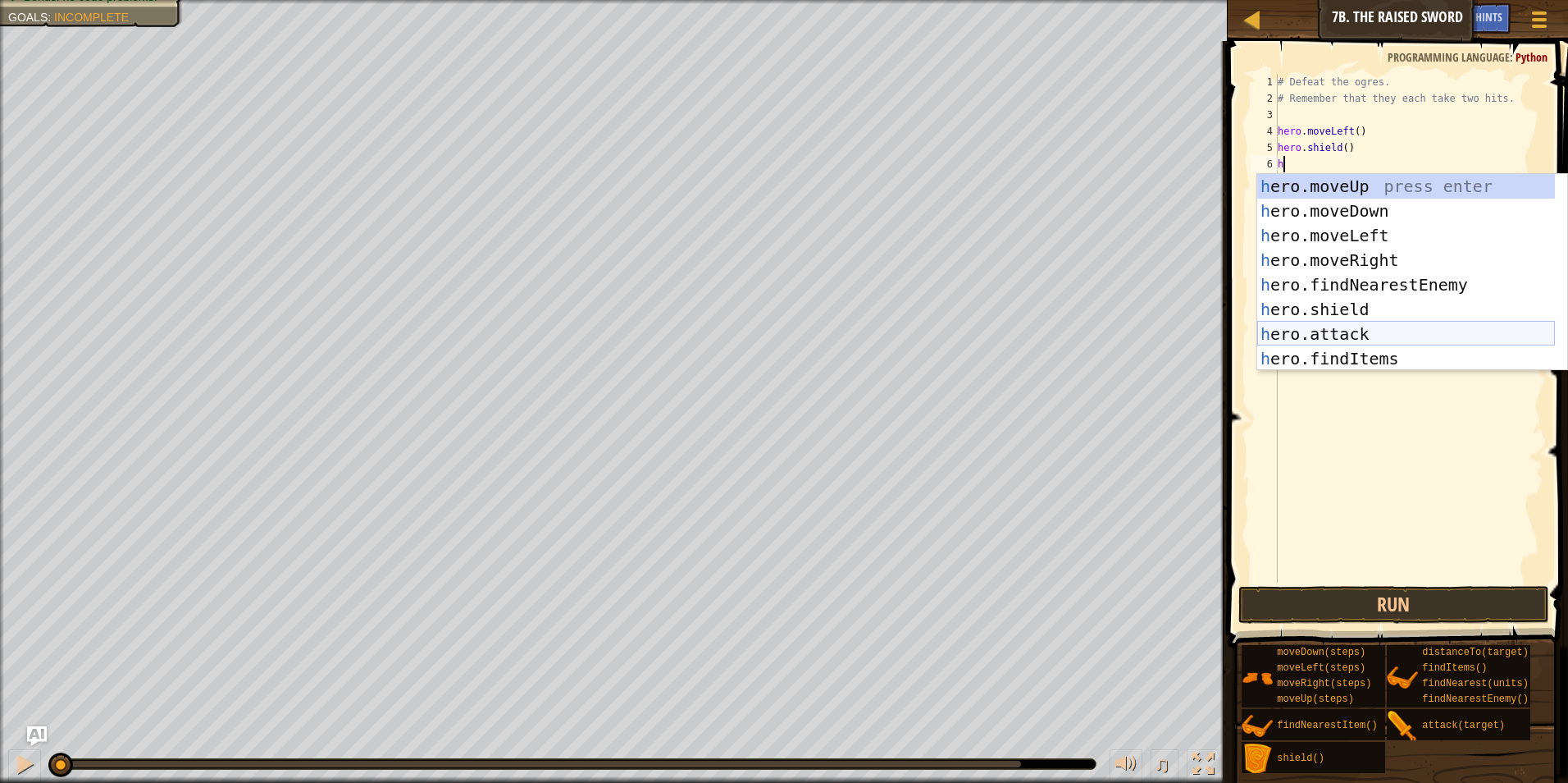
click at [1352, 342] on div "h ero.moveUp press enter h ero.moveDown press enter h ero.moveLeft press enter …" at bounding box center [1406, 296] width 298 height 246
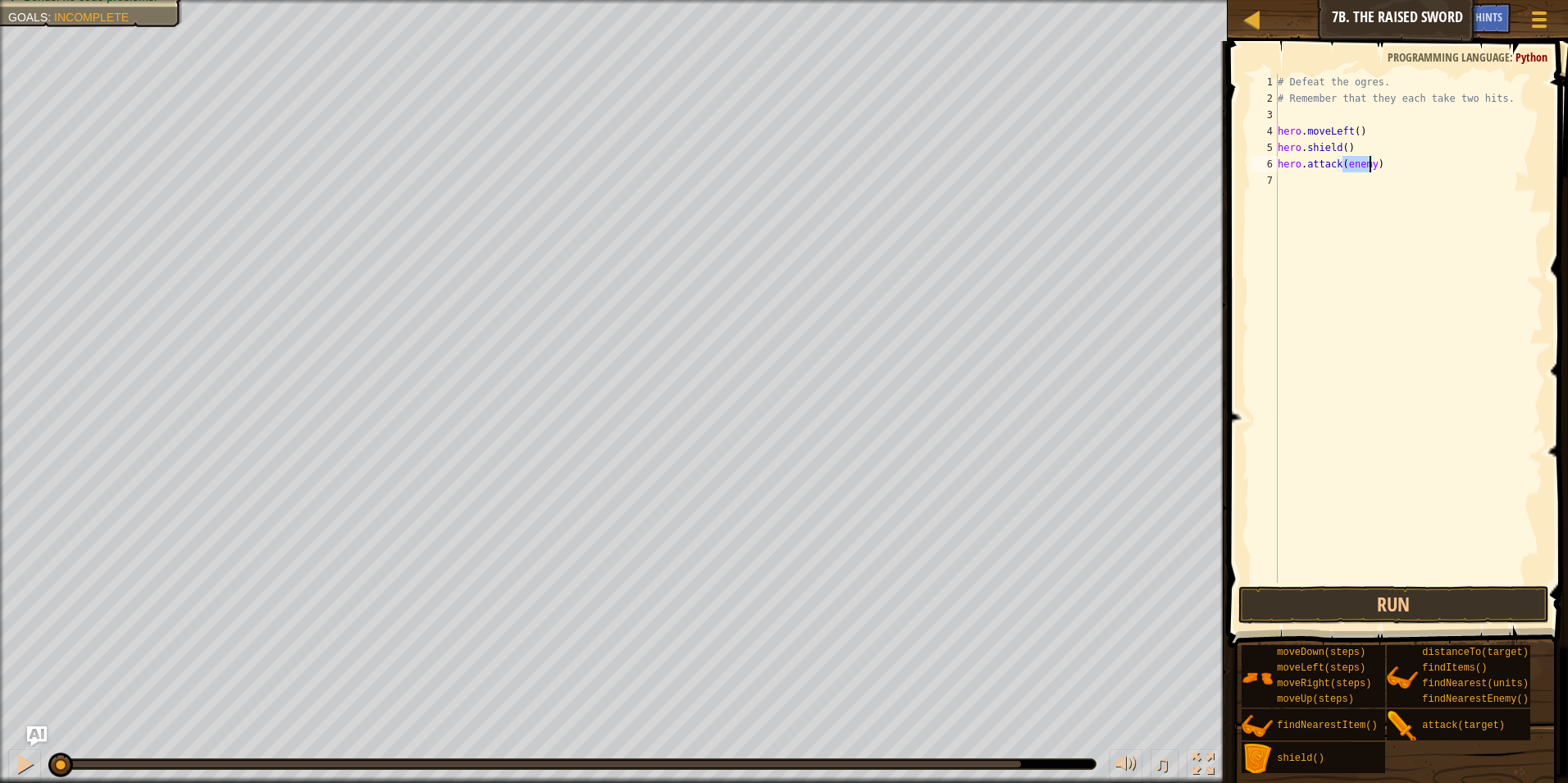
scroll to position [8, 5]
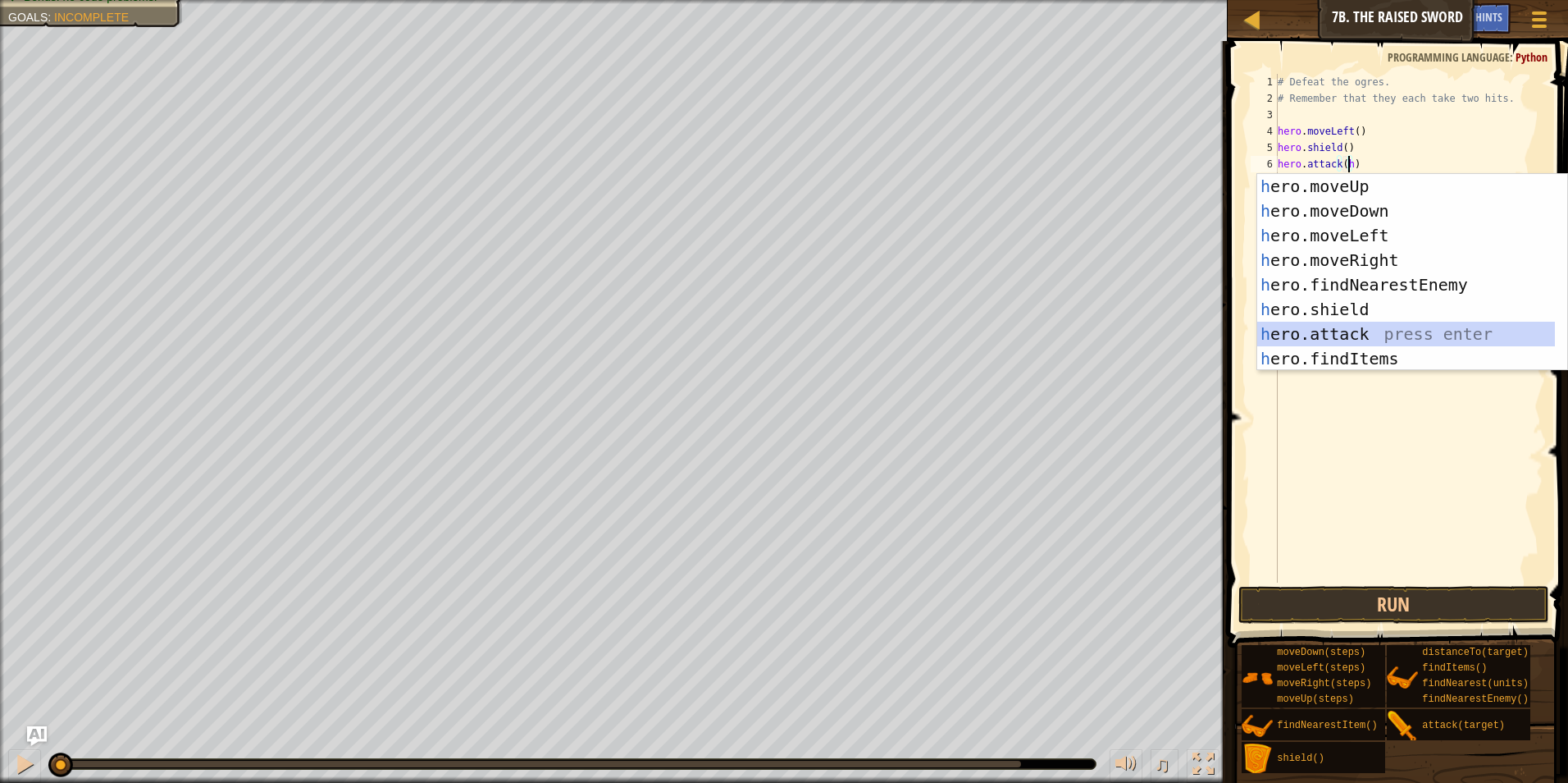
click at [1363, 328] on div "h ero.moveUp press enter h ero.moveDown press enter h ero.moveLeft press enter …" at bounding box center [1406, 296] width 298 height 246
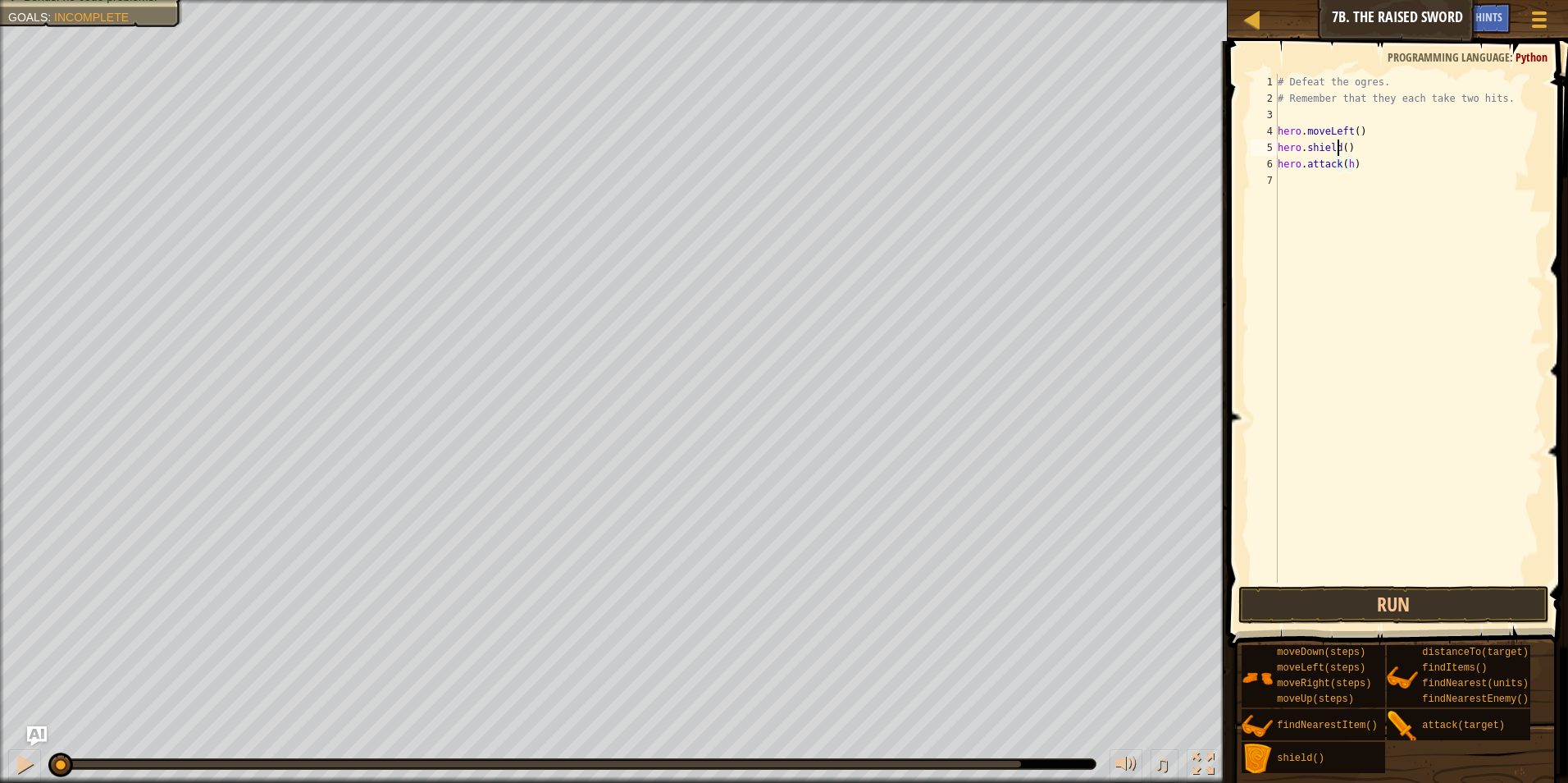
click at [1338, 141] on div "# Defeat the ogres. # Remember that they each take two hits. hero . moveLeft ( …" at bounding box center [1408, 344] width 269 height 541
click at [1344, 136] on div "# Defeat the ogres. # Remember that they each take two hits. hero . moveLeft ( …" at bounding box center [1408, 344] width 269 height 541
type textarea "hero.moveLeft()"
drag, startPoint x: 1364, startPoint y: 124, endPoint x: 1275, endPoint y: 133, distance: 89.5
click at [1275, 133] on div "hero.moveLeft() 1 2 3 4 5 6 7 # Defeat the ogres. # Remember that they each tak…" at bounding box center [1395, 327] width 296 height 508
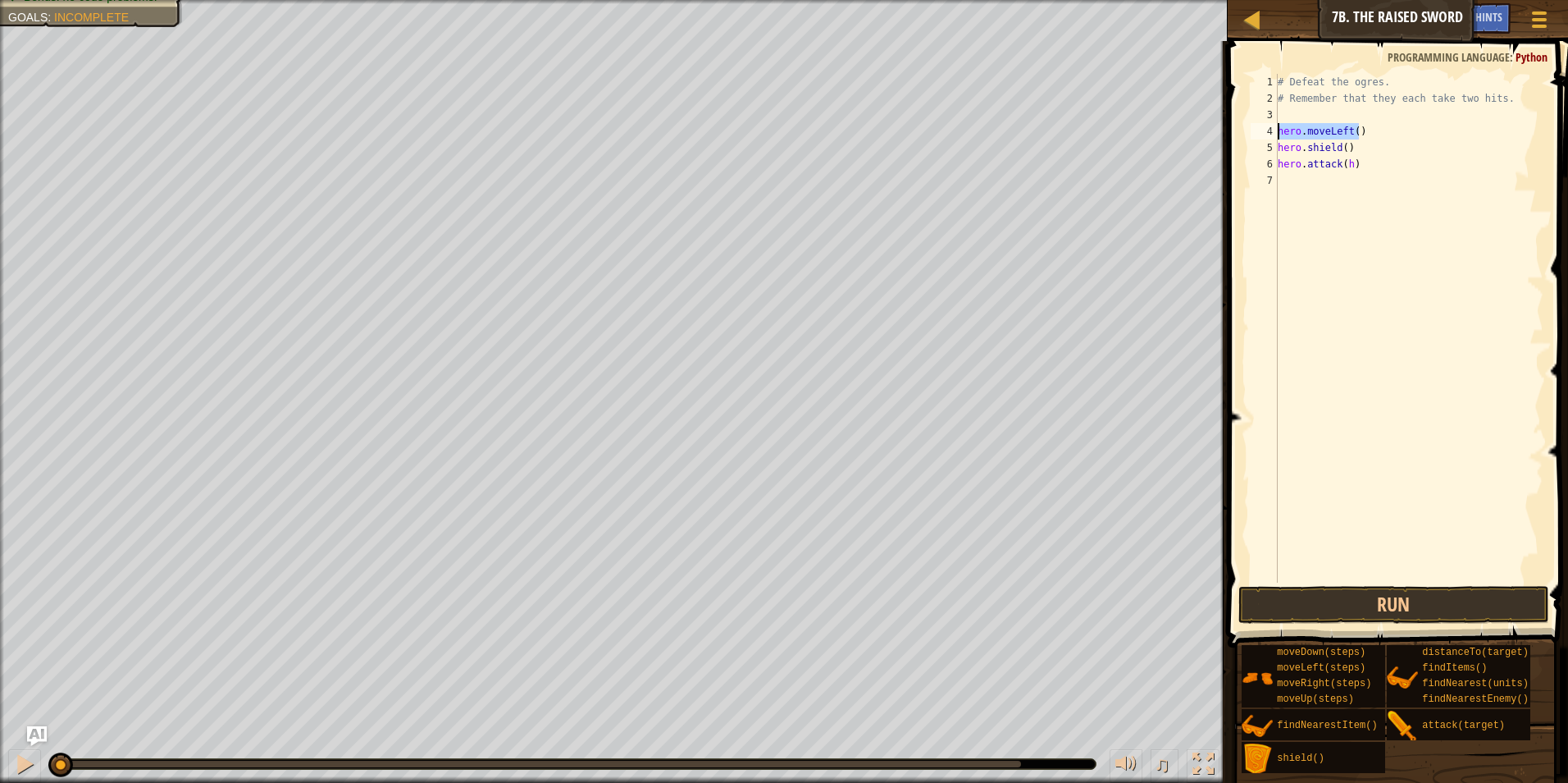
scroll to position [8, 0]
type textarea "h"
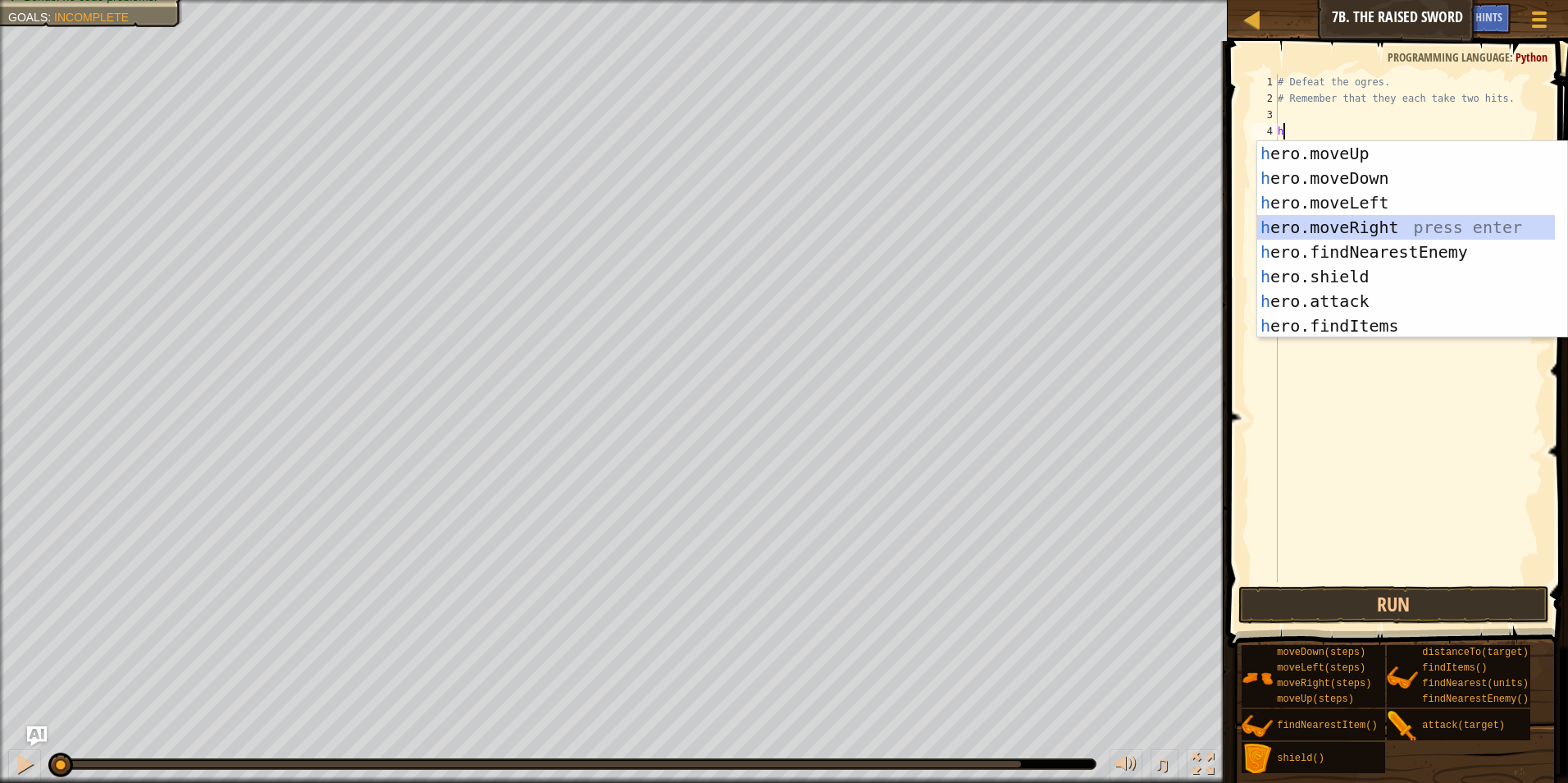
click at [1335, 220] on div "h ero.moveUp press enter h ero.moveDown press enter h ero.moveLeft press enter …" at bounding box center [1406, 264] width 298 height 246
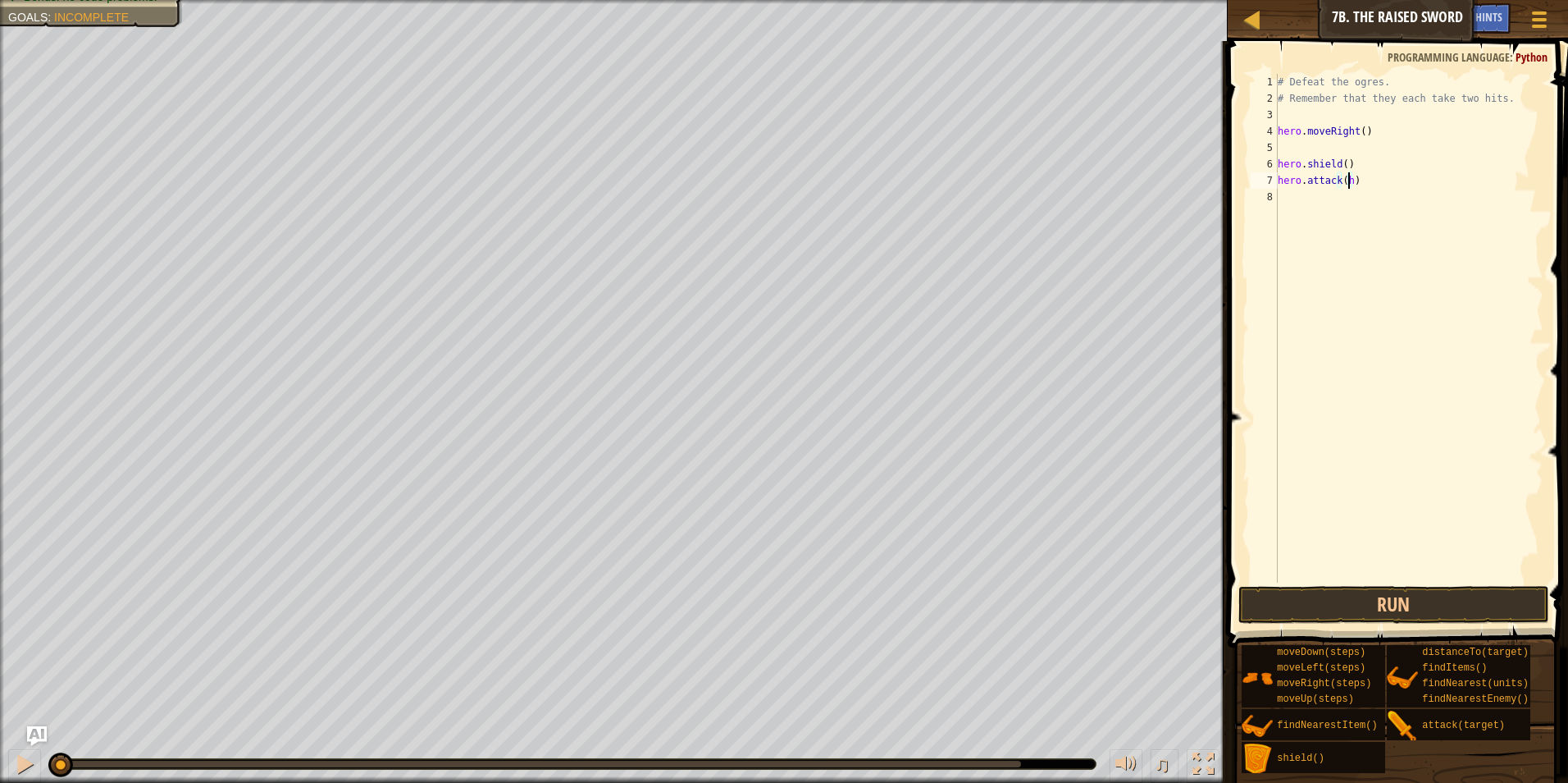
click at [1345, 178] on div "# Defeat the ogres. # Remember that they each take two hits. hero . moveRight (…" at bounding box center [1408, 344] width 269 height 541
type textarea "hero.attack()"
drag, startPoint x: 1356, startPoint y: 180, endPoint x: 1272, endPoint y: 180, distance: 84.0
click at [1272, 180] on div "hero.attack() 1 2 3 4 5 6 7 8 # Defeat the ogres. # Remember that they each tak…" at bounding box center [1395, 327] width 296 height 508
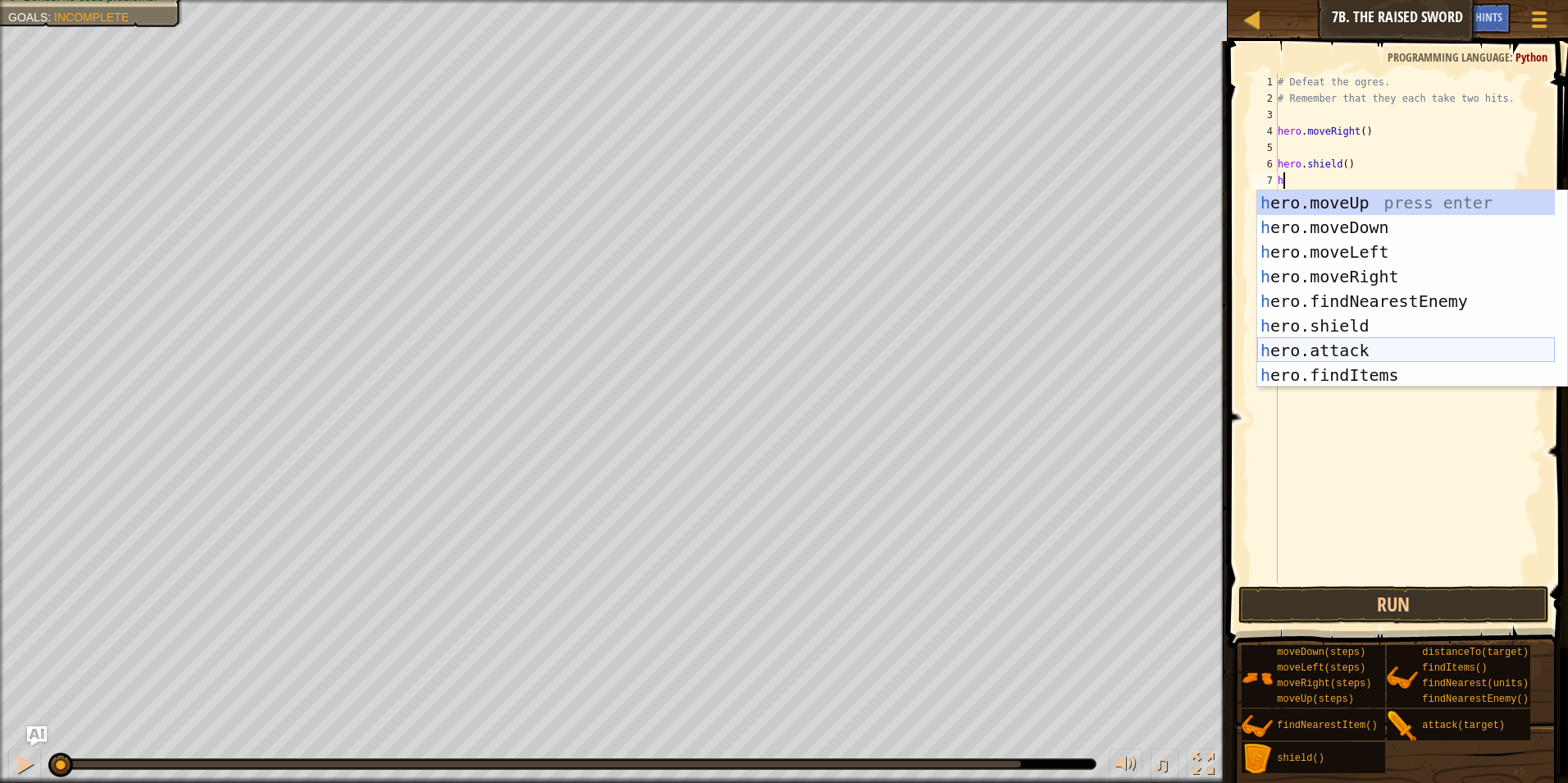
click at [1311, 357] on div "h ero.moveUp press enter h ero.moveDown press enter h ero.moveLeft press enter …" at bounding box center [1406, 313] width 298 height 246
type textarea "hero.attack()"
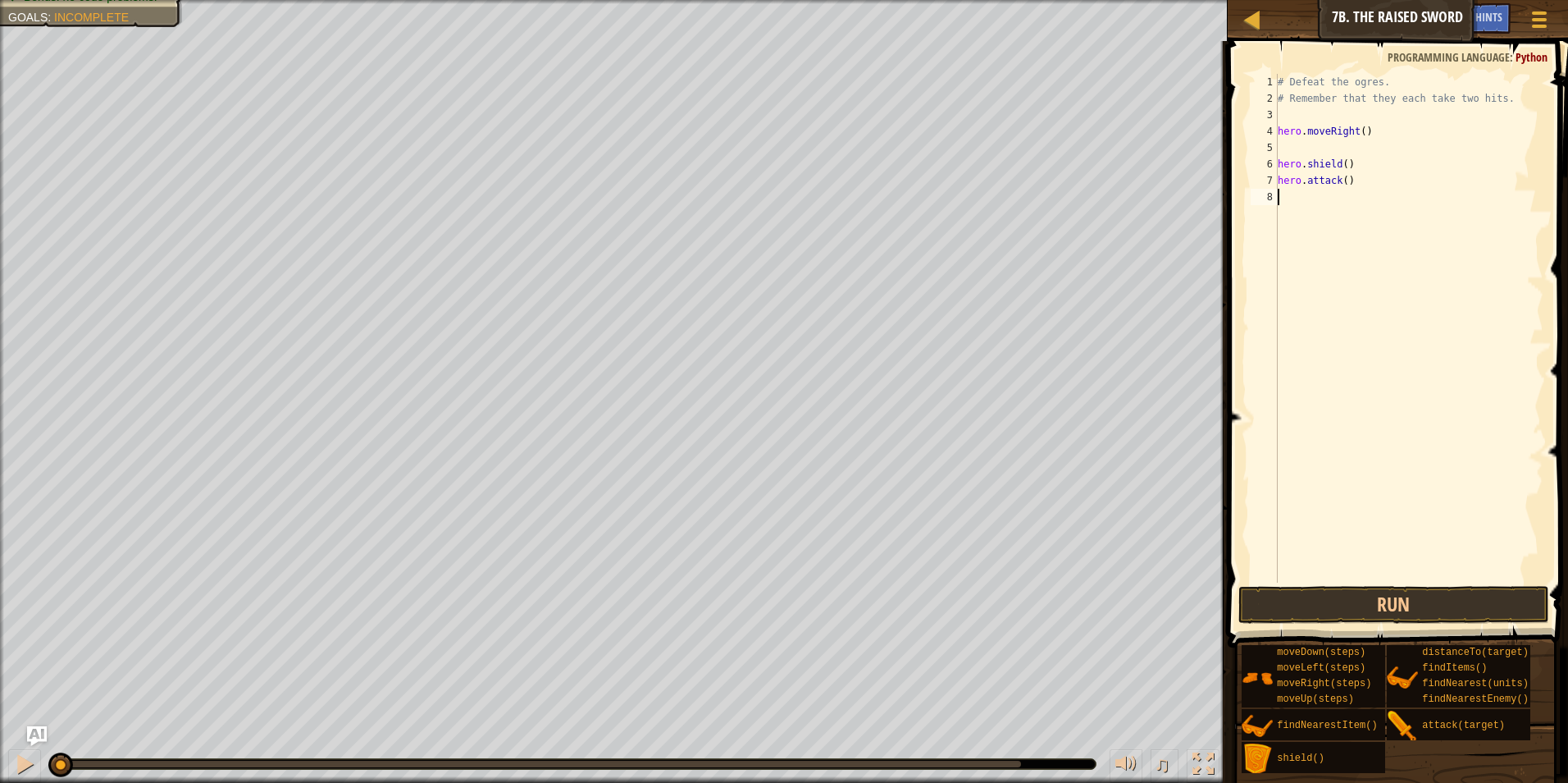
click at [1351, 191] on div "# Defeat the ogres. # Remember that they each take two hits. hero . moveRight (…" at bounding box center [1408, 344] width 269 height 541
click at [1351, 178] on div "# Defeat the ogres. # Remember that they each take two hits. hero . moveRight (…" at bounding box center [1408, 344] width 269 height 541
type textarea "h"
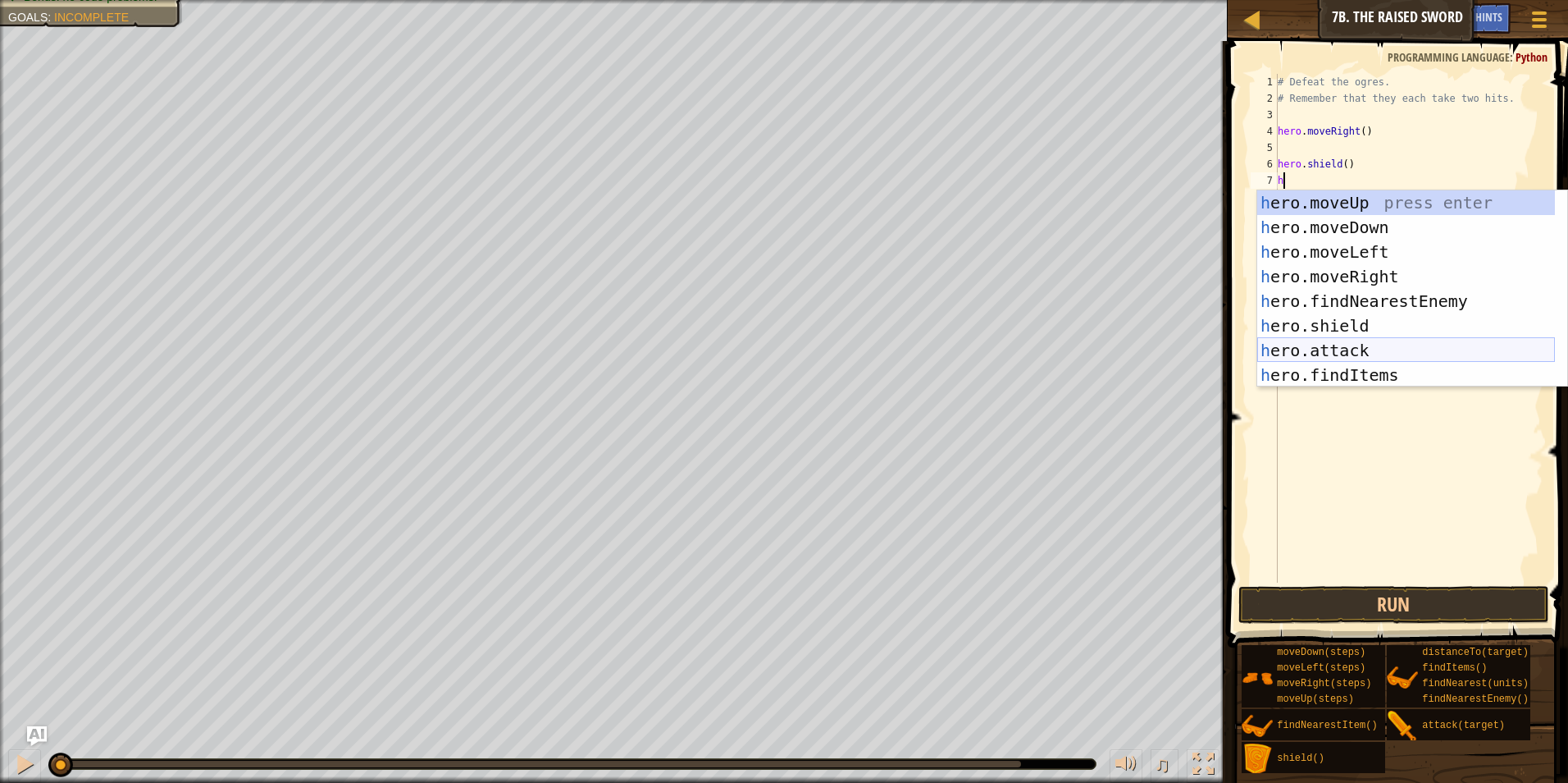
click at [1329, 357] on div "h ero.moveUp press enter h ero.moveDown press enter h ero.moveLeft press enter …" at bounding box center [1406, 313] width 298 height 246
type textarea "hero.attack(enemy)"
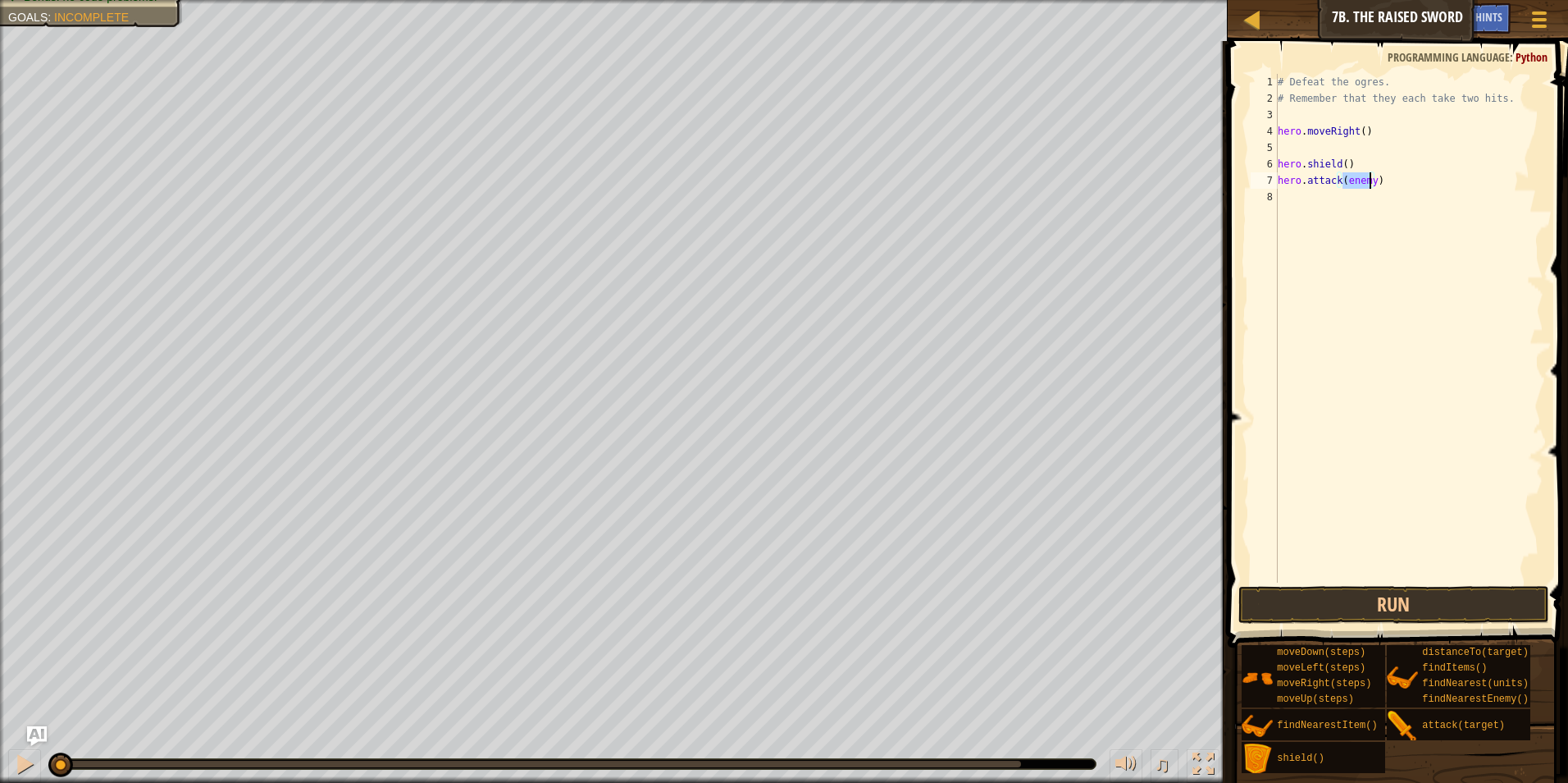
click at [1300, 200] on div "# Defeat the ogres. # Remember that they each take two hits. hero . moveRight (…" at bounding box center [1408, 344] width 269 height 541
type textarea "h"
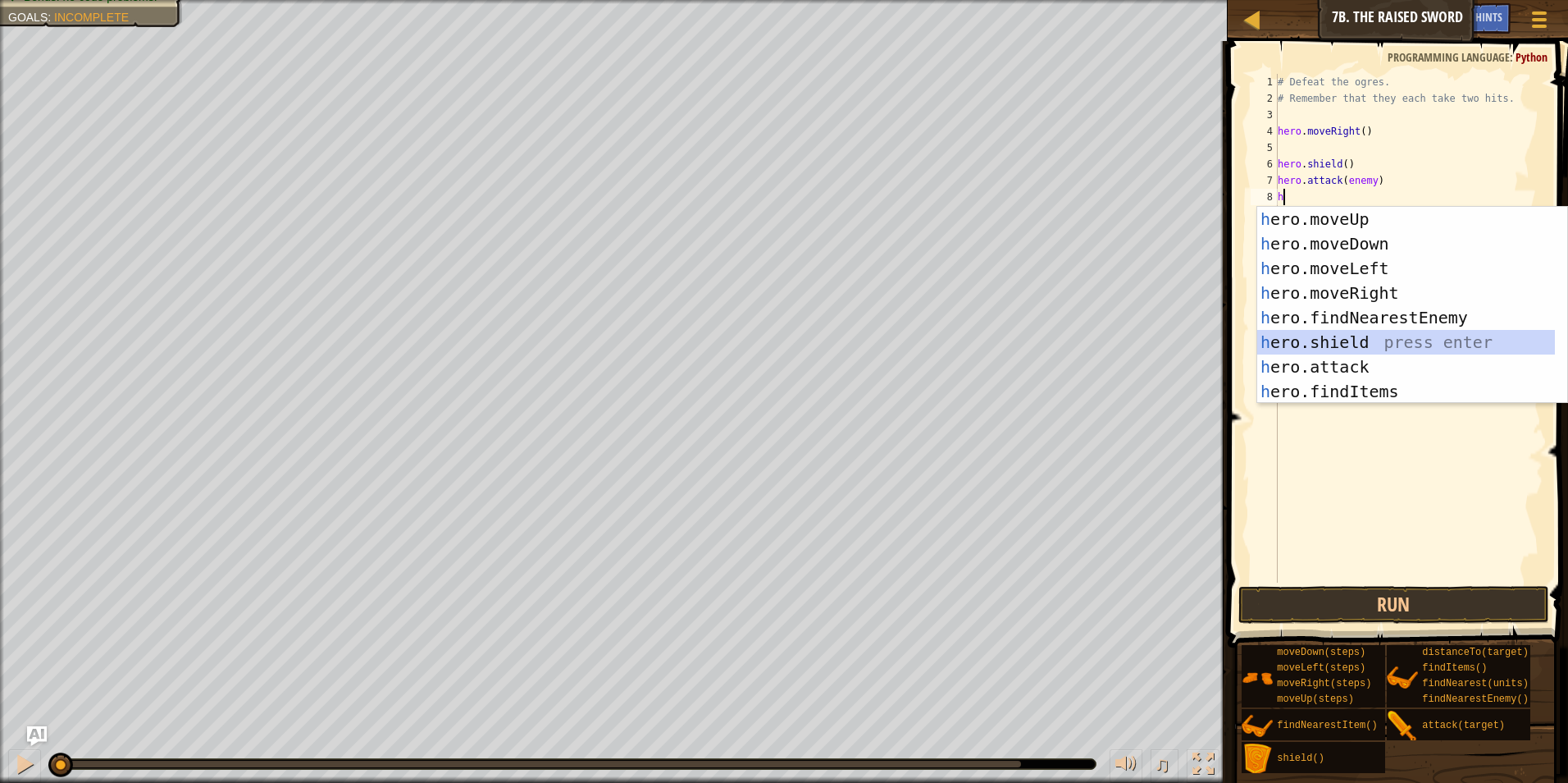
click at [1367, 352] on div "h ero.moveUp press enter h ero.moveDown press enter h ero.moveLeft press enter …" at bounding box center [1406, 329] width 298 height 246
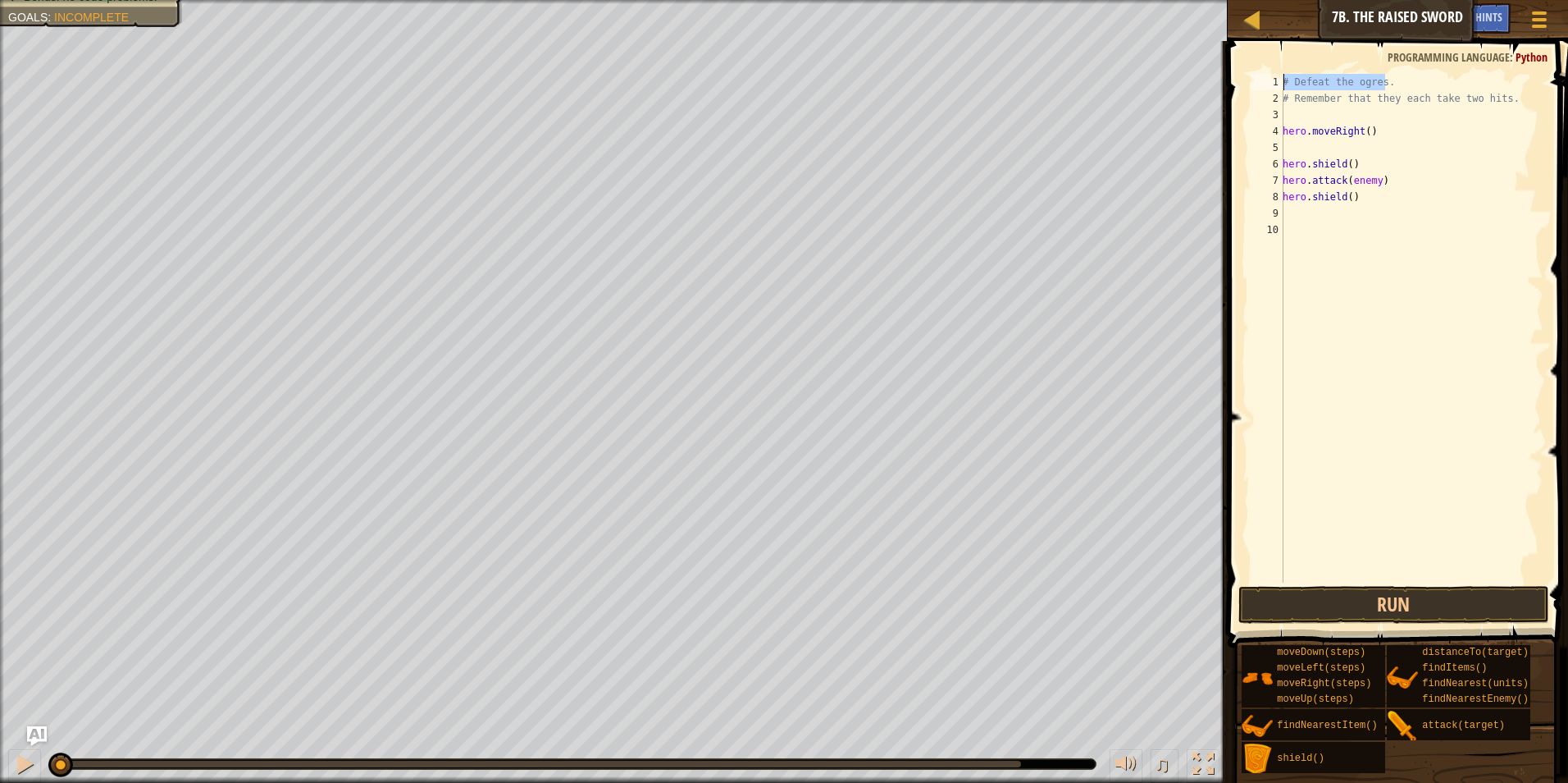
drag, startPoint x: 1434, startPoint y: -60, endPoint x: 1400, endPoint y: -60, distance: 34.0
click at [1400, 0] on html "Map Introduction to Computer Science 7b. The Raised Sword Game Menu Done Hints …" at bounding box center [784, 0] width 1568 height 0
drag, startPoint x: 1351, startPoint y: 192, endPoint x: 1251, endPoint y: 169, distance: 102.6
click at [1264, 191] on div "# Defeat the ogres. 1 2 3 4 5 6 7 8 9 10 # Defeat the ogres. # Remember that th…" at bounding box center [1395, 327] width 296 height 508
type textarea "hero.shield()"
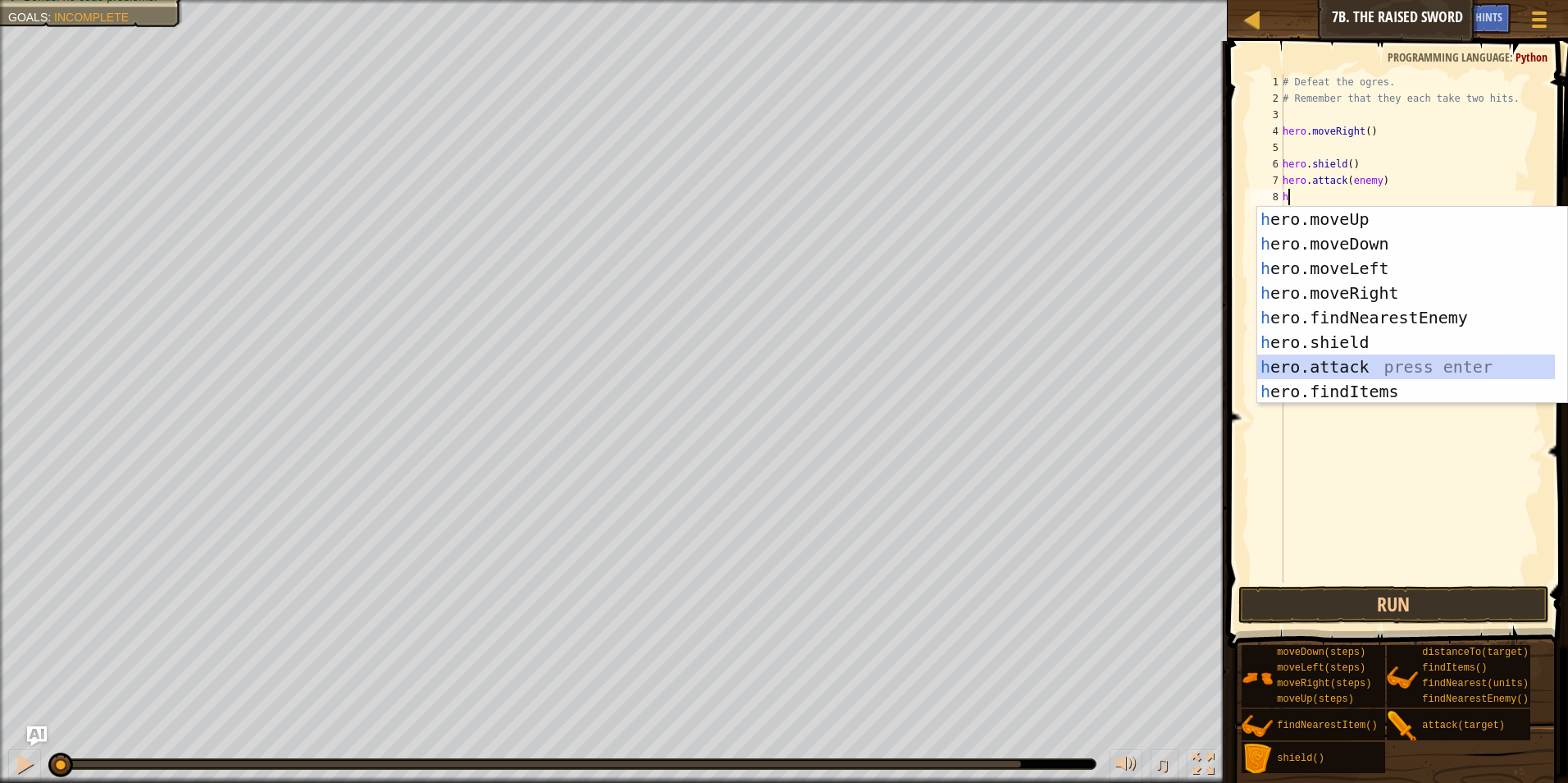
click at [1362, 363] on div "h ero.moveUp press enter h ero.moveDown press enter h ero.moveLeft press enter …" at bounding box center [1406, 329] width 298 height 246
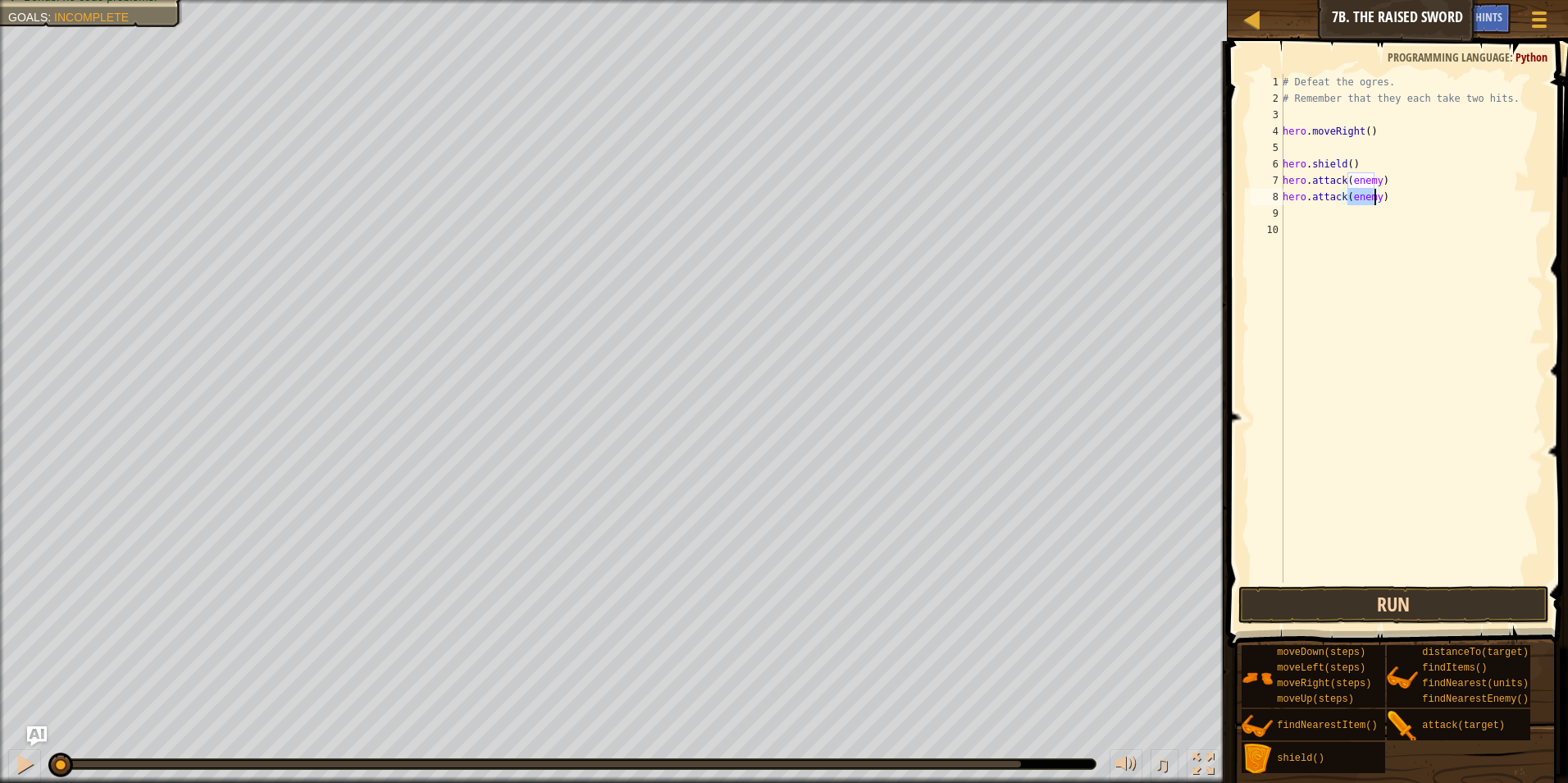
type textarea "hero.attack(enemy)"
click at [1316, 588] on button "Run" at bounding box center [1394, 605] width 311 height 38
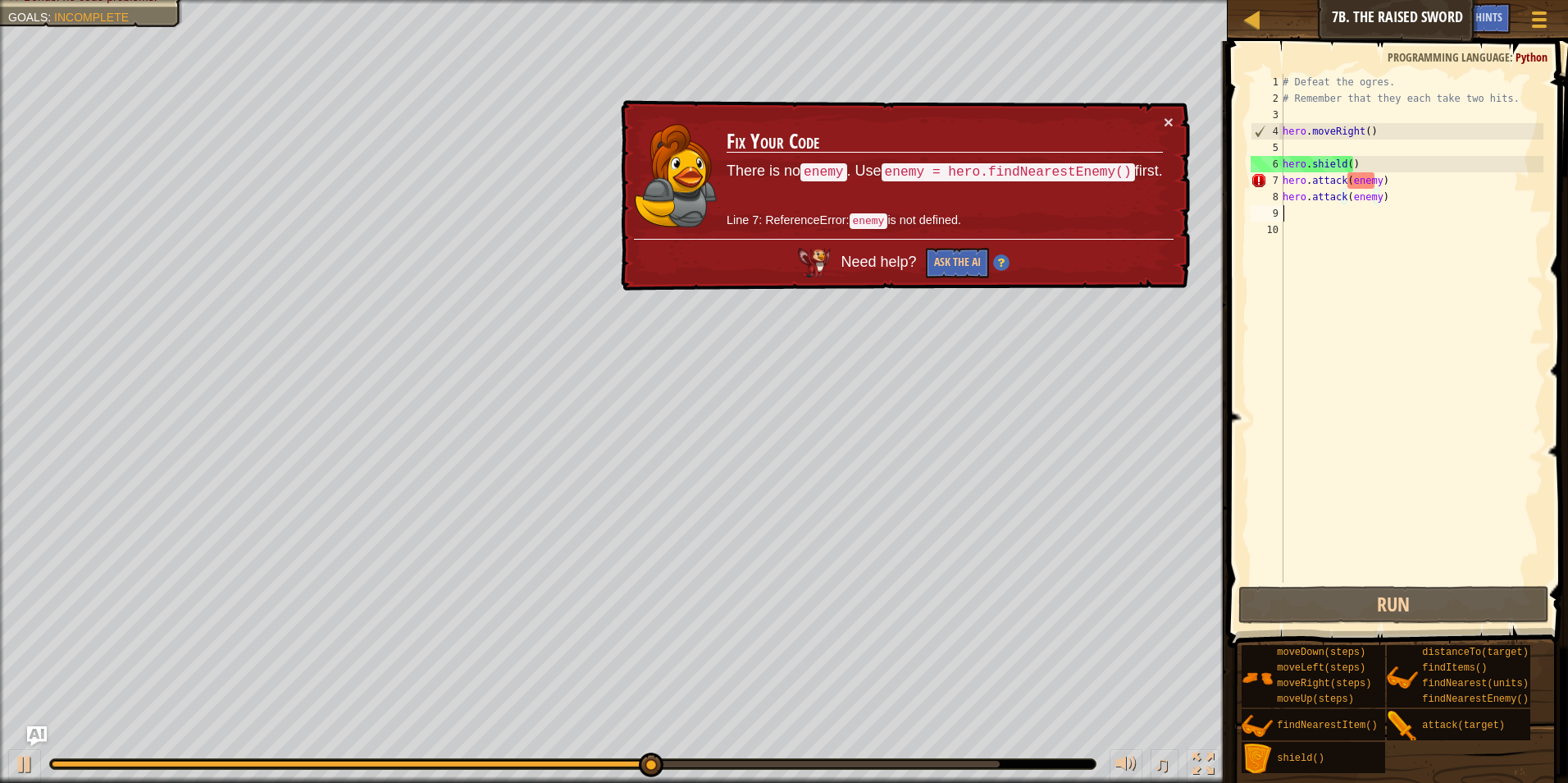
click at [1409, 209] on div "# Defeat the ogres. # Remember that they each take two hits. hero . moveRight (…" at bounding box center [1411, 344] width 264 height 541
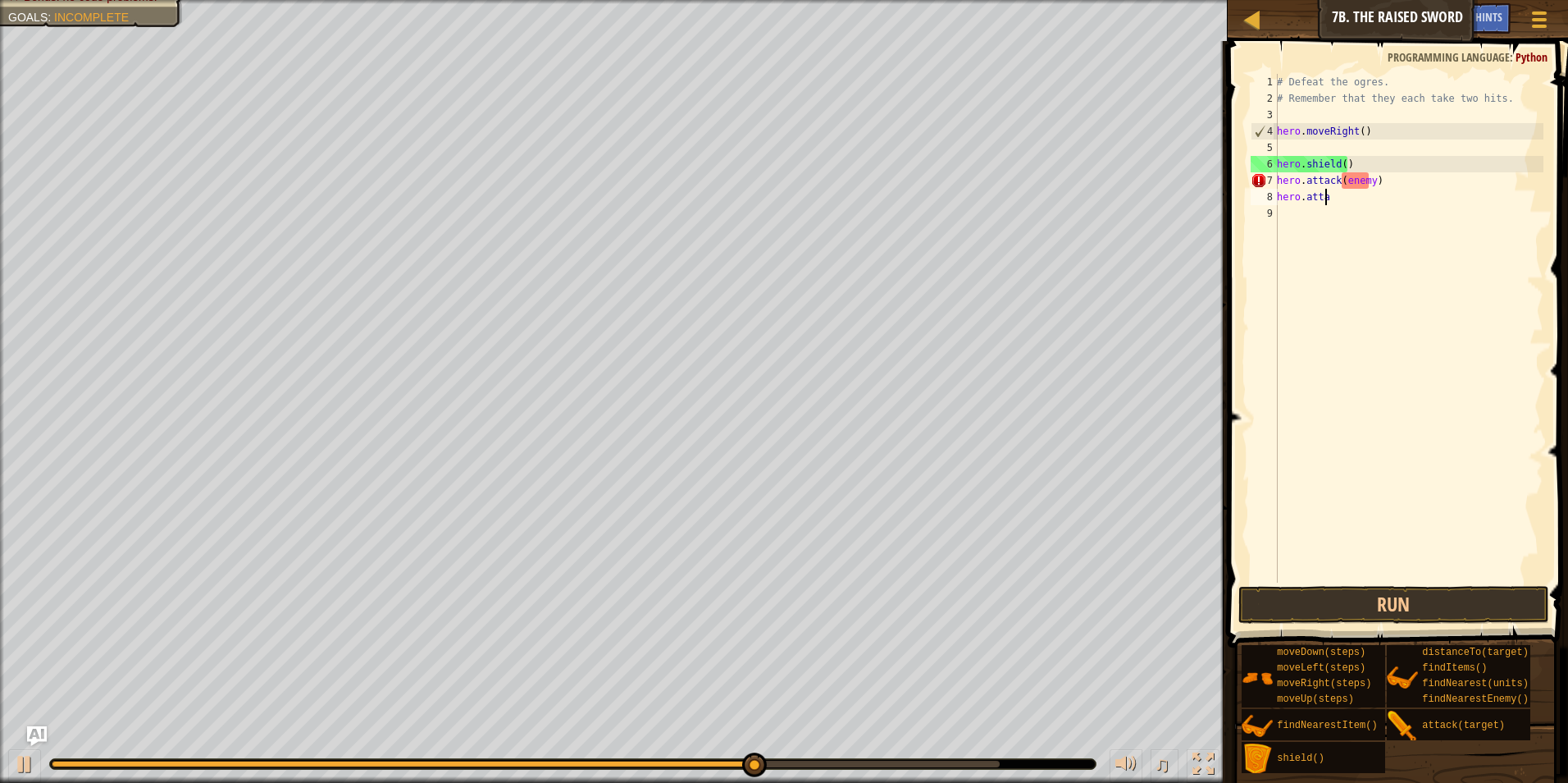
type textarea "h"
click at [1406, 209] on div "# Defeat the ogres. # Remember that they each take two hits. hero . moveRight (…" at bounding box center [1408, 344] width 270 height 541
click at [1393, 183] on div "# Defeat the ogres. # Remember that they each take two hits. hero . moveRight (…" at bounding box center [1408, 344] width 270 height 541
type textarea "h"
click at [1346, 164] on div "# Defeat the ogres. # Remember that they each take two hits. hero . moveRight (…" at bounding box center [1408, 344] width 270 height 541
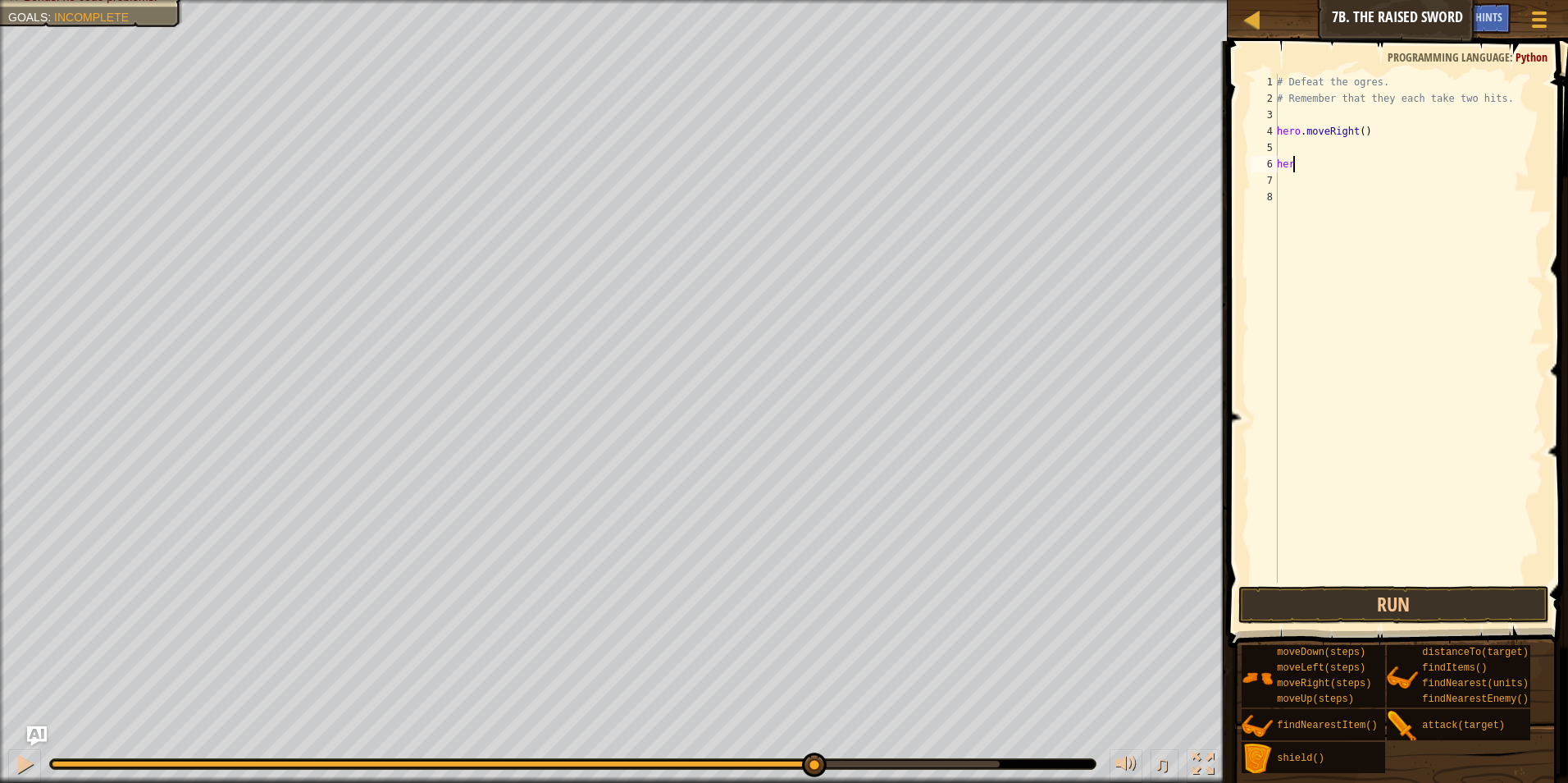
type textarea "h"
click at [1281, 150] on div "# Defeat the ogres. # Remember that they each take two hits. hero . moveRight (…" at bounding box center [1408, 344] width 270 height 541
type textarea "h"
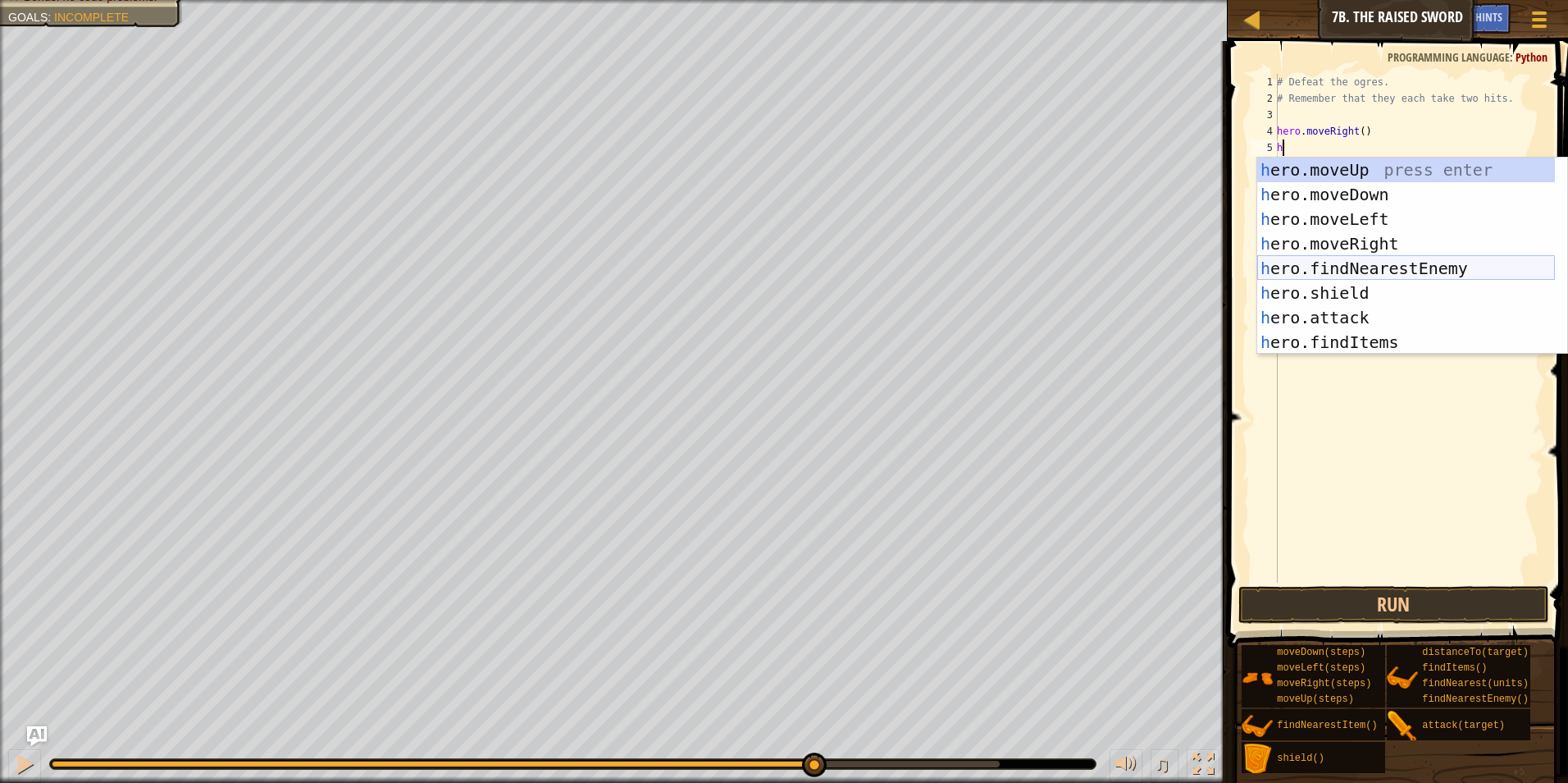
click at [1329, 269] on div "h ero.moveUp press enter h ero.moveDown press enter h ero.moveLeft press enter …" at bounding box center [1406, 280] width 298 height 246
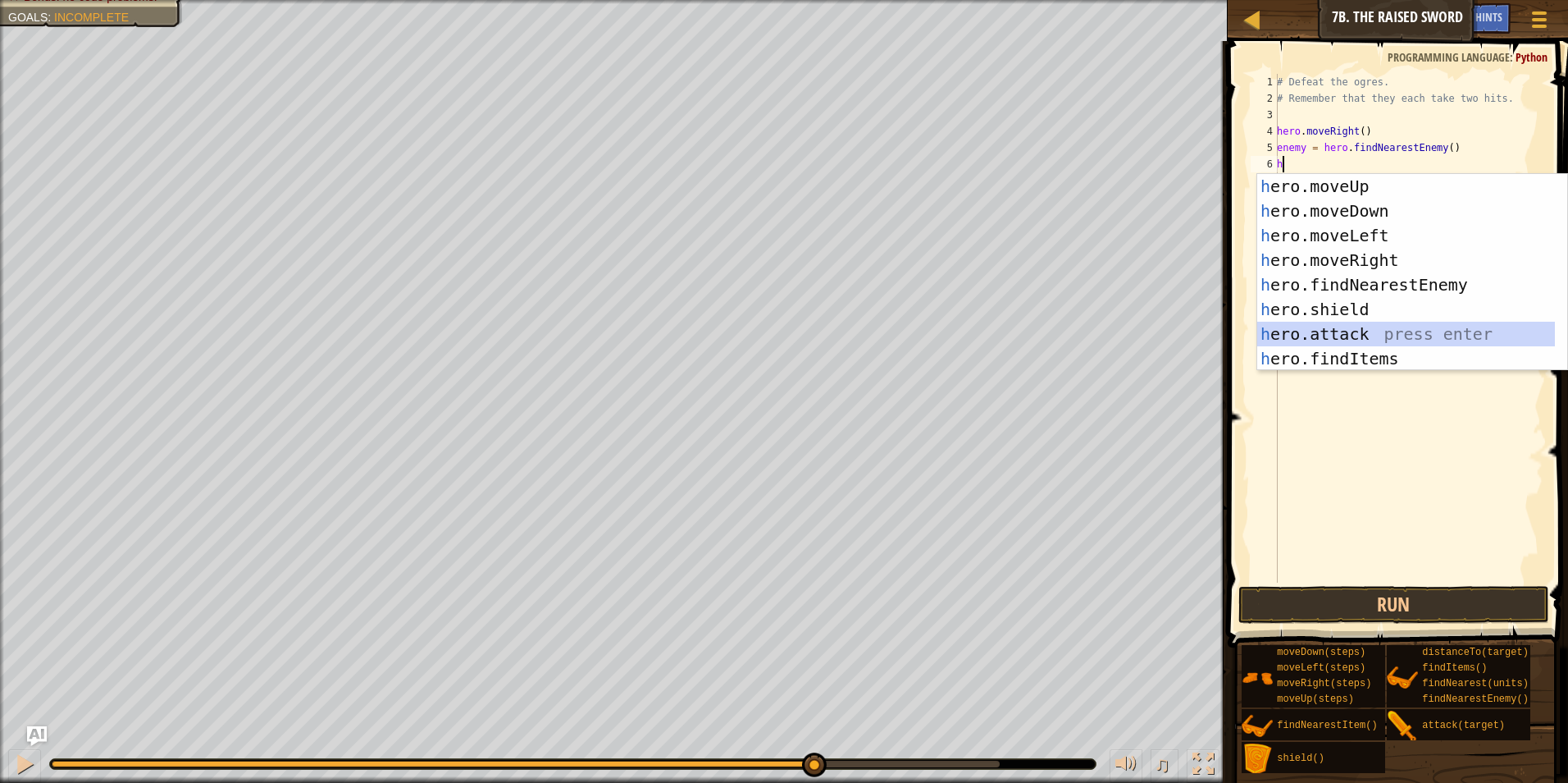
click at [1316, 341] on div "h ero.moveUp press enter h ero.moveDown press enter h ero.moveLeft press enter …" at bounding box center [1406, 296] width 298 height 246
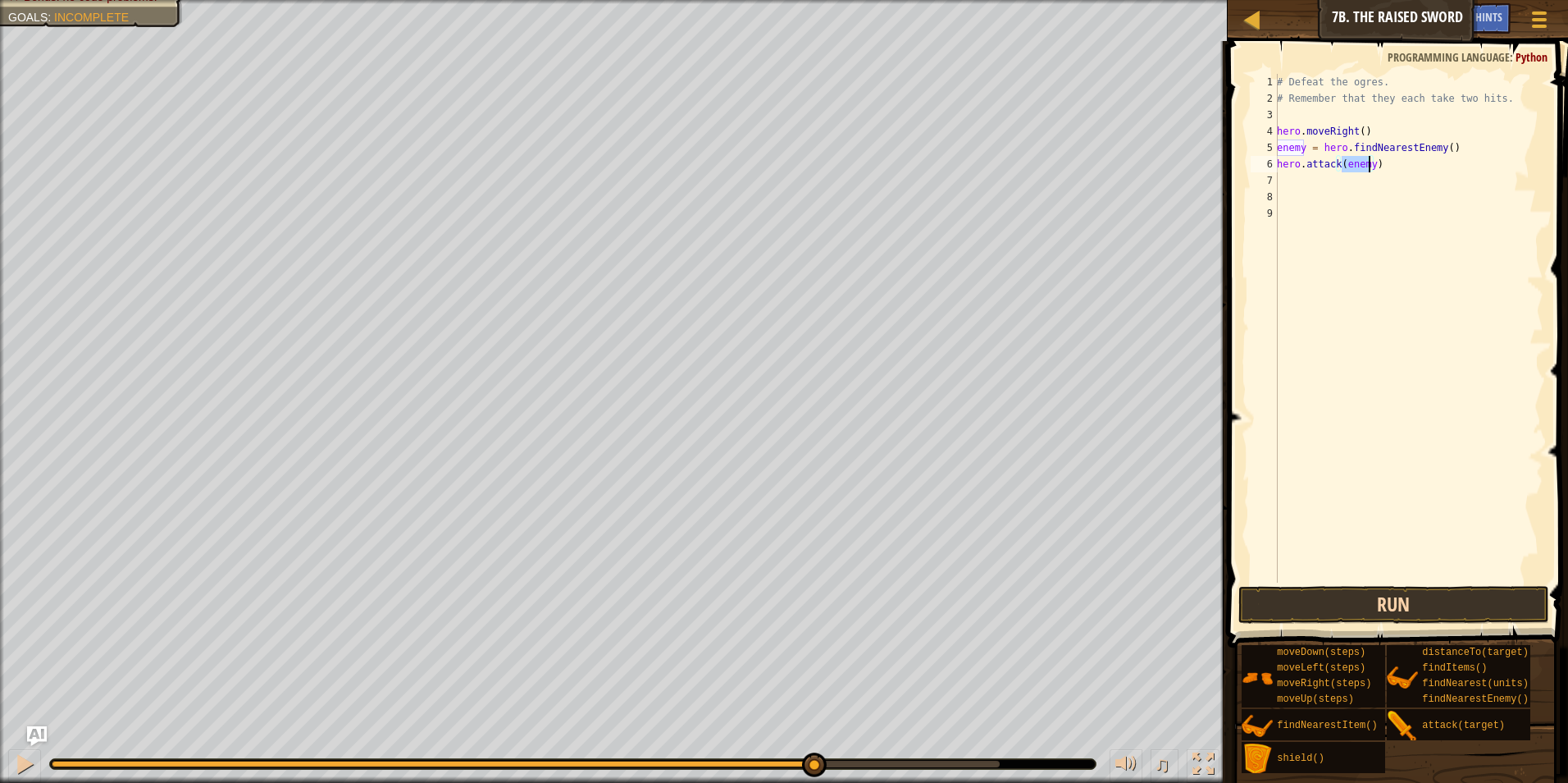
type textarea "hero.attack(enemy)"
click at [1370, 609] on button "Run" at bounding box center [1394, 605] width 311 height 38
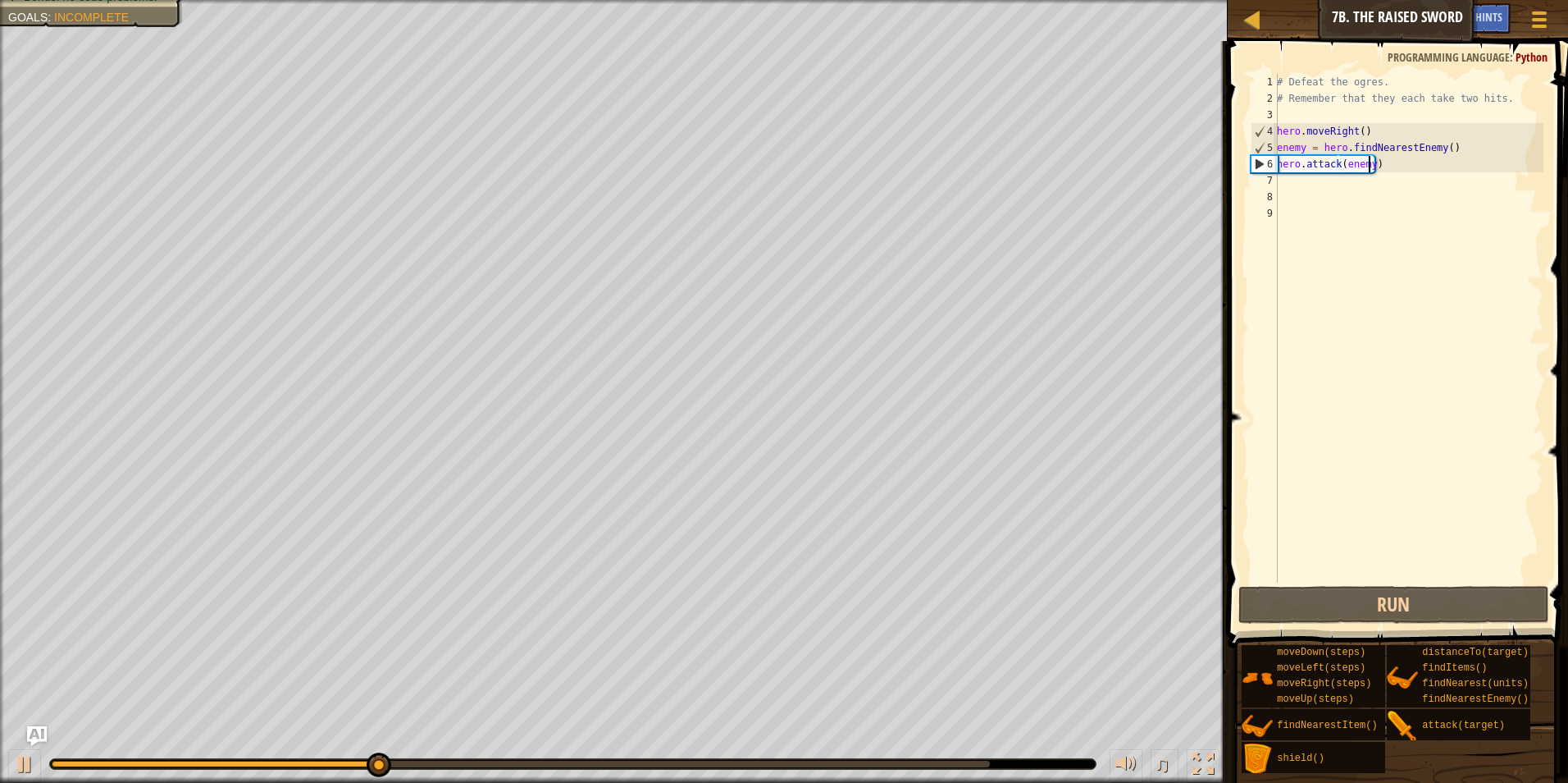
click at [1291, 191] on div "# Defeat the ogres. # Remember that they each take two hits. hero . moveRight (…" at bounding box center [1408, 344] width 270 height 541
click at [1279, 176] on div "# Defeat the ogres. # Remember that they each take two hits. hero . moveRight (…" at bounding box center [1408, 344] width 270 height 541
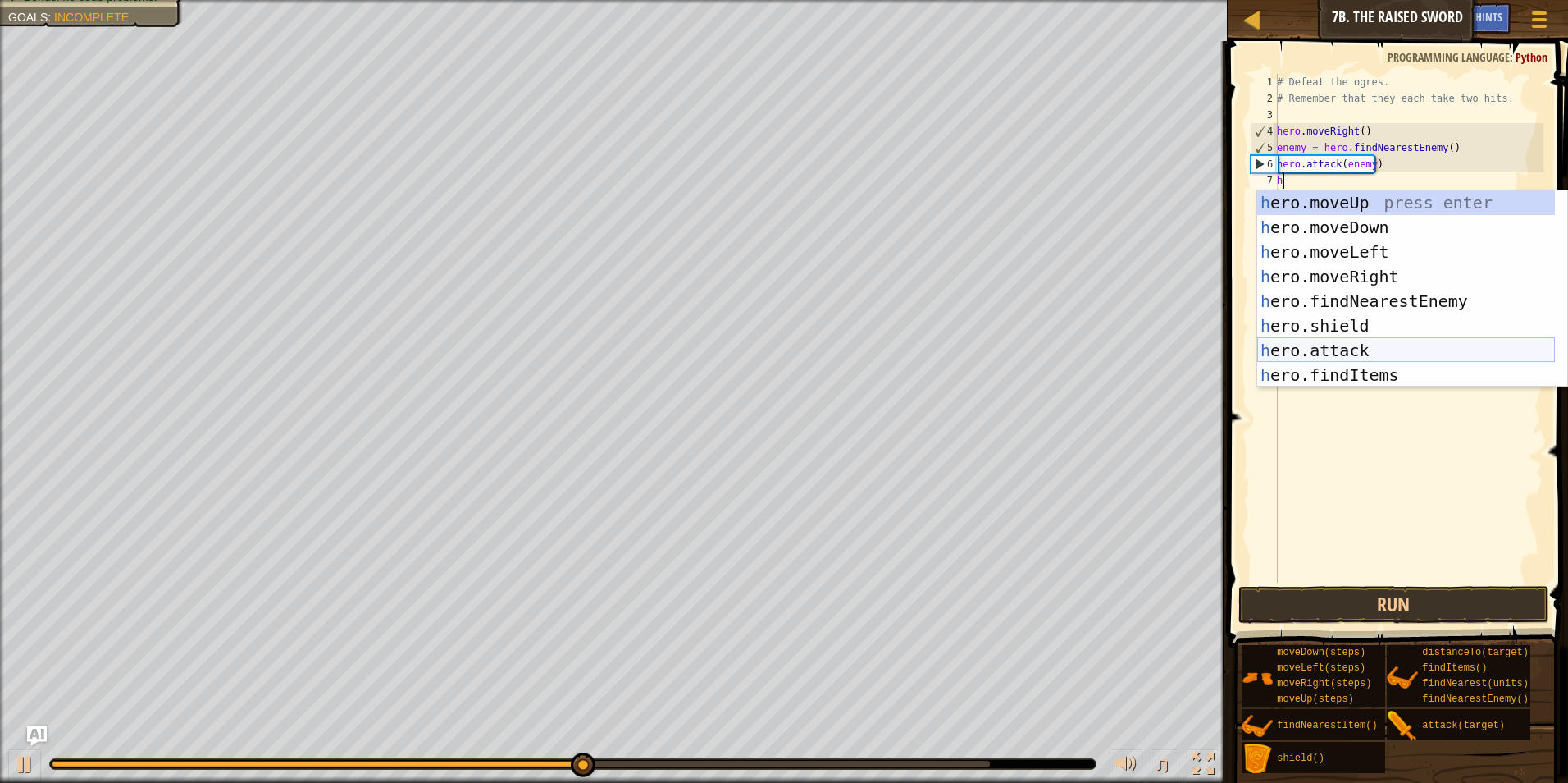
click at [1333, 354] on div "h ero.moveUp press enter h ero.moveDown press enter h ero.moveLeft press enter …" at bounding box center [1406, 313] width 298 height 246
type textarea "hero.attack(enemy)"
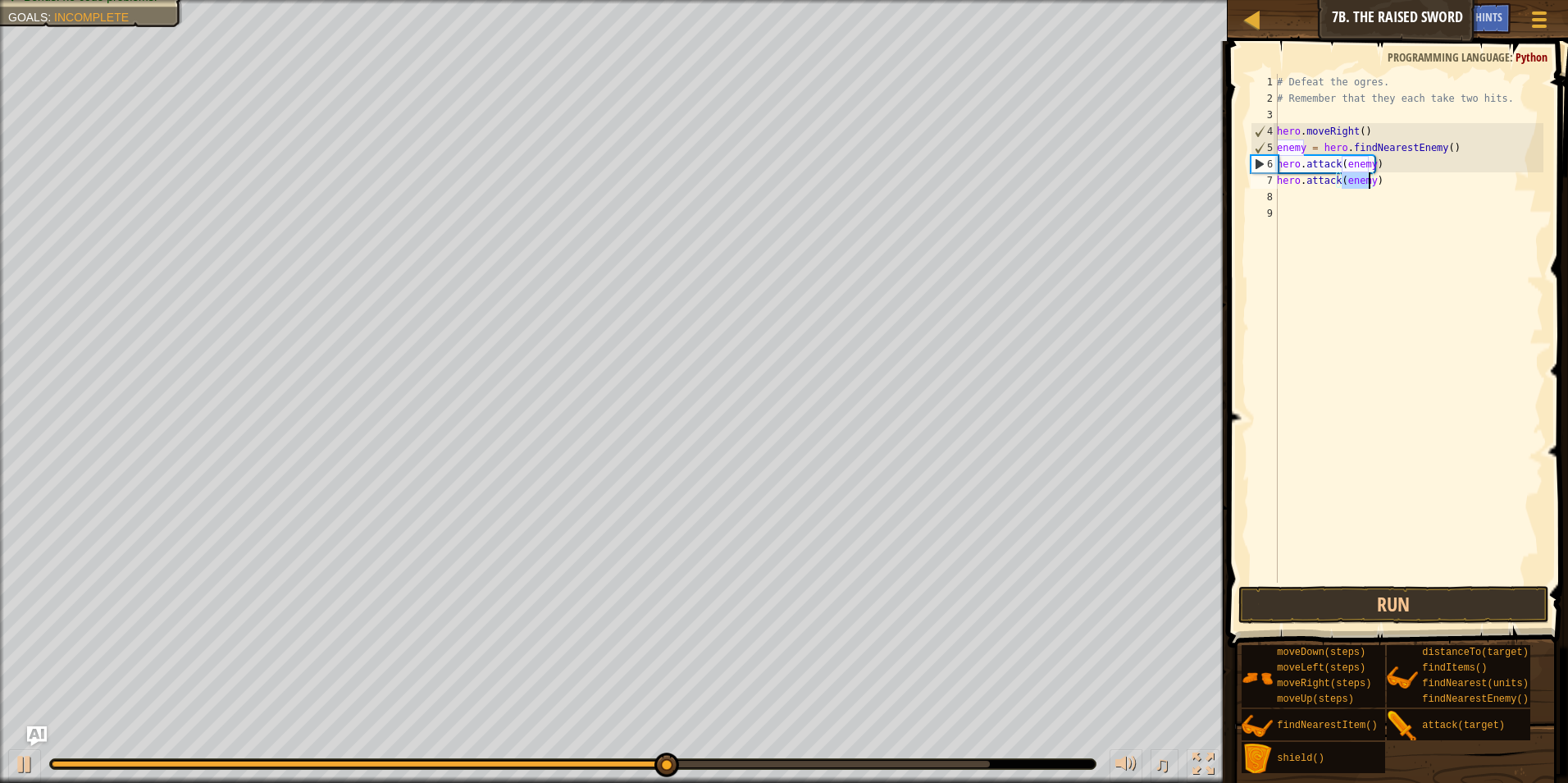
click at [1298, 198] on div "# Defeat the ogres. # Remember that they each take two hits. hero . moveRight (…" at bounding box center [1408, 344] width 270 height 541
type textarea "h"
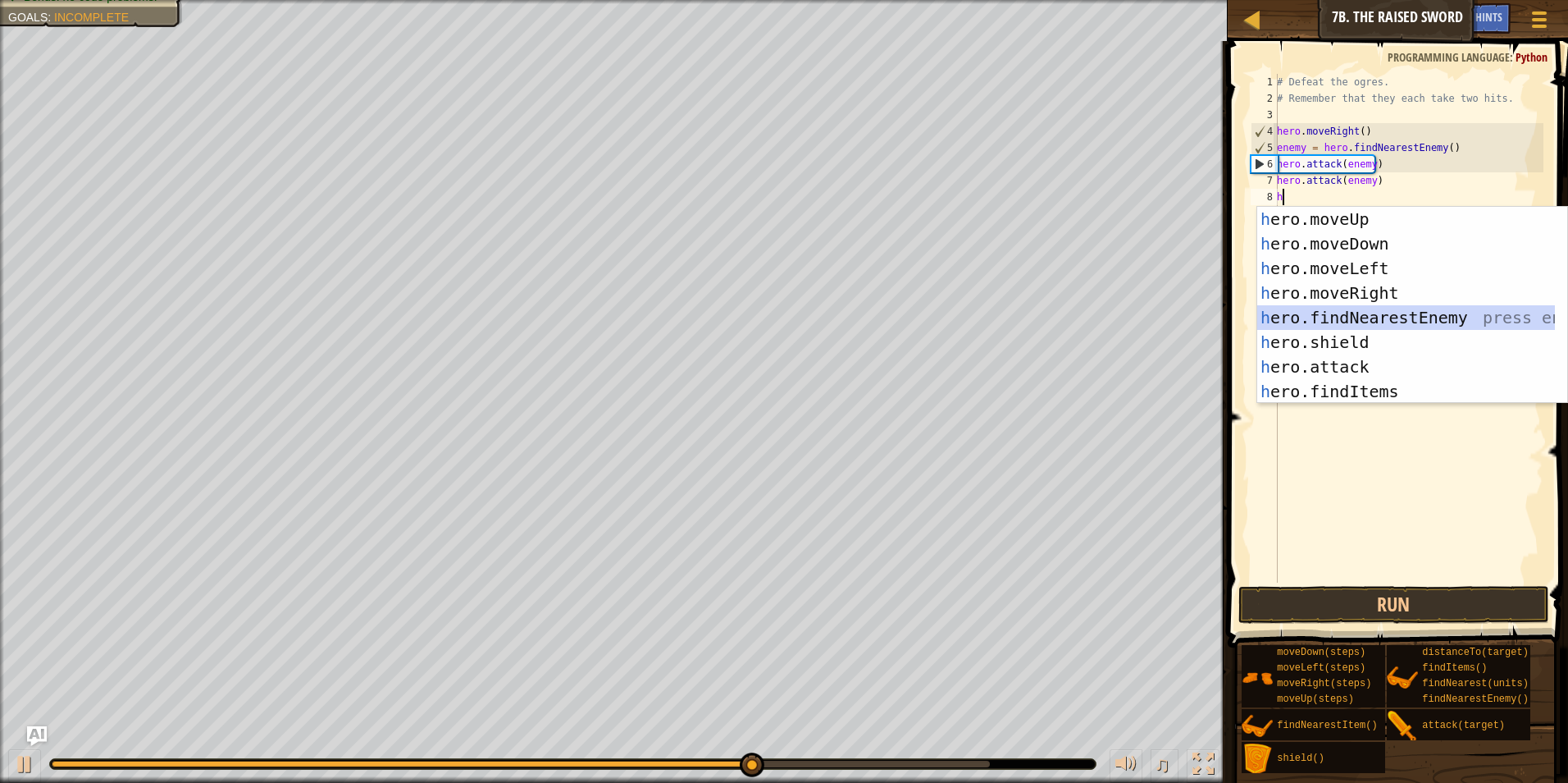
click at [1330, 322] on div "h ero.moveUp press enter h ero.moveDown press enter h ero.moveLeft press enter …" at bounding box center [1406, 329] width 298 height 246
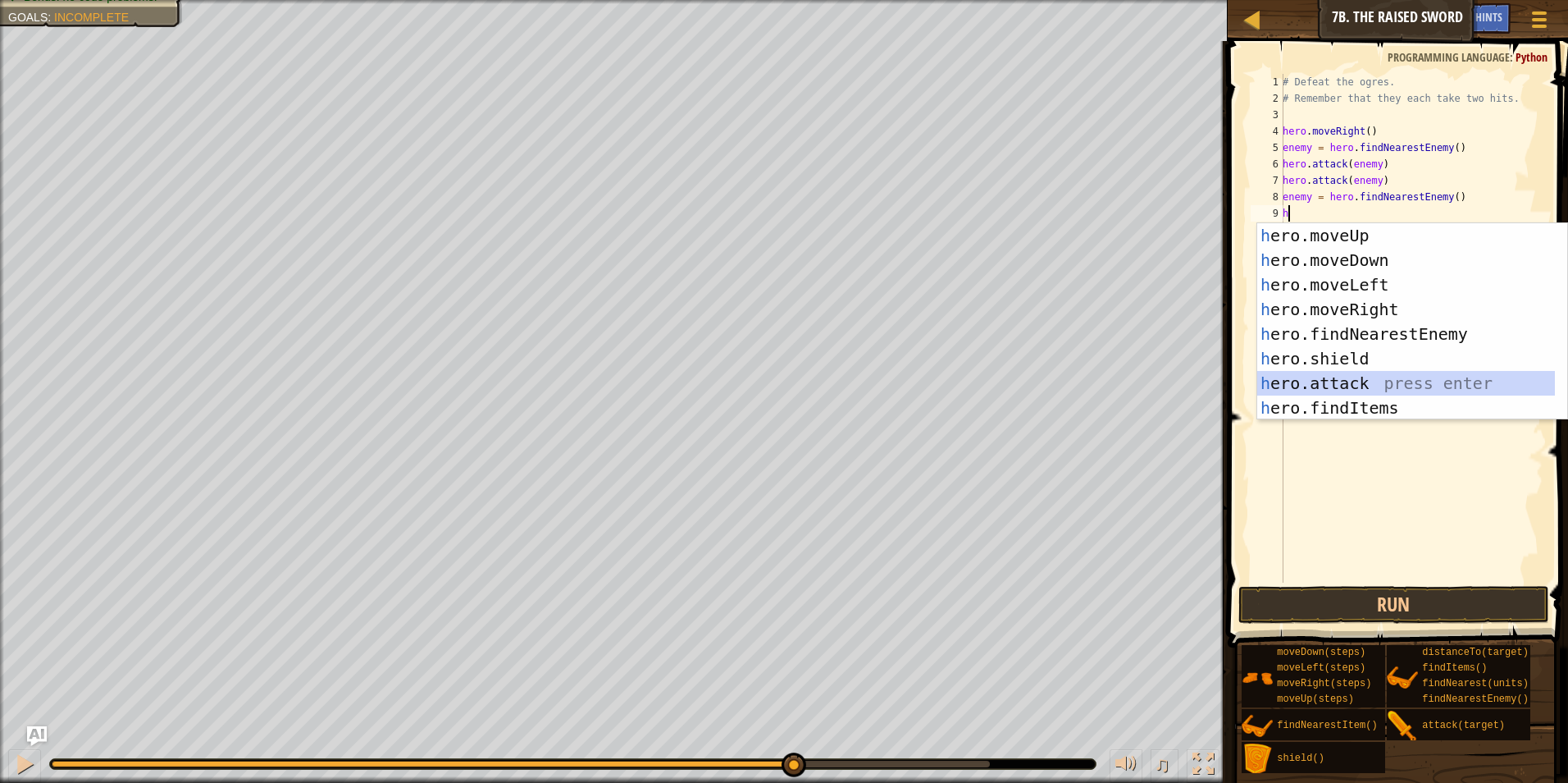
drag, startPoint x: 1327, startPoint y: 379, endPoint x: 1326, endPoint y: 365, distance: 14.0
click at [1327, 379] on div "h ero.moveUp press enter h ero.moveDown press enter h ero.moveLeft press enter …" at bounding box center [1406, 346] width 298 height 246
type textarea "hero.attack(enemy)"
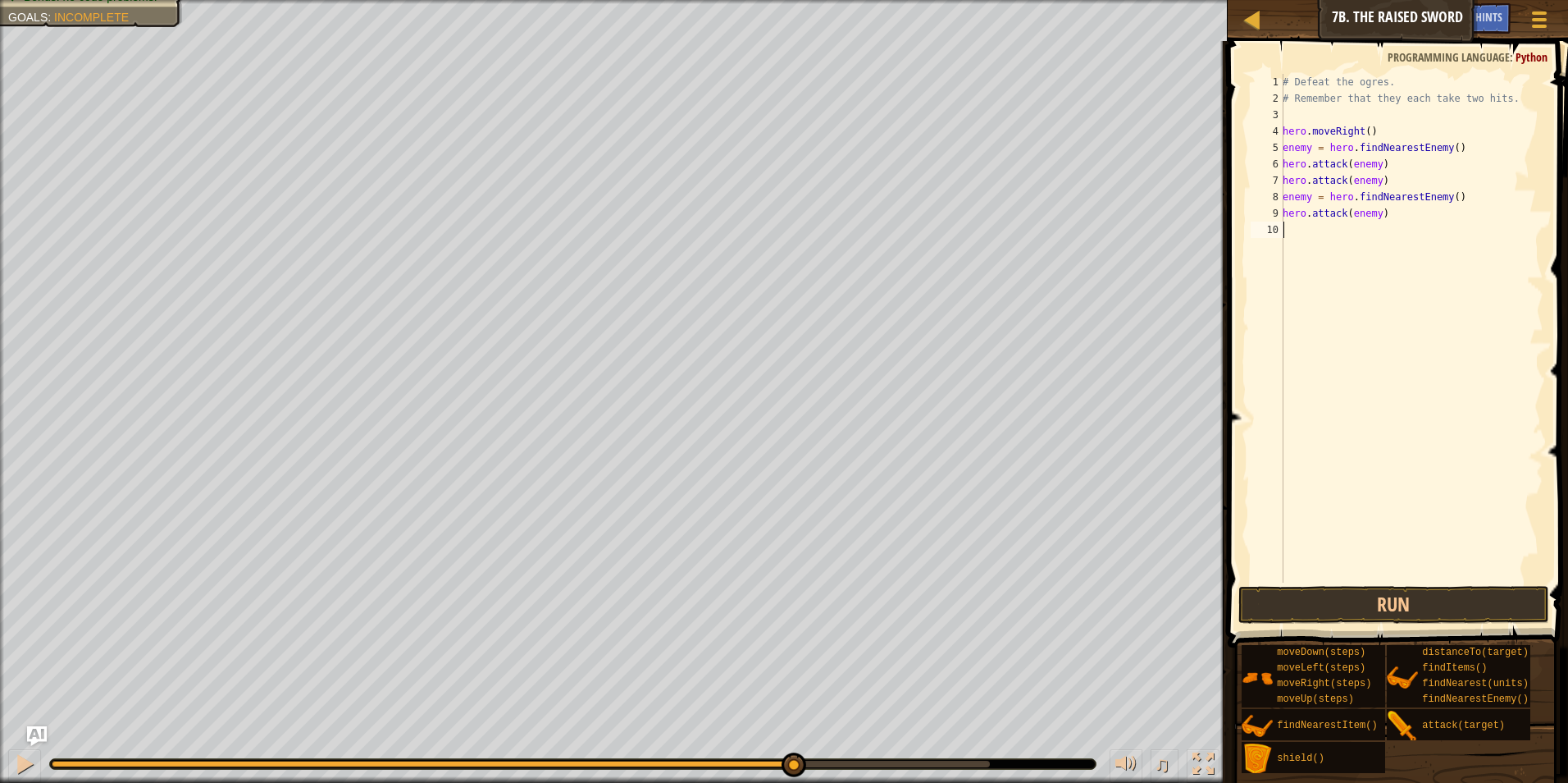
click at [1321, 244] on div "# Defeat the ogres. # Remember that they each take two hits. hero . moveRight (…" at bounding box center [1411, 344] width 264 height 541
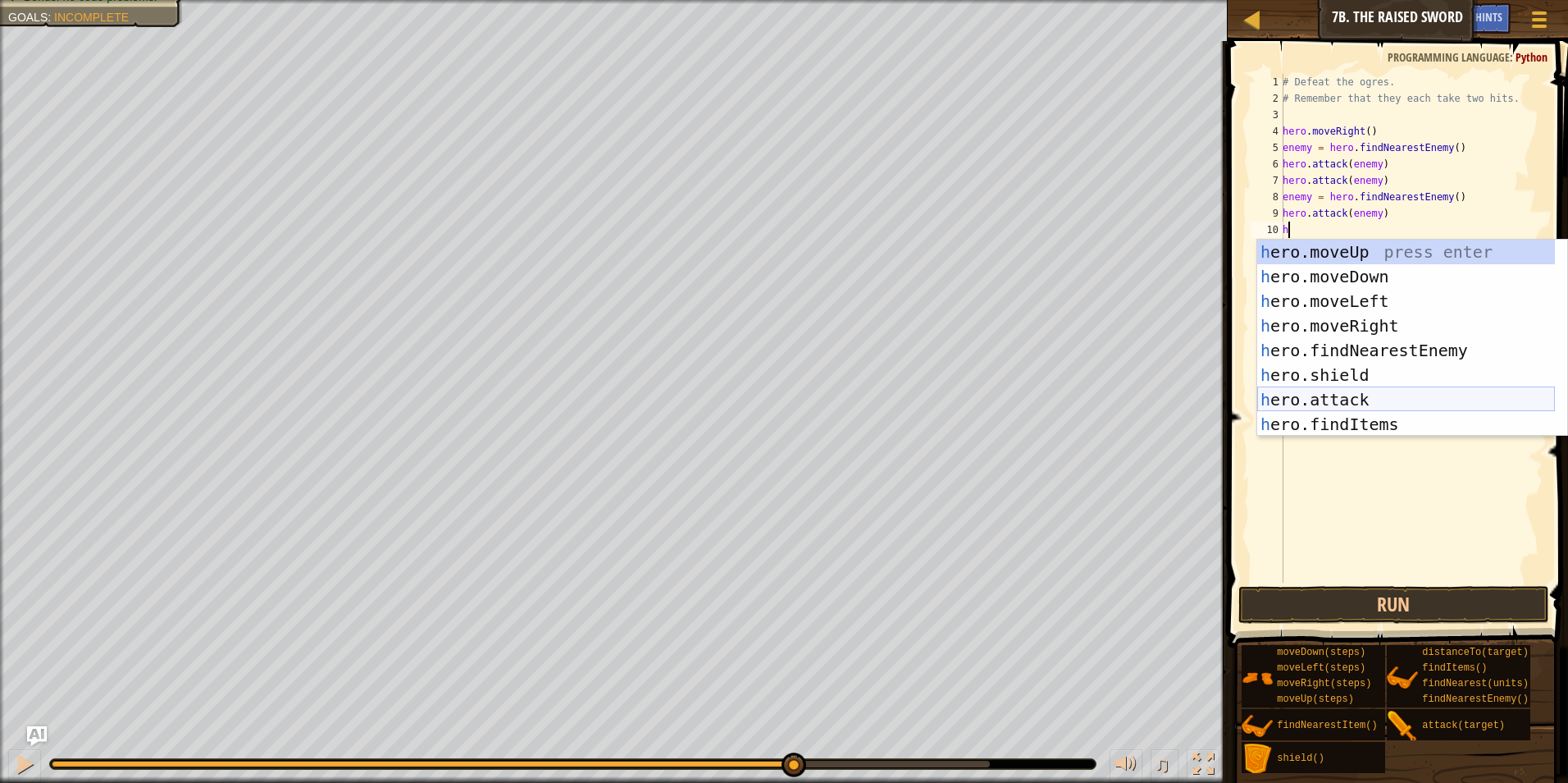
click at [1330, 404] on div "h ero.moveUp press enter h ero.moveDown press enter h ero.moveLeft press enter …" at bounding box center [1406, 362] width 298 height 246
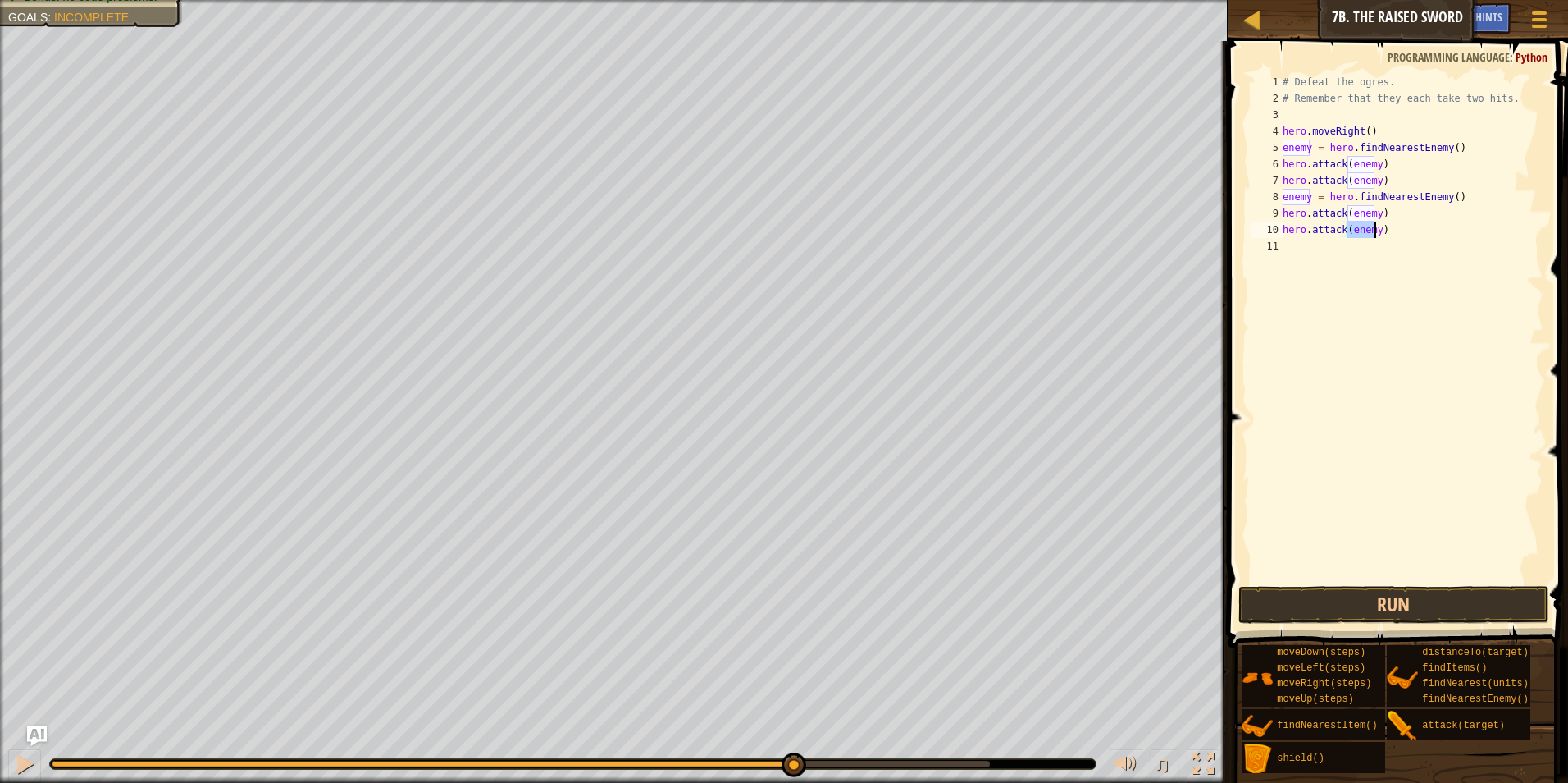
scroll to position [8, 5]
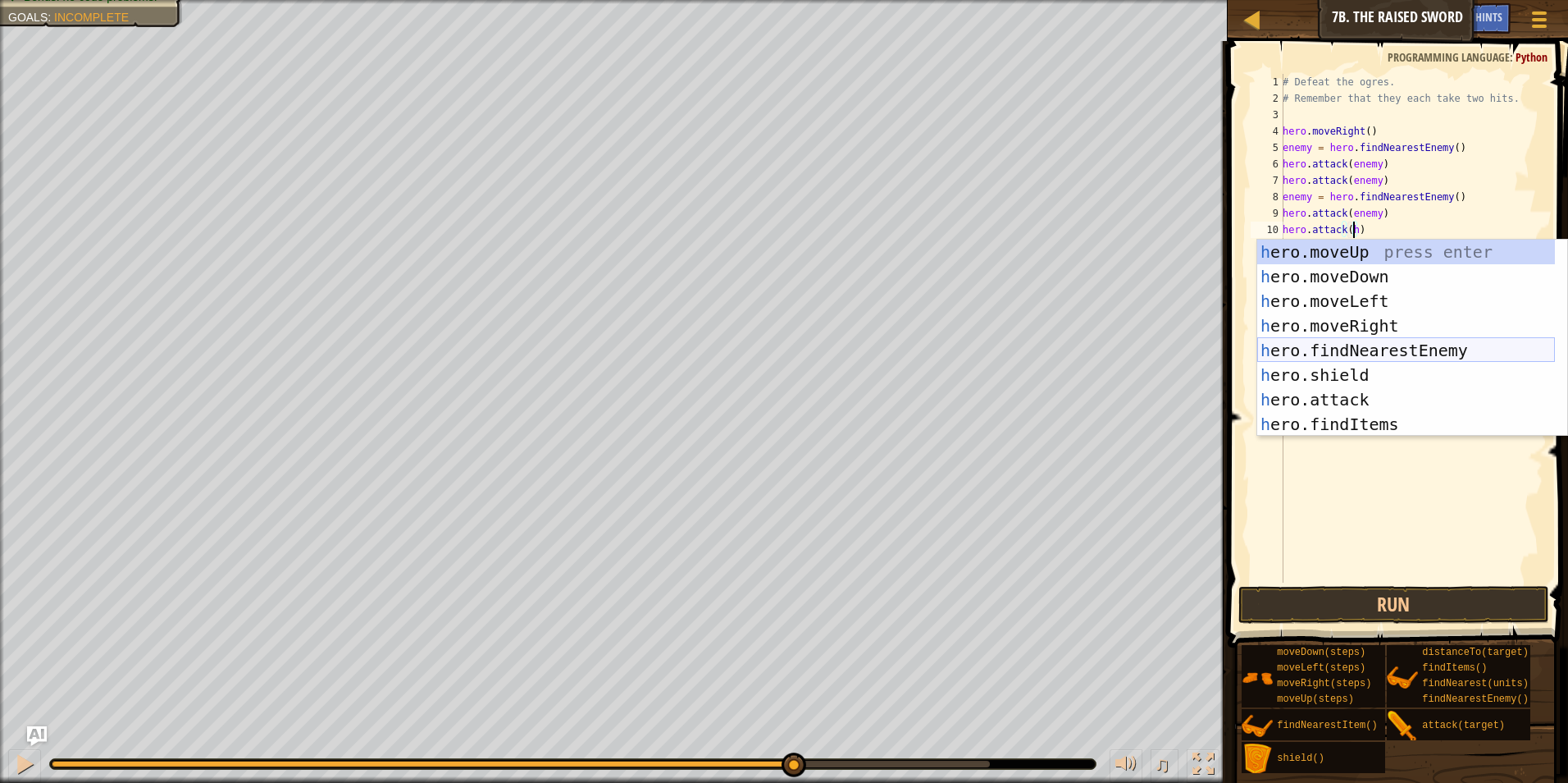
type textarea "hero.attack()"
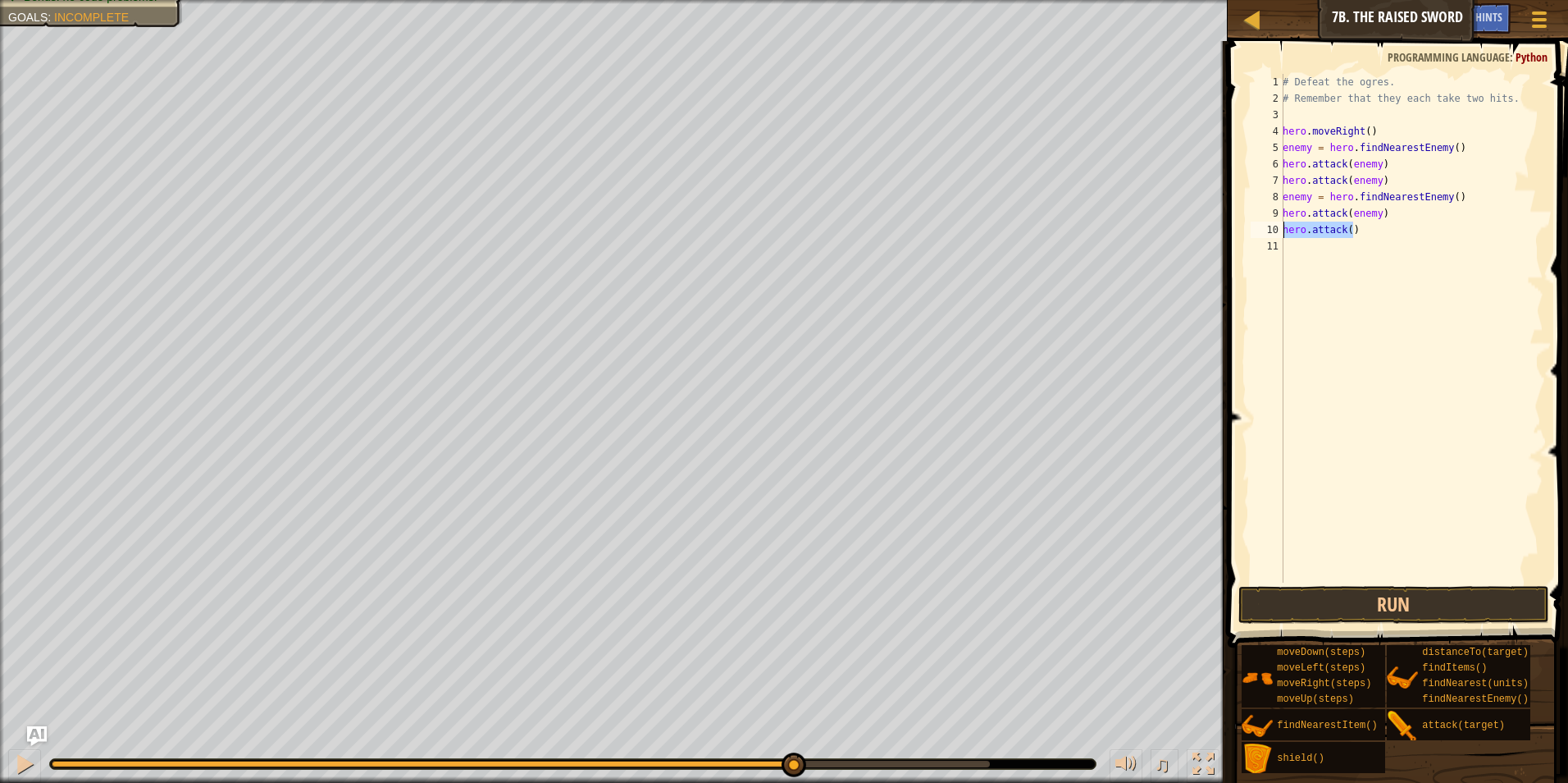
drag, startPoint x: 1367, startPoint y: 235, endPoint x: 1266, endPoint y: 233, distance: 101.0
click at [1266, 233] on div "hero.attack() 1 2 3 4 5 6 7 8 9 10 11 # Defeat the ogres. # Remember that they …" at bounding box center [1395, 327] width 296 height 508
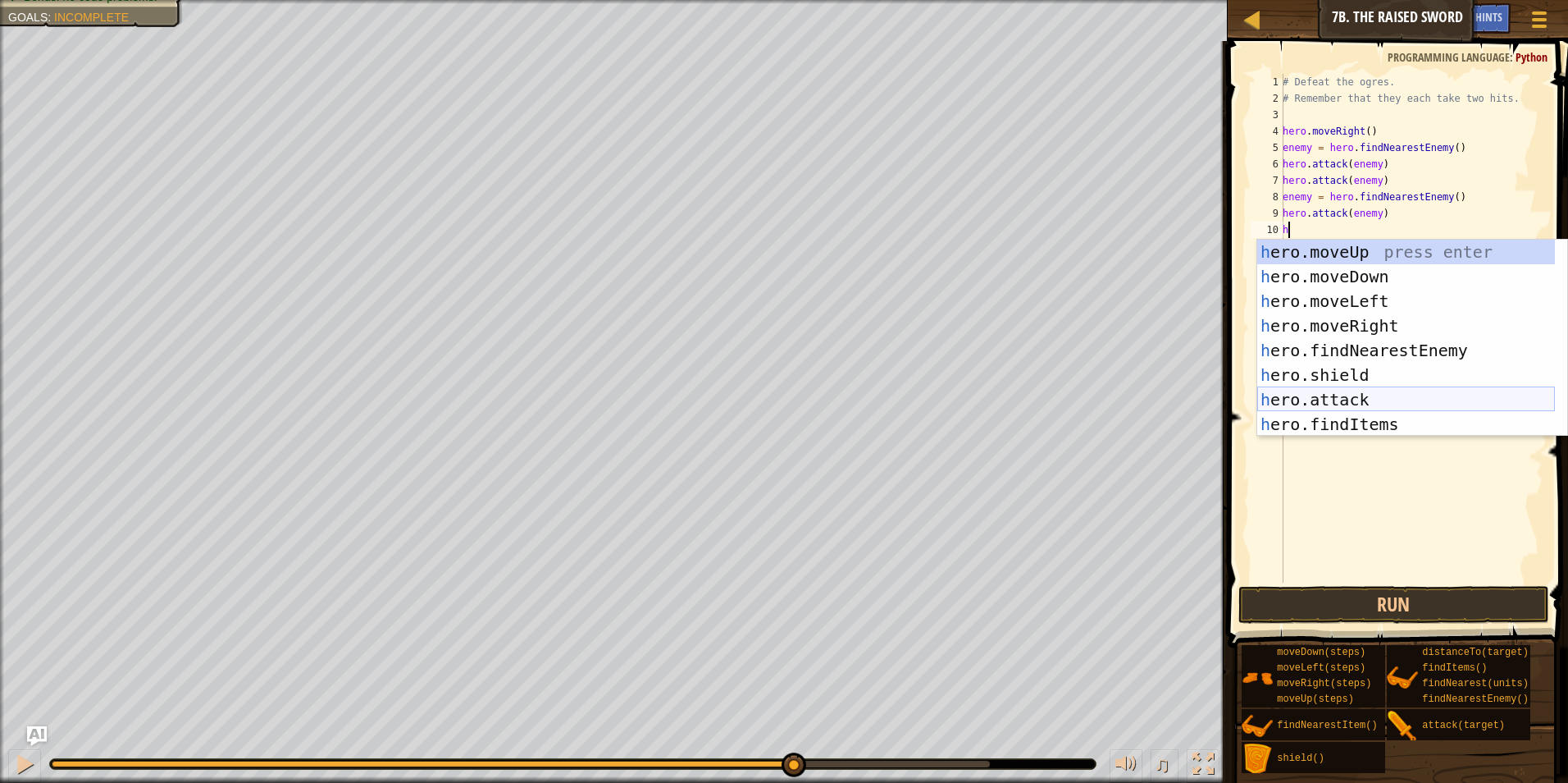
click at [1365, 396] on div "h ero.moveUp press enter h ero.moveDown press enter h ero.moveLeft press enter …" at bounding box center [1406, 362] width 298 height 246
type textarea "hero.attack(enemy)"
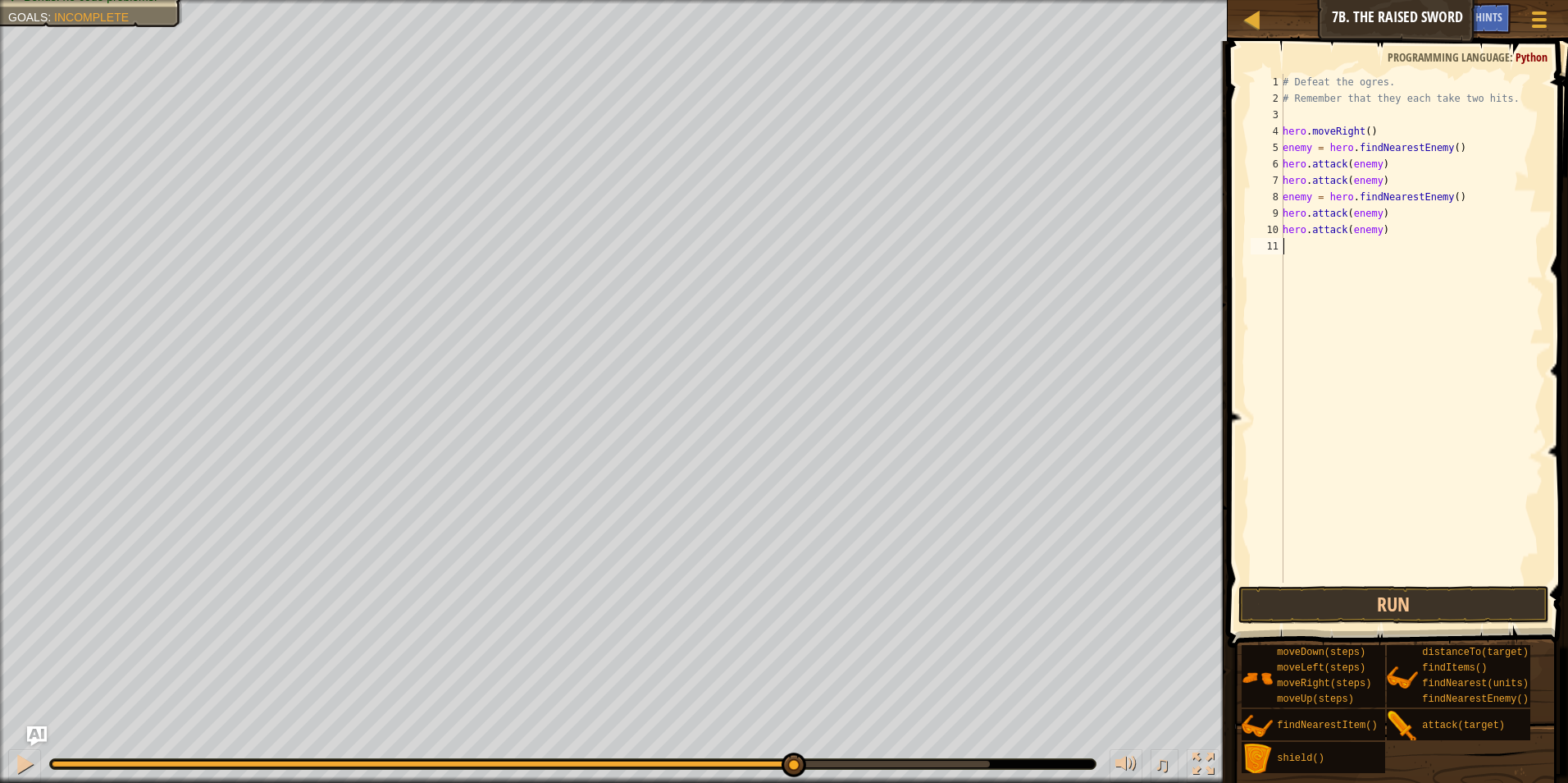
click at [1293, 257] on div "# Defeat the ogres. # Remember that they each take two hits. hero . moveRight (…" at bounding box center [1411, 344] width 264 height 541
type textarea "h"
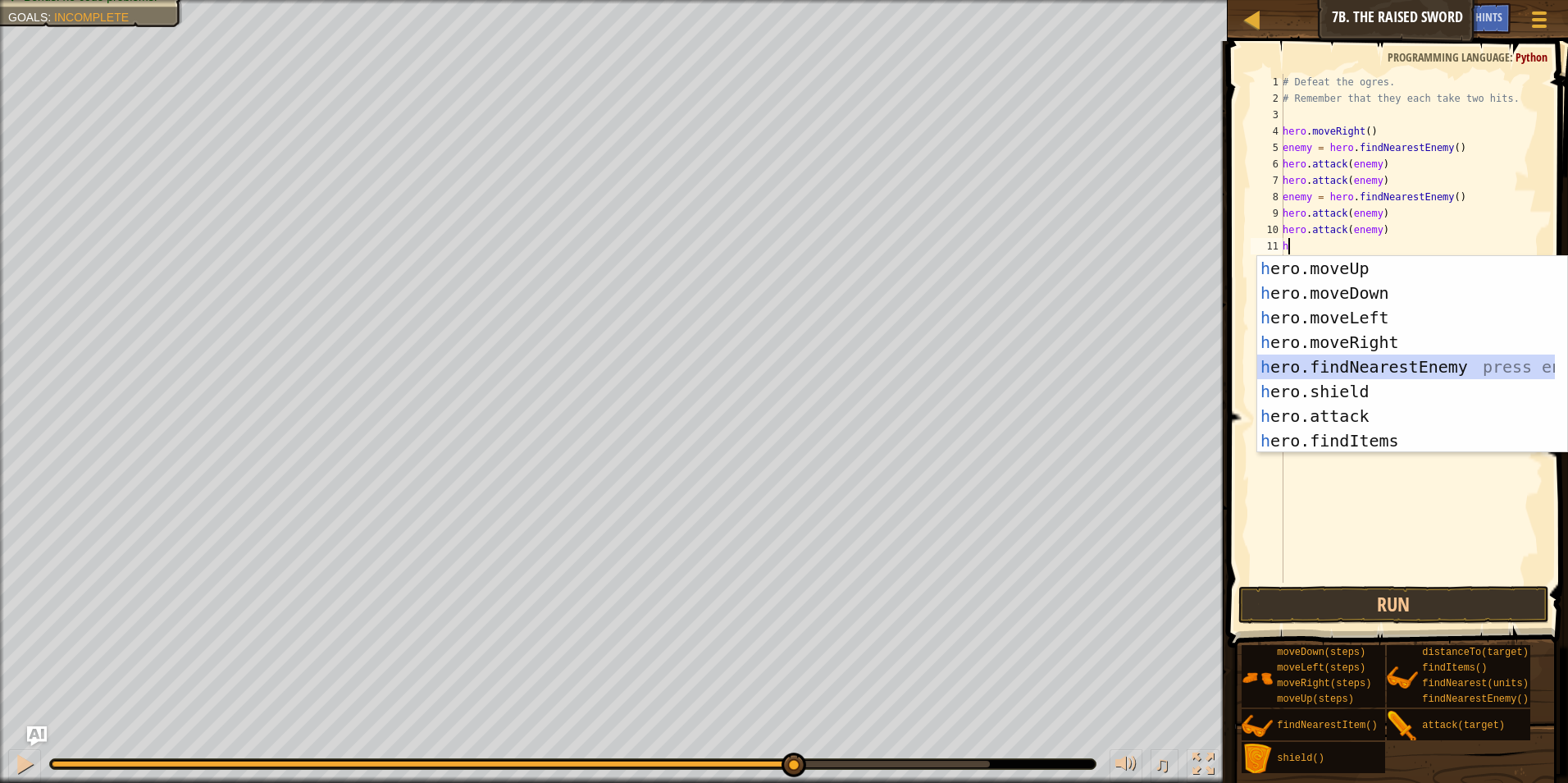
click at [1345, 356] on div "h ero.moveUp press enter h ero.moveDown press enter h ero.moveLeft press enter …" at bounding box center [1406, 378] width 298 height 246
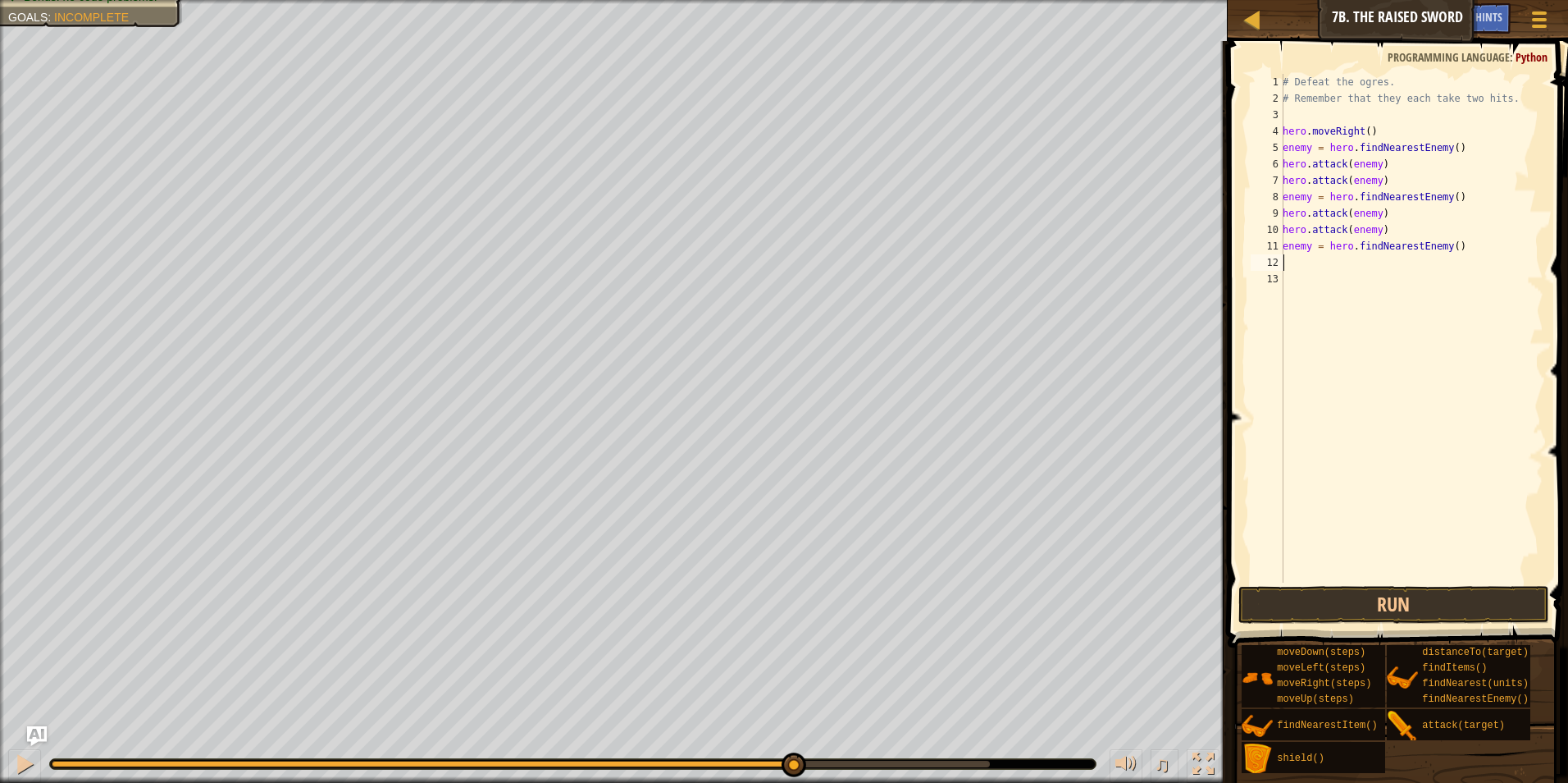
type textarea "h"
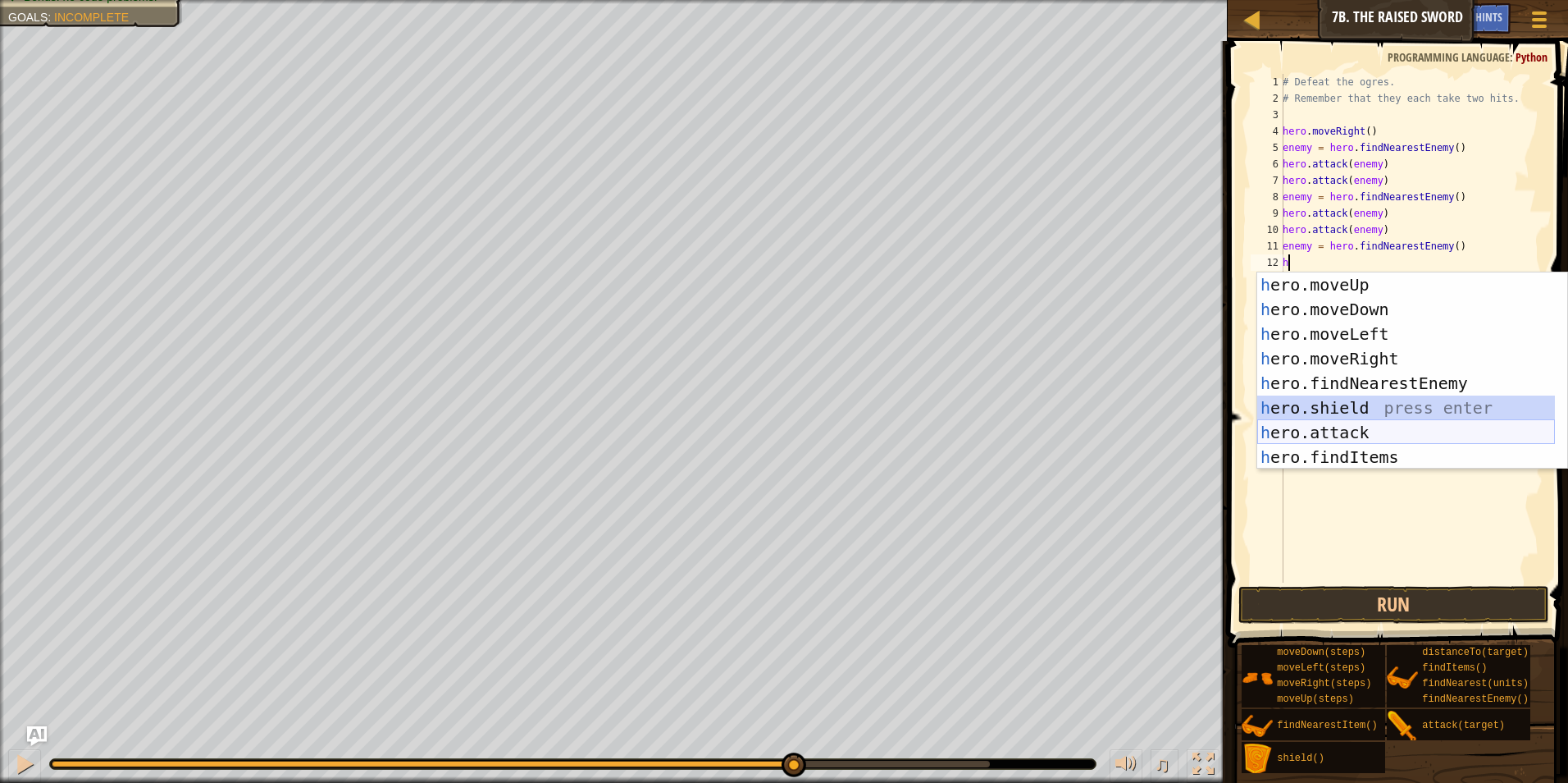
drag, startPoint x: 1342, startPoint y: 418, endPoint x: 1340, endPoint y: 432, distance: 14.1
click at [1340, 432] on div "h ero.moveUp press enter h ero.moveDown press enter h ero.moveLeft press enter …" at bounding box center [1406, 395] width 298 height 246
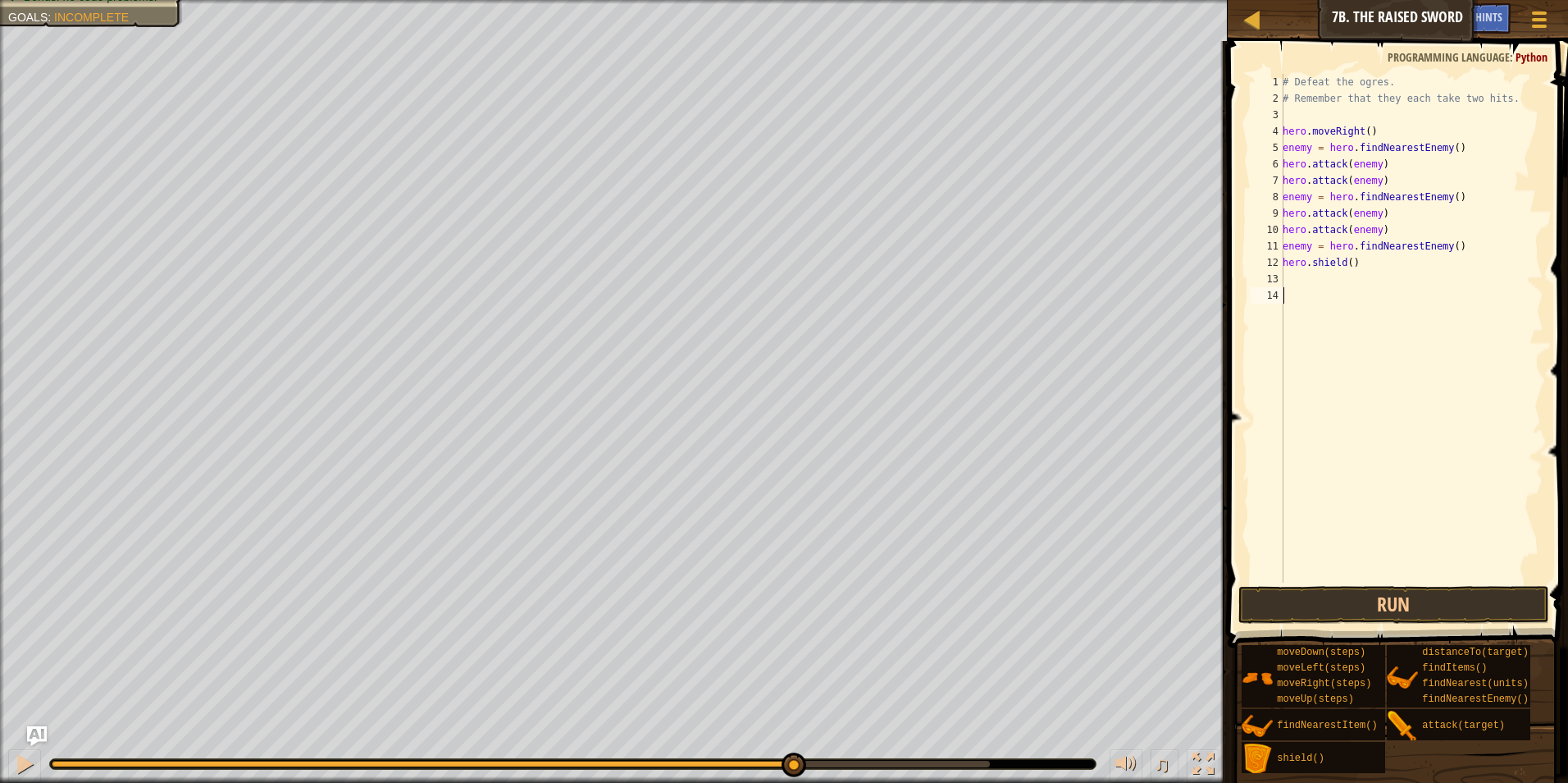
click at [1340, 432] on div "# Defeat the ogres. # Remember that they each take two hits. hero . moveRight (…" at bounding box center [1411, 344] width 264 height 541
drag, startPoint x: 1367, startPoint y: 280, endPoint x: 1353, endPoint y: 272, distance: 16.1
click at [1348, 275] on div "# Defeat the ogres. # Remember that they each take two hits. hero . moveRight (…" at bounding box center [1411, 344] width 264 height 541
drag, startPoint x: 1361, startPoint y: 267, endPoint x: 1281, endPoint y: 267, distance: 80.0
click at [1281, 267] on div "1 2 3 4 5 6 7 8 9 10 11 12 13 14 # Defeat the ogres. # Remember that they each …" at bounding box center [1395, 327] width 296 height 508
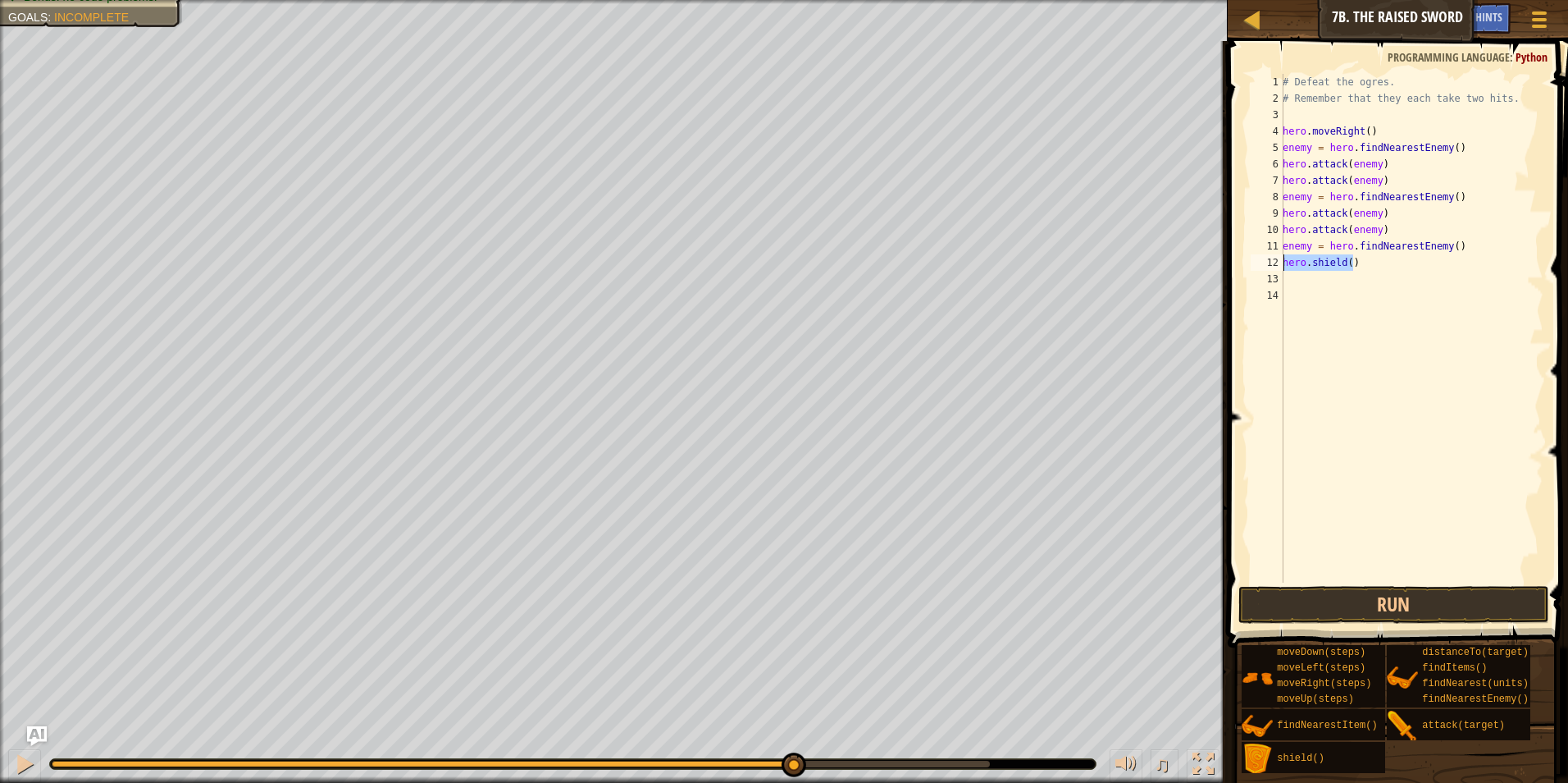
type textarea "hero.shield()"
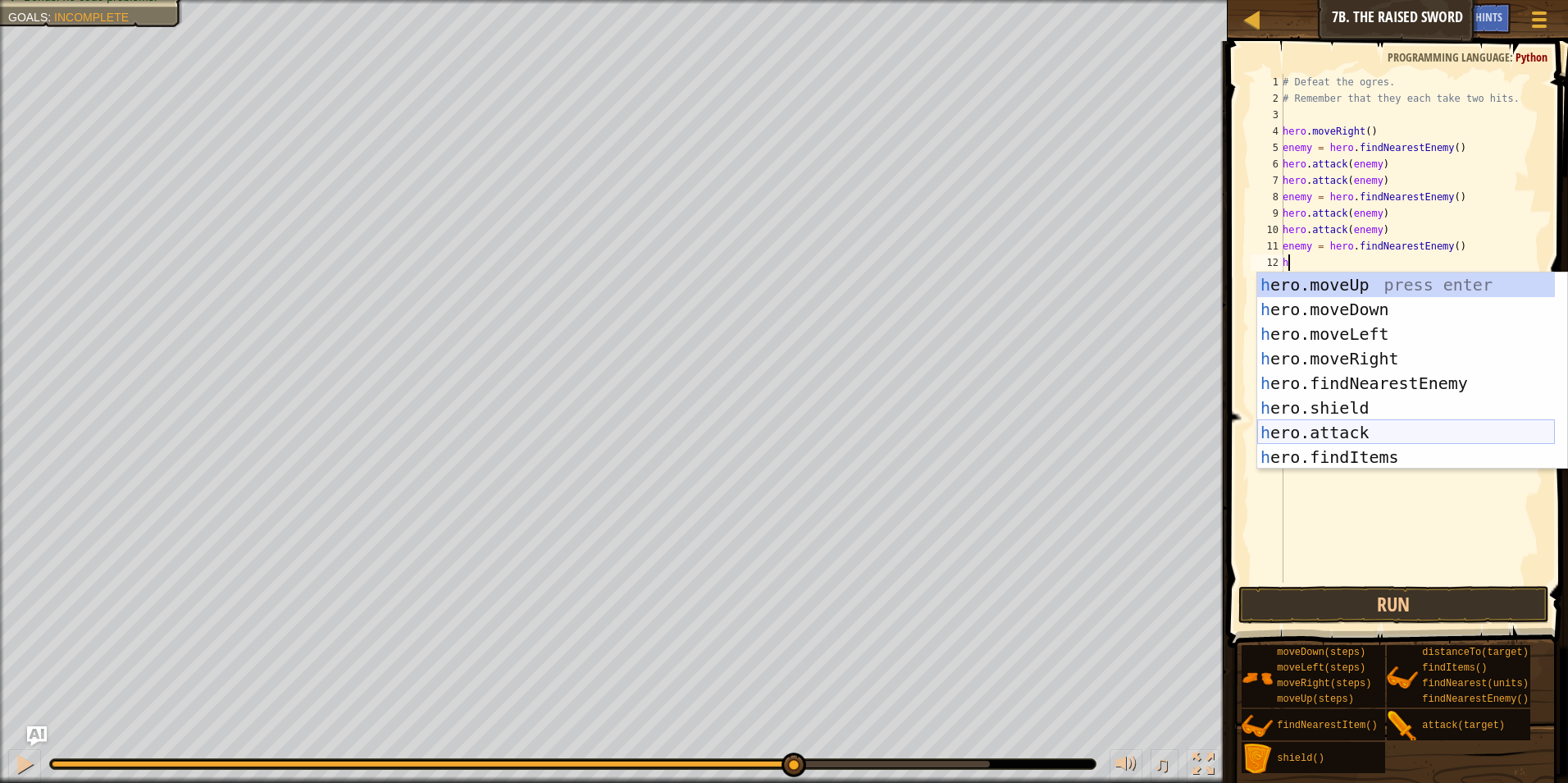
click at [1355, 436] on div "h ero.moveUp press enter h ero.moveDown press enter h ero.moveLeft press enter …" at bounding box center [1406, 395] width 298 height 246
type textarea "hero.attack(enemy)"
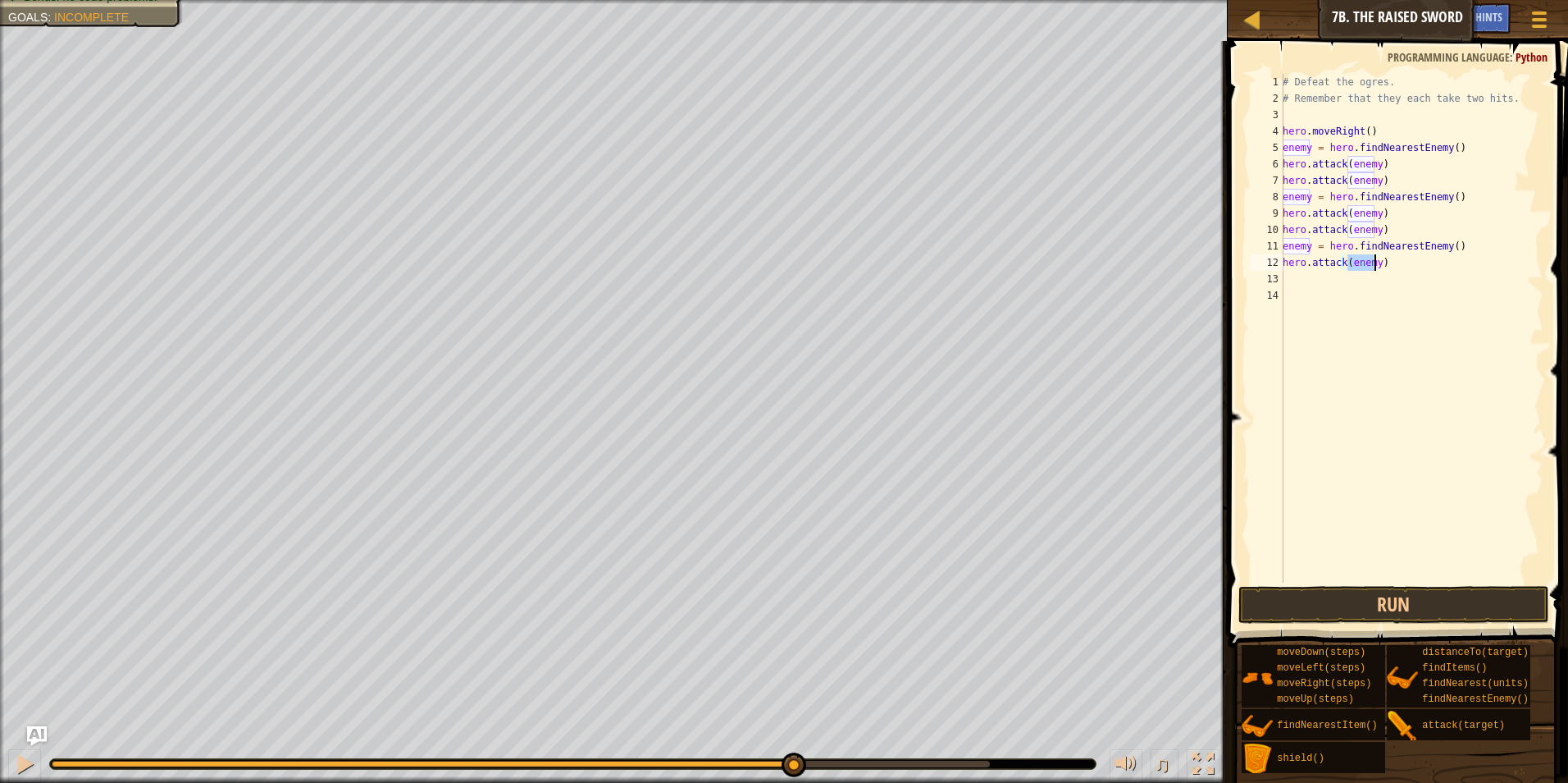
click at [1296, 275] on div "# Defeat the ogres. # Remember that they each take two hits. hero . moveRight (…" at bounding box center [1411, 344] width 264 height 541
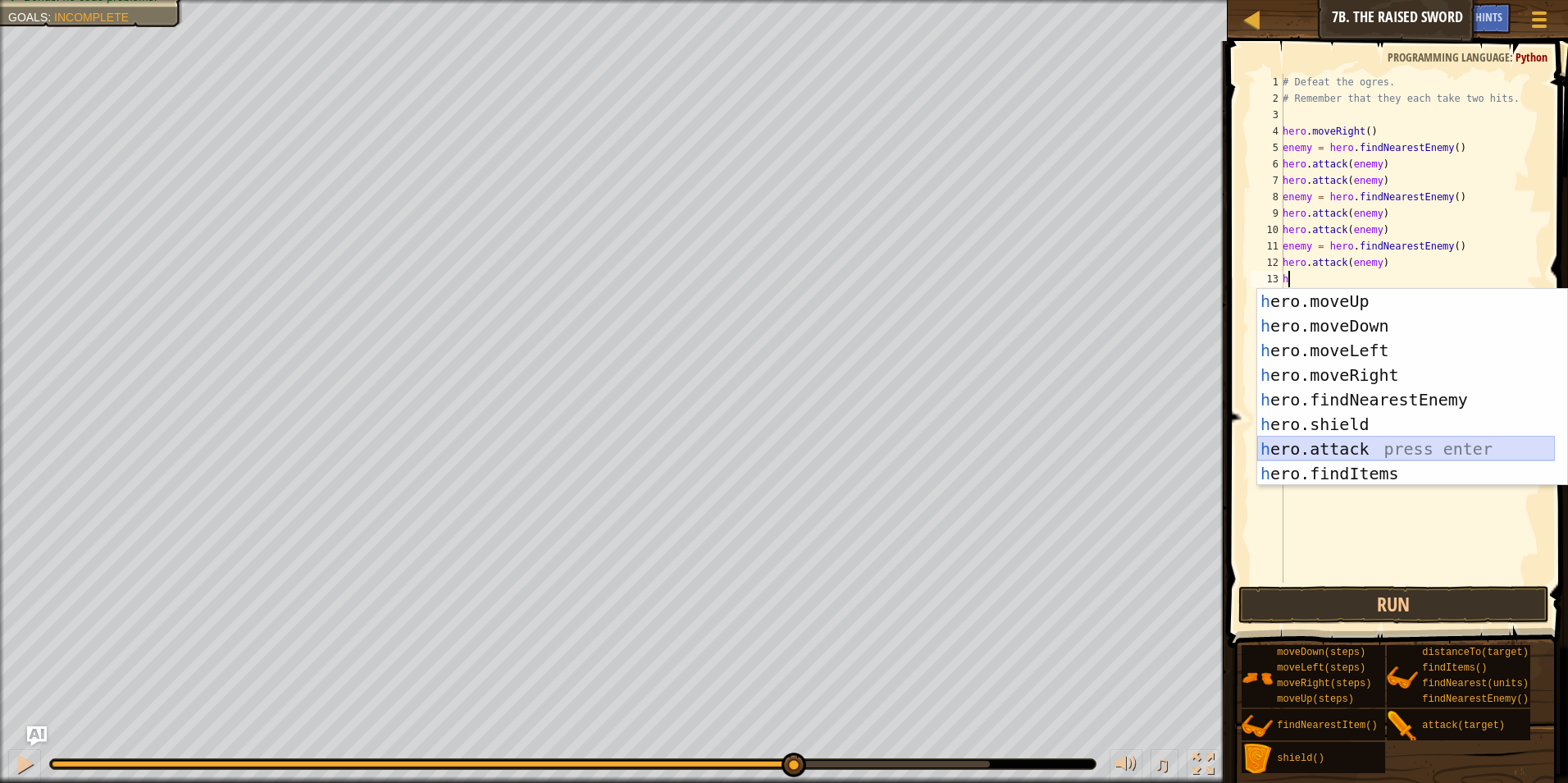
click at [1306, 443] on div "h ero.moveUp press enter h ero.moveDown press enter h ero.moveLeft press enter …" at bounding box center [1406, 411] width 298 height 246
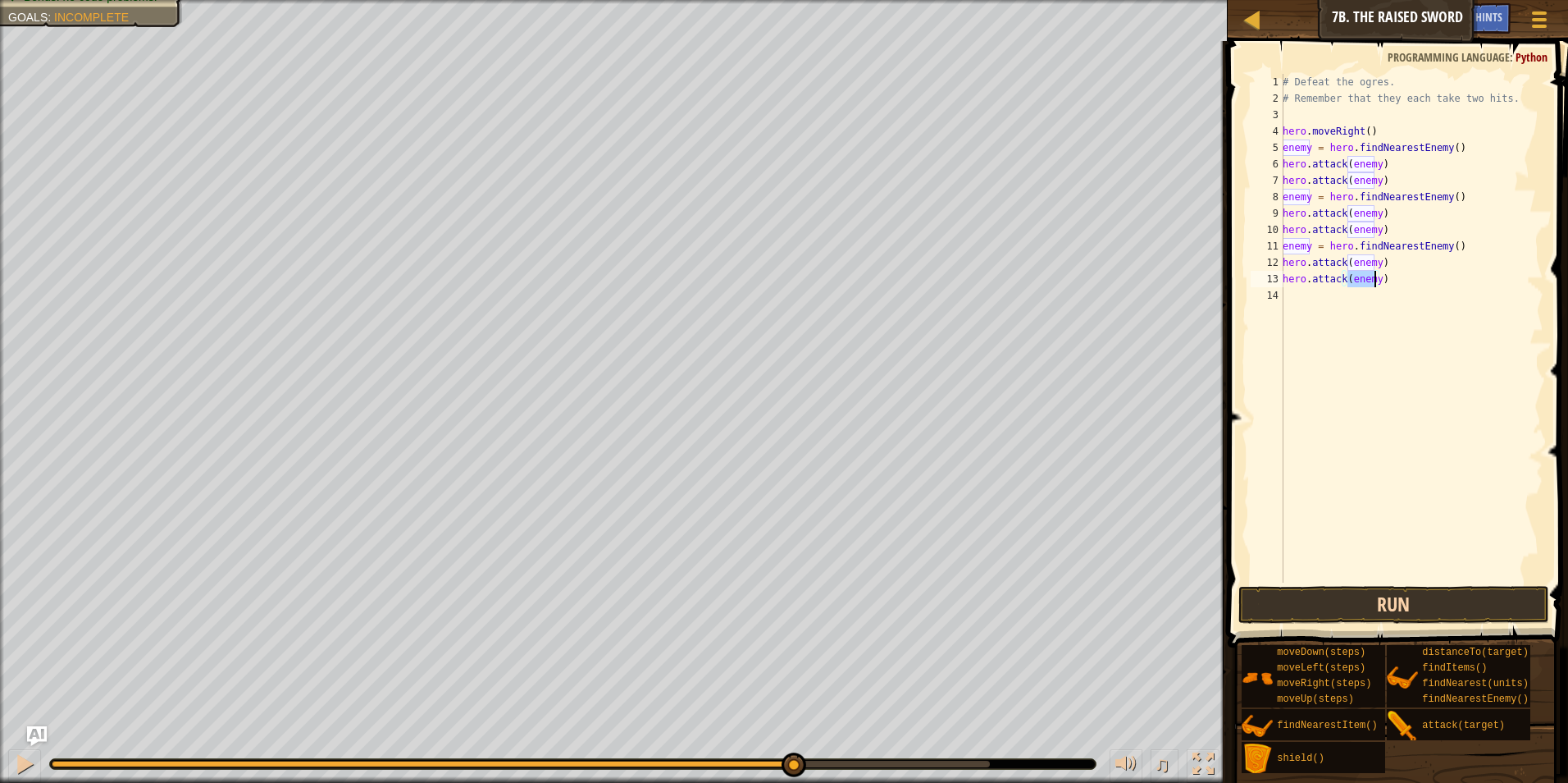
type textarea "hero.attack(enemy)"
click at [1324, 611] on button "Run" at bounding box center [1394, 605] width 311 height 38
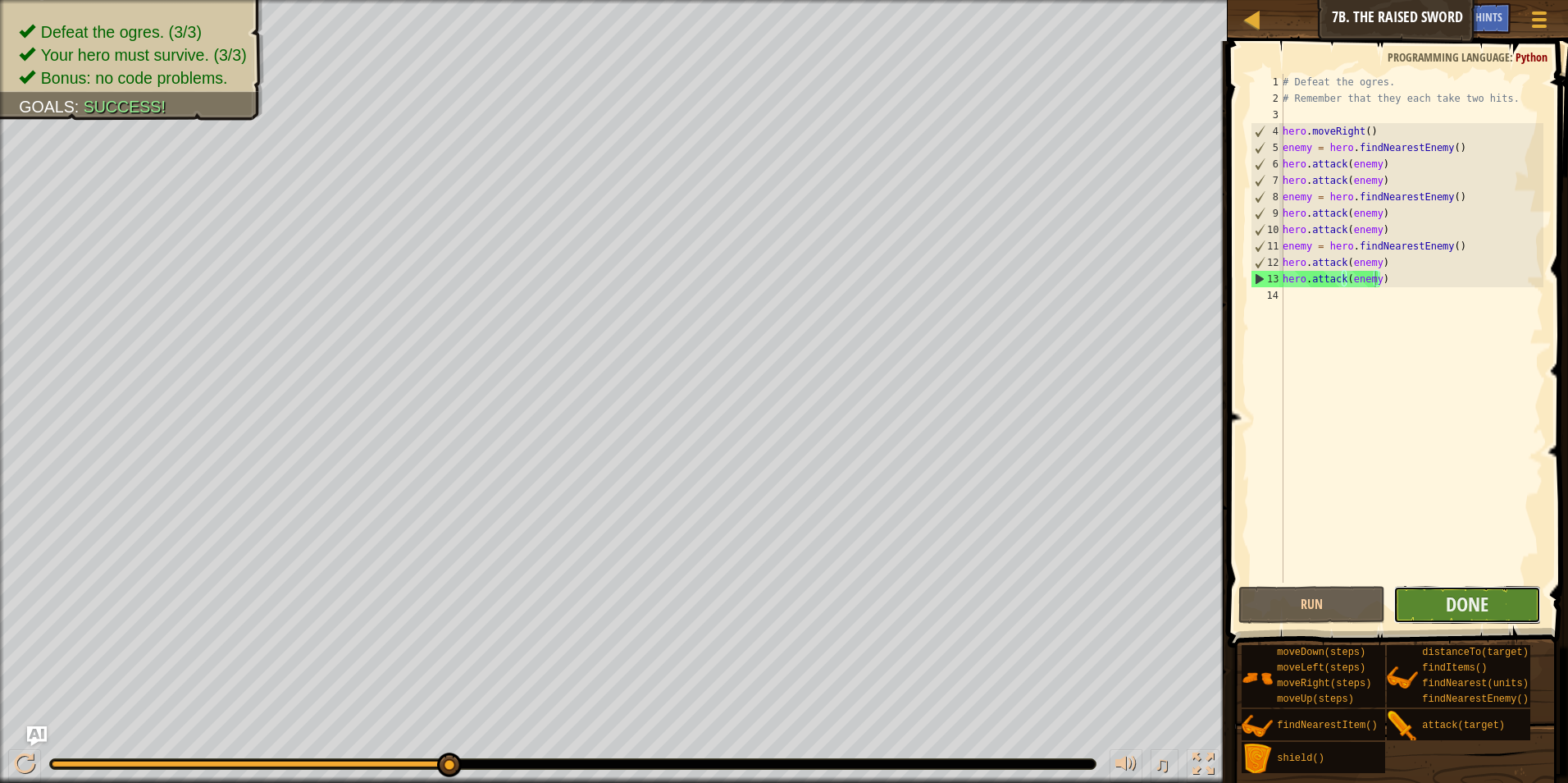
click at [1445, 603] on button "Done" at bounding box center [1466, 605] width 148 height 38
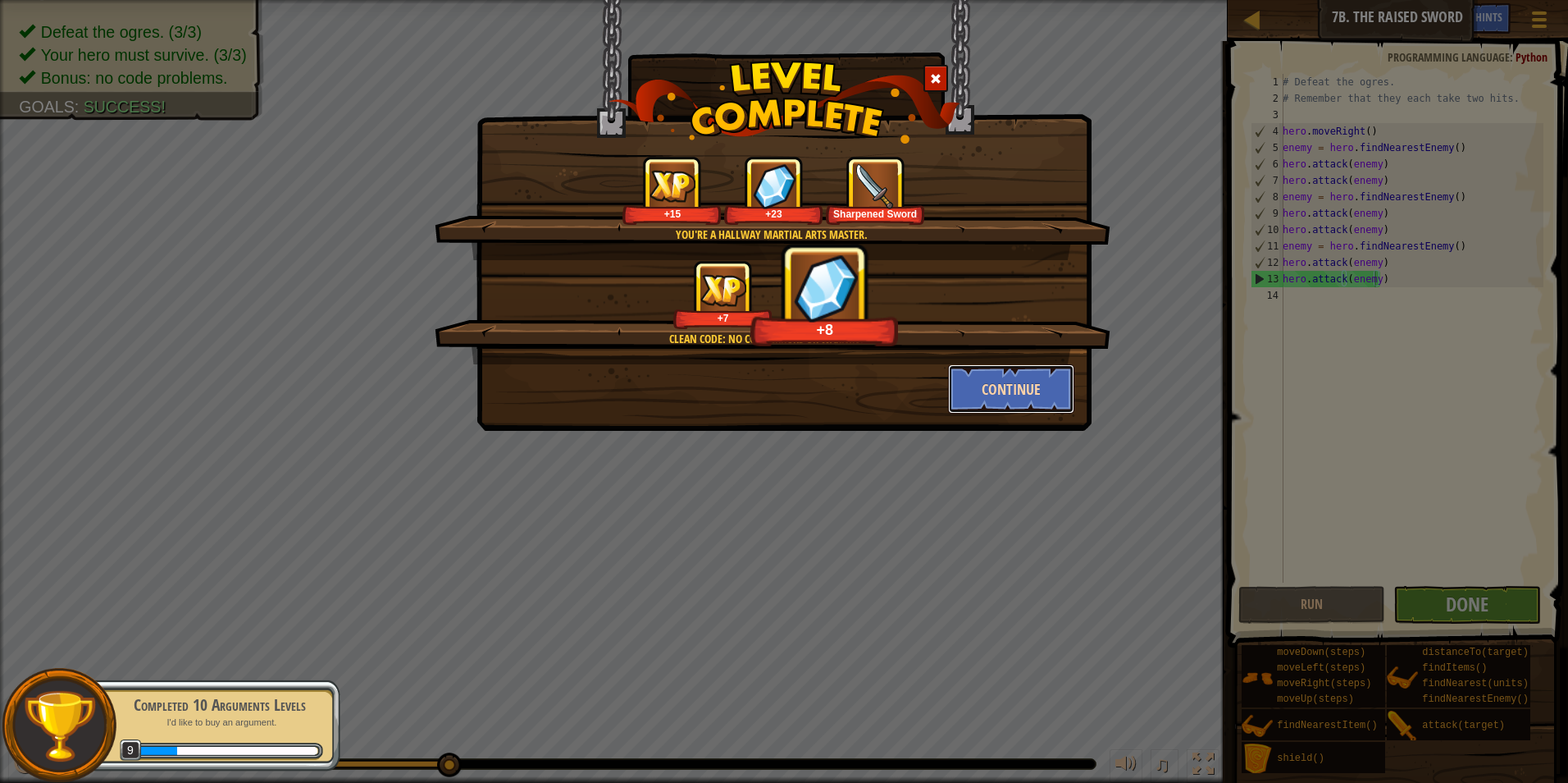
click at [997, 408] on button "Continue" at bounding box center [1011, 389] width 127 height 49
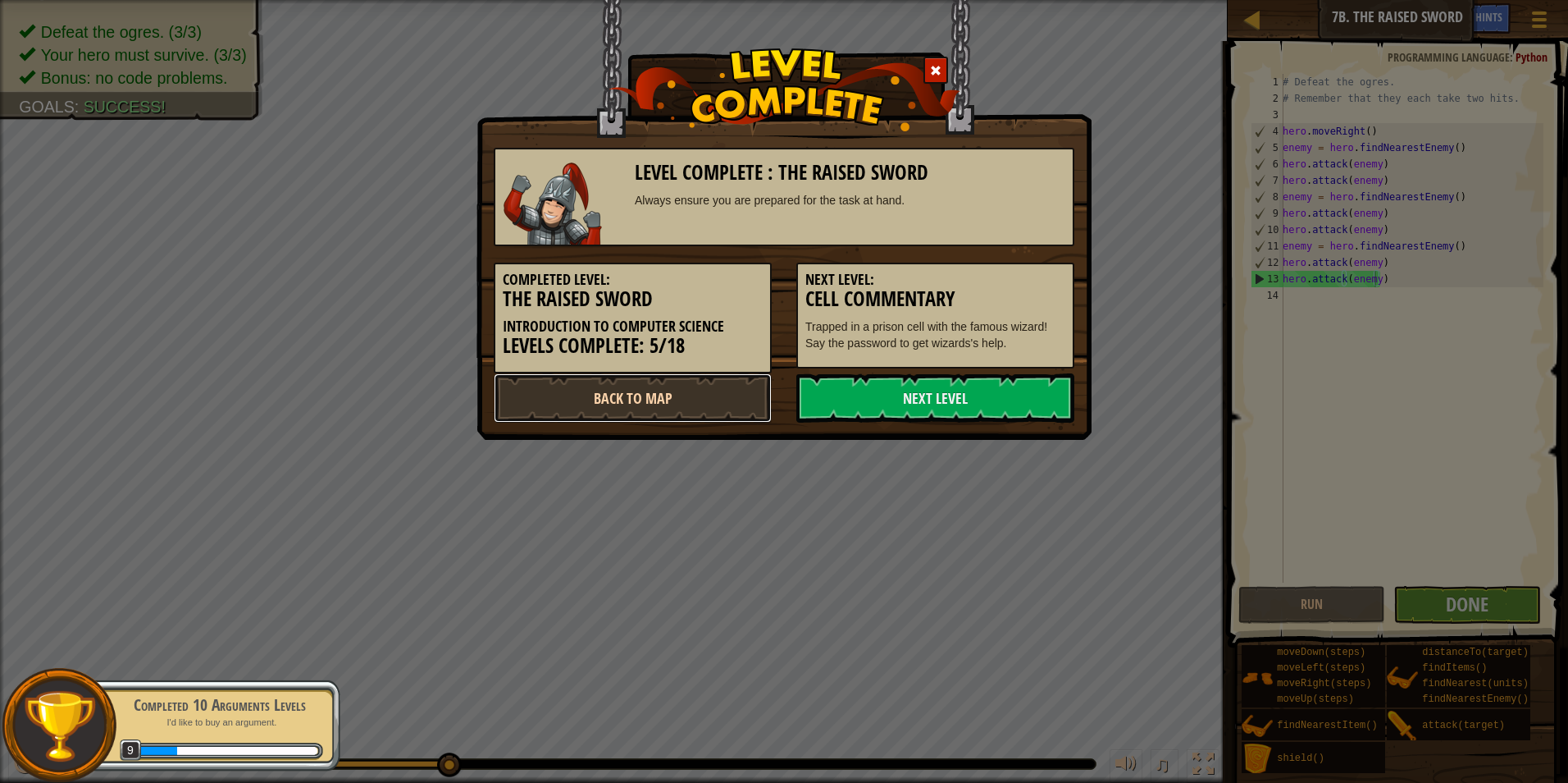
click at [695, 393] on link "Back to Map" at bounding box center [633, 398] width 278 height 49
